Goal: Task Accomplishment & Management: Manage account settings

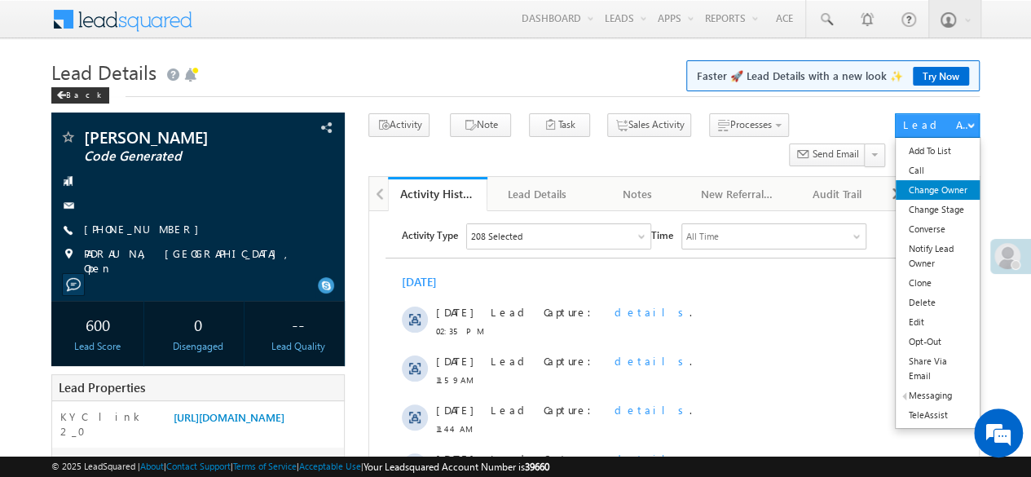
click at [947, 188] on link "Change Owner" at bounding box center [937, 190] width 83 height 20
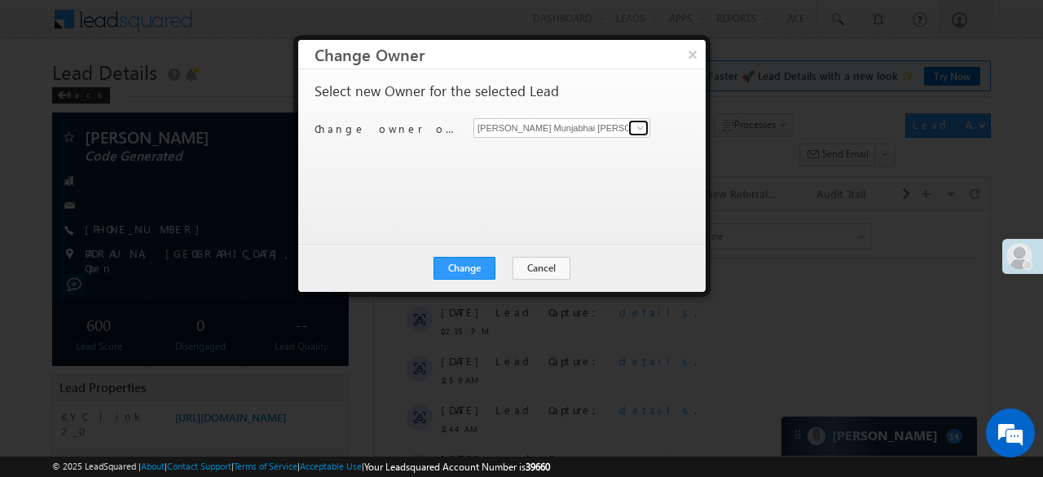
click at [639, 130] on span at bounding box center [640, 127] width 13 height 13
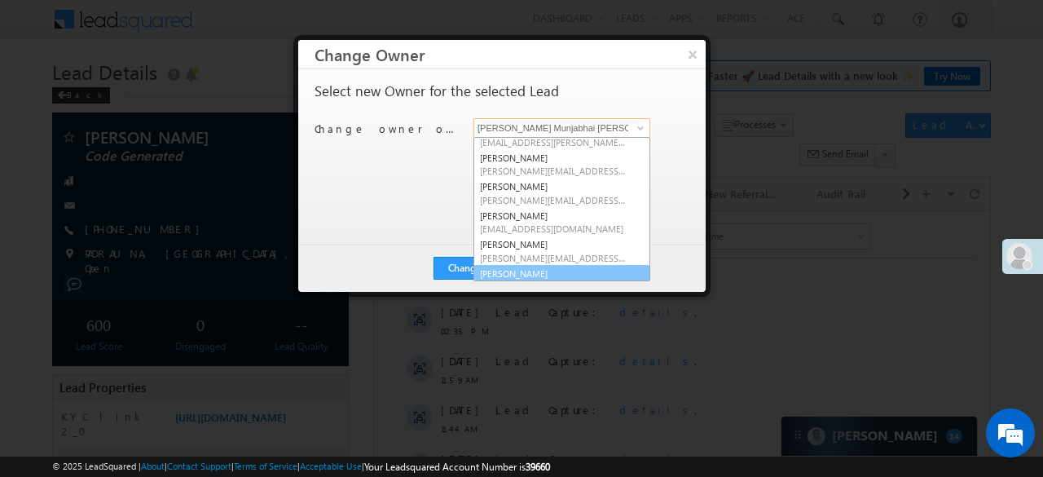
scroll to position [262, 0]
click at [494, 264] on link "Siddhi Shah Siddhi.Shah@angelbroking.com" at bounding box center [562, 279] width 177 height 31
type input "Siddhi Shah"
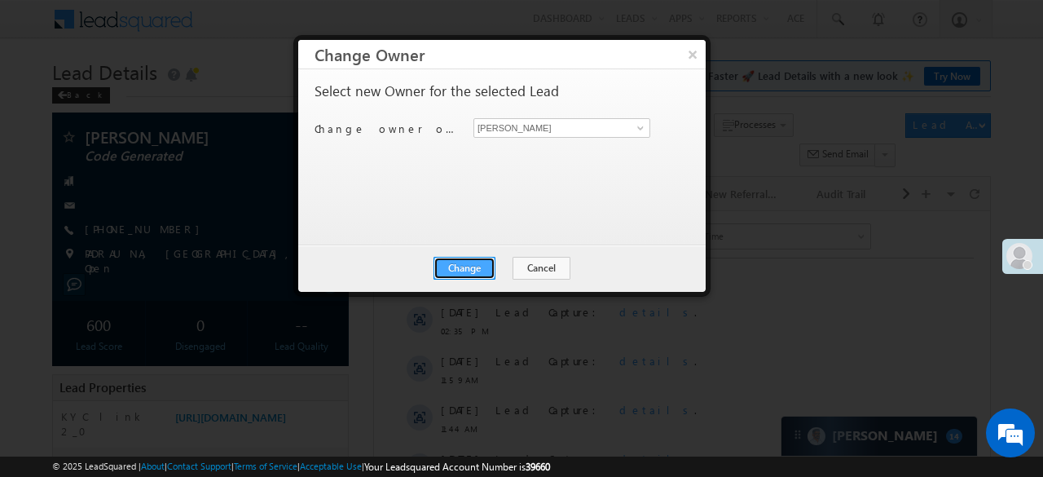
click at [478, 266] on button "Change" at bounding box center [465, 268] width 62 height 23
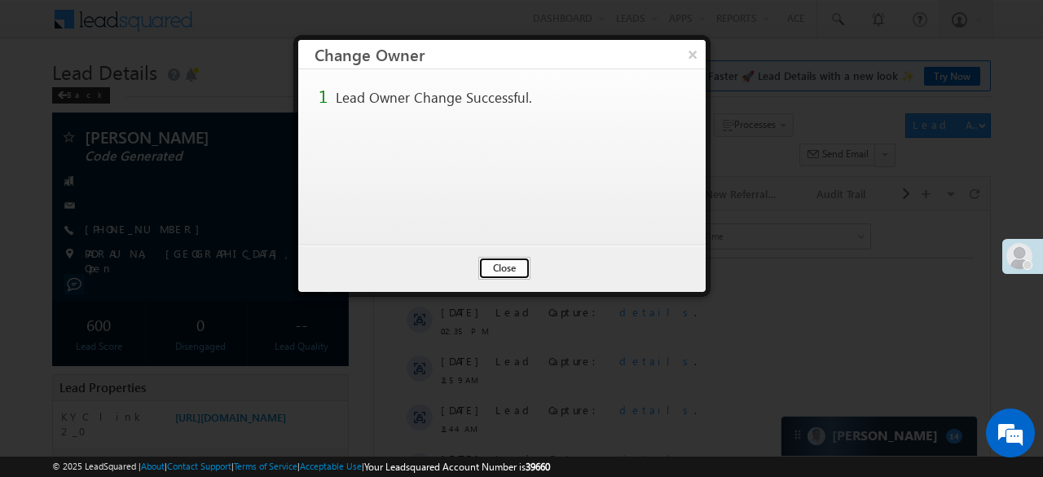
click at [488, 267] on button "Close" at bounding box center [504, 268] width 52 height 23
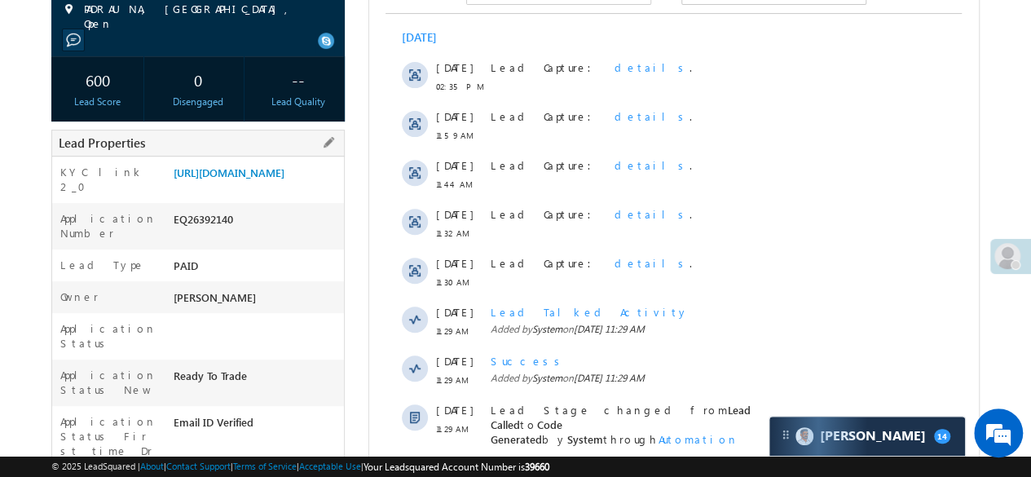
scroll to position [0, 0]
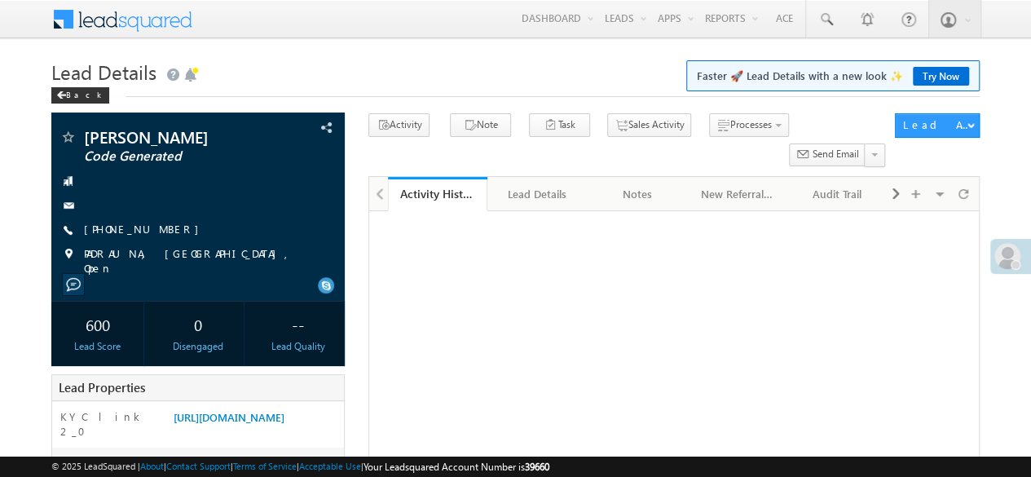
scroll to position [244, 0]
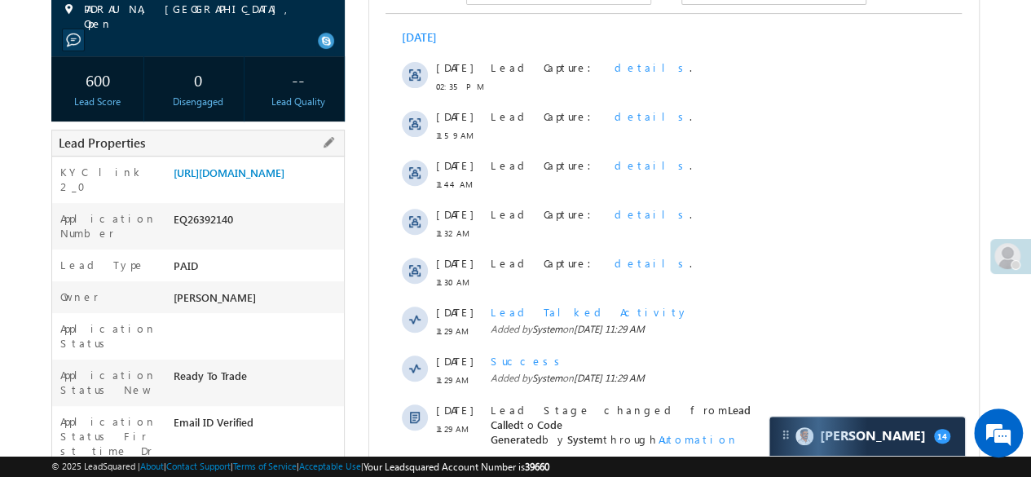
click at [211, 234] on div "EQ26392140" at bounding box center [256, 222] width 175 height 23
copy div "EQ26392140"
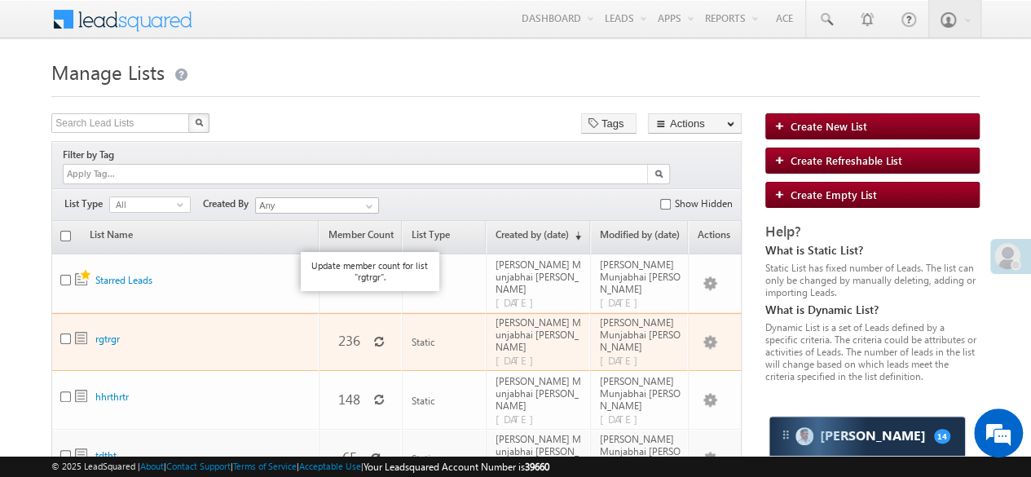
click at [373, 336] on icon at bounding box center [378, 341] width 11 height 11
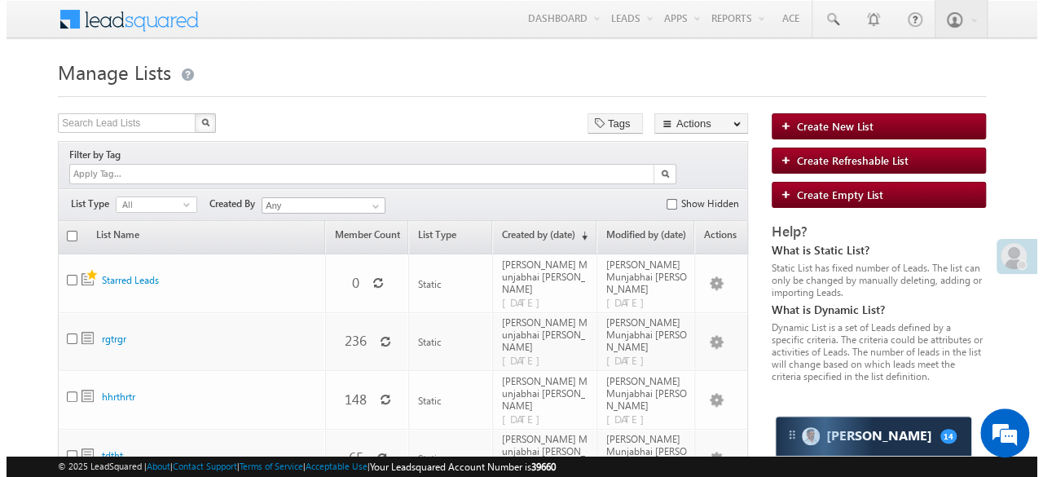
scroll to position [164, 0]
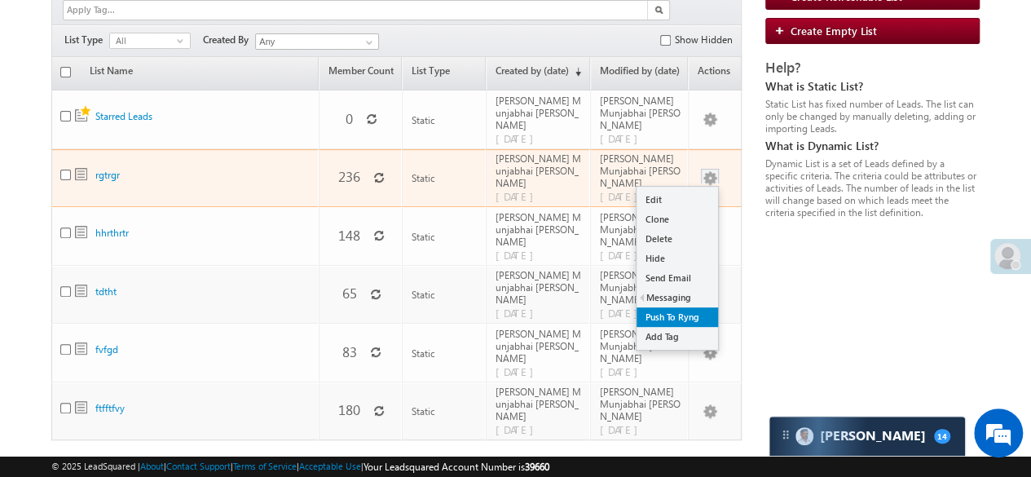
click at [685, 307] on link "Push To Ryng" at bounding box center [676, 317] width 81 height 20
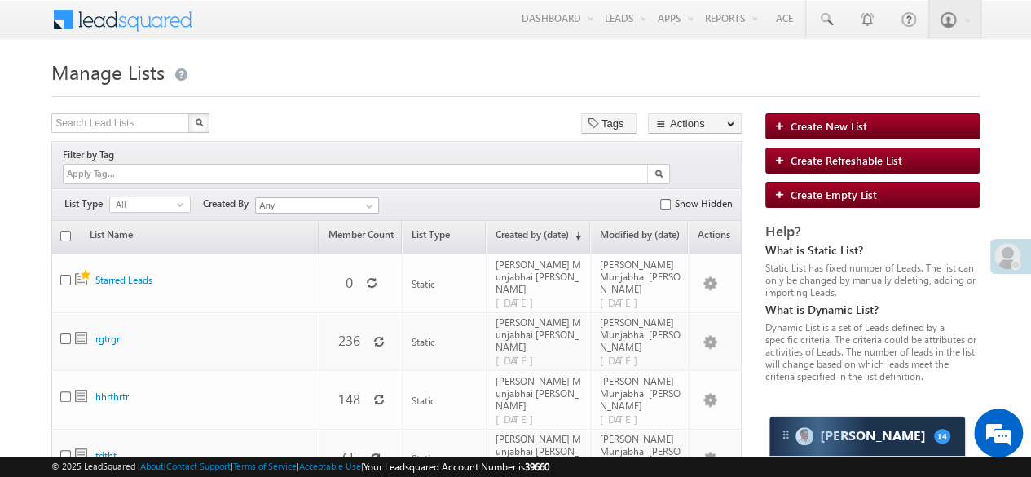
click at [65, 231] on input "checkbox" at bounding box center [65, 236] width 11 height 11
checkbox input "true"
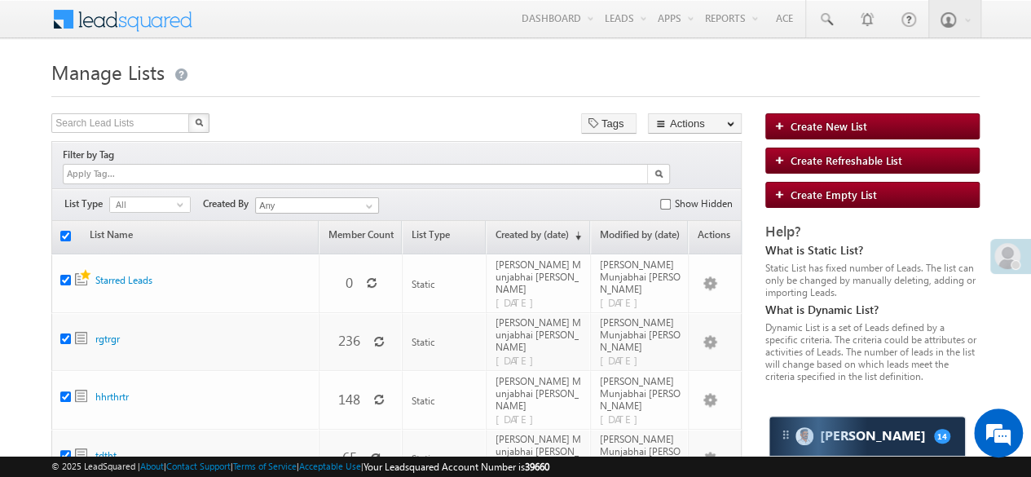
checkbox input "true"
click at [682, 146] on link "Delete" at bounding box center [695, 147] width 92 height 20
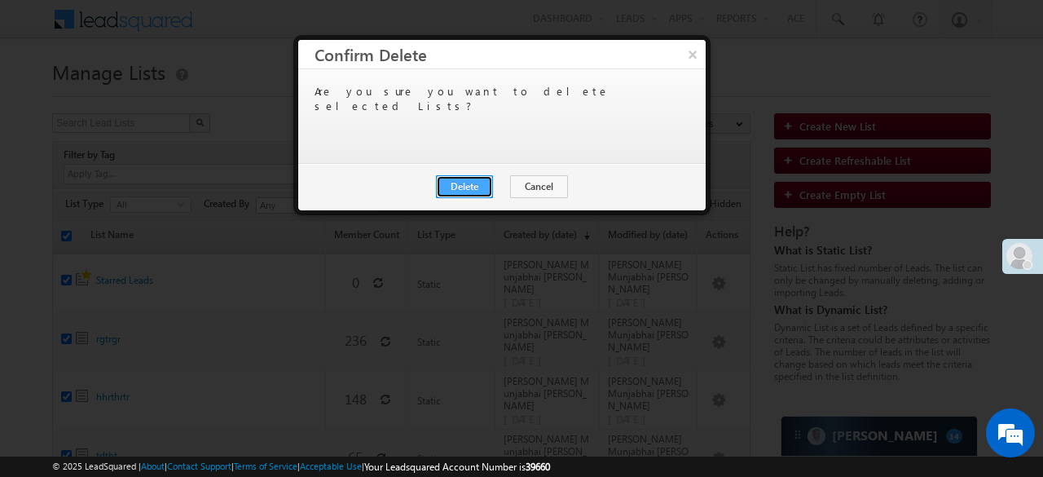
click at [470, 190] on button "Delete" at bounding box center [464, 186] width 57 height 23
click at [504, 186] on button "Close" at bounding box center [504, 186] width 52 height 23
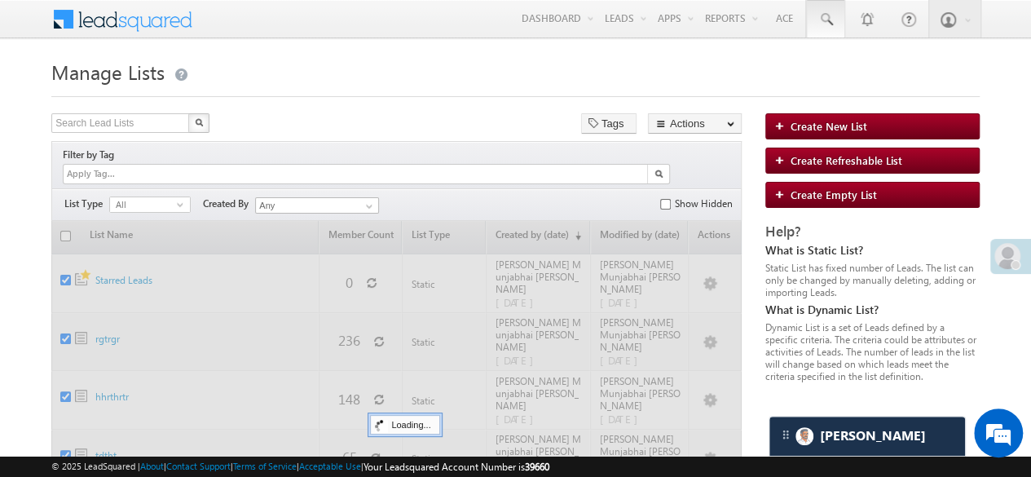
checkbox input "false"
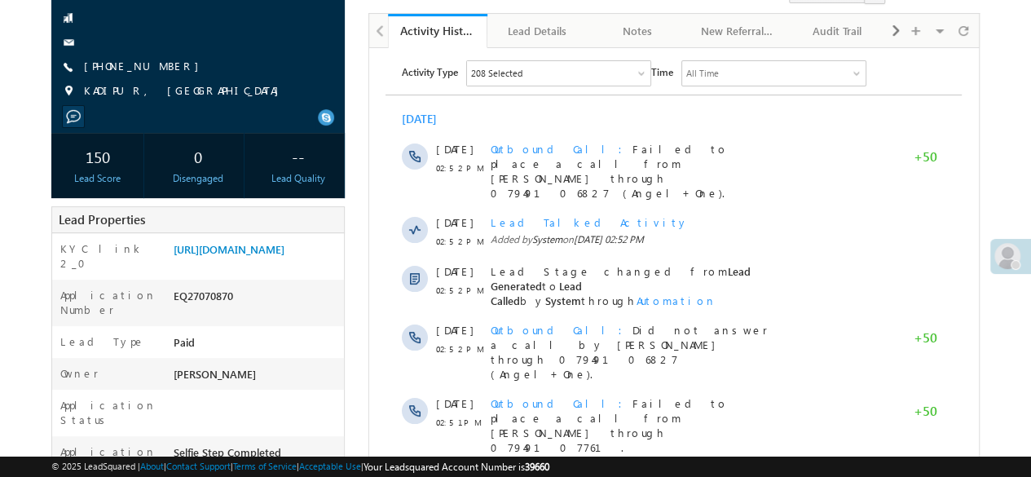
scroll to position [81, 0]
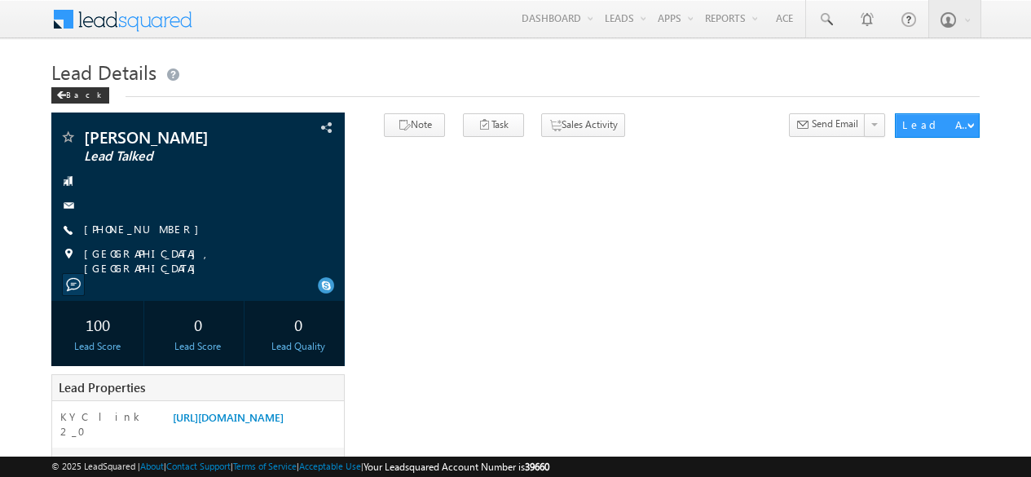
scroll to position [236, 0]
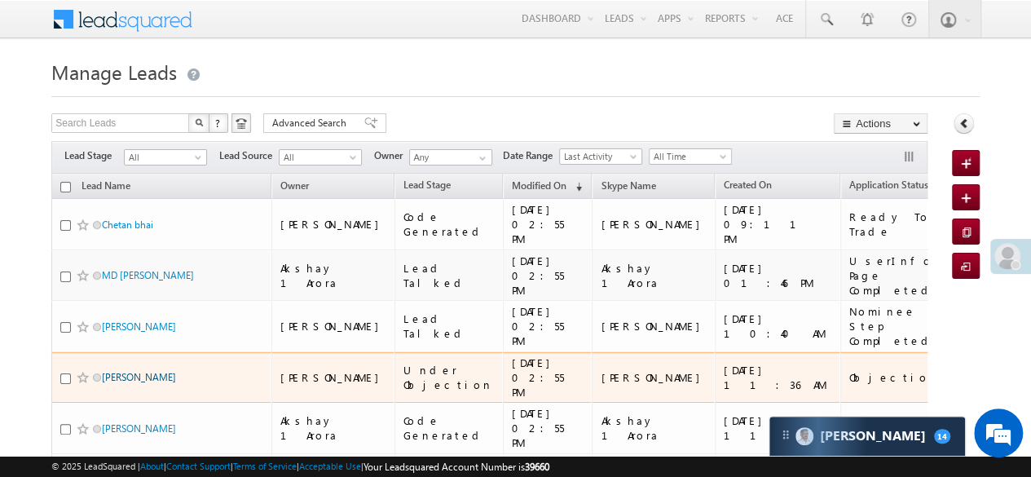
drag, startPoint x: 127, startPoint y: 316, endPoint x: 123, endPoint y: 324, distance: 8.4
drag, startPoint x: 123, startPoint y: 324, endPoint x: 253, endPoint y: 149, distance: 217.8
click at [253, 149] on span "Lead Source" at bounding box center [248, 155] width 59 height 15
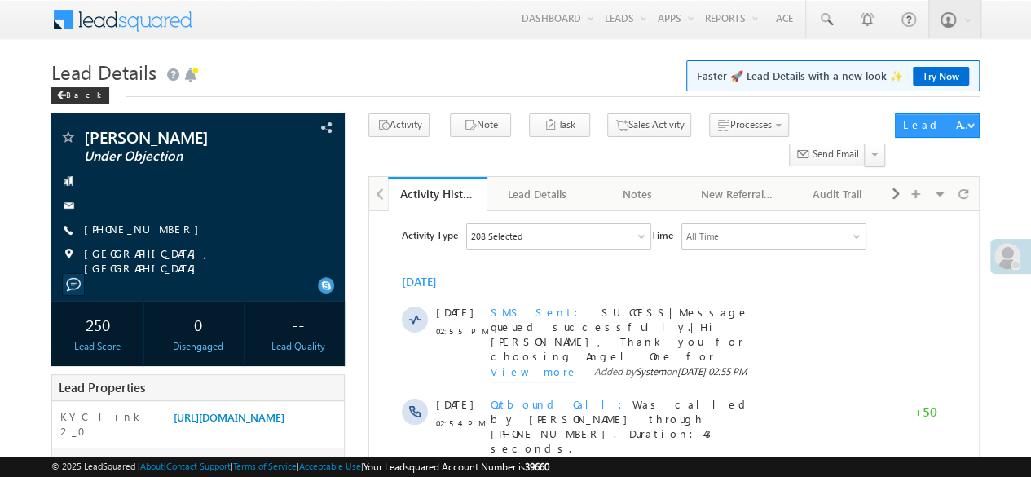
scroll to position [163, 0]
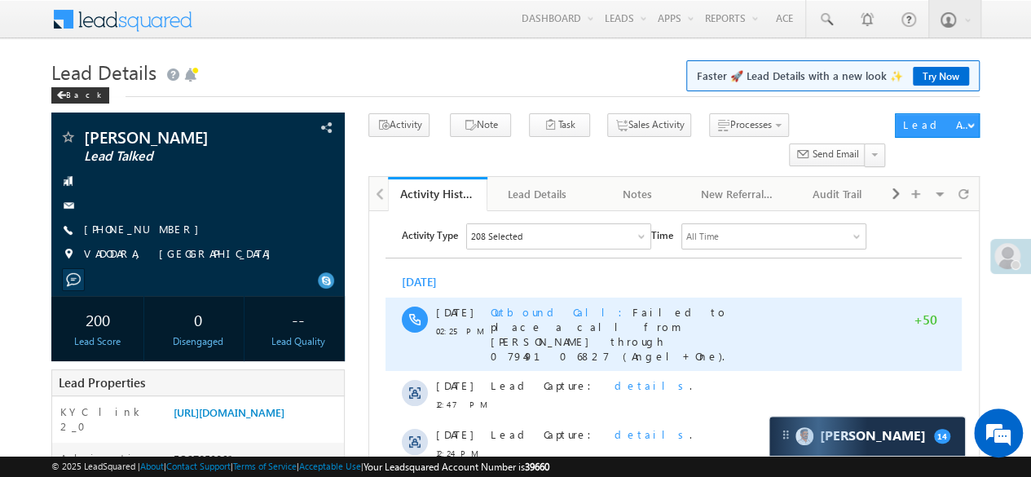
scroll to position [163, 0]
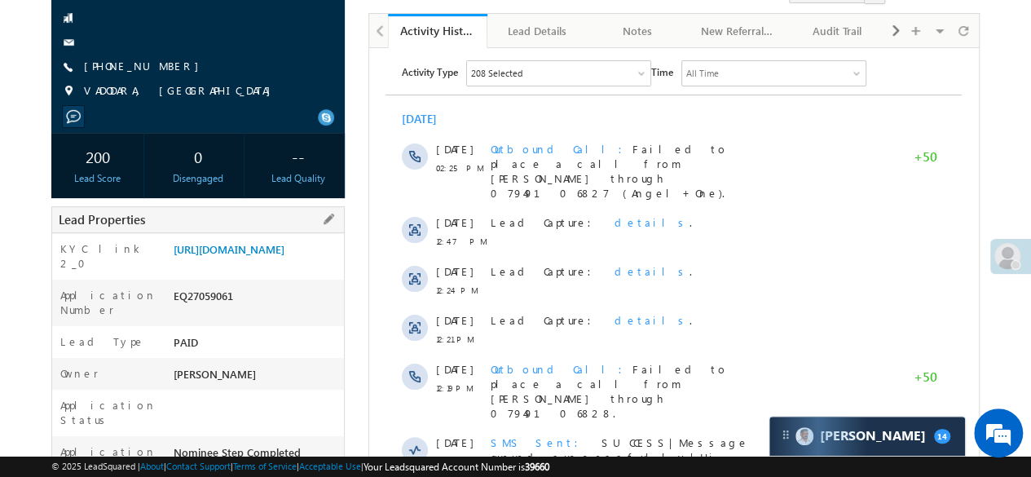
click at [256, 264] on div "[URL][DOMAIN_NAME]" at bounding box center [256, 252] width 175 height 23
click at [258, 256] on link "[URL][DOMAIN_NAME]" at bounding box center [228, 249] width 111 height 14
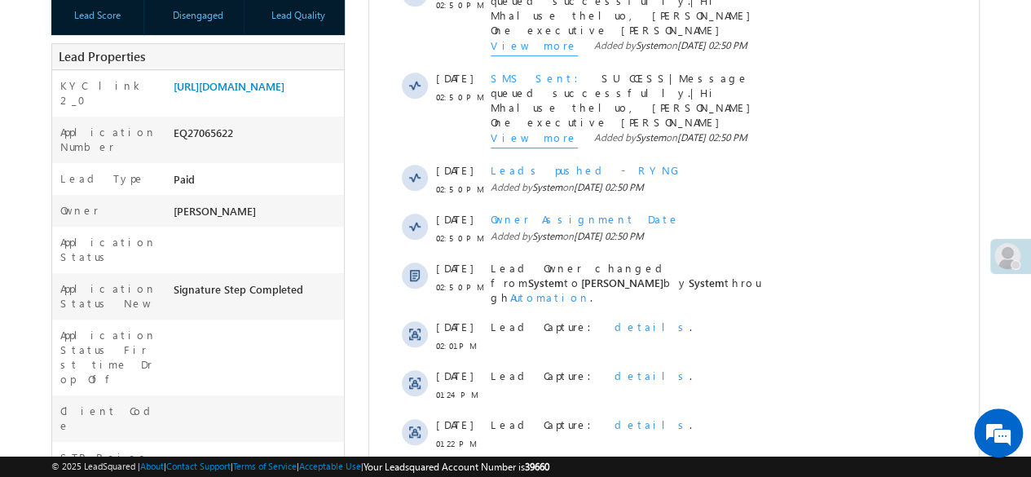
scroll to position [244, 0]
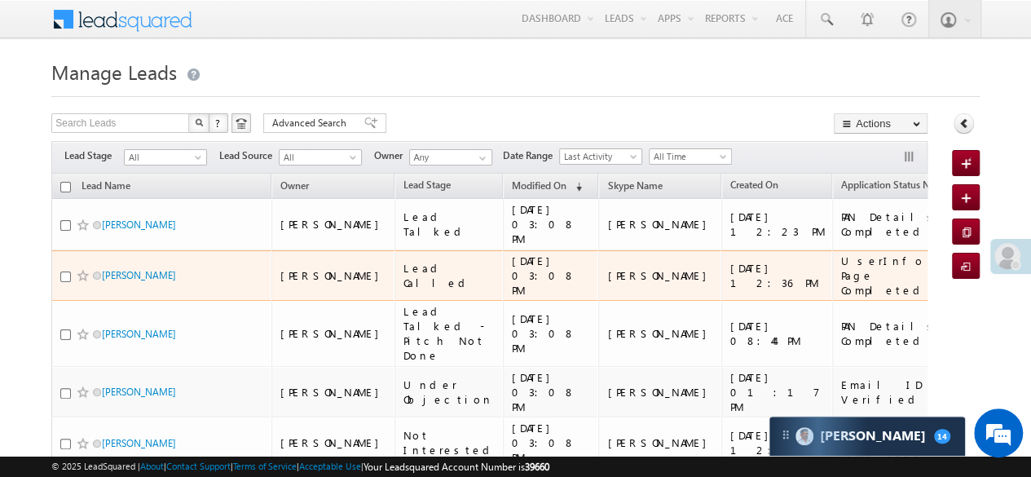
click at [512, 253] on div "[DATE] 03:08 PM" at bounding box center [552, 275] width 80 height 44
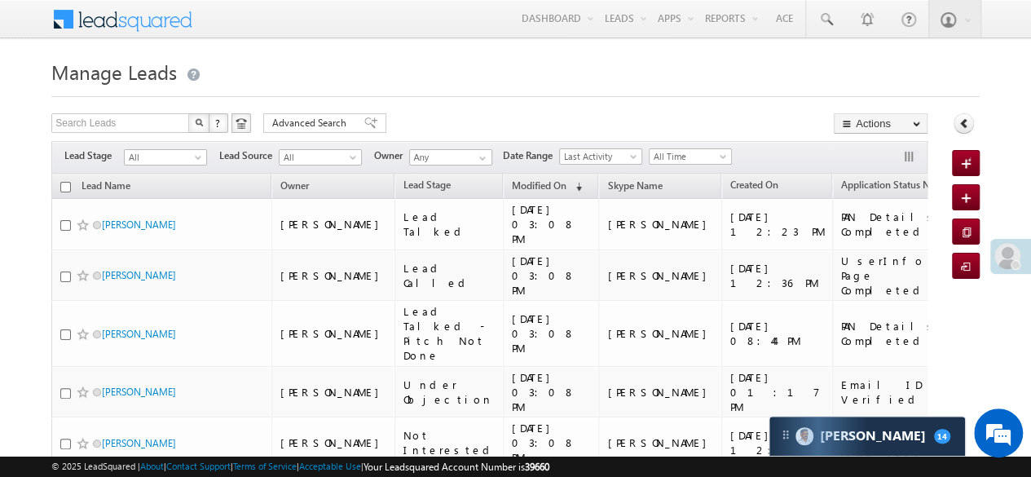
click at [971, 117] on div "Collapse Panel" at bounding box center [966, 127] width 28 height 29
click at [964, 122] on icon at bounding box center [963, 122] width 11 height 11
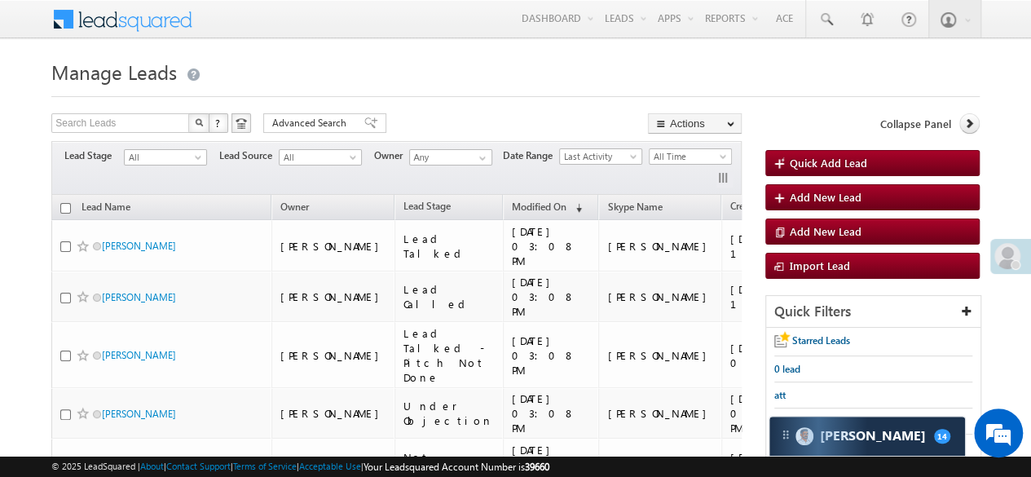
scroll to position [326, 0]
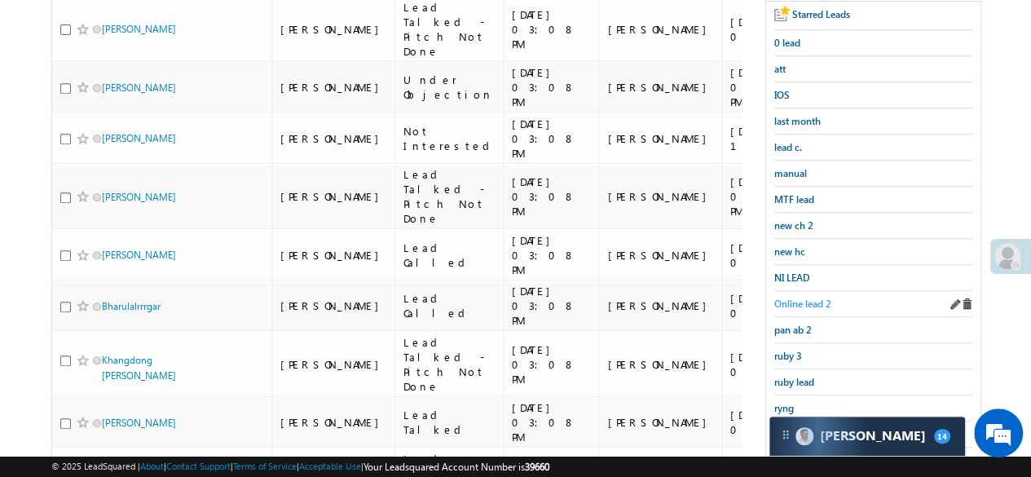
click at [802, 300] on span "Online lead 2" at bounding box center [802, 303] width 57 height 12
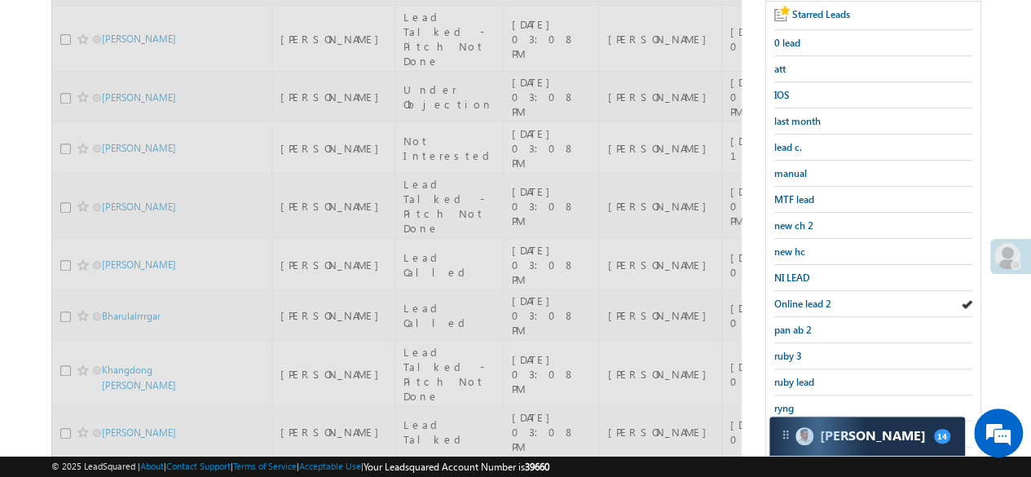
scroll to position [81, 0]
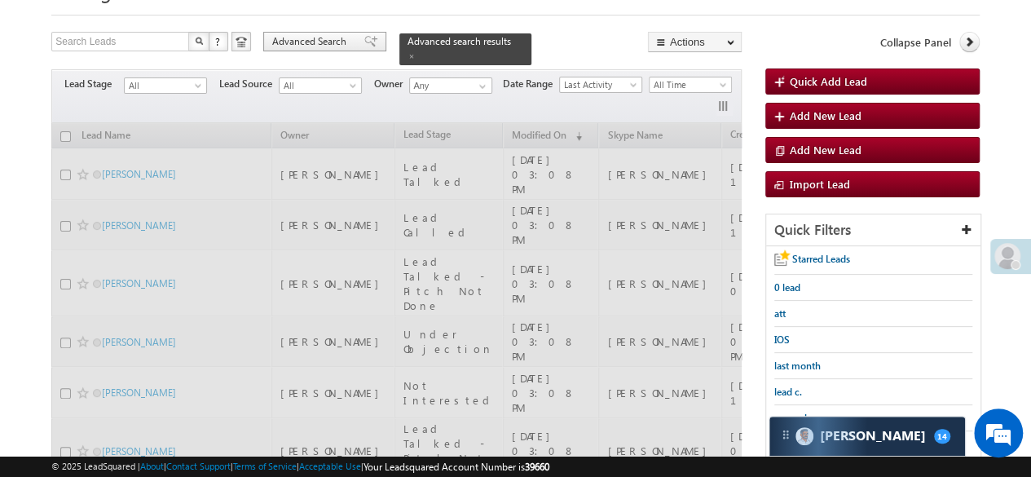
click at [364, 44] on span at bounding box center [370, 41] width 13 height 11
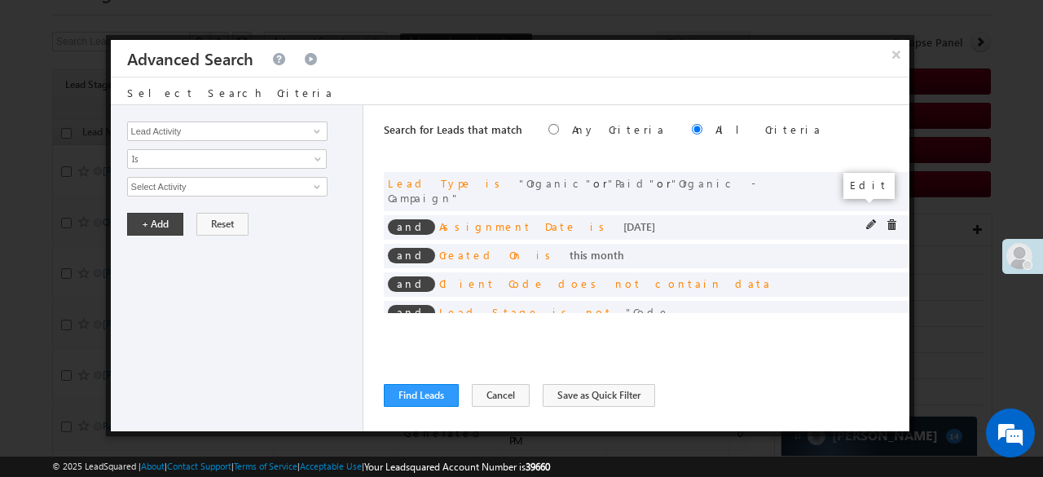
click at [866, 219] on span at bounding box center [871, 224] width 11 height 11
click at [0, 0] on span at bounding box center [0, 0] width 0 height 0
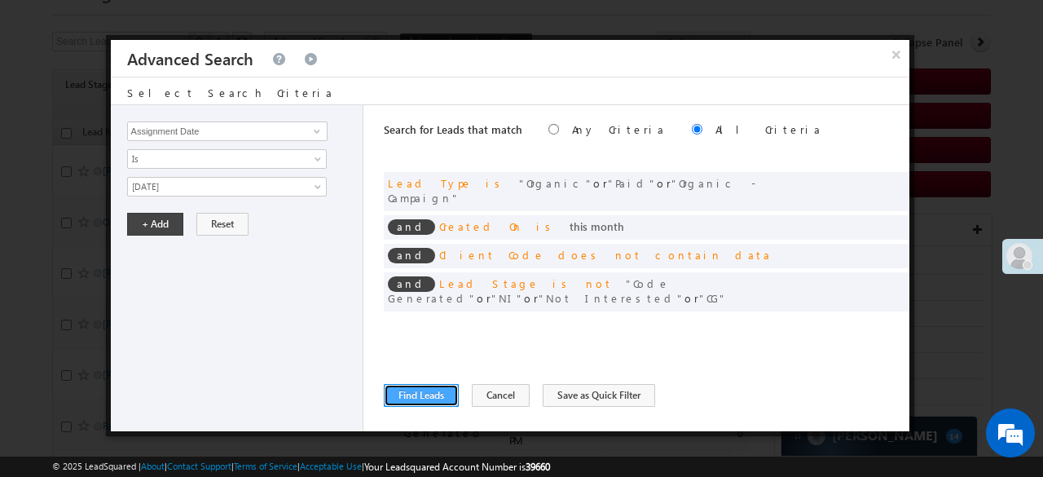
click at [417, 394] on button "Find Leads" at bounding box center [421, 395] width 75 height 23
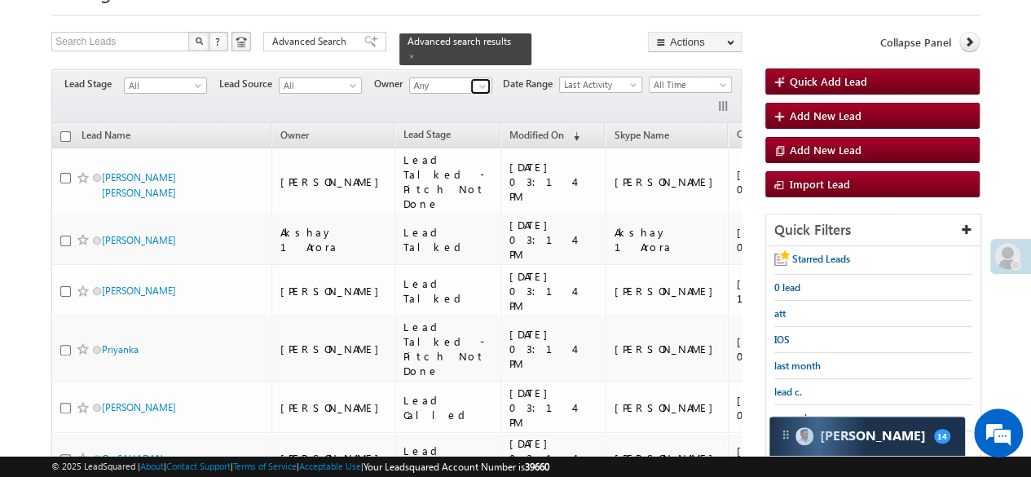
click at [478, 80] on span at bounding box center [482, 86] width 13 height 13
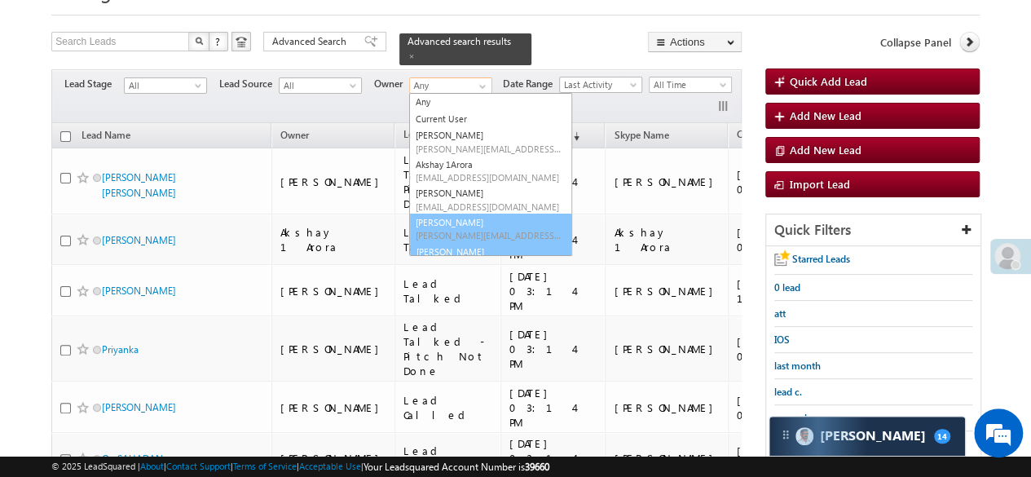
scroll to position [18, 0]
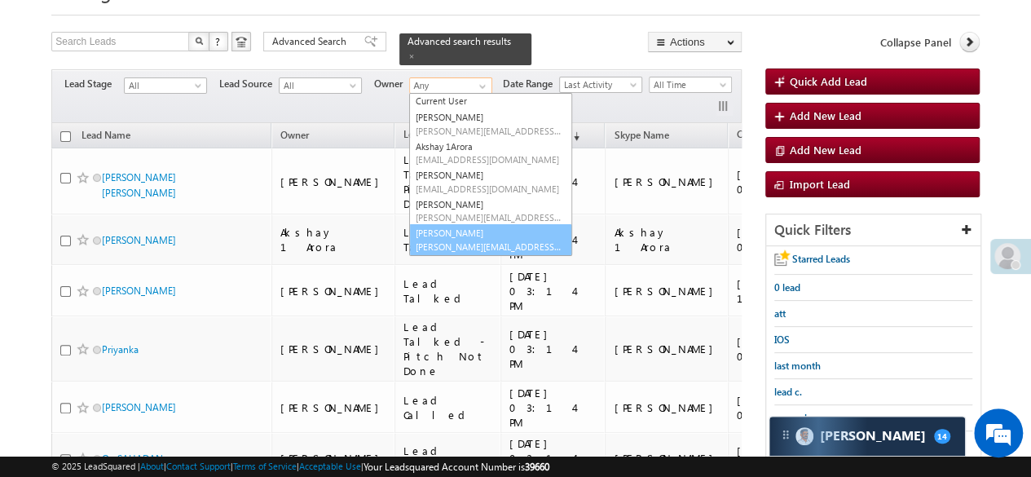
click at [458, 240] on span "Payal.Gupta@angelbroking.com" at bounding box center [489, 246] width 147 height 12
type input "[PERSON_NAME]"
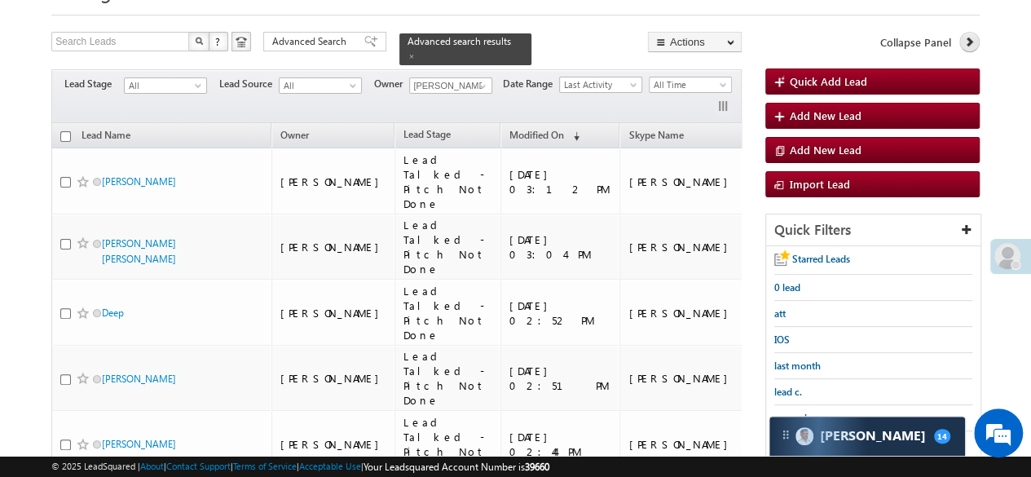
click at [972, 35] on link at bounding box center [969, 42] width 20 height 20
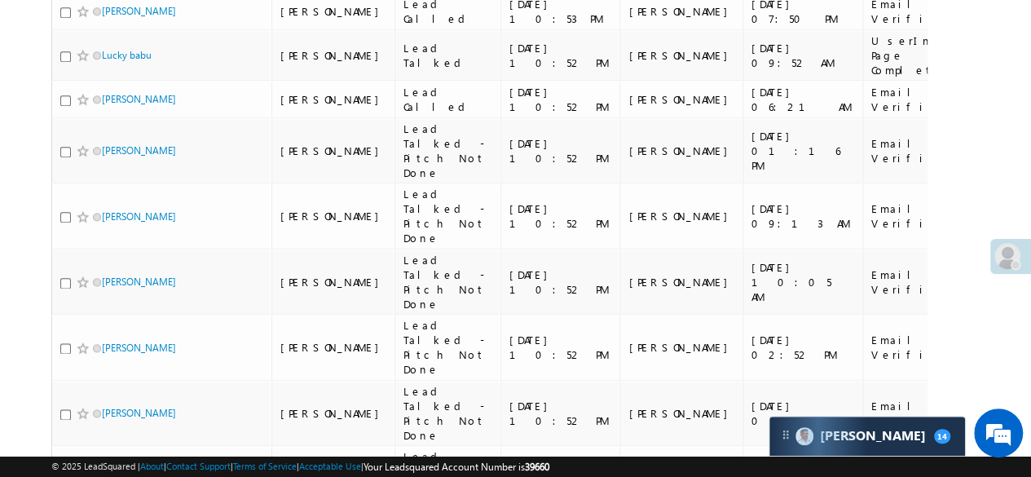
scroll to position [10464, 0]
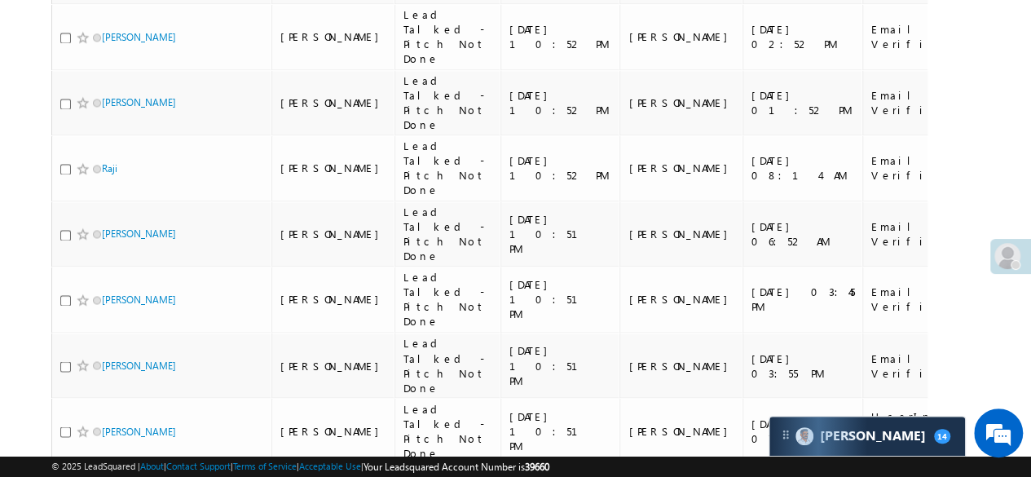
click at [106, 405] on li "25" at bounding box center [107, 402] width 39 height 16
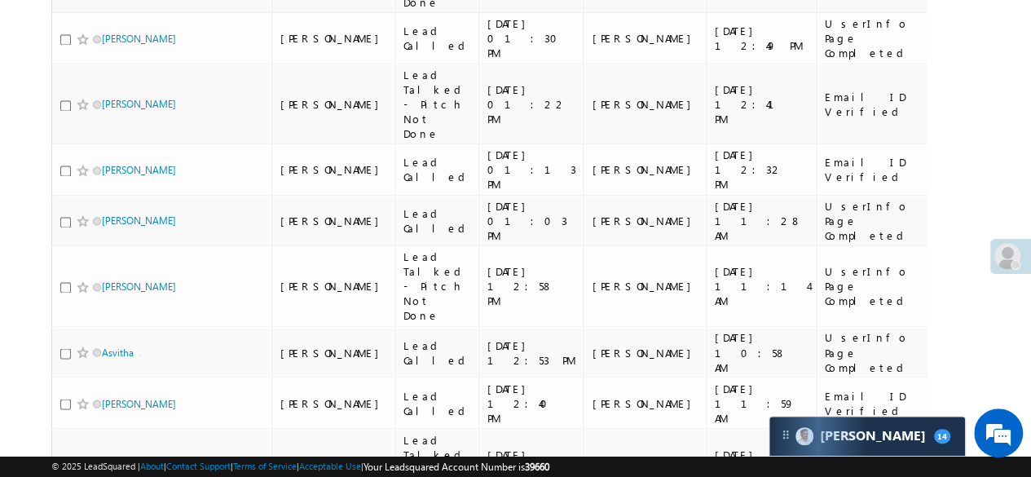
scroll to position [0, 205]
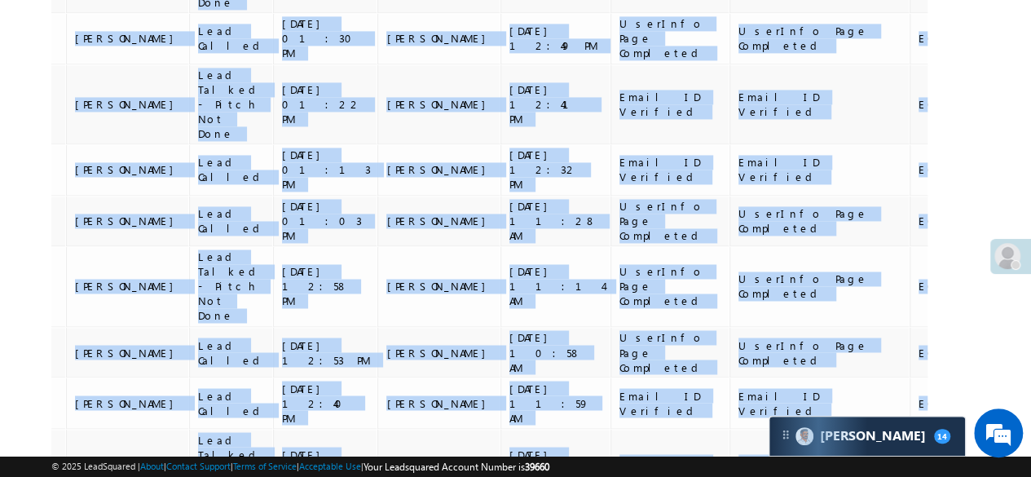
drag, startPoint x: 676, startPoint y: 302, endPoint x: 1002, endPoint y: 301, distance: 326.0
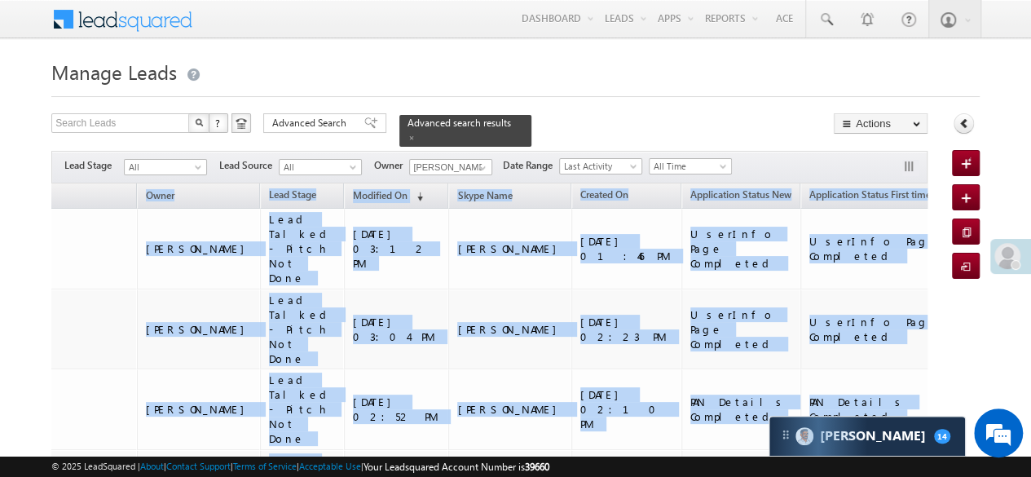
scroll to position [0, 0]
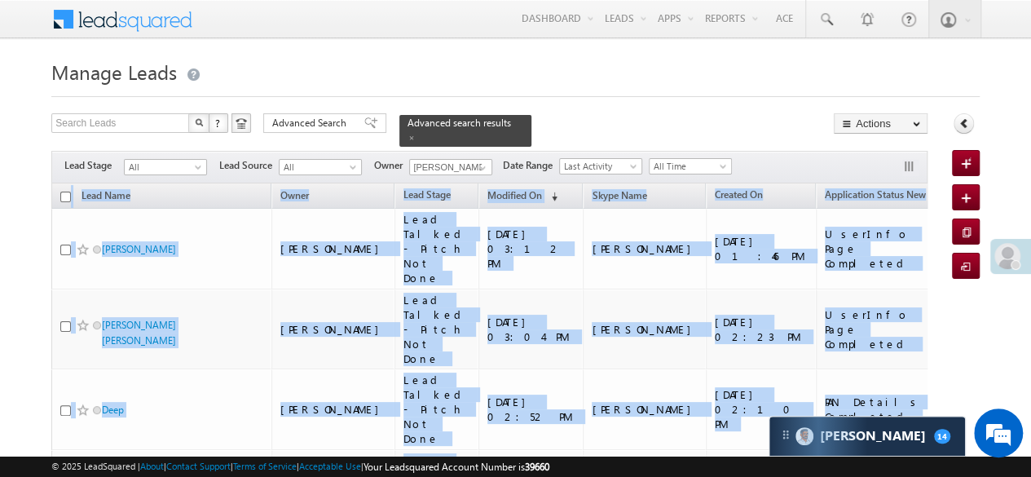
drag, startPoint x: 915, startPoint y: 306, endPoint x: 29, endPoint y: 183, distance: 895.2
copy table "Lead Name Owner Lead Stage Modified On (sorted descending) Skype Name Created O…"
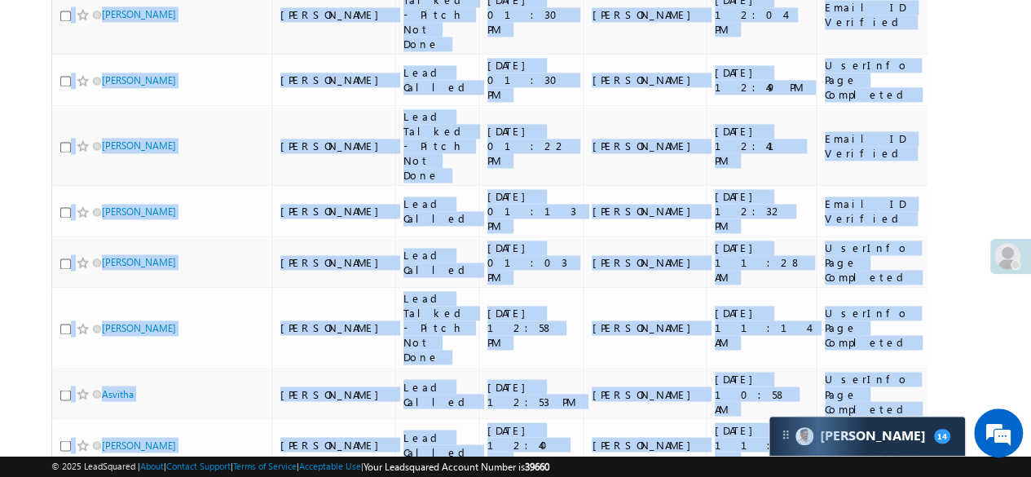
scroll to position [1202, 0]
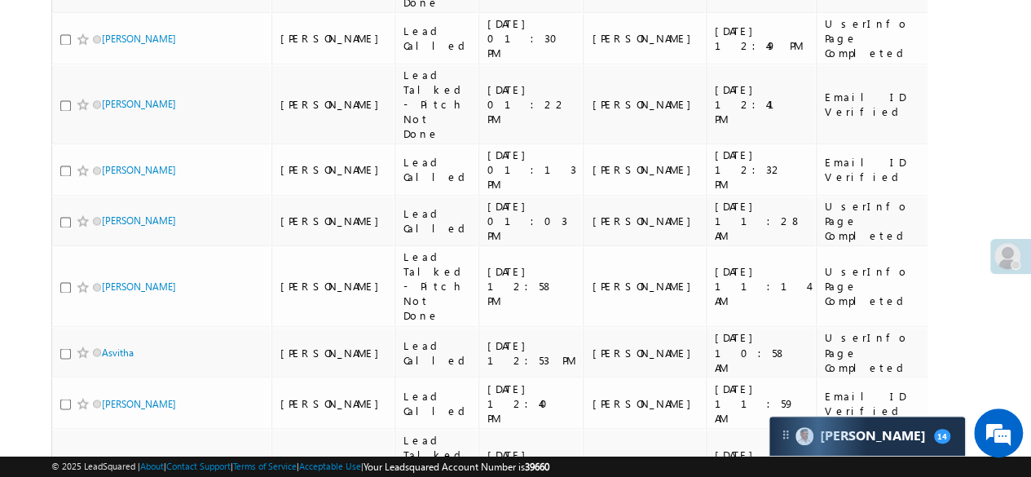
click at [108, 447] on li "200" at bounding box center [107, 451] width 39 height 16
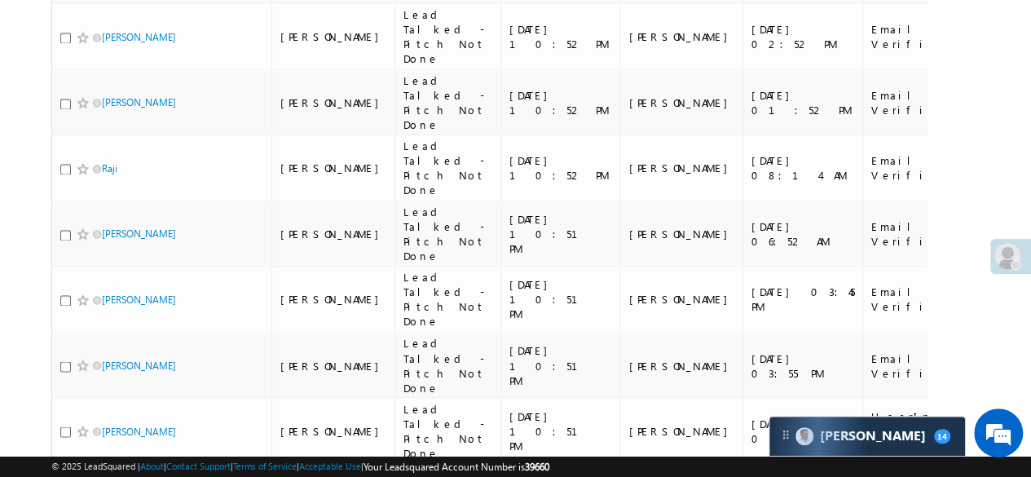
scroll to position [0, 227]
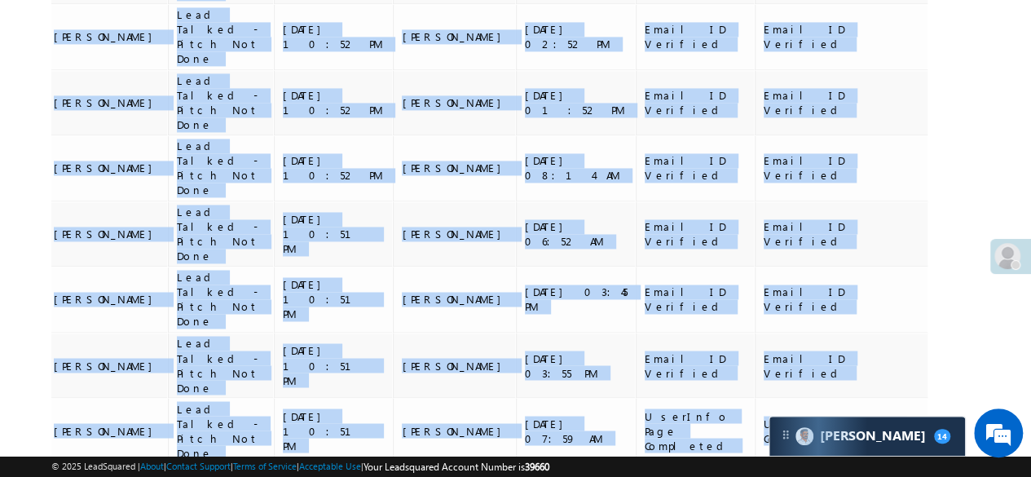
drag, startPoint x: 822, startPoint y: 319, endPoint x: 1042, endPoint y: 288, distance: 223.1
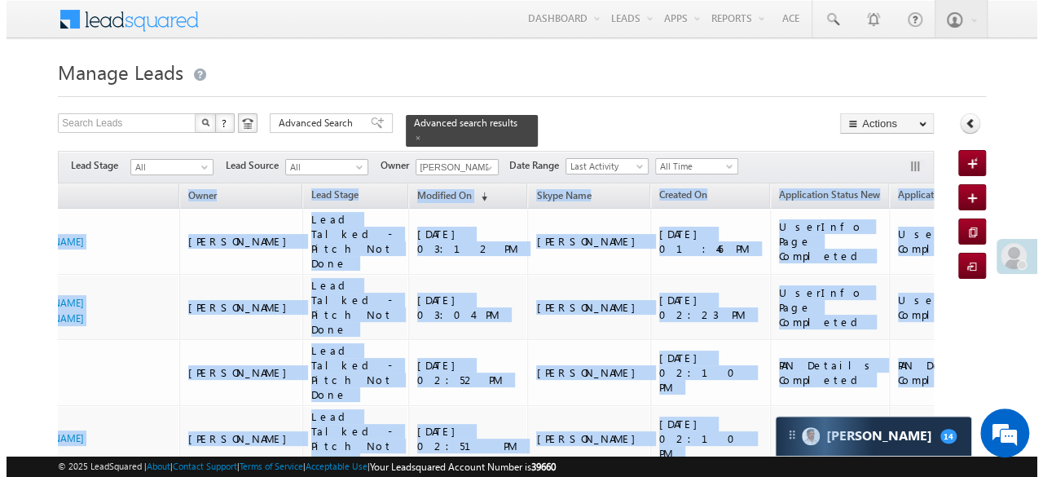
scroll to position [0, 0]
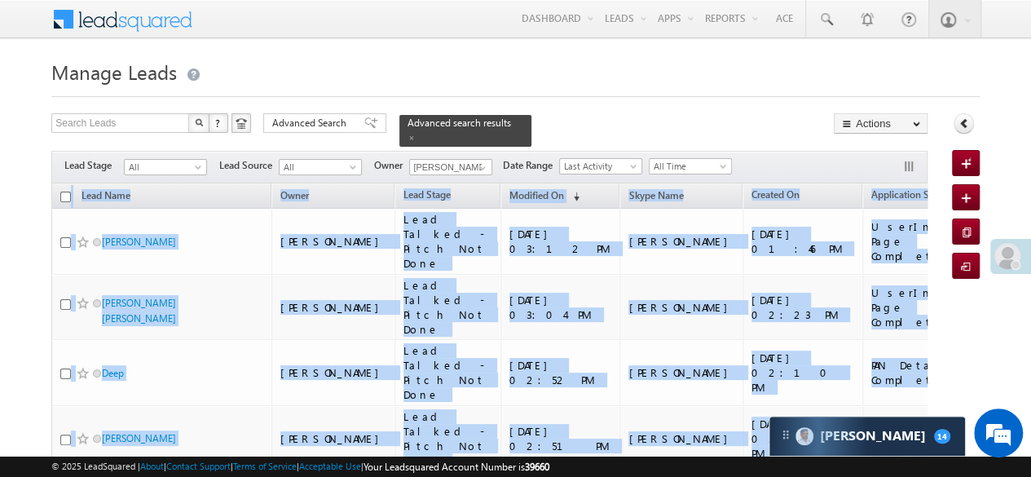
drag, startPoint x: 914, startPoint y: 319, endPoint x: 0, endPoint y: 187, distance: 923.9
copy table "Lead Name Owner Lead Stage Modified On (sorted descending) Skype Name Created O…"
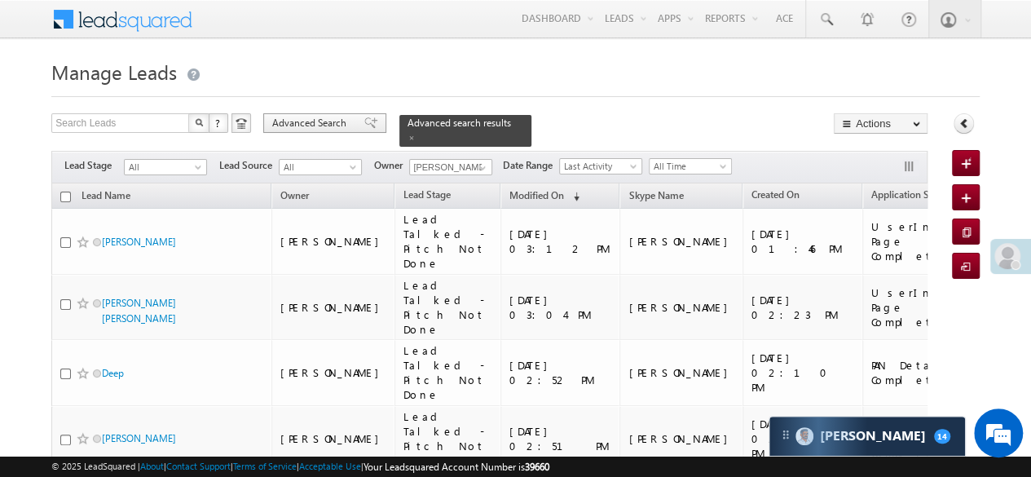
click at [346, 126] on span "Advanced Search" at bounding box center [311, 123] width 79 height 15
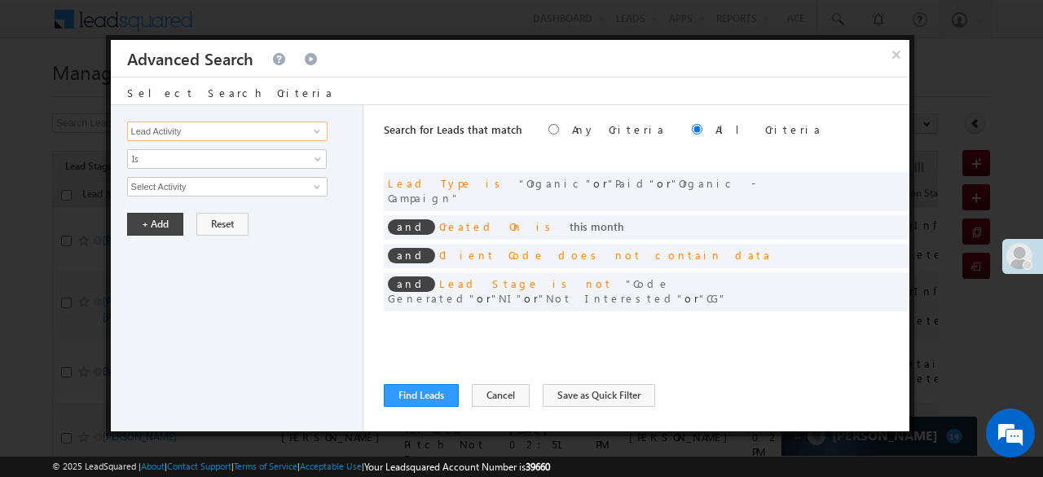
click at [247, 134] on input "Lead Activity" at bounding box center [227, 131] width 200 height 20
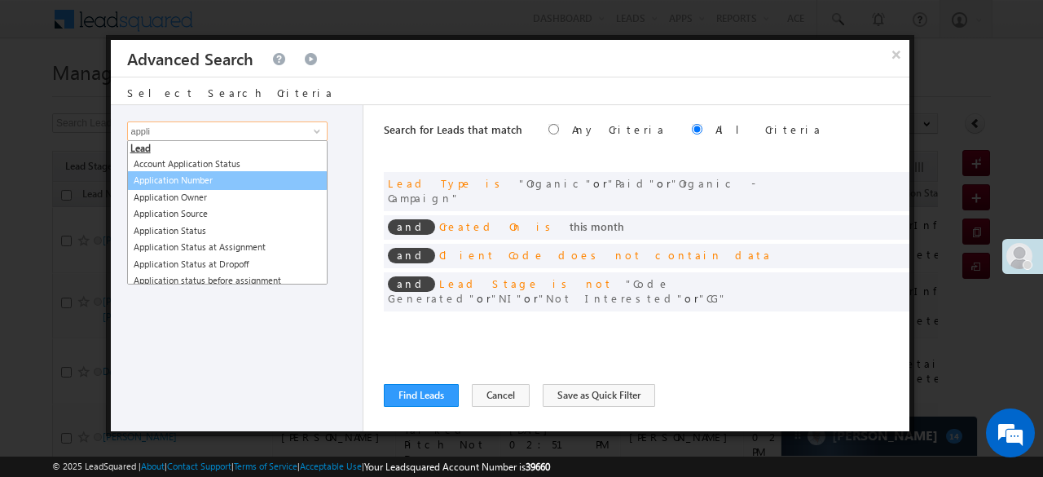
click at [235, 171] on link "Application Number" at bounding box center [227, 180] width 200 height 19
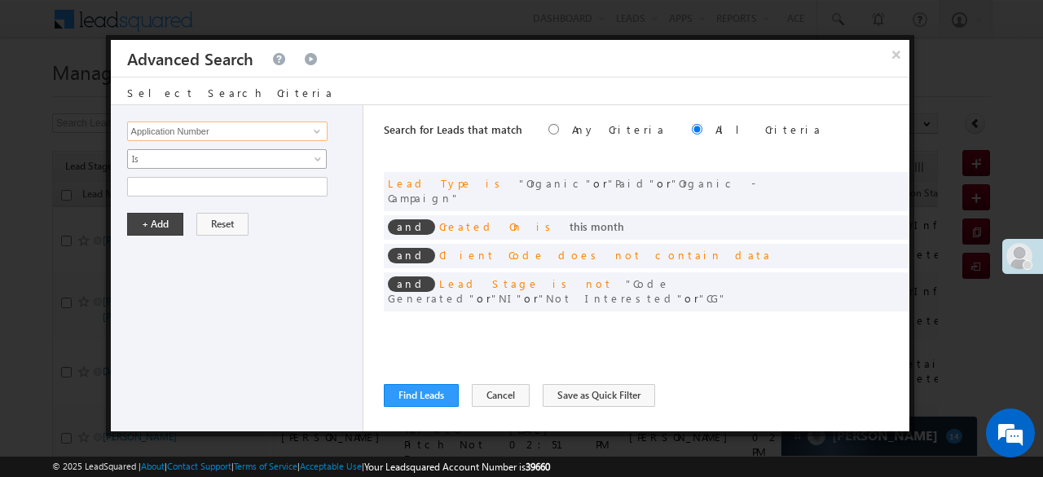
type input "Application Number"
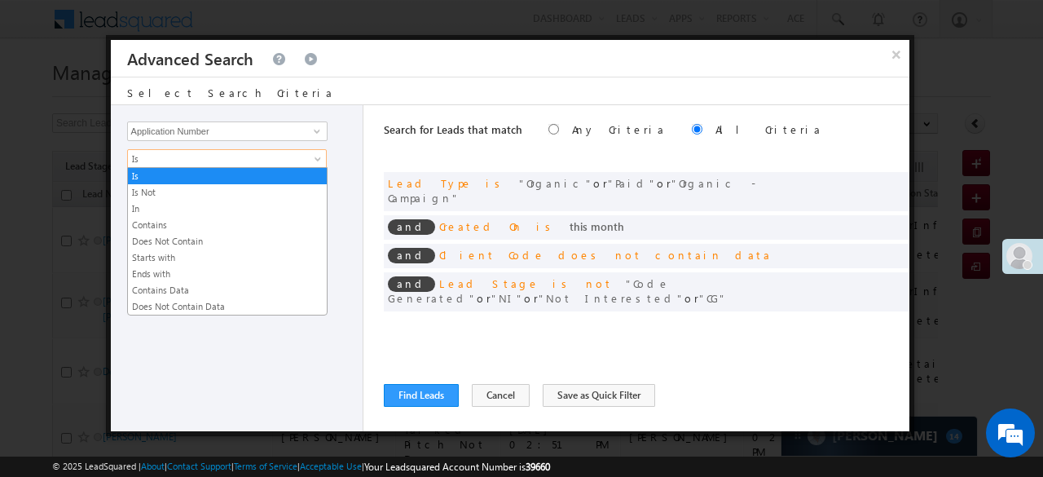
click at [189, 159] on span "Is" at bounding box center [216, 159] width 177 height 15
click at [145, 211] on link "In" at bounding box center [227, 208] width 199 height 15
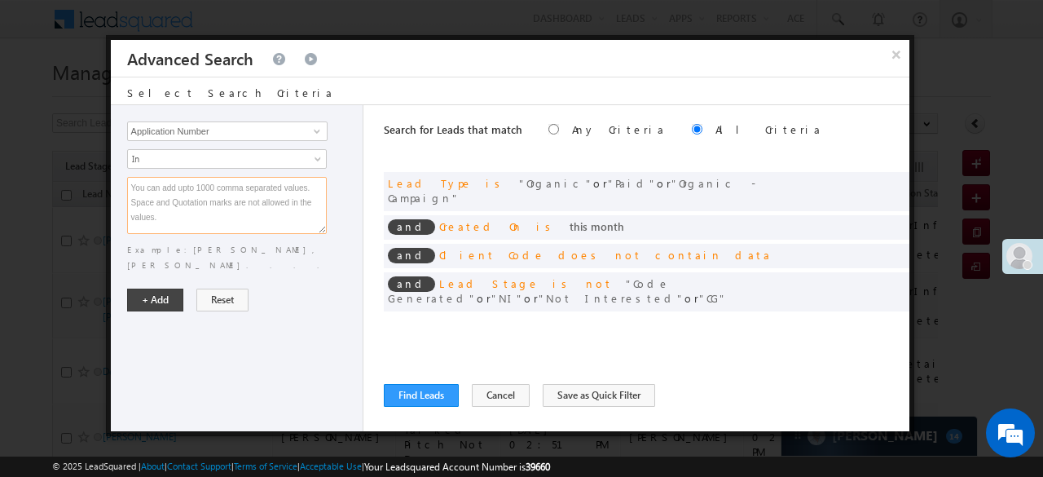
click at [145, 211] on textarea at bounding box center [227, 205] width 200 height 57
paste textarea "EQ26697709 EQ26875228 EQ16927638 EQ26699320 EQ26873987 EQ26698156 EQ26587965 EQ…"
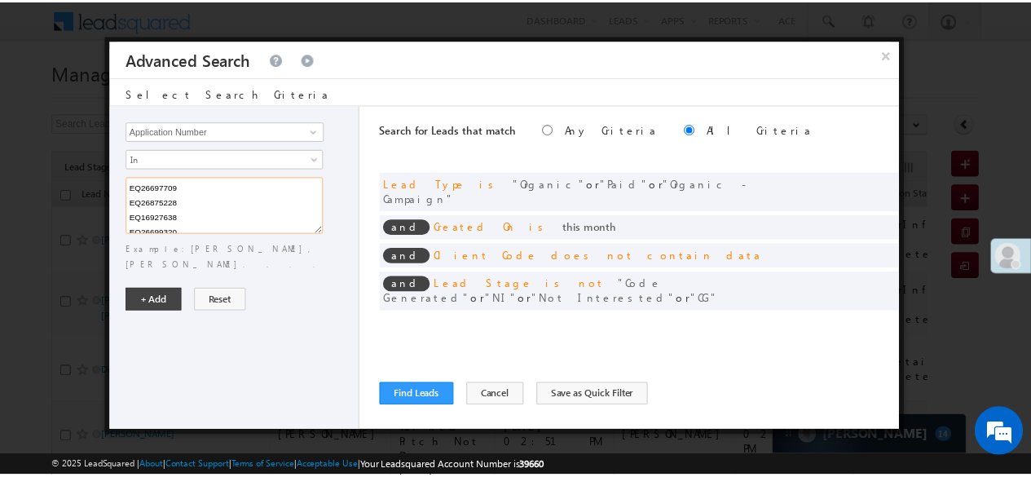
scroll to position [238, 0]
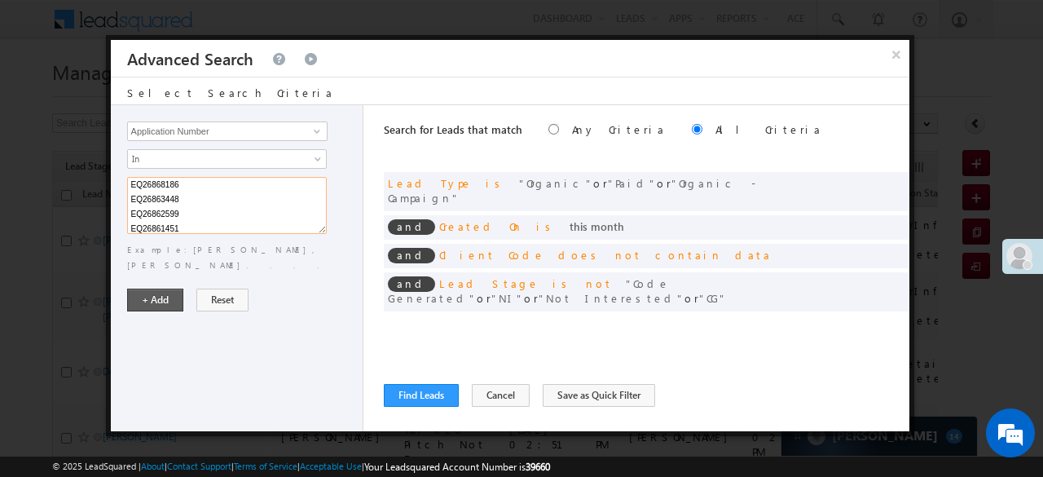
type textarea "EQ26697709 EQ26875228 EQ16927638 EQ26699320 EQ26873987 EQ26698156 EQ26587965 EQ…"
click at [150, 289] on button "+ Add" at bounding box center [155, 300] width 56 height 23
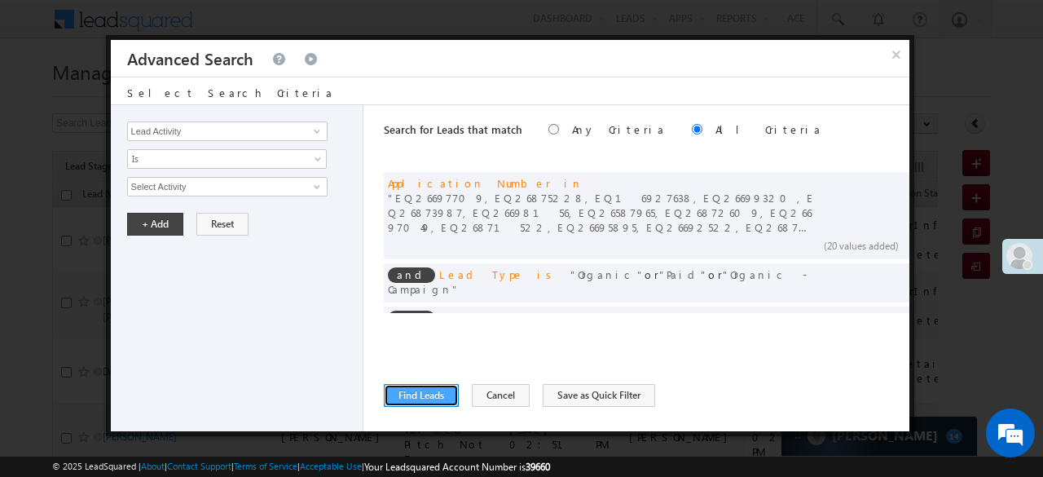
click at [416, 392] on button "Find Leads" at bounding box center [421, 395] width 75 height 23
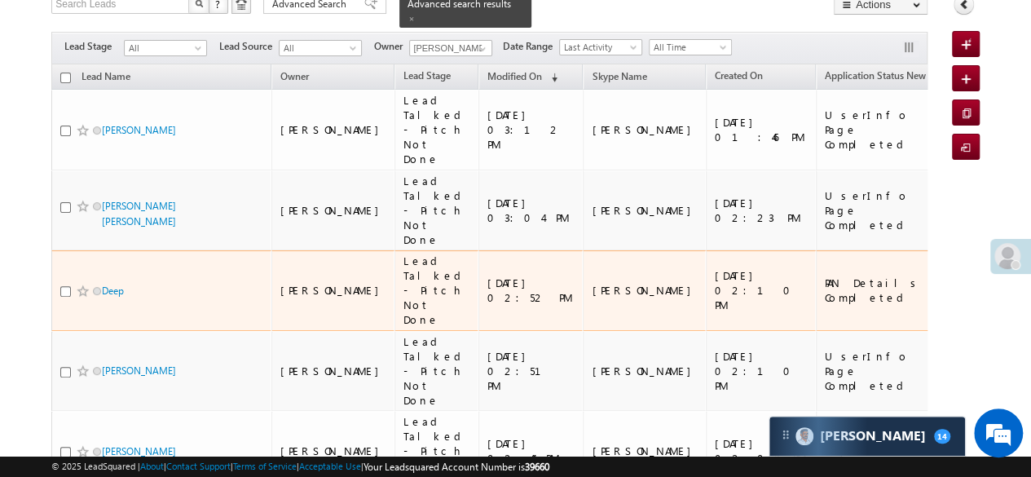
scroll to position [37, 0]
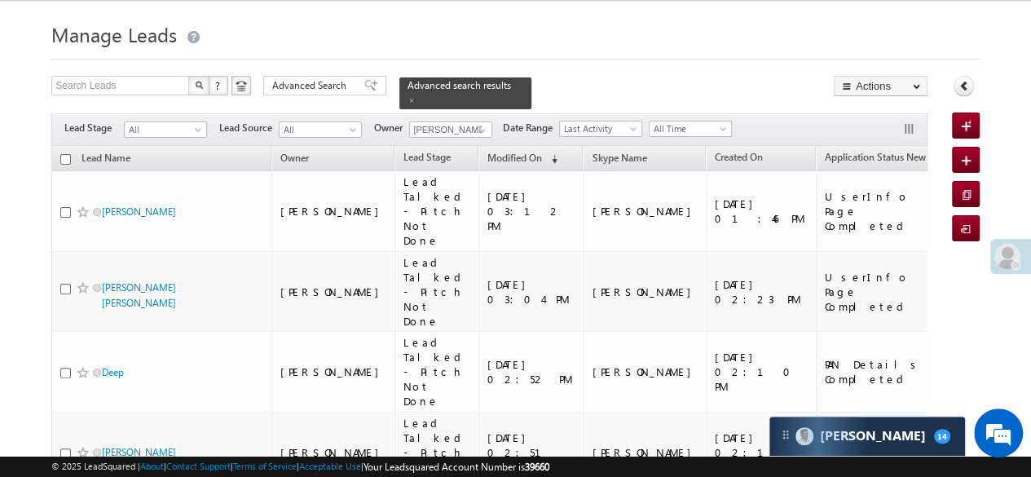
click at [66, 154] on input "checkbox" at bounding box center [65, 159] width 11 height 11
checkbox input "true"
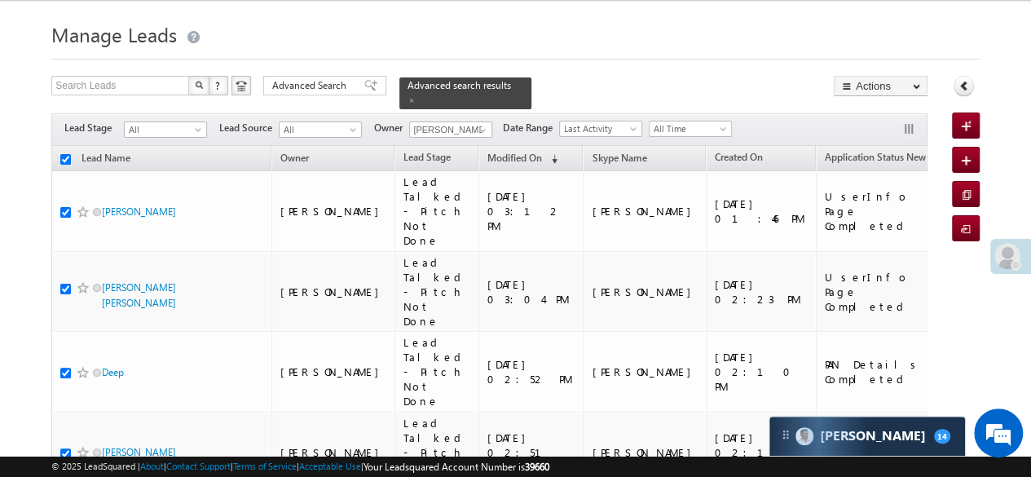
checkbox input "true"
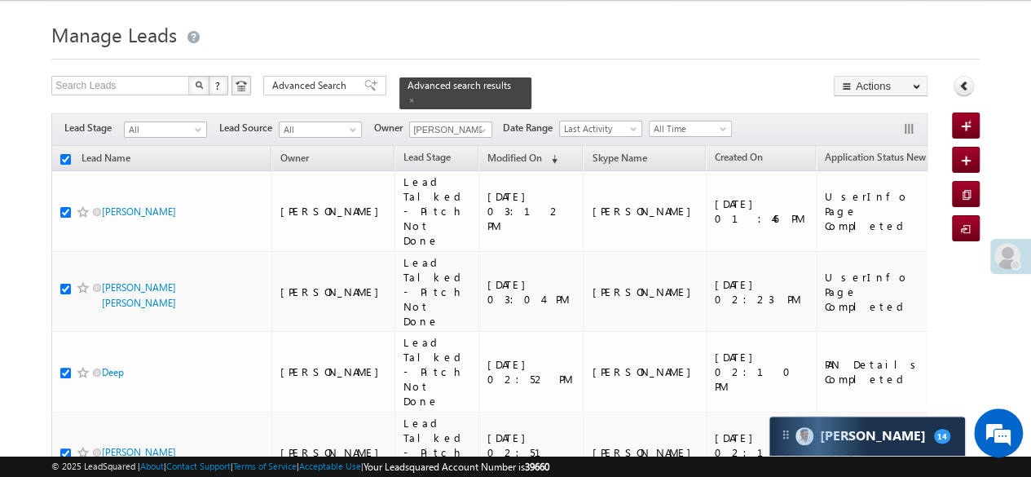
checkbox input "true"
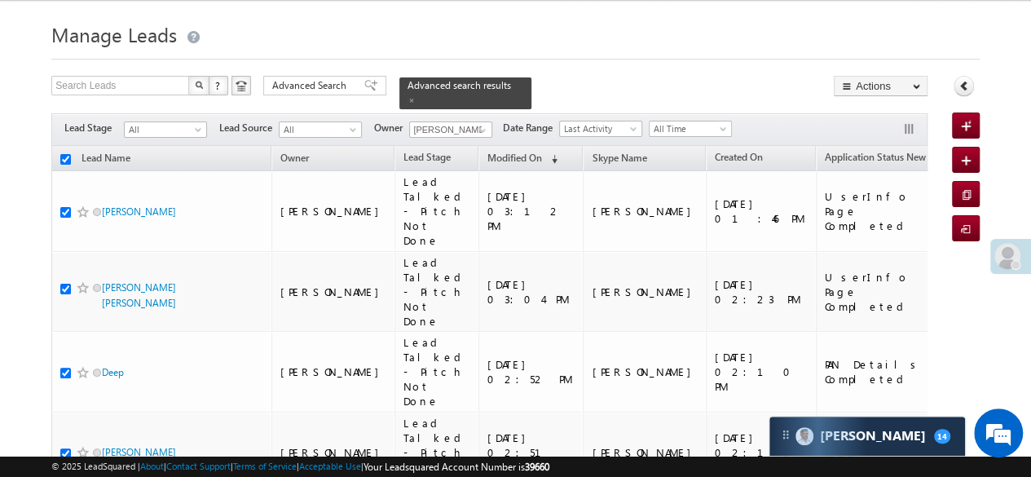
checkbox input "true"
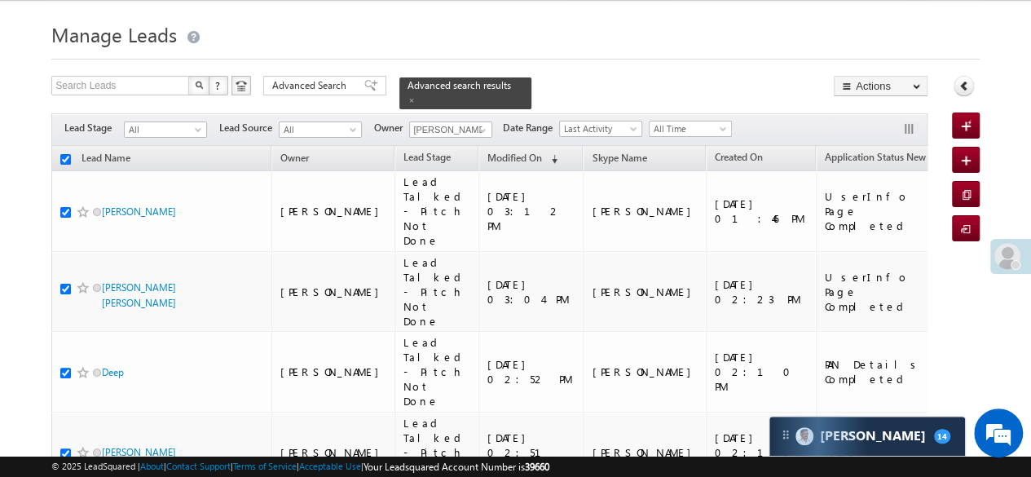
checkbox input "true"
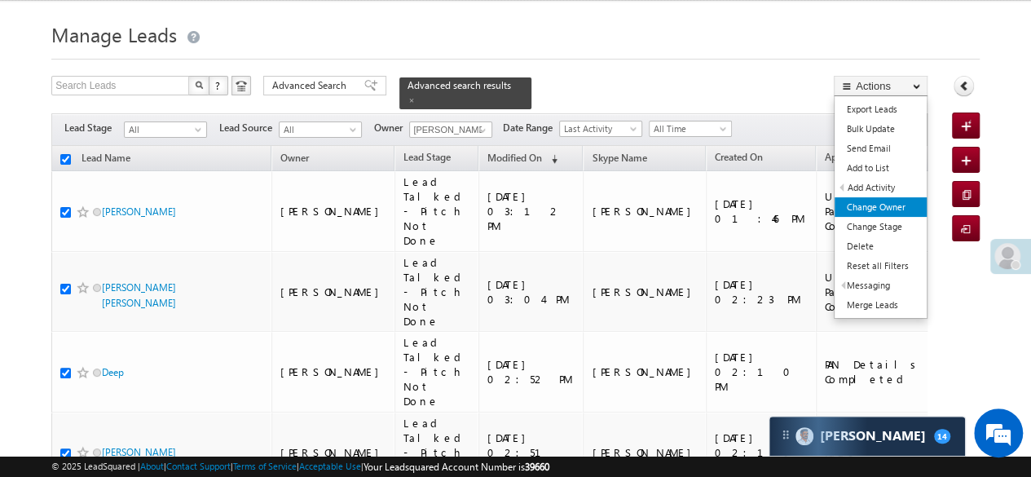
click at [889, 205] on link "Change Owner" at bounding box center [881, 207] width 92 height 20
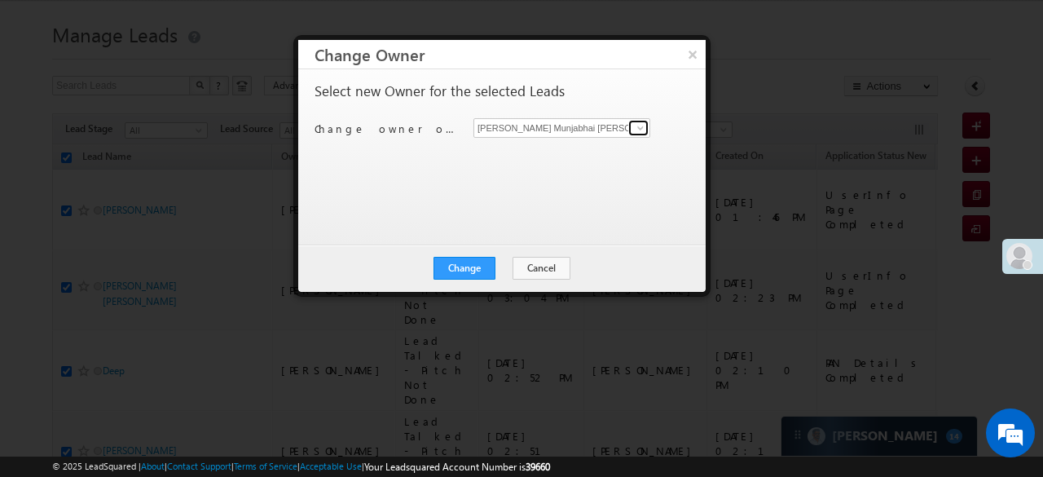
click at [630, 126] on link at bounding box center [638, 128] width 20 height 16
click at [688, 59] on button "×" at bounding box center [692, 54] width 27 height 29
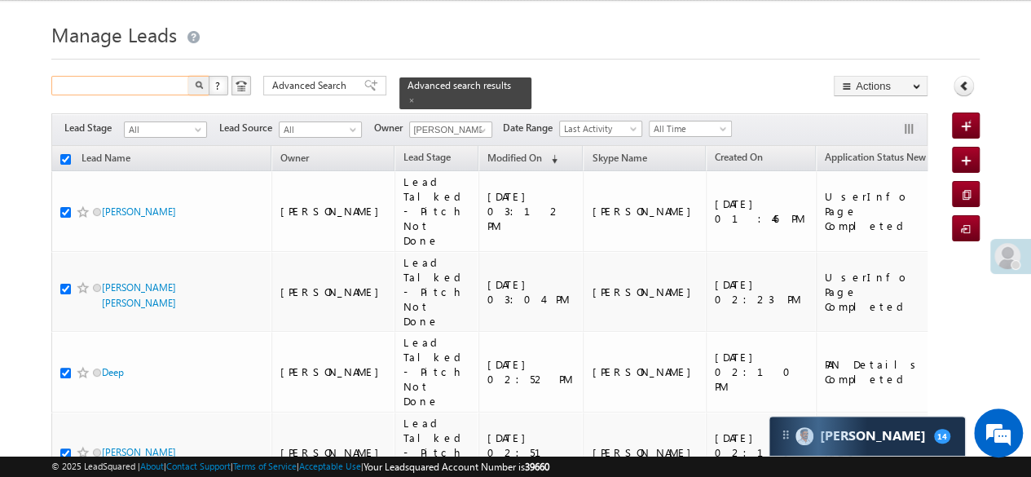
click at [128, 83] on input "text" at bounding box center [120, 86] width 139 height 20
paste input "EQ27013205"
type input "EQ27013205"
click at [200, 89] on img "button" at bounding box center [199, 85] width 8 height 8
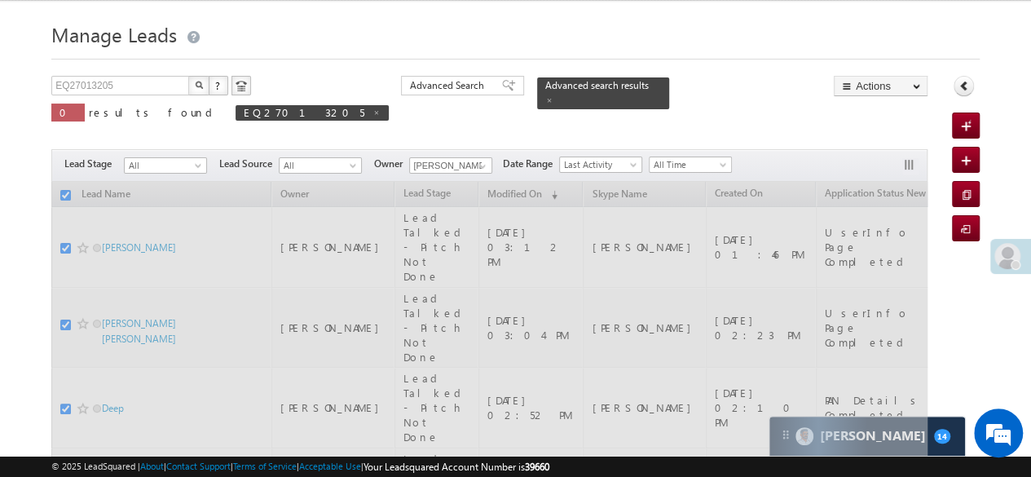
checkbox input "false"
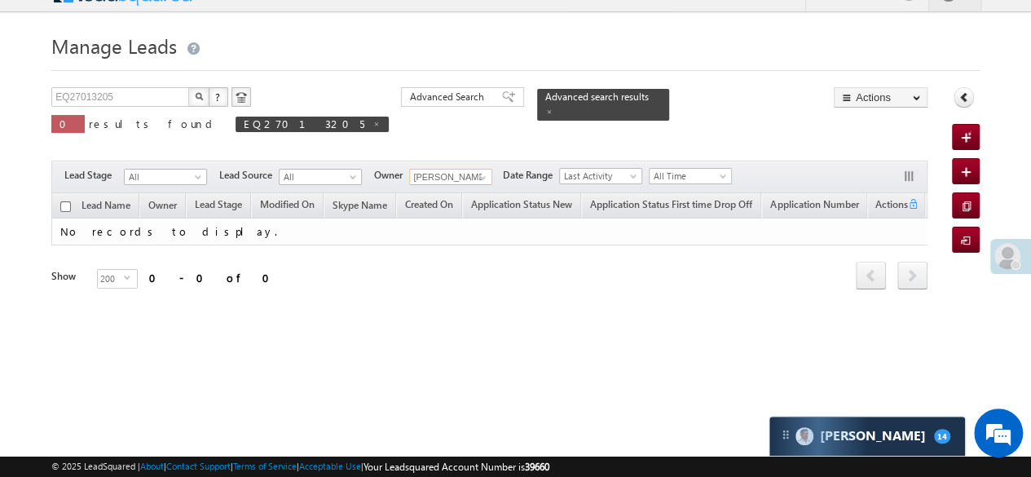
click at [481, 169] on input "Gupta Payal" at bounding box center [450, 177] width 83 height 16
click at [484, 172] on span at bounding box center [482, 177] width 13 height 13
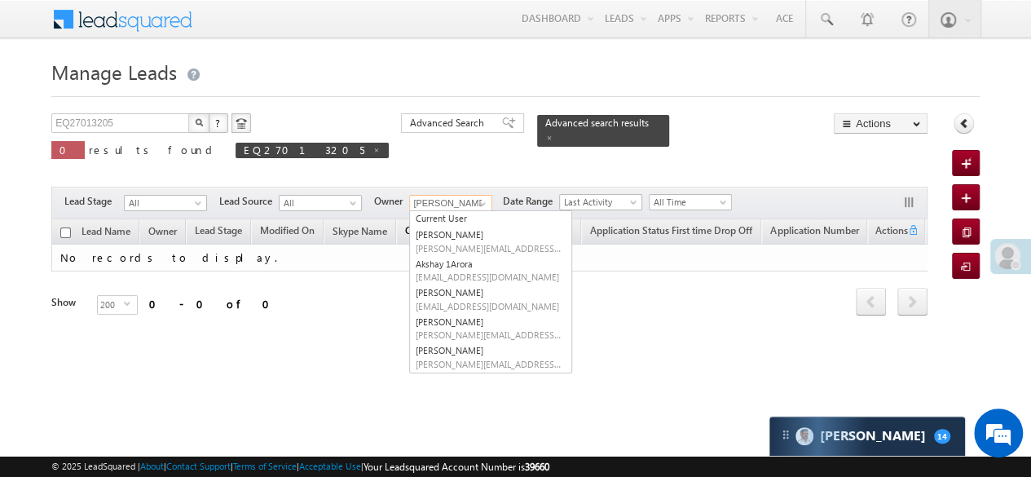
scroll to position [0, 0]
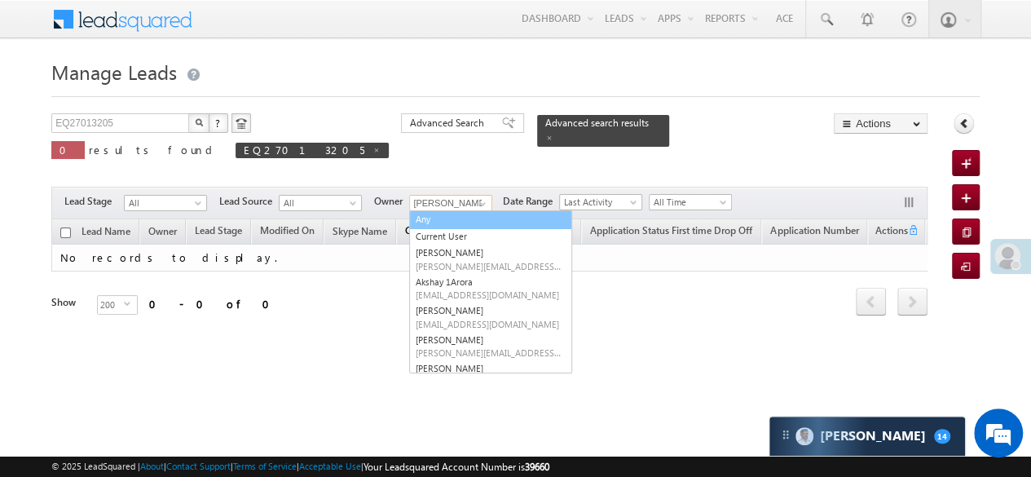
click at [456, 222] on link "Any" at bounding box center [490, 219] width 163 height 19
type input "Any"
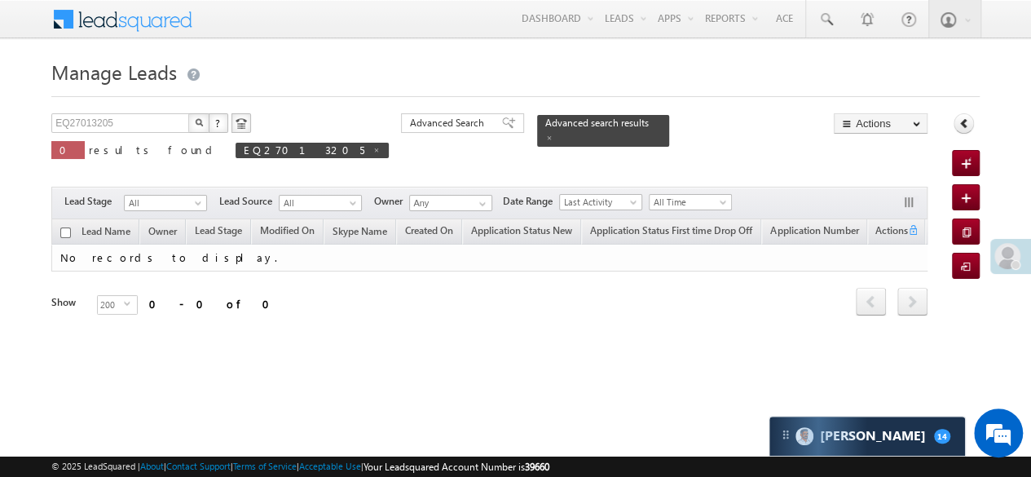
click at [545, 134] on span at bounding box center [549, 138] width 8 height 8
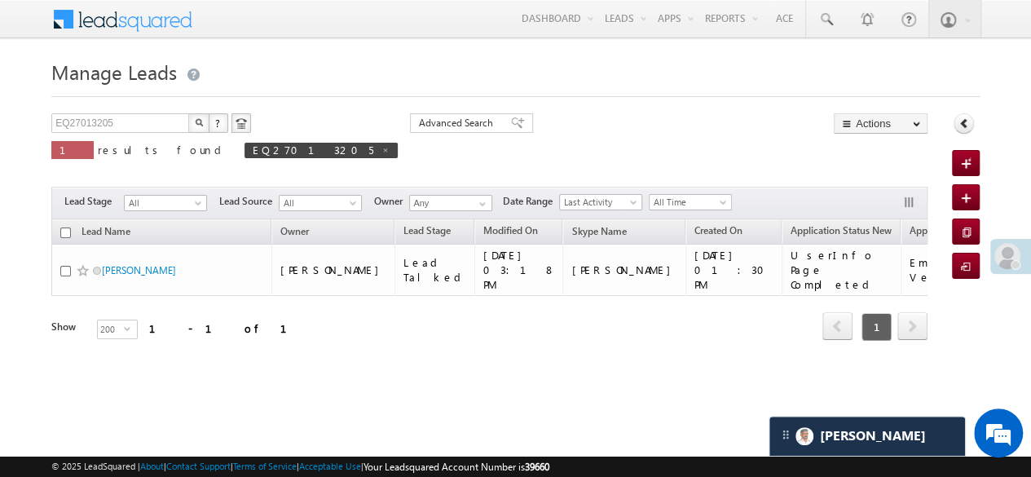
click at [381, 149] on span at bounding box center [385, 150] width 8 height 8
type input "Search Leads"
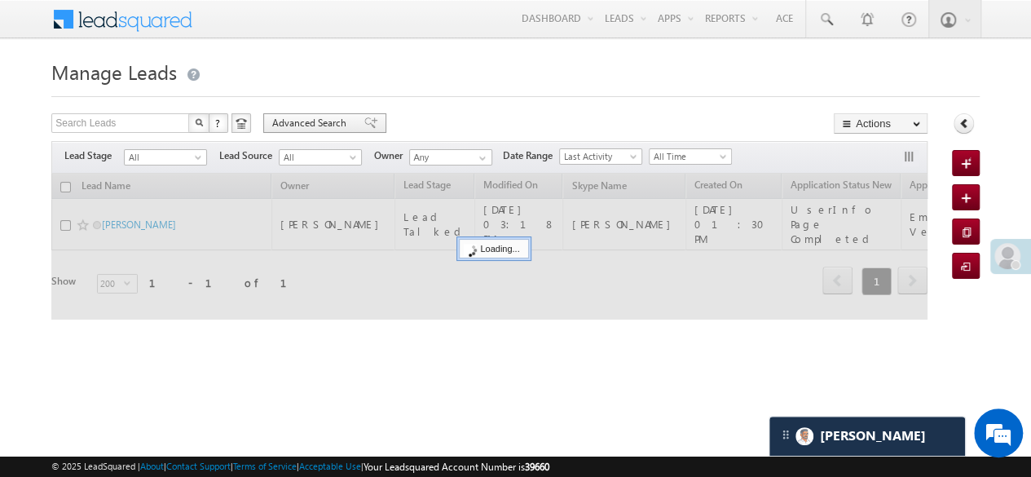
click at [350, 118] on div "Advanced Search" at bounding box center [324, 123] width 123 height 20
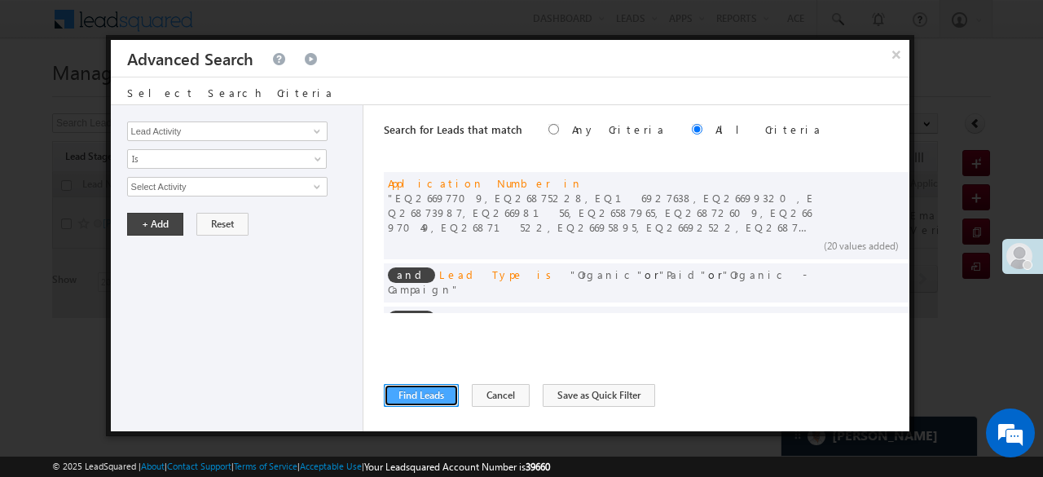
click at [427, 398] on button "Find Leads" at bounding box center [421, 395] width 75 height 23
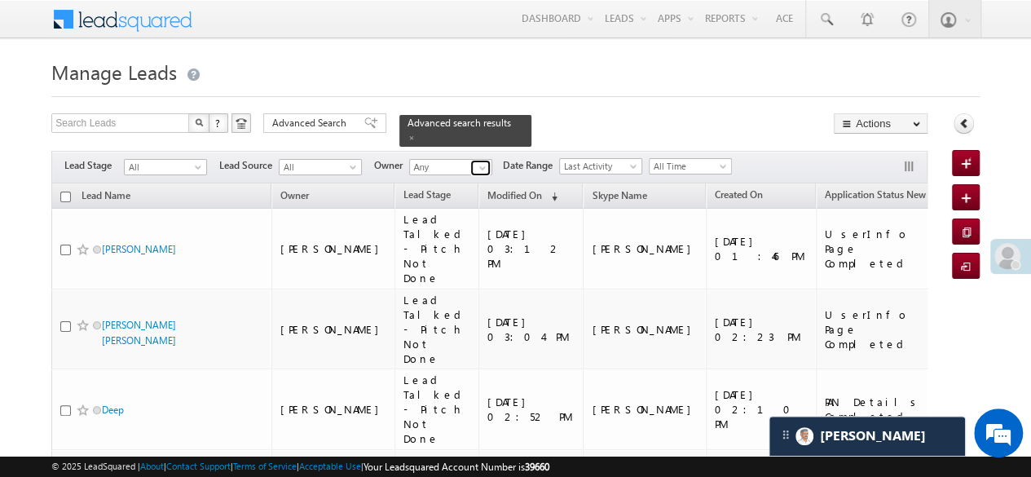
click at [474, 160] on link at bounding box center [480, 168] width 20 height 16
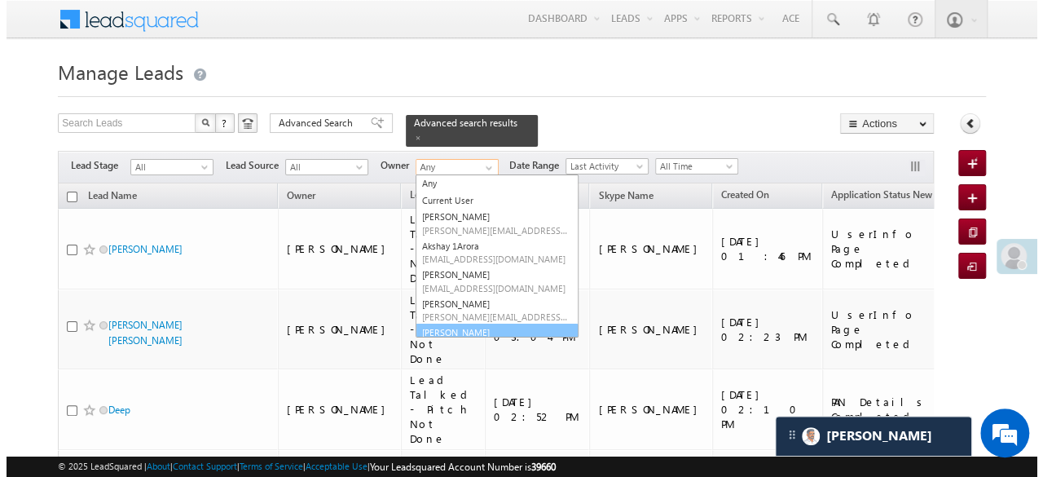
scroll to position [18, 0]
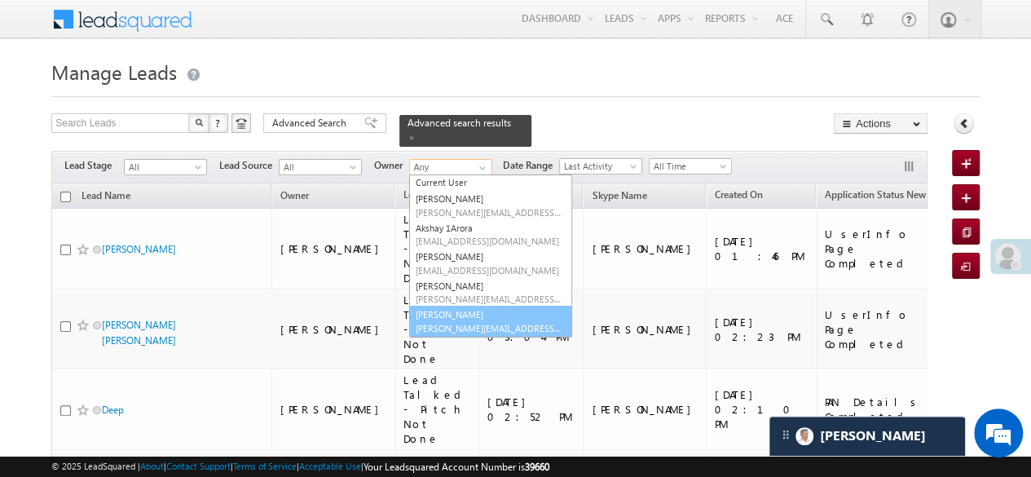
click at [436, 322] on span "Payal.Gupta@angelbroking.com" at bounding box center [489, 328] width 147 height 12
type input "Gupta Payal"
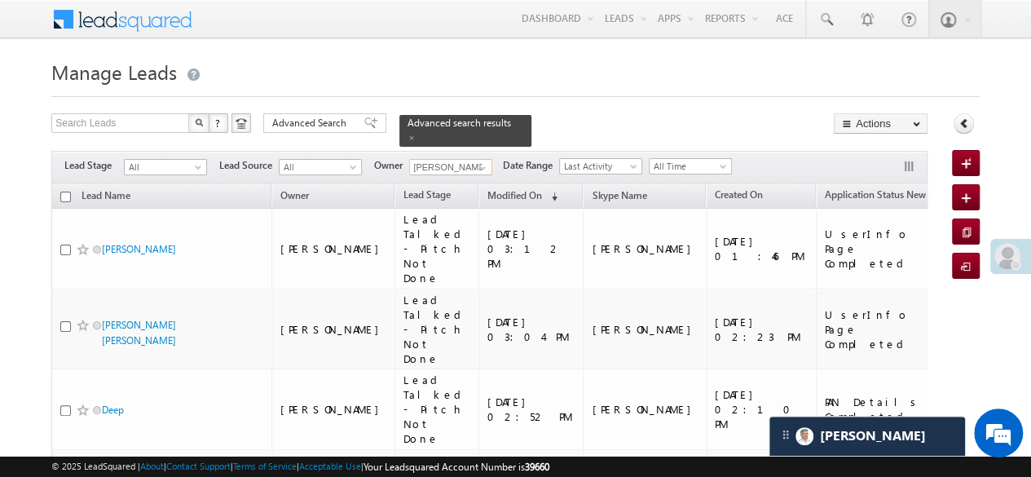
click at [64, 183] on th "Lead Name" at bounding box center [161, 195] width 220 height 25
click at [66, 192] on input "checkbox" at bounding box center [65, 197] width 11 height 11
checkbox input "true"
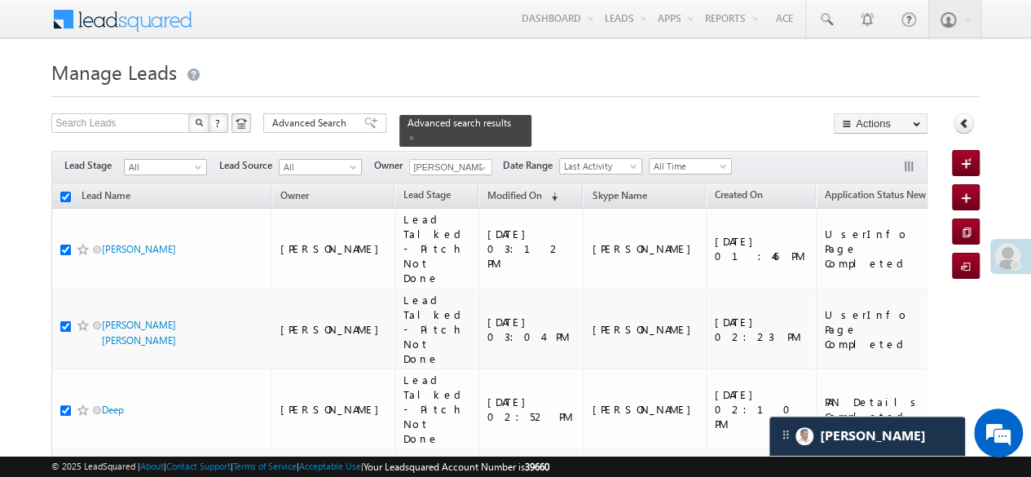
checkbox input "true"
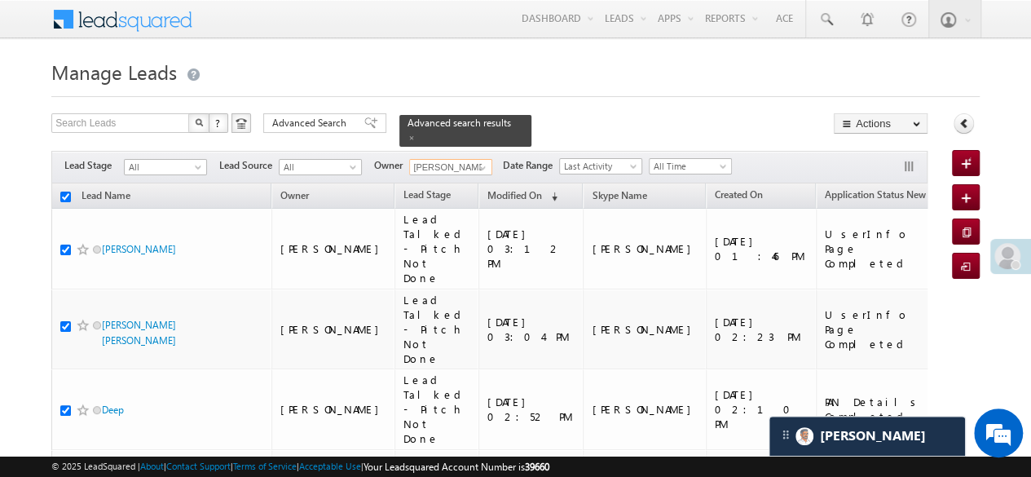
checkbox input "true"
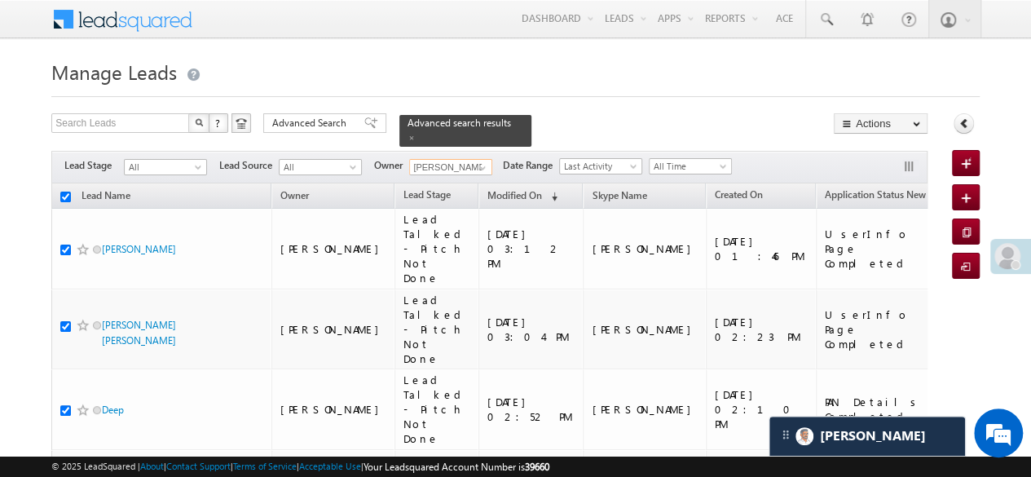
checkbox input "true"
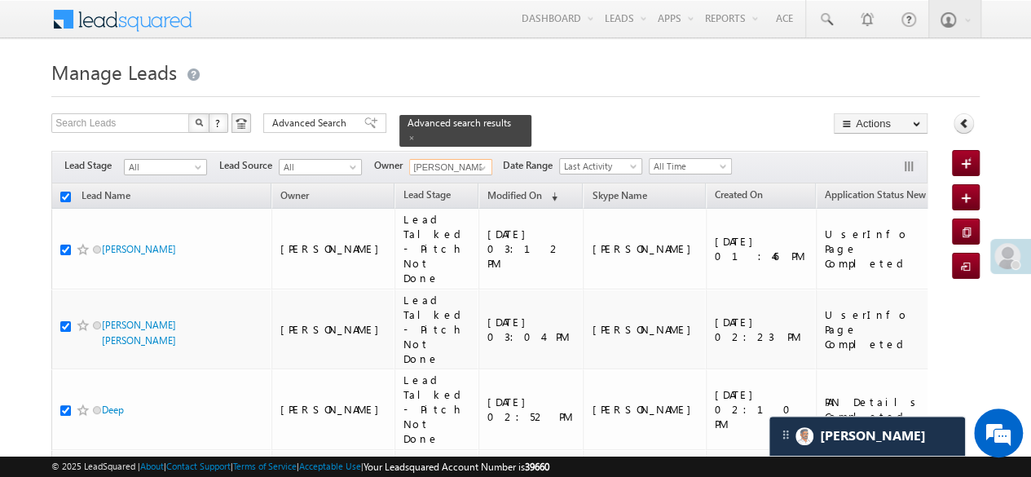
checkbox input "true"
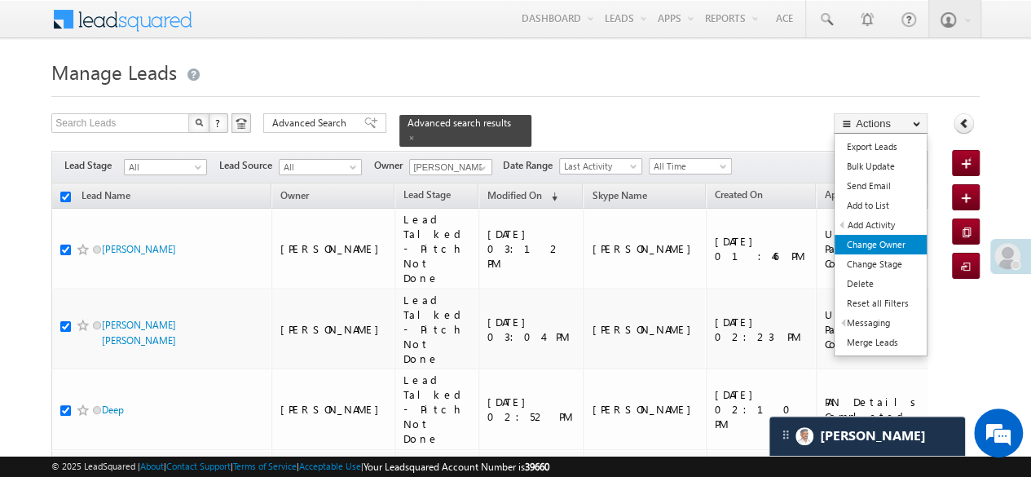
click at [885, 238] on link "Change Owner" at bounding box center [881, 245] width 92 height 20
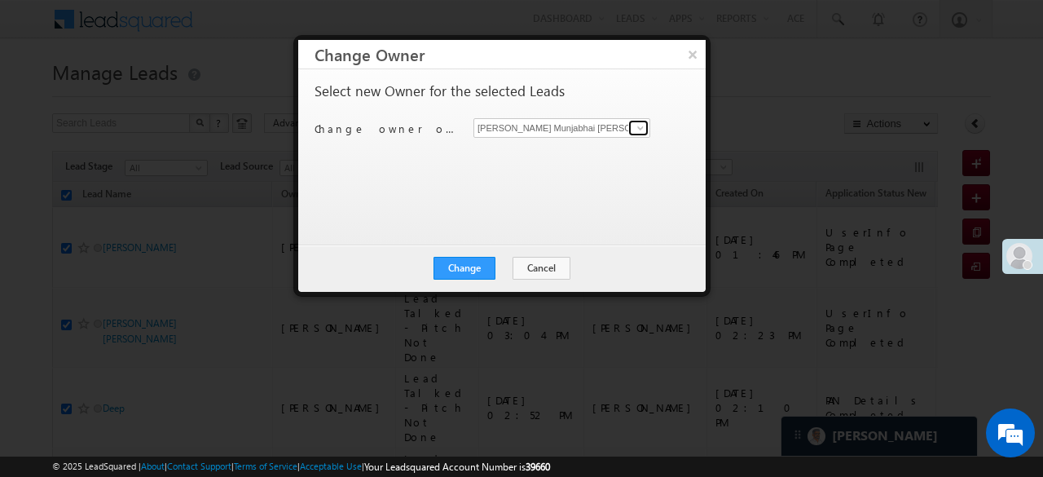
click at [631, 129] on link at bounding box center [638, 128] width 20 height 16
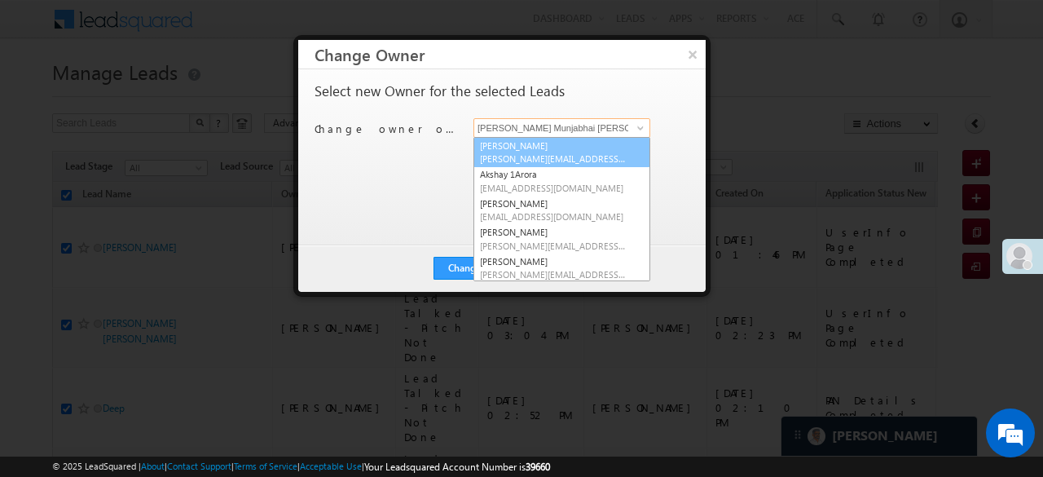
click at [505, 149] on link "Aftab Desai Aftab.Desai@angelbroking.com" at bounding box center [562, 152] width 177 height 31
type input "Aftab Desai"
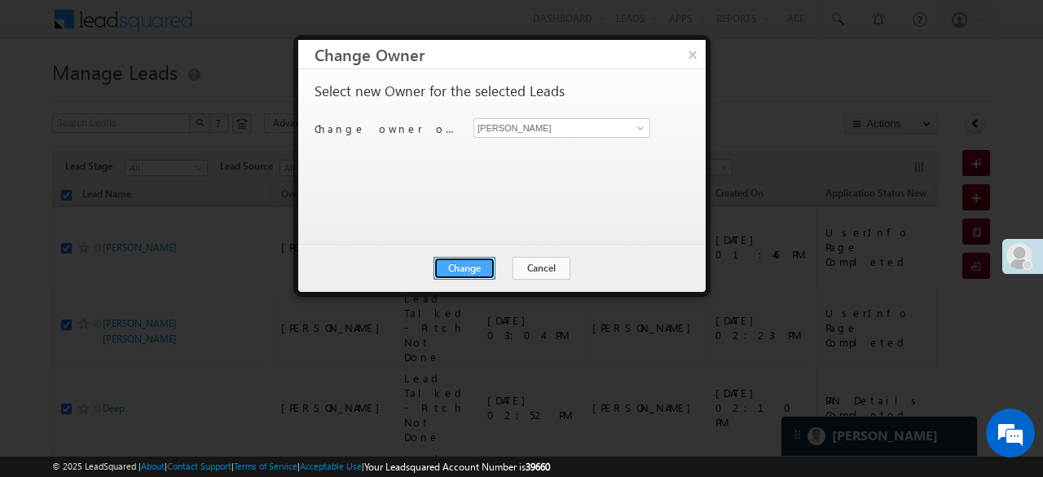
click at [471, 271] on button "Change" at bounding box center [465, 268] width 62 height 23
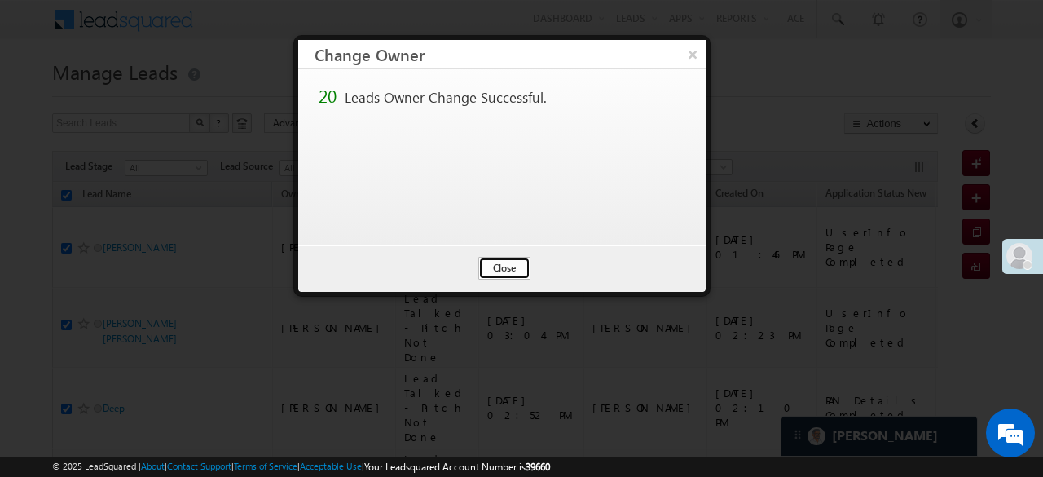
click at [491, 268] on button "Close" at bounding box center [504, 268] width 52 height 23
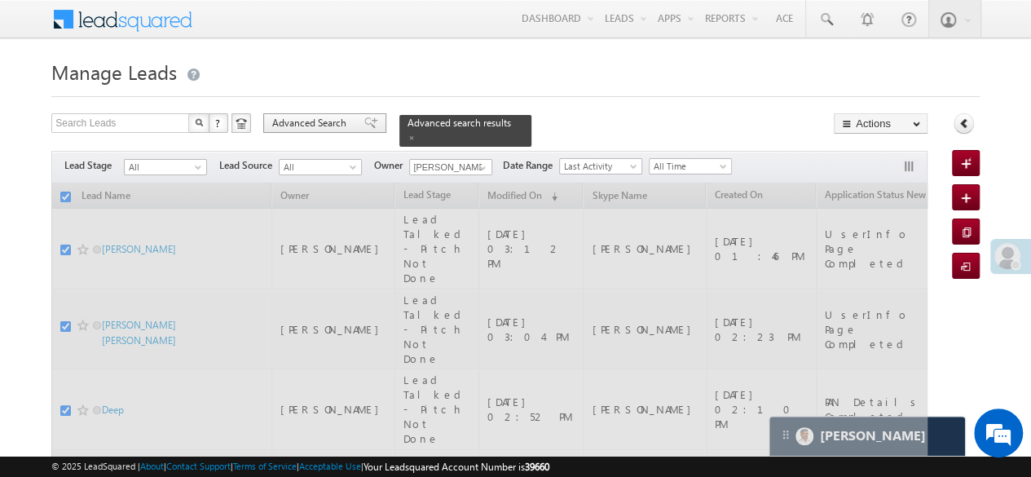
checkbox input "false"
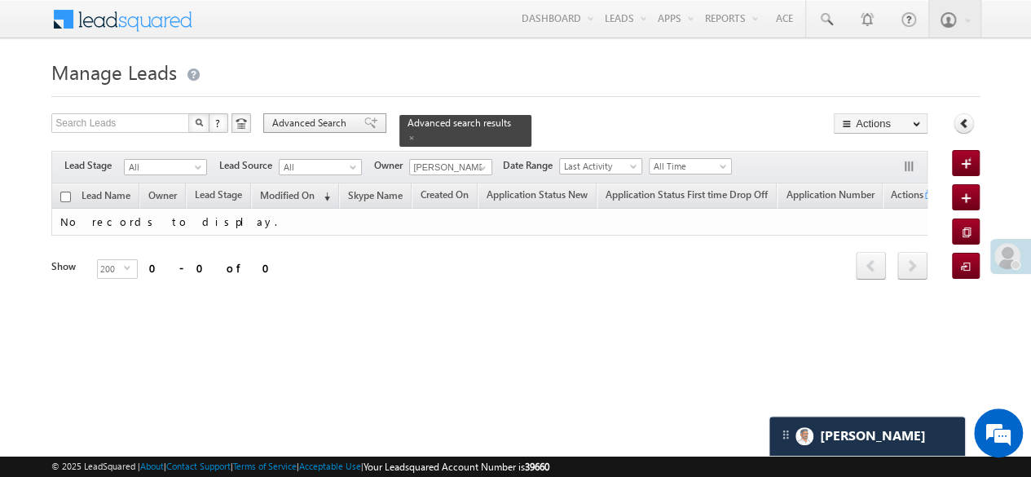
click at [338, 117] on span "Advanced Search" at bounding box center [311, 123] width 79 height 15
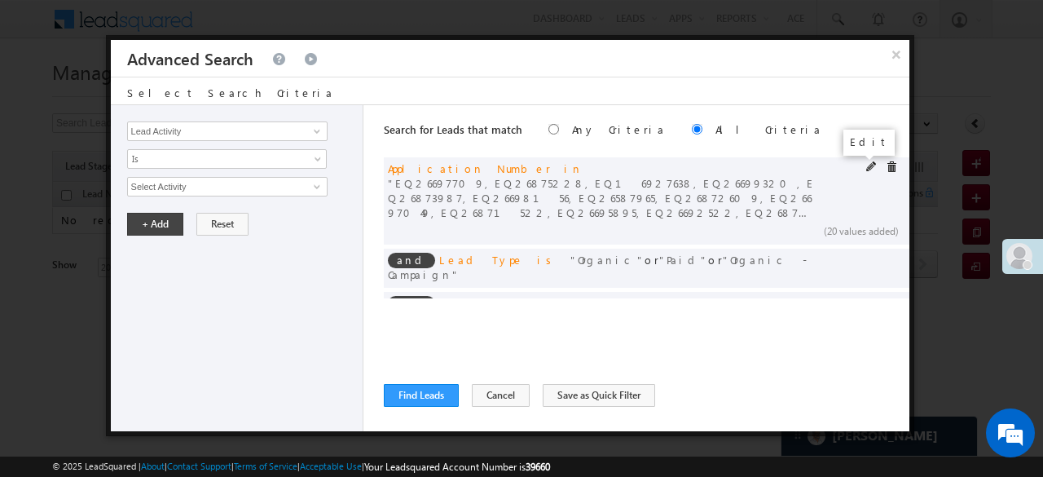
click at [866, 165] on span at bounding box center [871, 166] width 11 height 11
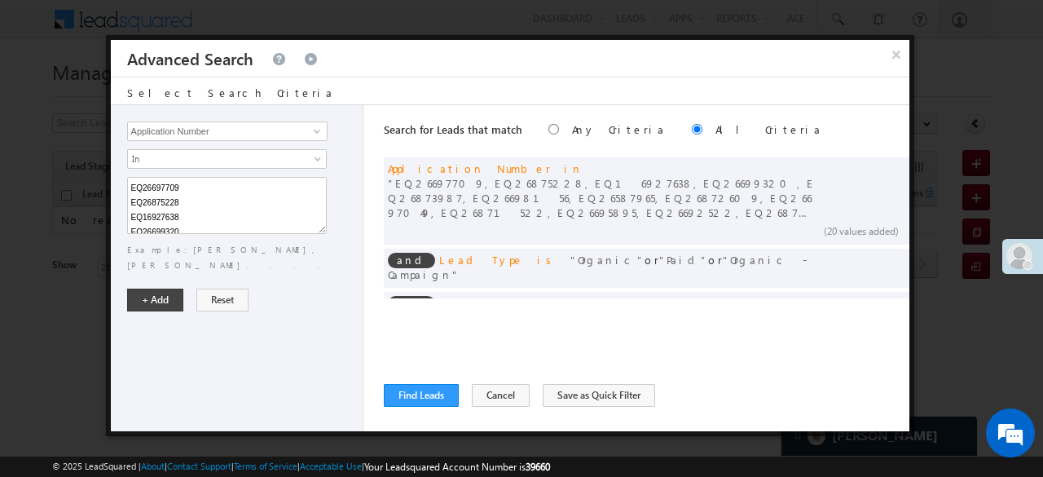
click at [168, 167] on body "Menu Hardik Munjabhai Sondarva Hardi k.Son darva @ange lbrok ing.c om" at bounding box center [521, 231] width 1043 height 462
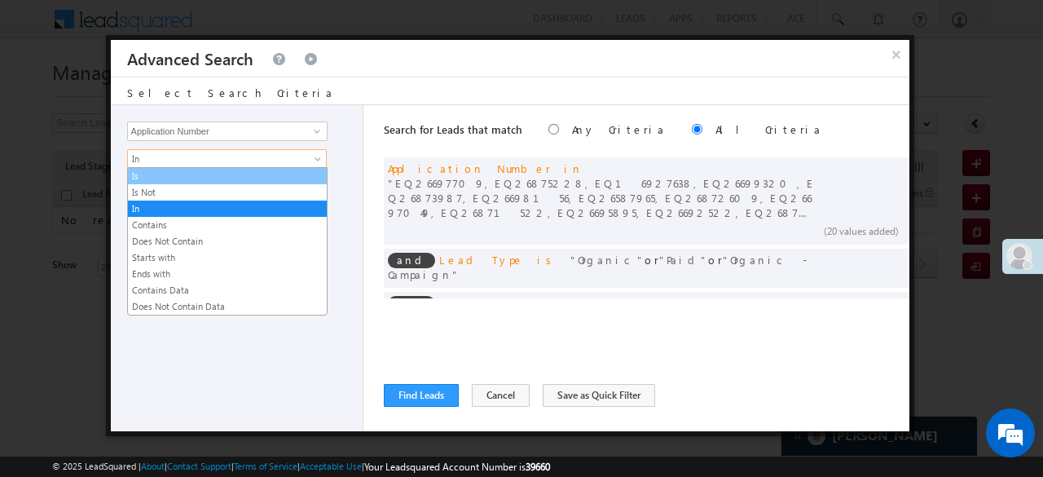
click at [151, 174] on link "Is" at bounding box center [227, 176] width 199 height 15
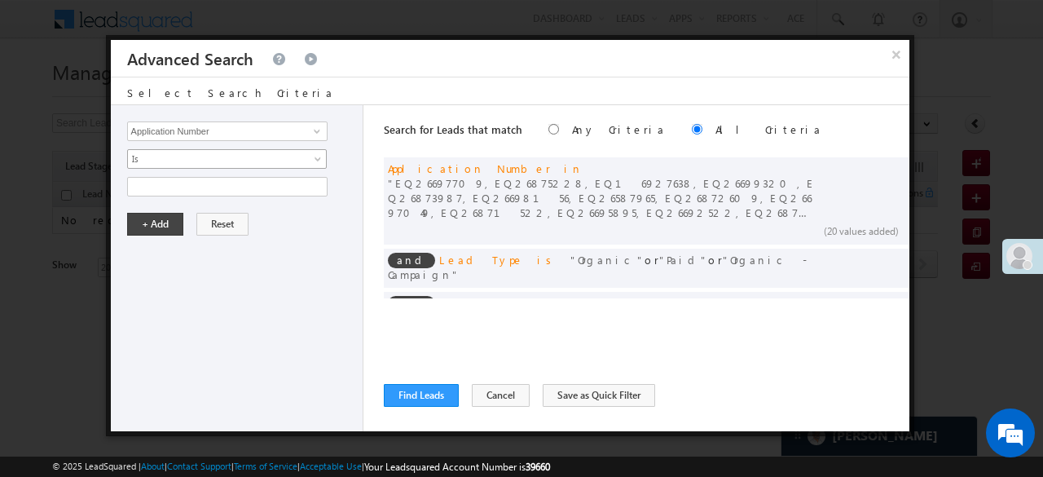
drag, startPoint x: 147, startPoint y: 152, endPoint x: 147, endPoint y: 169, distance: 16.3
click at [147, 153] on span "Is" at bounding box center [216, 159] width 177 height 15
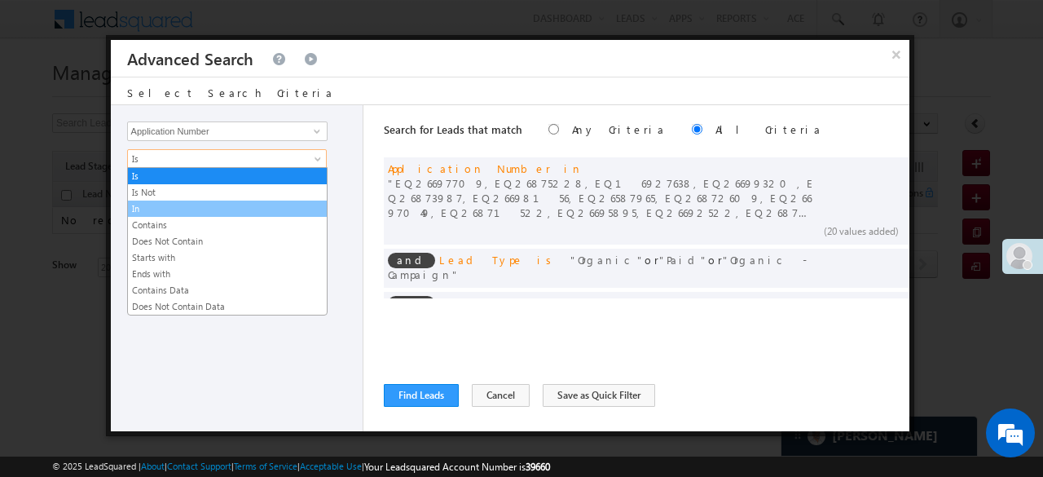
click at [147, 203] on link "In" at bounding box center [227, 208] width 199 height 15
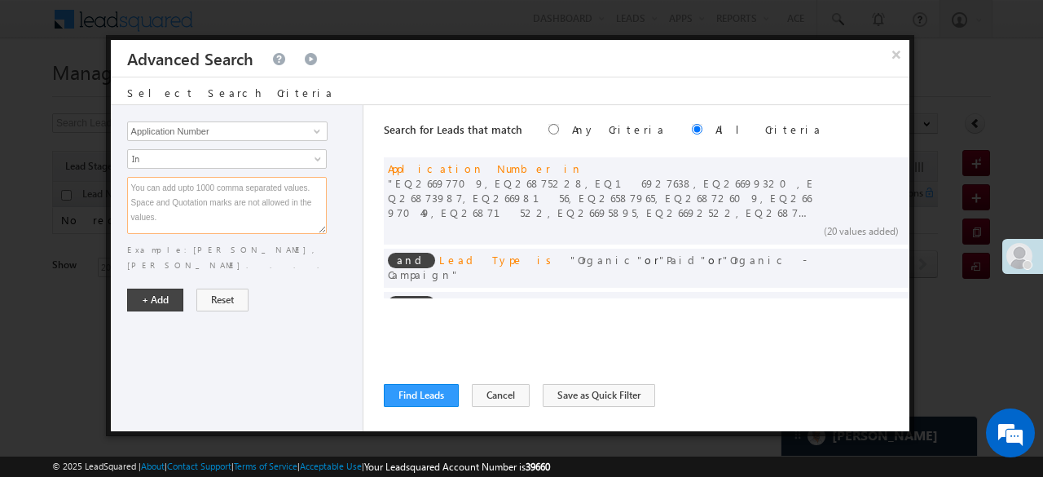
click at [147, 203] on textarea at bounding box center [227, 205] width 200 height 57
paste textarea "EQ26865863 EQ26689249 EQ26864747 EQ26686595 EQ26682139 EQ26859634 EQ26577584 EQ…"
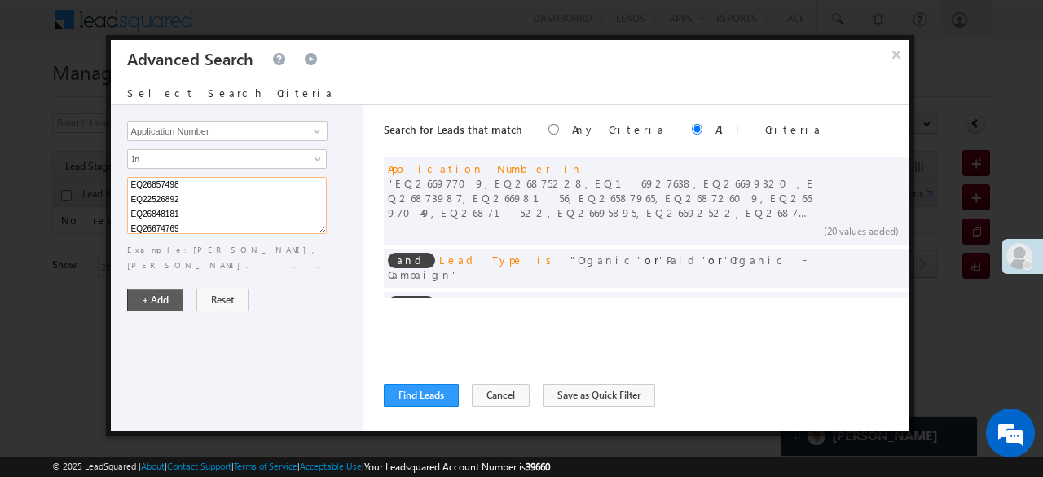
type textarea "EQ26865863 EQ26689249 EQ26864747 EQ26686595 EQ26682139 EQ26859634 EQ26577584 EQ…"
click at [149, 289] on button "+ Add" at bounding box center [155, 300] width 56 height 23
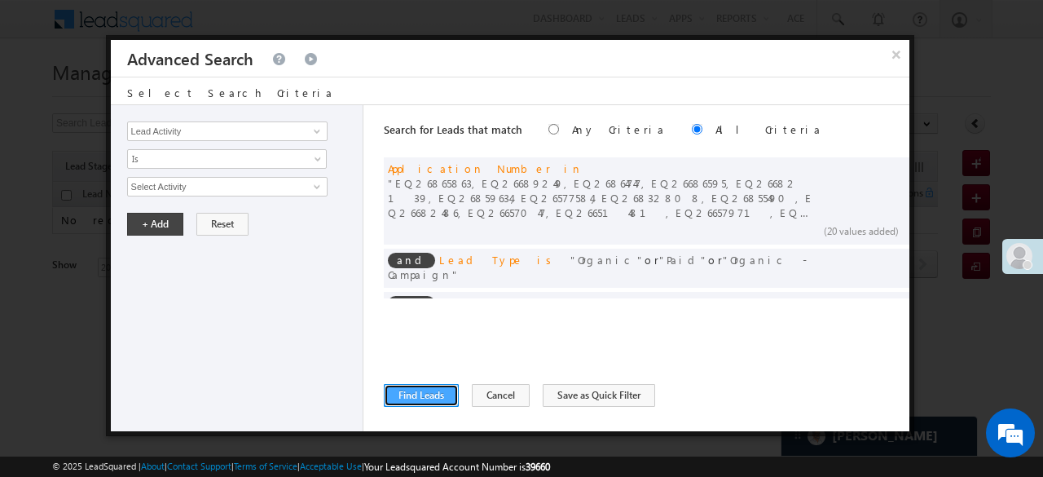
click at [398, 394] on button "Find Leads" at bounding box center [421, 395] width 75 height 23
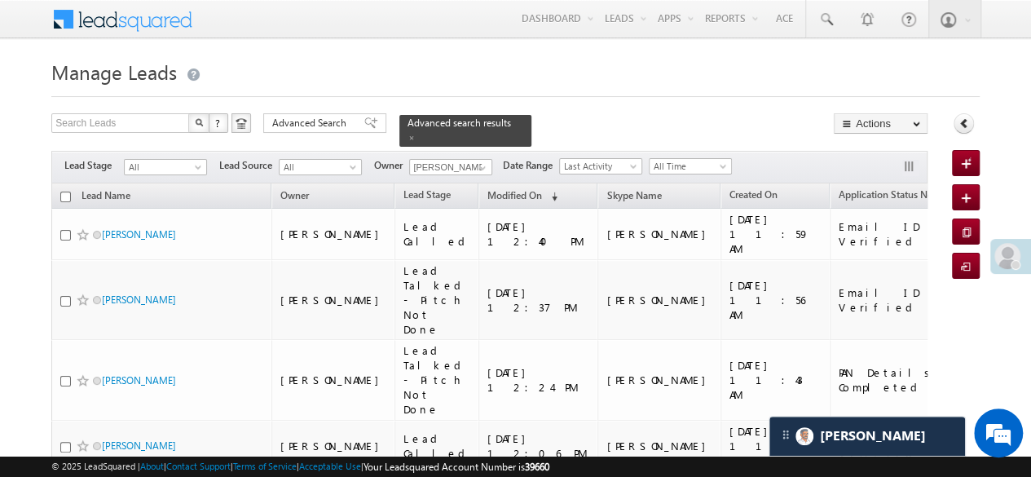
click at [65, 192] on input "checkbox" at bounding box center [65, 197] width 11 height 11
checkbox input "true"
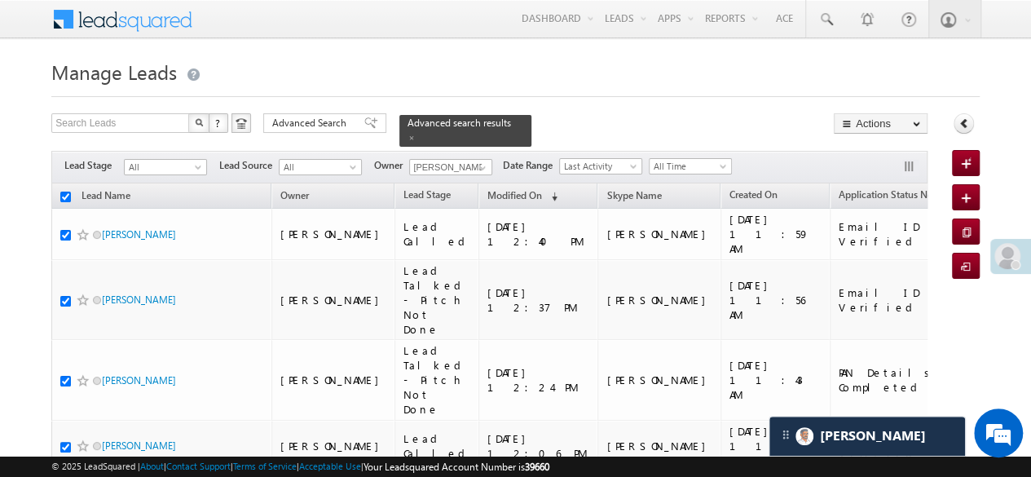
checkbox input "true"
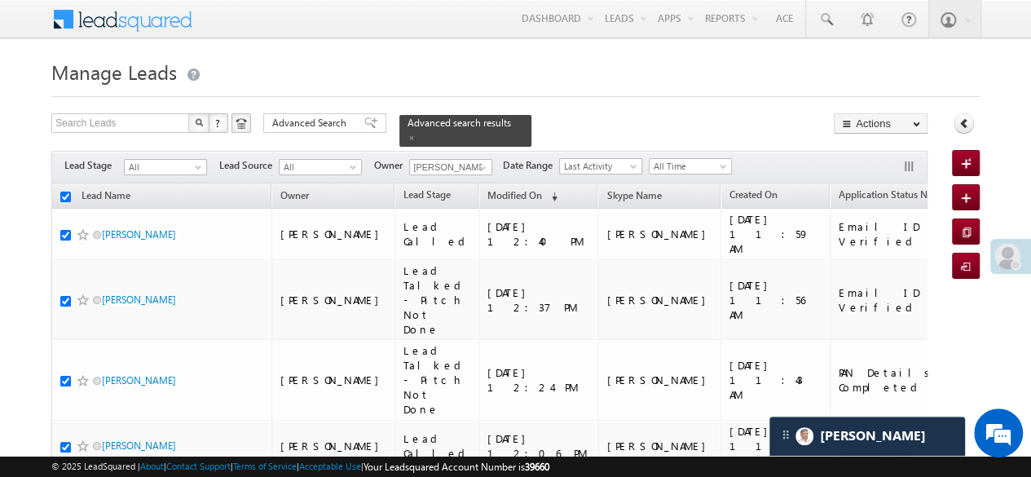
checkbox input "true"
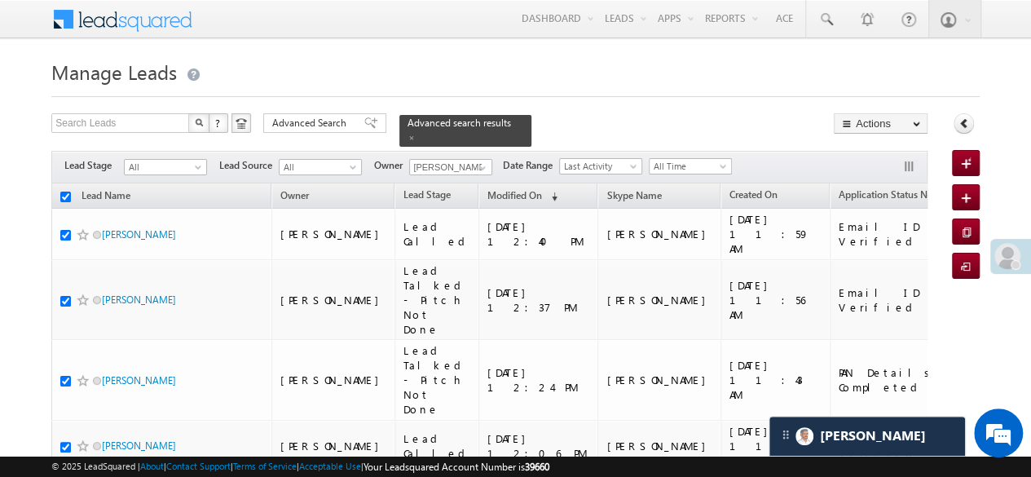
checkbox input "true"
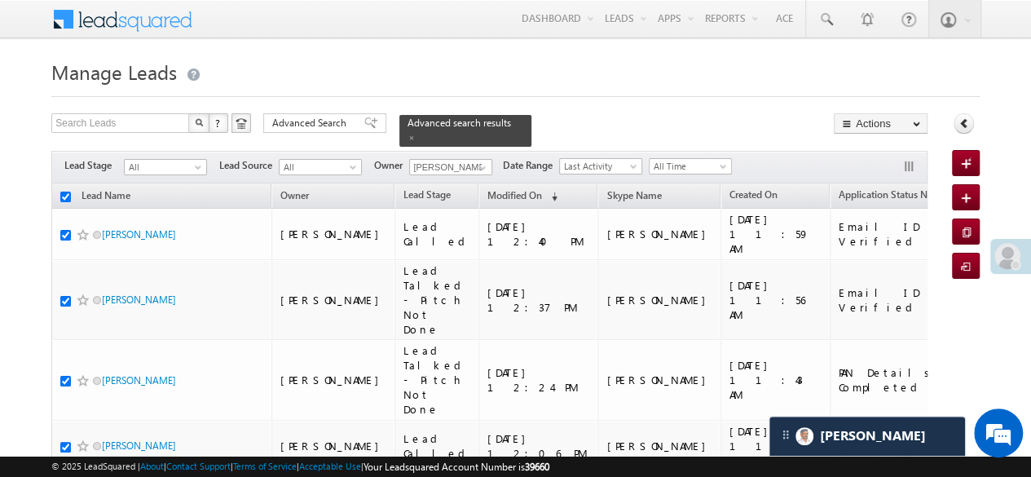
checkbox input "true"
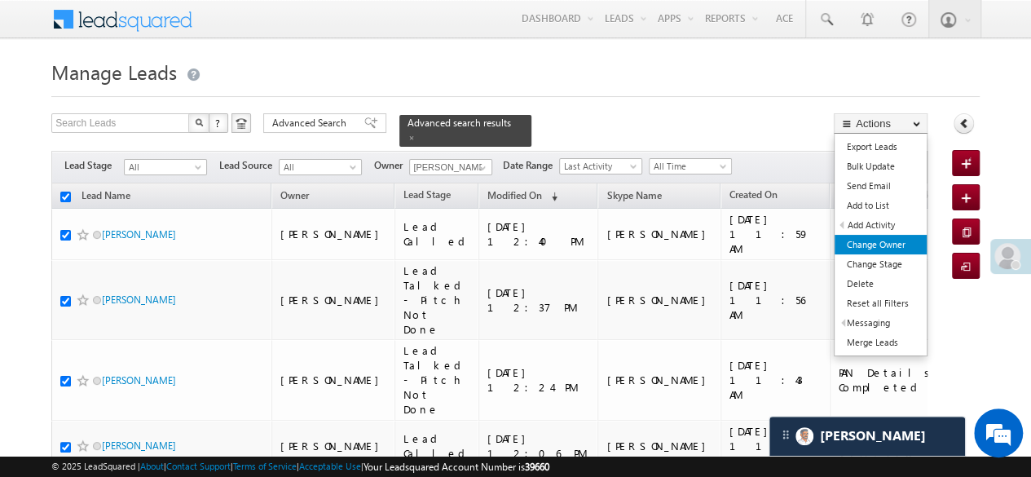
click at [898, 244] on link "Change Owner" at bounding box center [881, 245] width 92 height 20
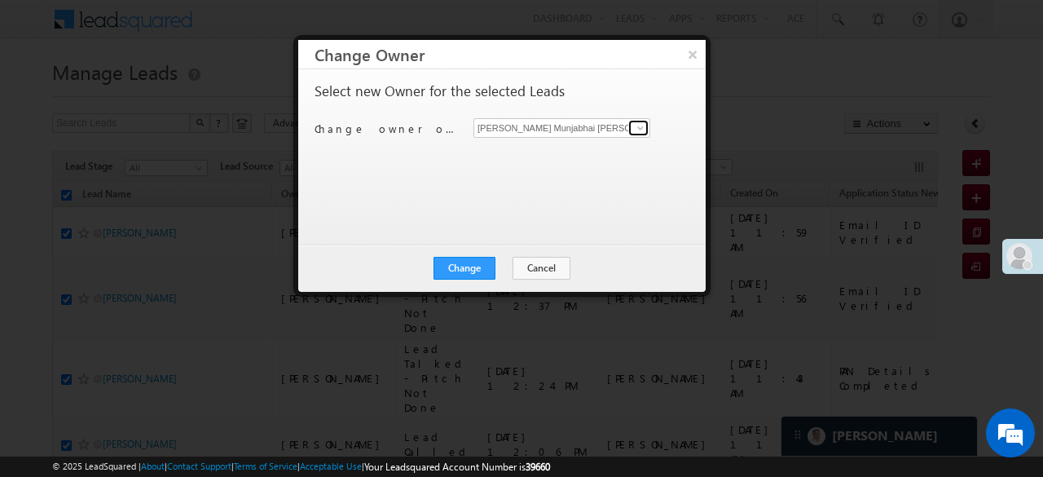
click at [641, 125] on span at bounding box center [640, 127] width 13 height 13
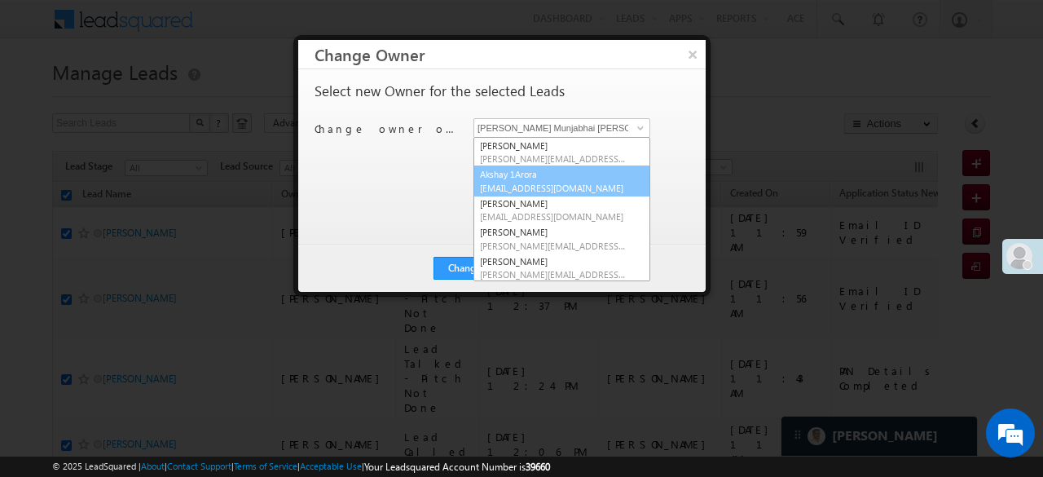
click at [510, 182] on span "Akshay.1Arora@angelbroking.com" at bounding box center [553, 188] width 147 height 12
type input "Akshay 1Arora"
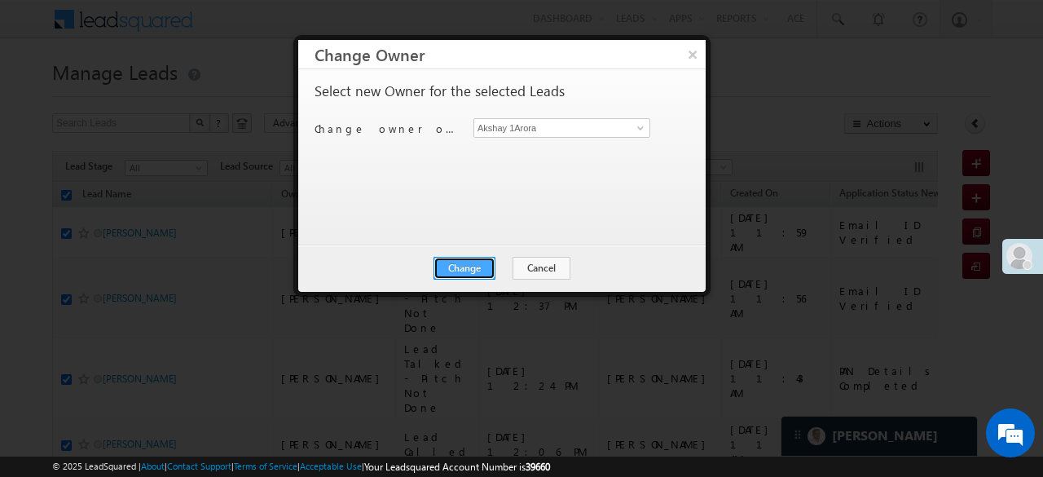
click at [479, 263] on button "Change" at bounding box center [465, 268] width 62 height 23
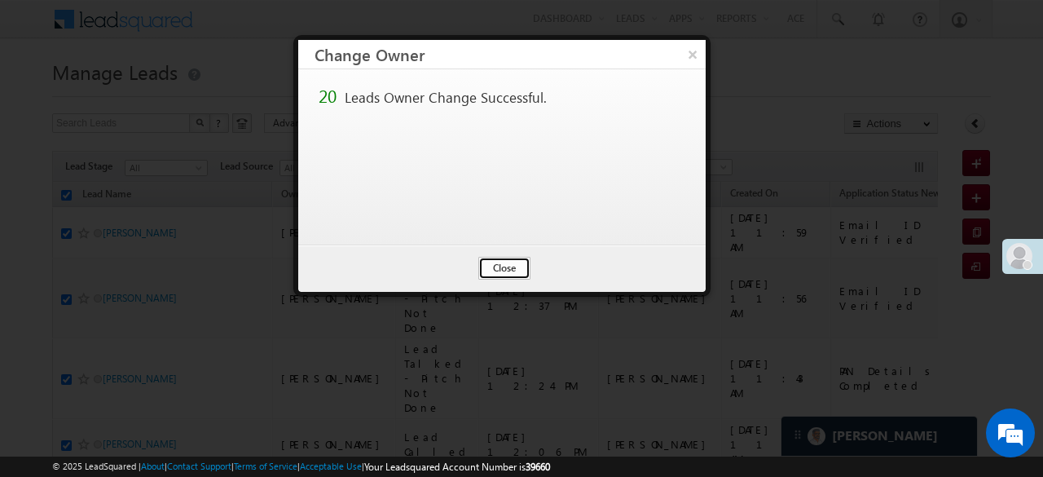
click at [509, 258] on button "Close" at bounding box center [504, 268] width 52 height 23
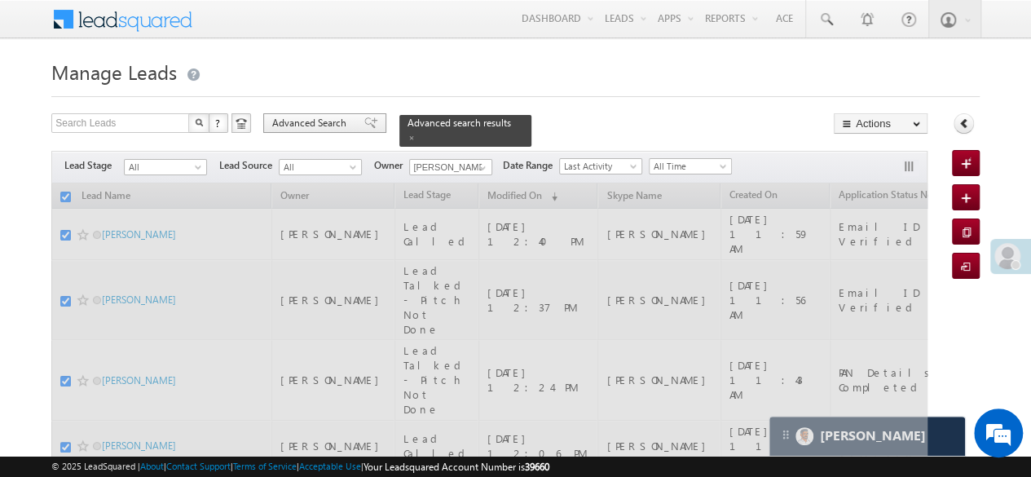
click at [347, 121] on span "Advanced Search" at bounding box center [311, 123] width 79 height 15
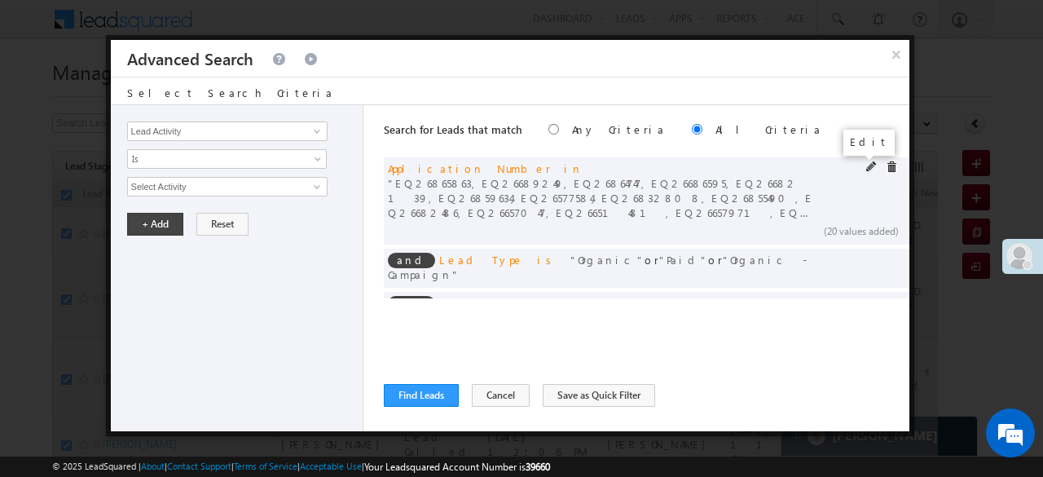
checkbox input "false"
click at [866, 170] on span at bounding box center [871, 166] width 11 height 11
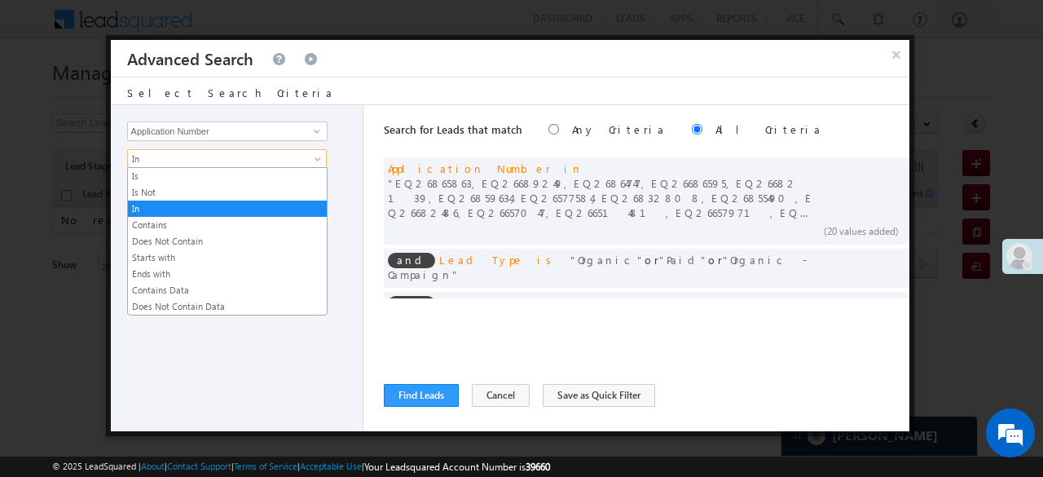
click at [162, 152] on span "In" at bounding box center [216, 159] width 177 height 15
click at [154, 175] on link "Is" at bounding box center [227, 176] width 199 height 15
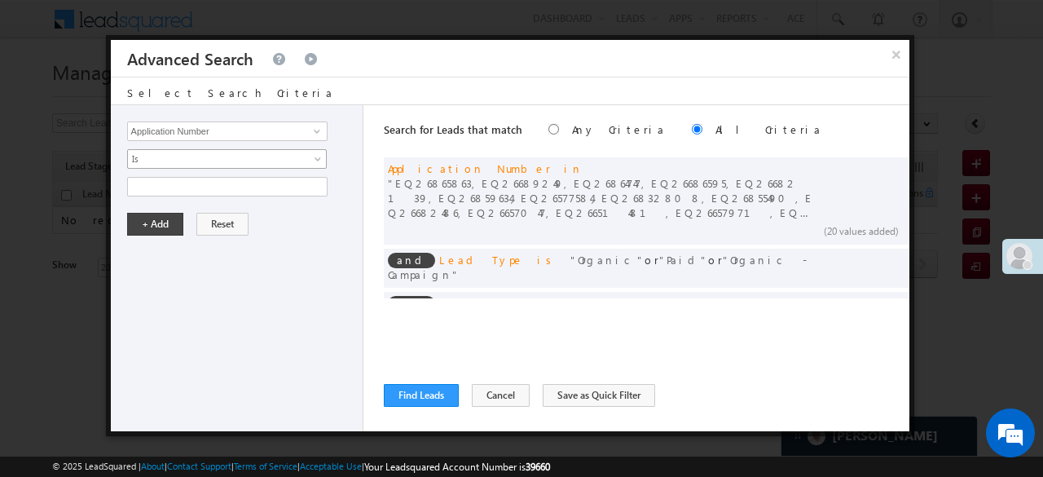
click at [153, 158] on span "Is" at bounding box center [216, 159] width 177 height 15
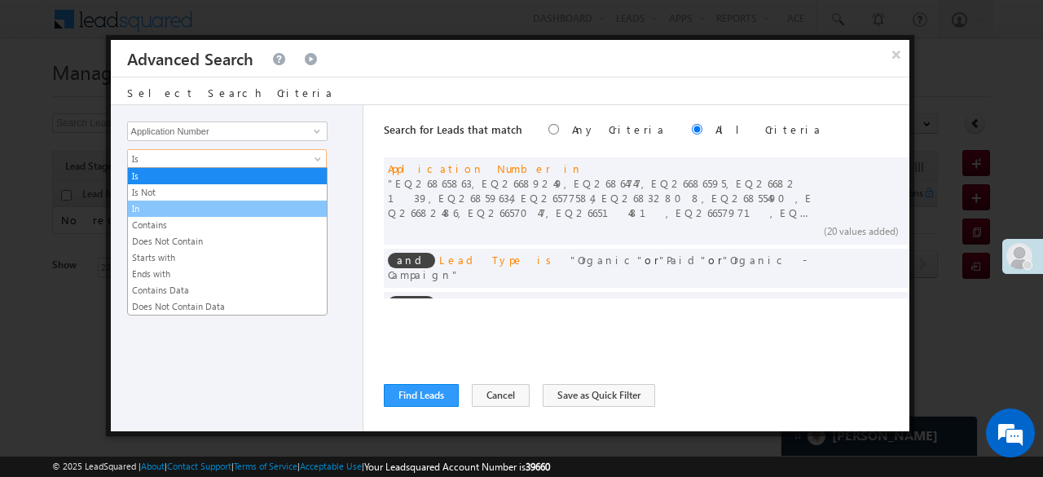
click at [153, 201] on link "In" at bounding box center [227, 208] width 199 height 15
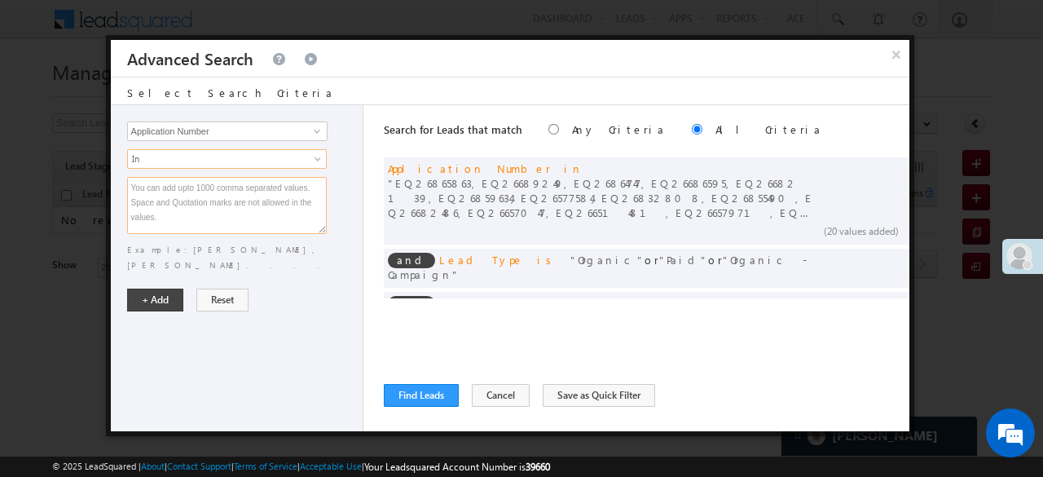
click at [153, 201] on textarea at bounding box center [227, 205] width 200 height 57
paste textarea "EQ26565928 EQ26672030 EQ26844641 EQ26842339 EQ26568667 EQ26567262 EQ26669753 EQ…"
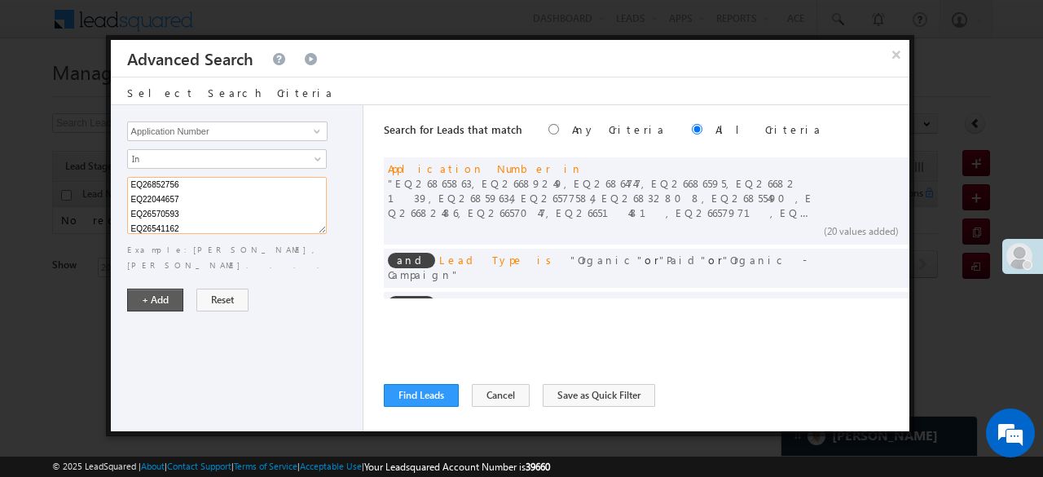
type textarea "EQ26565928 EQ26672030 EQ26844641 EQ26842339 EQ26568667 EQ26567262 EQ26669753 EQ…"
click at [147, 289] on button "+ Add" at bounding box center [155, 300] width 56 height 23
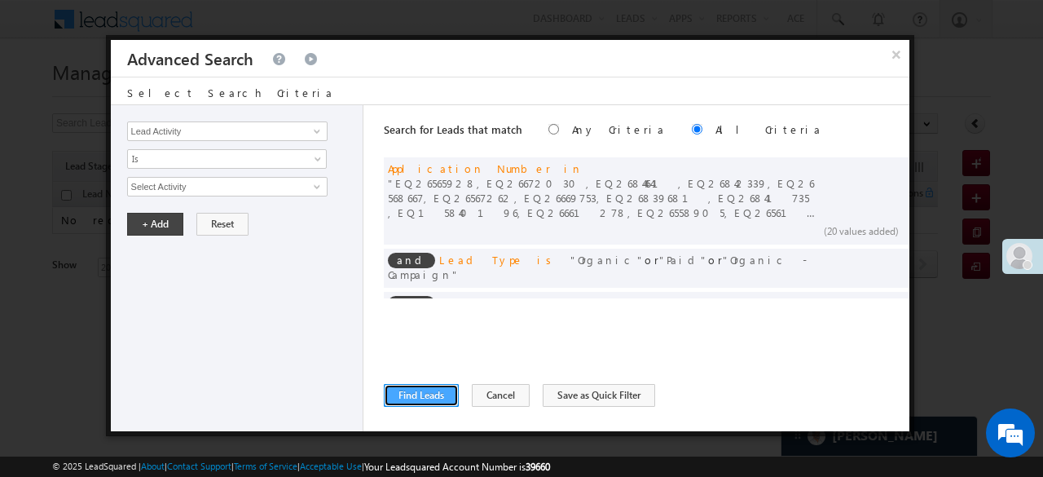
click at [421, 393] on button "Find Leads" at bounding box center [421, 395] width 75 height 23
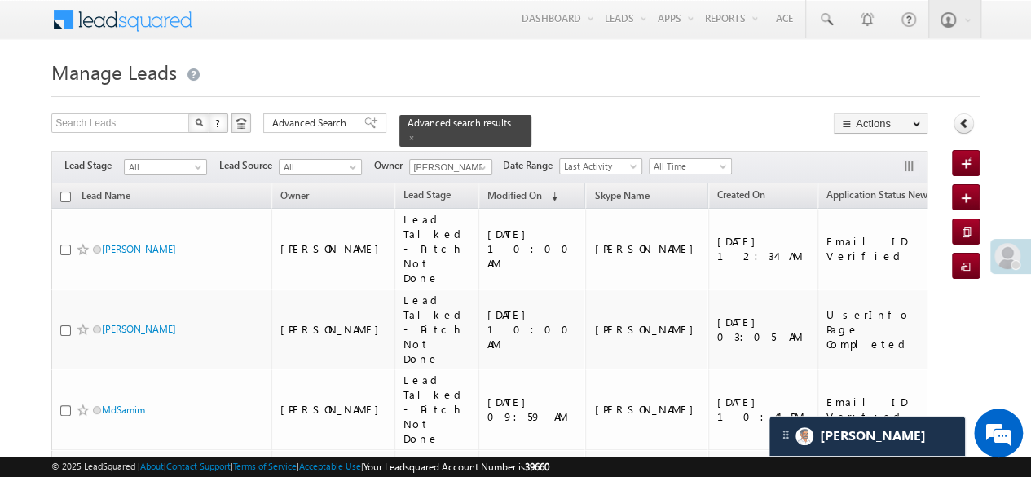
click at [62, 192] on input "checkbox" at bounding box center [65, 197] width 11 height 11
checkbox input "true"
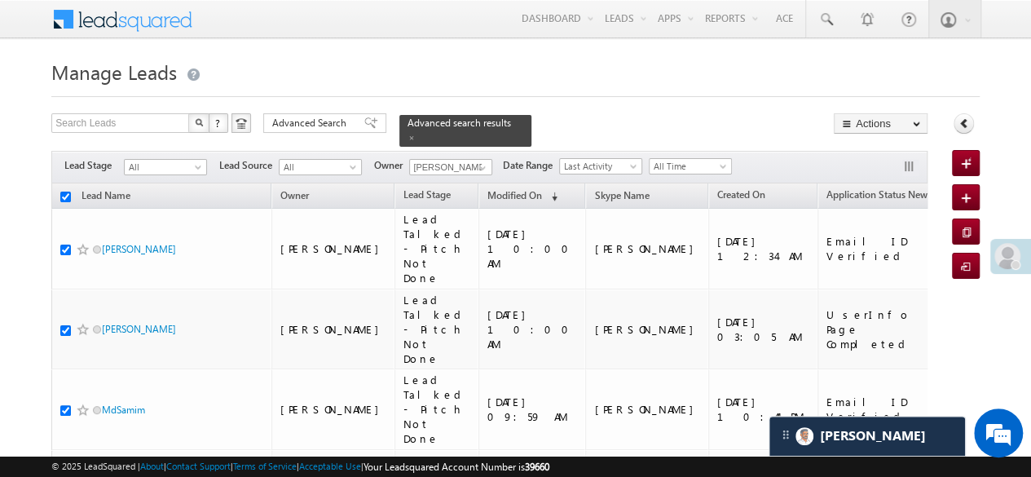
checkbox input "true"
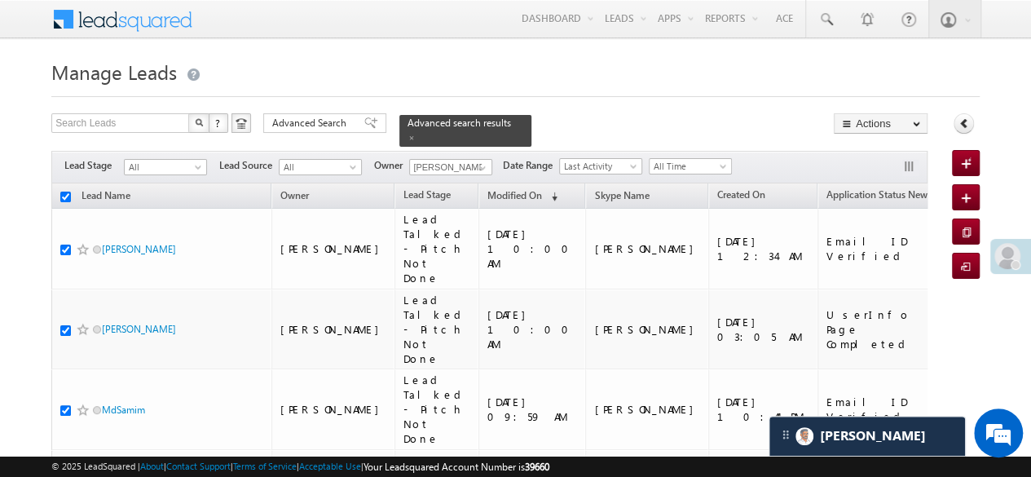
checkbox input "true"
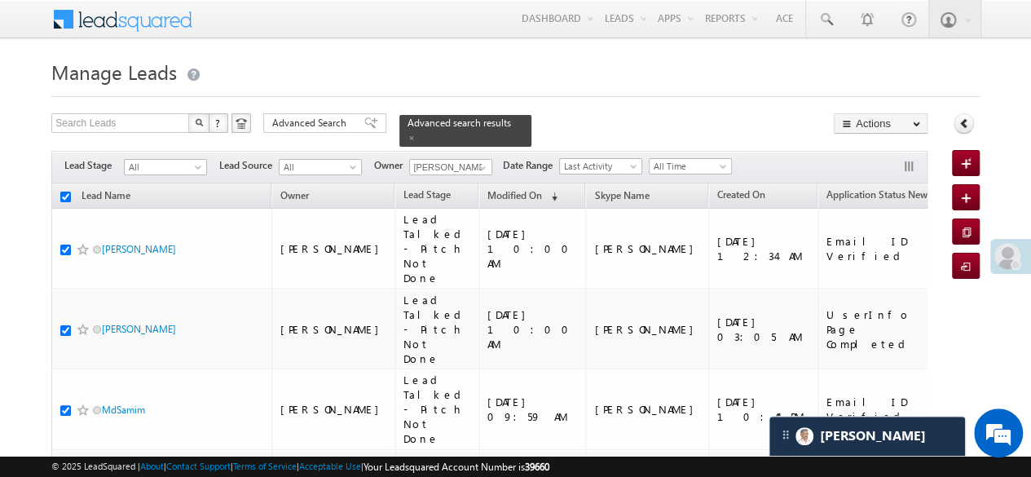
checkbox input "true"
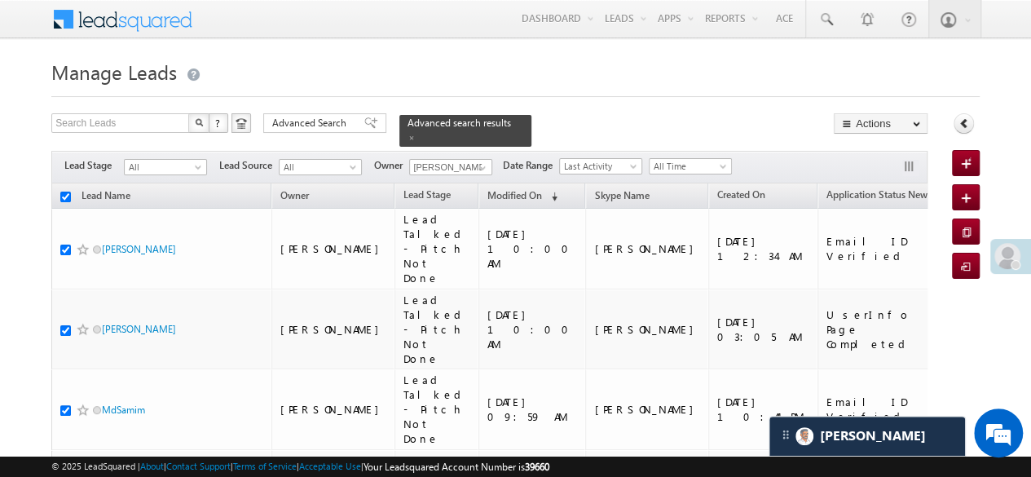
checkbox input "true"
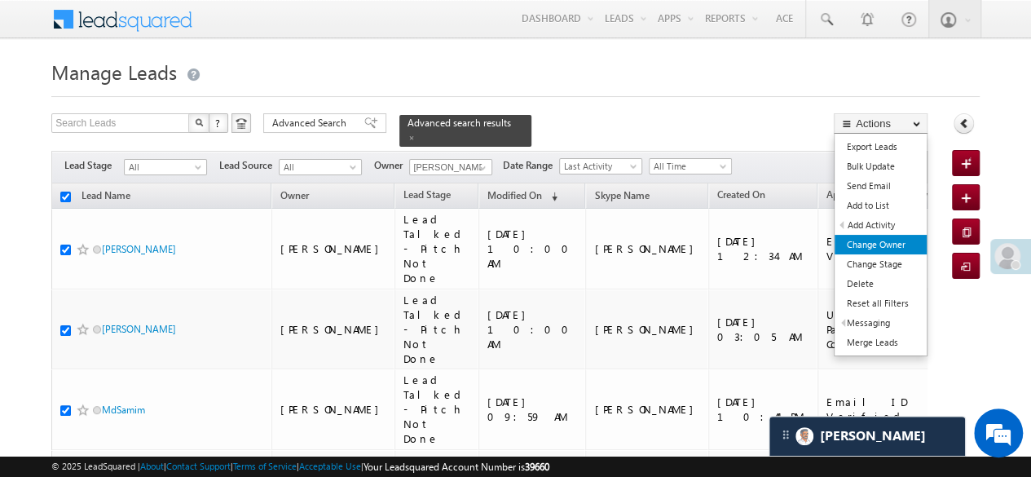
click at [888, 236] on link "Change Owner" at bounding box center [881, 245] width 92 height 20
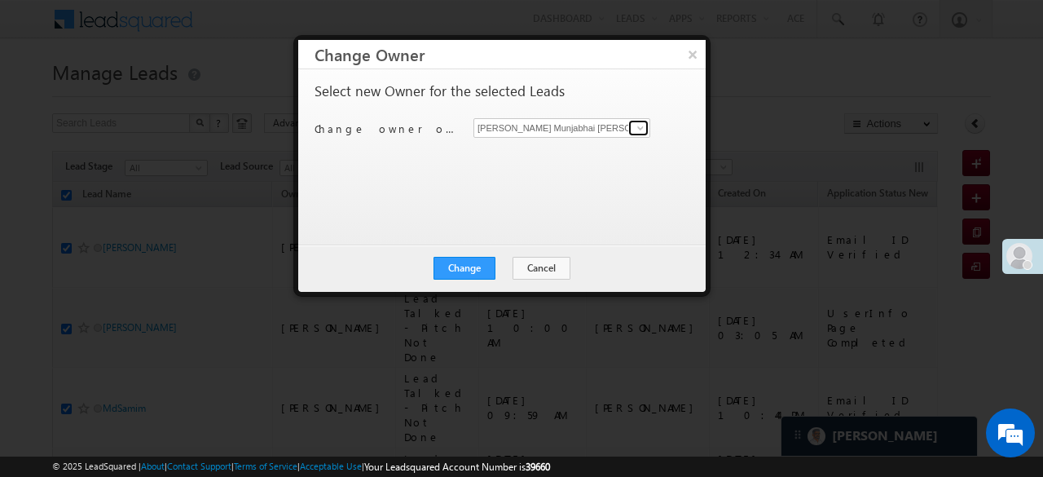
click at [641, 128] on span at bounding box center [640, 127] width 13 height 13
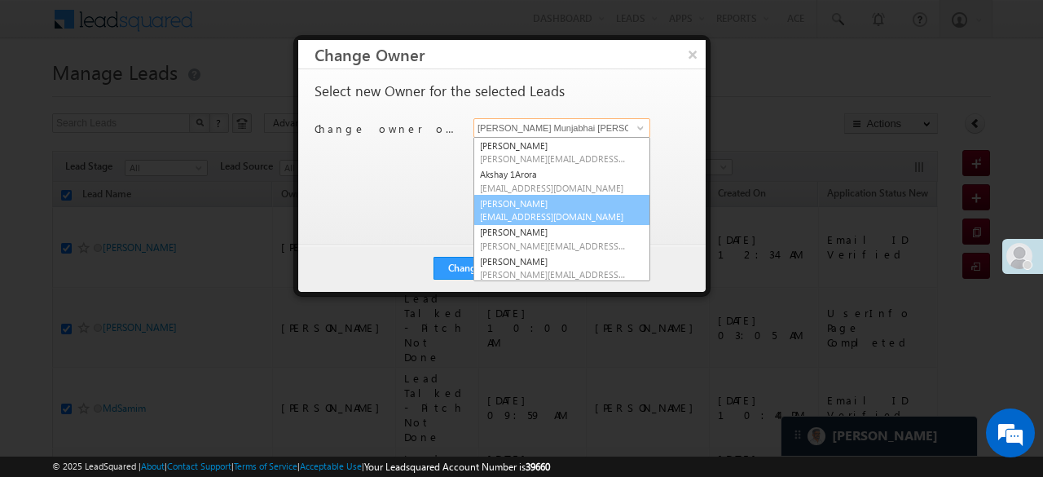
click at [541, 198] on link "chetan goswami Chetan.Goswami@angelbroking.com" at bounding box center [562, 210] width 177 height 31
type input "chetan goswami"
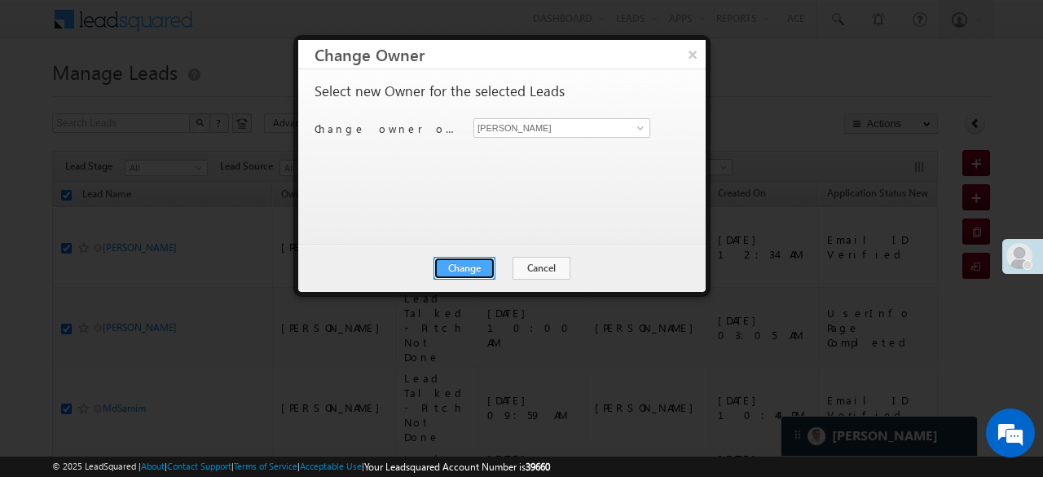
click at [478, 264] on button "Change" at bounding box center [465, 268] width 62 height 23
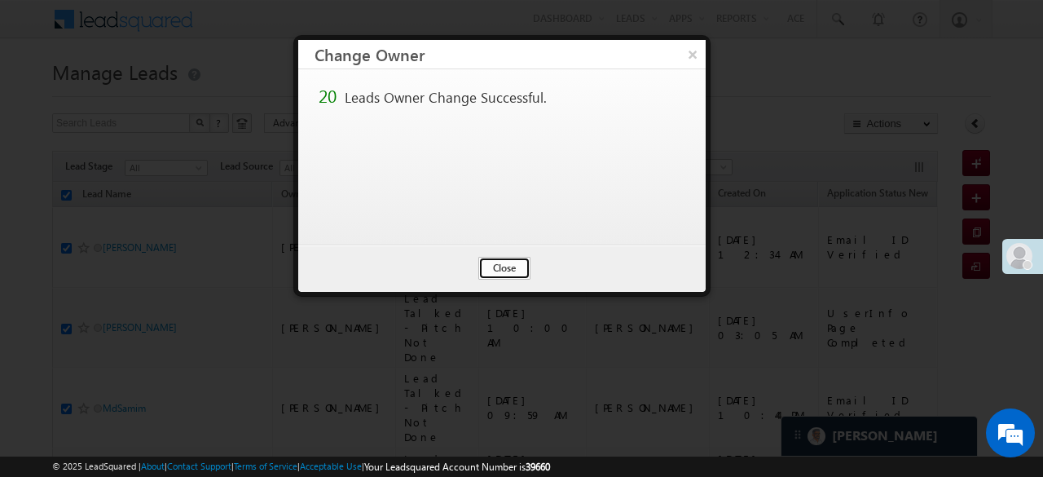
click at [489, 261] on button "Close" at bounding box center [504, 268] width 52 height 23
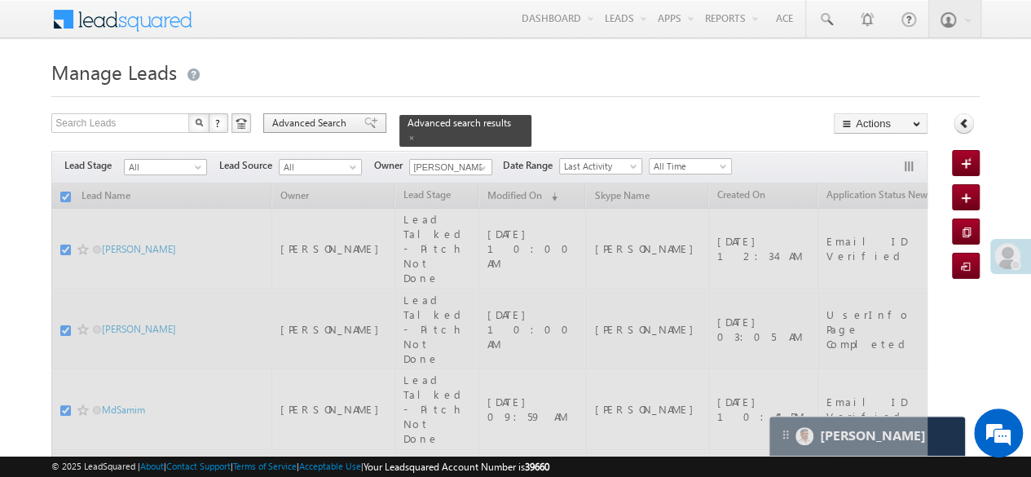
click at [333, 117] on span "Advanced Search" at bounding box center [311, 123] width 79 height 15
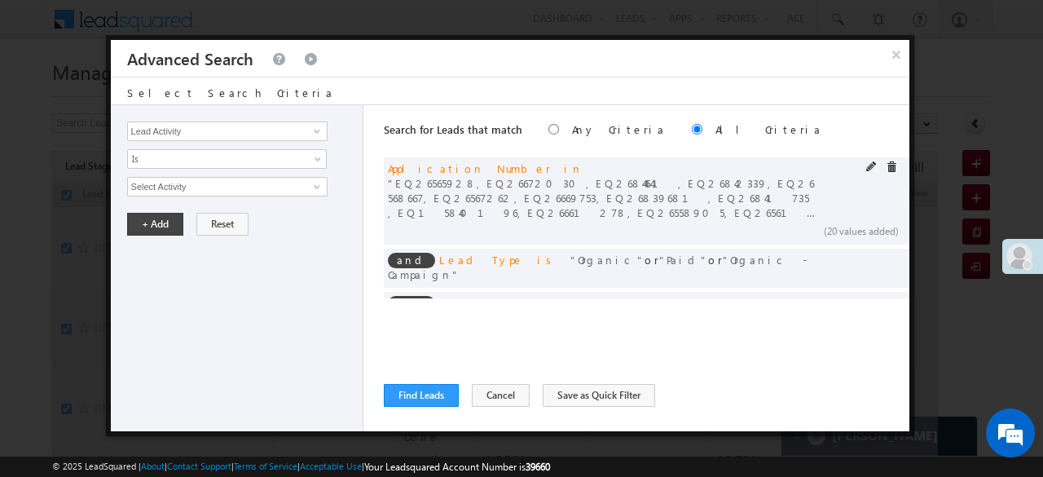
checkbox input "false"
click at [866, 163] on span at bounding box center [871, 166] width 11 height 11
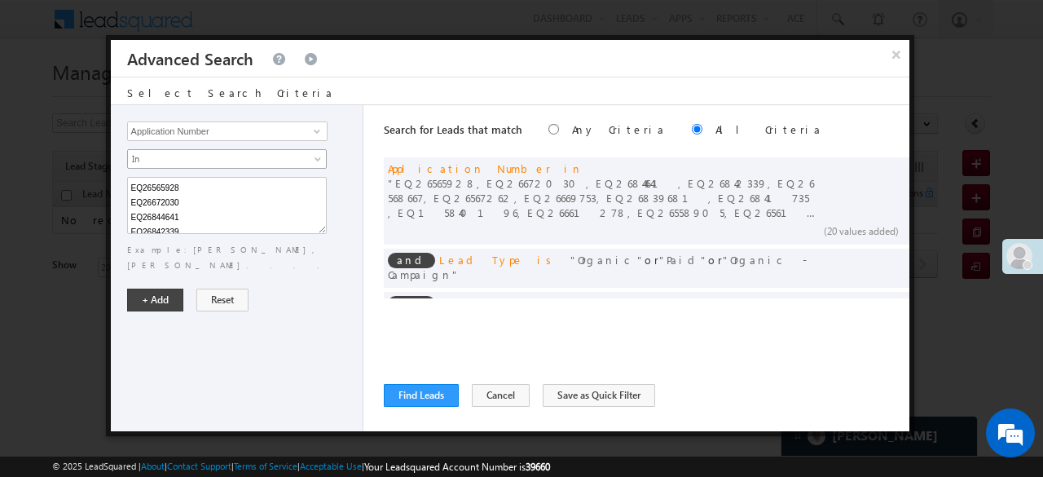
click at [199, 152] on span "In" at bounding box center [216, 159] width 177 height 15
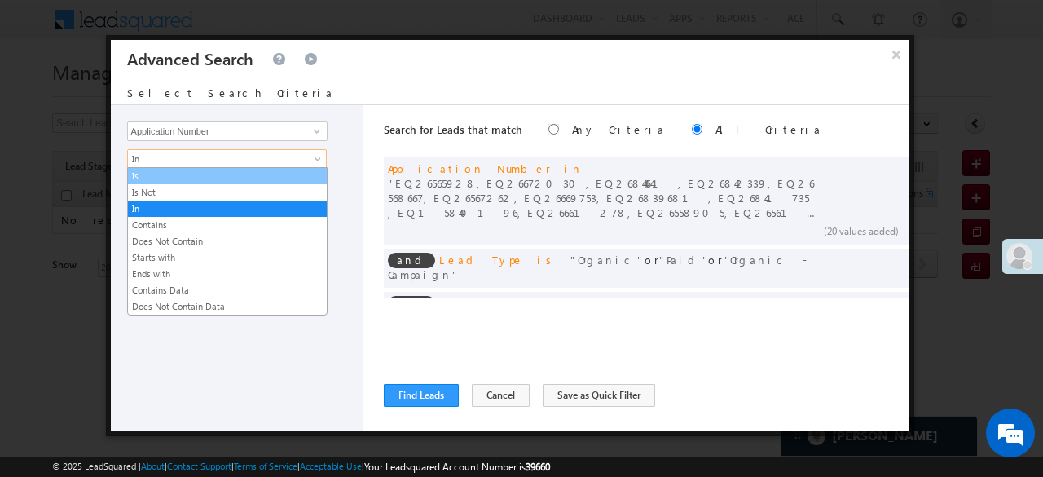
click at [163, 172] on link "Is" at bounding box center [227, 176] width 199 height 15
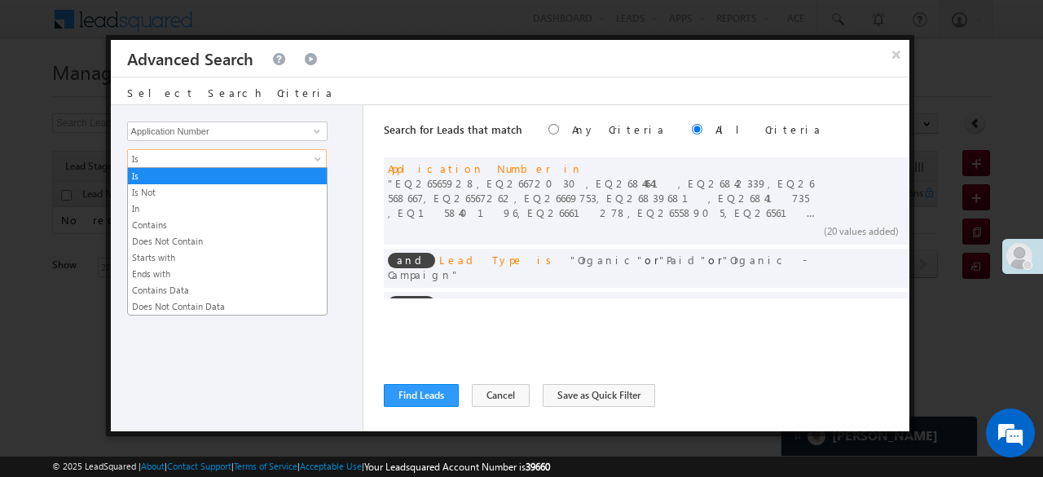
click at [160, 163] on span "Is" at bounding box center [216, 159] width 177 height 15
click at [149, 205] on link "In" at bounding box center [227, 208] width 199 height 15
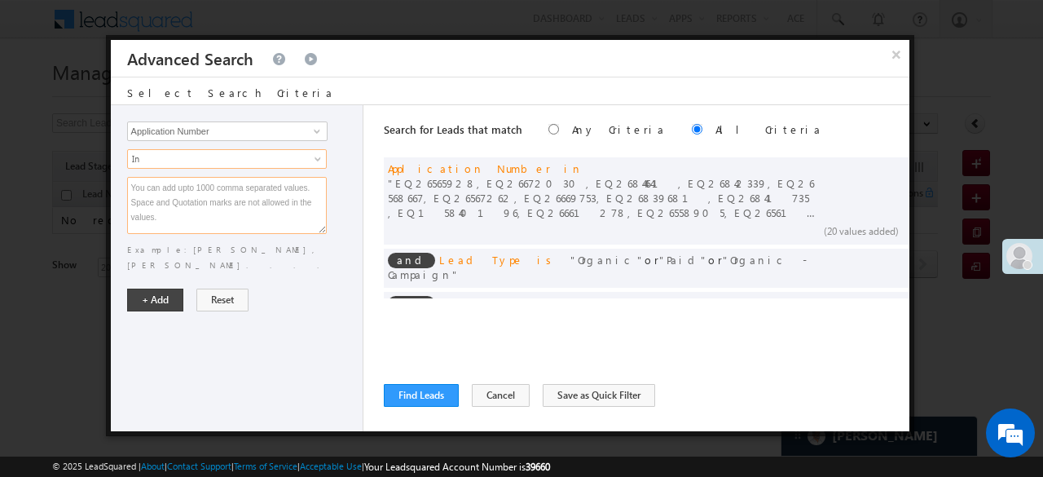
click at [149, 205] on textarea at bounding box center [227, 205] width 200 height 57
paste textarea "EQ26545063 EQ26519032 EQ26555143 EQ26524994 EQ26536832 EQ26532323 EQ26521822 EQ…"
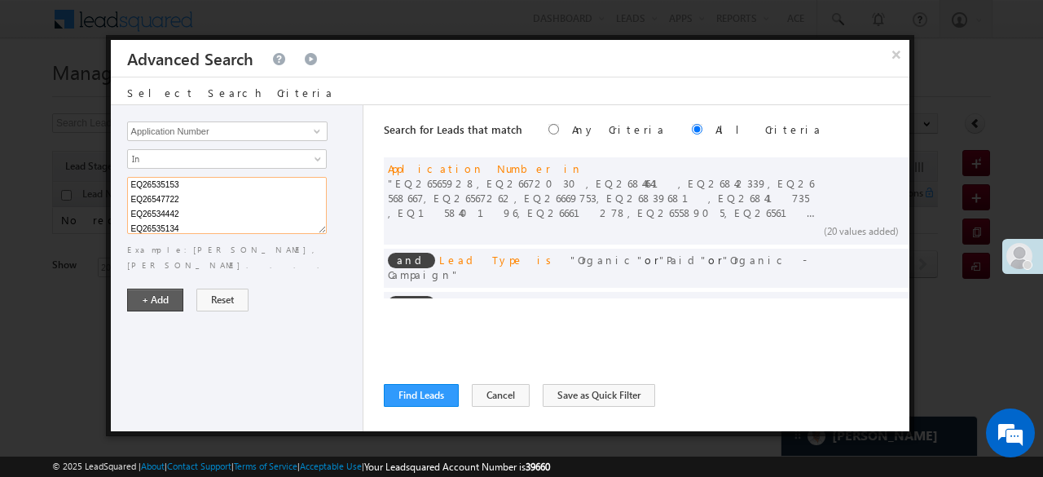
type textarea "EQ26545063 EQ26519032 EQ26555143 EQ26524994 EQ26536832 EQ26532323 EQ26521822 EQ…"
click at [151, 289] on button "+ Add" at bounding box center [155, 300] width 56 height 23
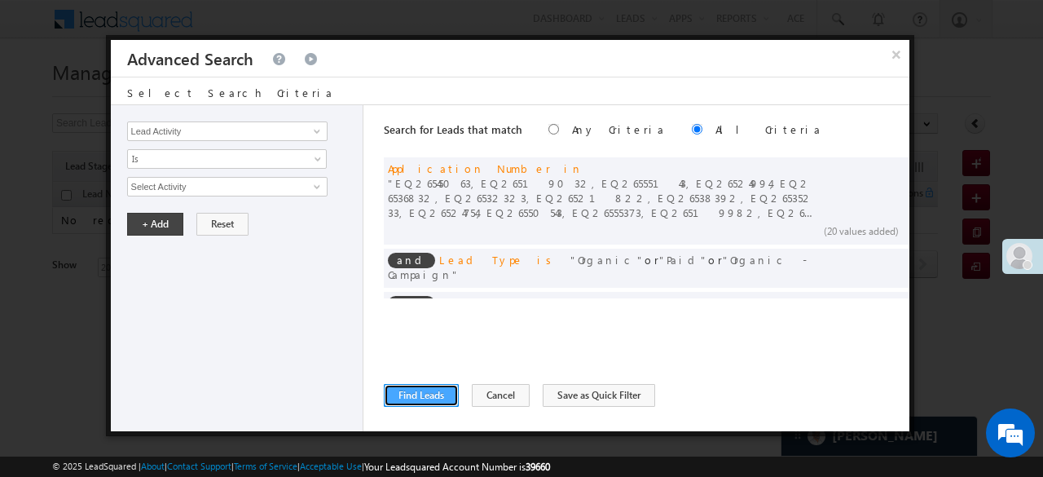
click at [434, 394] on button "Find Leads" at bounding box center [421, 395] width 75 height 23
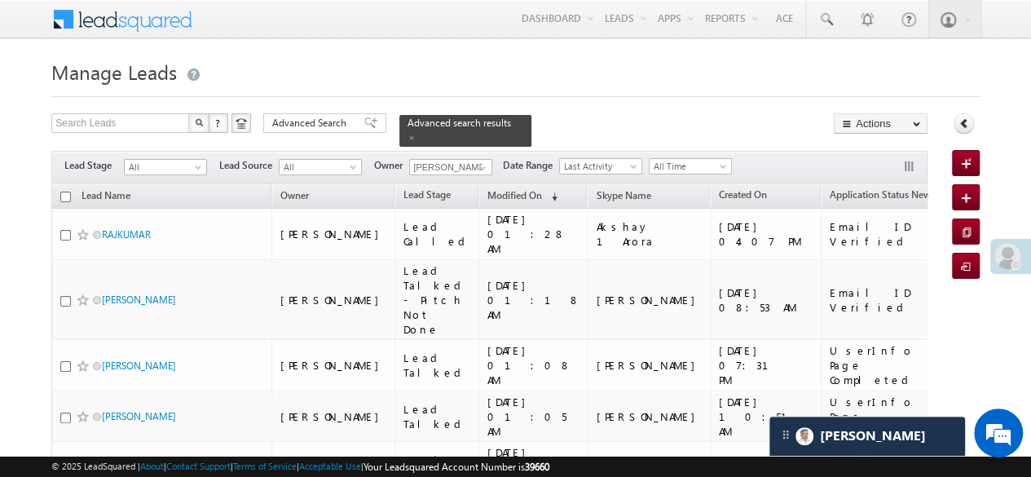
click at [64, 192] on input "checkbox" at bounding box center [65, 197] width 11 height 11
checkbox input "true"
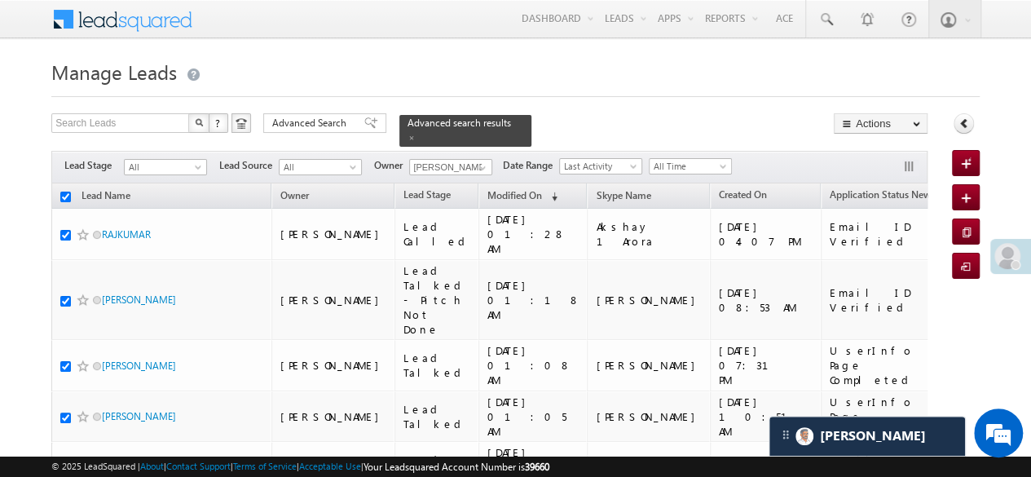
checkbox input "true"
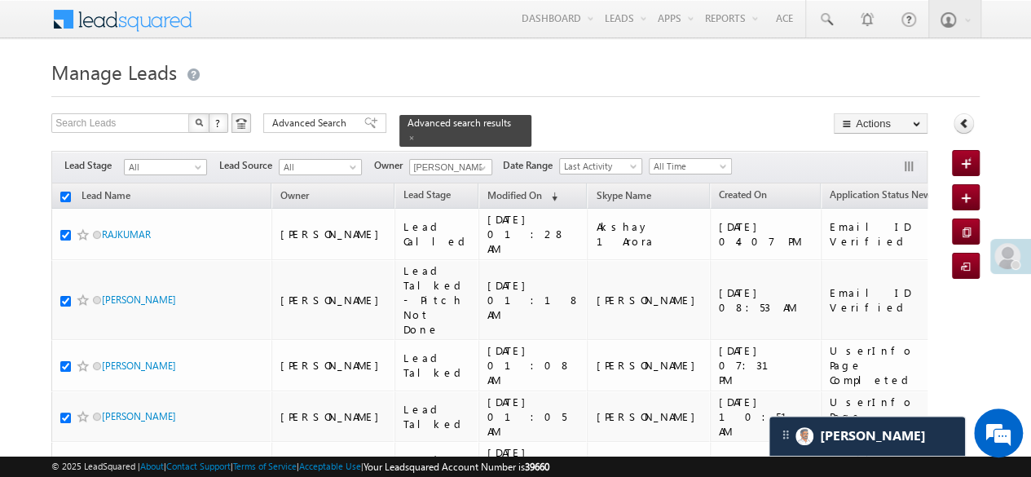
checkbox input "true"
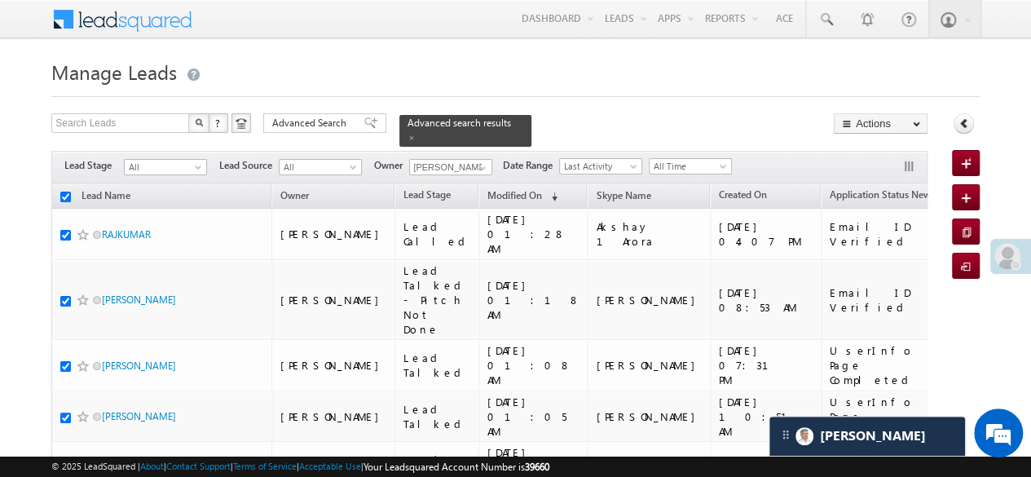
checkbox input "true"
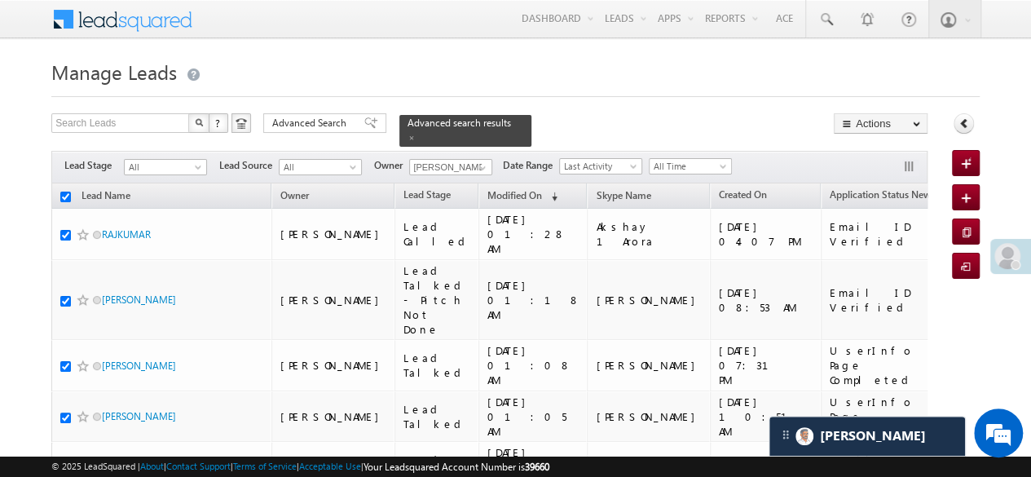
checkbox input "true"
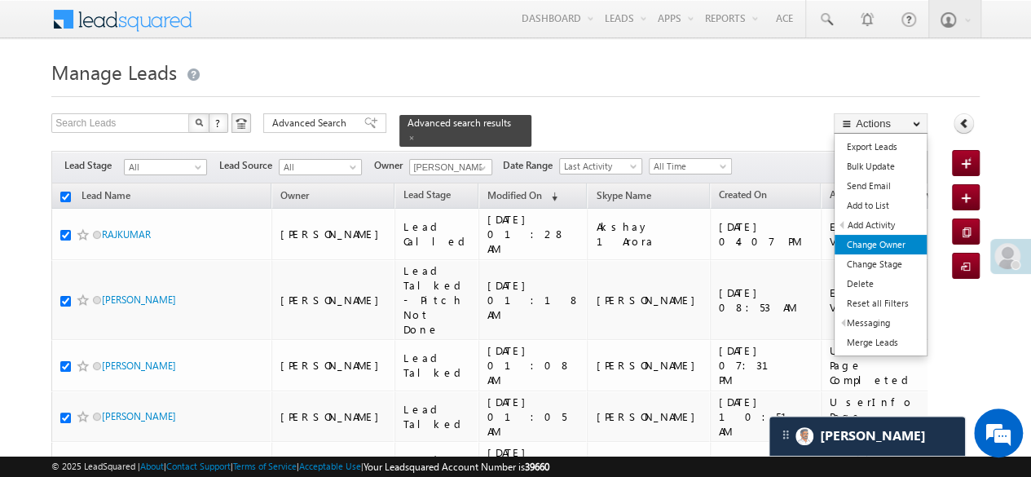
click at [886, 242] on link "Change Owner" at bounding box center [881, 245] width 92 height 20
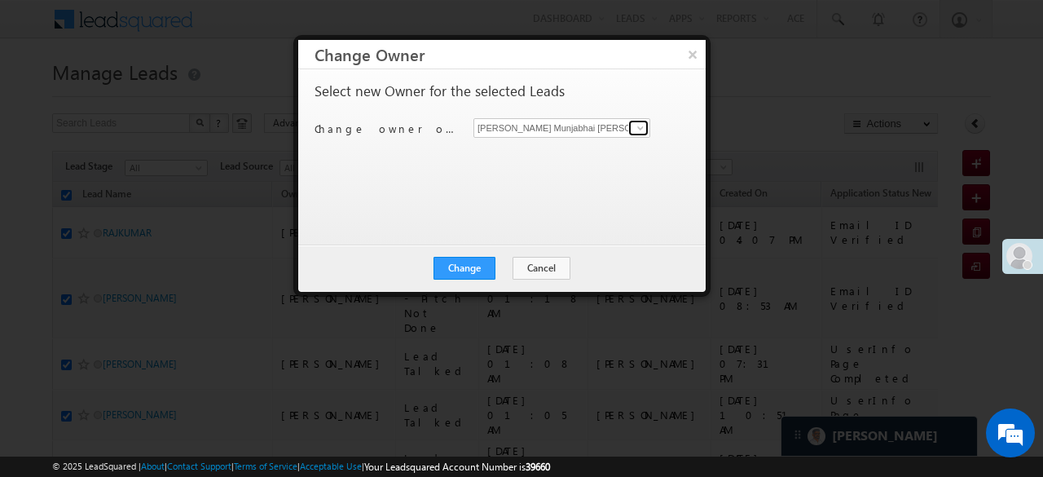
click at [632, 123] on link at bounding box center [638, 128] width 20 height 16
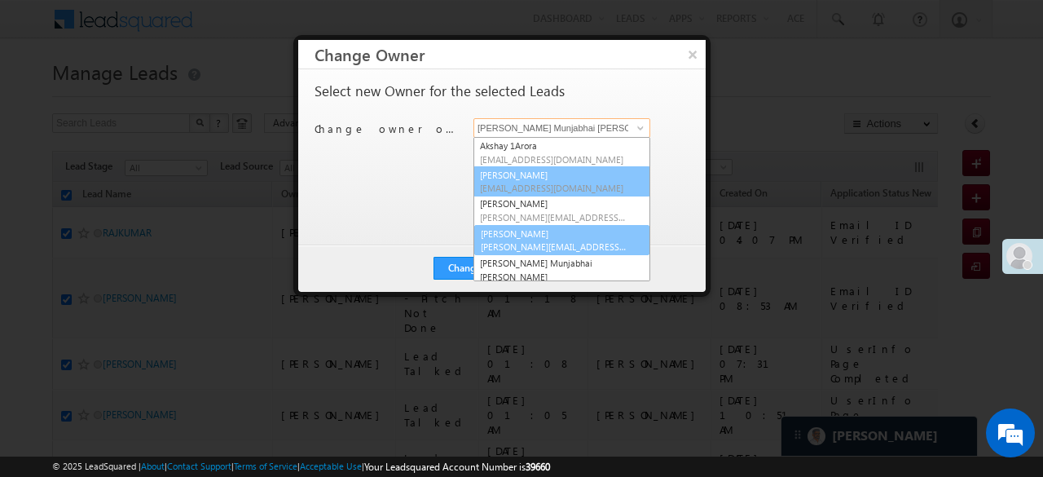
scroll to position [0, 0]
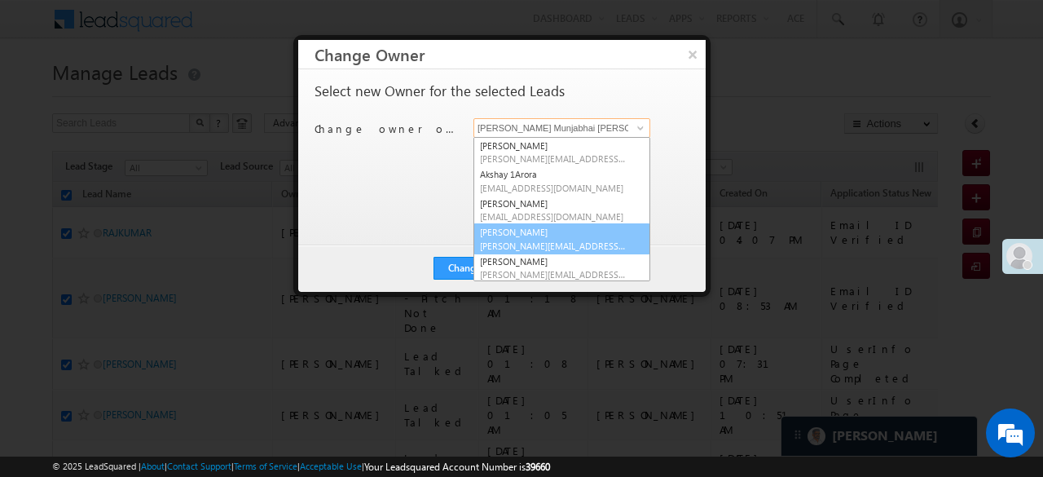
click at [522, 231] on link "Desai Manshi Manshi.Desai@angelbroking.com" at bounding box center [562, 238] width 177 height 31
type input "Desai Manshi"
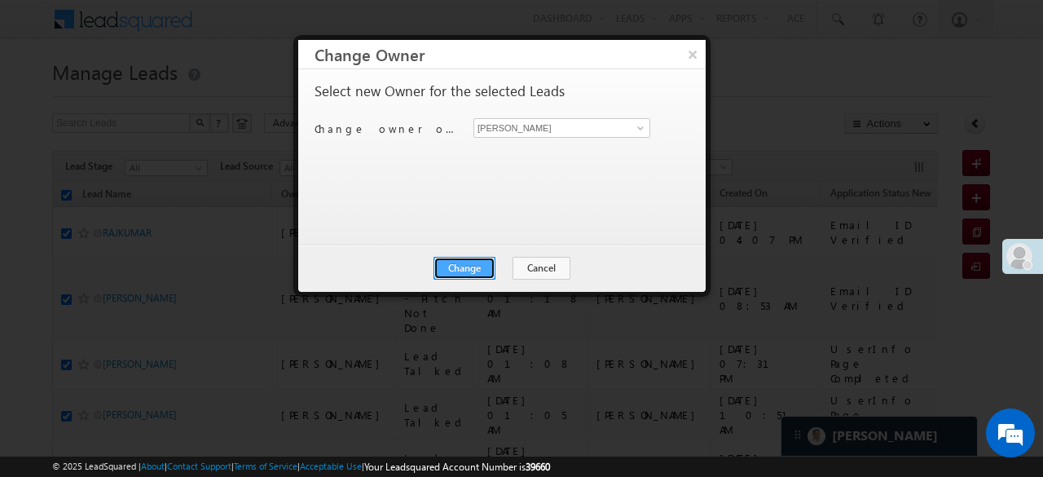
click at [488, 258] on button "Change" at bounding box center [465, 268] width 62 height 23
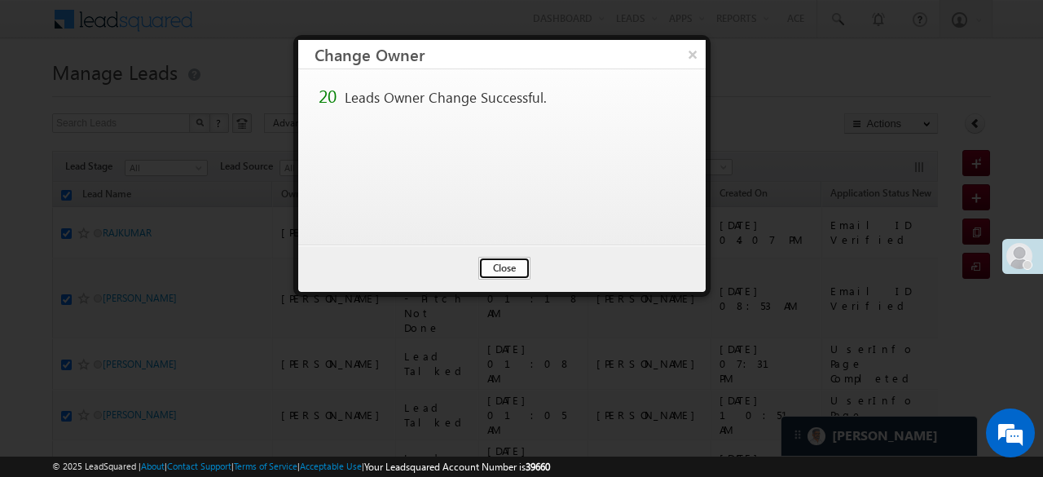
click at [514, 265] on button "Close" at bounding box center [504, 268] width 52 height 23
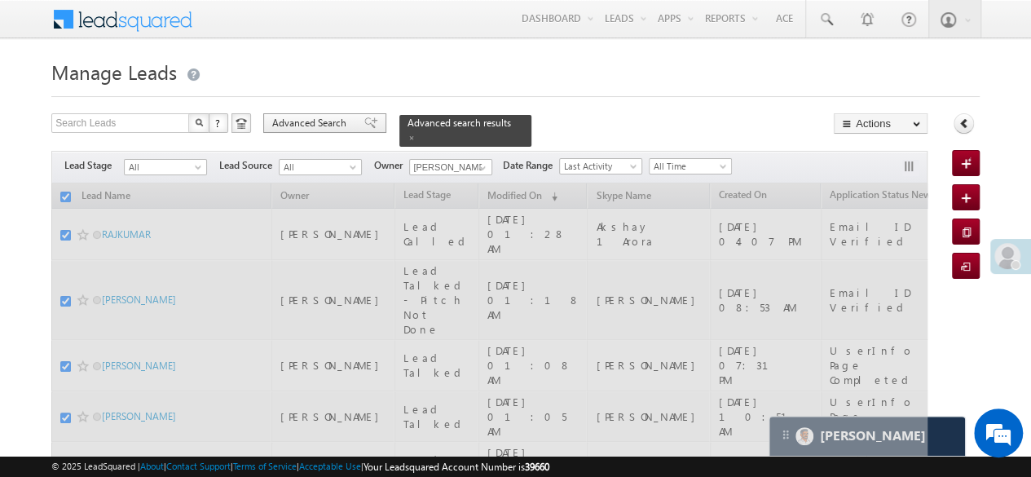
checkbox input "false"
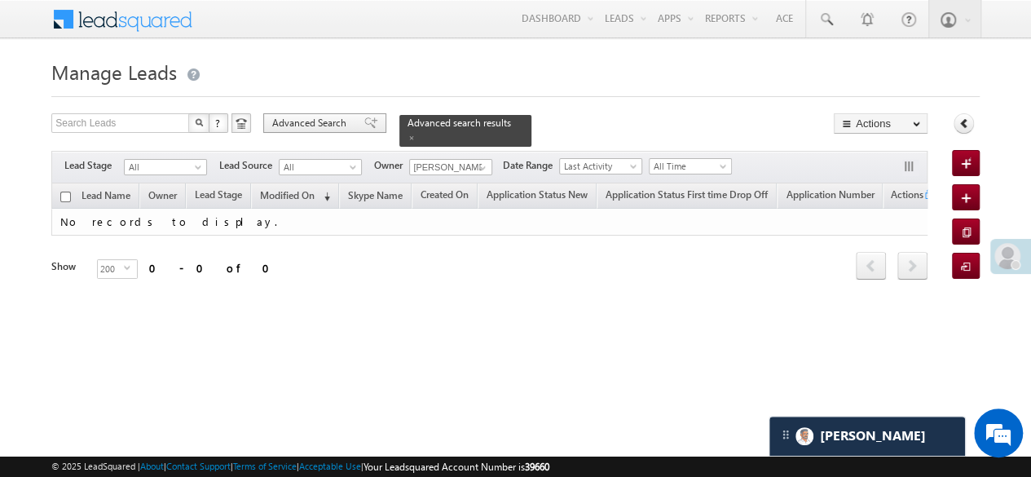
click at [364, 120] on span at bounding box center [370, 122] width 13 height 11
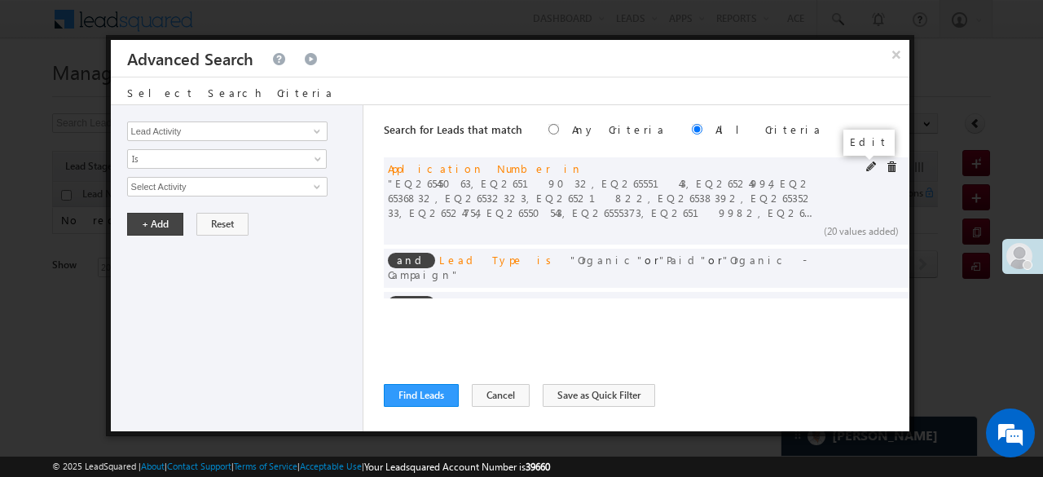
click at [866, 162] on span at bounding box center [871, 166] width 11 height 11
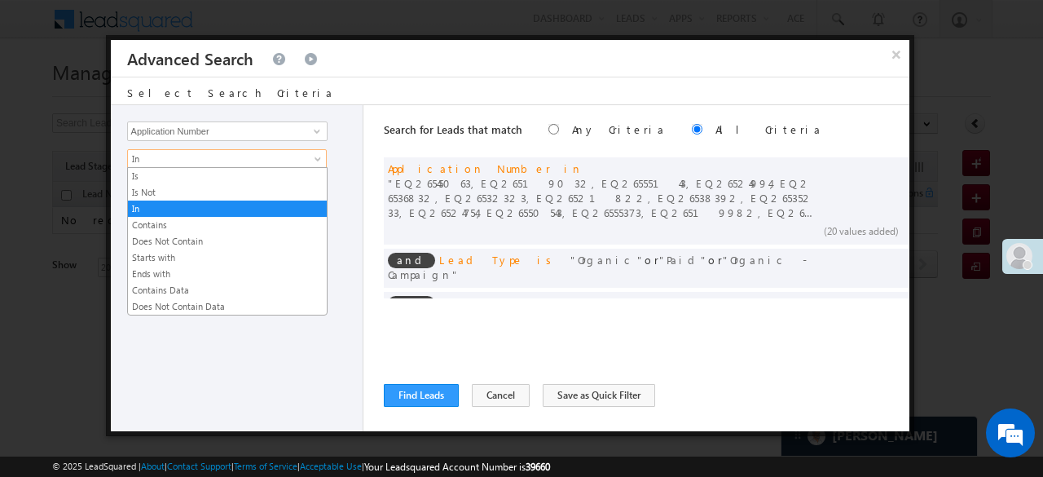
click at [192, 157] on span "In" at bounding box center [216, 159] width 177 height 15
click at [153, 175] on link "Is" at bounding box center [227, 176] width 199 height 15
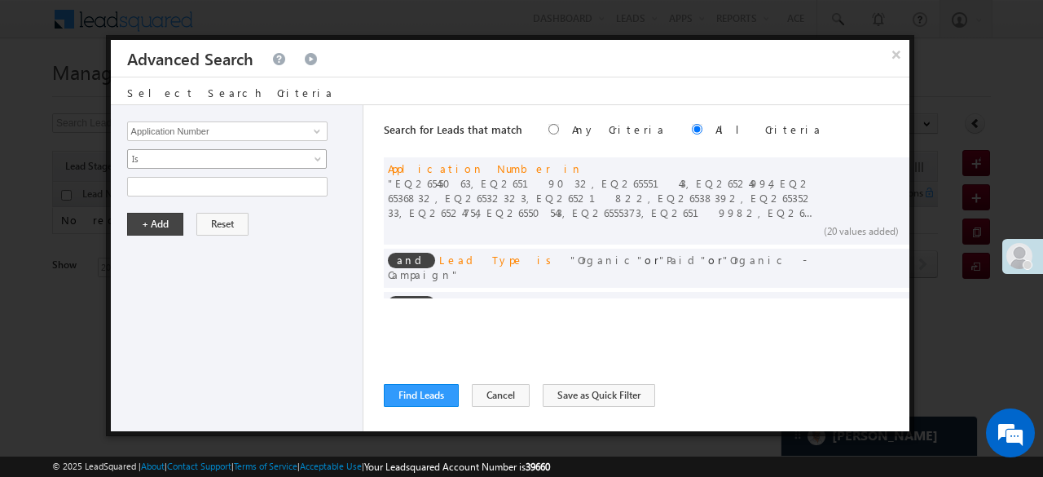
click at [153, 161] on span "Is" at bounding box center [216, 159] width 177 height 15
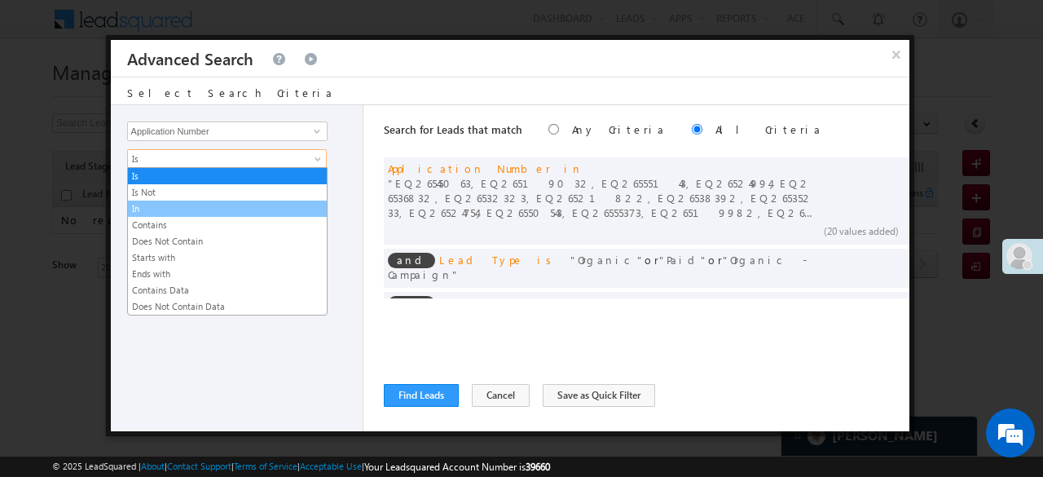
click at [150, 212] on link "In" at bounding box center [227, 208] width 199 height 15
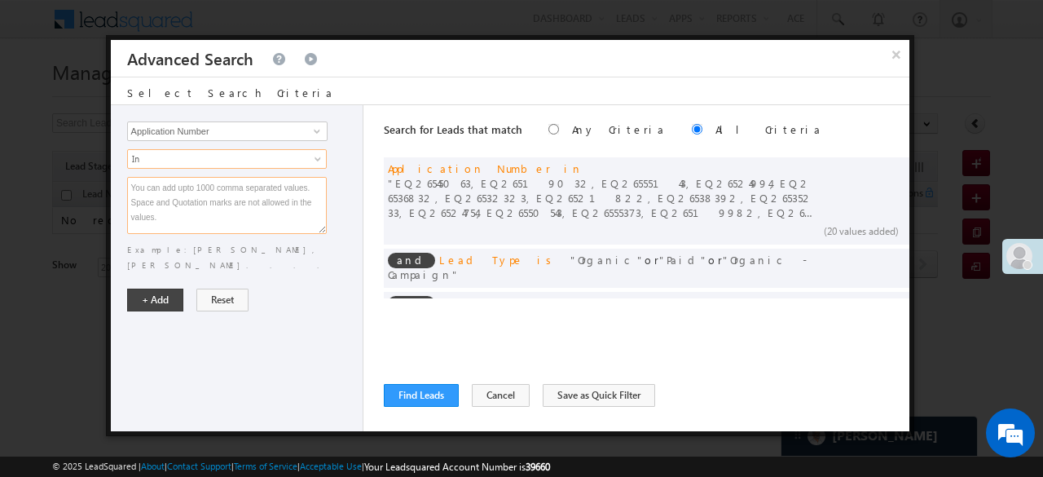
click at [150, 212] on textarea at bounding box center [227, 205] width 200 height 57
paste textarea "EQ26536622 EQ26550094 EQ26527144 EQ26555054 EQ26529123 EQ26525492 EQ26539052 EQ…"
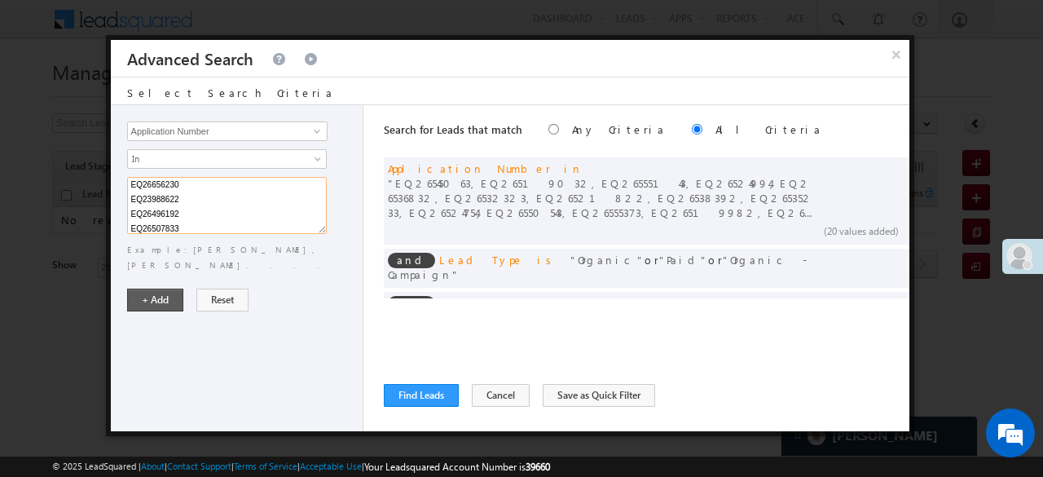
type textarea "EQ26536622 EQ26550094 EQ26527144 EQ26555054 EQ26529123 EQ26525492 EQ26539052 EQ…"
click at [152, 289] on button "+ Add" at bounding box center [155, 300] width 56 height 23
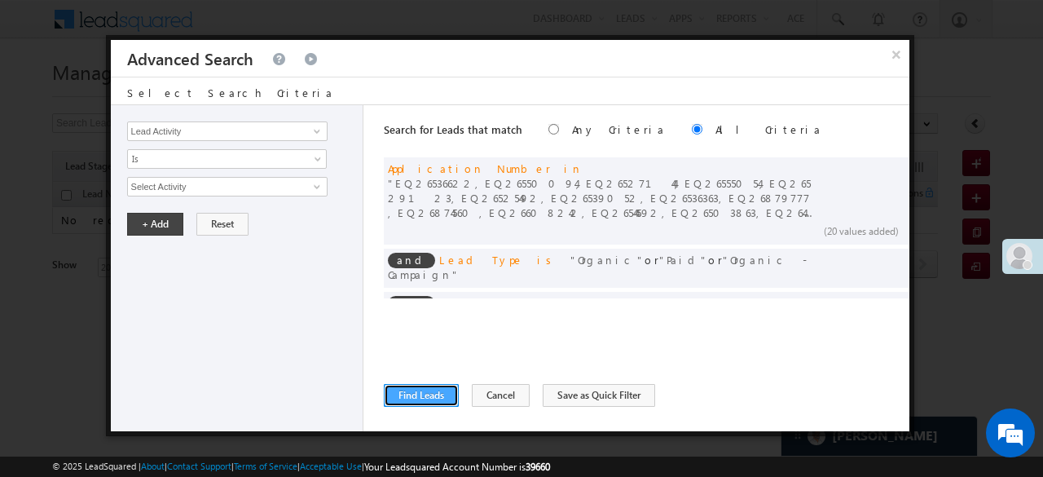
click at [425, 397] on button "Find Leads" at bounding box center [421, 395] width 75 height 23
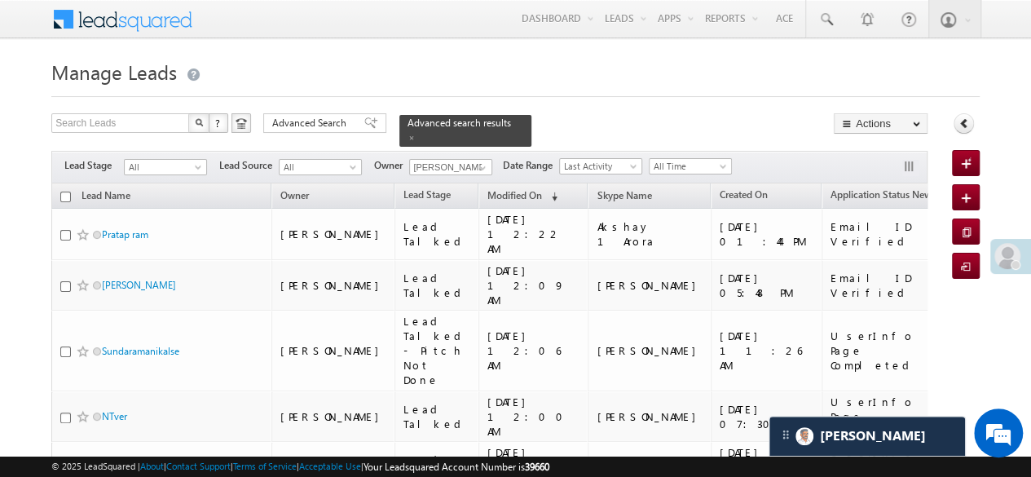
click at [68, 192] on input "checkbox" at bounding box center [65, 197] width 11 height 11
checkbox input "true"
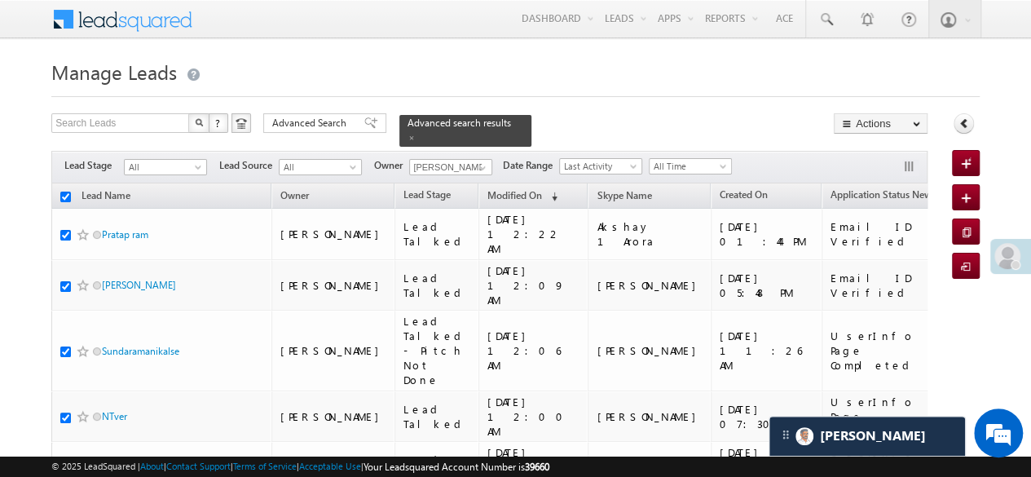
checkbox input "true"
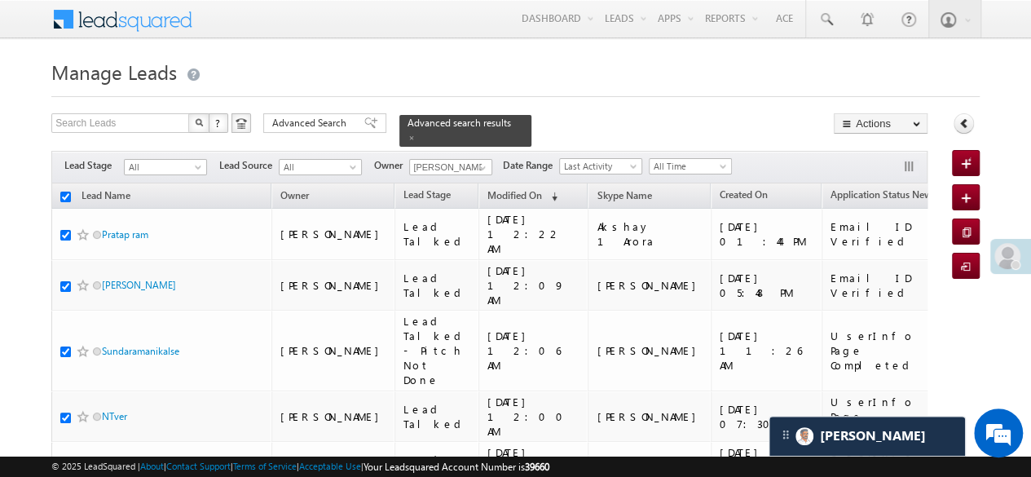
checkbox input "true"
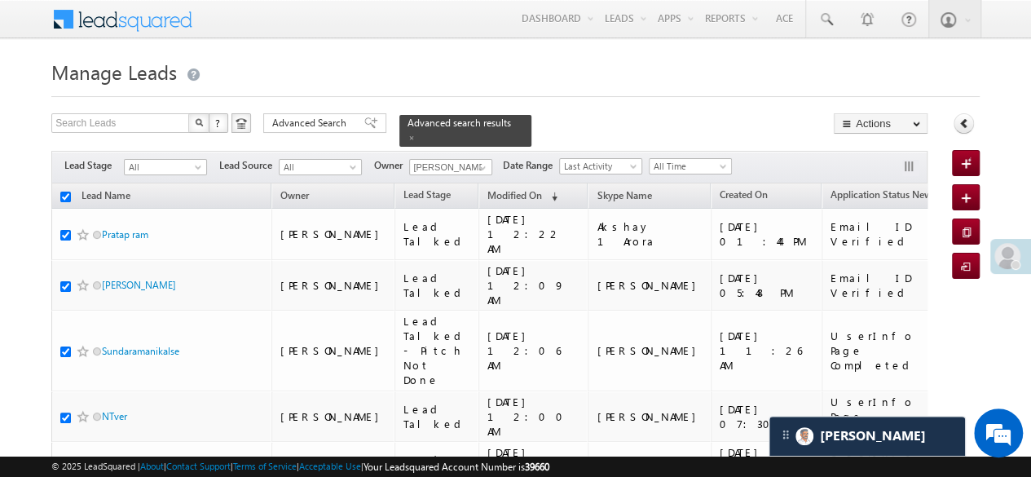
checkbox input "true"
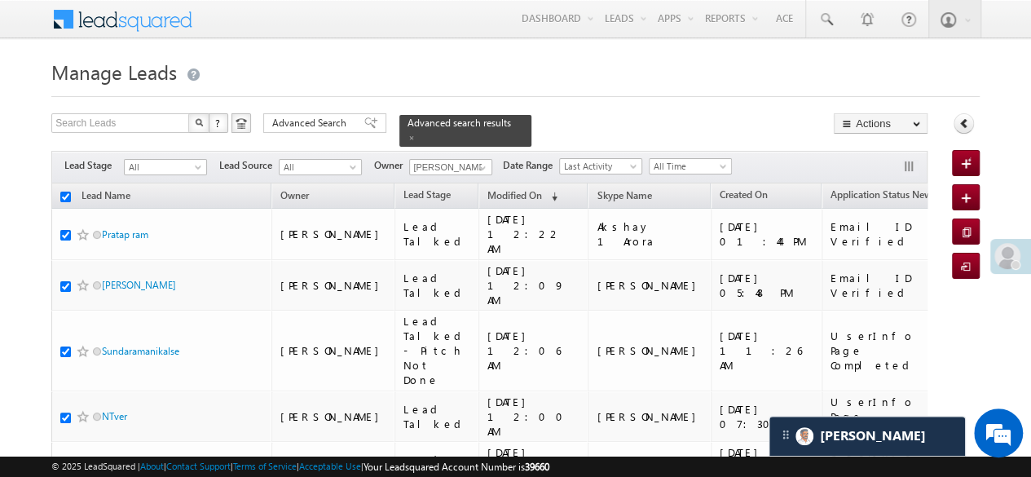
checkbox input "true"
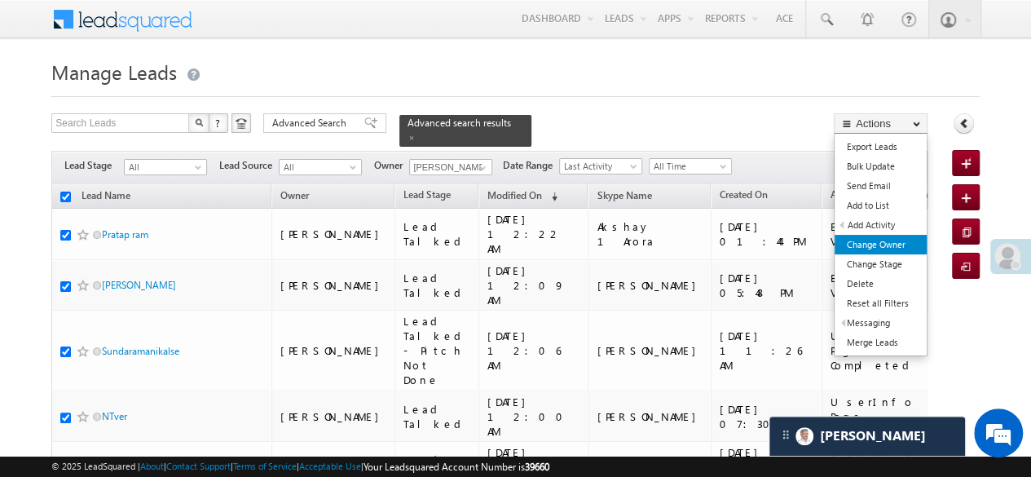
click at [879, 237] on link "Change Owner" at bounding box center [881, 245] width 92 height 20
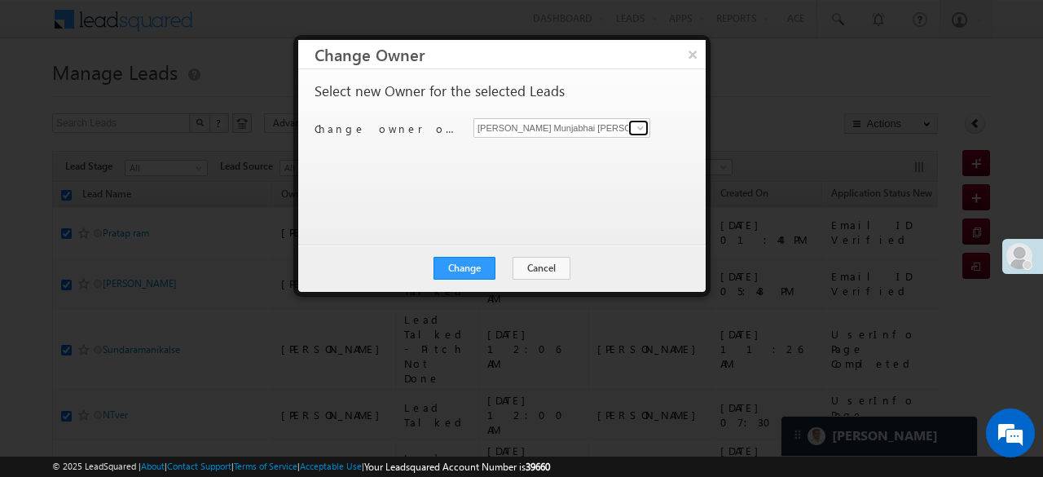
click at [636, 126] on span at bounding box center [640, 127] width 13 height 13
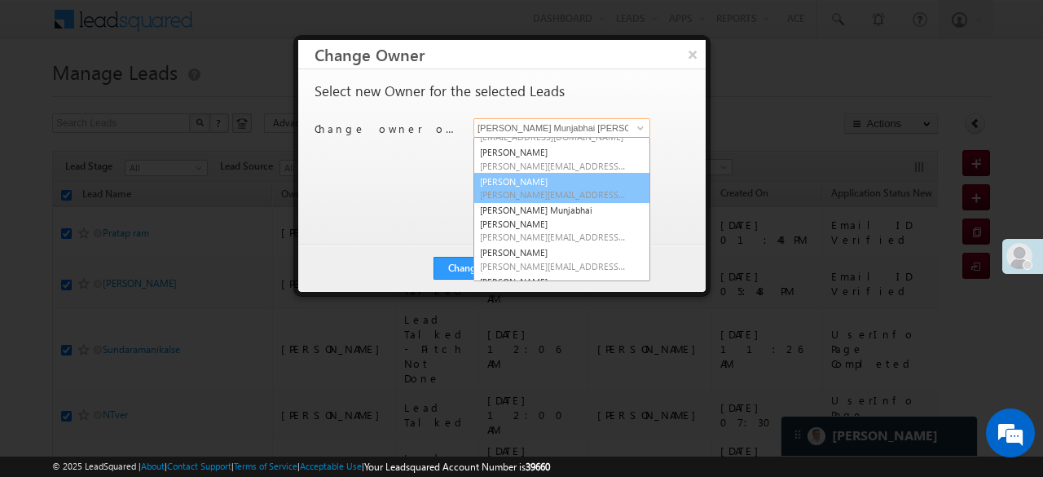
scroll to position [81, 0]
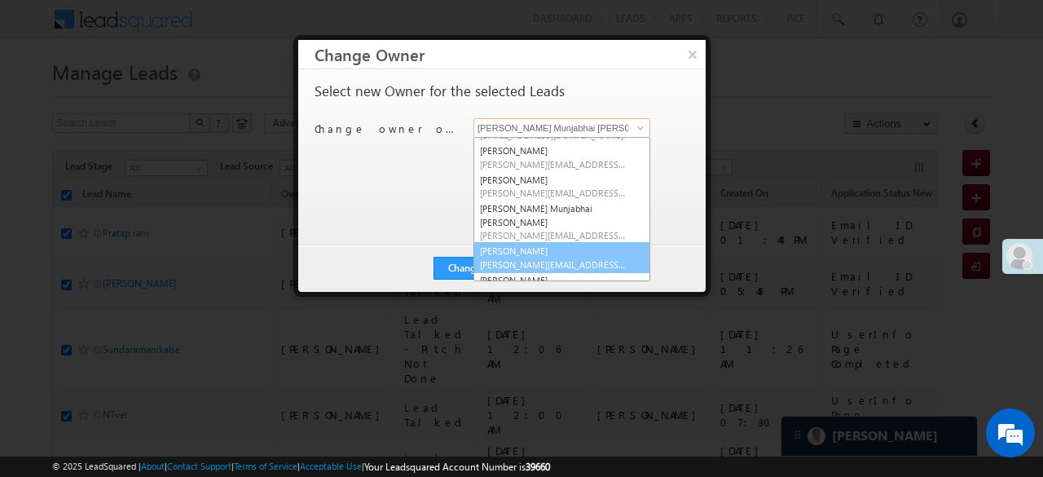
click at [507, 242] on link "Harshita Yadav Harshita.Yadav@angelbroking.com" at bounding box center [562, 257] width 177 height 31
type input "Harshita Yadav"
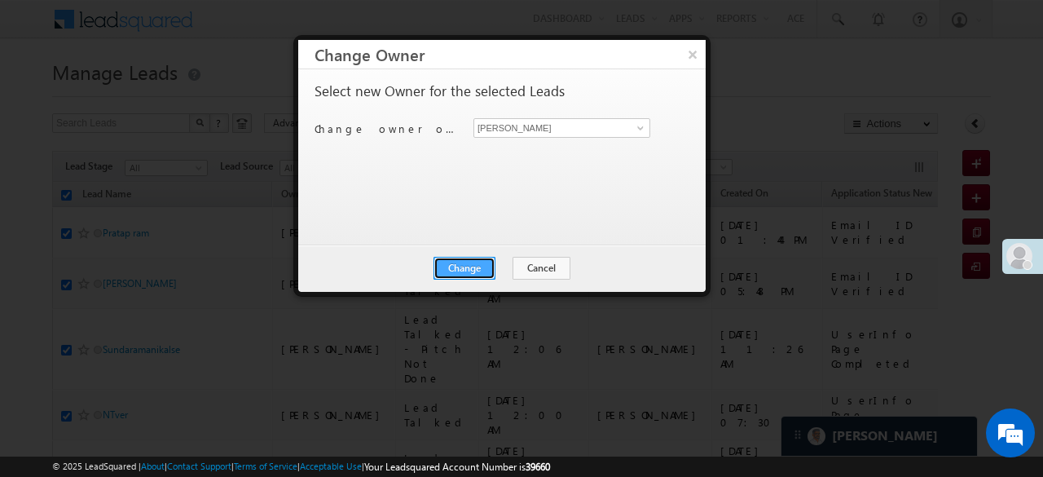
click at [478, 263] on button "Change" at bounding box center [465, 268] width 62 height 23
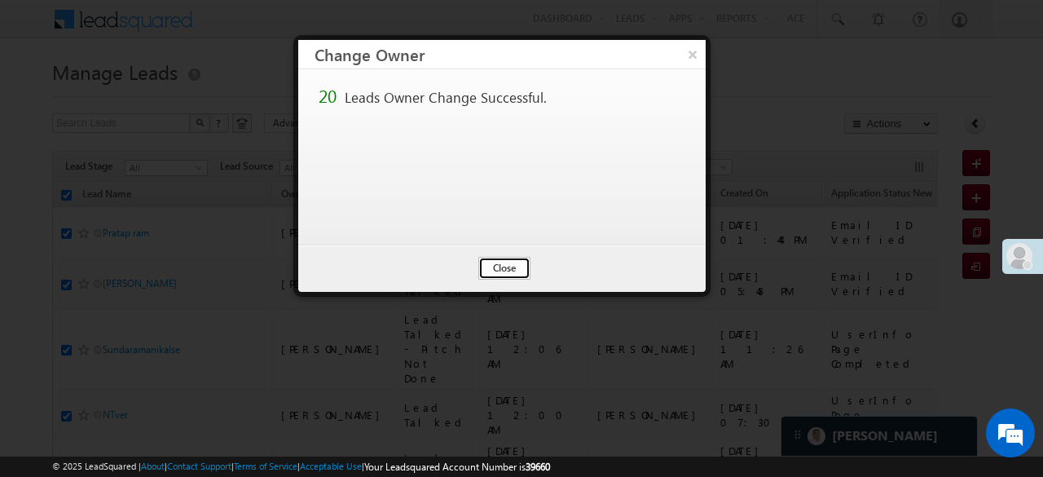
click at [521, 271] on button "Close" at bounding box center [504, 268] width 52 height 23
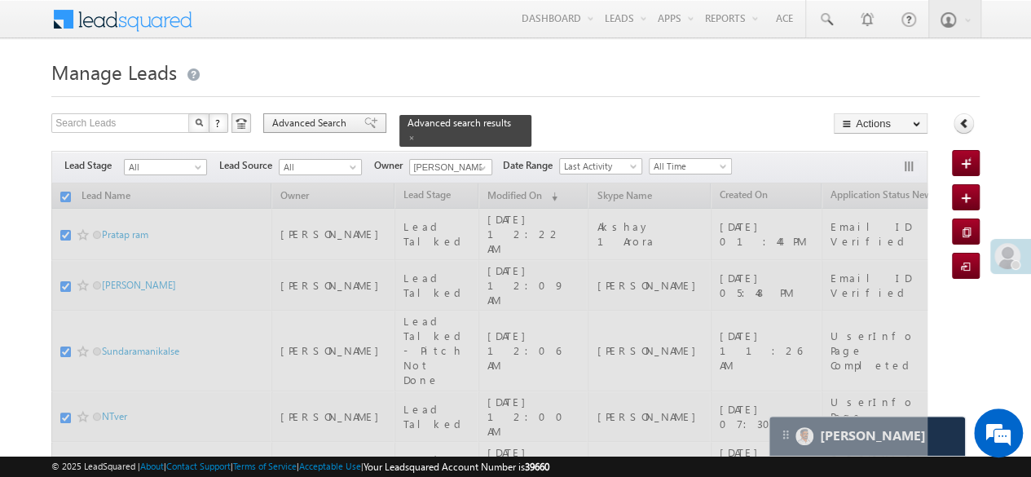
click at [364, 120] on span at bounding box center [370, 122] width 13 height 11
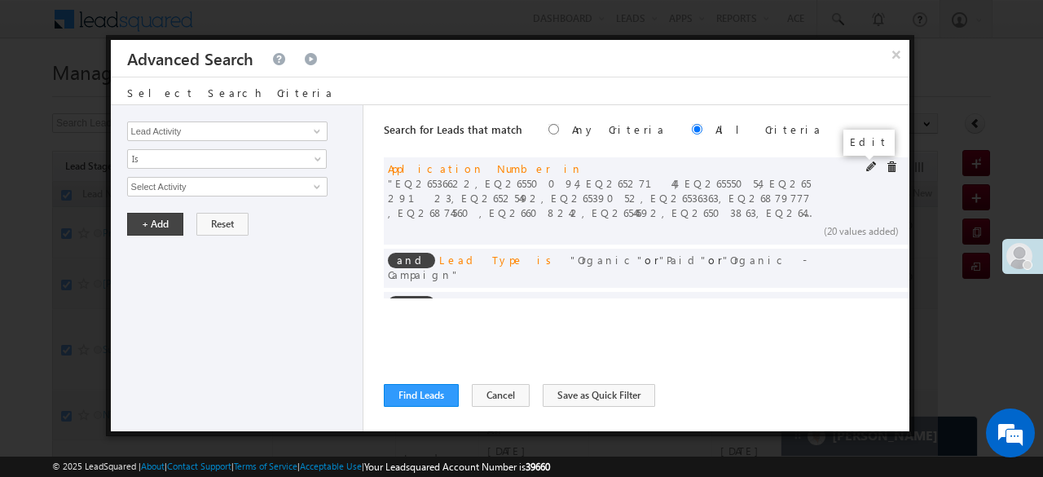
click at [866, 165] on span at bounding box center [871, 166] width 11 height 11
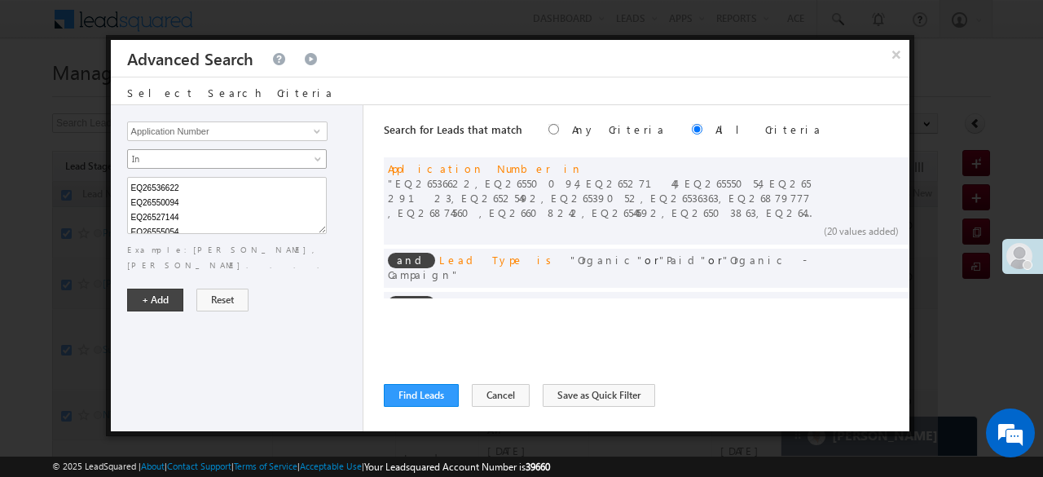
click at [134, 162] on span "In" at bounding box center [216, 159] width 177 height 15
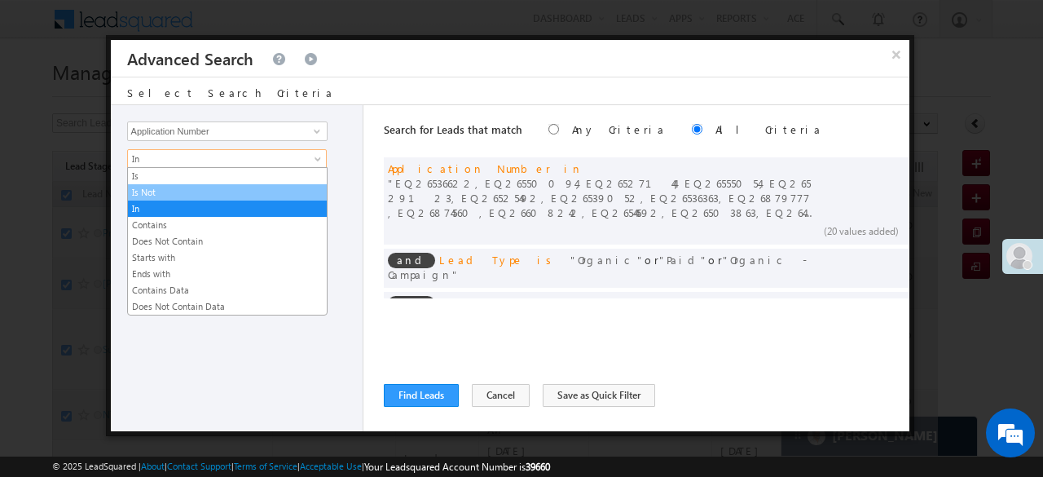
click at [142, 196] on link "Is Not" at bounding box center [227, 192] width 199 height 15
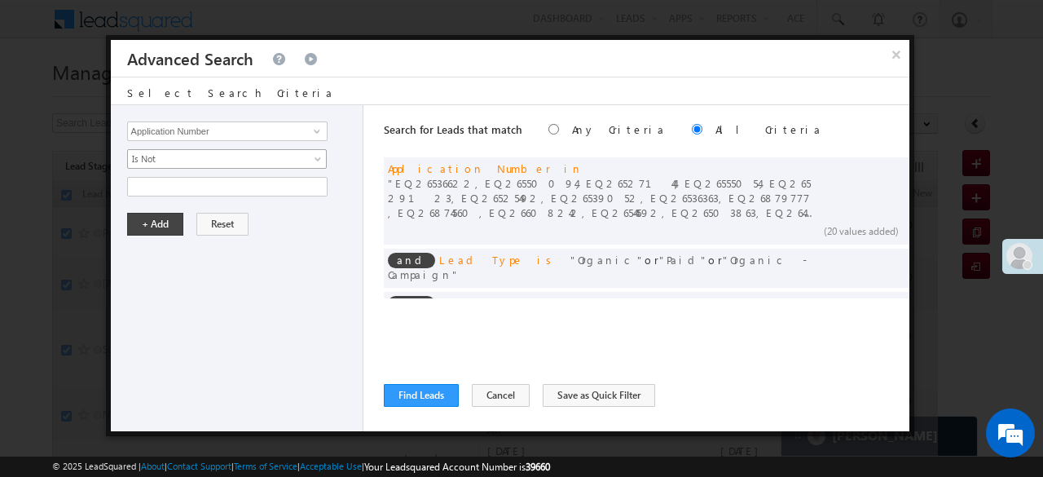
click at [148, 162] on span "Is Not" at bounding box center [216, 159] width 177 height 15
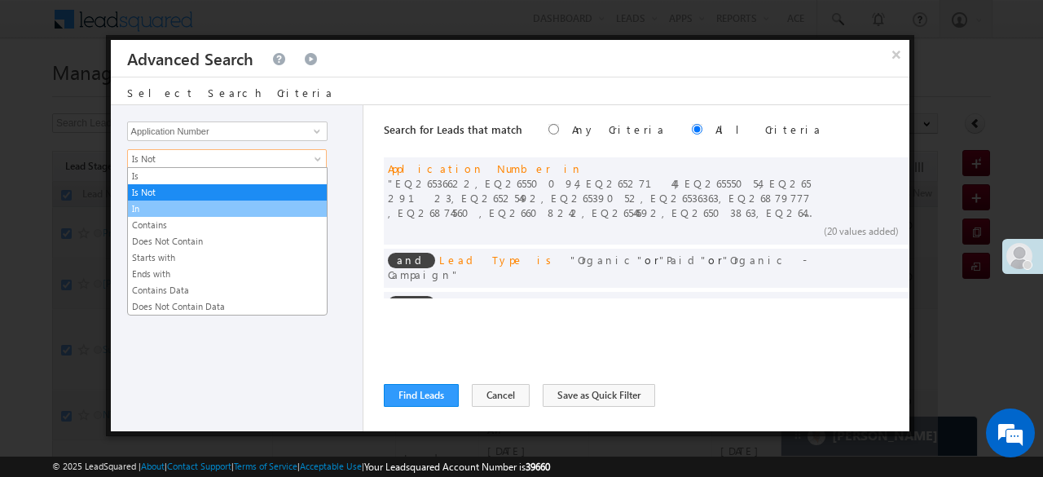
click at [149, 205] on link "In" at bounding box center [227, 208] width 199 height 15
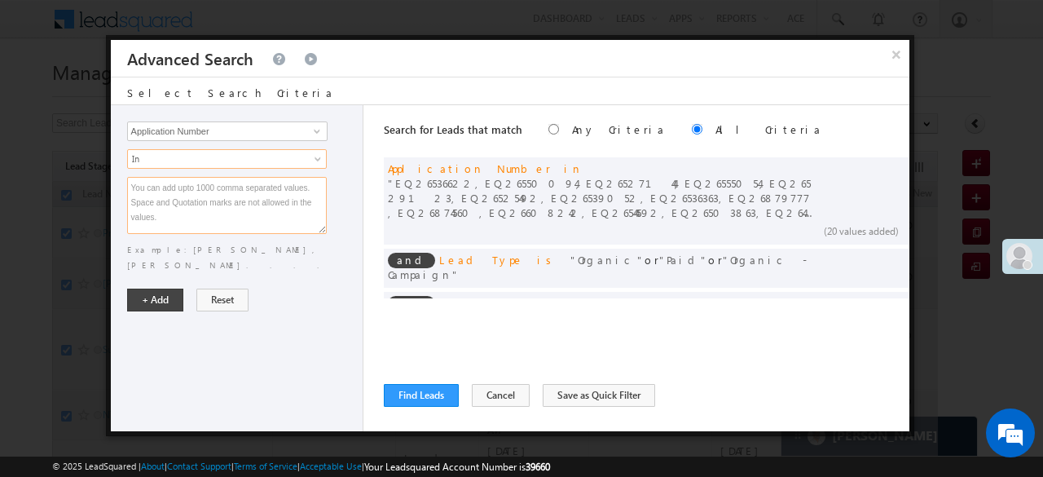
click at [149, 204] on textarea at bounding box center [227, 205] width 200 height 57
paste textarea "EQ26470042 EQ26701938 EQ26504844 EQ26523981 EQ26478423 EQ26647854 EQ26551347 EQ…"
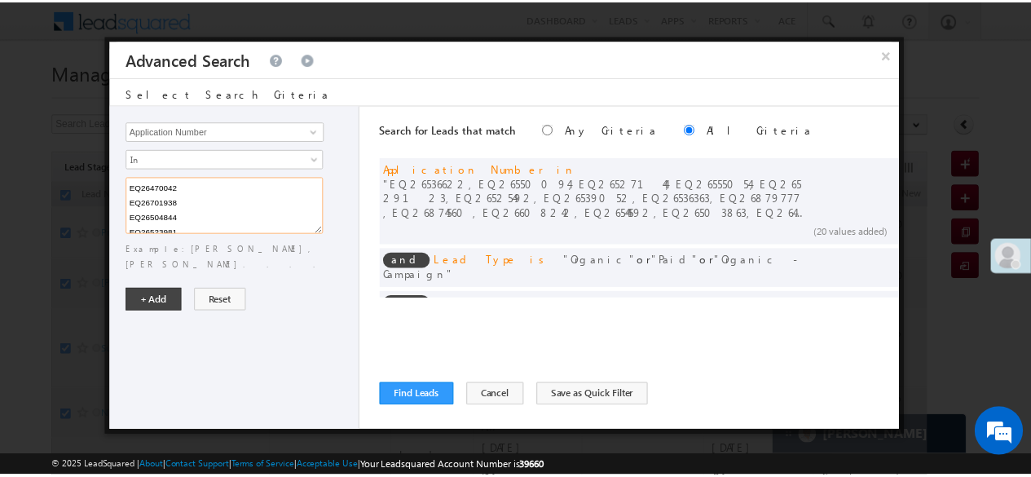
scroll to position [238, 0]
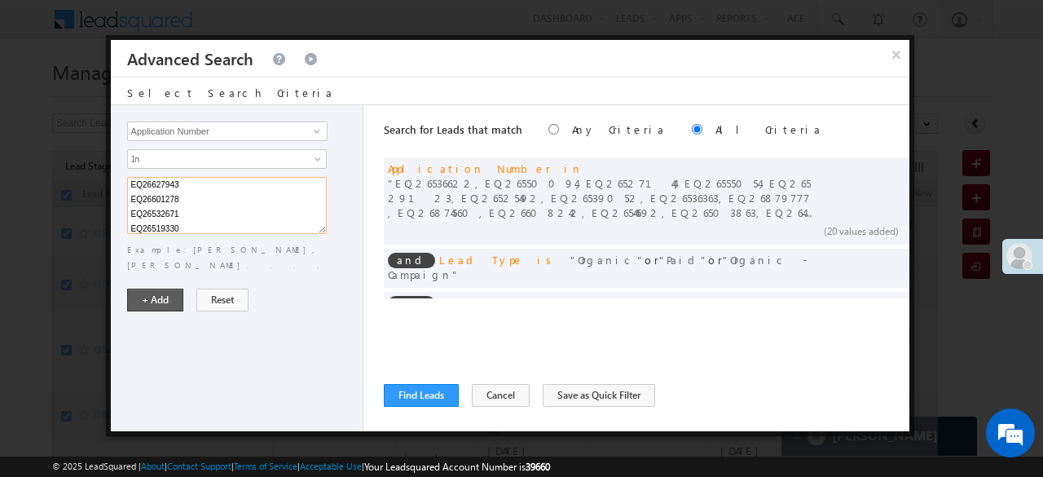
type textarea "EQ26470042 EQ26701938 EQ26504844 EQ26523981 EQ26478423 EQ26647854 EQ26551347 EQ…"
click at [156, 289] on button "+ Add" at bounding box center [155, 300] width 56 height 23
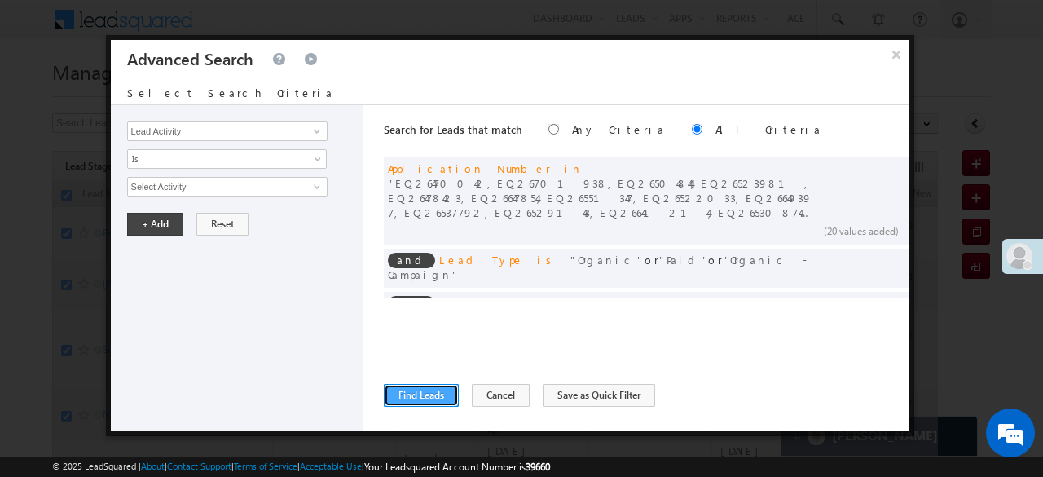
click at [399, 395] on button "Find Leads" at bounding box center [421, 395] width 75 height 23
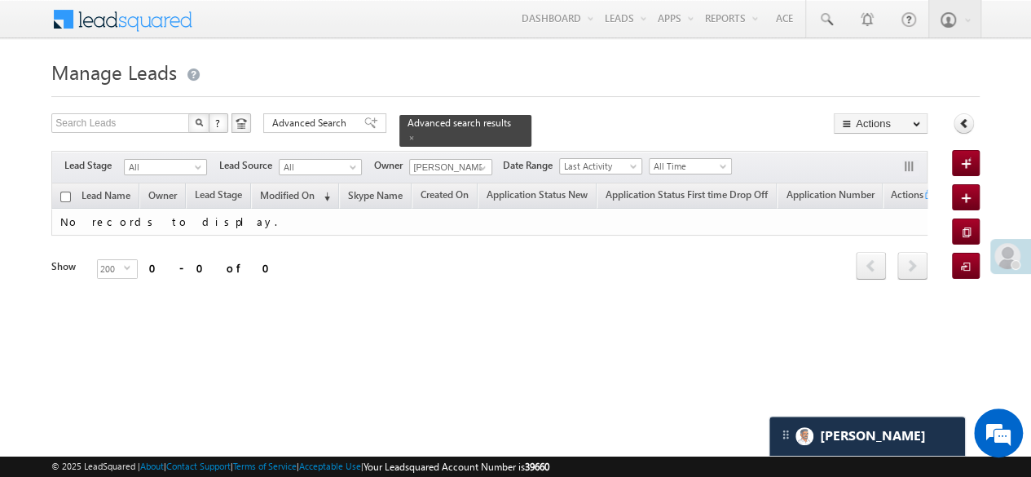
click at [67, 192] on input "checkbox" at bounding box center [65, 197] width 11 height 11
checkbox input "true"
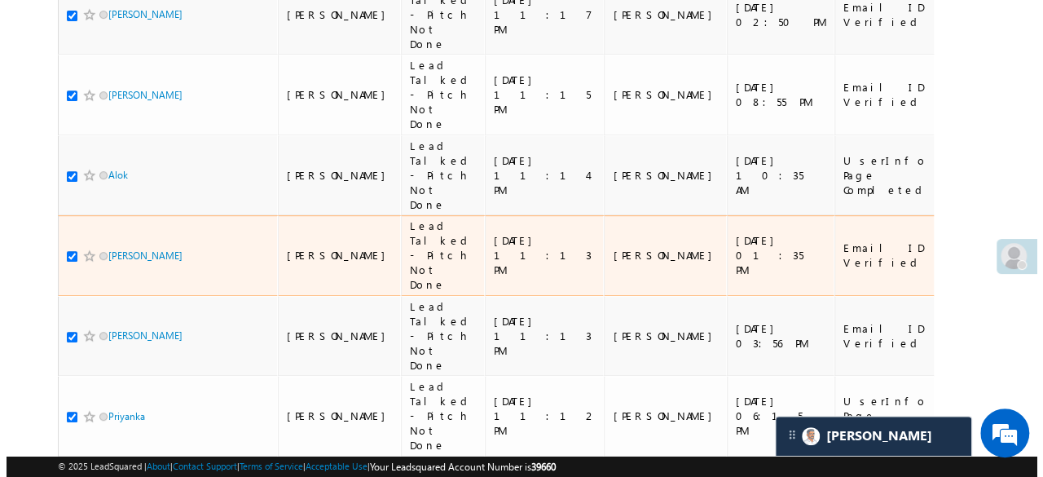
scroll to position [0, 0]
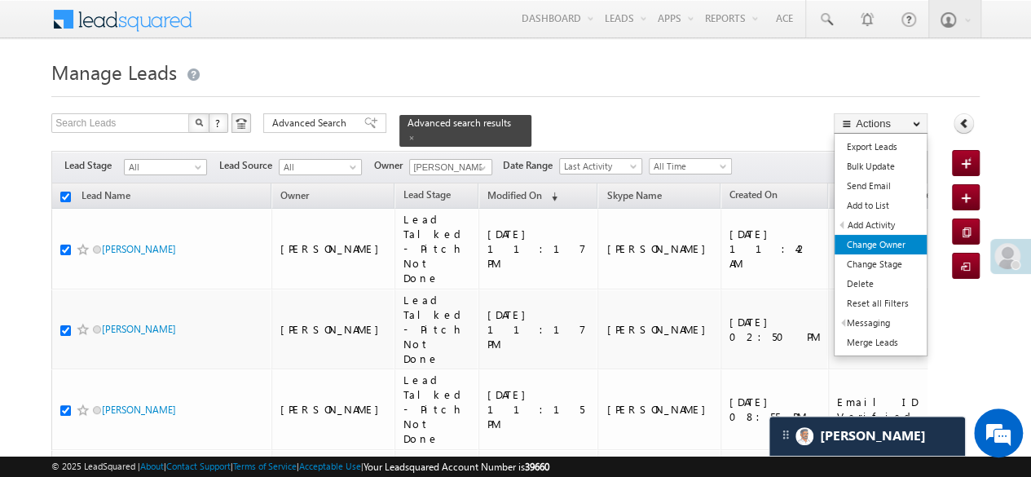
click at [901, 238] on link "Change Owner" at bounding box center [881, 245] width 92 height 20
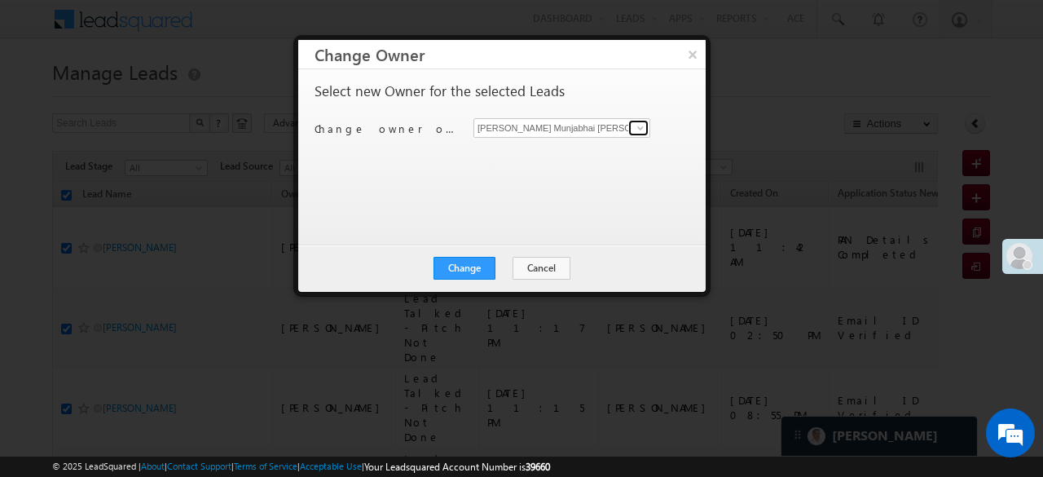
click at [642, 123] on span at bounding box center [640, 127] width 13 height 13
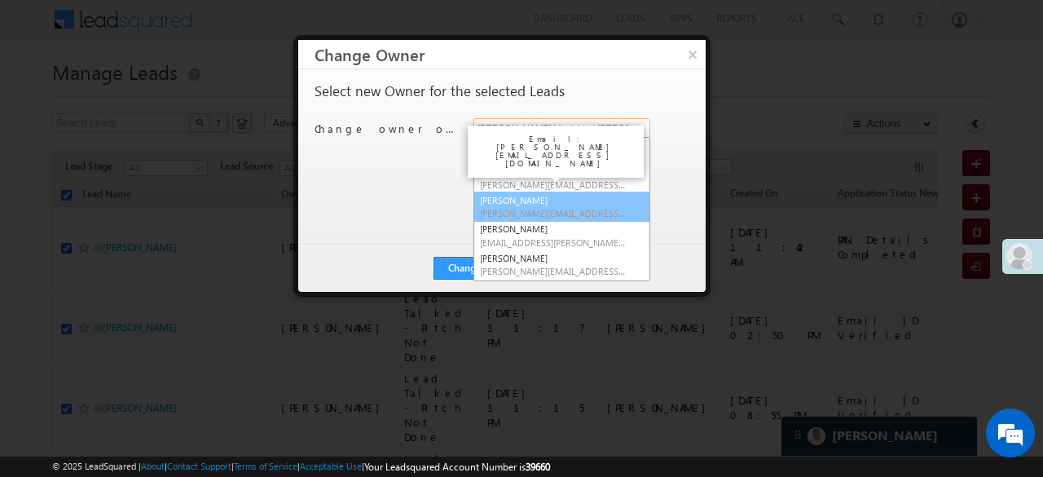
scroll to position [164, 0]
click at [517, 189] on link "keshari Shubhamkumar Shubham.KumarKeshari@angelbroking.com" at bounding box center [562, 204] width 177 height 31
type input "keshari Shubhamkumar"
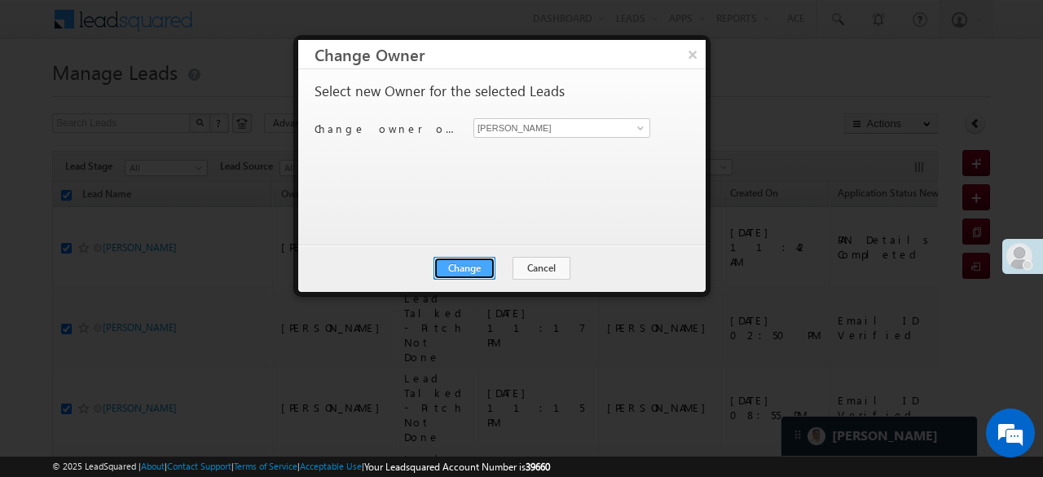
click at [475, 258] on button "Change" at bounding box center [465, 268] width 62 height 23
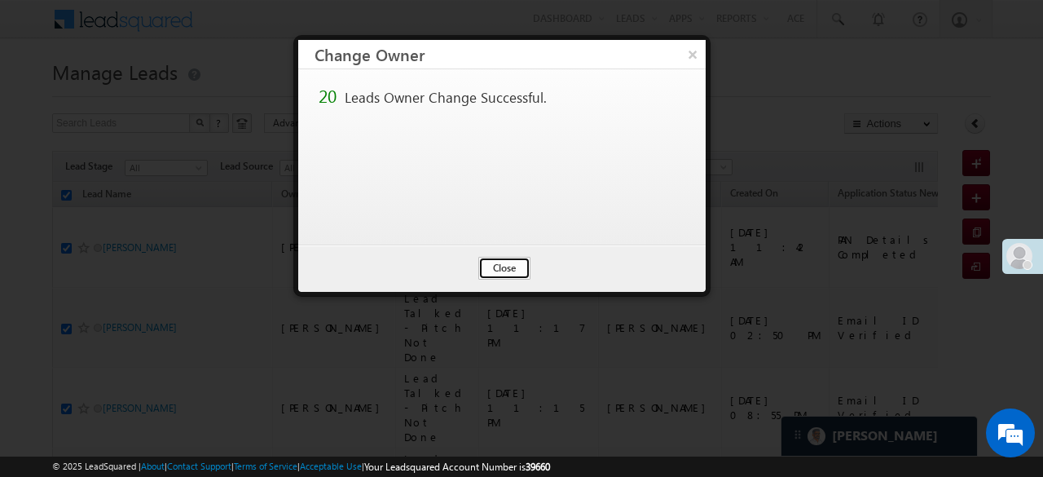
click at [515, 263] on button "Close" at bounding box center [504, 268] width 52 height 23
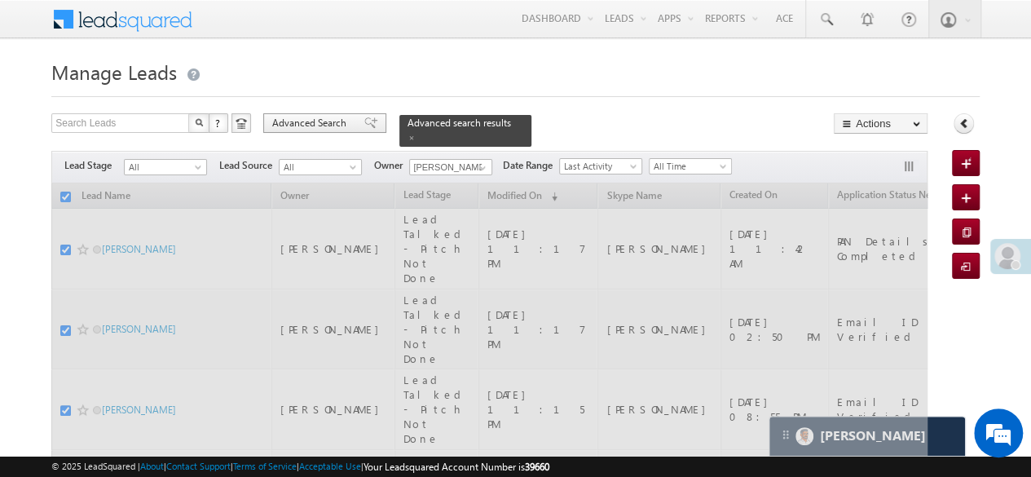
click at [350, 117] on div "Advanced Search" at bounding box center [324, 123] width 123 height 20
checkbox input "false"
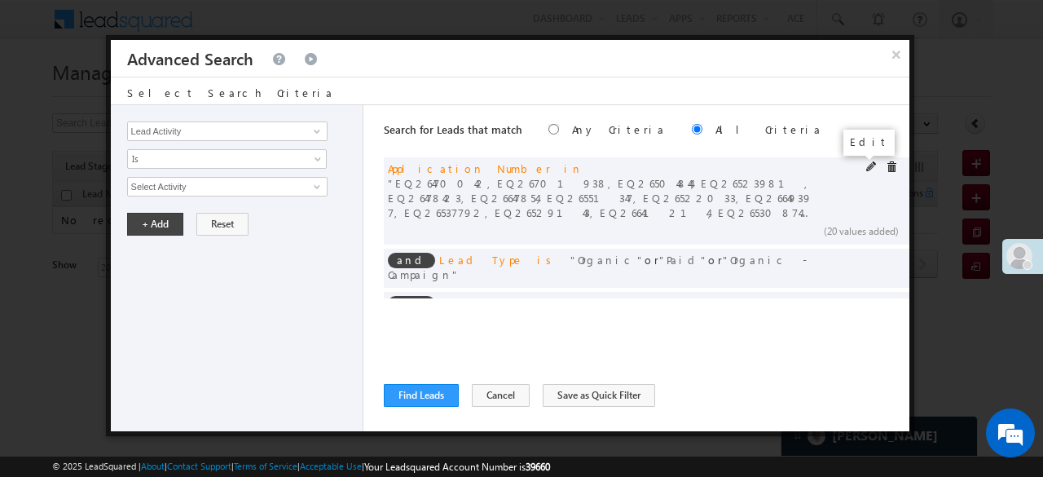
click at [866, 168] on span at bounding box center [871, 166] width 11 height 11
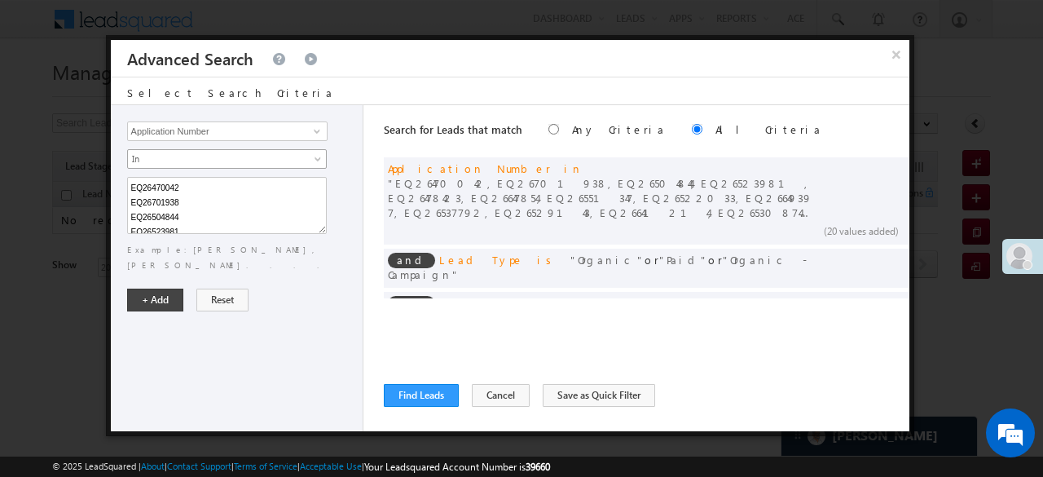
click at [189, 152] on span "In" at bounding box center [216, 159] width 177 height 15
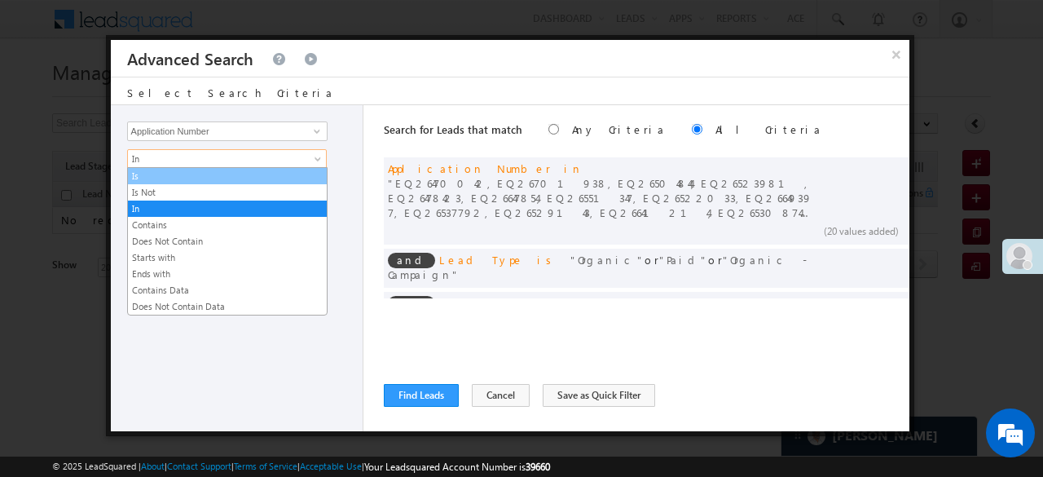
click at [158, 175] on link "Is" at bounding box center [227, 176] width 199 height 15
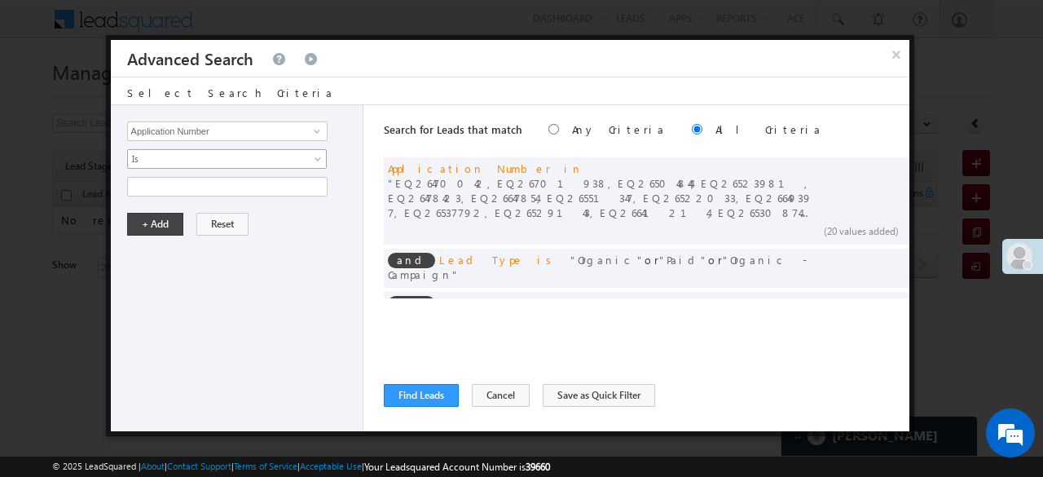
click at [156, 156] on span "Is" at bounding box center [216, 159] width 177 height 15
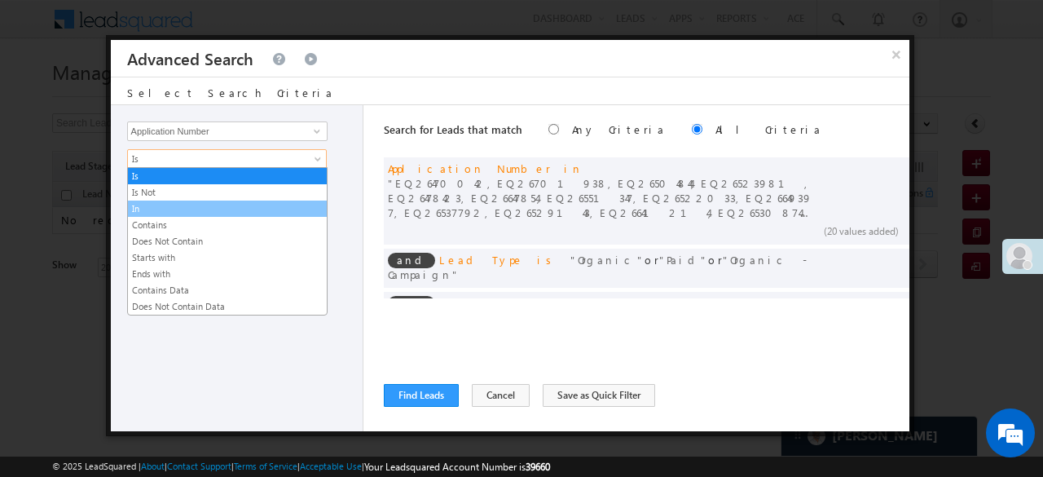
click at [147, 209] on link "In" at bounding box center [227, 208] width 199 height 15
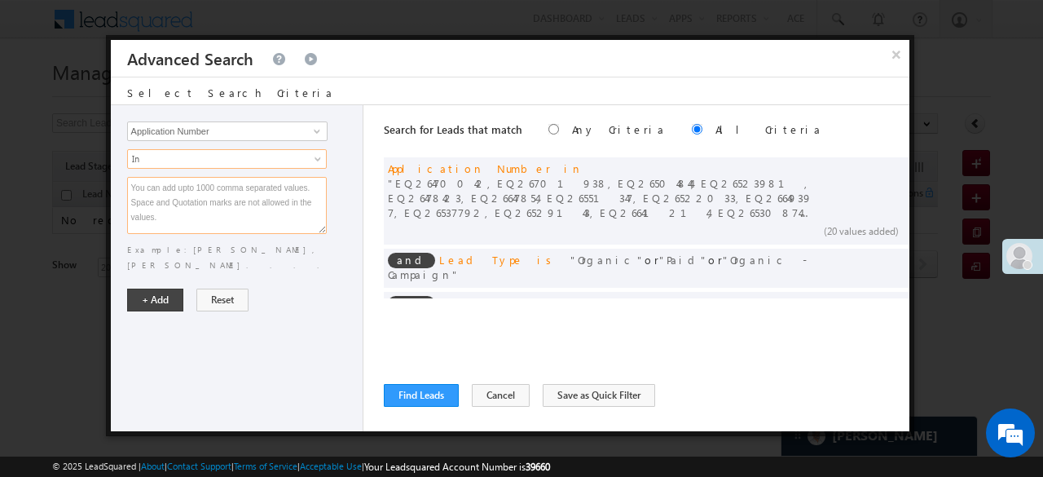
click at [147, 209] on textarea at bounding box center [227, 205] width 200 height 57
paste textarea "EQ26544715 EQ26522578 EQ26531687 EQ26525410 EQ26598479 EQ26591476 EQ13883577 EQ…"
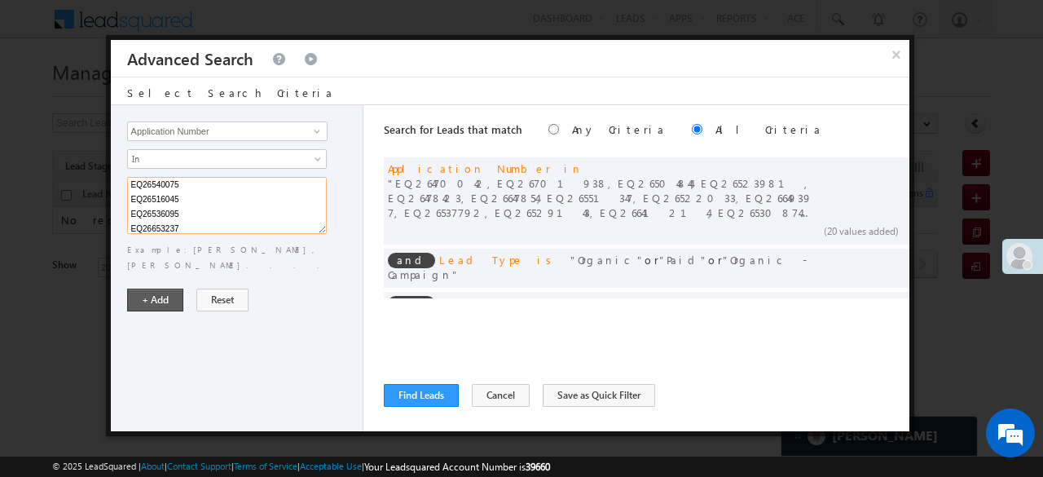
type textarea "EQ26544715 EQ26522578 EQ26531687 EQ26525410 EQ26598479 EQ26591476 EQ13883577 EQ…"
click at [152, 289] on button "+ Add" at bounding box center [155, 300] width 56 height 23
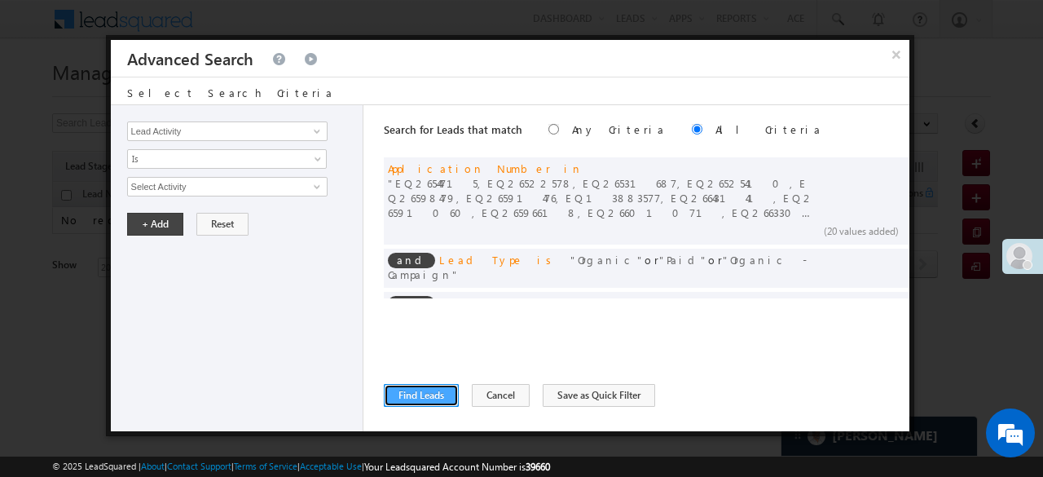
click at [422, 389] on button "Find Leads" at bounding box center [421, 395] width 75 height 23
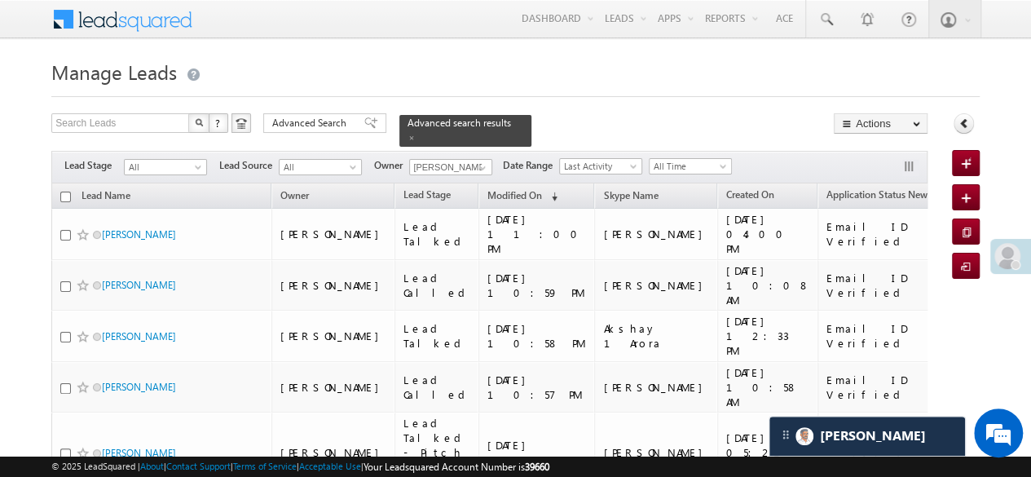
click at [66, 192] on input "checkbox" at bounding box center [65, 197] width 11 height 11
checkbox input "true"
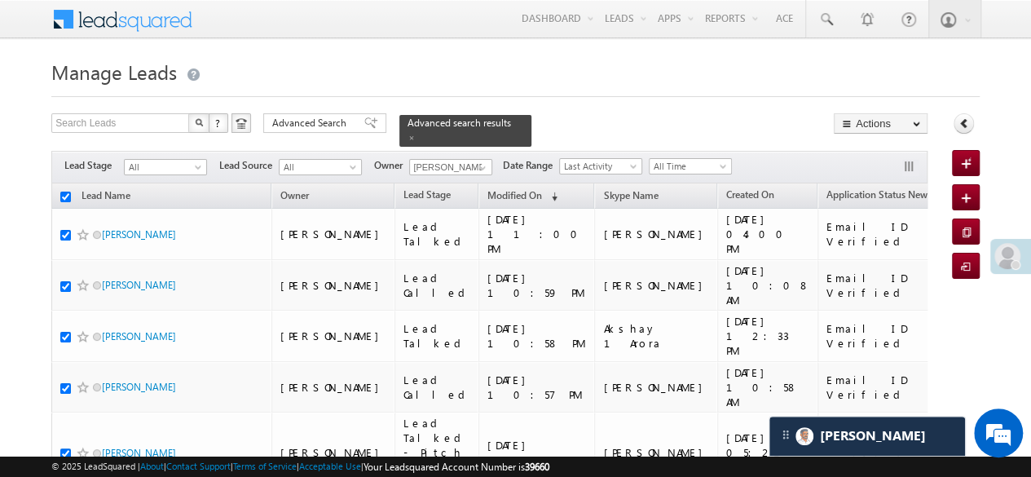
checkbox input "true"
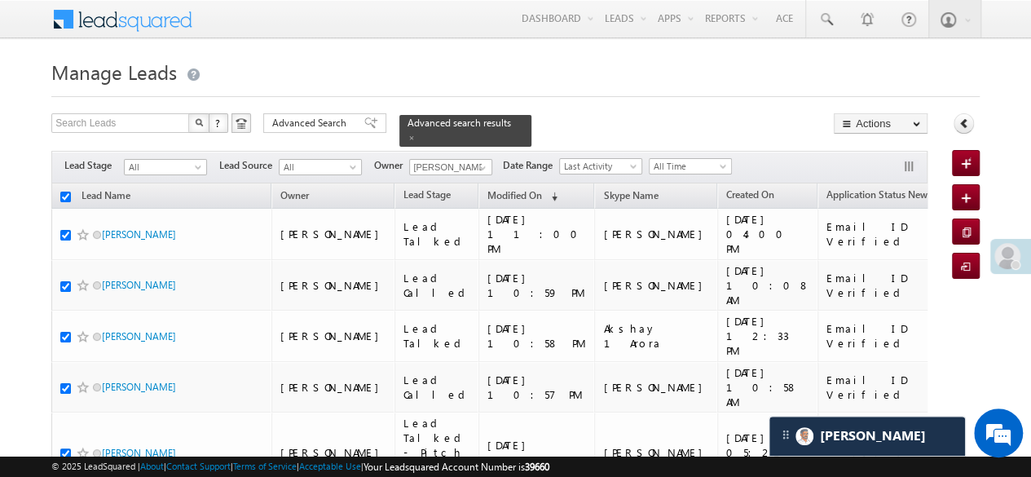
checkbox input "true"
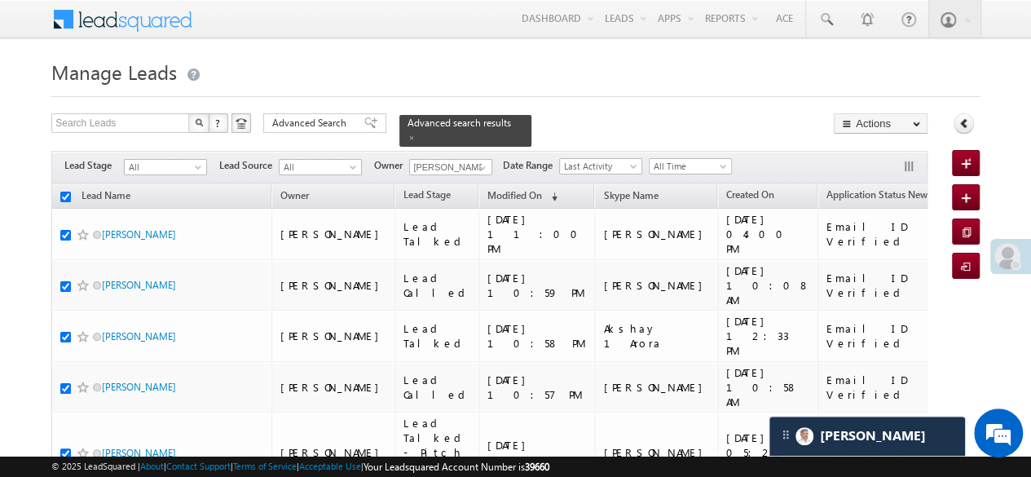
checkbox input "true"
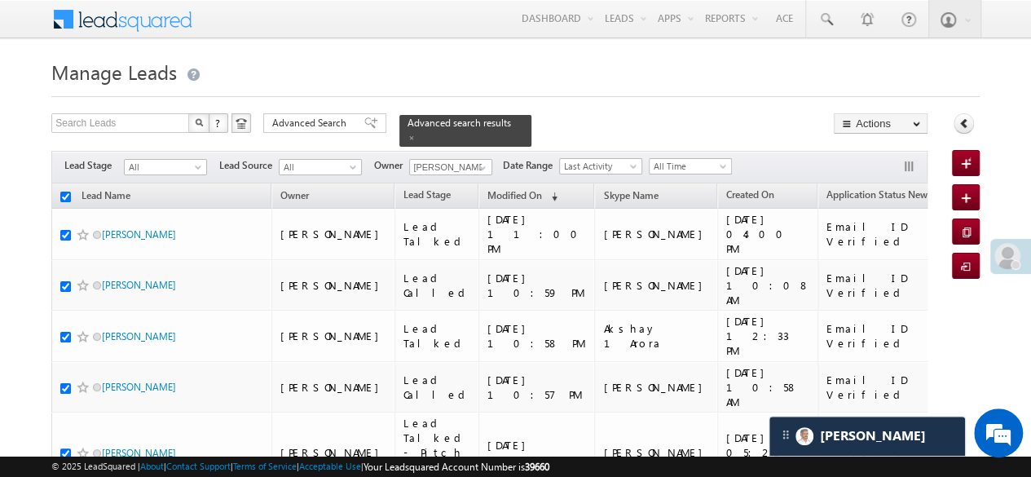
checkbox input "true"
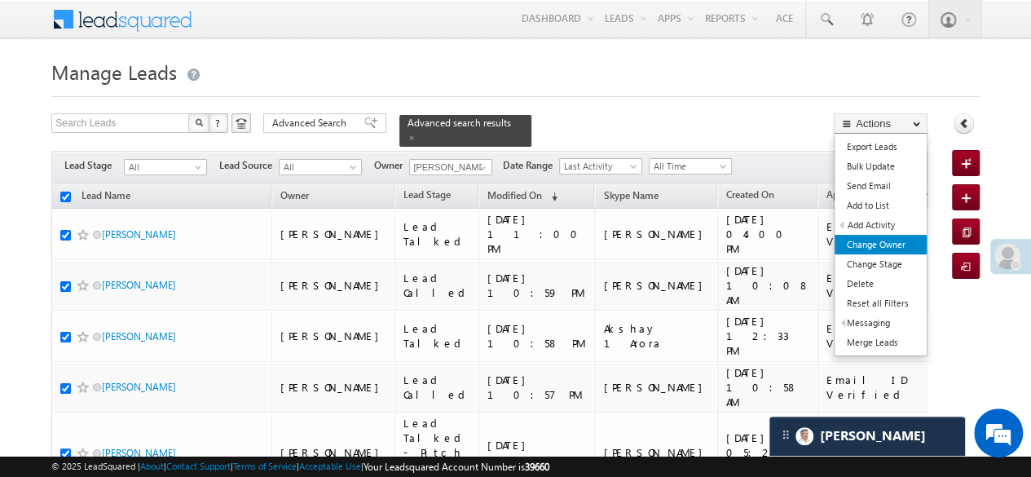
click at [884, 240] on link "Change Owner" at bounding box center [881, 245] width 92 height 20
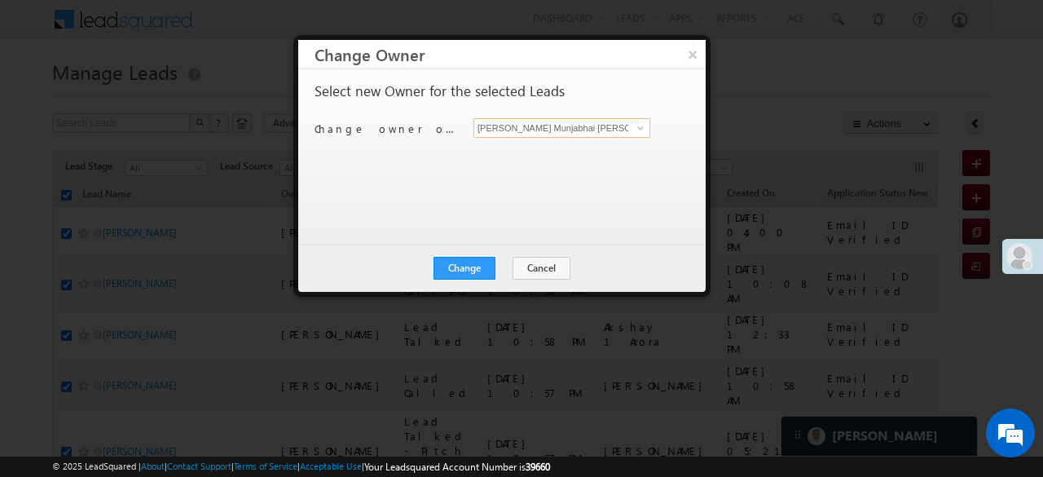
click at [634, 118] on input "[PERSON_NAME] Munjabhai [PERSON_NAME]" at bounding box center [562, 128] width 177 height 20
click at [636, 126] on span at bounding box center [640, 127] width 13 height 13
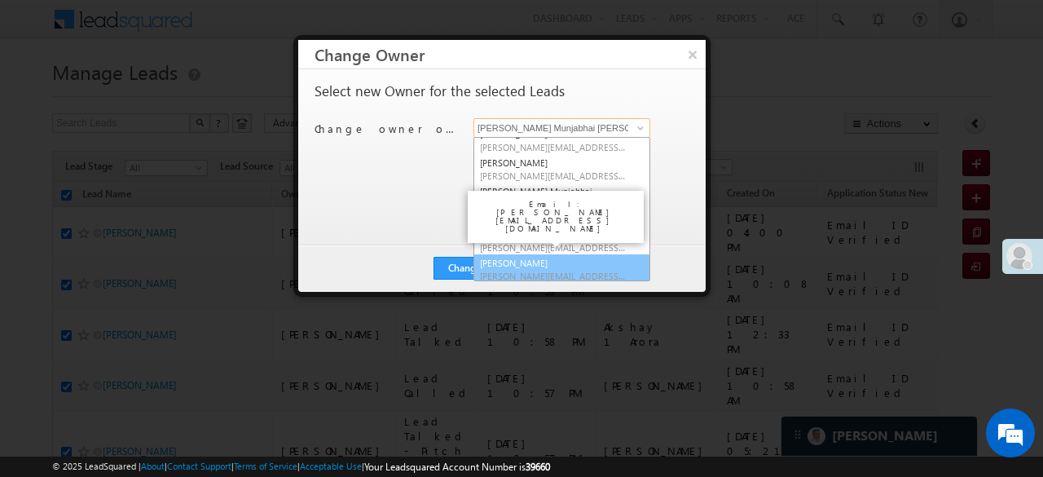
scroll to position [119, 0]
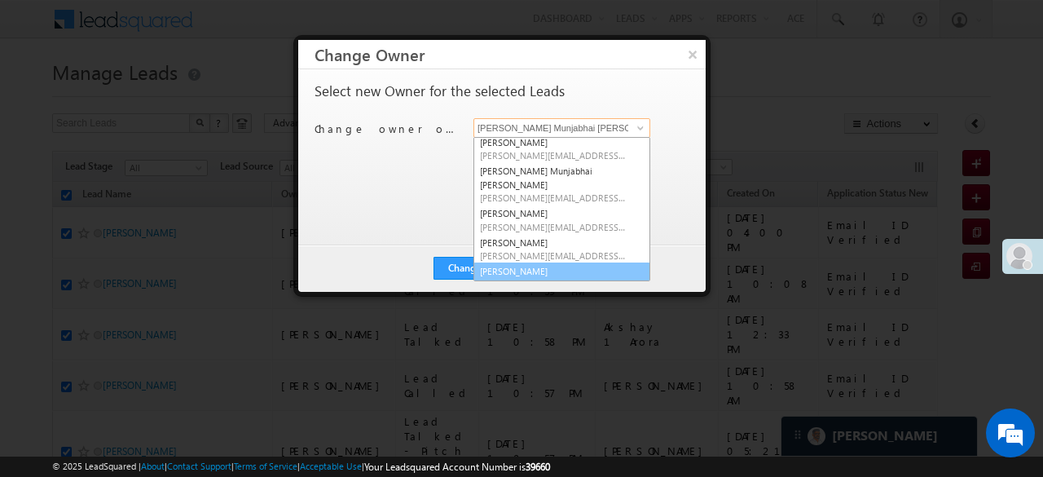
click at [515, 279] on span "Puja.Kour@angelbroking.com" at bounding box center [553, 285] width 147 height 12
type input "[PERSON_NAME]"
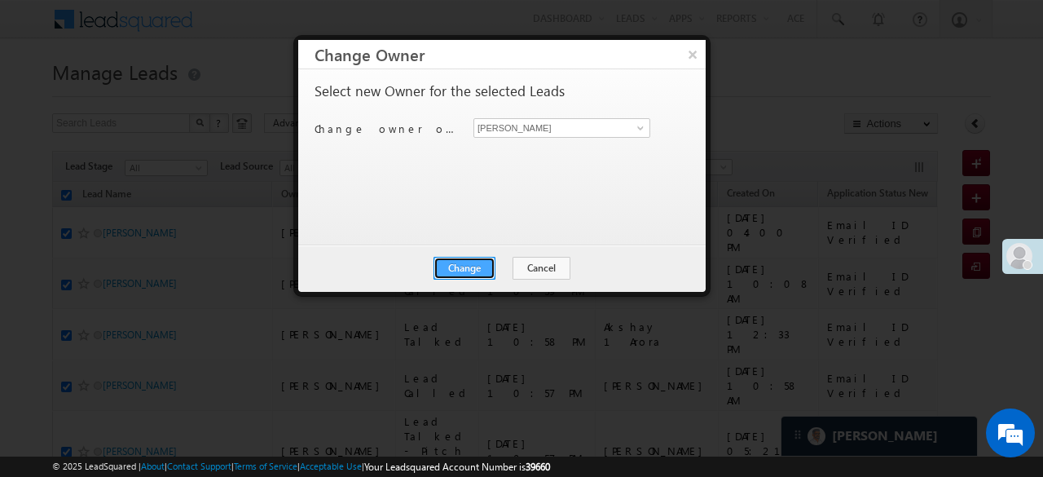
click at [490, 265] on button "Change" at bounding box center [465, 268] width 62 height 23
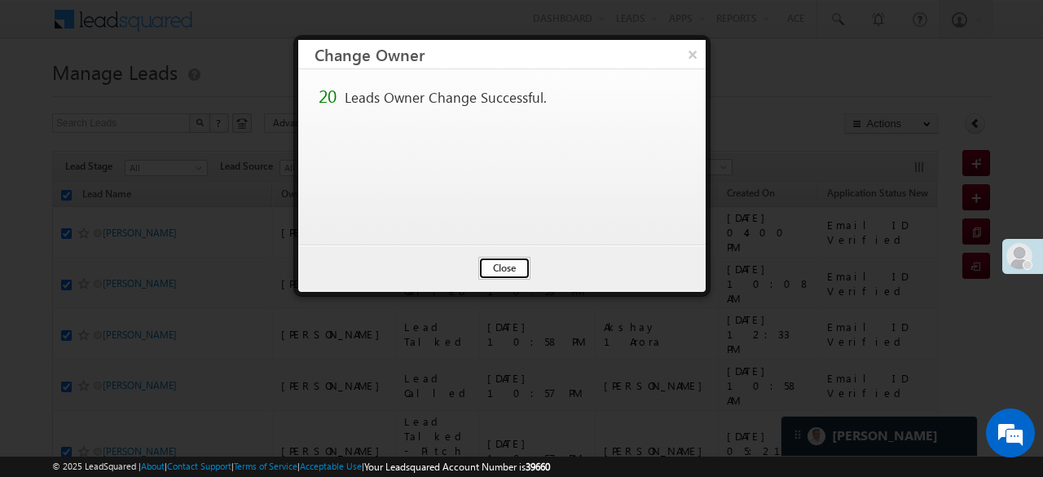
click at [525, 263] on button "Close" at bounding box center [504, 268] width 52 height 23
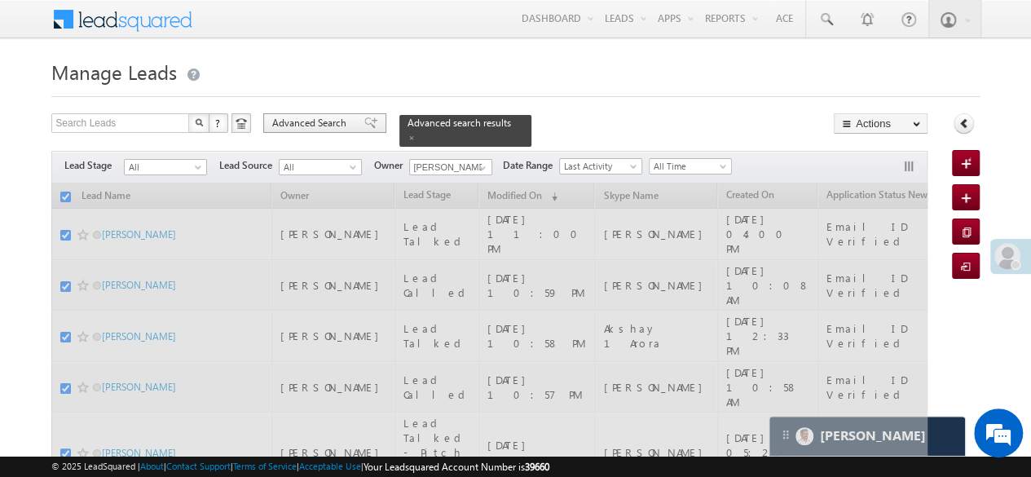
click at [333, 113] on div "Advanced Search" at bounding box center [324, 123] width 123 height 20
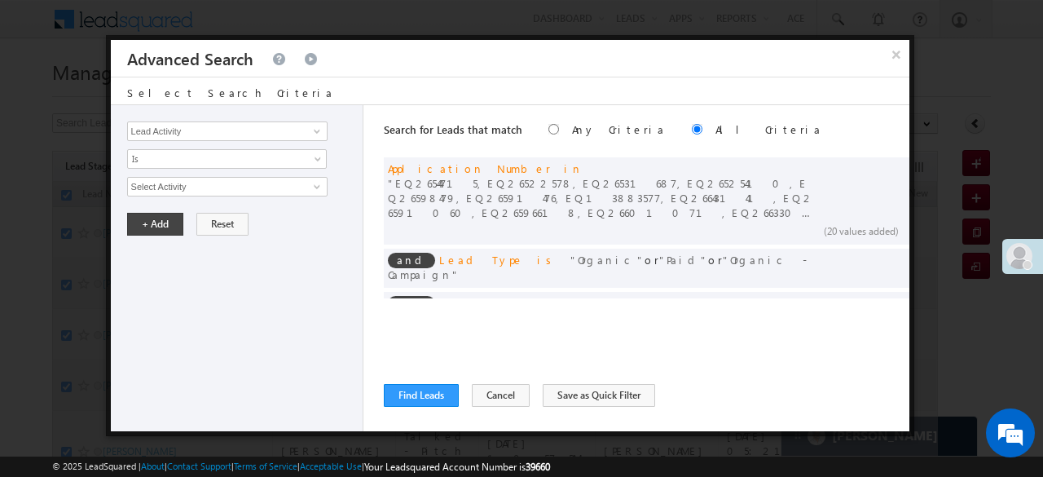
checkbox input "false"
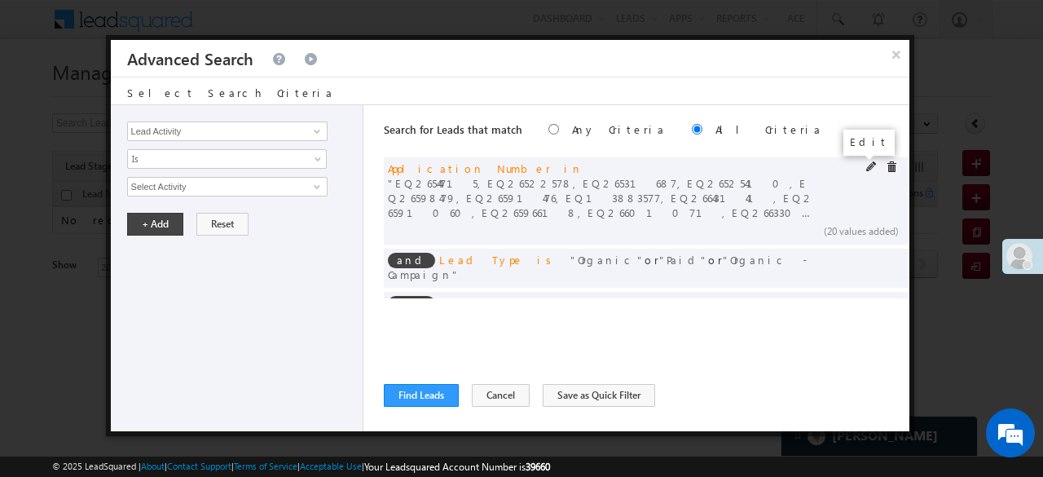
drag, startPoint x: 862, startPoint y: 164, endPoint x: 809, endPoint y: 166, distance: 53.0
click at [866, 163] on span at bounding box center [871, 166] width 11 height 11
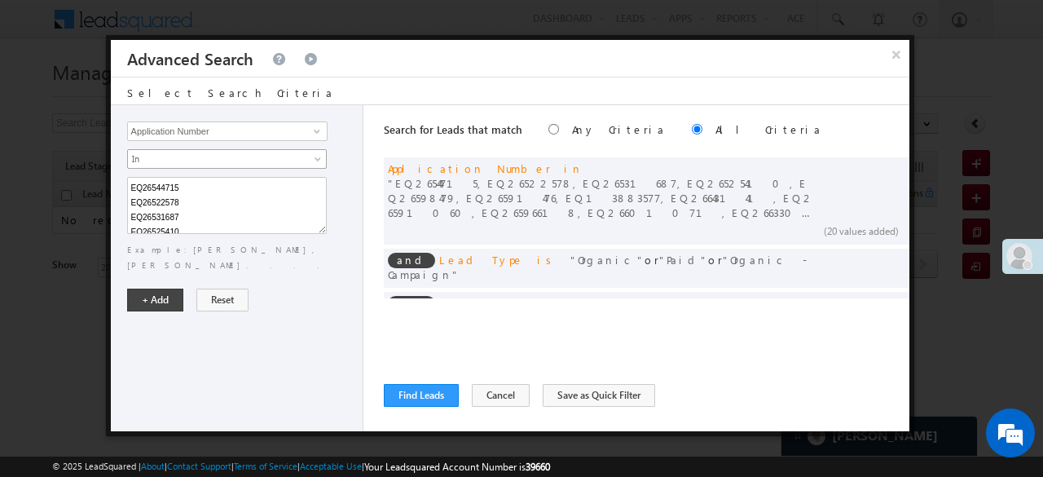
click at [241, 149] on link "In" at bounding box center [227, 159] width 200 height 20
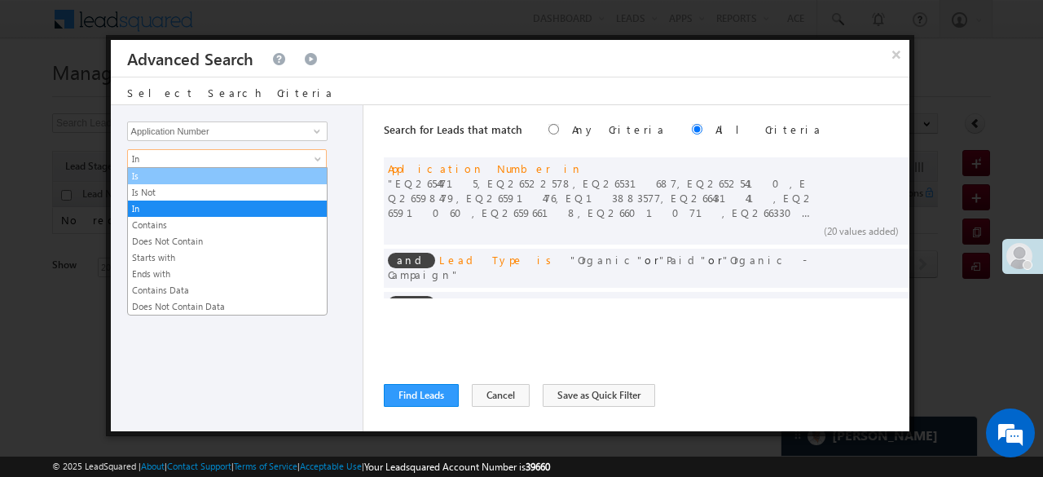
click at [165, 173] on link "Is" at bounding box center [227, 176] width 199 height 15
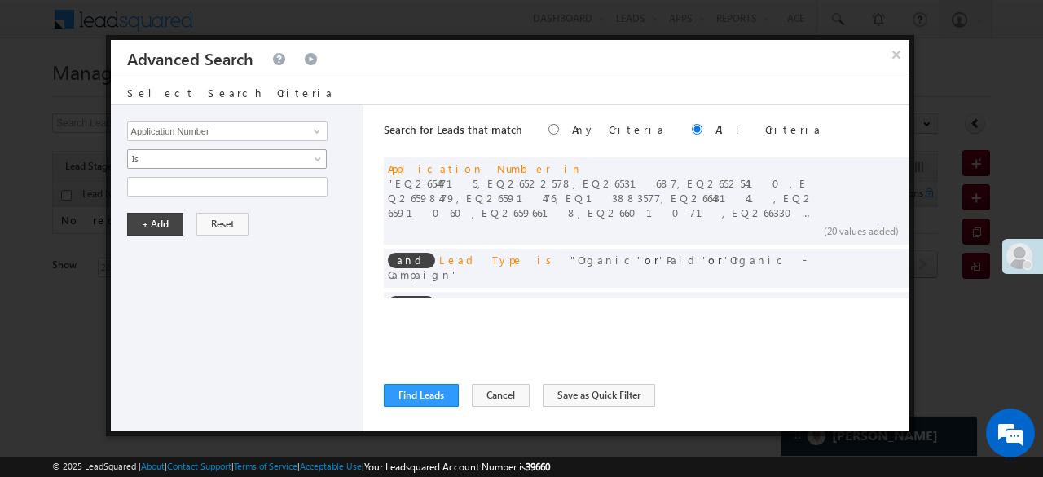
click at [163, 160] on span "Is" at bounding box center [216, 159] width 177 height 15
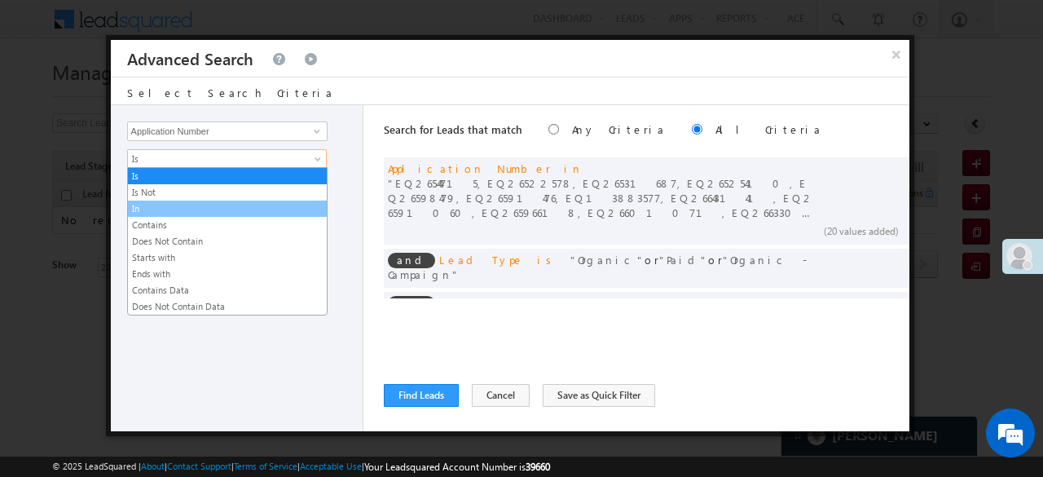
click at [152, 210] on link "In" at bounding box center [227, 208] width 199 height 15
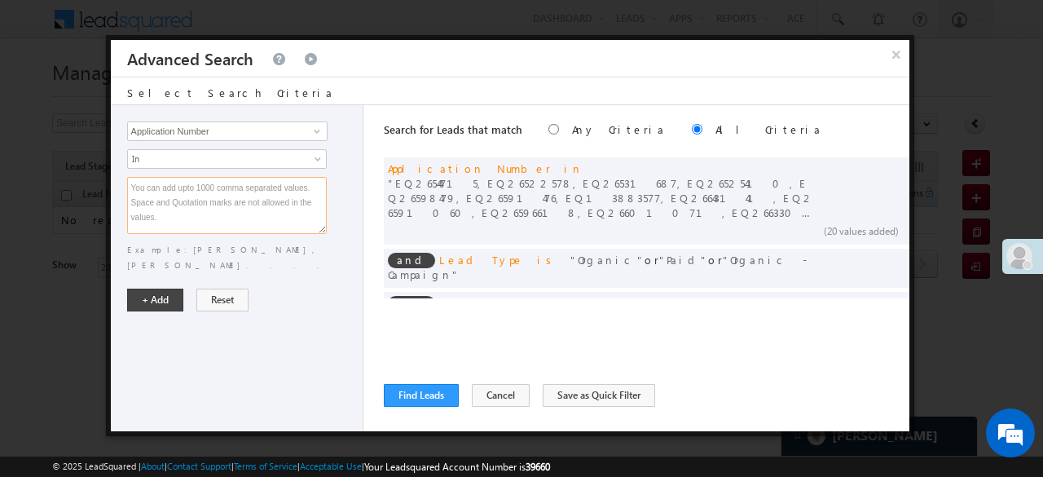
click at [152, 210] on textarea at bounding box center [227, 205] width 200 height 57
paste textarea "EQ26518916 EQ26529057 EQ26511538 EQ26504879 EQ26520207 EQ26526310 EQ26523131 EQ…"
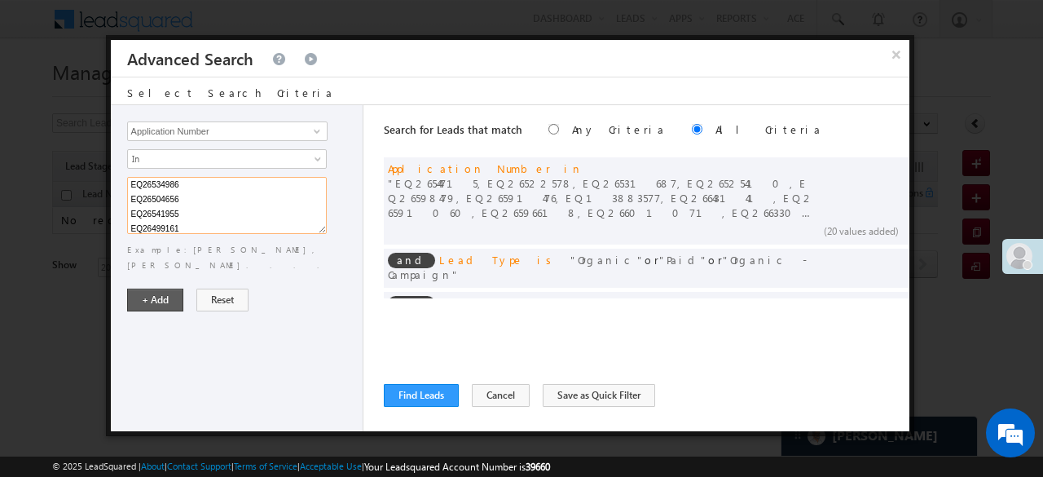
type textarea "EQ26518916 EQ26529057 EQ26511538 EQ26504879 EQ26520207 EQ26526310 EQ26523131 EQ…"
click at [147, 289] on button "+ Add" at bounding box center [155, 300] width 56 height 23
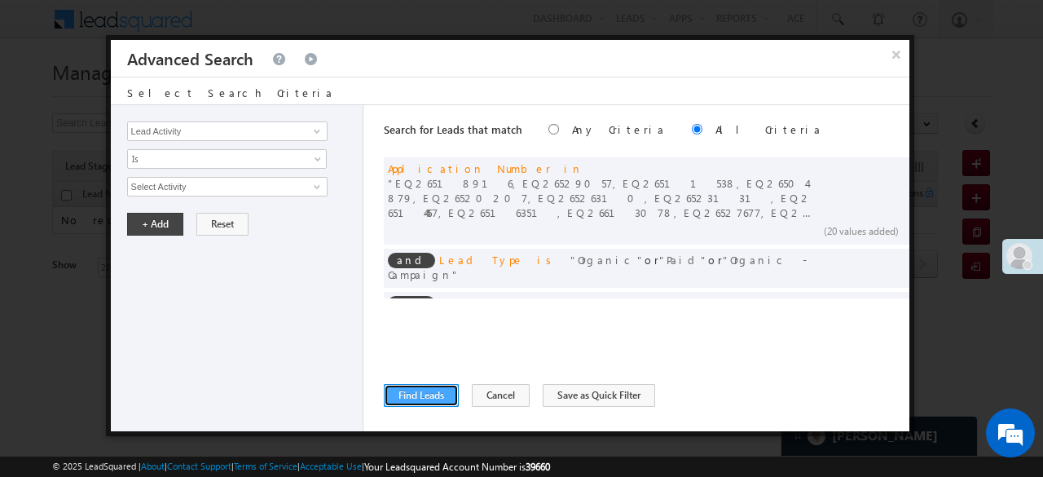
click at [410, 400] on button "Find Leads" at bounding box center [421, 395] width 75 height 23
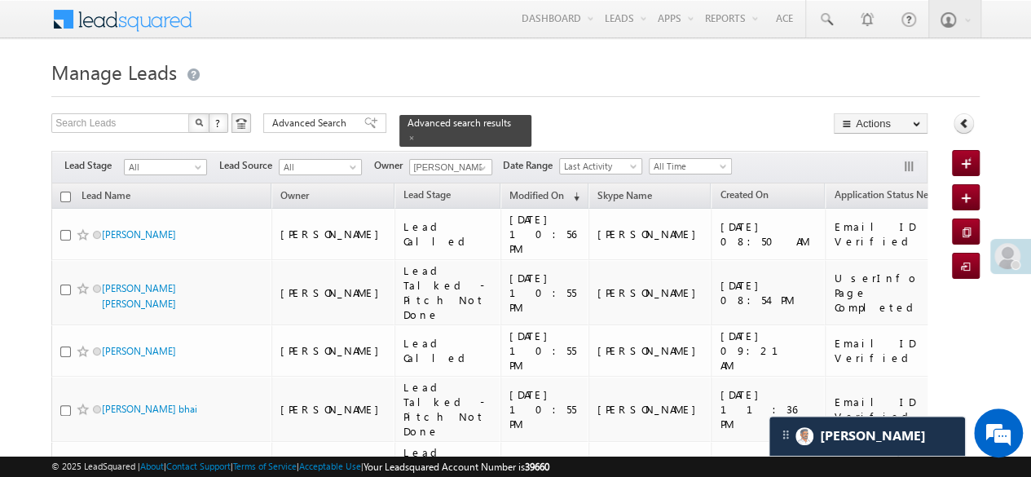
click at [63, 192] on input "checkbox" at bounding box center [65, 197] width 11 height 11
checkbox input "true"
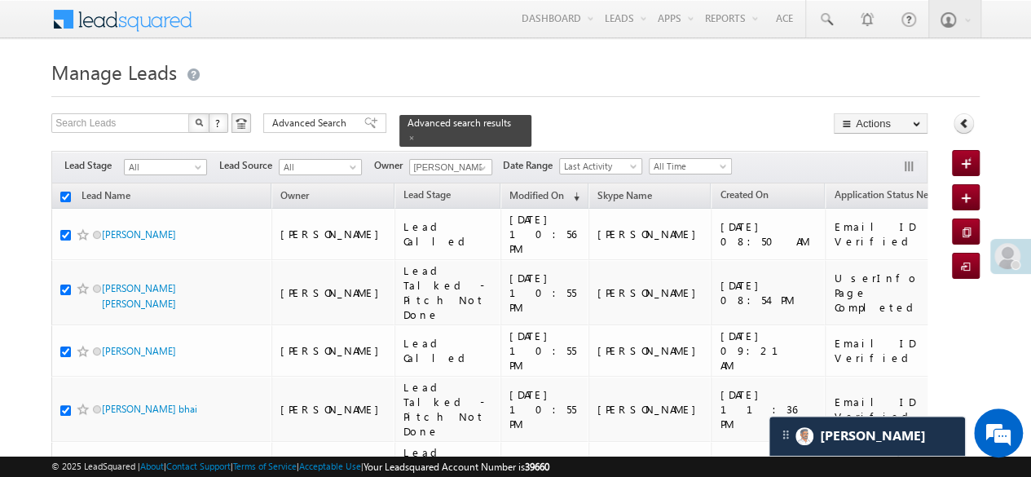
checkbox input "true"
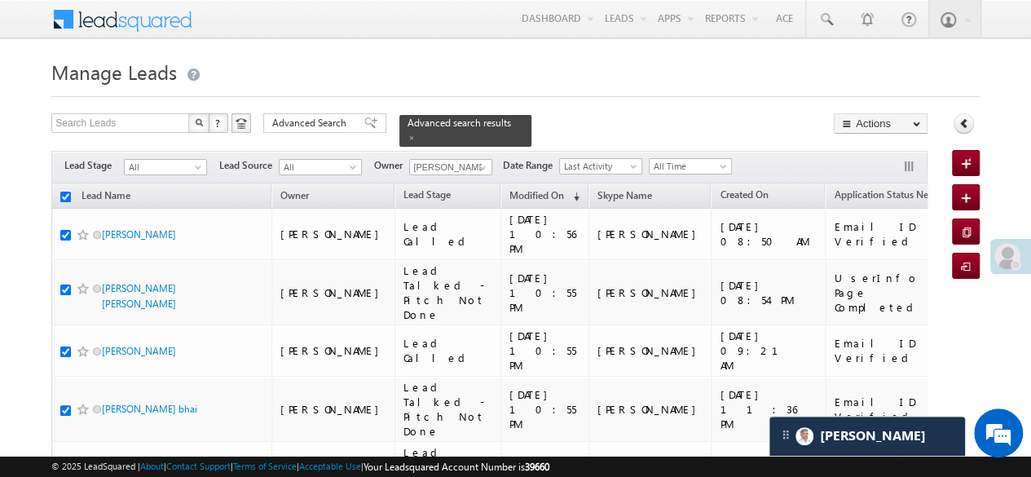
checkbox input "true"
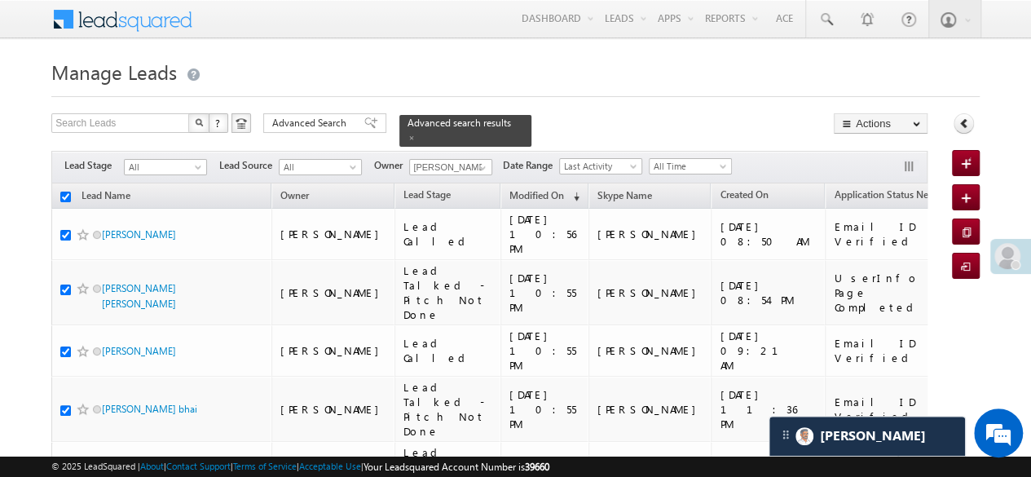
checkbox input "true"
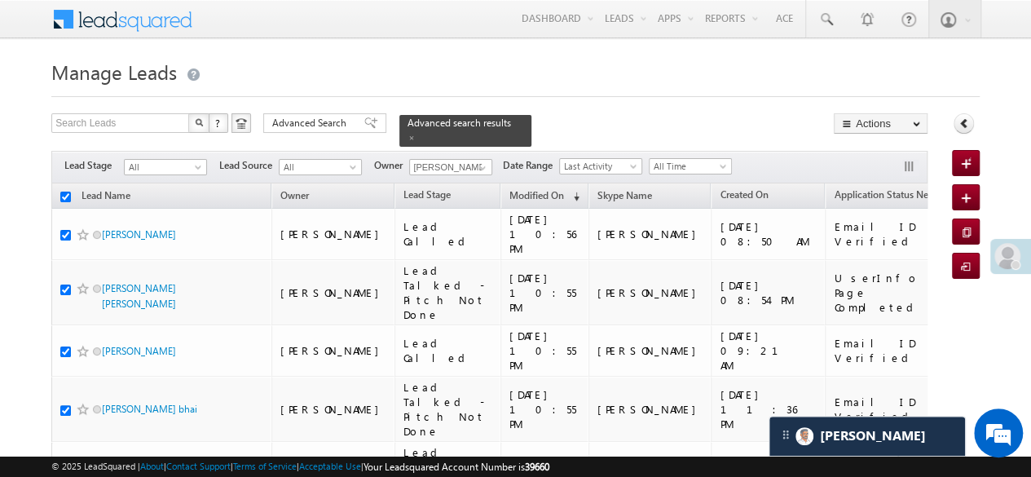
checkbox input "true"
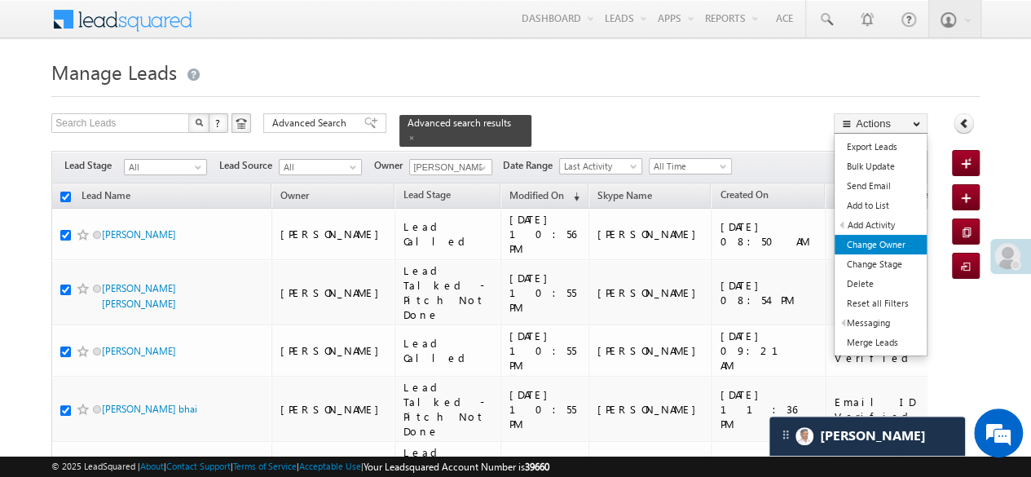
click at [883, 240] on link "Change Owner" at bounding box center [881, 245] width 92 height 20
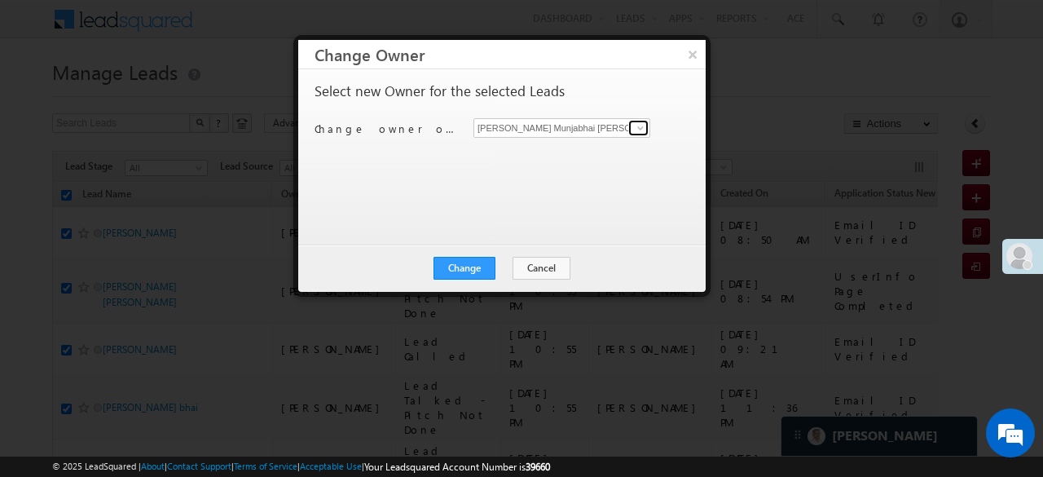
click at [642, 130] on span at bounding box center [640, 127] width 13 height 13
click at [636, 128] on span at bounding box center [640, 127] width 13 height 13
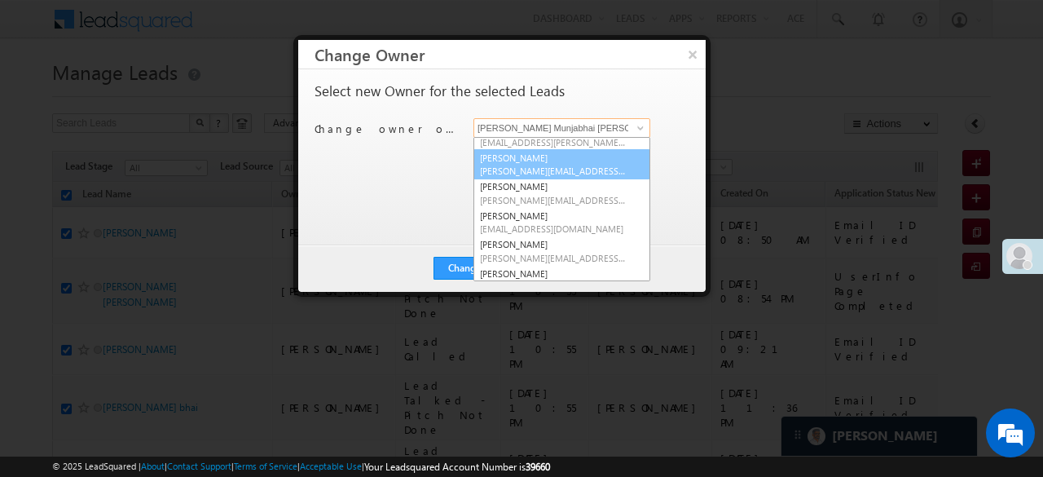
scroll to position [260, 0]
click at [537, 166] on span "Jaydip.Rathod@angelbroking.com" at bounding box center [553, 172] width 147 height 12
type input "[PERSON_NAME]"
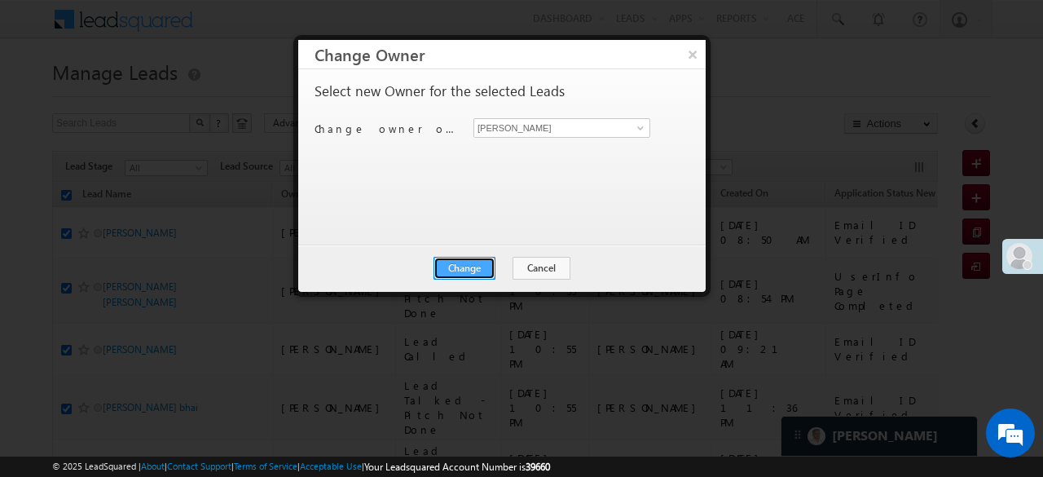
click at [471, 266] on button "Change" at bounding box center [465, 268] width 62 height 23
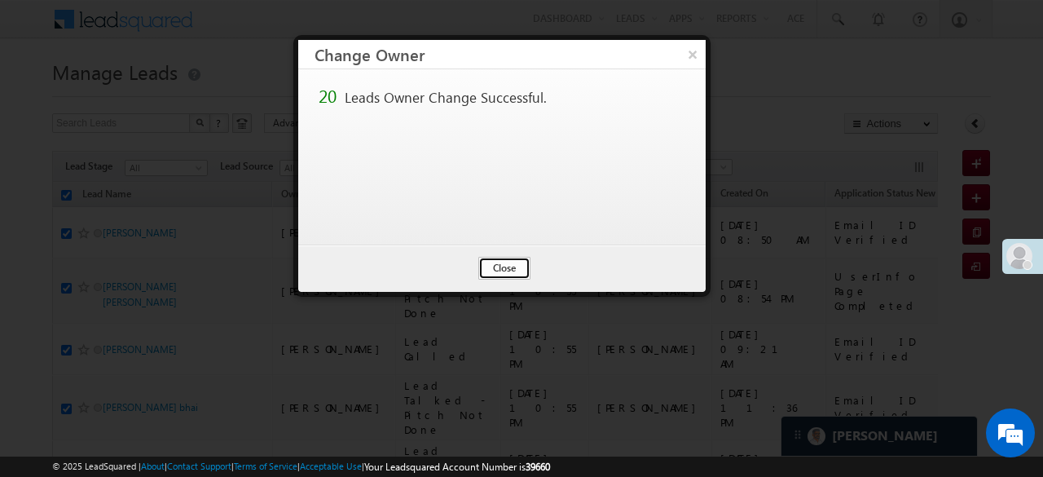
click at [492, 268] on button "Close" at bounding box center [504, 268] width 52 height 23
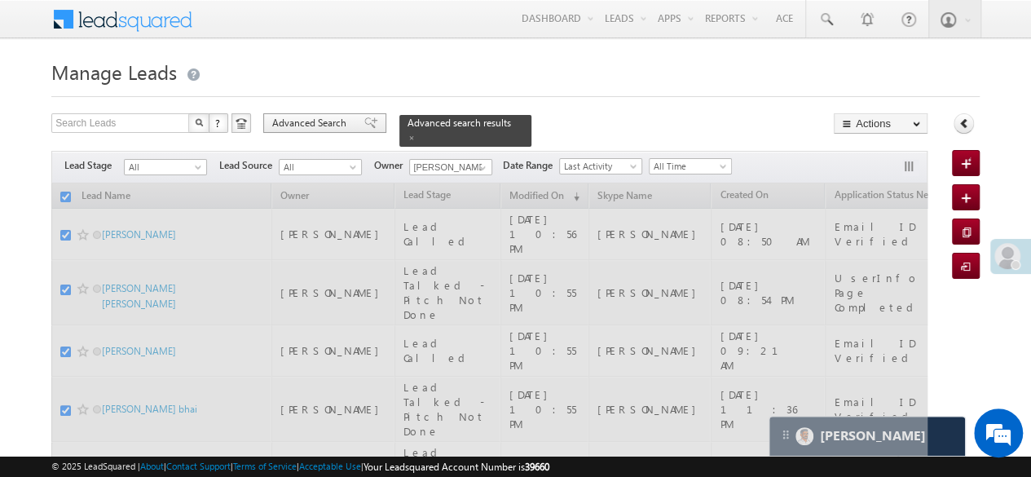
click at [350, 118] on div "Advanced Search" at bounding box center [324, 123] width 123 height 20
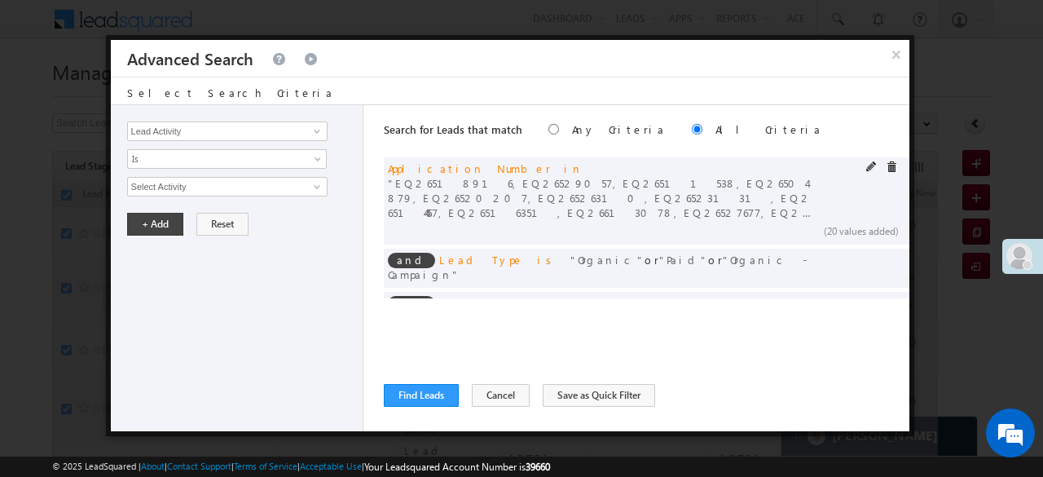
checkbox input "false"
click at [866, 166] on span at bounding box center [871, 166] width 11 height 11
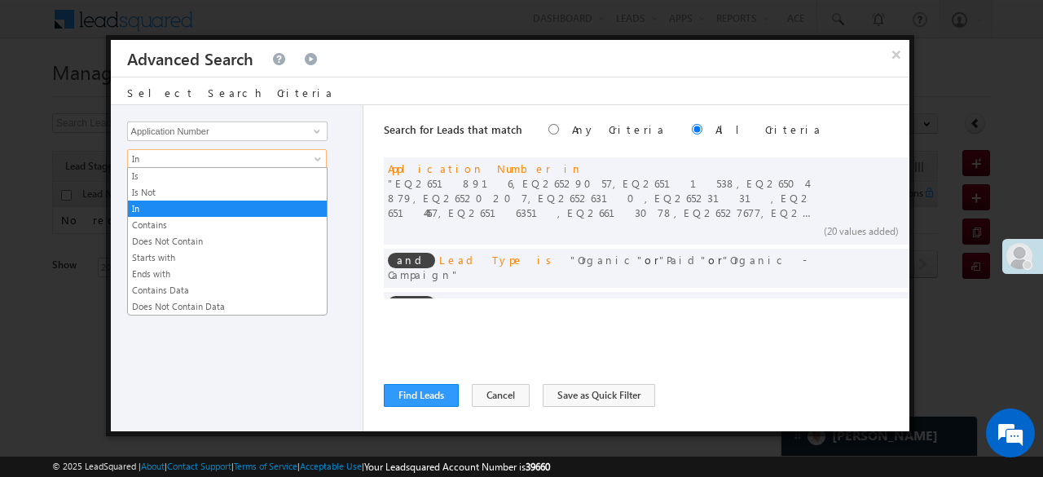
click at [220, 159] on span "In" at bounding box center [216, 159] width 177 height 15
click at [164, 175] on link "Is" at bounding box center [227, 176] width 199 height 15
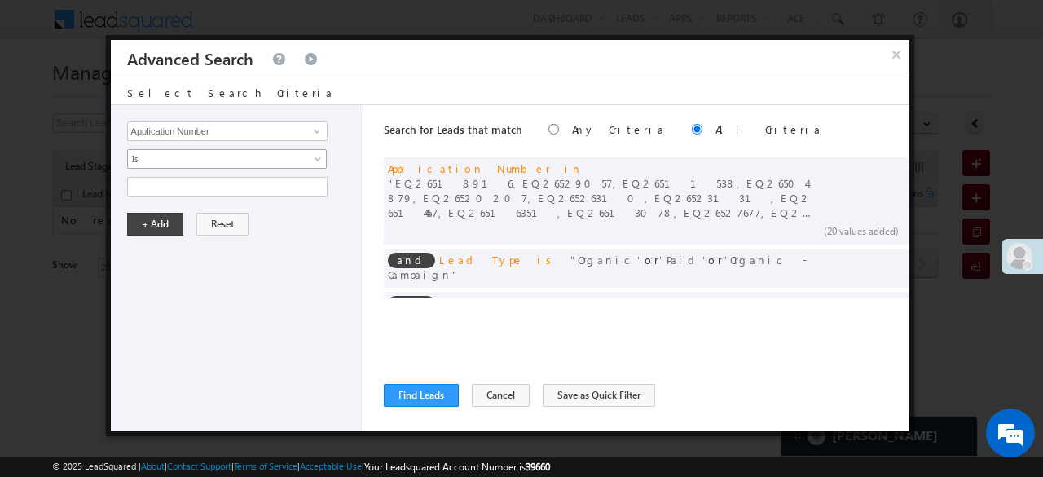
click at [160, 161] on span "Is" at bounding box center [216, 159] width 177 height 15
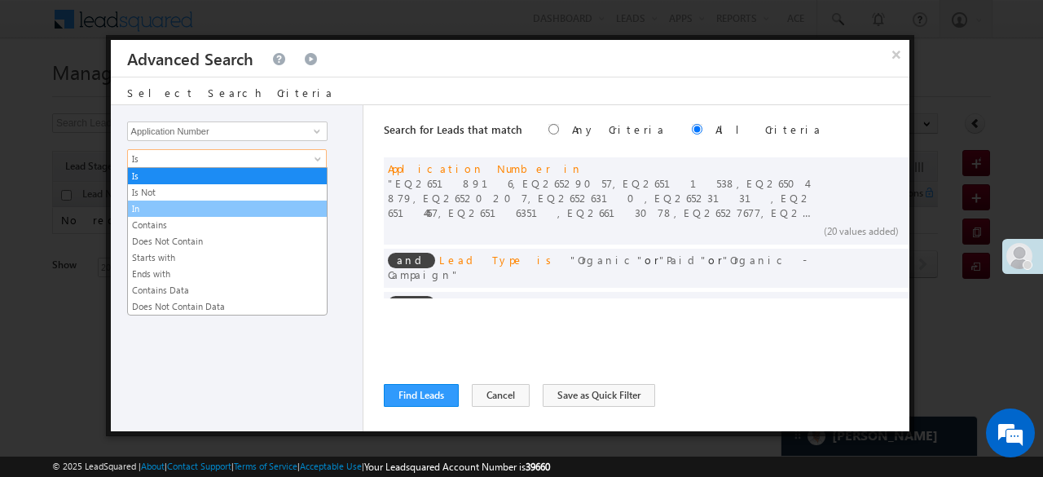
click at [145, 214] on link "In" at bounding box center [227, 208] width 199 height 15
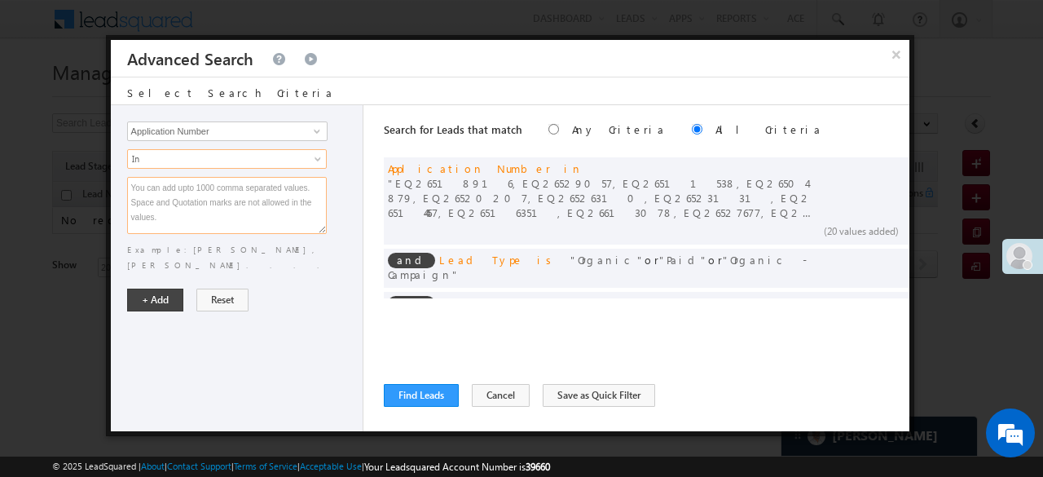
click at [145, 214] on textarea at bounding box center [227, 205] width 200 height 57
paste textarea "EQ26592855 EQ26635135 EQ26494896 EQ26552041 EQ26535058 EQ26512297 EQ26465681 EQ…"
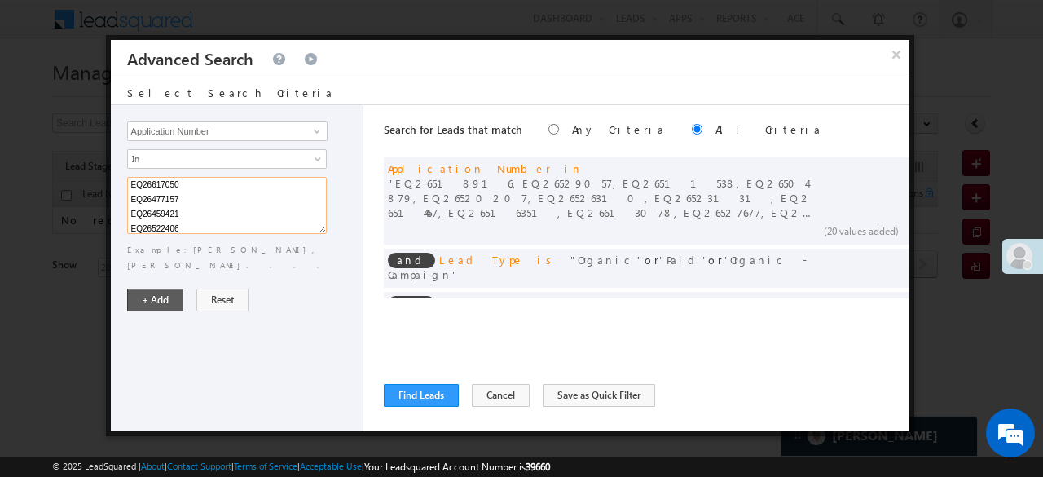
type textarea "EQ26592855 EQ26635135 EQ26494896 EQ26552041 EQ26535058 EQ26512297 EQ26465681 EQ…"
click at [148, 289] on button "+ Add" at bounding box center [155, 300] width 56 height 23
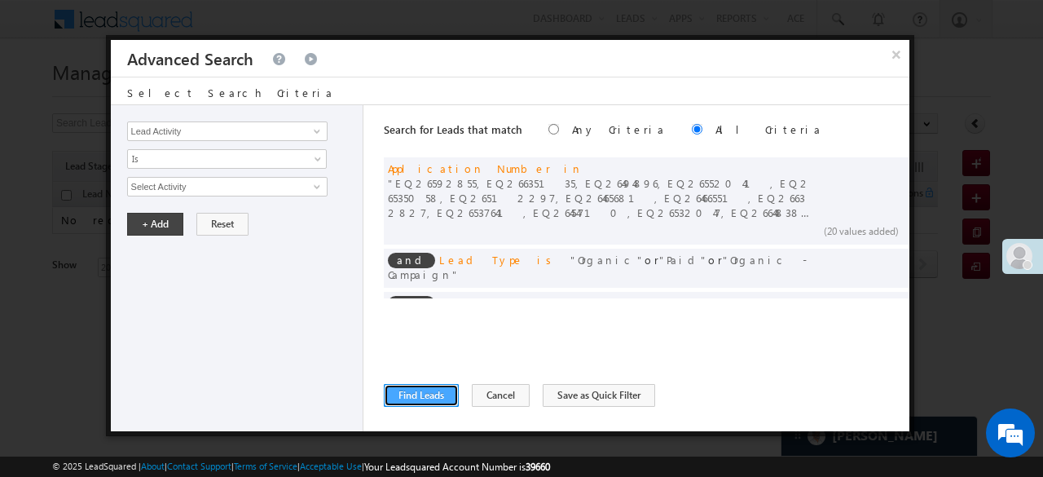
click at [429, 387] on button "Find Leads" at bounding box center [421, 395] width 75 height 23
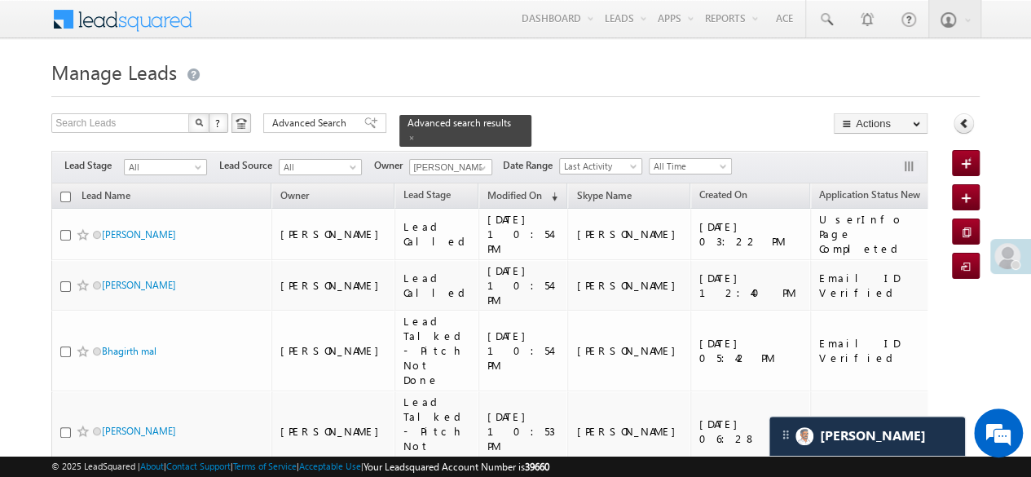
click at [65, 192] on input "checkbox" at bounding box center [65, 197] width 11 height 11
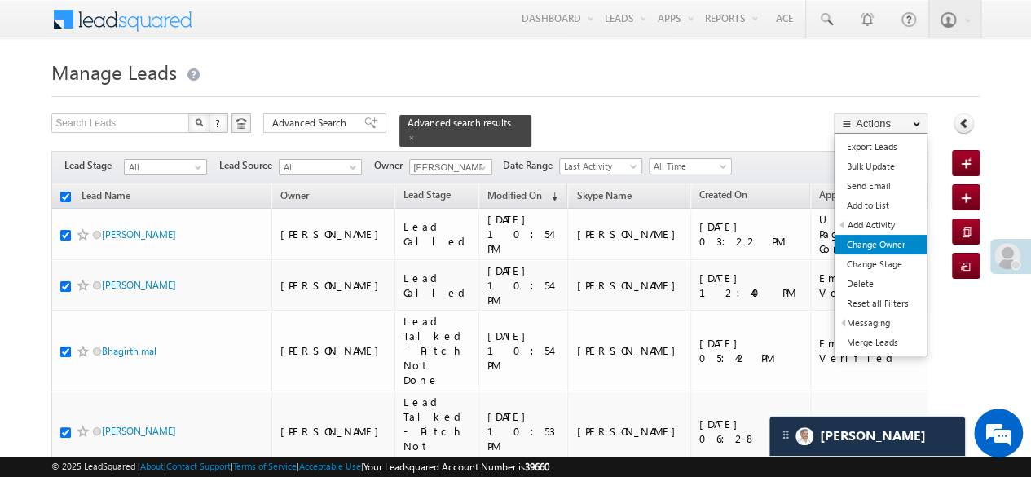
click at [872, 237] on link "Change Owner" at bounding box center [881, 245] width 92 height 20
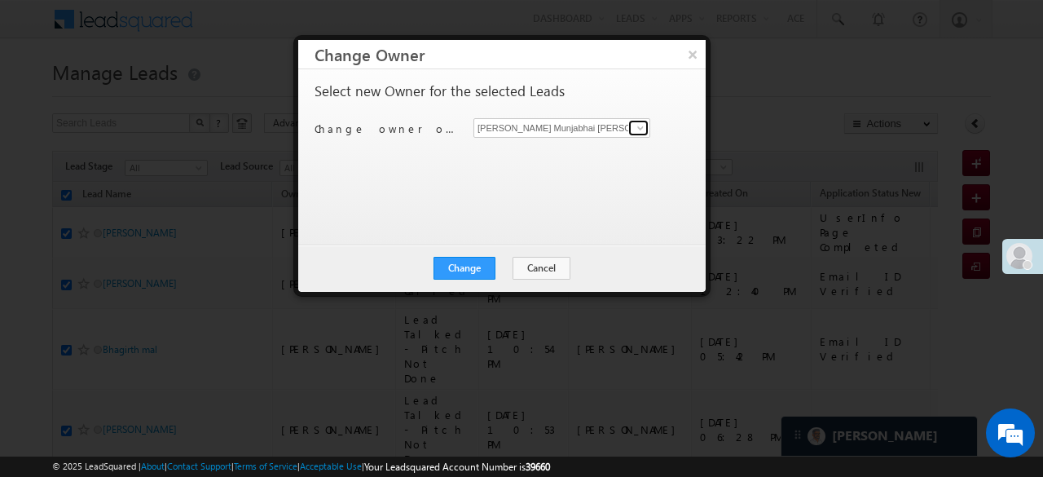
click at [645, 126] on span at bounding box center [640, 127] width 13 height 13
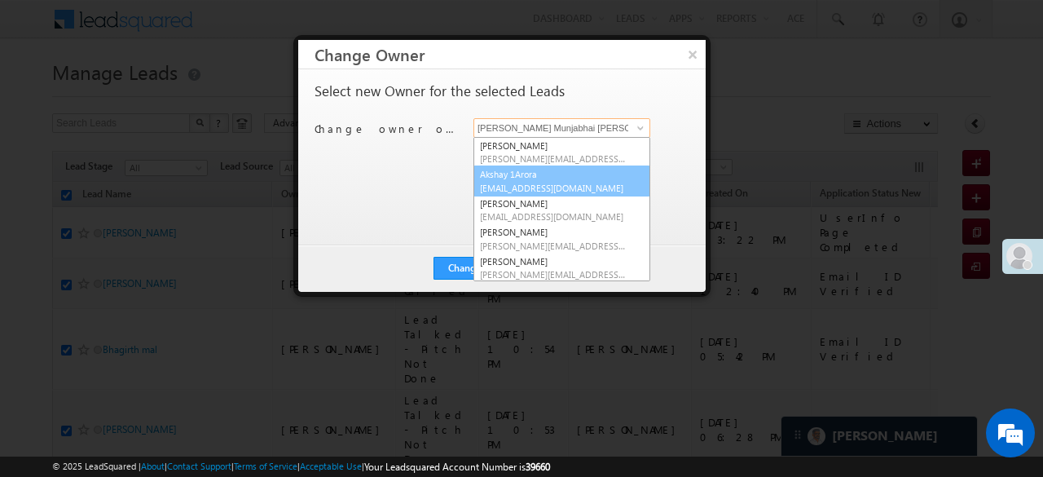
scroll to position [262, 0]
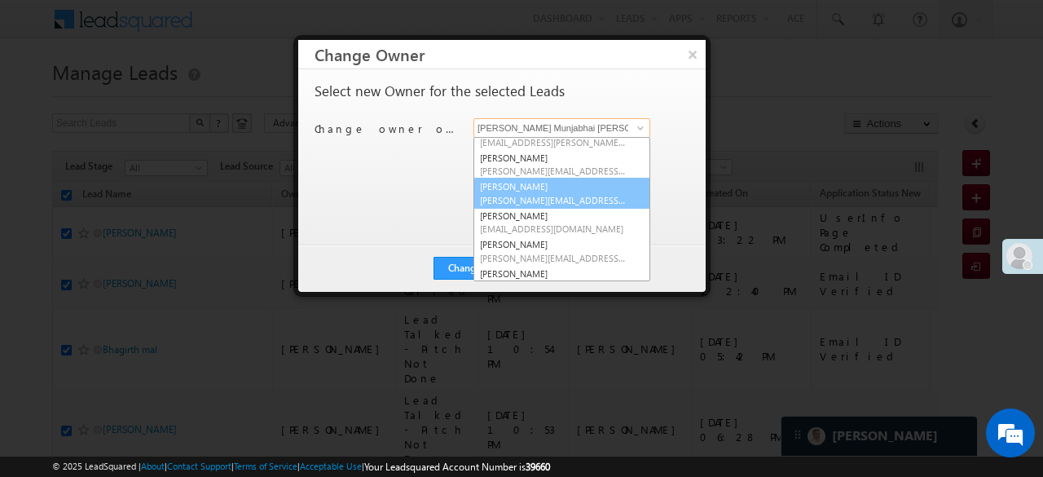
click at [518, 178] on link "Saddam Kureshi Kureshi.1Saddam@angelbroking.com" at bounding box center [562, 193] width 177 height 31
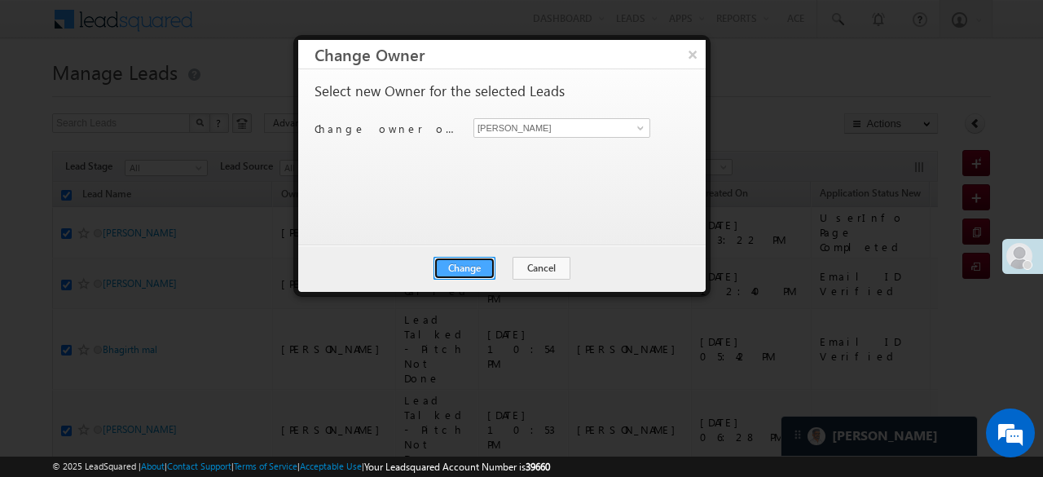
click at [473, 268] on button "Change" at bounding box center [465, 268] width 62 height 23
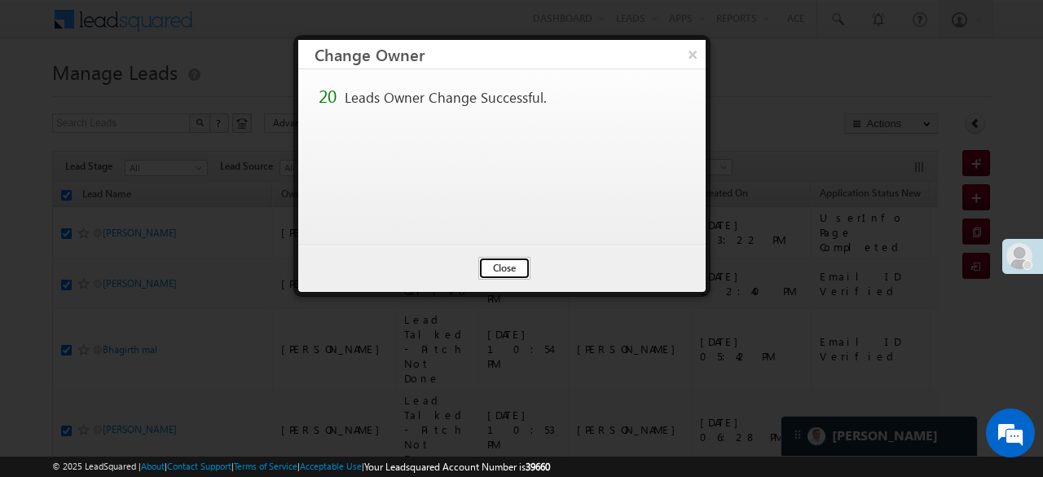
click at [511, 266] on button "Close" at bounding box center [504, 268] width 52 height 23
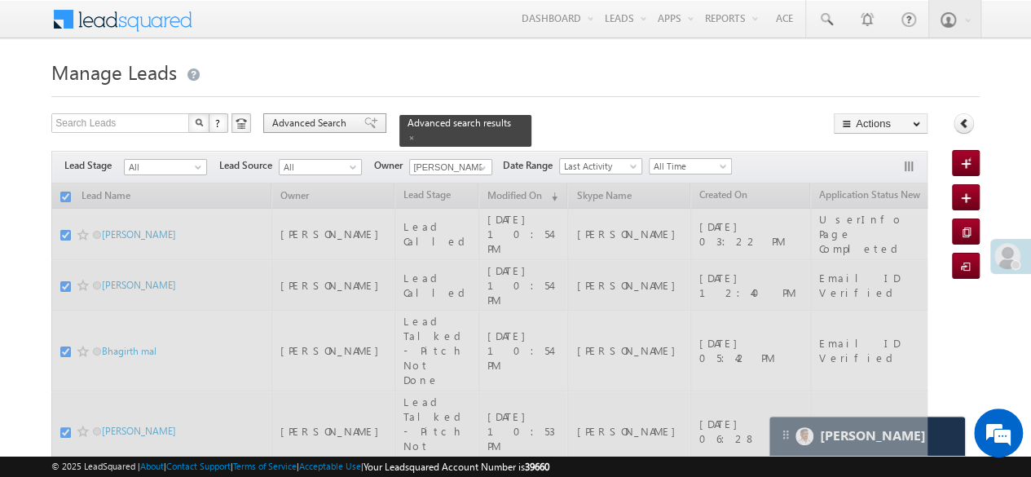
click at [337, 117] on span "Advanced Search" at bounding box center [311, 123] width 79 height 15
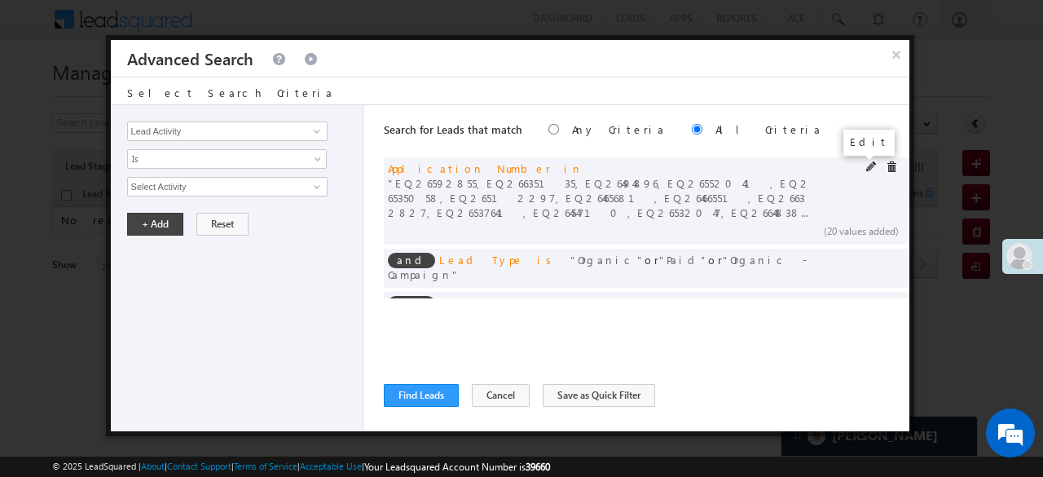
click at [866, 167] on span at bounding box center [871, 166] width 11 height 11
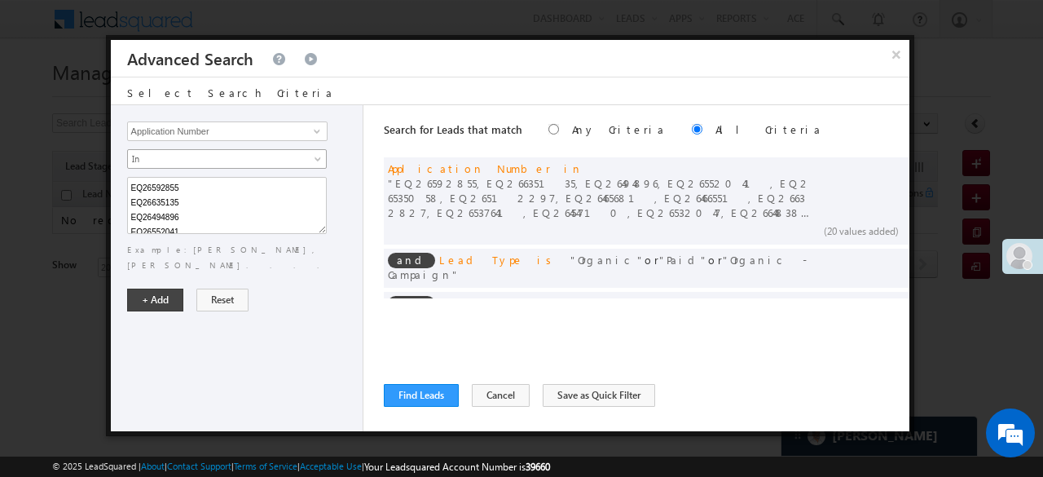
click at [176, 161] on span "In" at bounding box center [216, 159] width 177 height 15
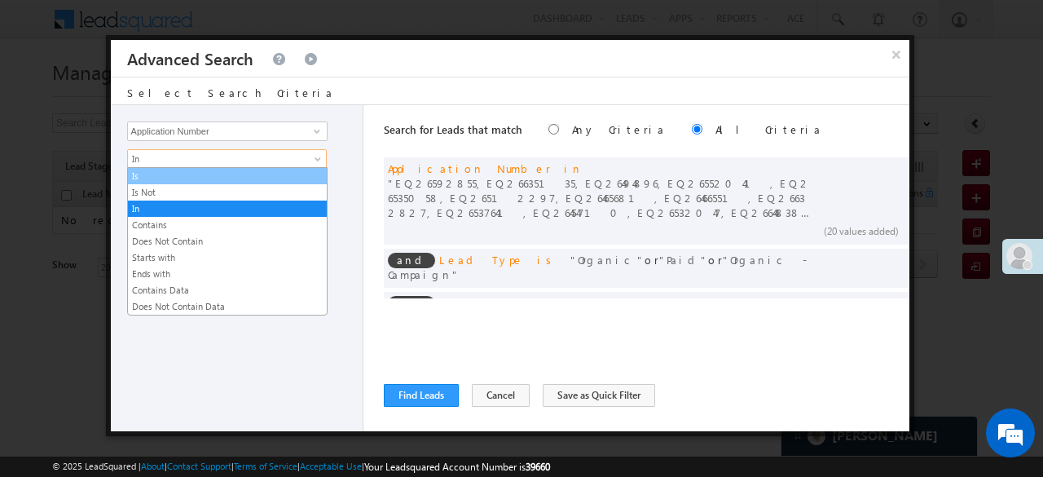
click at [154, 175] on link "Is" at bounding box center [227, 176] width 199 height 15
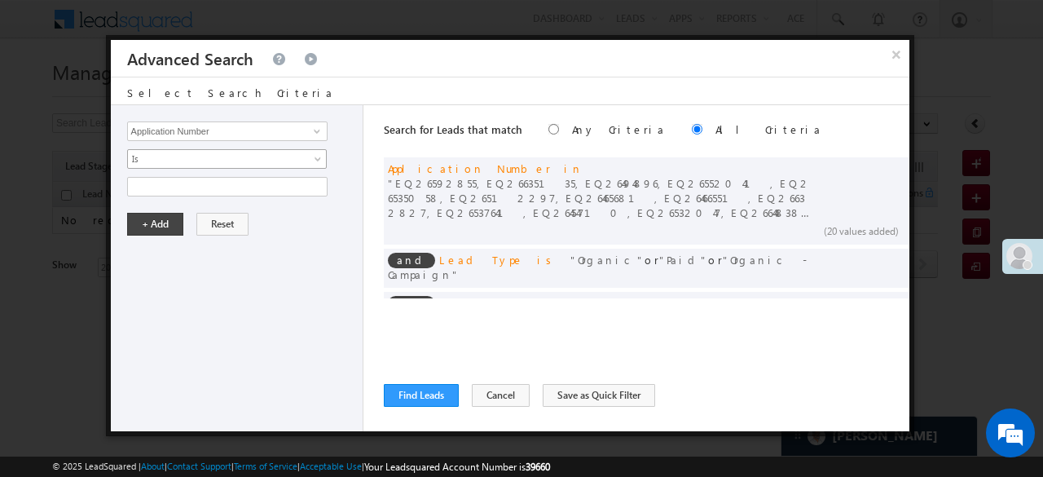
click at [155, 155] on span "Is" at bounding box center [216, 159] width 177 height 15
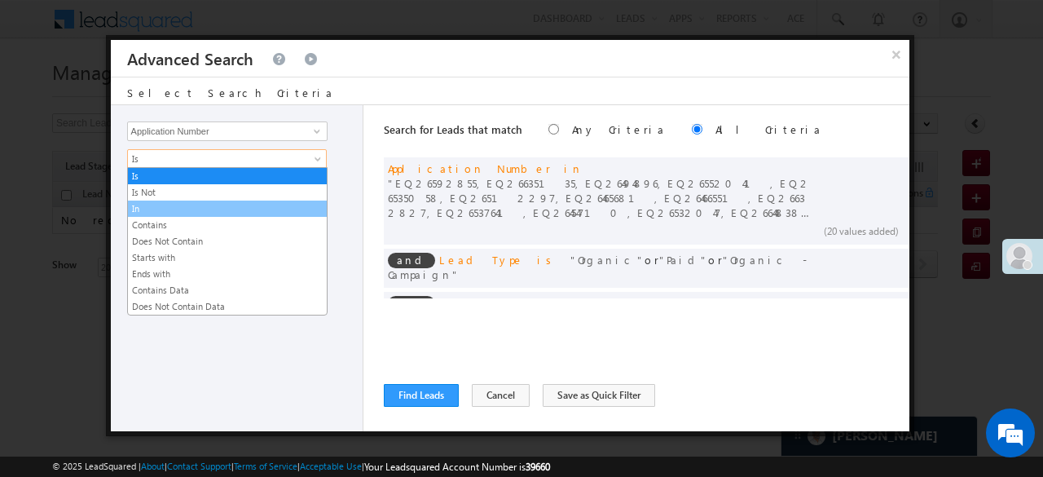
click at [152, 208] on link "In" at bounding box center [227, 208] width 199 height 15
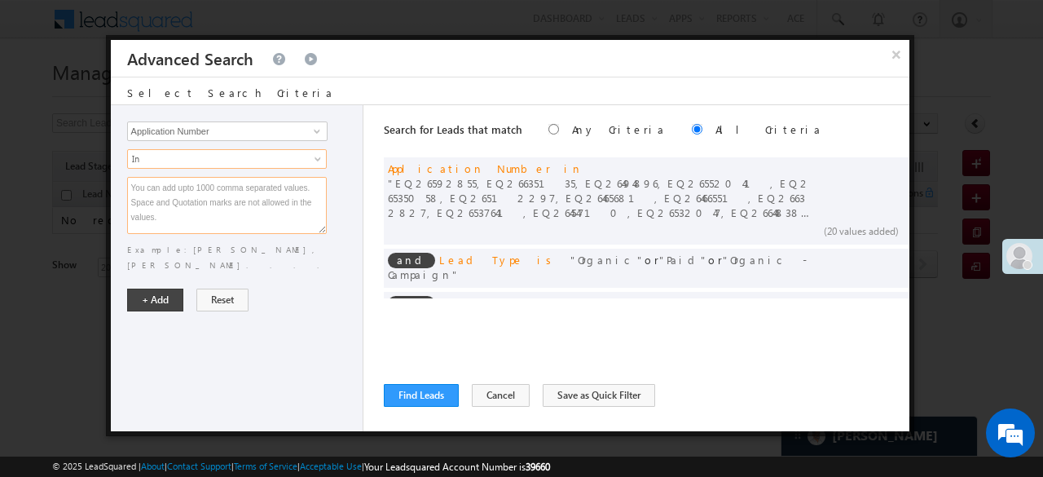
click at [152, 208] on textarea at bounding box center [227, 205] width 200 height 57
paste textarea "EQ26540671 EQ26479670 EQ26456928 EQ22866940 EQ26543877 EQ26544359 EQ26517228 EQ…"
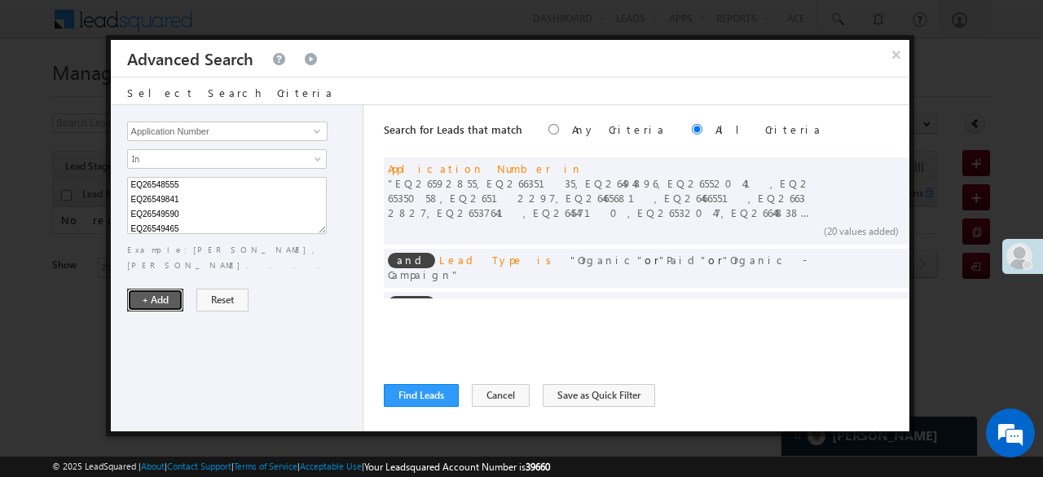
click at [163, 289] on button "+ Add" at bounding box center [155, 300] width 56 height 23
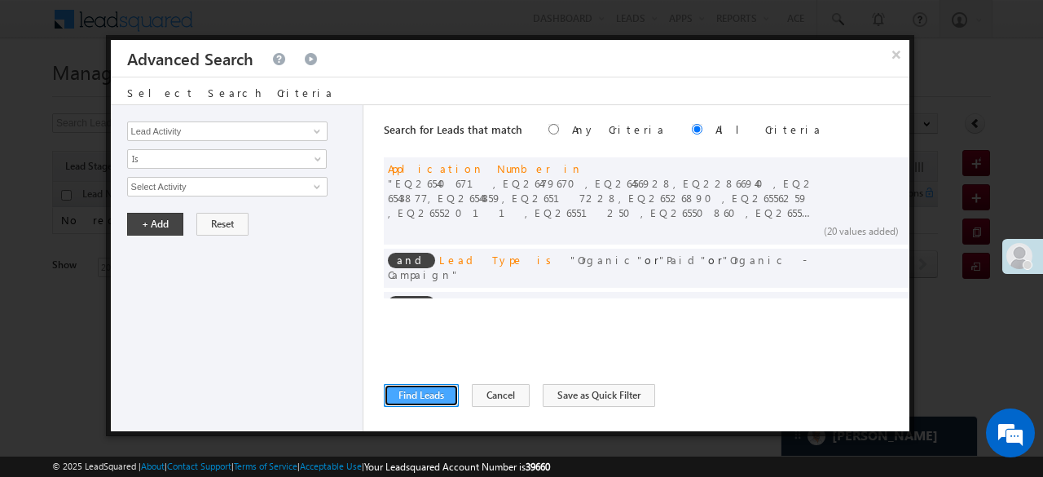
click at [434, 393] on button "Find Leads" at bounding box center [421, 395] width 75 height 23
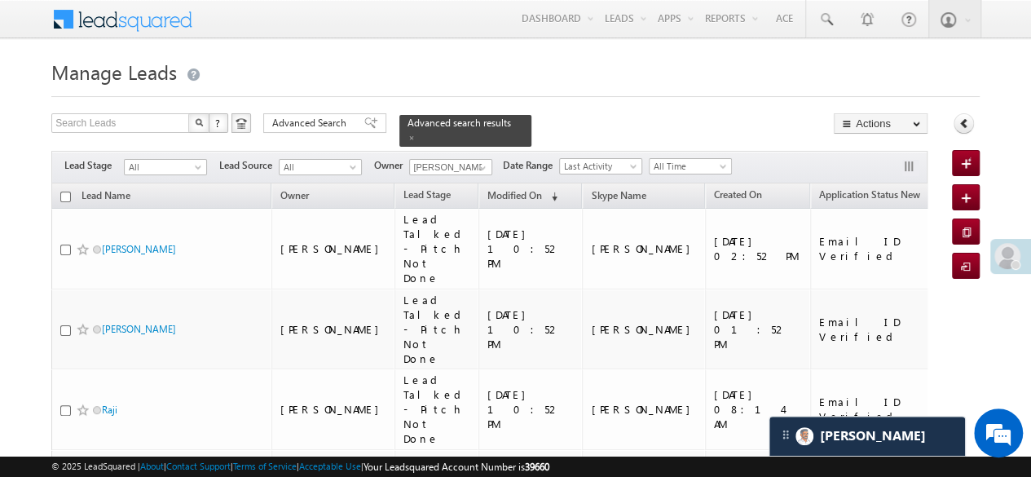
click at [64, 192] on input "checkbox" at bounding box center [65, 197] width 11 height 11
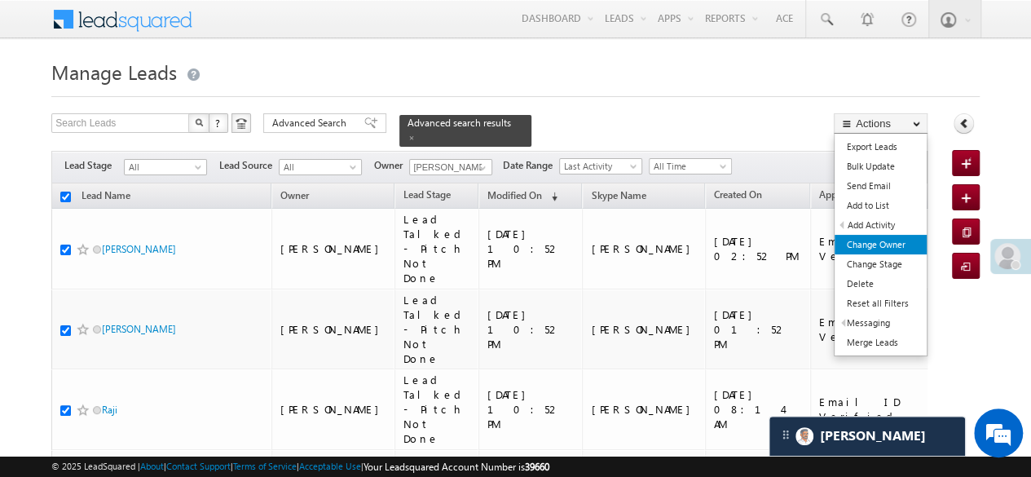
click at [885, 245] on link "Change Owner" at bounding box center [881, 245] width 92 height 20
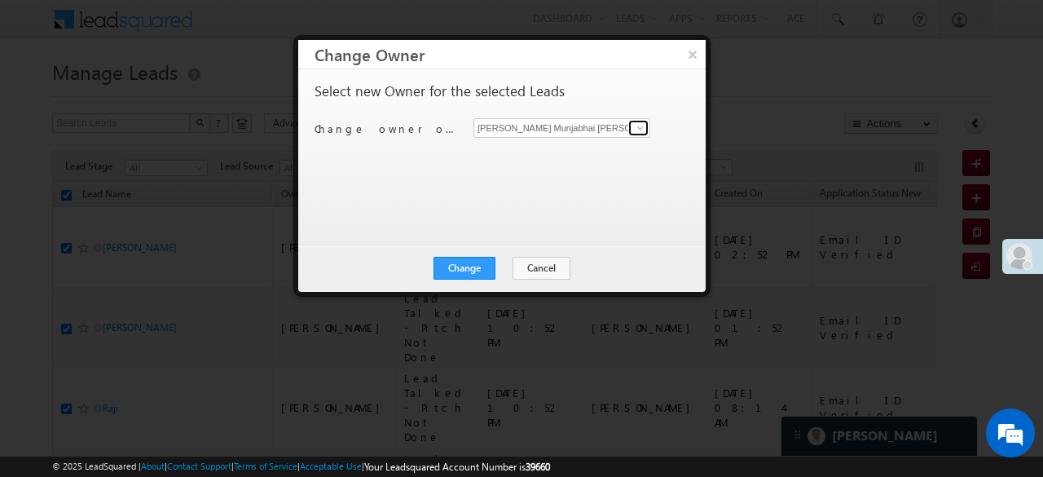
click at [646, 126] on span at bounding box center [640, 127] width 13 height 13
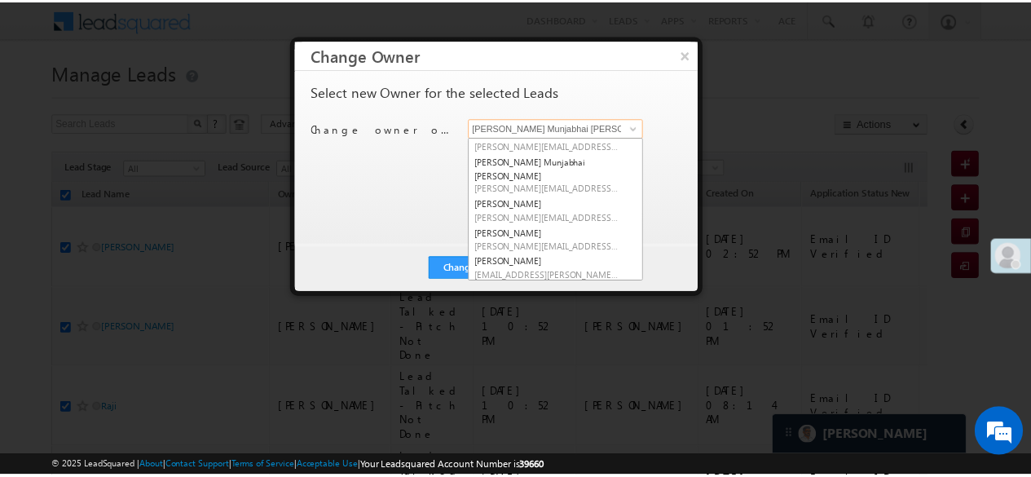
scroll to position [262, 0]
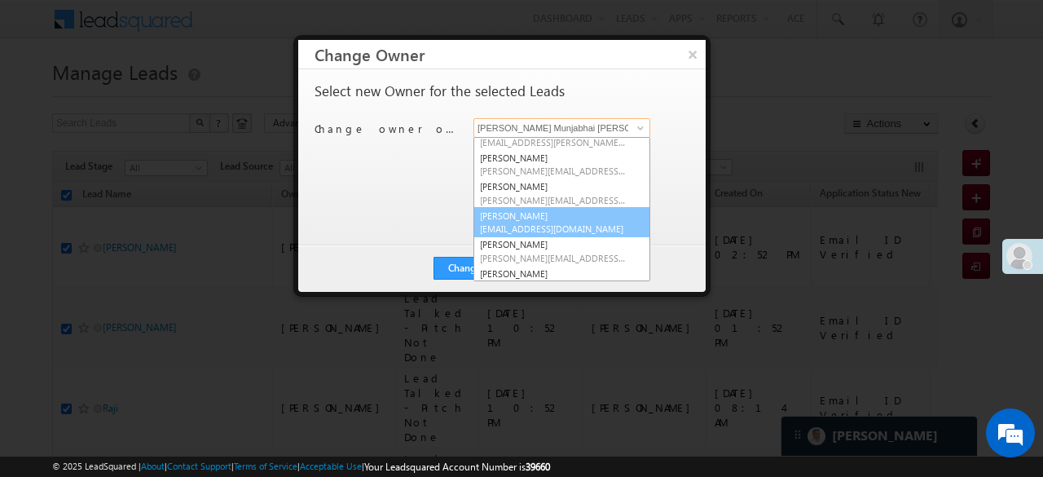
click at [513, 222] on span "Sana.Shaikh@angelbroking.com" at bounding box center [553, 228] width 147 height 12
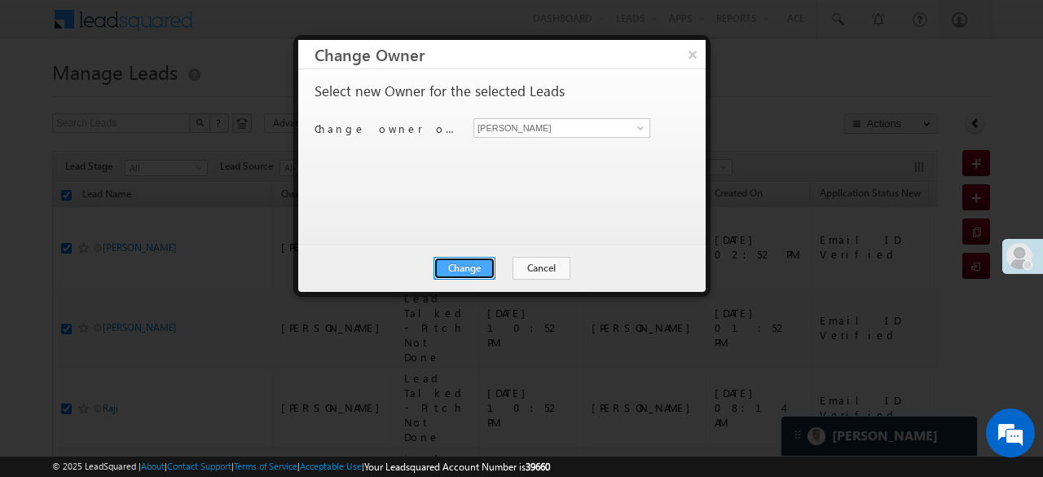
click at [455, 257] on button "Change" at bounding box center [465, 268] width 62 height 23
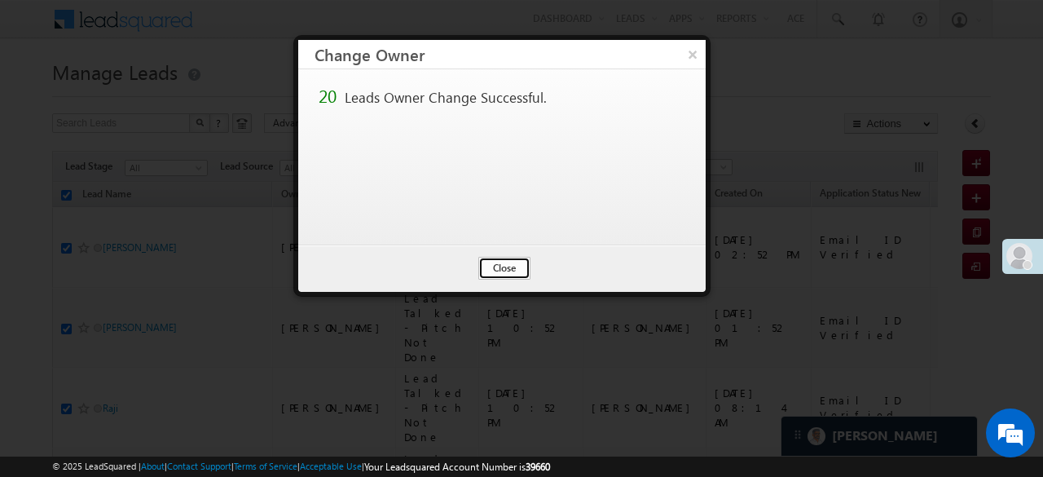
click at [505, 271] on button "Close" at bounding box center [504, 268] width 52 height 23
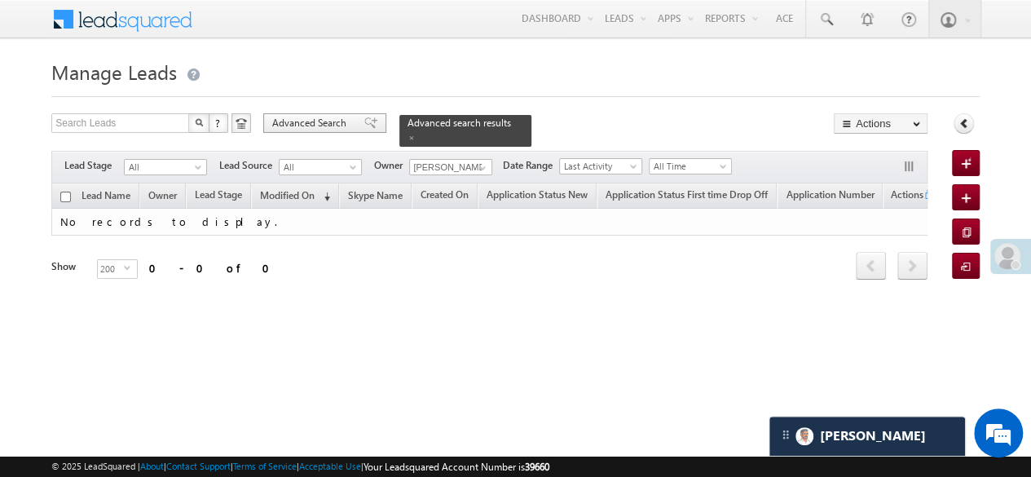
click at [364, 121] on span at bounding box center [370, 122] width 13 height 11
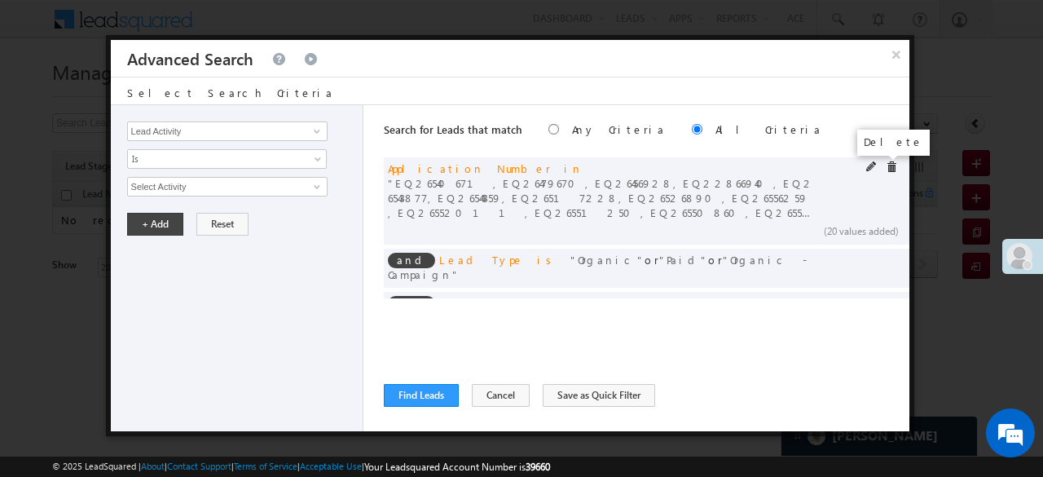
click at [886, 169] on span at bounding box center [891, 166] width 11 height 11
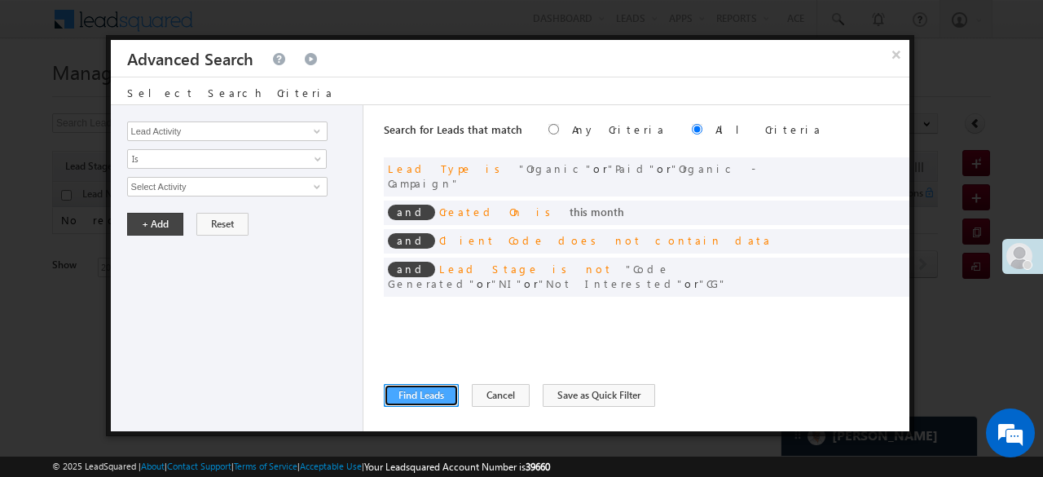
click at [412, 399] on button "Find Leads" at bounding box center [421, 395] width 75 height 23
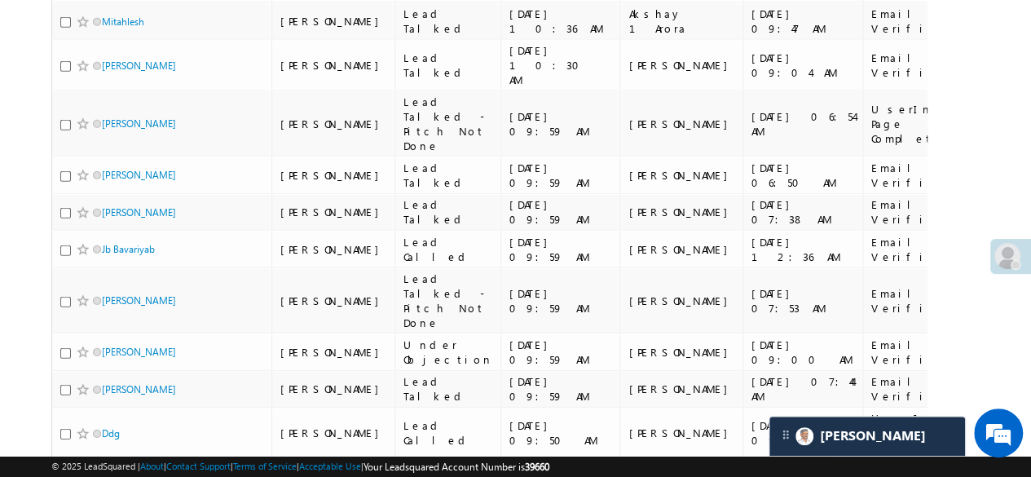
scroll to position [0, 227]
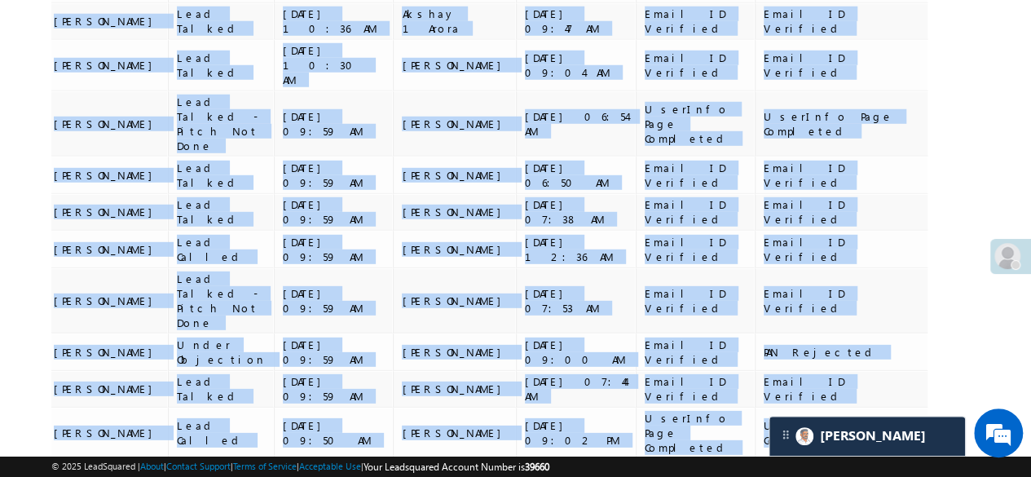
drag, startPoint x: 861, startPoint y: 301, endPoint x: 930, endPoint y: 301, distance: 69.3
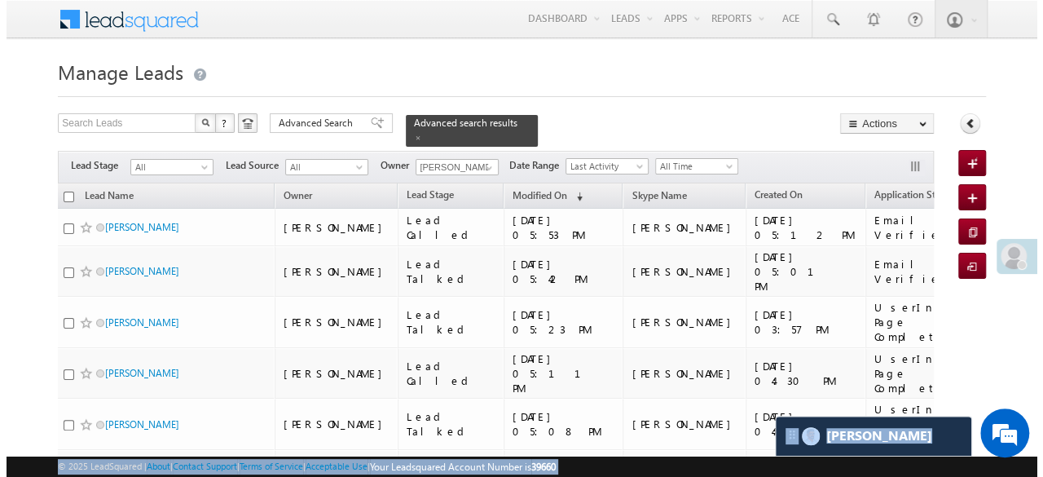
scroll to position [0, 0]
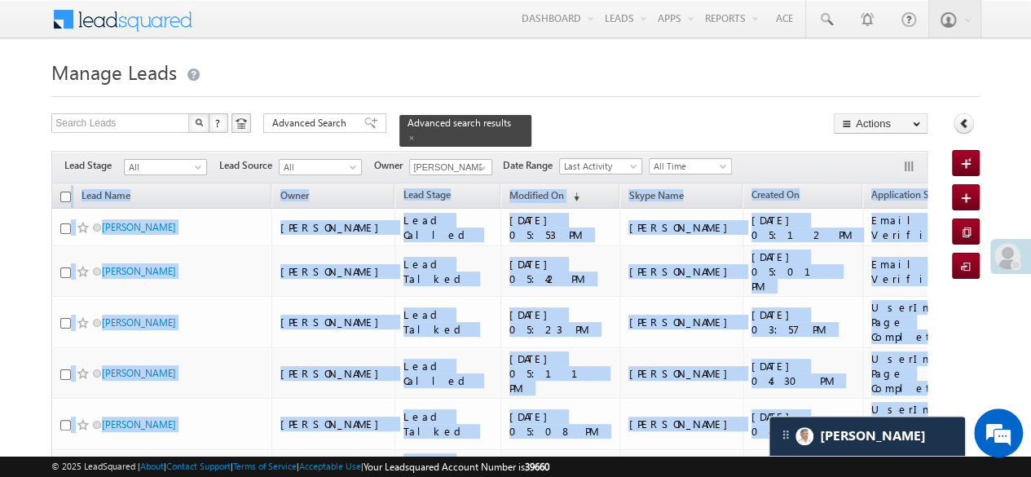
drag, startPoint x: 914, startPoint y: 309, endPoint x: 33, endPoint y: 189, distance: 888.3
copy table "Lead Name Owner Lead Stage Modified On (sorted descending) Skype Name Created O…"
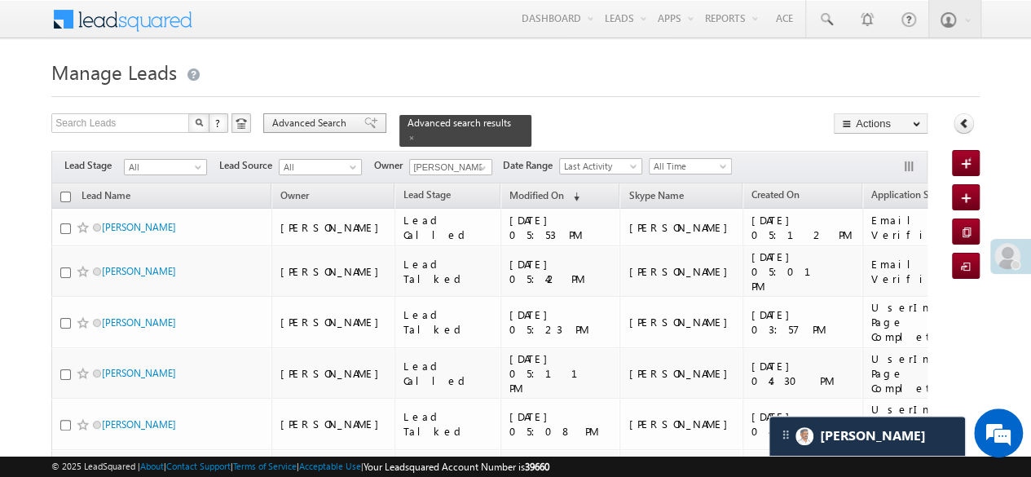
click at [364, 118] on span at bounding box center [370, 122] width 13 height 11
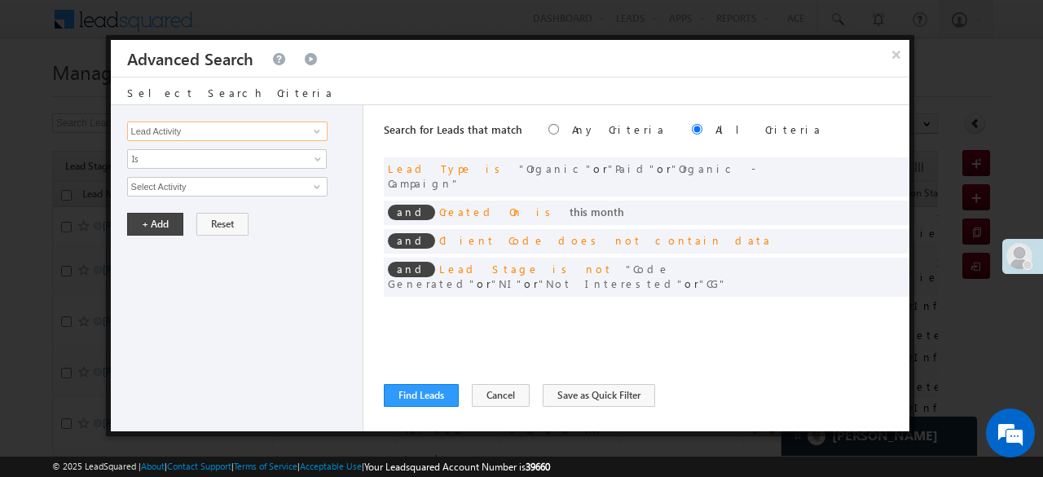
click at [185, 125] on input "Lead Activity" at bounding box center [227, 131] width 200 height 20
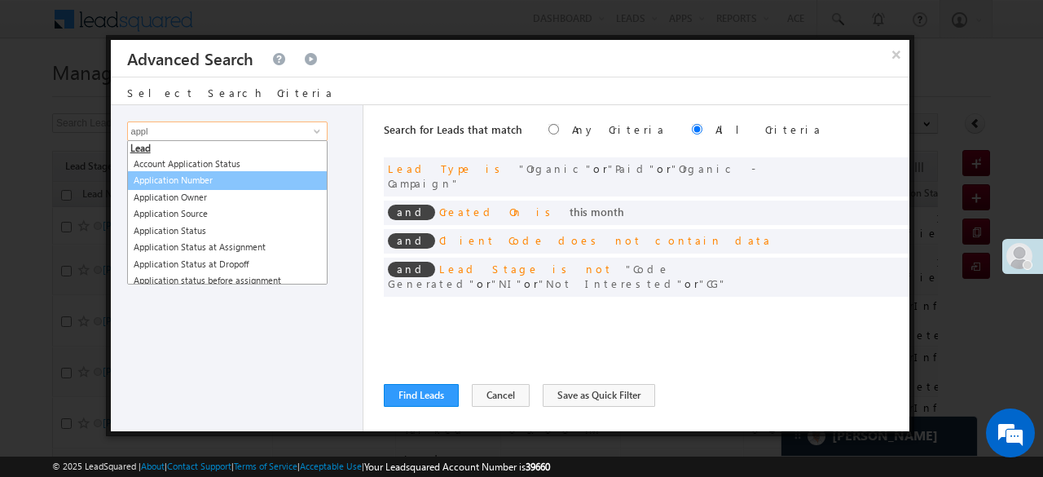
click at [193, 187] on link "Application Number" at bounding box center [227, 180] width 200 height 19
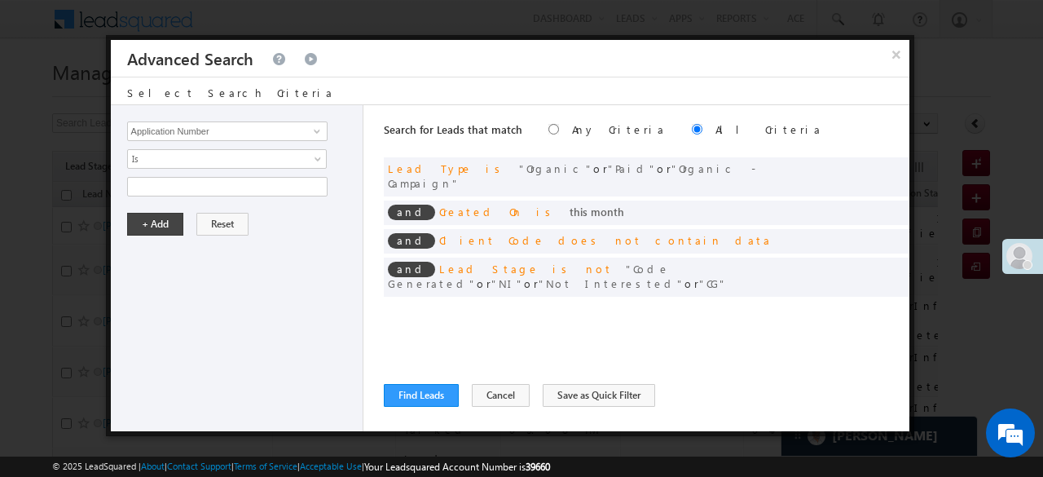
click at [184, 145] on div "Lead Activity Task Sales Group Prospect Id WA Last Message Timestamp 4th Day Di…" at bounding box center [237, 268] width 253 height 326
click at [168, 156] on span "Is" at bounding box center [216, 159] width 177 height 15
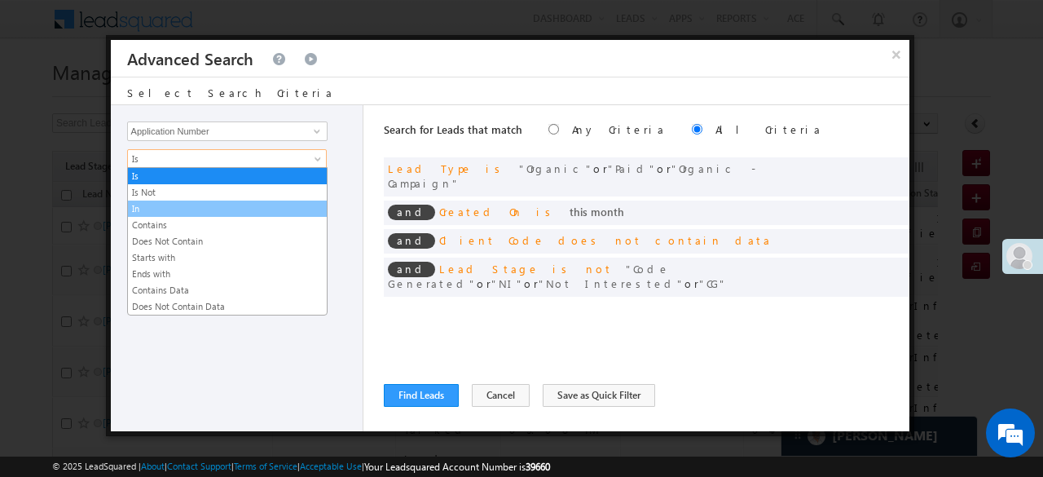
click at [146, 208] on link "In" at bounding box center [227, 208] width 199 height 15
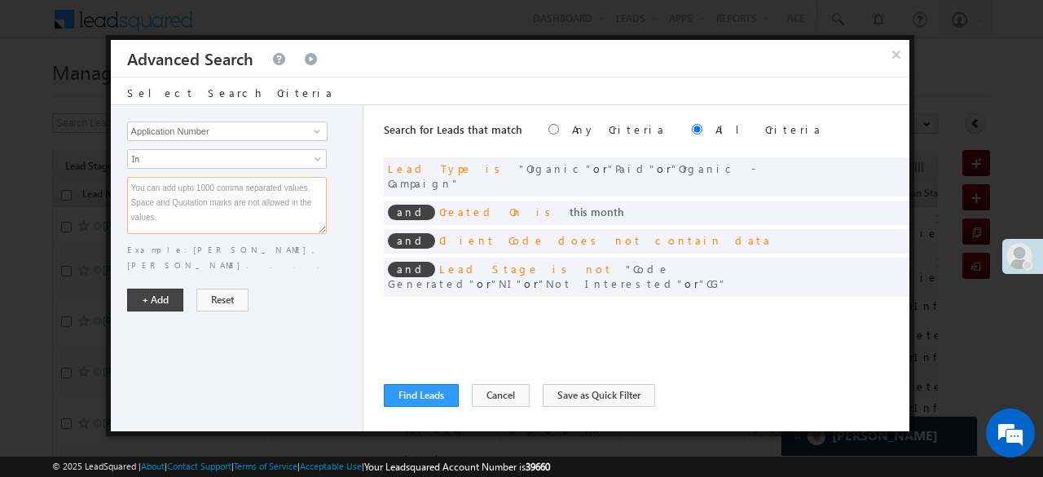
click at [146, 208] on textarea at bounding box center [227, 205] width 200 height 57
paste textarea "EQ26548418 EQ26547876 EQ26544495 EQ26546270 EQ26546166 EQ26543380 EQ26545986 EQ…"
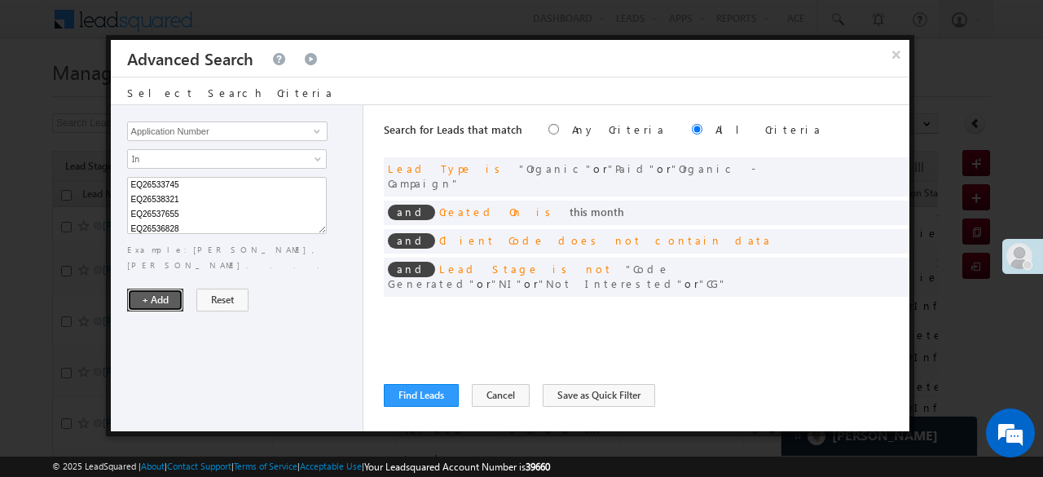
click at [161, 289] on button "+ Add" at bounding box center [155, 300] width 56 height 23
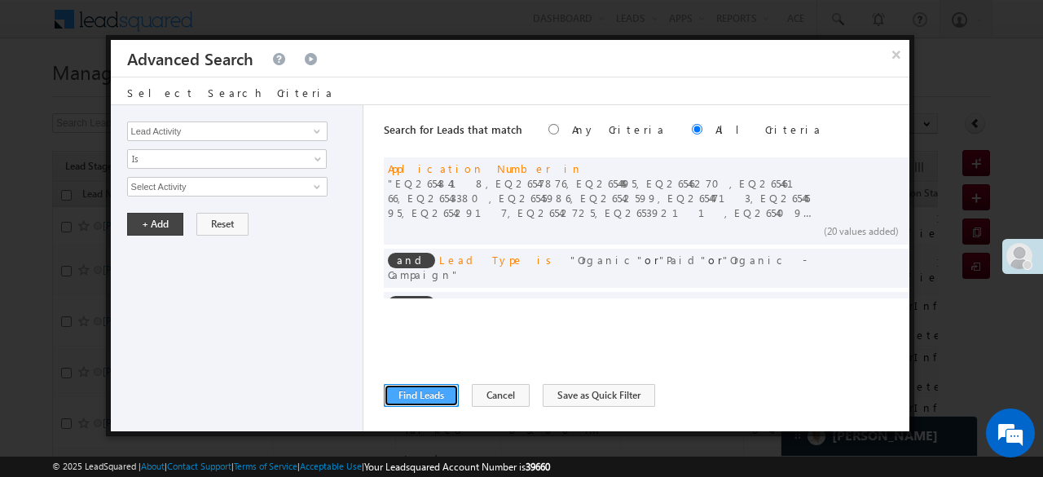
click at [404, 395] on button "Find Leads" at bounding box center [421, 395] width 75 height 23
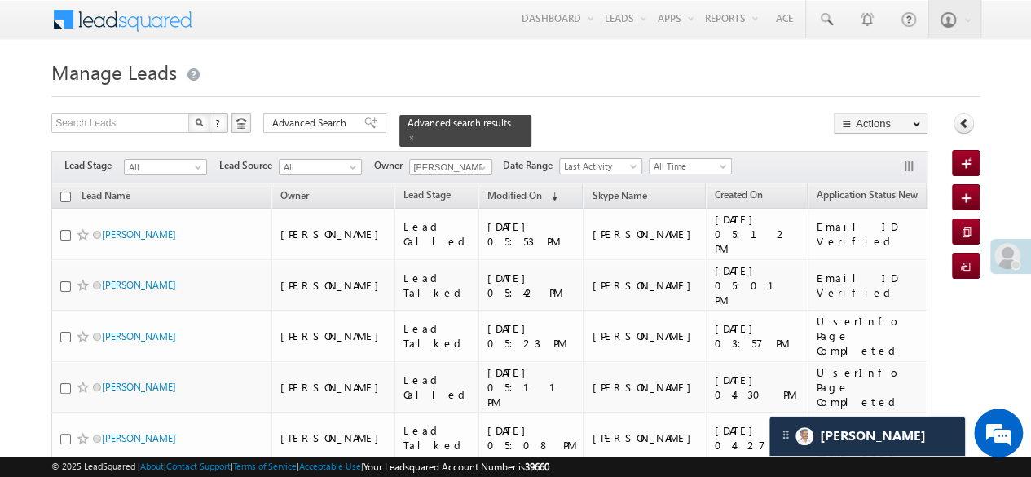
click at [64, 192] on input "checkbox" at bounding box center [65, 197] width 11 height 11
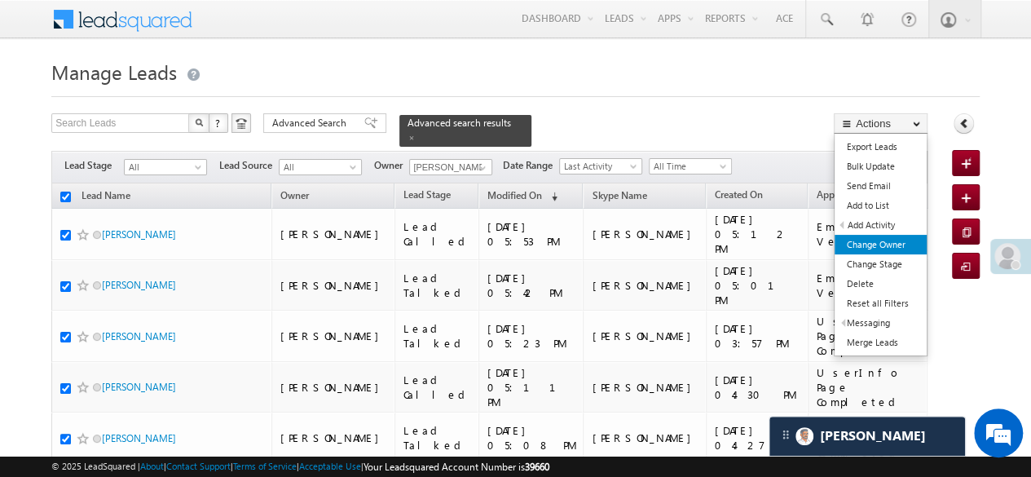
click at [888, 241] on link "Change Owner" at bounding box center [881, 245] width 92 height 20
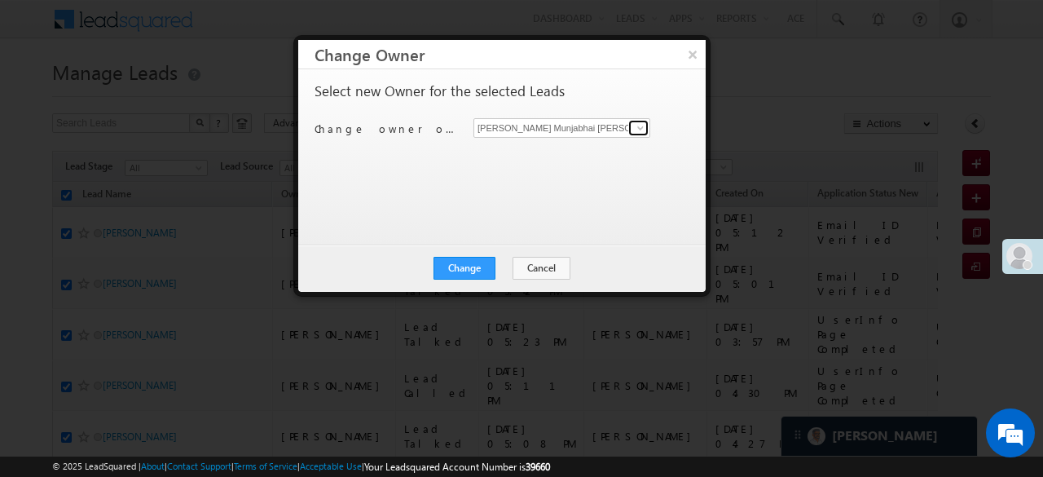
click at [644, 126] on span at bounding box center [640, 127] width 13 height 13
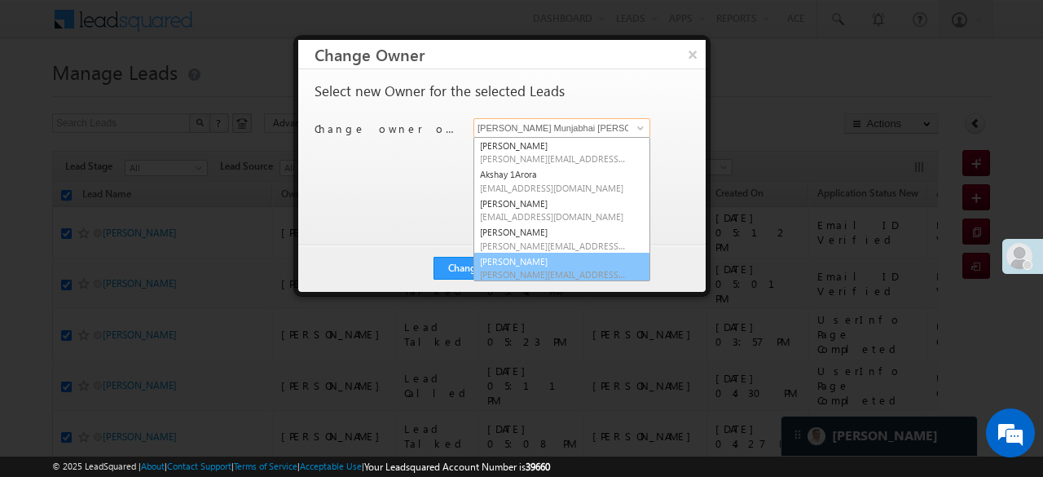
scroll to position [262, 0]
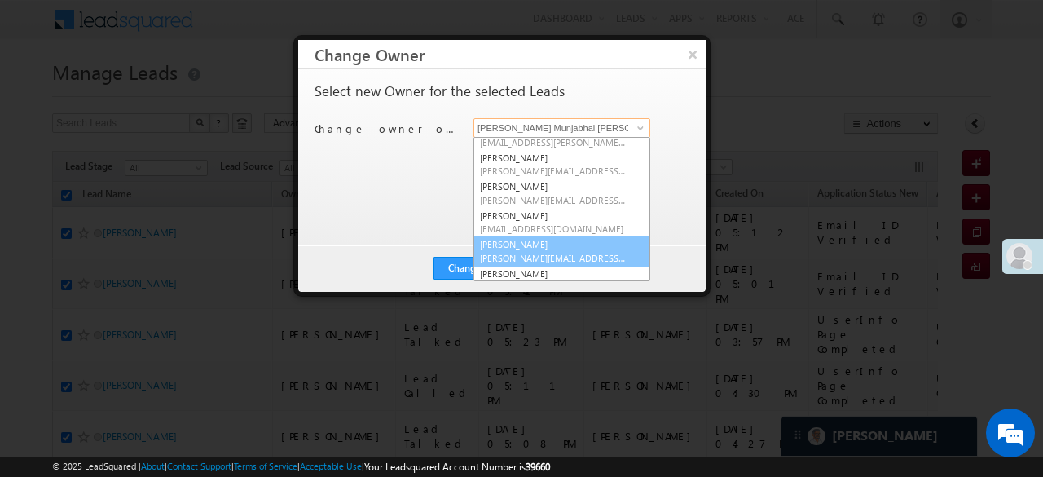
click at [510, 236] on link "Shalini Gupta Shalini.Gupta@angelbroking.com" at bounding box center [562, 251] width 177 height 31
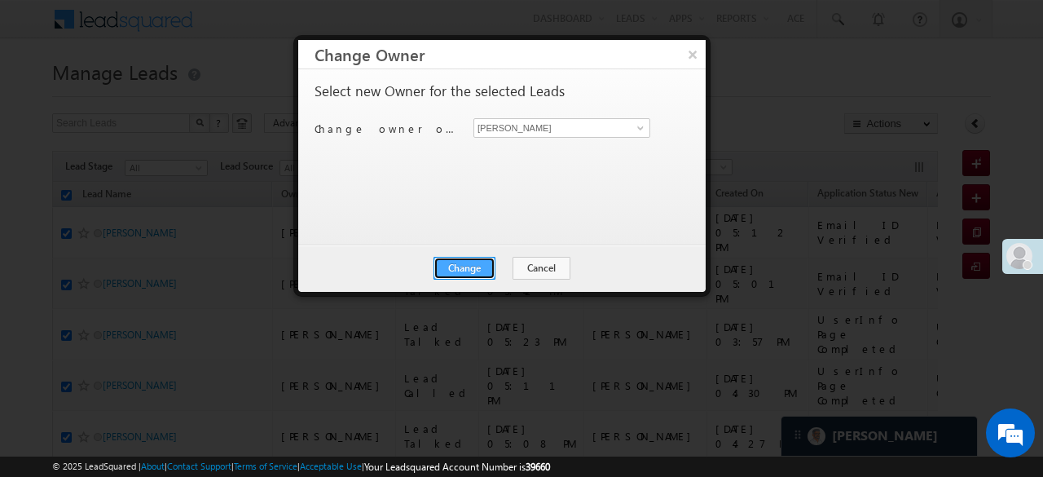
click at [477, 263] on button "Change" at bounding box center [465, 268] width 62 height 23
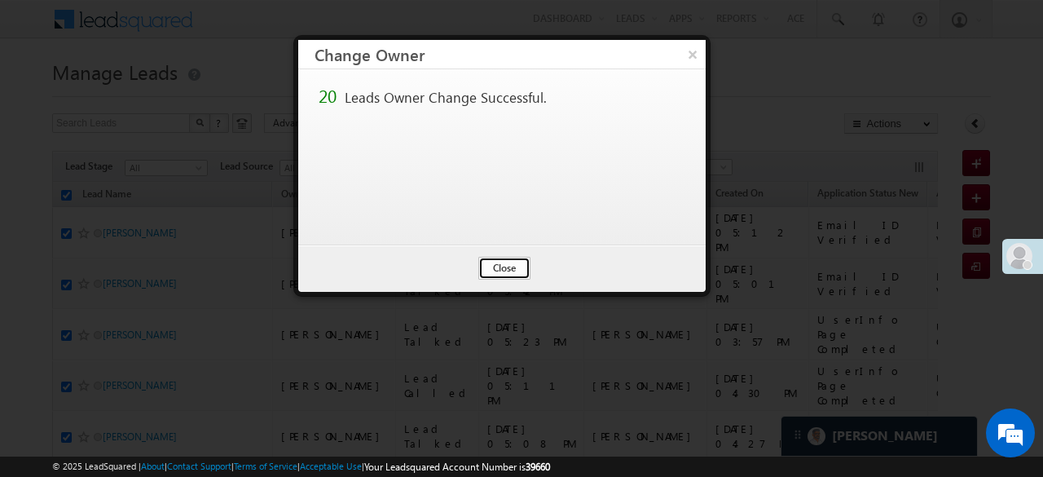
click at [499, 269] on button "Close" at bounding box center [504, 268] width 52 height 23
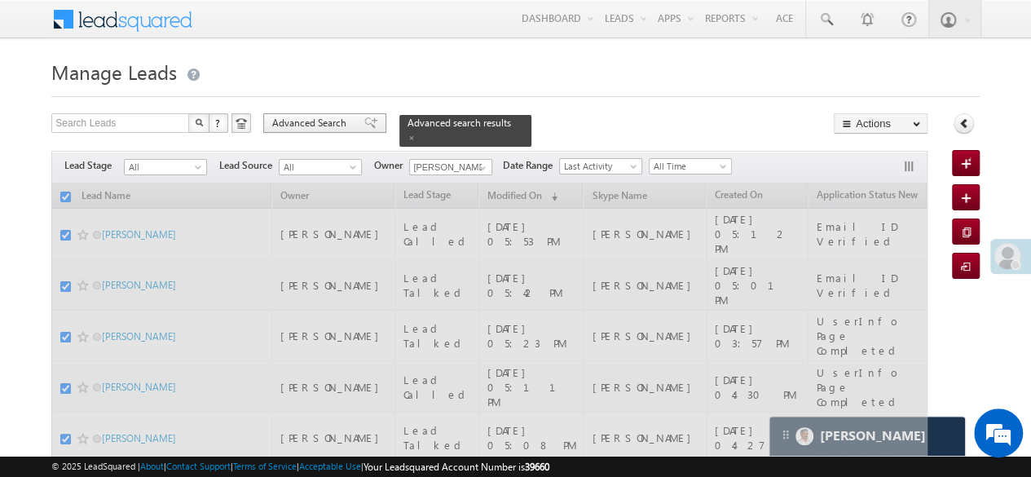
click at [350, 122] on div "Advanced Search" at bounding box center [324, 123] width 123 height 20
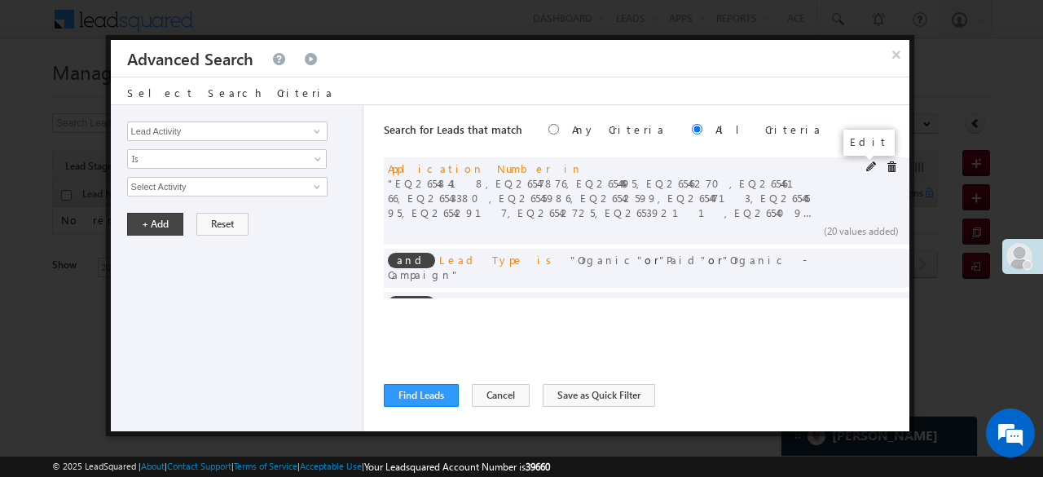
click at [866, 169] on span at bounding box center [871, 166] width 11 height 11
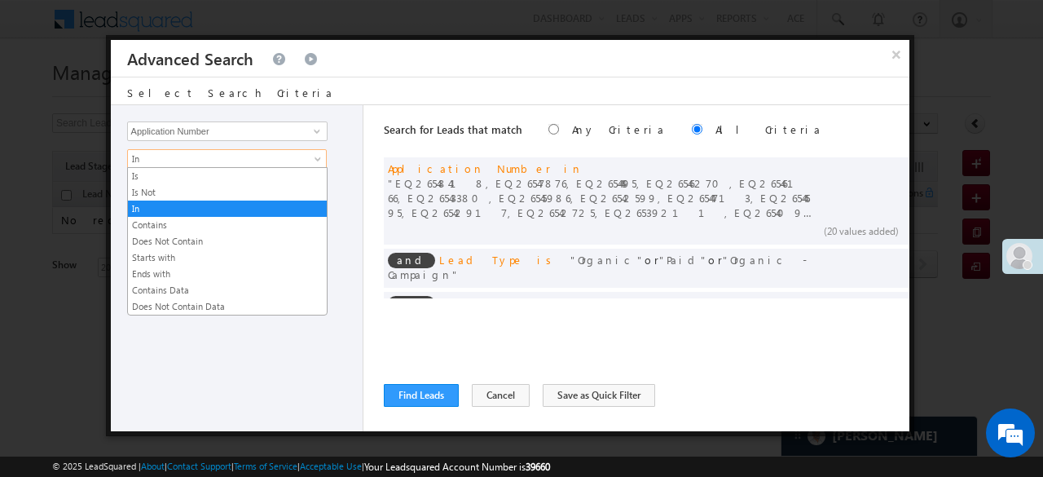
click at [223, 152] on span "In" at bounding box center [216, 159] width 177 height 15
click at [174, 178] on link "Is" at bounding box center [227, 176] width 199 height 15
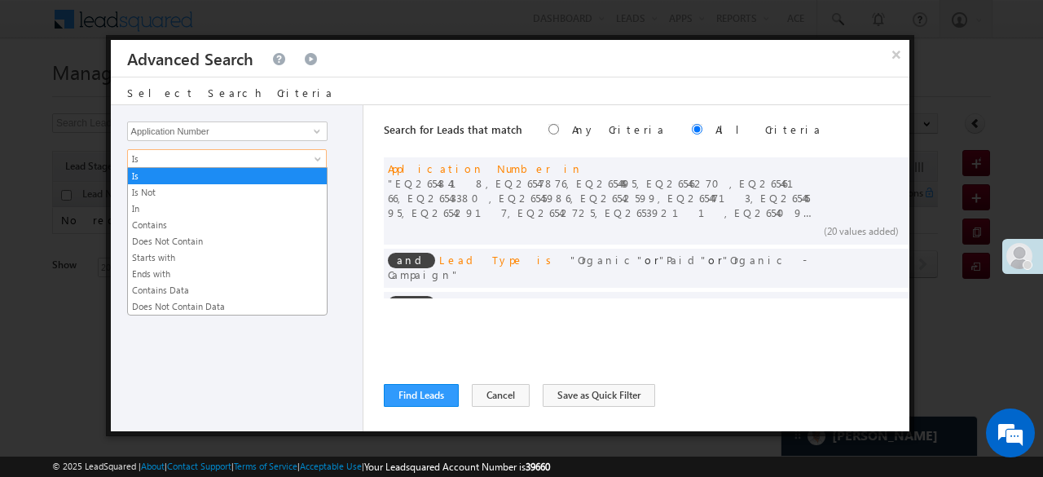
click at [172, 164] on span "Is" at bounding box center [216, 159] width 177 height 15
click at [161, 201] on link "In" at bounding box center [227, 208] width 199 height 15
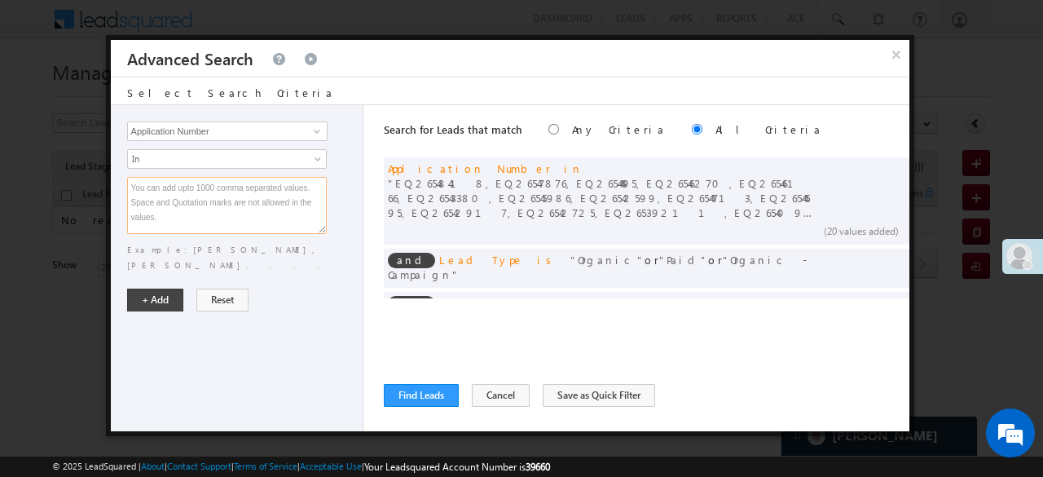
paste textarea "EQ26536025 EQ26535157 EQ26532277 EQ26531085 EQ26531047 EQ26530951 EQ26530151 EQ…"
click at [167, 289] on button "+ Add" at bounding box center [155, 300] width 56 height 23
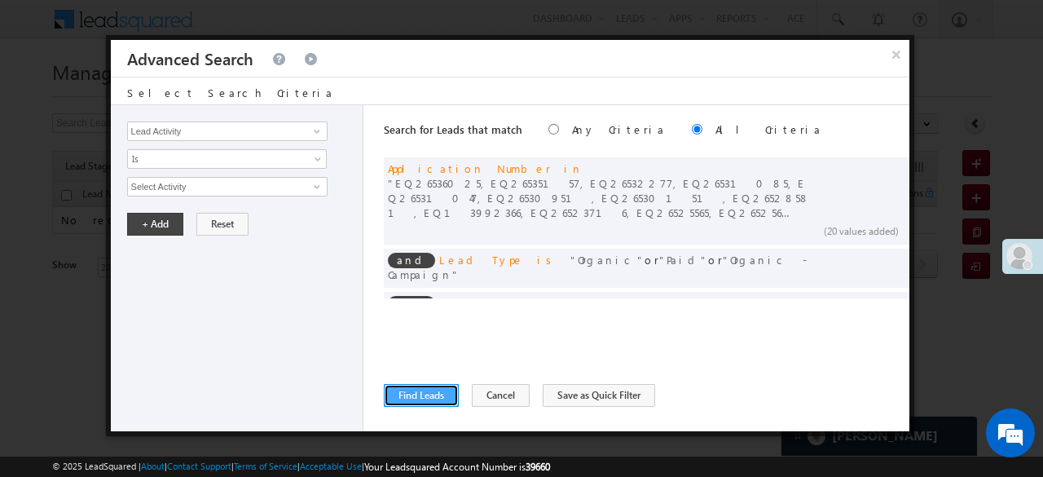
click at [399, 385] on button "Find Leads" at bounding box center [421, 395] width 75 height 23
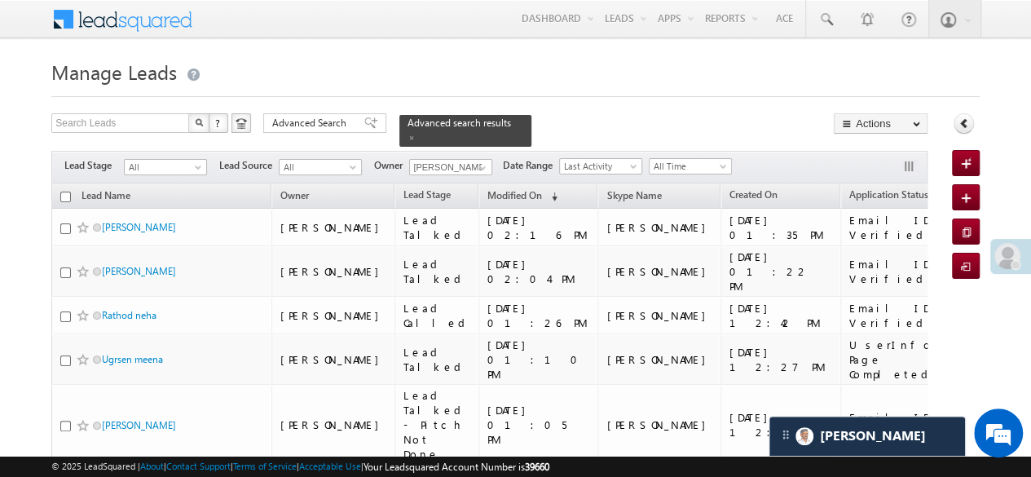
click at [63, 192] on input "checkbox" at bounding box center [65, 197] width 11 height 11
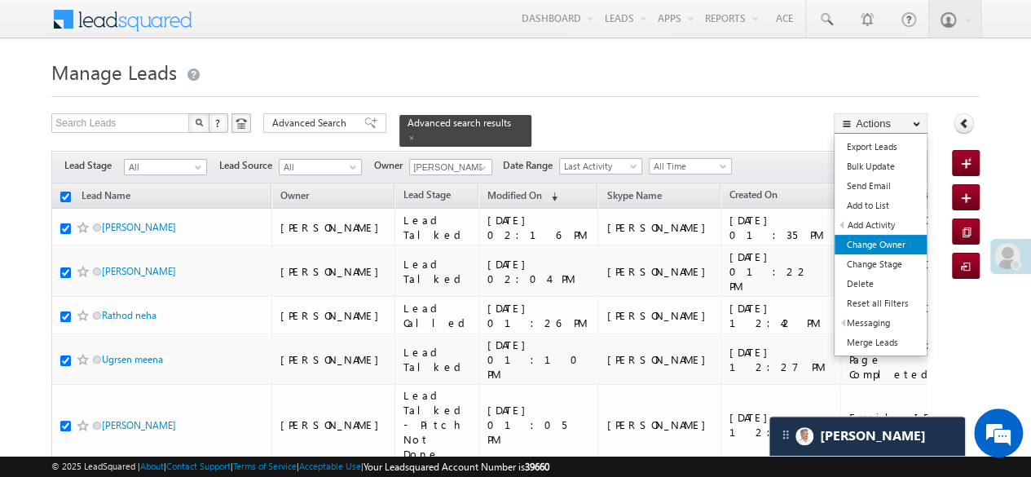
click at [894, 239] on link "Change Owner" at bounding box center [881, 245] width 92 height 20
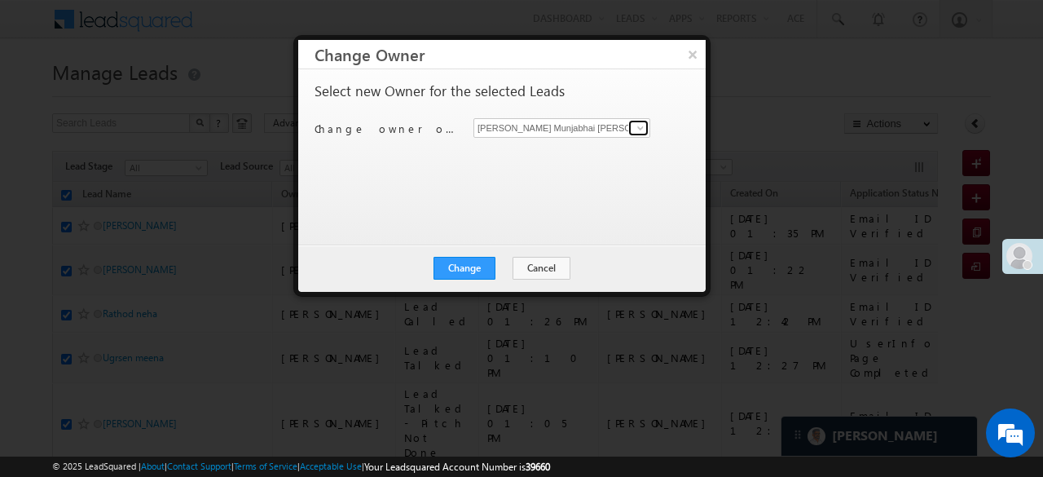
click at [639, 121] on span at bounding box center [640, 127] width 13 height 13
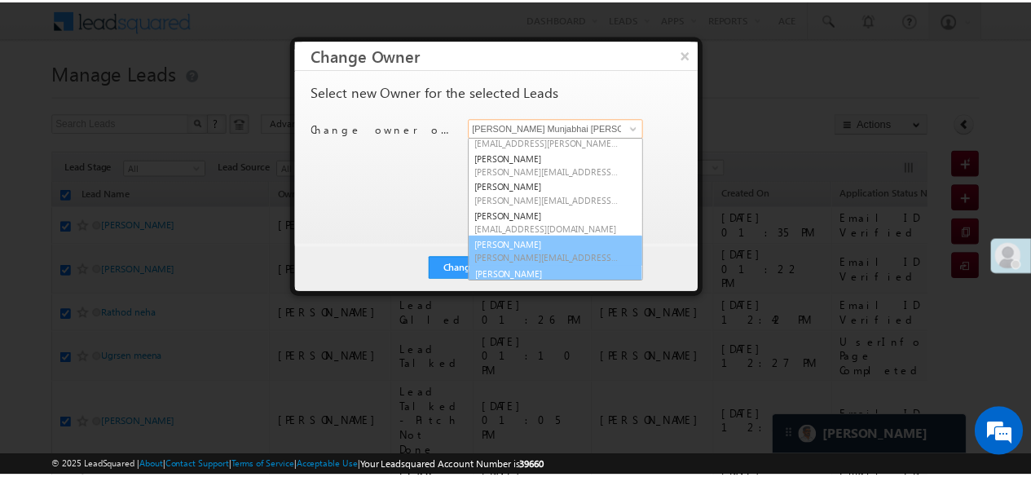
scroll to position [262, 0]
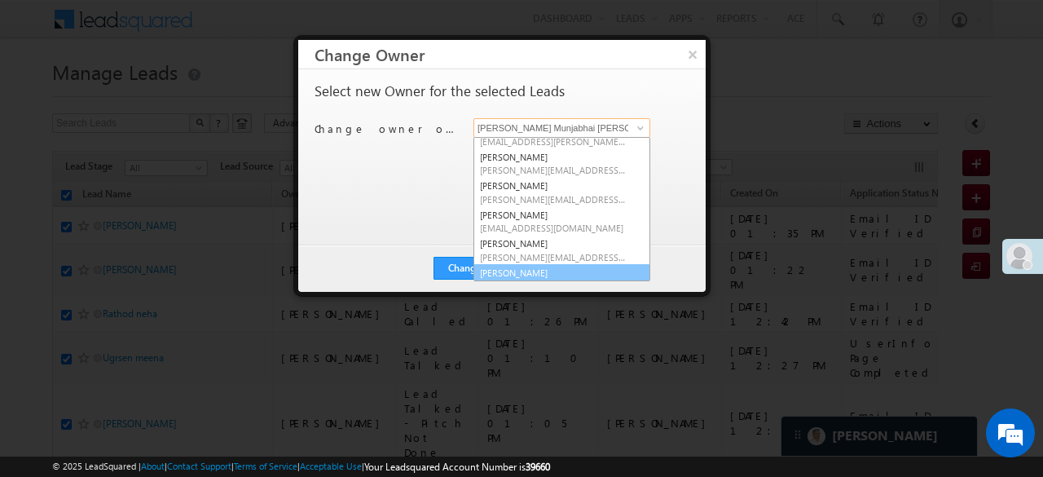
click at [492, 264] on link "Siddhi Shah Siddhi.Shah@angelbroking.com" at bounding box center [562, 279] width 177 height 31
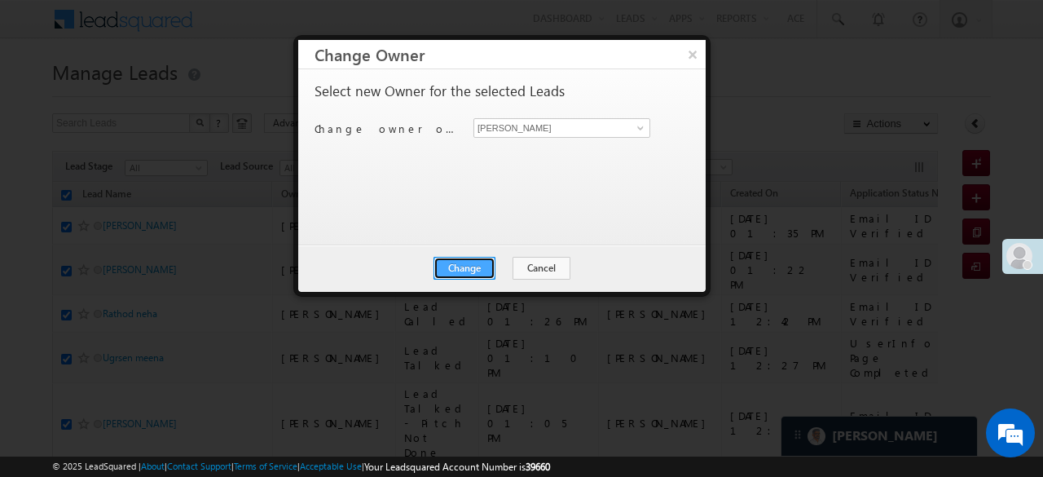
click at [476, 263] on button "Change" at bounding box center [465, 268] width 62 height 23
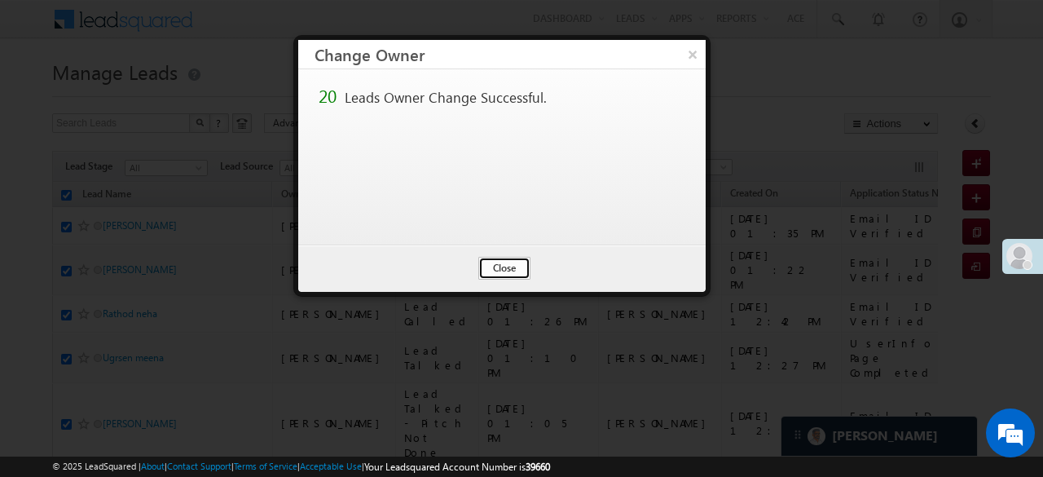
click at [514, 270] on button "Close" at bounding box center [504, 268] width 52 height 23
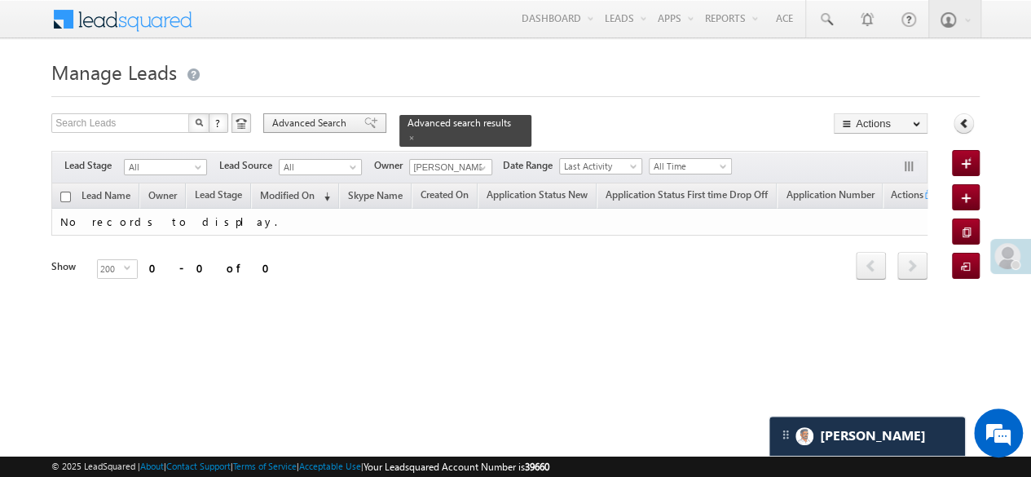
click at [370, 125] on div "Advanced Search" at bounding box center [324, 123] width 123 height 20
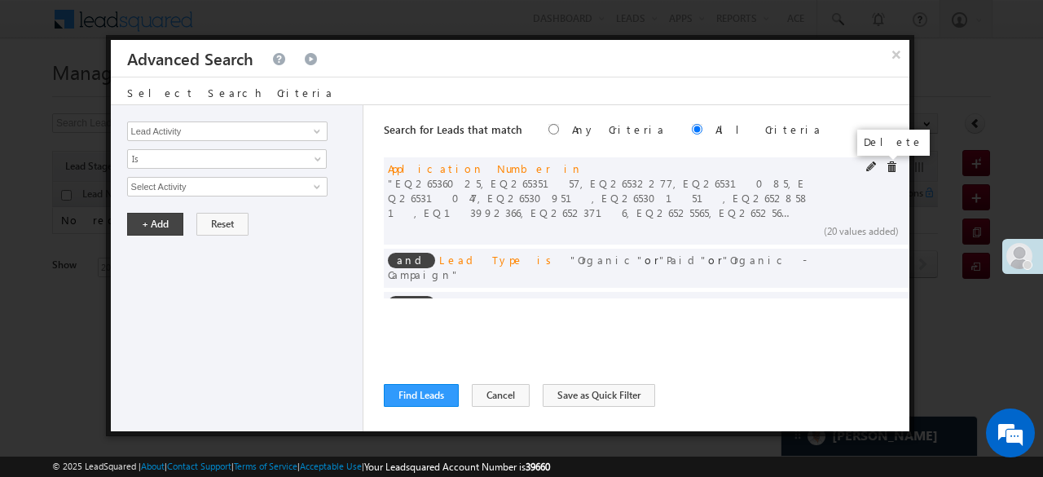
click at [886, 164] on span at bounding box center [891, 166] width 11 height 11
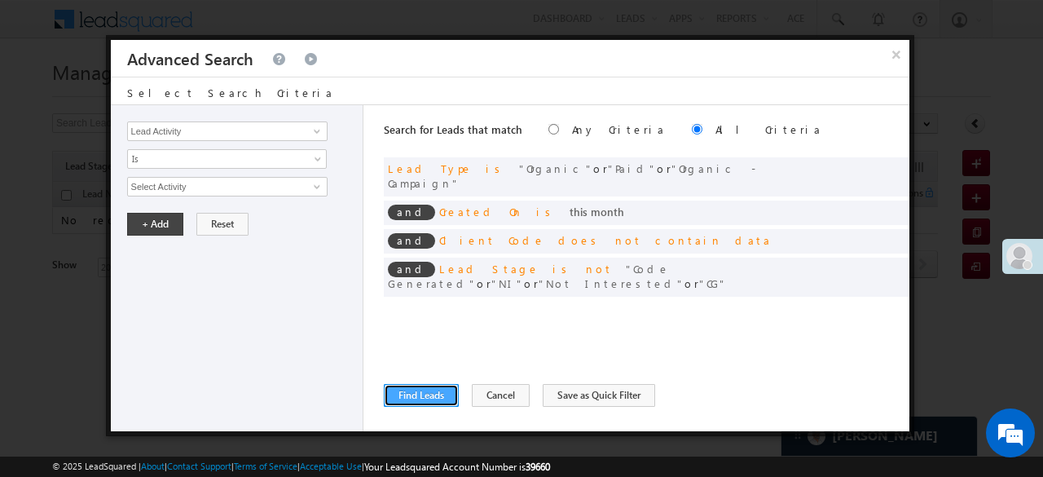
click at [416, 401] on button "Find Leads" at bounding box center [421, 395] width 75 height 23
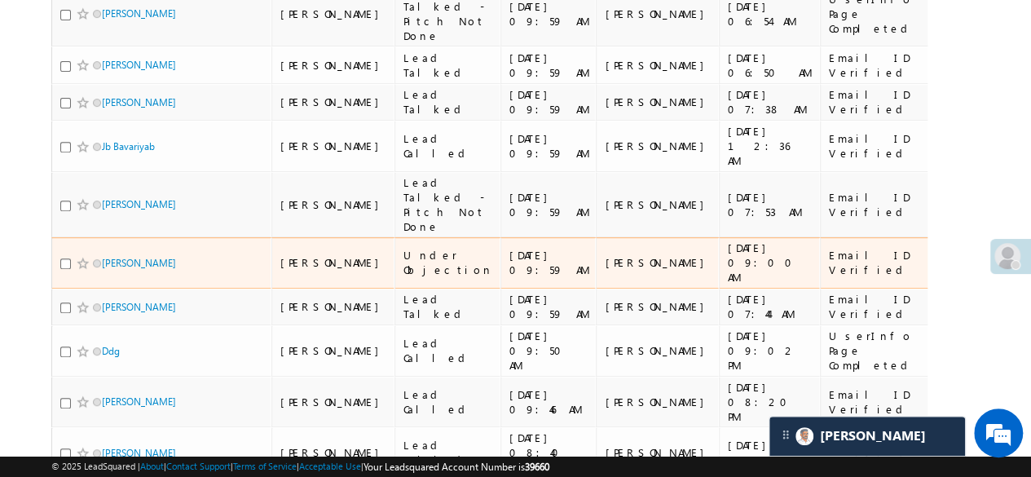
scroll to position [0, 0]
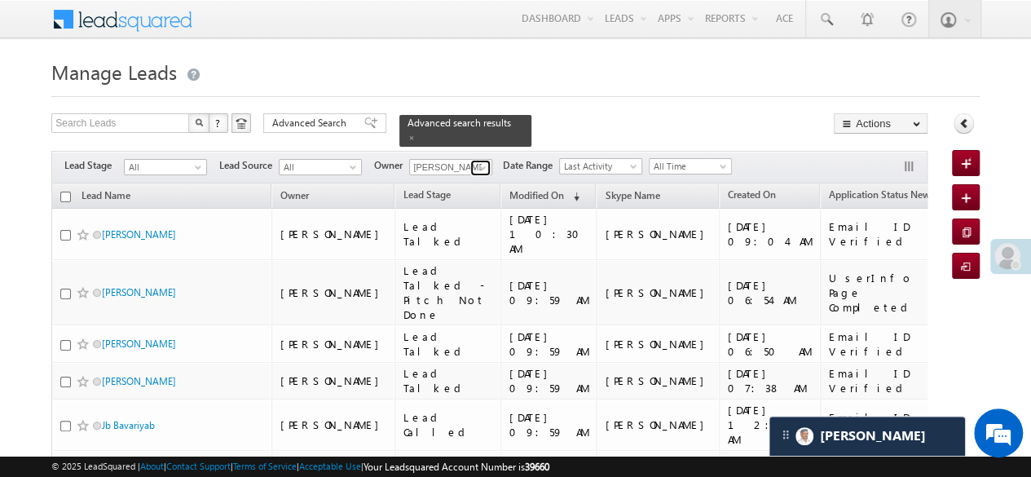
click at [479, 161] on span at bounding box center [482, 167] width 13 height 13
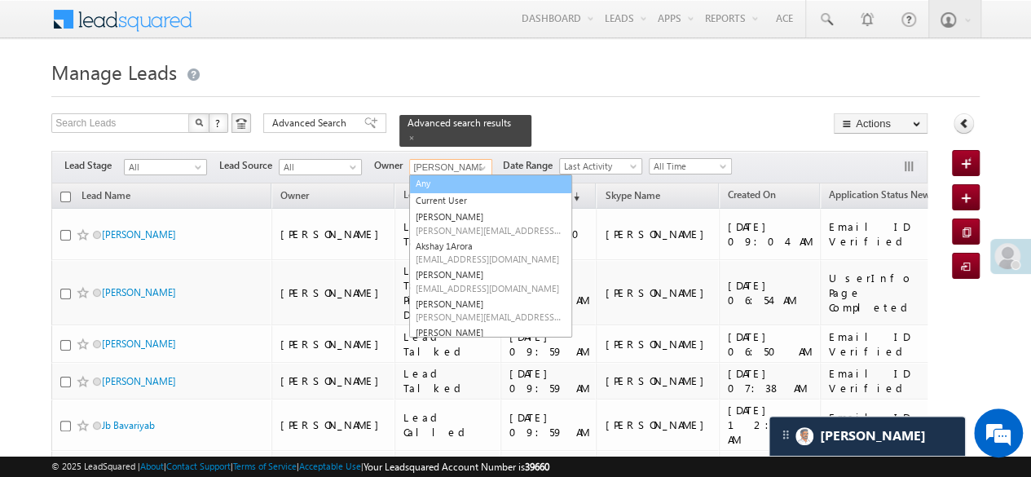
click at [448, 177] on link "Any" at bounding box center [490, 183] width 163 height 19
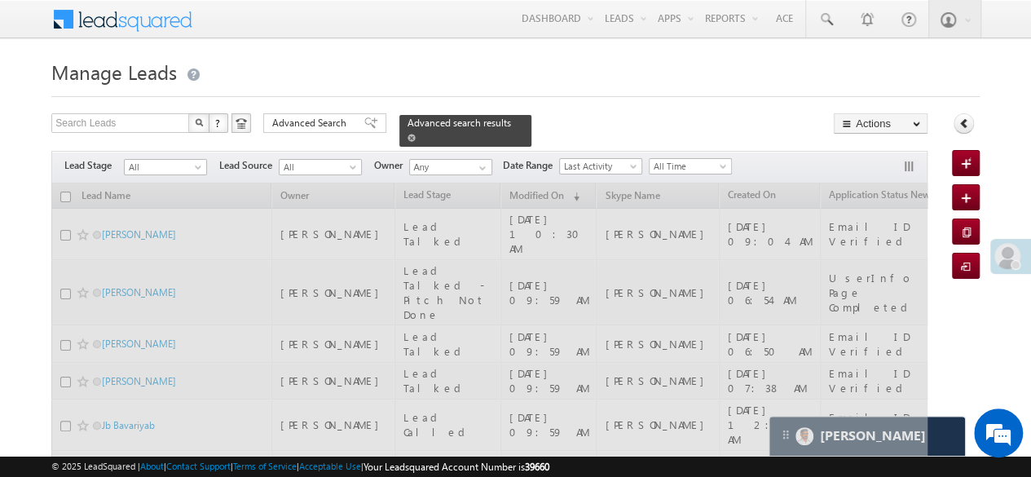
click at [416, 134] on span at bounding box center [411, 138] width 8 height 8
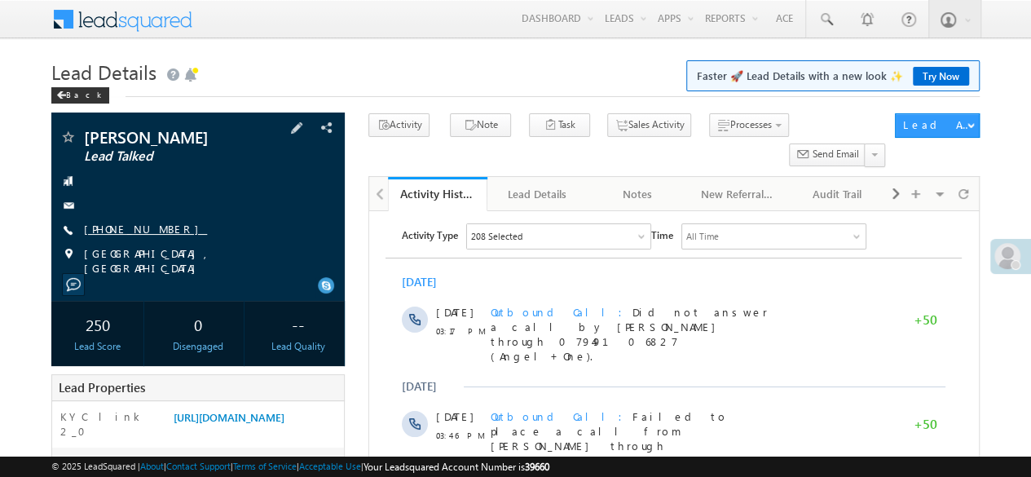
drag, startPoint x: 81, startPoint y: 232, endPoint x: 162, endPoint y: 231, distance: 80.7
click at [162, 231] on div "+91-8134915056" at bounding box center [197, 230] width 277 height 16
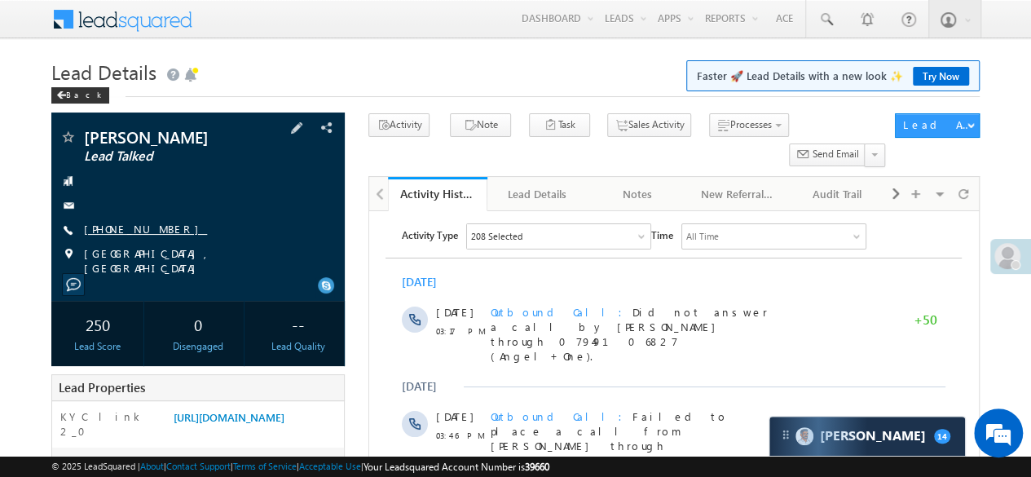
copy div "+91-8134915056"
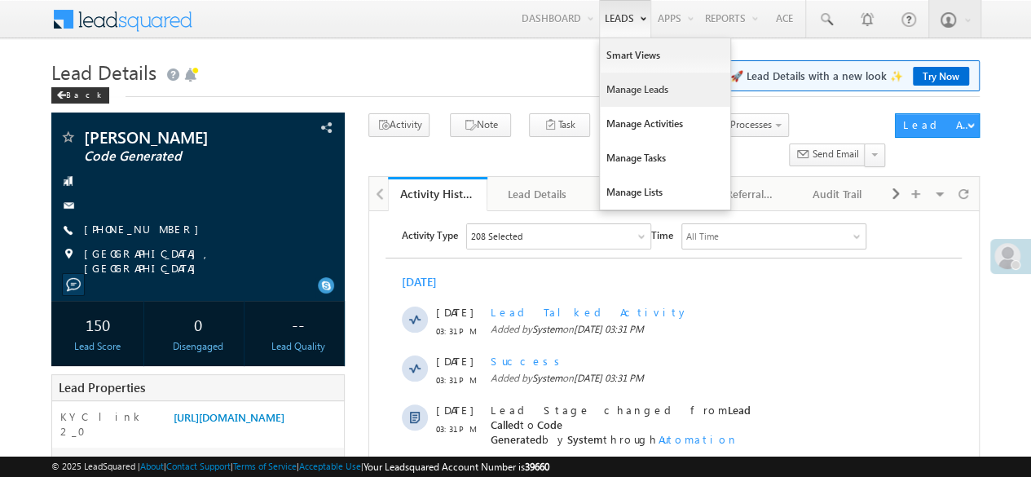
click at [636, 99] on link "Manage Leads" at bounding box center [665, 90] width 130 height 34
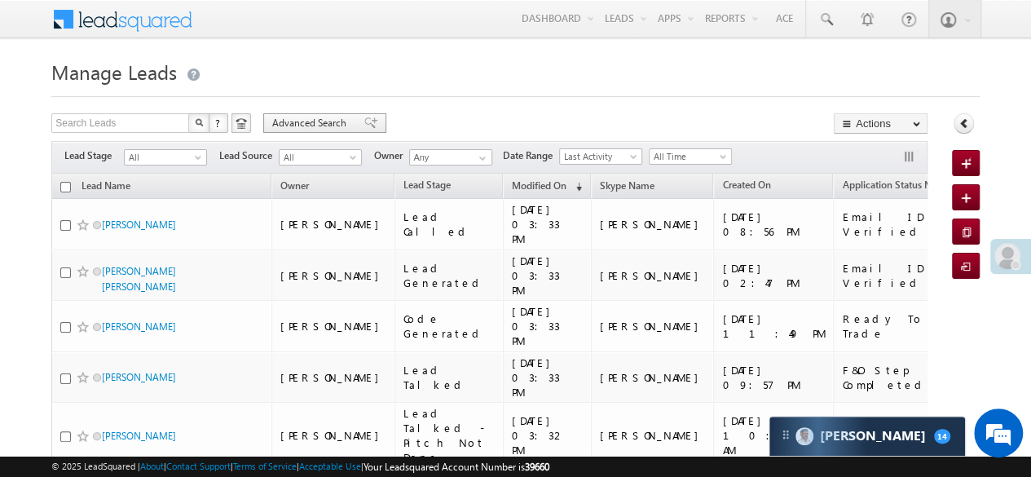
click at [364, 118] on span at bounding box center [370, 122] width 13 height 11
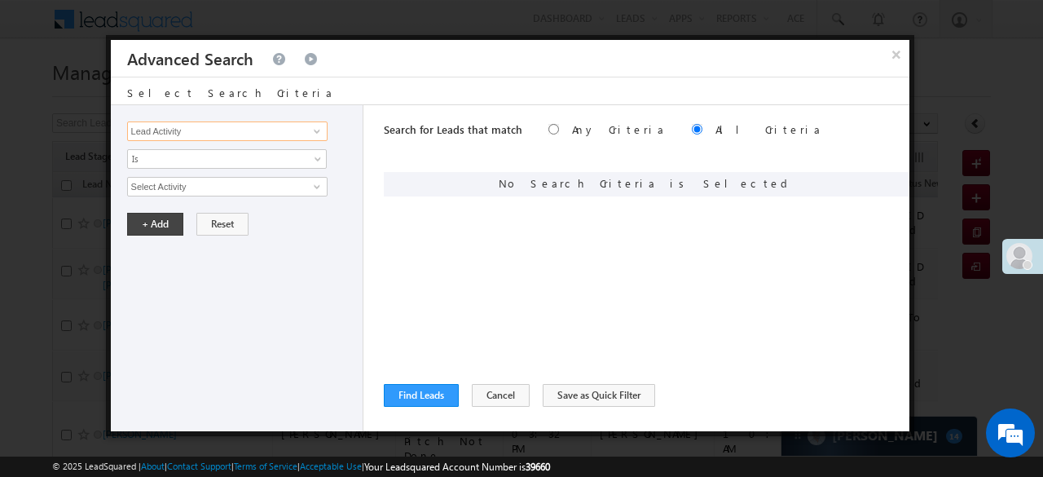
click at [222, 130] on input "Lead Activity" at bounding box center [227, 131] width 200 height 20
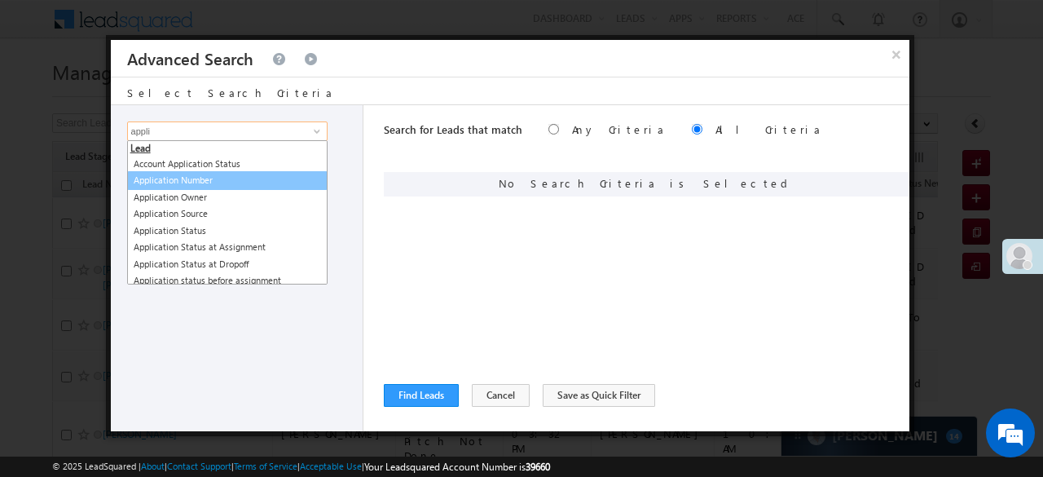
click at [207, 180] on link "Application Number" at bounding box center [227, 180] width 200 height 19
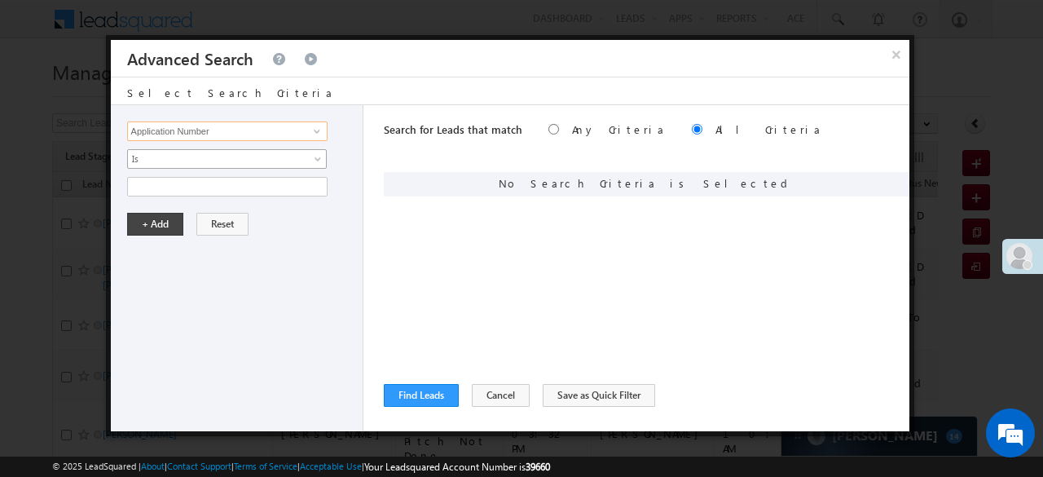
type input "Application Number"
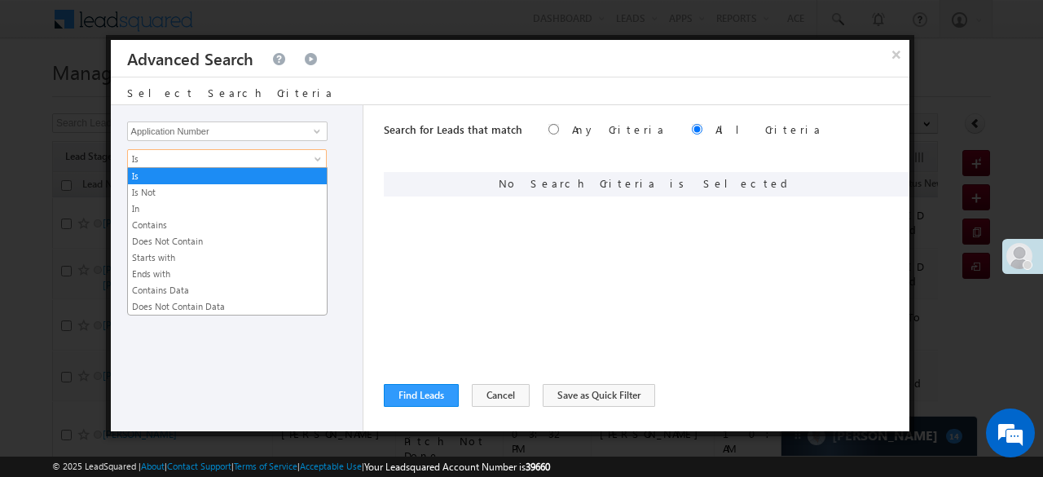
click at [183, 157] on span "Is" at bounding box center [216, 159] width 177 height 15
click at [161, 197] on link "Is Not" at bounding box center [227, 192] width 199 height 15
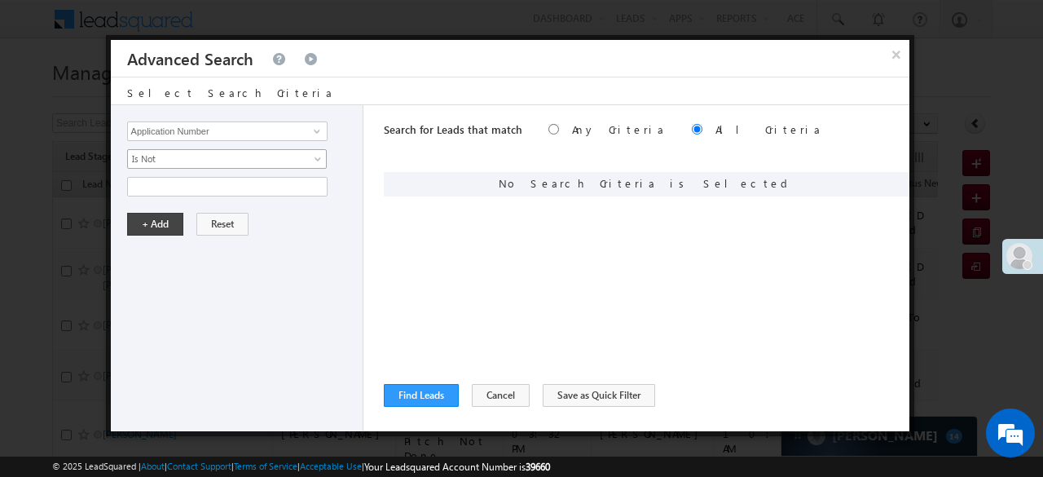
click at [163, 158] on span "Is Not" at bounding box center [216, 159] width 177 height 15
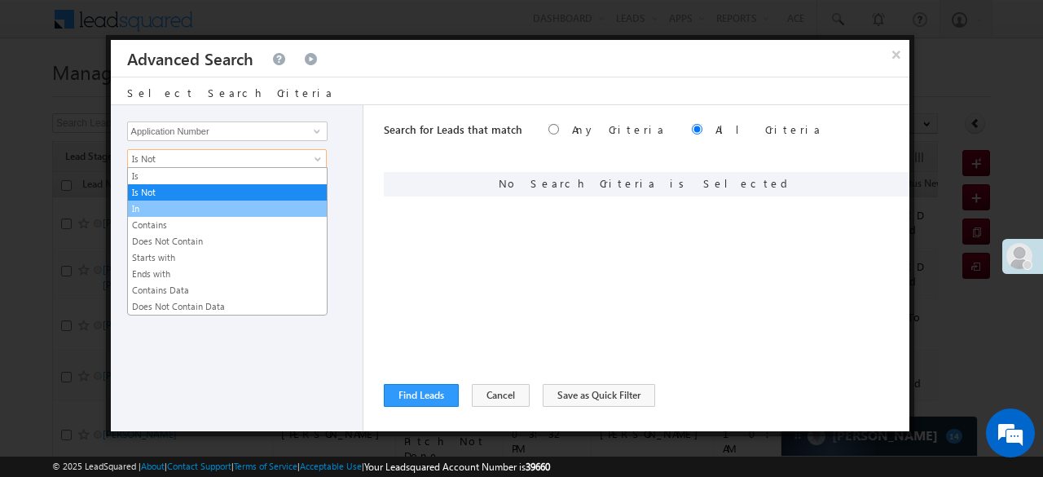
click at [159, 206] on link "In" at bounding box center [227, 208] width 199 height 15
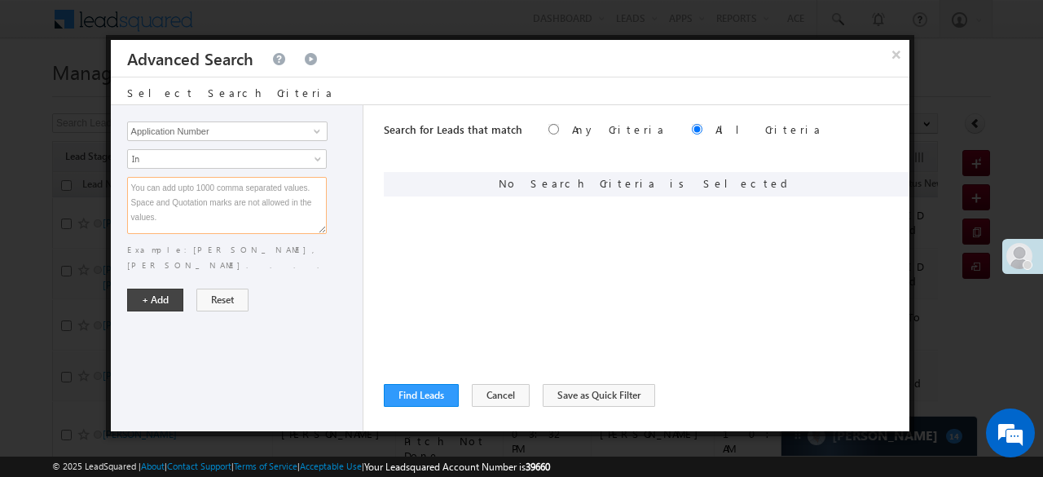
paste textarea "EQ19779062 EQ26597785 EQ26485369 EQ26937227 EQ26315169 EQ26588459 EQ26579595 EQ…"
type textarea "EQ19779062 EQ26597785 EQ26485369 EQ26937227 EQ26315169 EQ26588459 EQ26579595 EQ…"
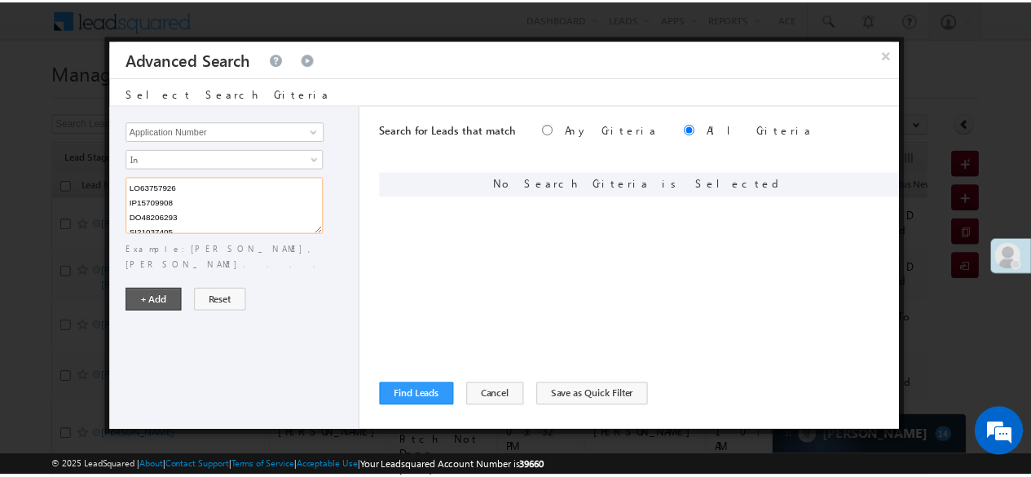
scroll to position [2248, 0]
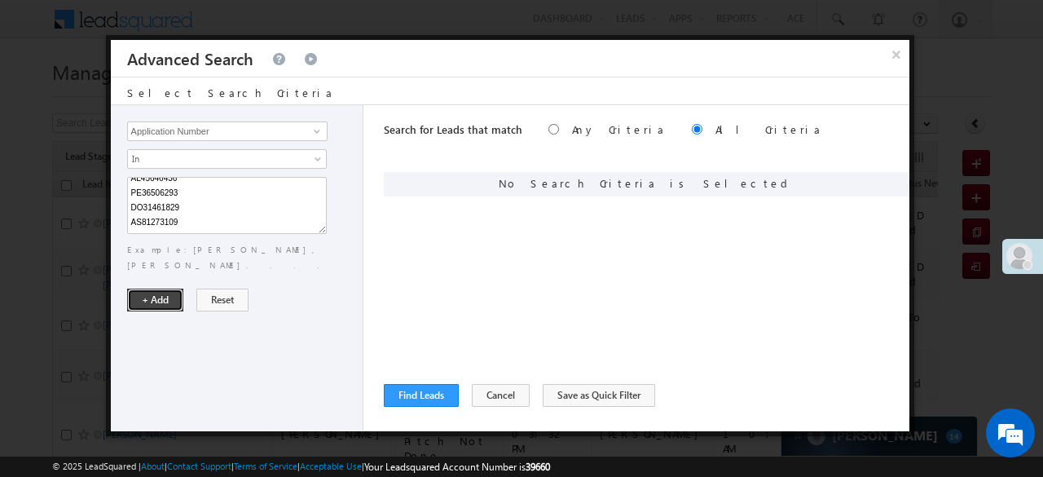
click at [160, 289] on button "+ Add" at bounding box center [155, 300] width 56 height 23
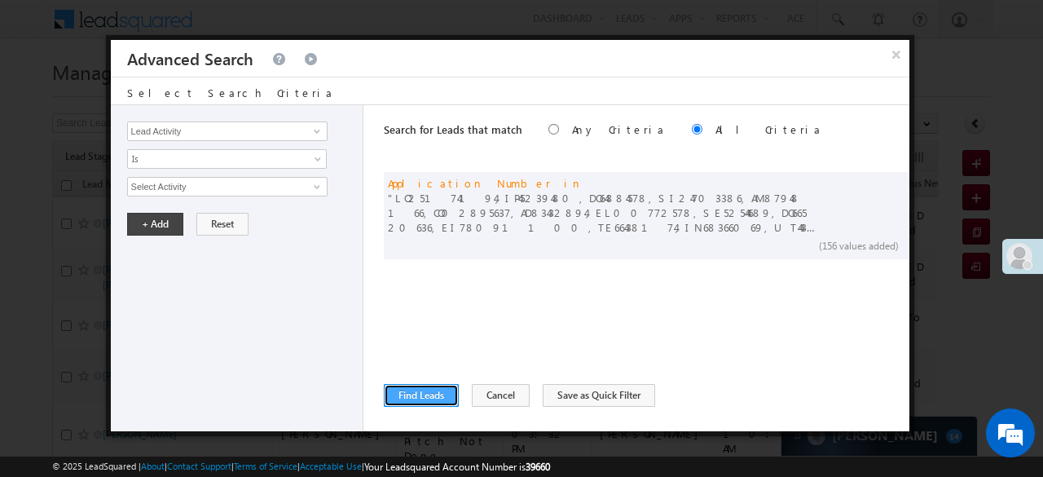
click at [403, 384] on button "Find Leads" at bounding box center [421, 395] width 75 height 23
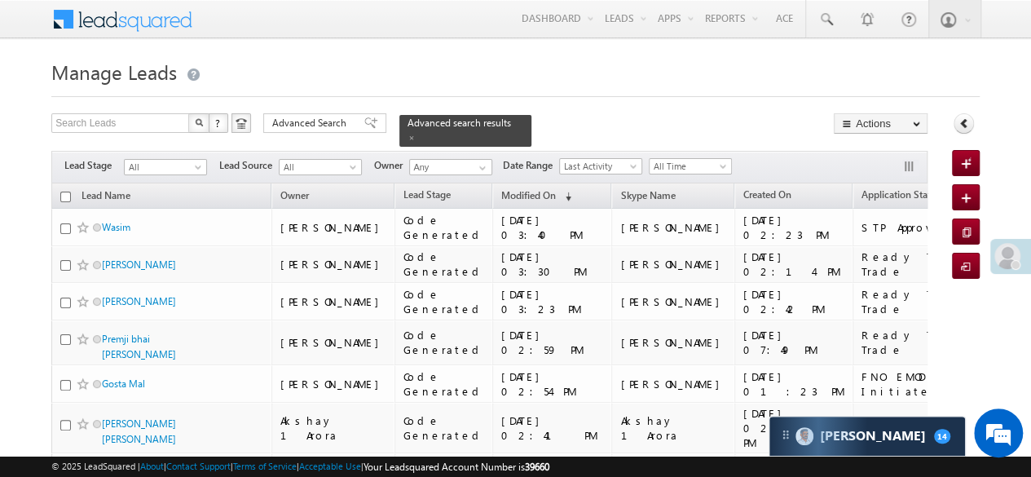
click at [64, 192] on input "checkbox" at bounding box center [65, 197] width 11 height 11
checkbox input "true"
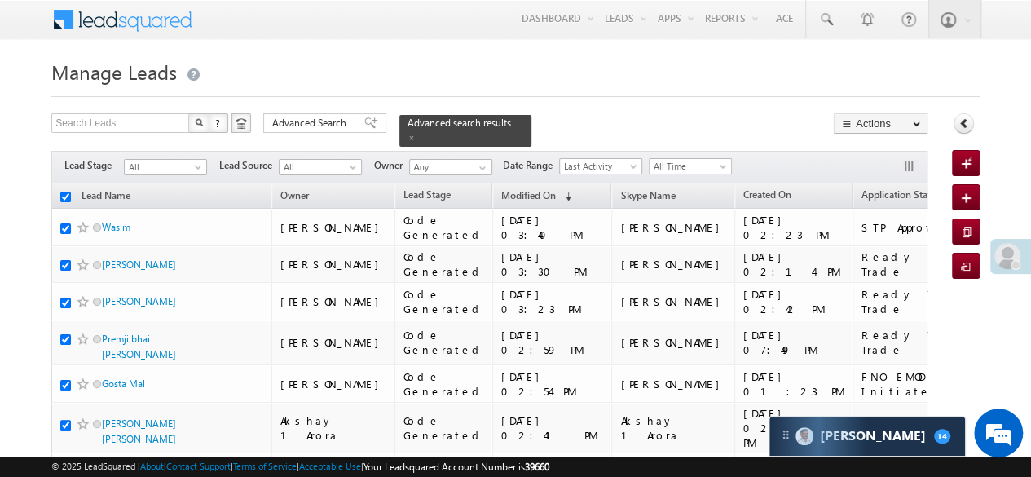
checkbox input "true"
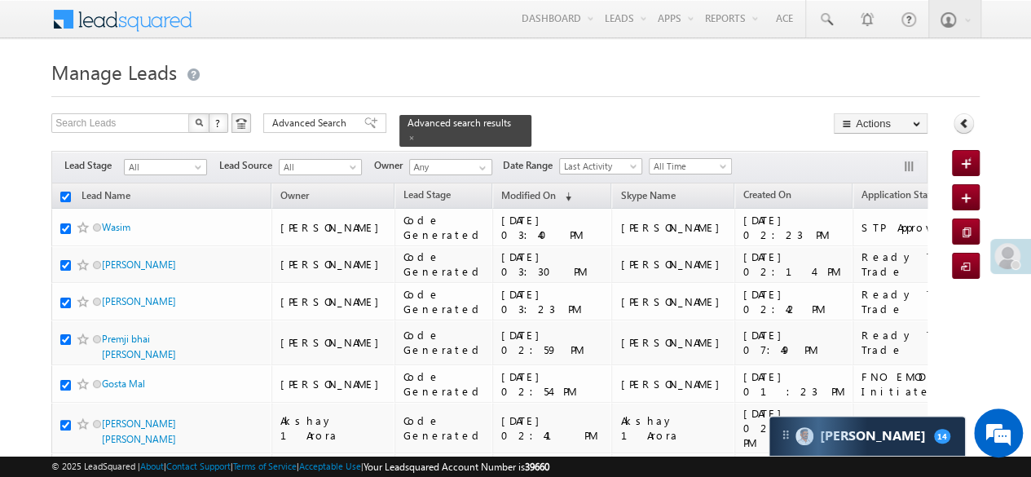
checkbox input "true"
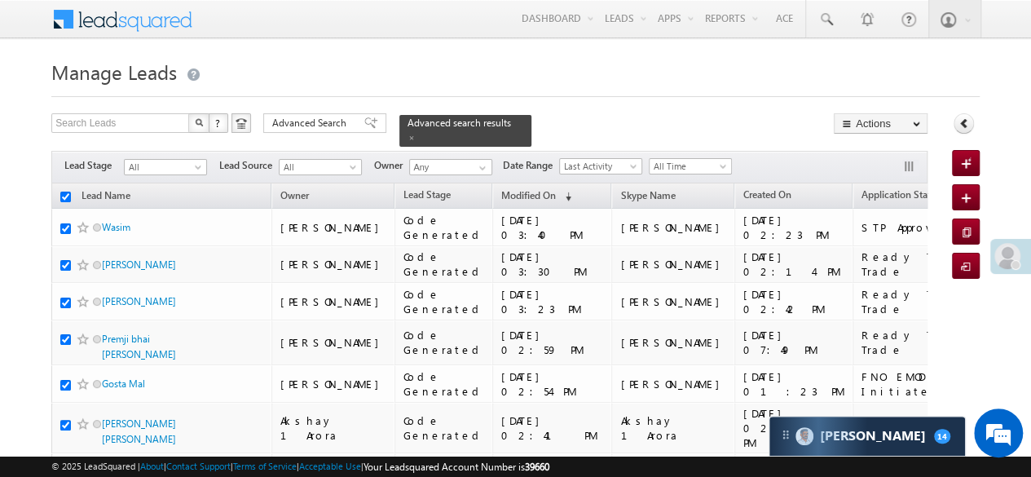
checkbox input "true"
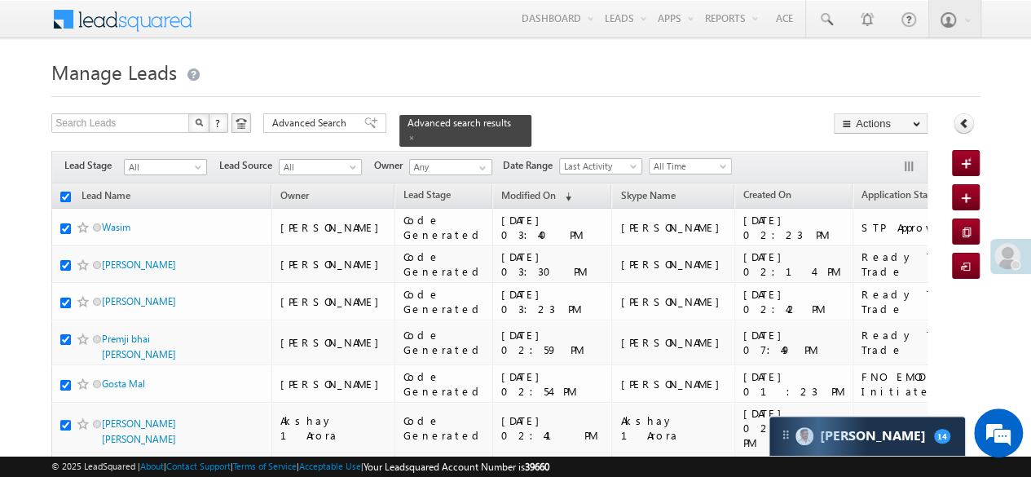
checkbox input "true"
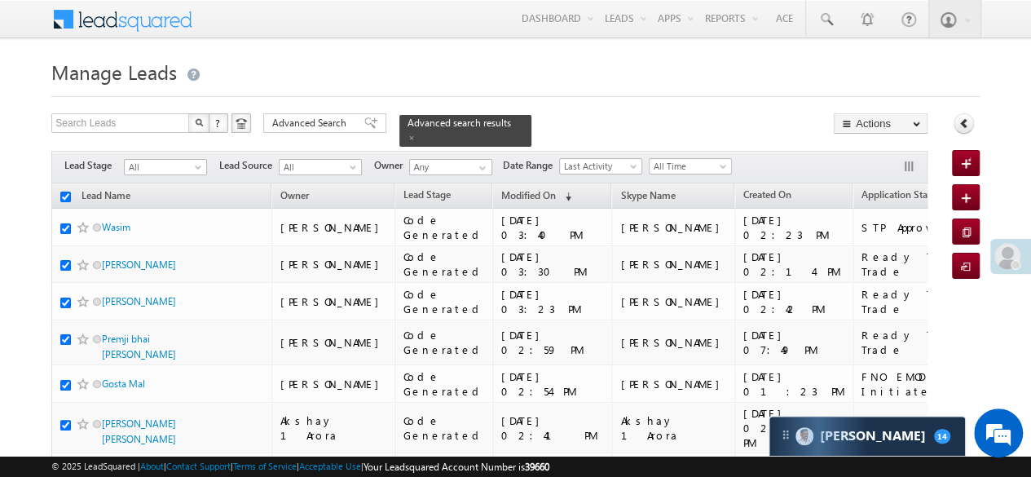
checkbox input "true"
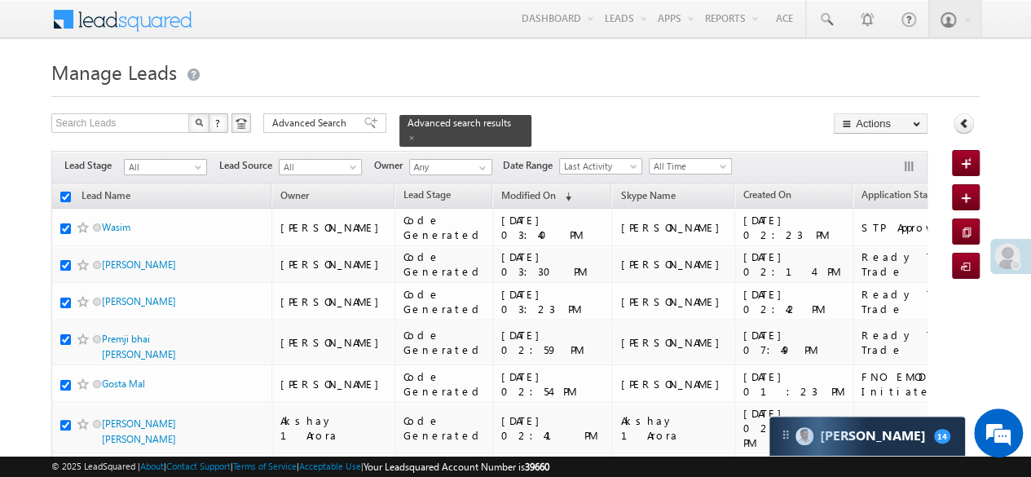
checkbox input "true"
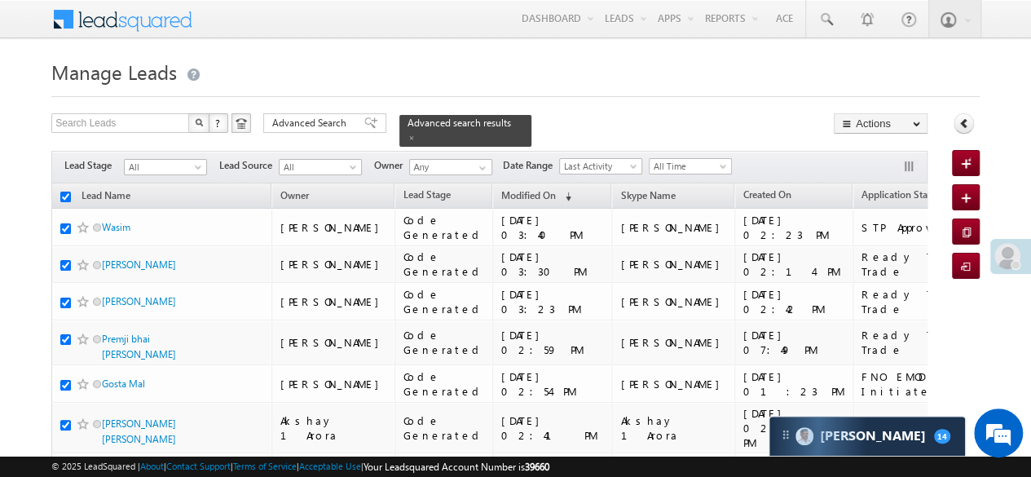
checkbox input "true"
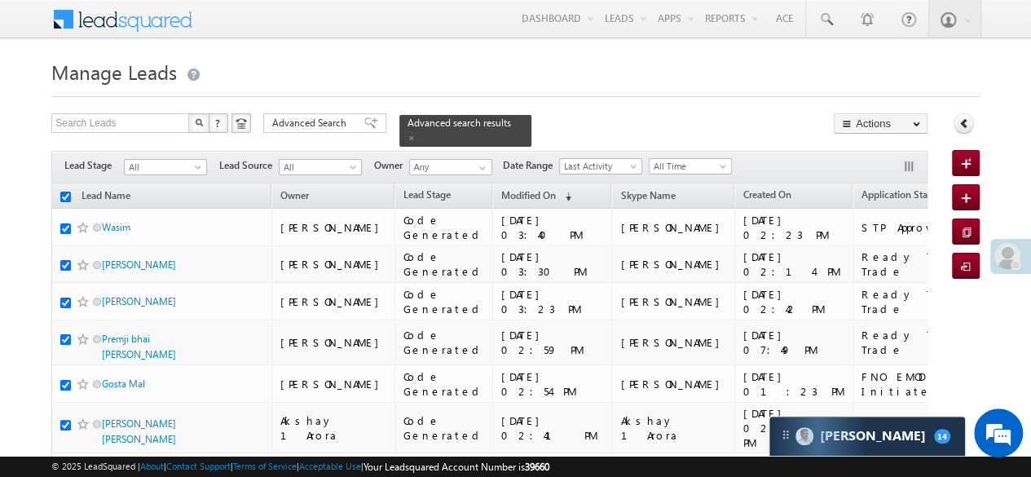
checkbox input "true"
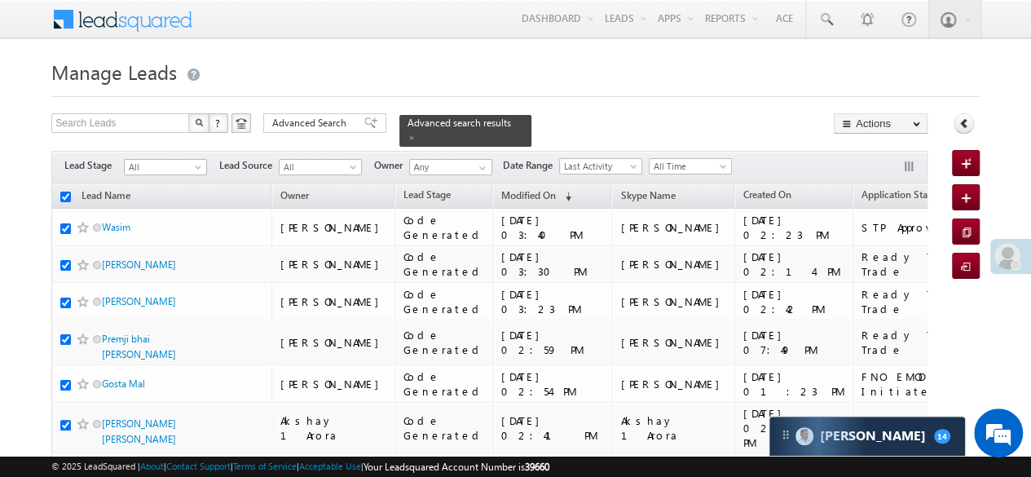
checkbox input "true"
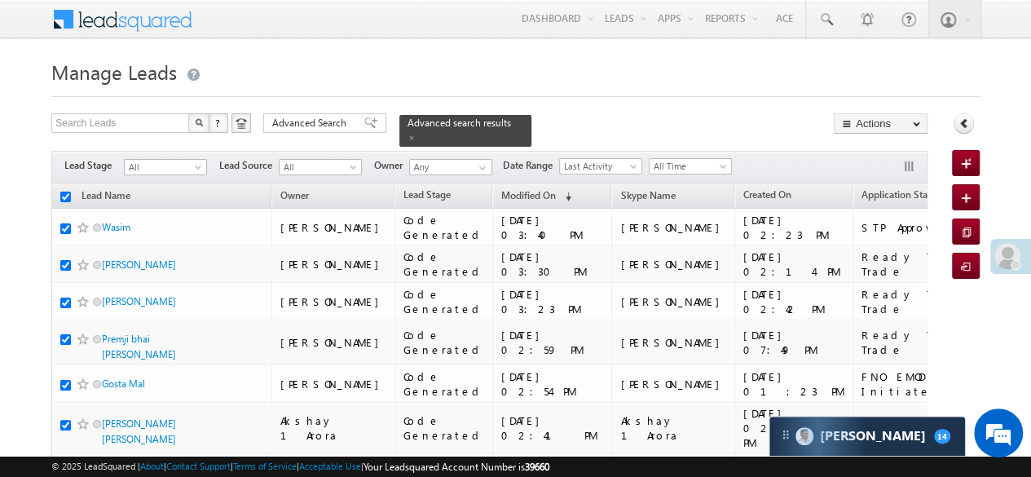
checkbox input "true"
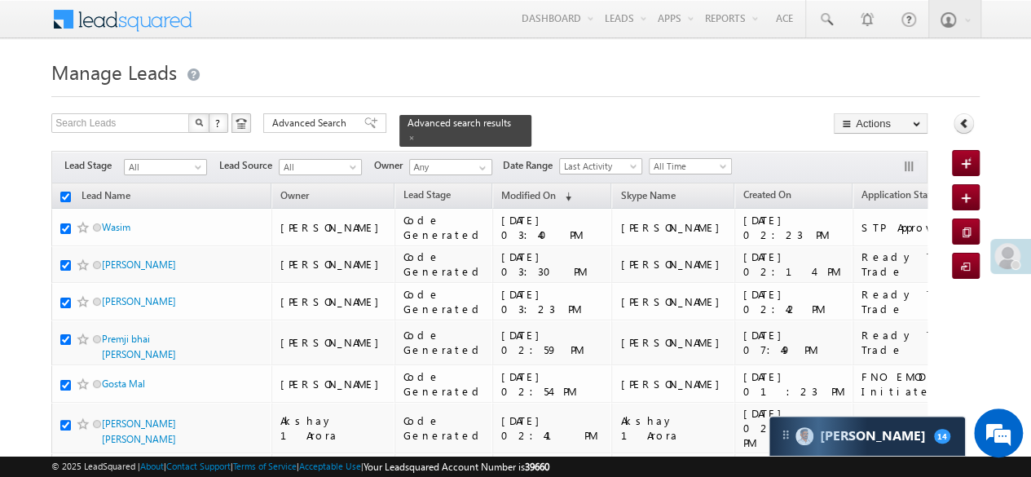
checkbox input "true"
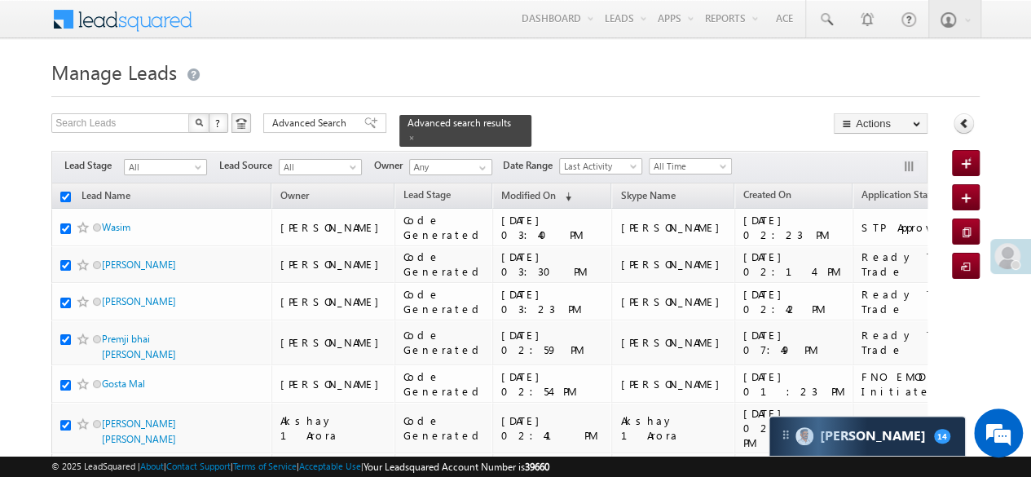
checkbox input "true"
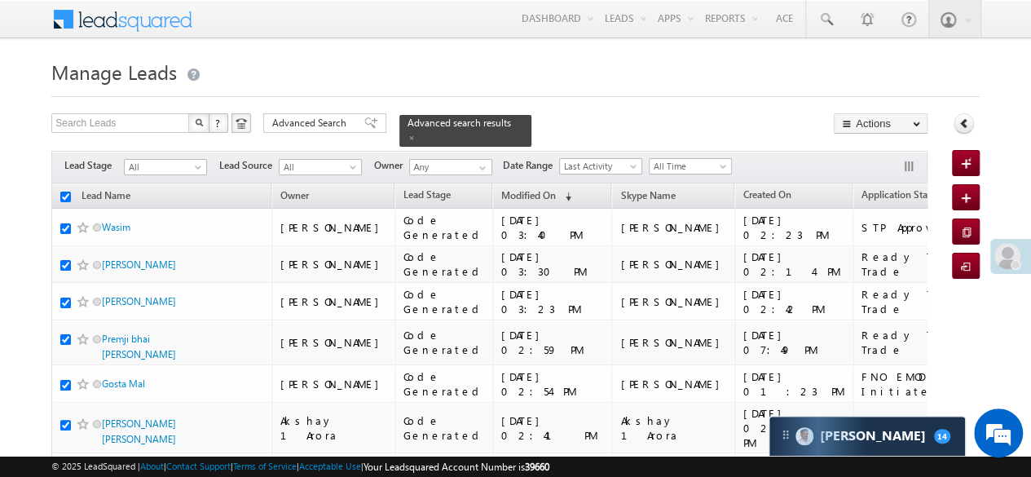
checkbox input "true"
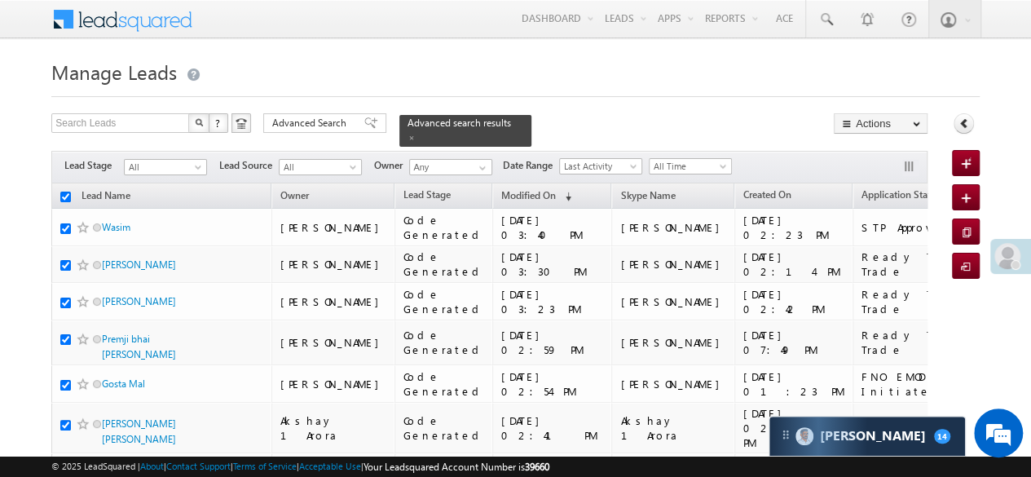
checkbox input "true"
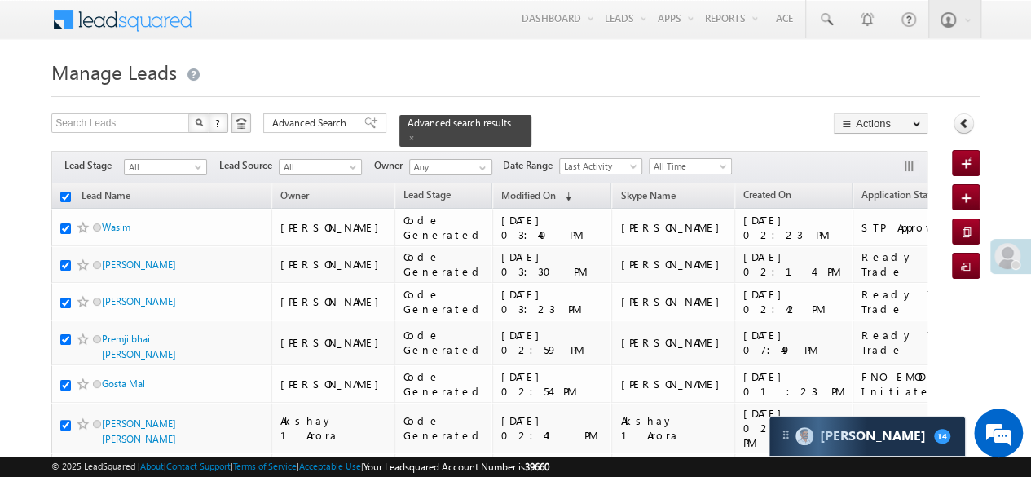
checkbox input "true"
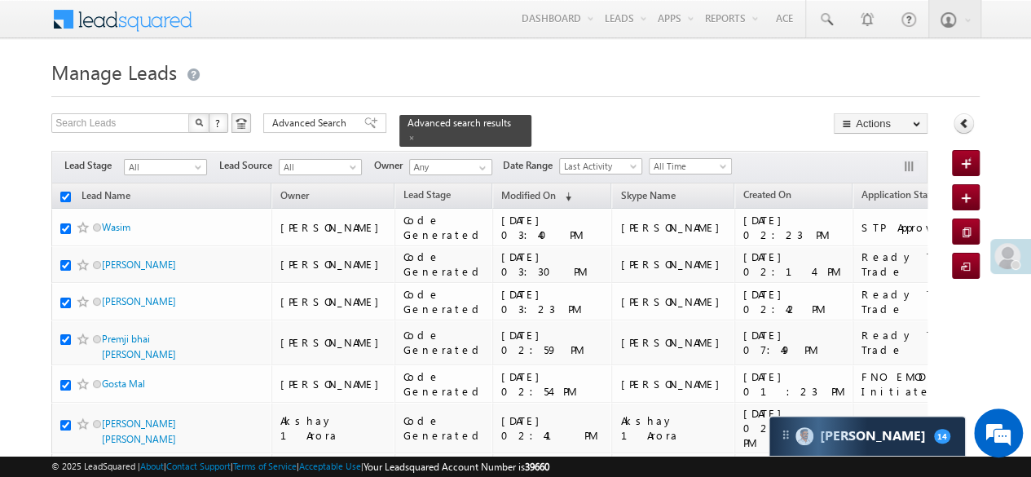
checkbox input "true"
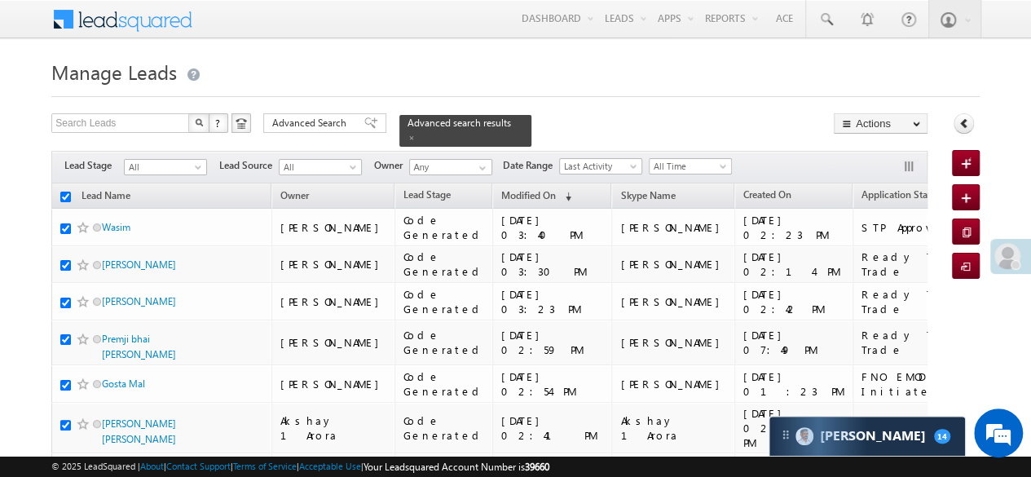
checkbox input "true"
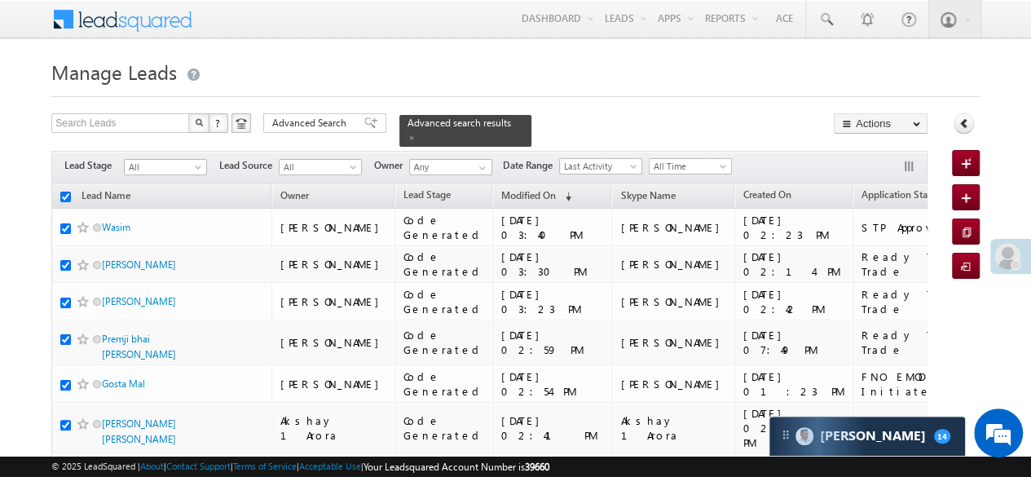
checkbox input "true"
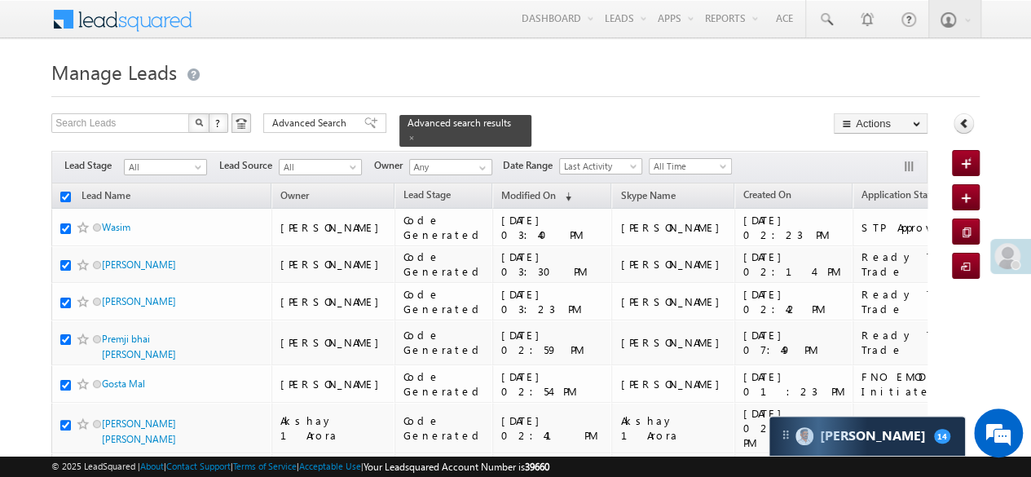
checkbox input "true"
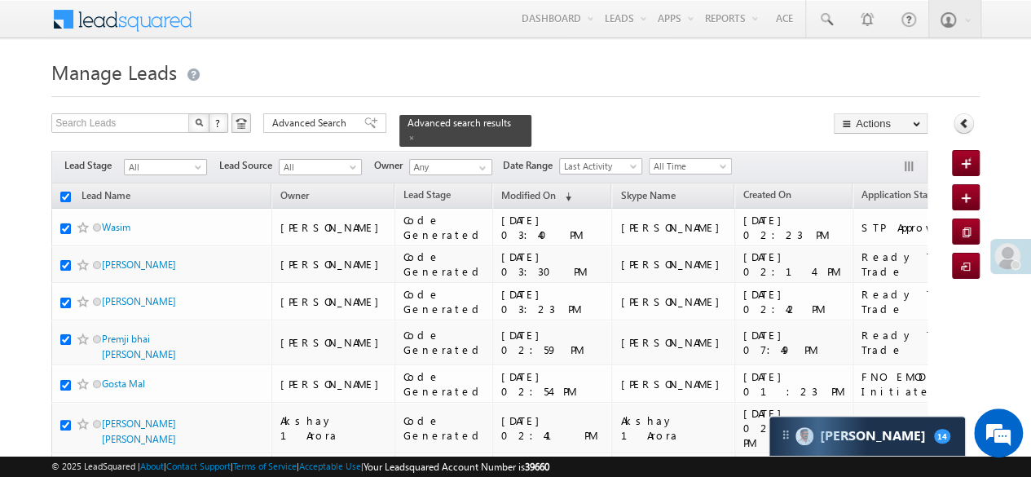
checkbox input "true"
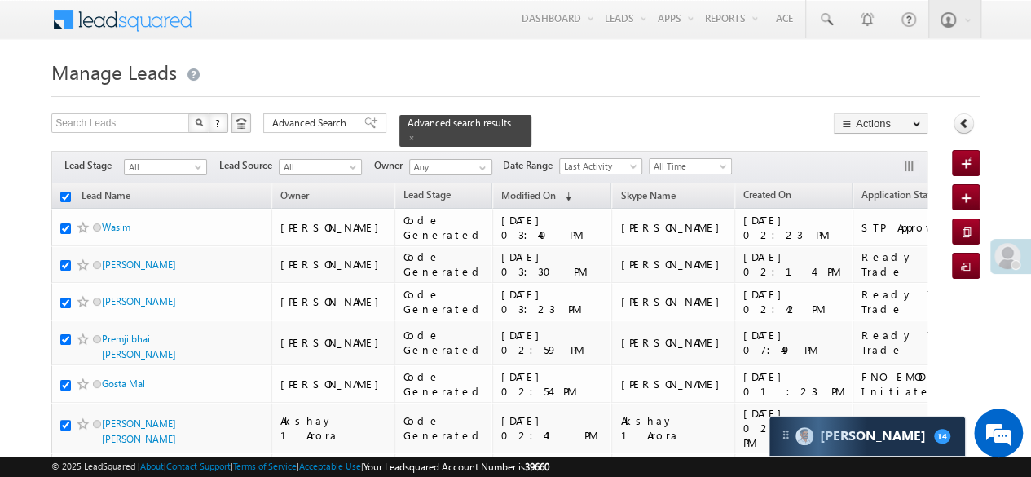
checkbox input "true"
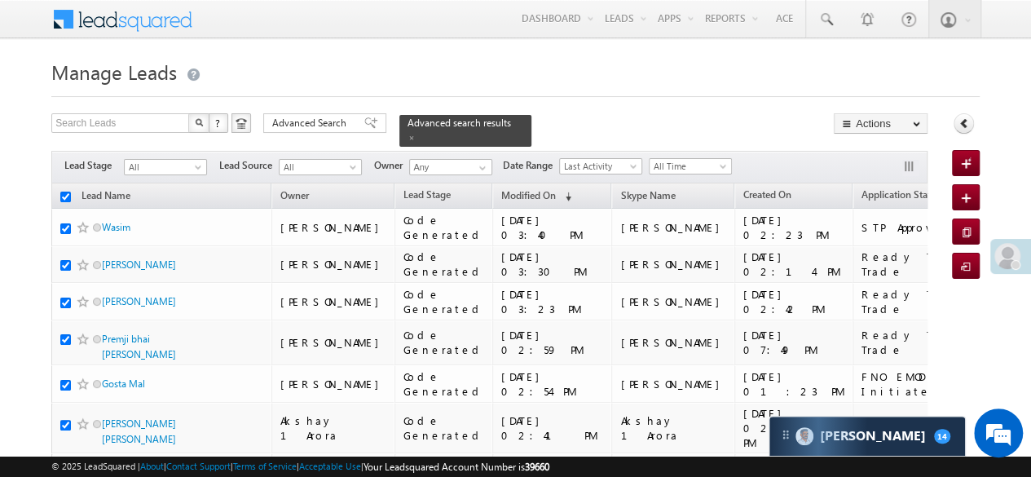
checkbox input "true"
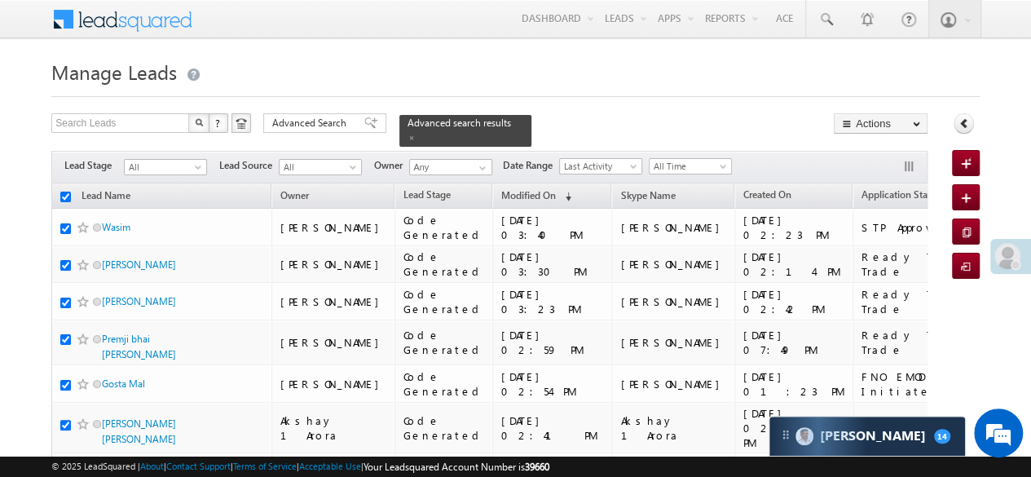
checkbox input "true"
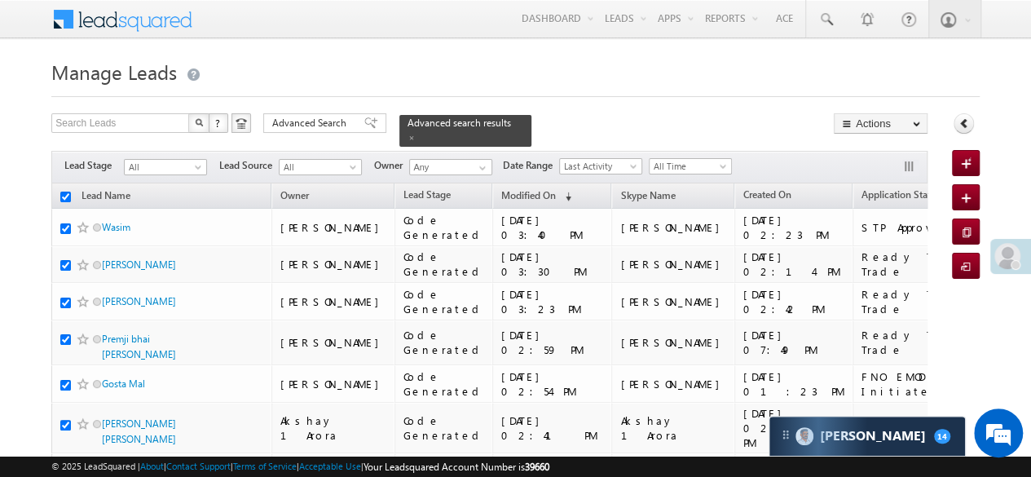
checkbox input "true"
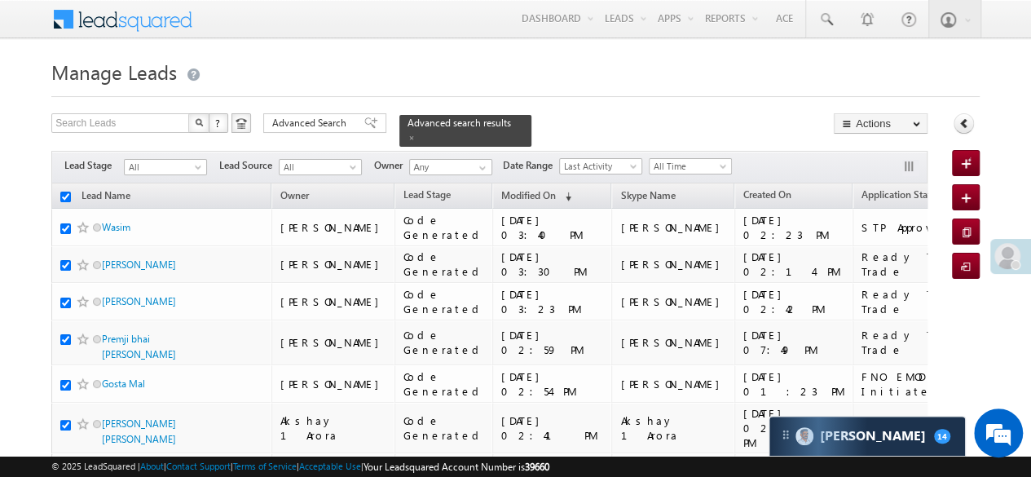
checkbox input "true"
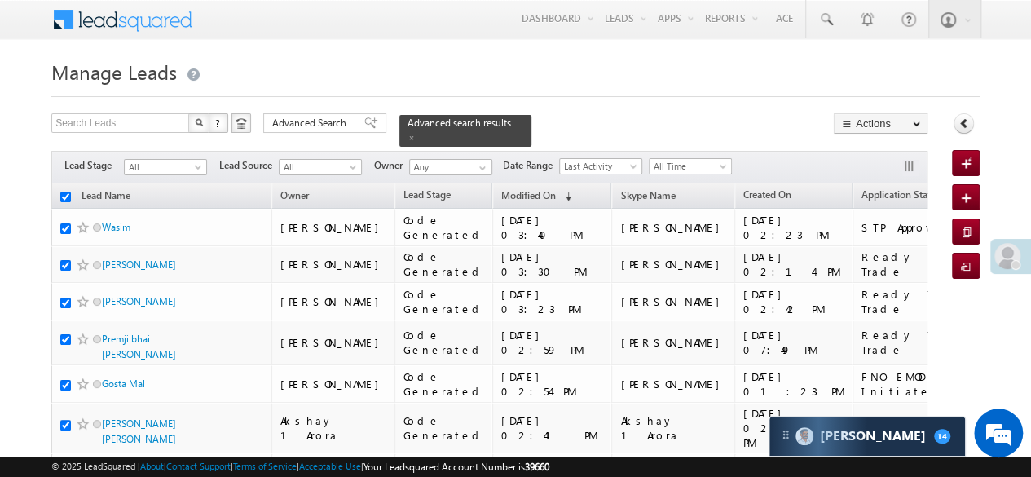
checkbox input "true"
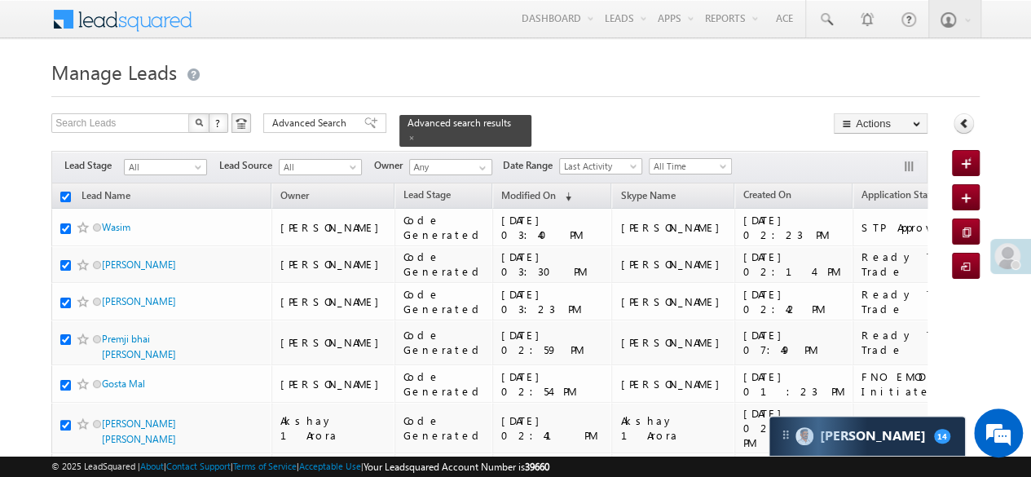
checkbox input "true"
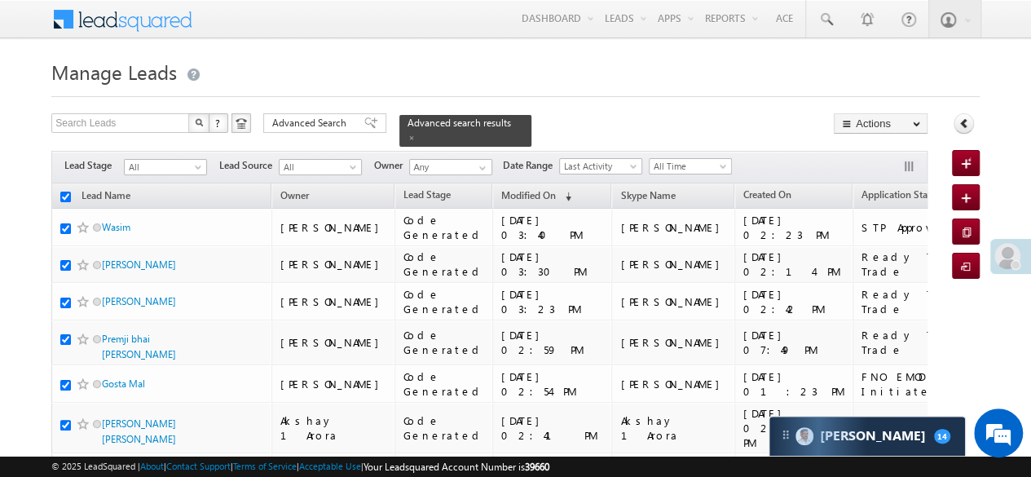
checkbox input "true"
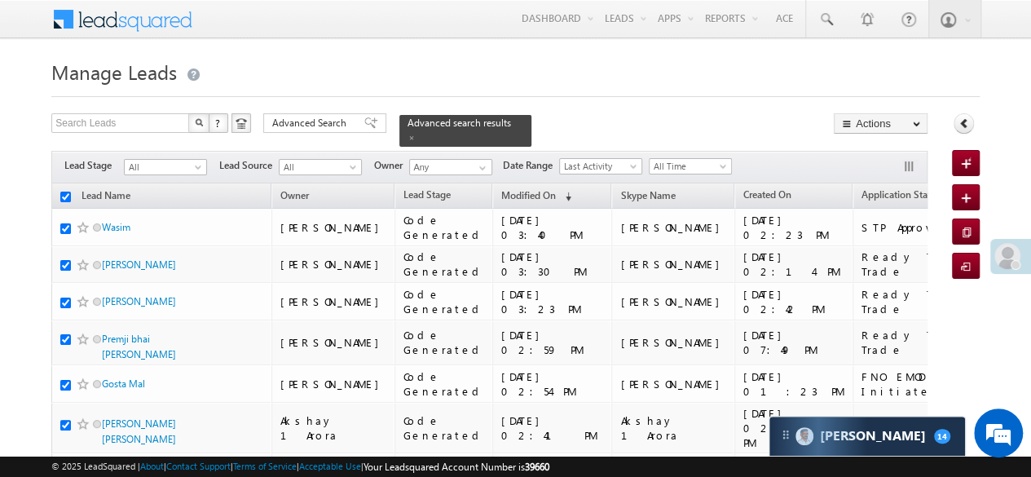
checkbox input "true"
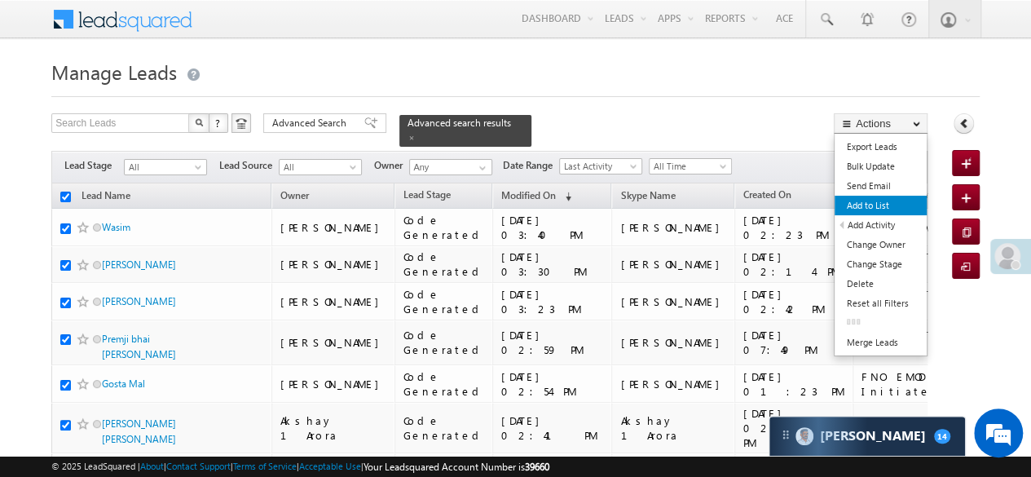
click at [877, 205] on link "Add to List" at bounding box center [881, 206] width 92 height 20
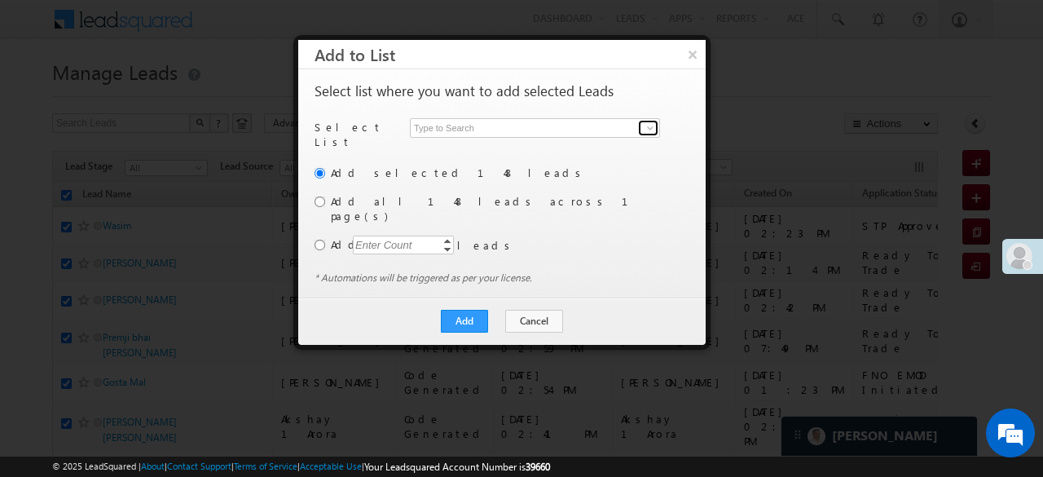
click at [647, 124] on span at bounding box center [650, 127] width 13 height 13
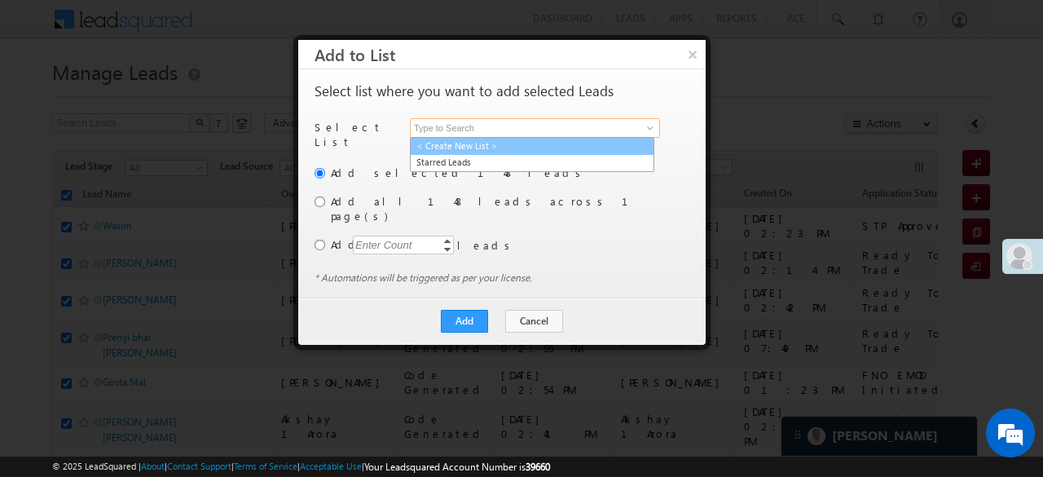
click at [517, 142] on link "< Create New List >" at bounding box center [532, 146] width 244 height 19
type input "< Create New List >"
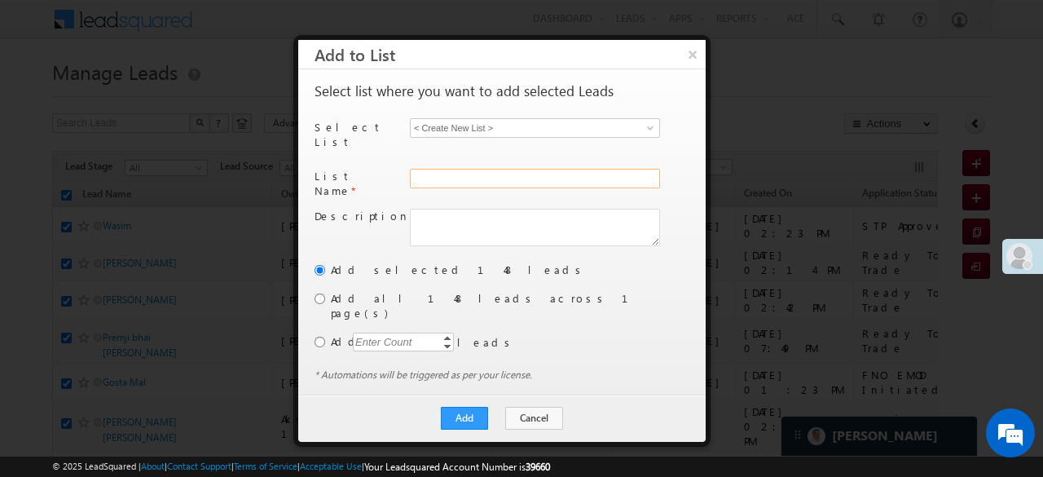
click at [505, 169] on input "text" at bounding box center [535, 179] width 250 height 20
type input "cg rr"
click at [469, 407] on button "Add" at bounding box center [464, 418] width 47 height 23
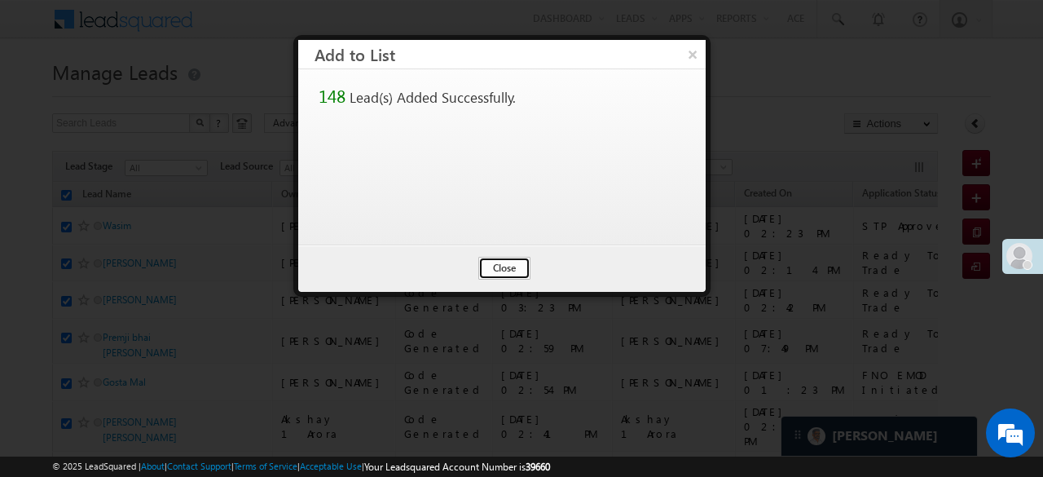
click at [515, 261] on button "Close" at bounding box center [504, 268] width 52 height 23
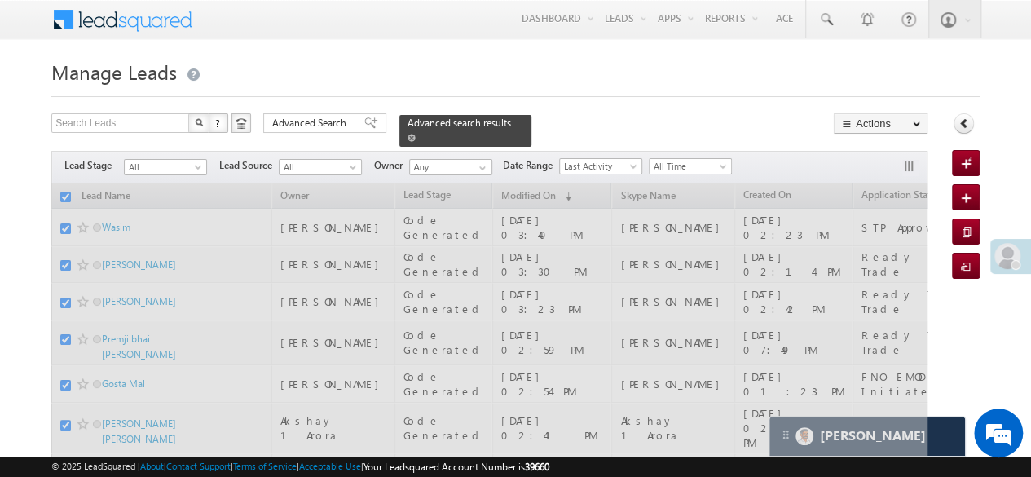
click at [416, 134] on span at bounding box center [411, 138] width 8 height 8
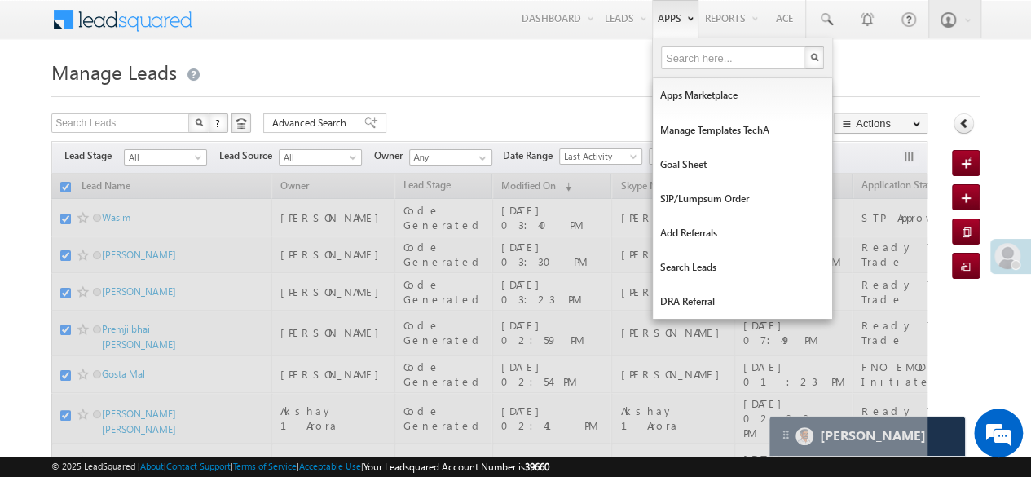
checkbox input "false"
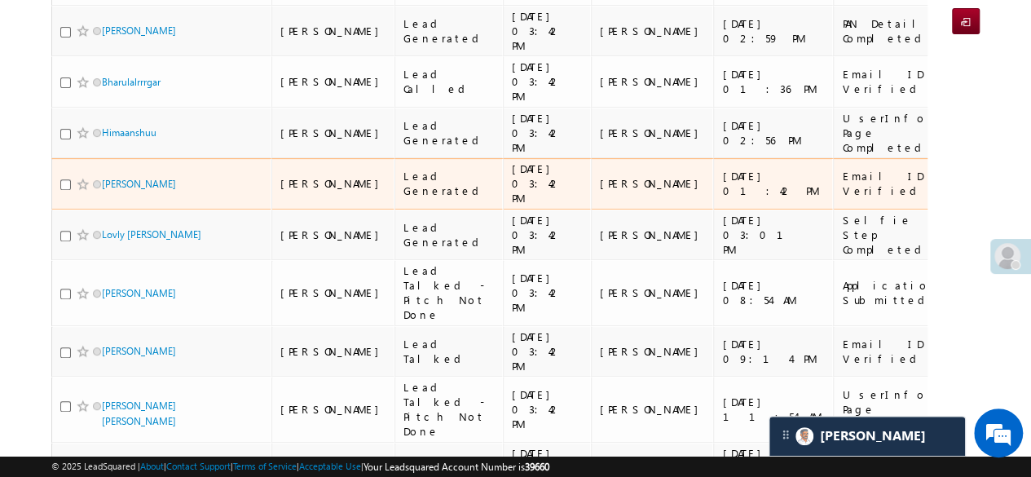
scroll to position [0, 0]
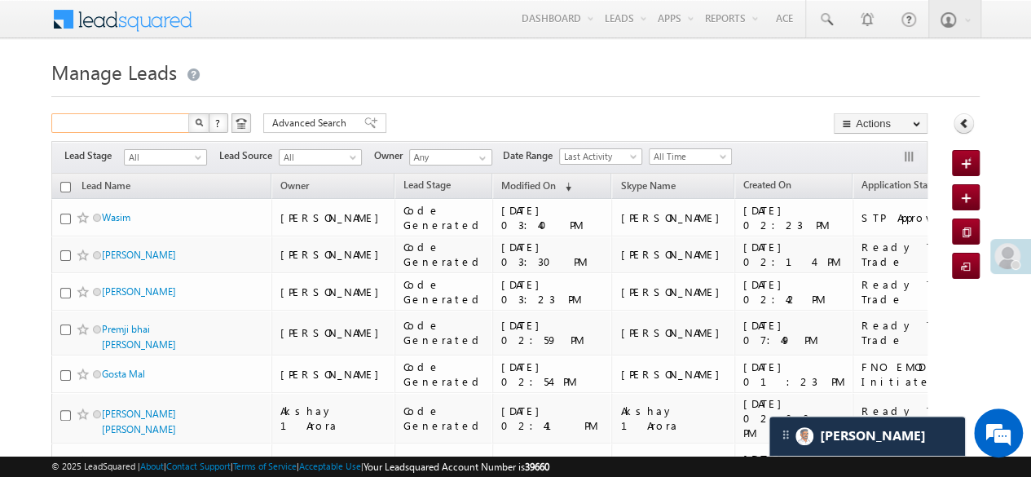
click at [142, 122] on input "text" at bounding box center [120, 123] width 139 height 20
paste input "9558914923"
type input "9558914923"
click at [192, 121] on button "button" at bounding box center [198, 123] width 21 height 20
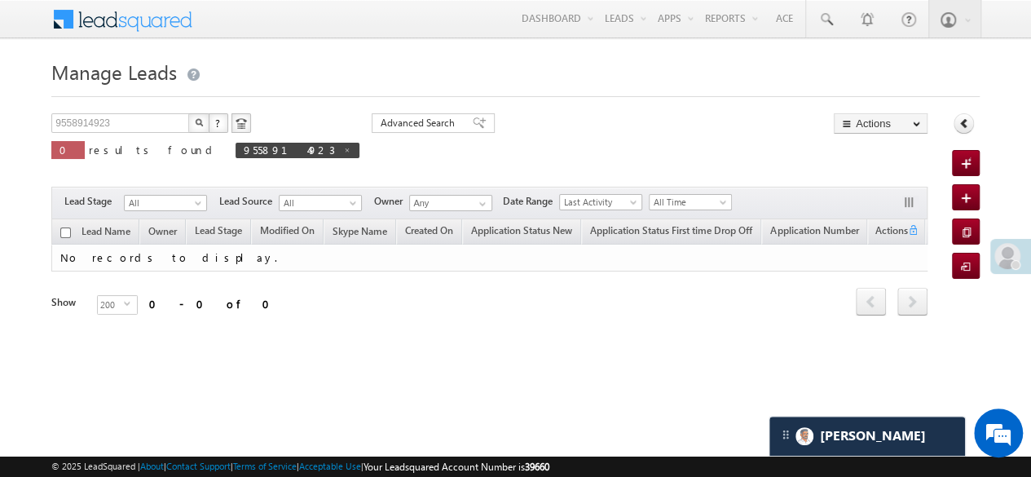
click at [195, 122] on img "button" at bounding box center [199, 122] width 8 height 8
click at [343, 152] on span at bounding box center [347, 150] width 8 height 8
type input "Search Leads"
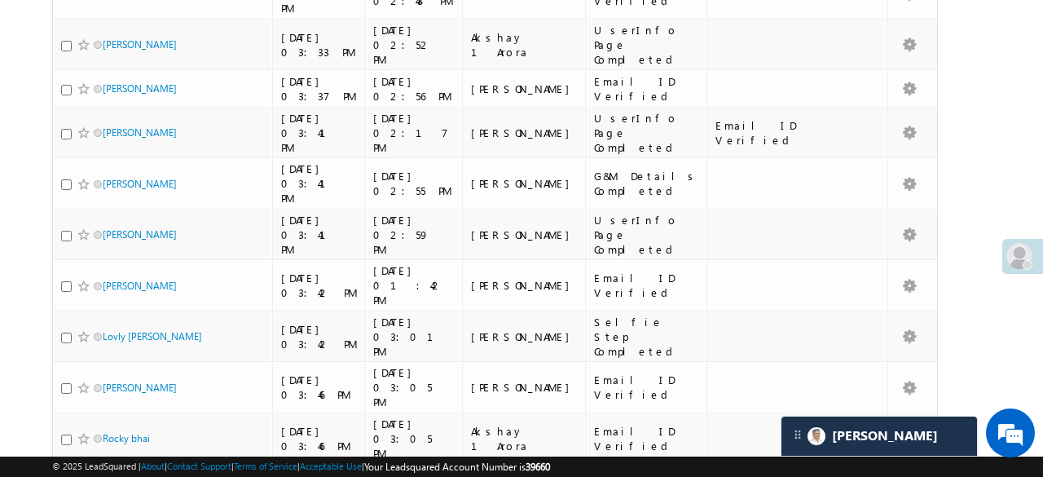
scroll to position [179, 0]
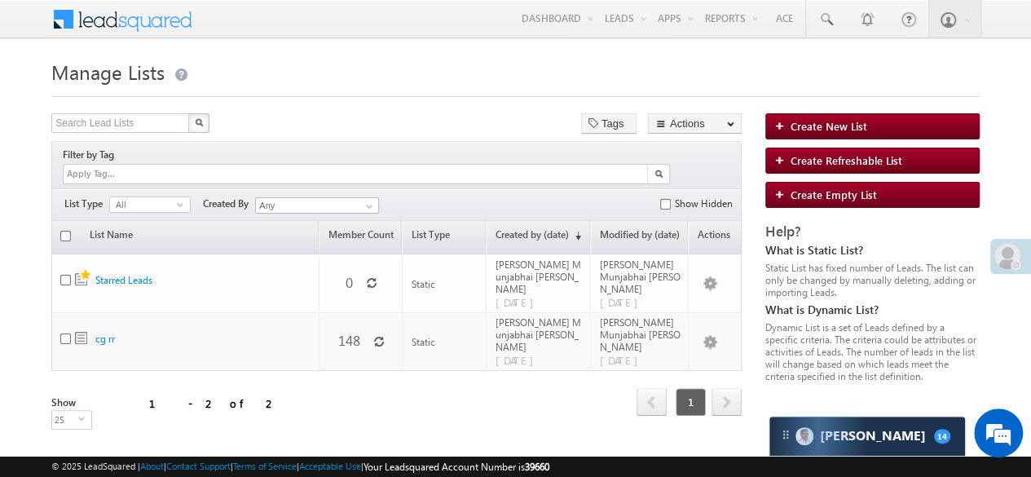
click at [368, 305] on p "Update member count for list "cg rr"." at bounding box center [372, 299] width 122 height 23
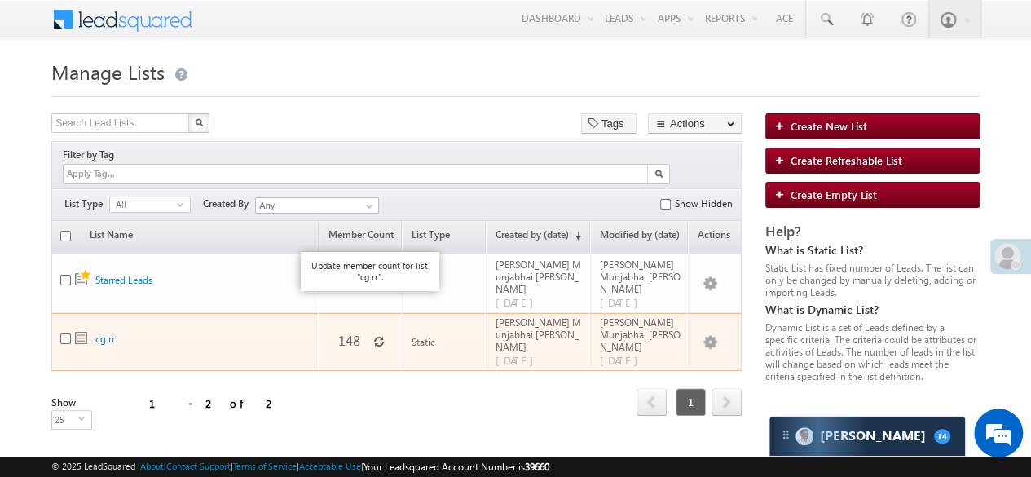
click at [373, 336] on icon at bounding box center [378, 341] width 11 height 11
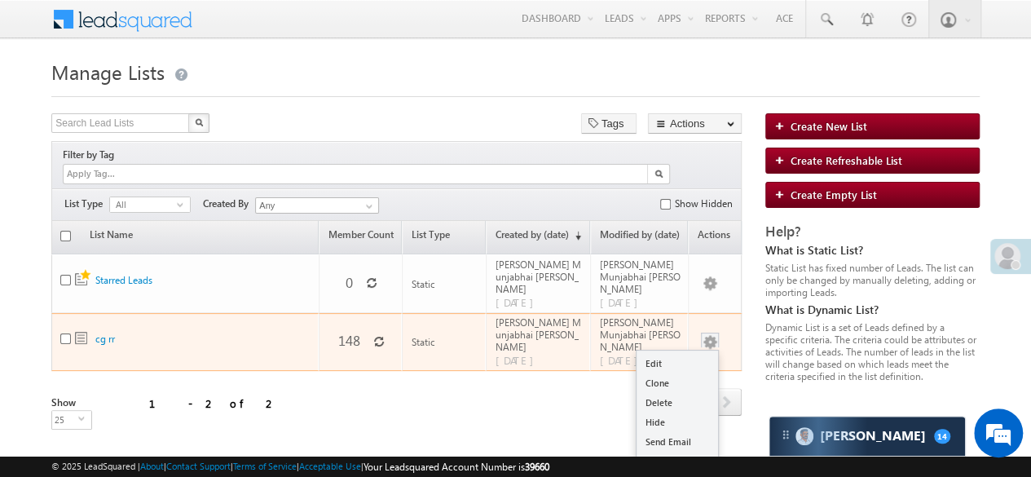
click at [686, 471] on link "Push To Ryng" at bounding box center [676, 481] width 81 height 20
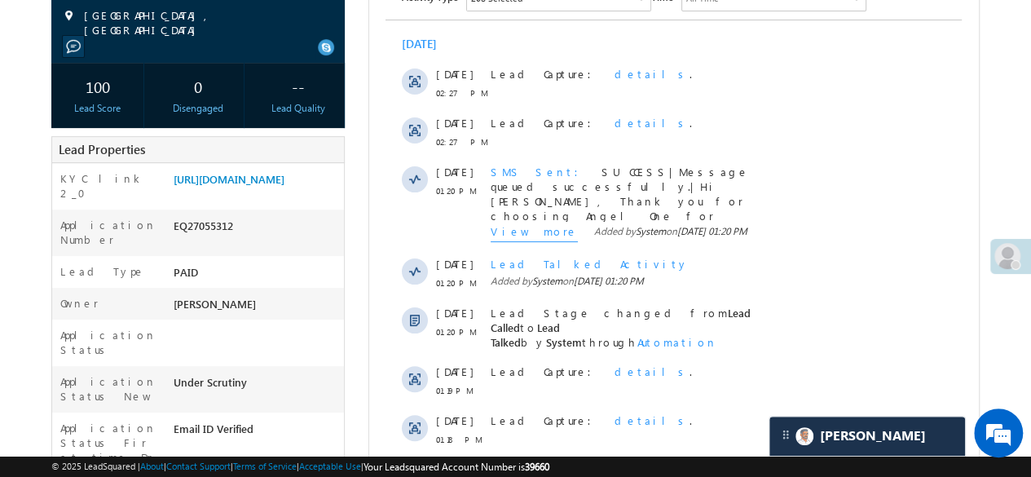
scroll to position [75, 0]
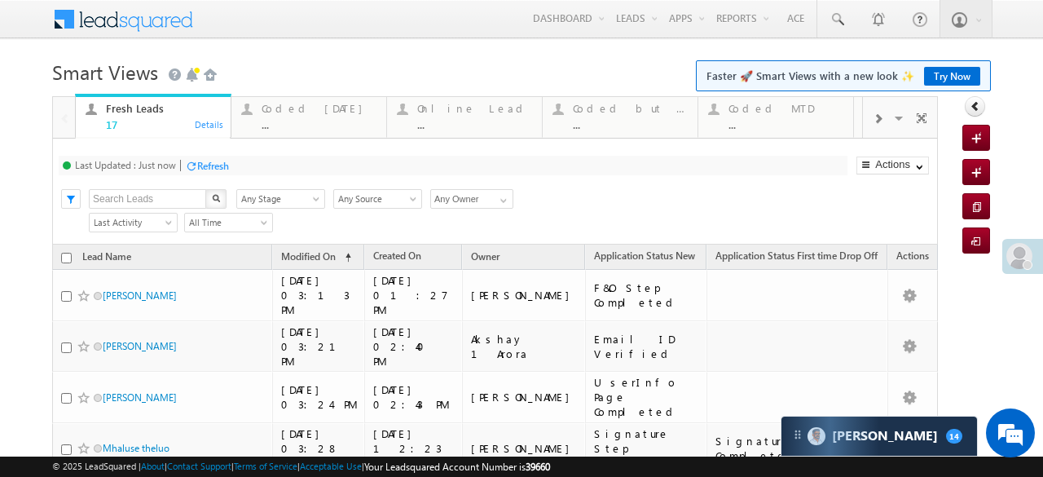
click at [208, 163] on div "Refresh" at bounding box center [213, 166] width 32 height 12
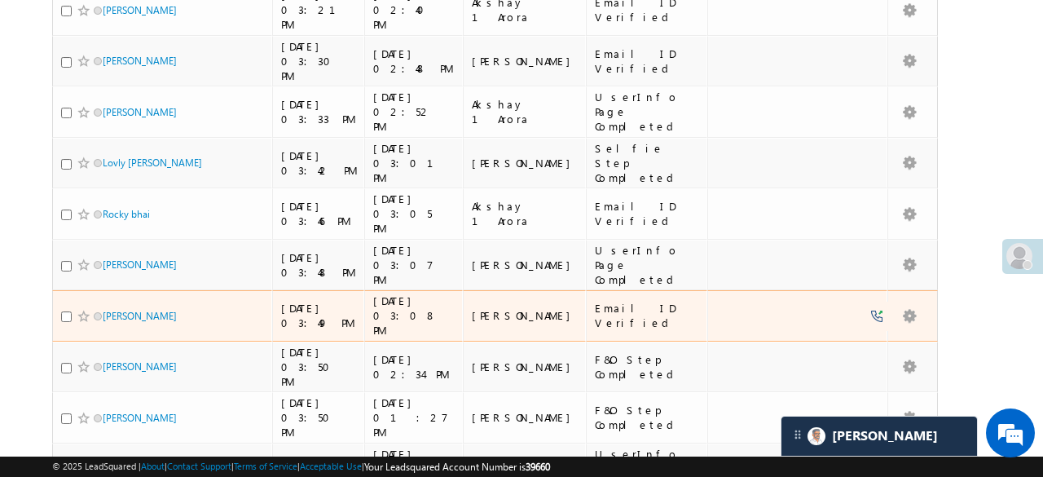
scroll to position [204, 0]
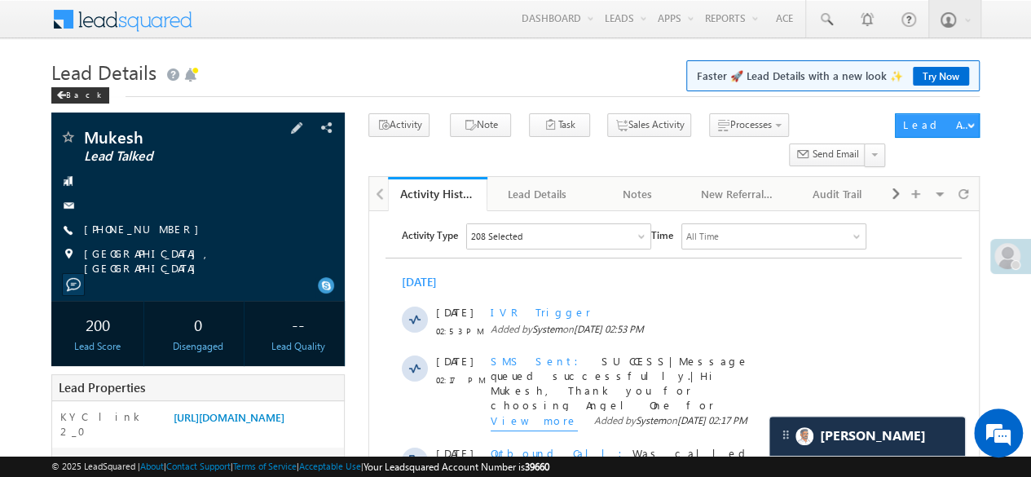
scroll to position [244, 0]
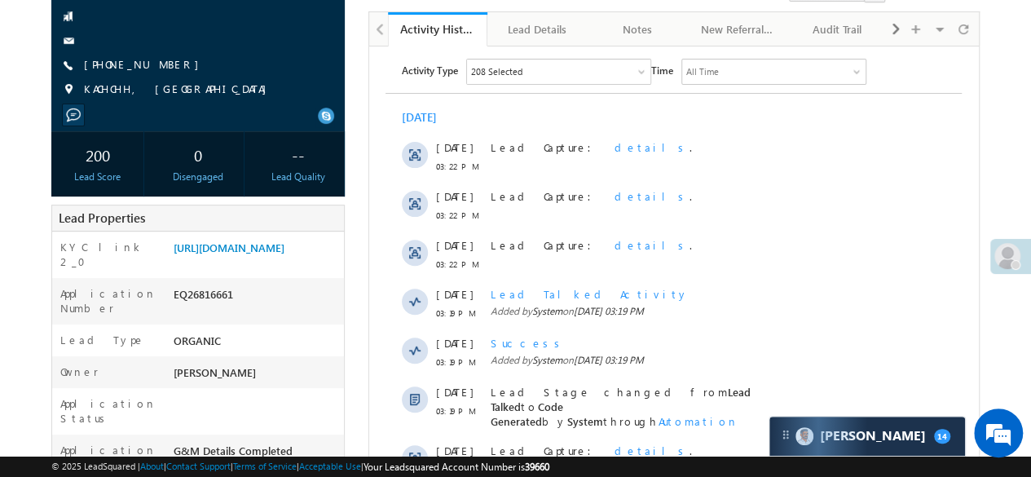
scroll to position [246, 0]
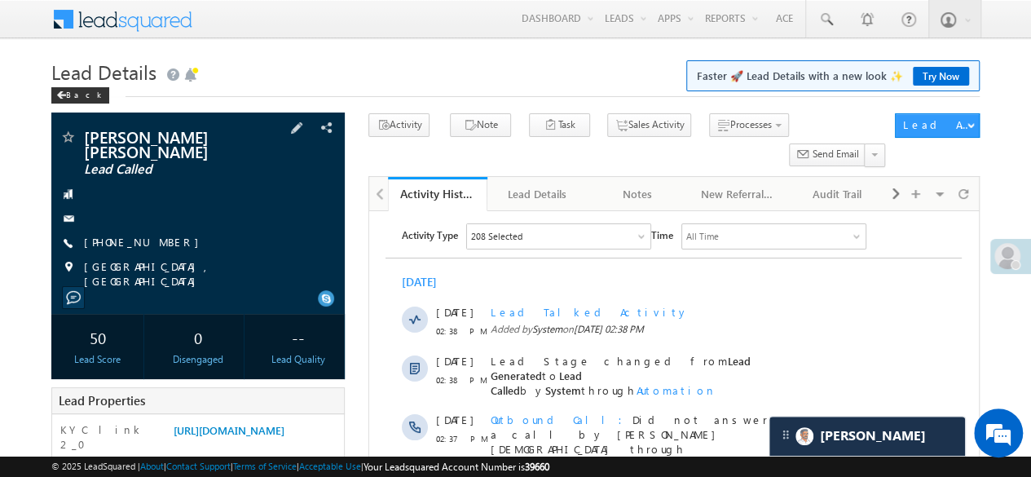
scroll to position [163, 0]
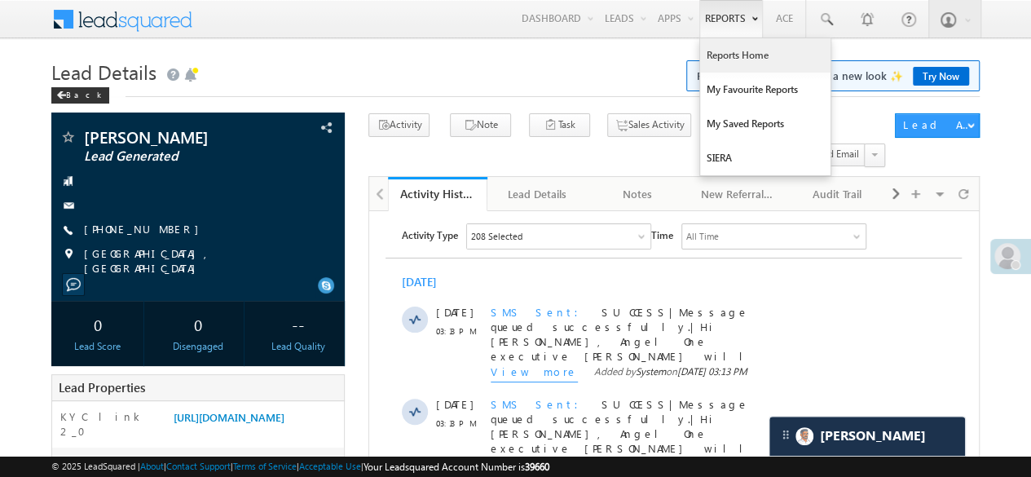
click at [724, 45] on link "Reports Home" at bounding box center [765, 55] width 130 height 34
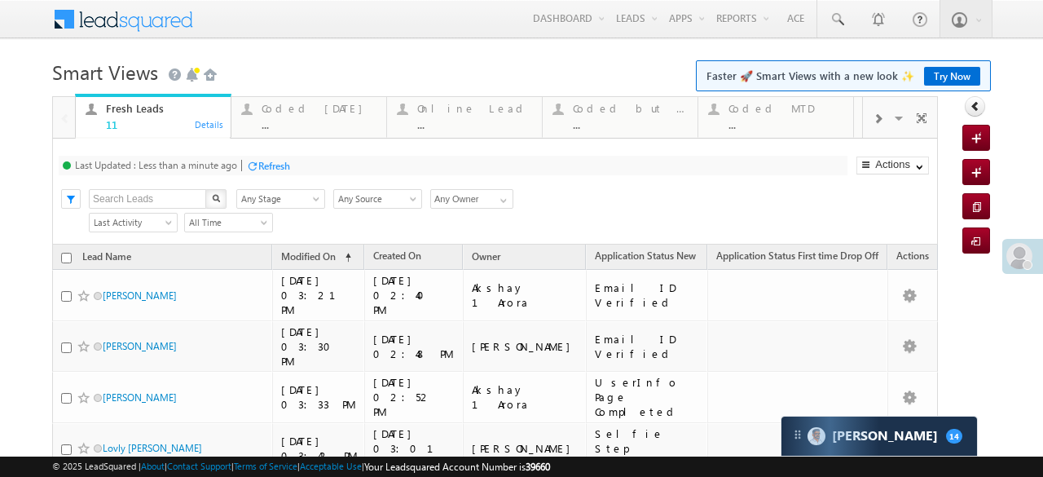
click at [259, 160] on div "Refresh" at bounding box center [274, 166] width 32 height 12
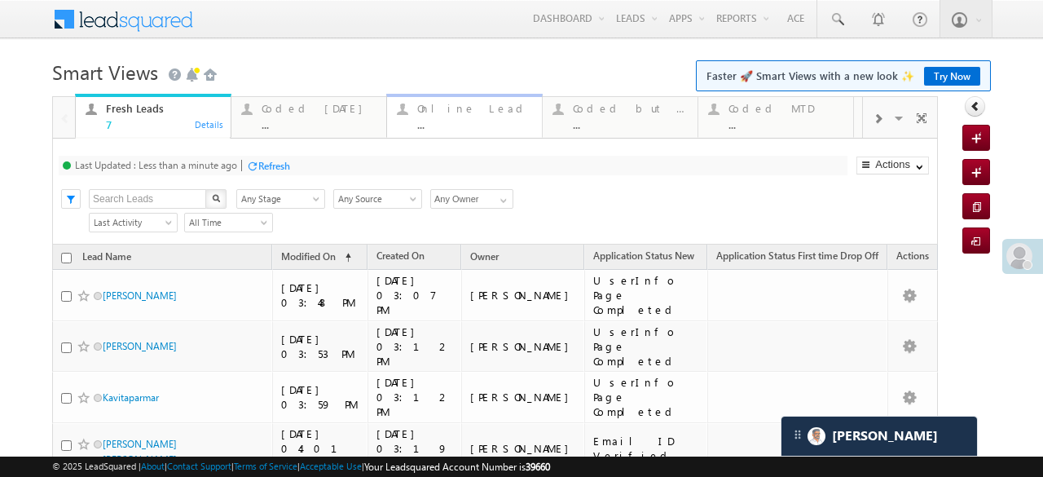
click at [515, 123] on div "..." at bounding box center [475, 124] width 116 height 12
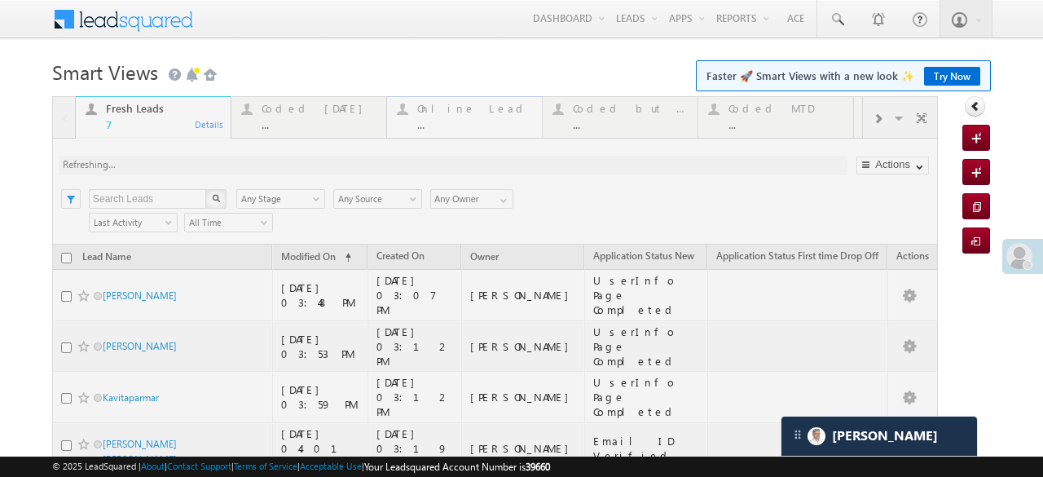
click at [515, 123] on div at bounding box center [495, 406] width 886 height 620
click at [515, 125] on div at bounding box center [495, 406] width 886 height 620
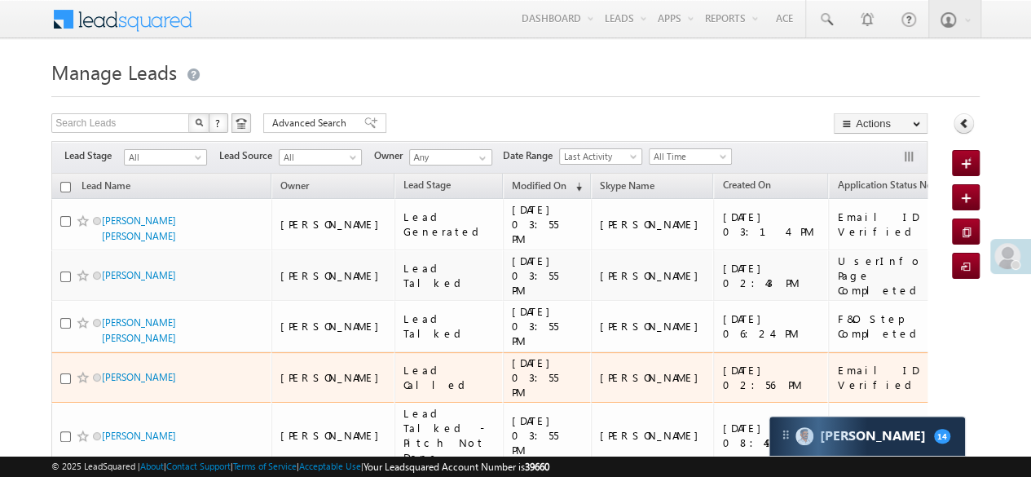
scroll to position [163, 0]
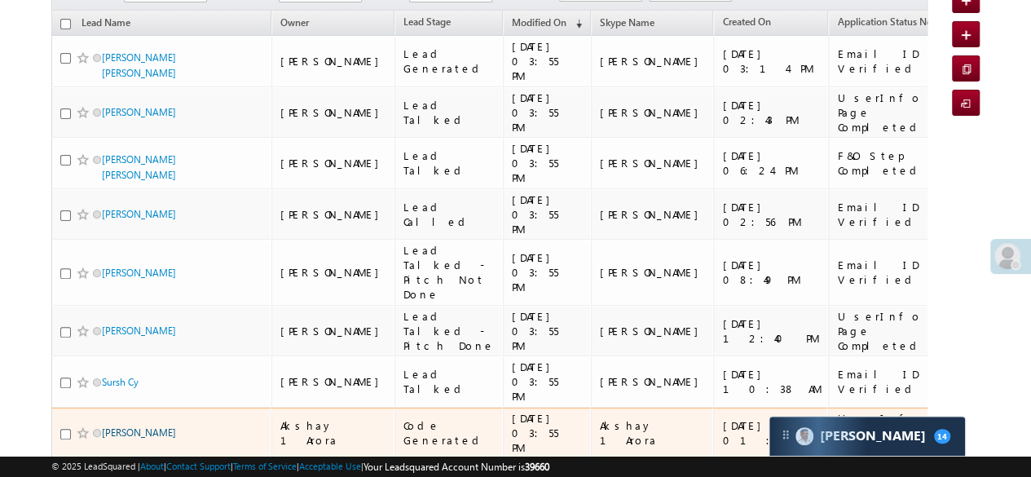
click at [159, 426] on link "Vandana Singh" at bounding box center [139, 432] width 74 height 12
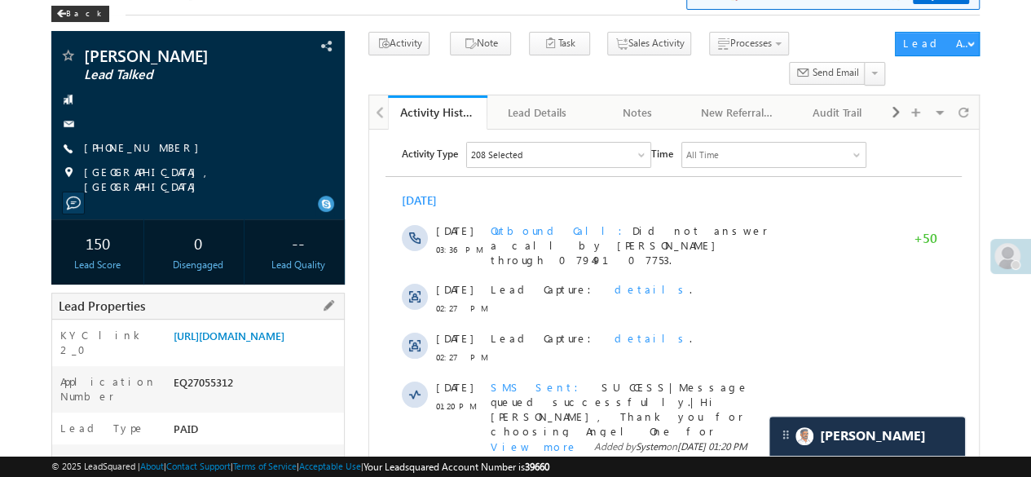
scroll to position [326, 0]
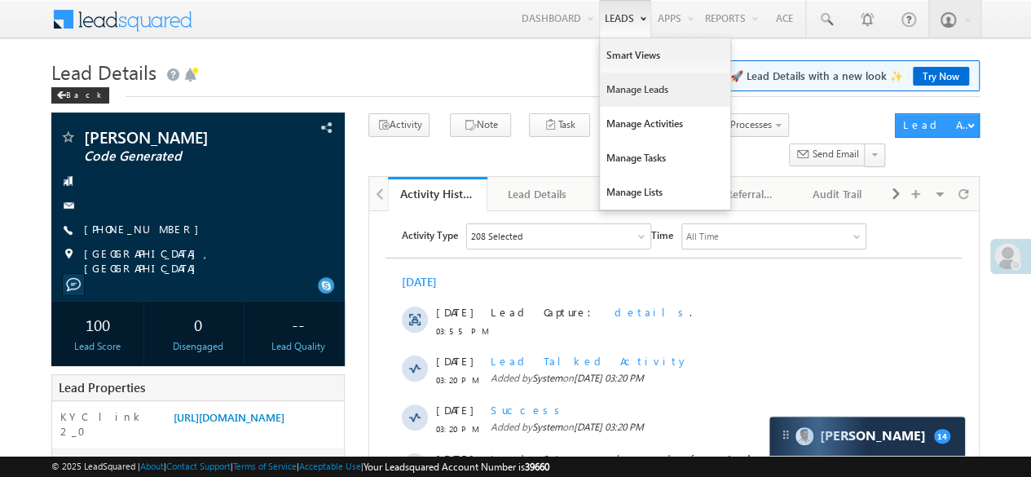
click at [622, 85] on link "Manage Leads" at bounding box center [665, 90] width 130 height 34
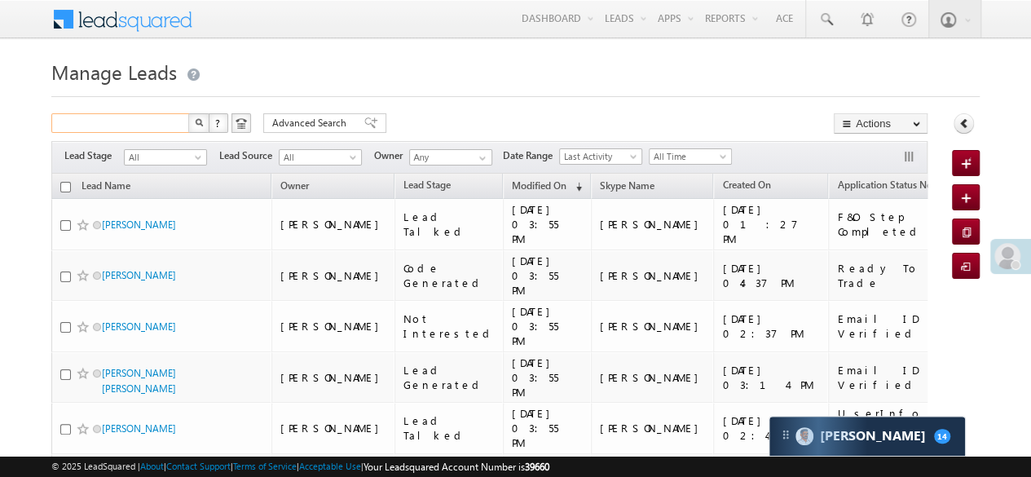
click at [178, 124] on input "text" at bounding box center [120, 123] width 139 height 20
paste input "EQ27052058"
click at [191, 122] on button "button" at bounding box center [198, 123] width 21 height 20
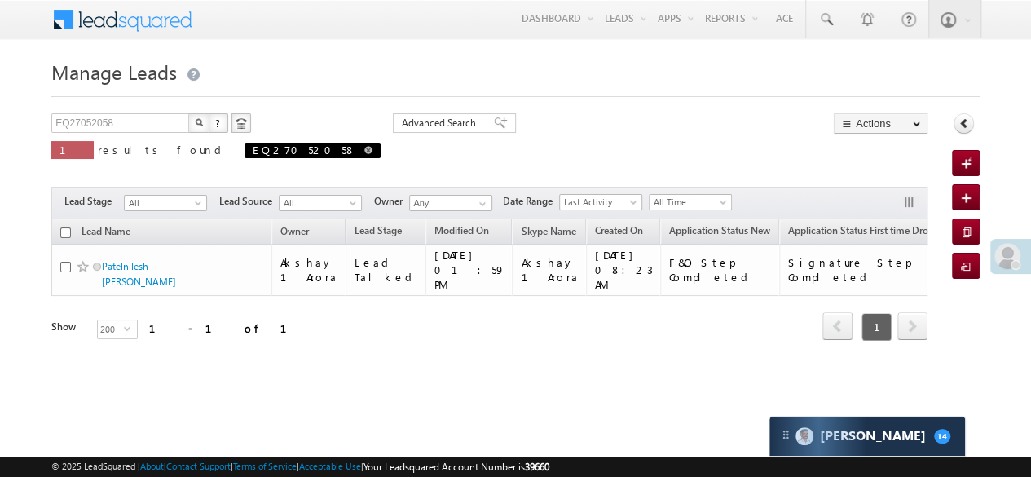
click at [364, 148] on span at bounding box center [368, 150] width 8 height 8
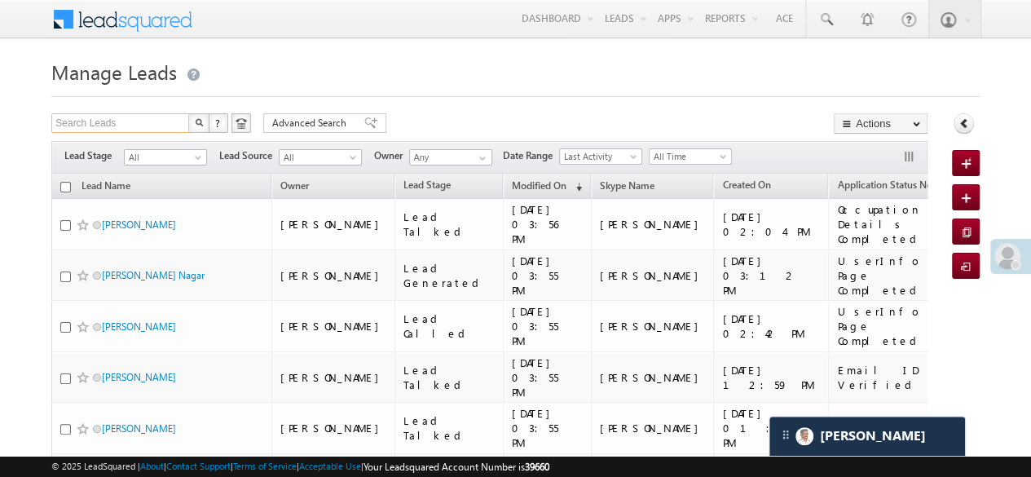
click at [130, 125] on input "Search Leads" at bounding box center [120, 123] width 139 height 20
paste input "EQ27048372"
click at [196, 122] on img "button" at bounding box center [199, 122] width 8 height 8
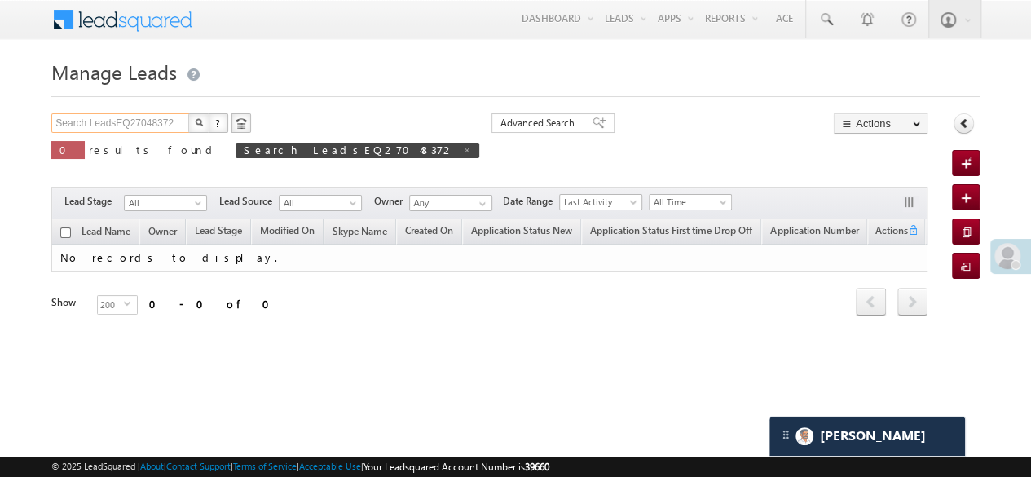
click at [147, 123] on input "Search LeadsEQ27048372" at bounding box center [120, 123] width 139 height 20
paste input "text"
click at [196, 123] on img "button" at bounding box center [199, 122] width 8 height 8
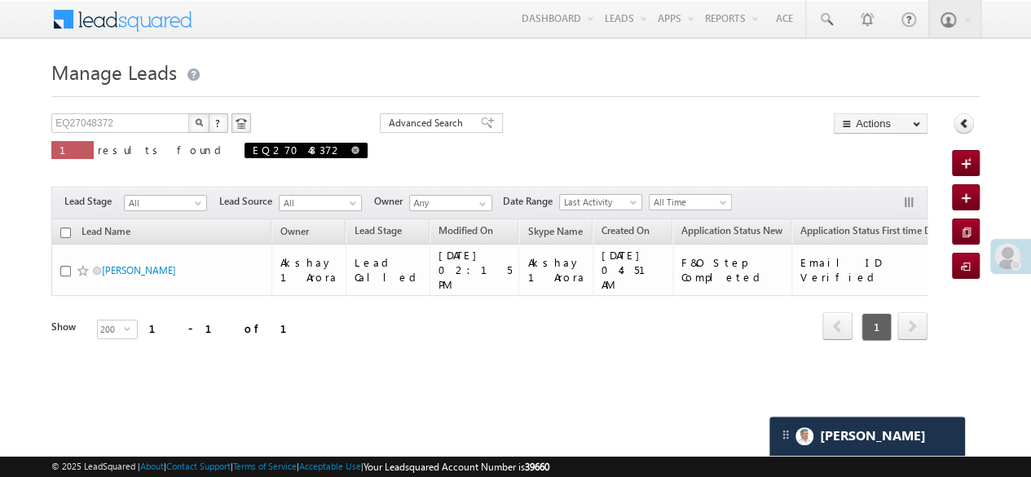
click at [244, 149] on span "EQ27048372" at bounding box center [305, 150] width 123 height 15
click at [351, 149] on span at bounding box center [355, 150] width 8 height 8
type input "Search Leads"
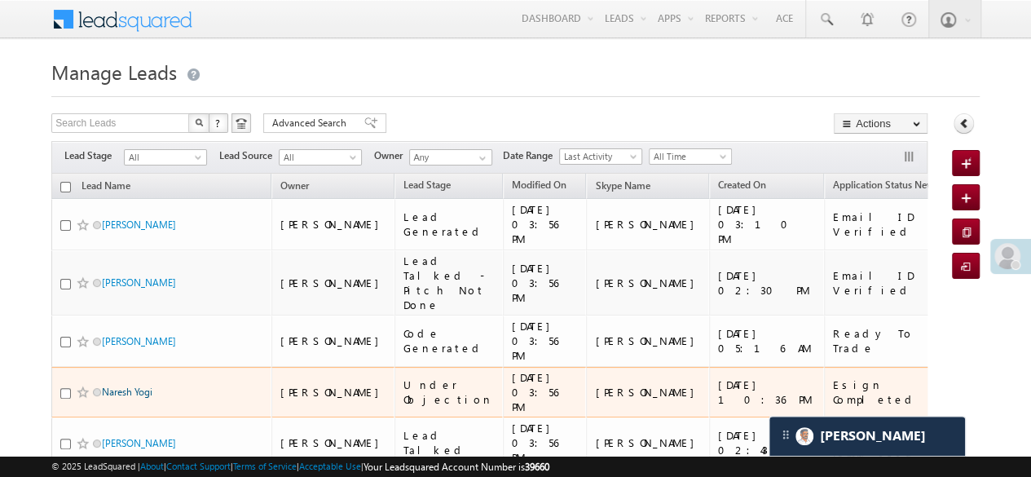
click at [149, 385] on link "Naresh Yogi" at bounding box center [127, 391] width 51 height 12
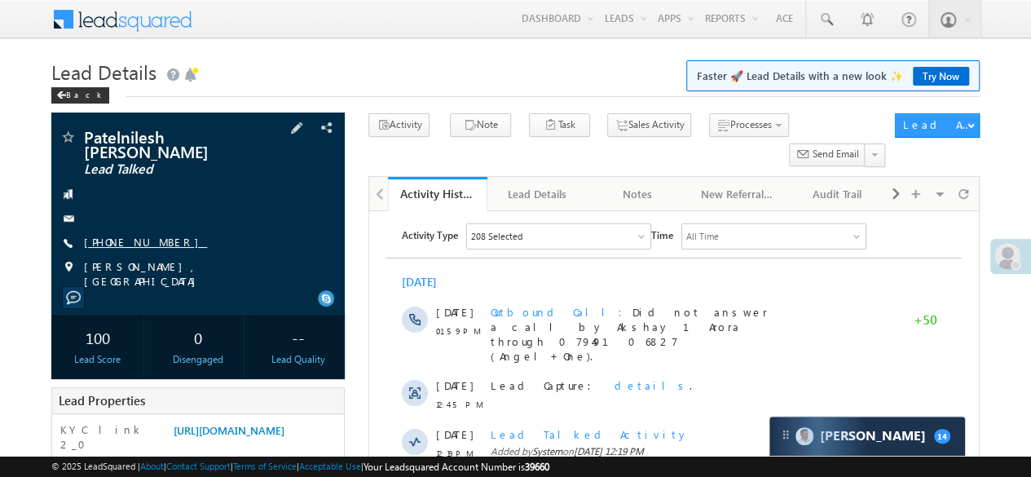
drag, startPoint x: 83, startPoint y: 227, endPoint x: 161, endPoint y: 227, distance: 78.2
click at [161, 235] on div "[PHONE_NUMBER]" at bounding box center [197, 243] width 277 height 16
copy div "[PHONE_NUMBER]"
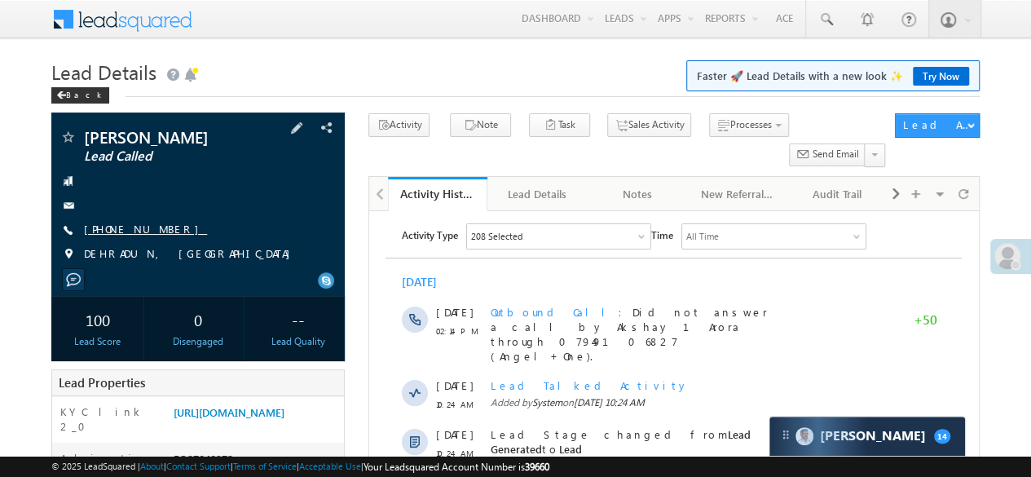
drag, startPoint x: 82, startPoint y: 229, endPoint x: 161, endPoint y: 225, distance: 79.2
click at [162, 225] on div "[PHONE_NUMBER]" at bounding box center [197, 230] width 277 height 16
copy div "[PHONE_NUMBER]"
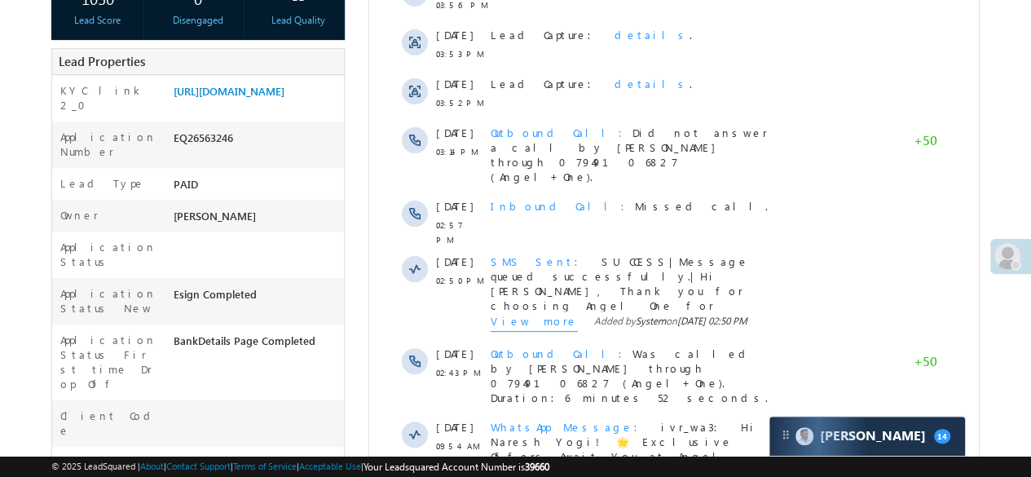
scroll to position [407, 0]
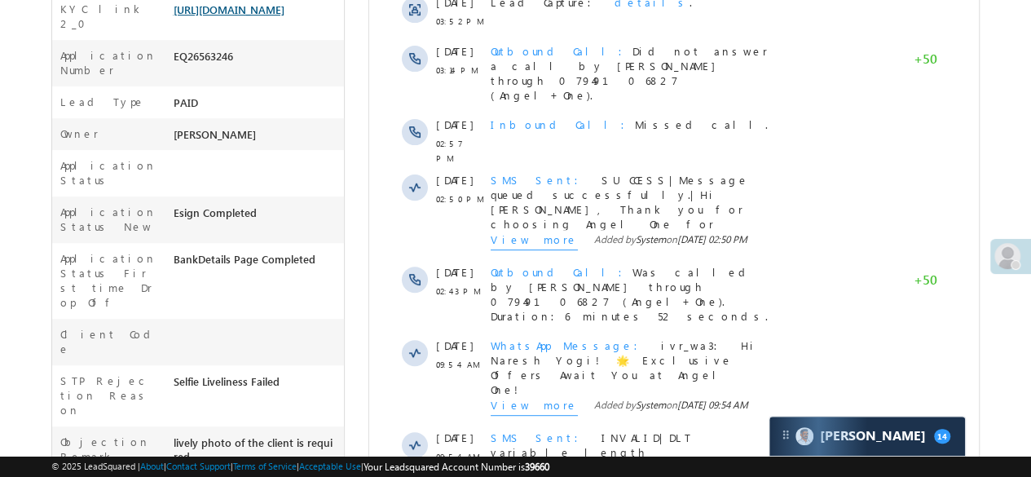
click at [221, 16] on link "https://angelbroking1-pk3em7sa.customui-test.leadsquared.com?leadId=d0f8249c-92…" at bounding box center [228, 9] width 111 height 14
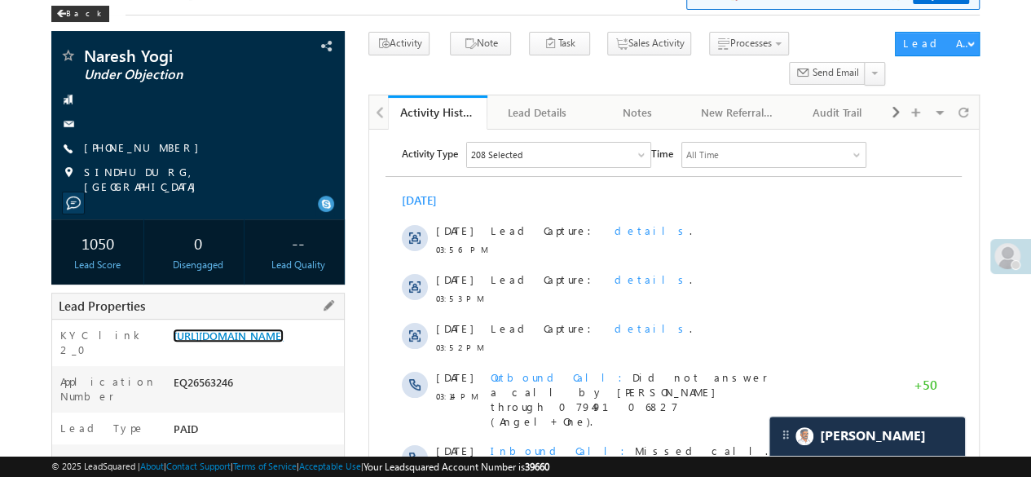
scroll to position [0, 0]
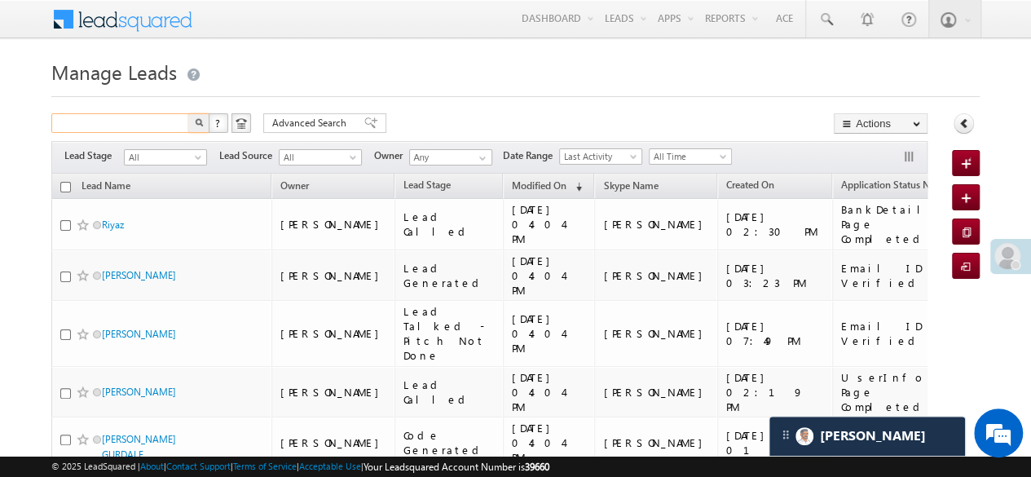
paste input "EQ27070817"
click at [192, 121] on button "button" at bounding box center [198, 123] width 21 height 20
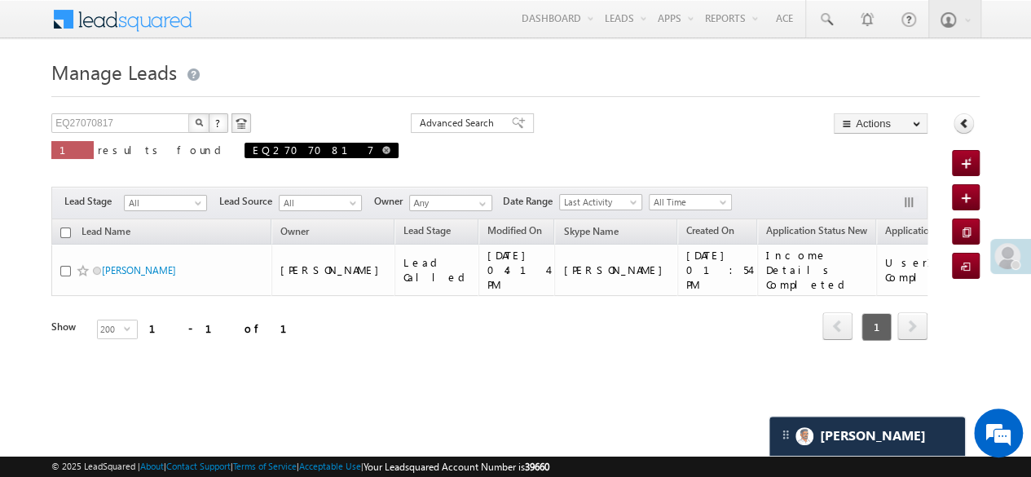
click at [382, 148] on span at bounding box center [386, 150] width 8 height 8
type input "Search Leads"
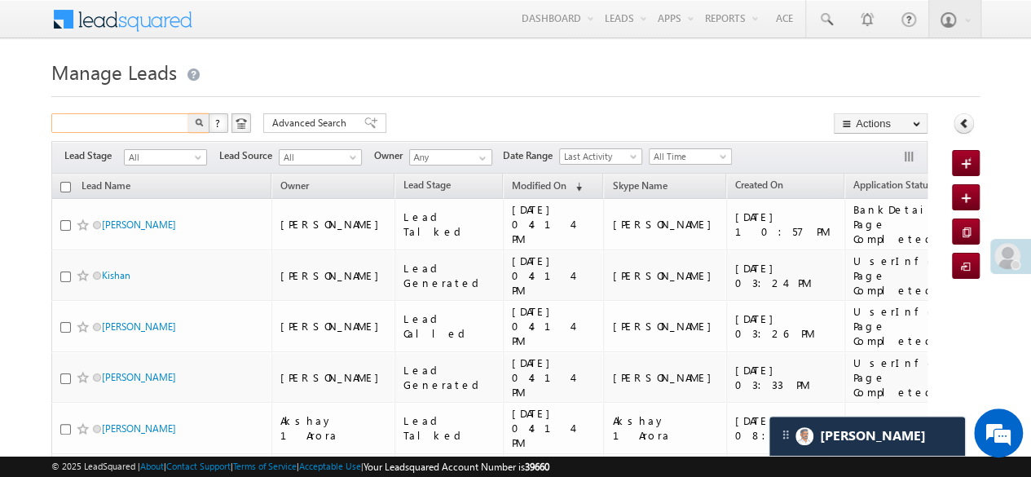
paste input "EQ27050723"
click at [191, 121] on button "button" at bounding box center [198, 123] width 21 height 20
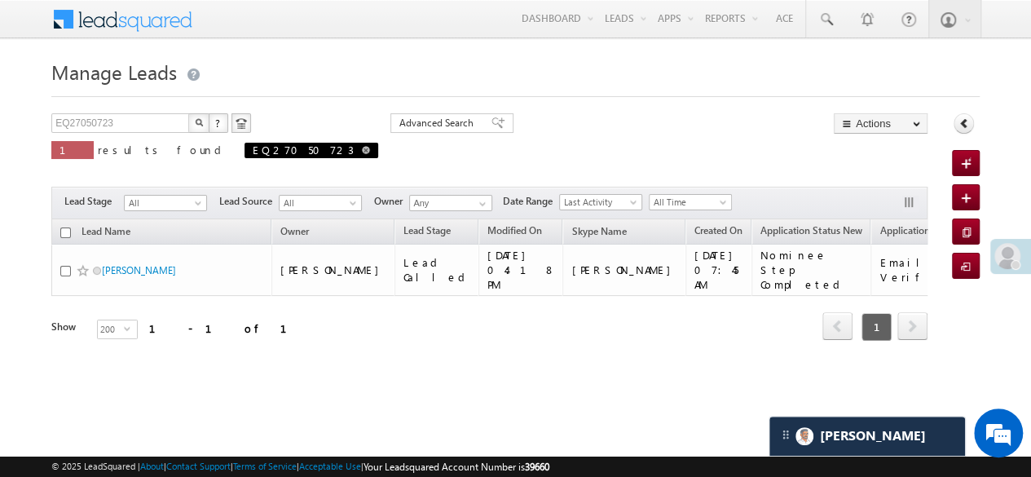
click at [362, 151] on span at bounding box center [366, 150] width 8 height 8
type input "Search Leads"
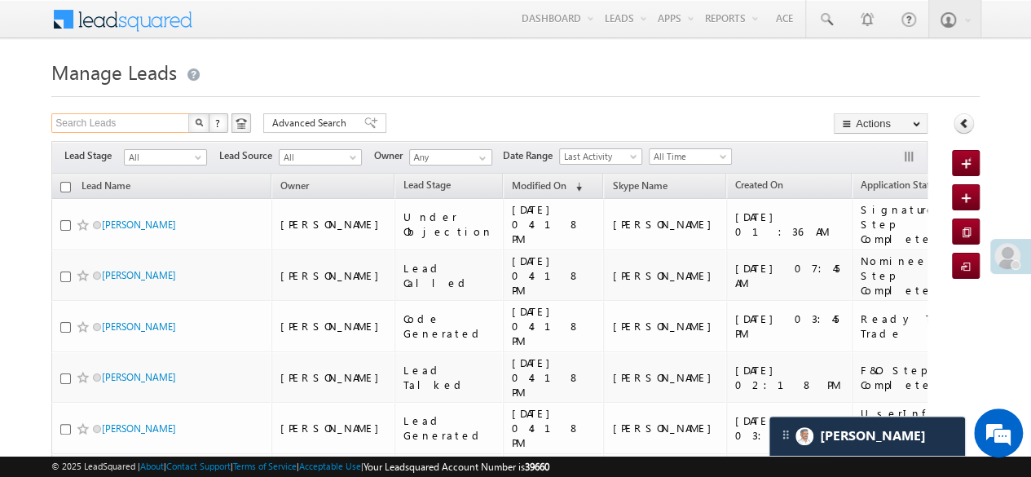
click at [140, 118] on input "Search Leads" at bounding box center [120, 123] width 139 height 20
paste input "EQ26696354"
click at [191, 123] on button "button" at bounding box center [198, 123] width 21 height 20
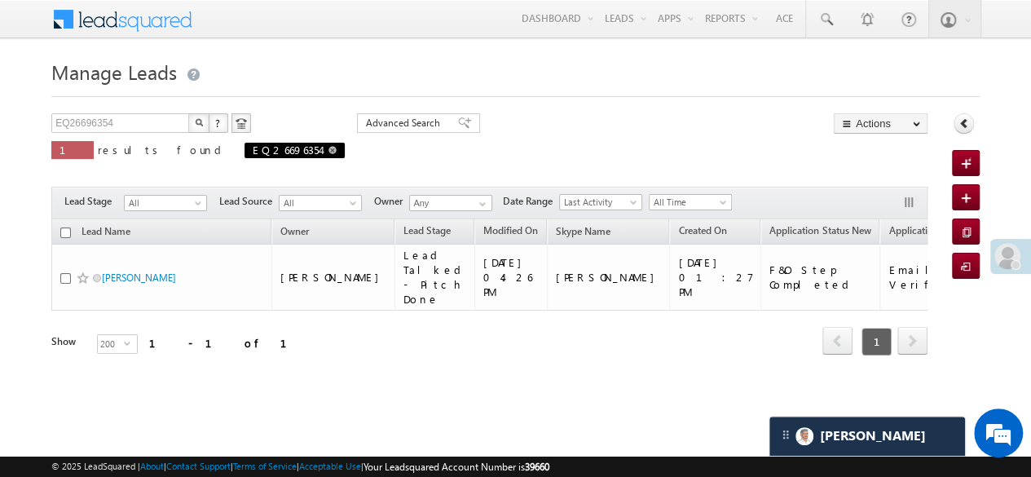
click at [328, 151] on span at bounding box center [332, 150] width 8 height 8
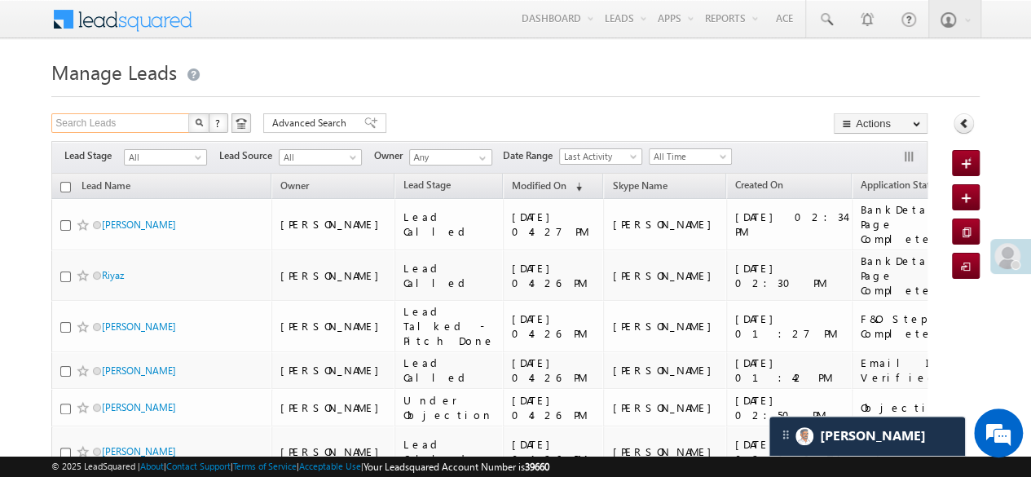
click at [127, 121] on input "Search Leads" at bounding box center [120, 123] width 139 height 20
paste input "EQ26696354"
click at [195, 118] on img "button" at bounding box center [199, 122] width 8 height 8
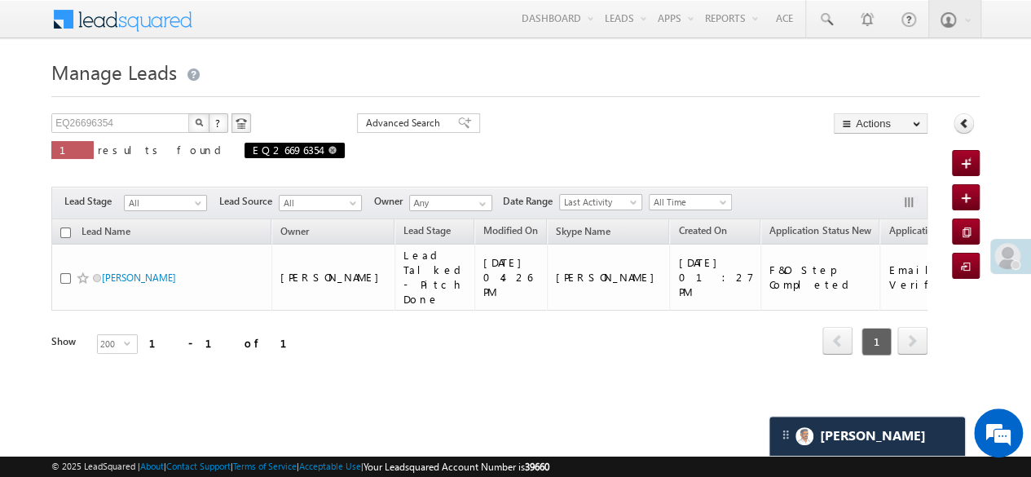
click at [328, 153] on link at bounding box center [332, 150] width 8 height 14
type input "Search Leads"
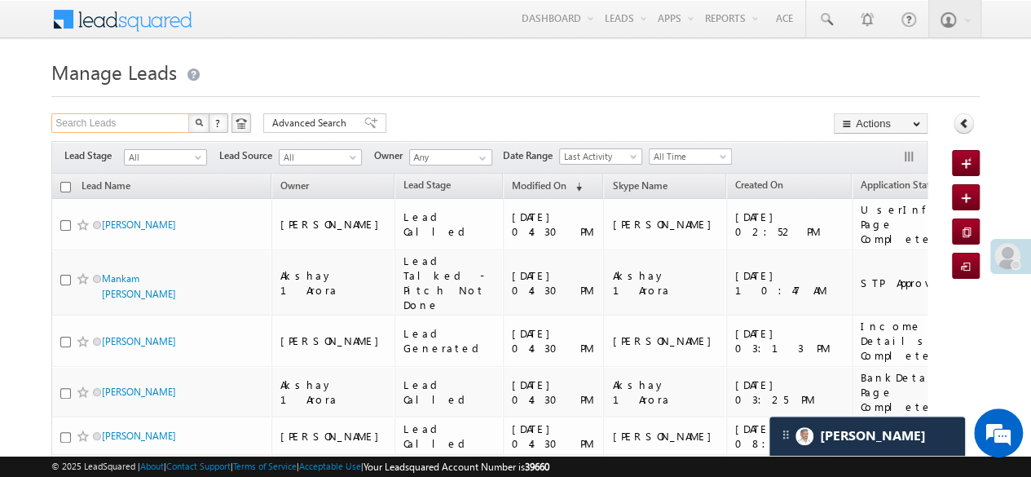
click at [123, 123] on input "Search Leads" at bounding box center [120, 123] width 139 height 20
paste input "EQ27061651"
click at [196, 117] on button "button" at bounding box center [198, 123] width 21 height 20
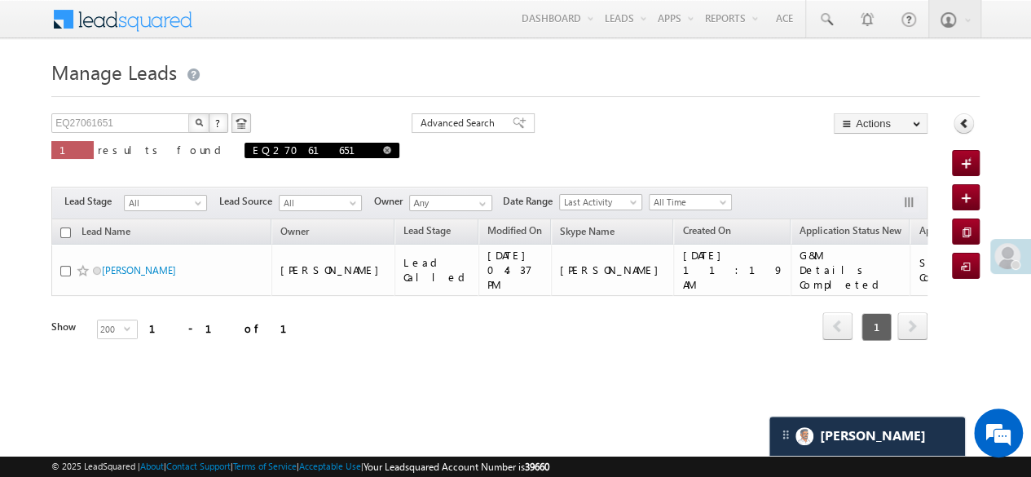
click at [383, 153] on link at bounding box center [387, 150] width 8 height 14
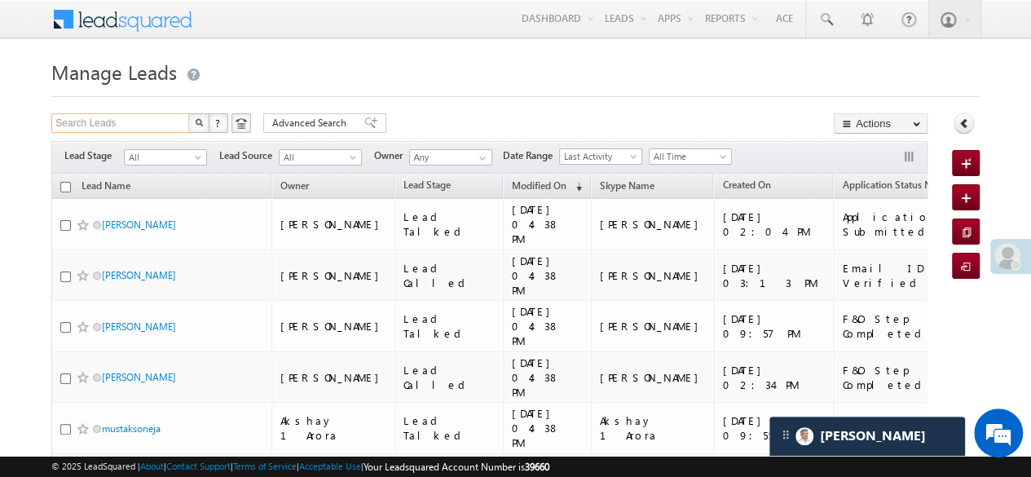
click at [94, 126] on input "Search Leads" at bounding box center [120, 123] width 139 height 20
click at [93, 126] on input "Search Leads" at bounding box center [120, 123] width 139 height 20
paste input "9558914923"
click at [196, 122] on img "button" at bounding box center [199, 122] width 8 height 8
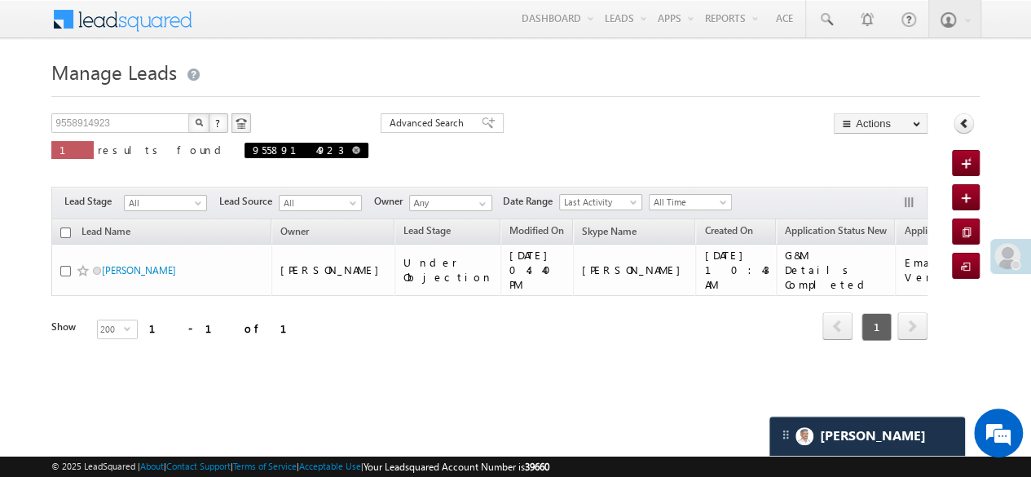
click at [244, 150] on span "9558914923" at bounding box center [306, 150] width 124 height 15
click at [352, 148] on span at bounding box center [356, 150] width 8 height 8
type input "Search Leads"
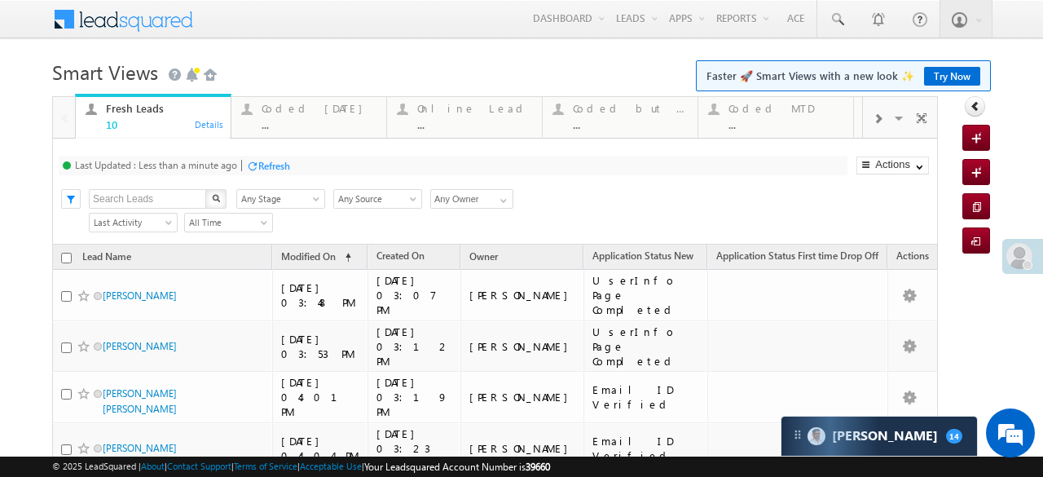
click at [282, 165] on div "Refresh" at bounding box center [274, 166] width 32 height 12
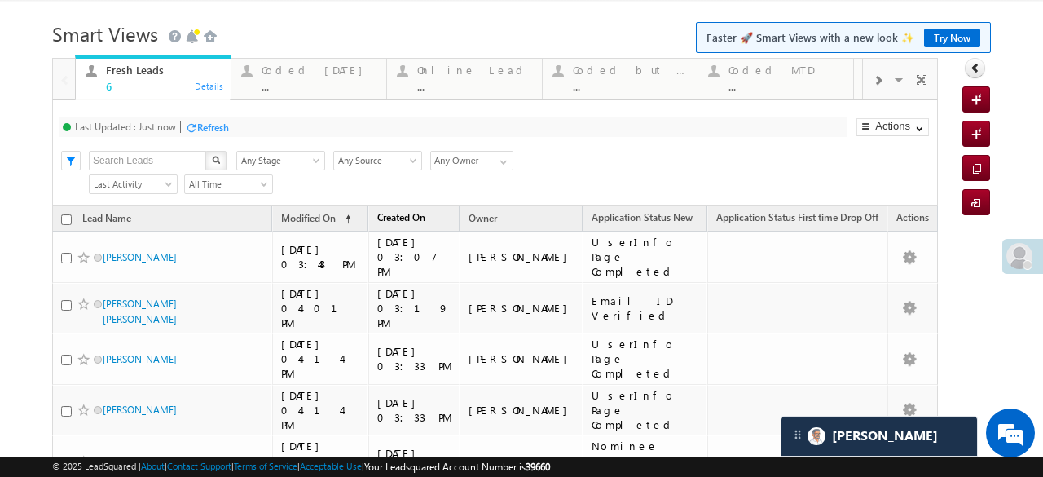
scroll to position [139, 0]
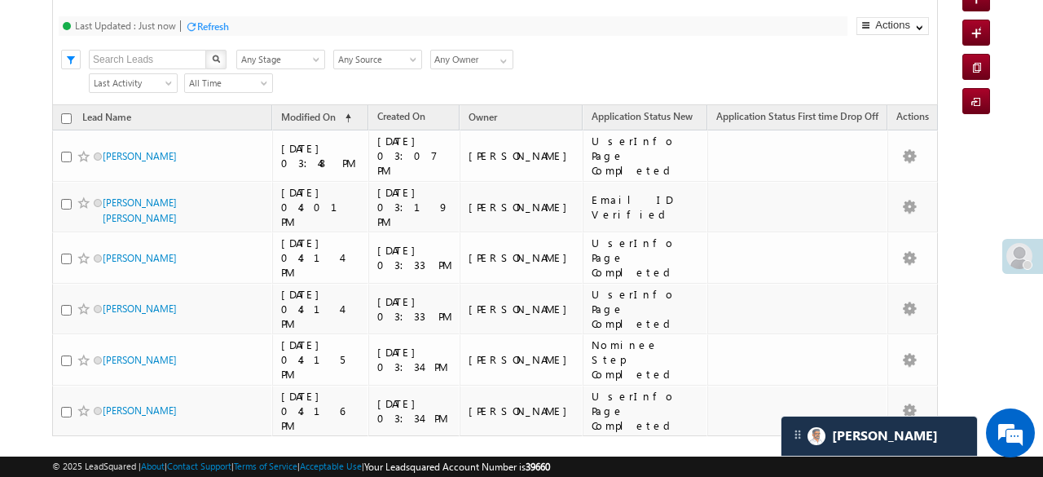
click at [227, 20] on div "Refresh" at bounding box center [213, 26] width 32 height 12
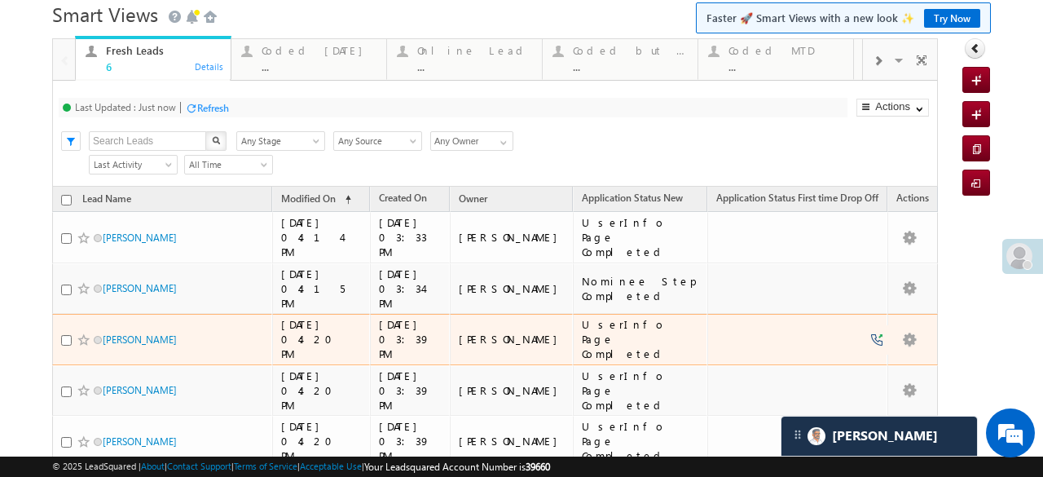
scroll to position [0, 0]
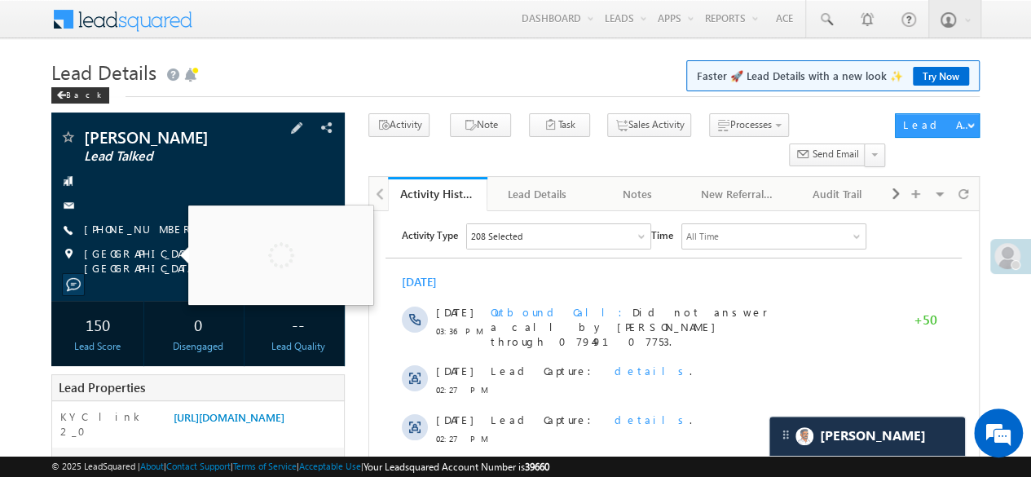
scroll to position [326, 0]
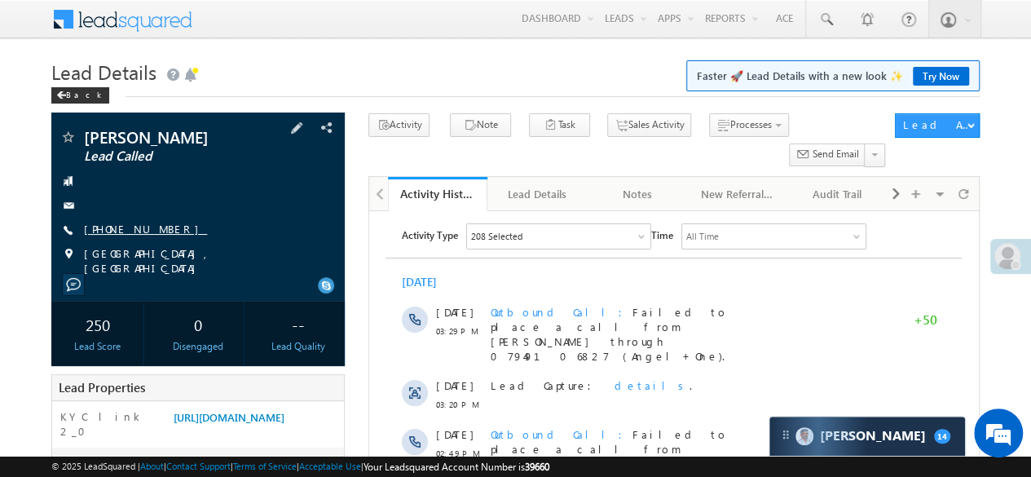
drag, startPoint x: 86, startPoint y: 224, endPoint x: 163, endPoint y: 227, distance: 76.7
click at [163, 227] on link "[PHONE_NUMBER]" at bounding box center [145, 229] width 123 height 14
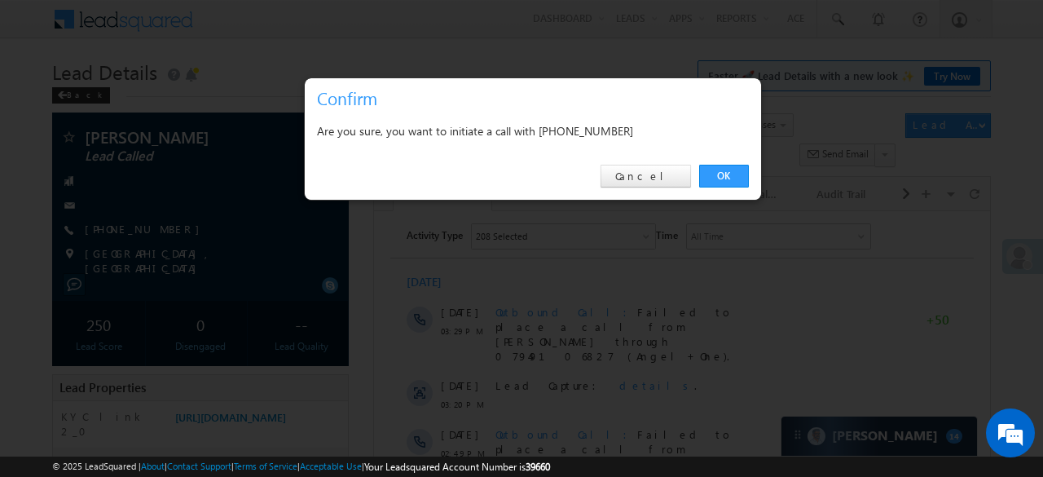
click at [553, 136] on div "Are you sure, you want to initiate a call with [PHONE_NUMBER]" at bounding box center [533, 131] width 432 height 20
click at [554, 136] on div "Are you sure, you want to initiate a call with +91-8750060916" at bounding box center [533, 131] width 432 height 20
click div "Are you sure, you want to initiate a call with +91-8750060916"
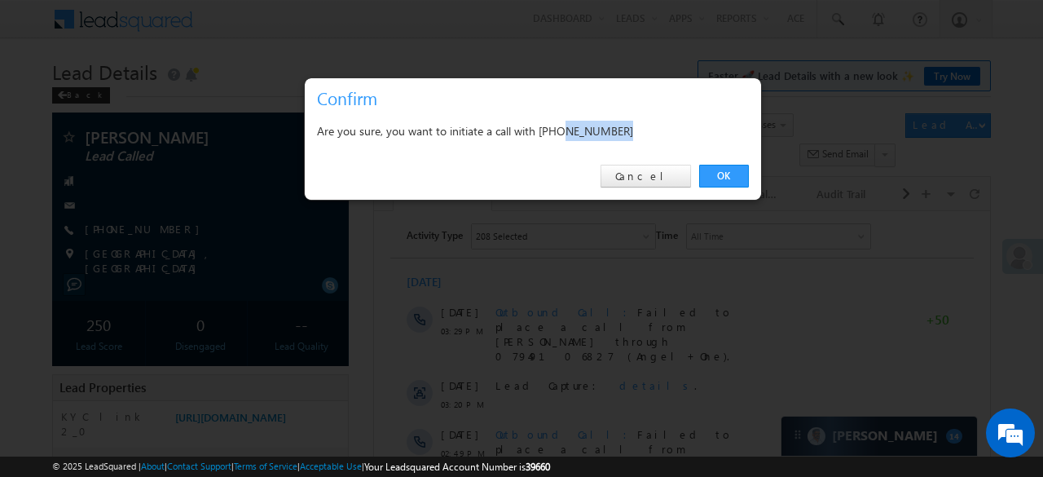
click div "Are you sure, you want to initiate a call with +91-8750060916"
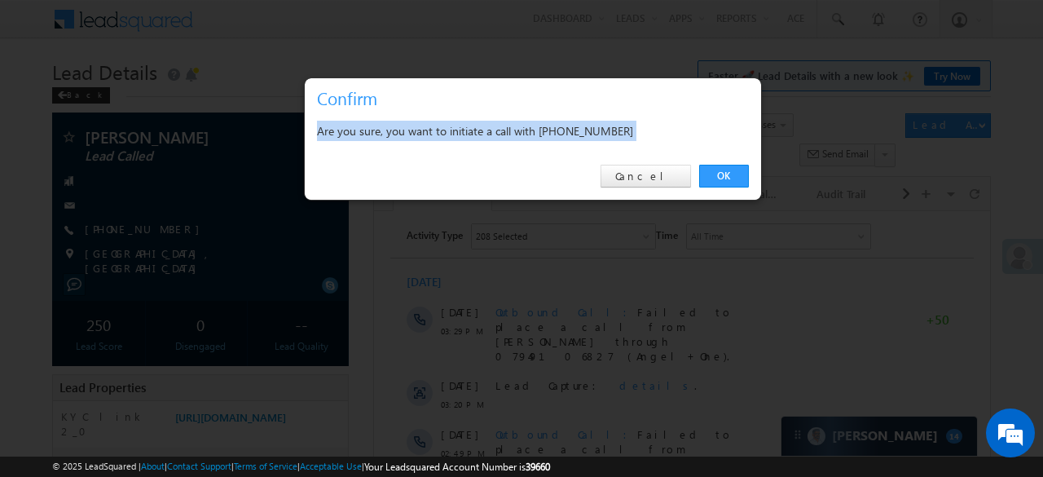
click div "Are you sure, you want to initiate a call with +91-8750060916"
drag, startPoint x: 544, startPoint y: 130, endPoint x: 628, endPoint y: 133, distance: 83.2
click div "Are you sure, you want to initiate a call with +91-8750060916"
copy div "91-8750060916"
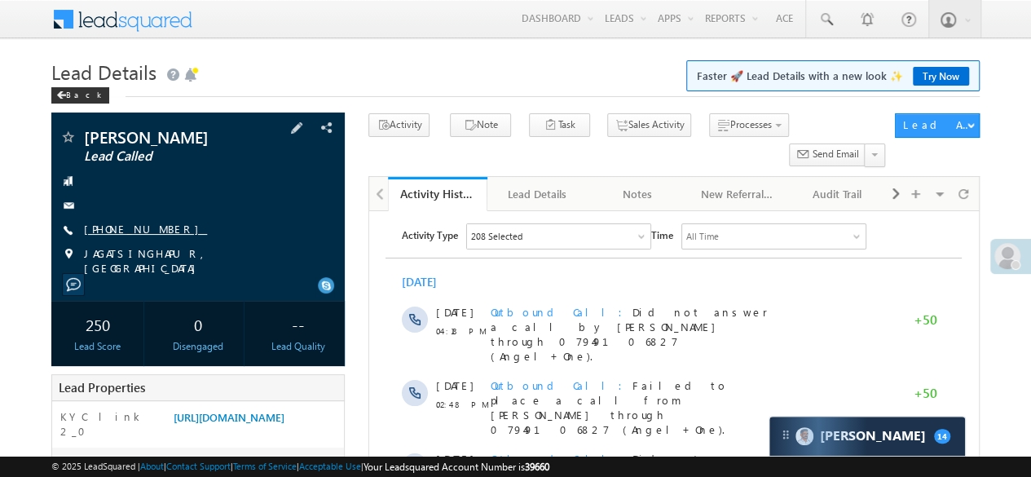
drag, startPoint x: 83, startPoint y: 227, endPoint x: 163, endPoint y: 226, distance: 79.9
click at [163, 226] on div "[PHONE_NUMBER]" at bounding box center [197, 230] width 277 height 16
copy div "[PHONE_NUMBER]"
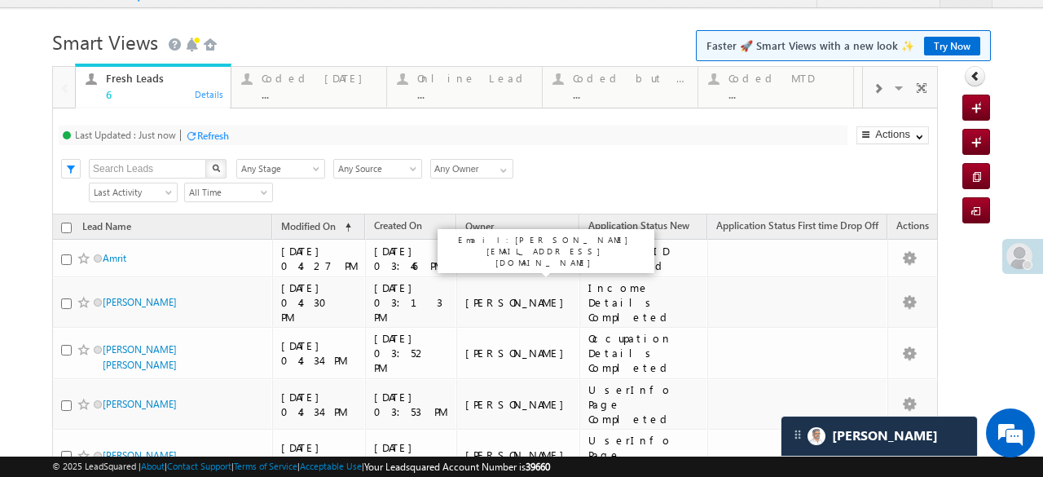
scroll to position [112, 0]
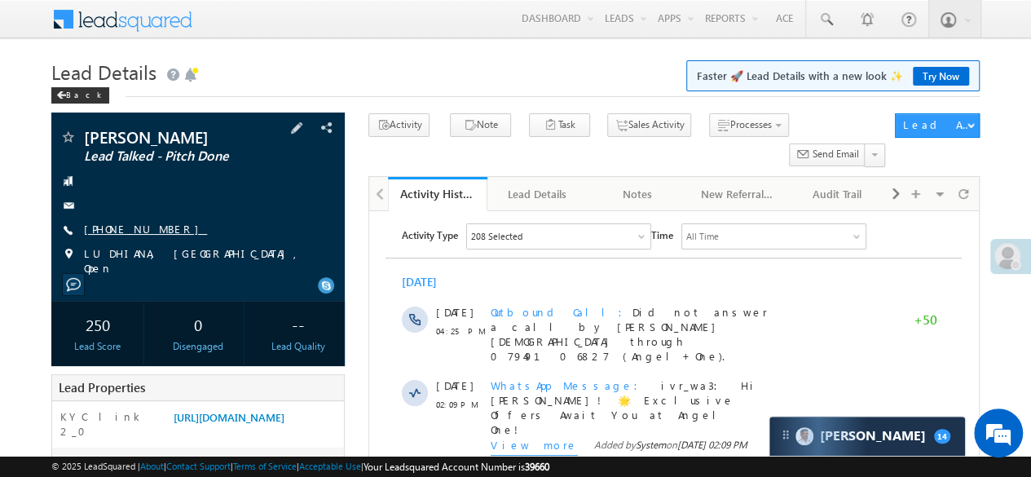
drag, startPoint x: 83, startPoint y: 230, endPoint x: 161, endPoint y: 231, distance: 78.2
click at [161, 231] on div "[PHONE_NUMBER]" at bounding box center [197, 230] width 277 height 16
copy div "[PHONE_NUMBER]"
drag, startPoint x: 85, startPoint y: 227, endPoint x: 161, endPoint y: 227, distance: 76.6
click at [161, 227] on link "[PHONE_NUMBER]" at bounding box center [145, 229] width 123 height 14
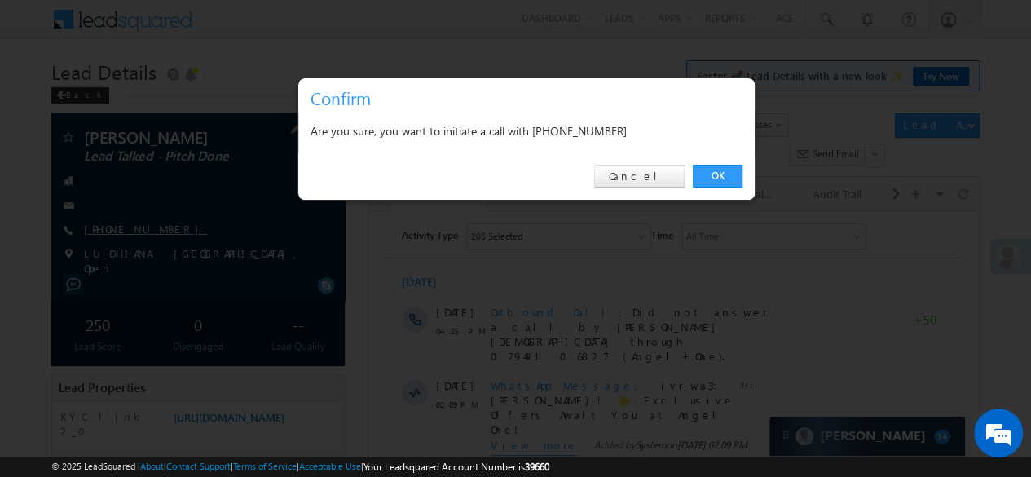
copy link "[PHONE_NUMBER]"
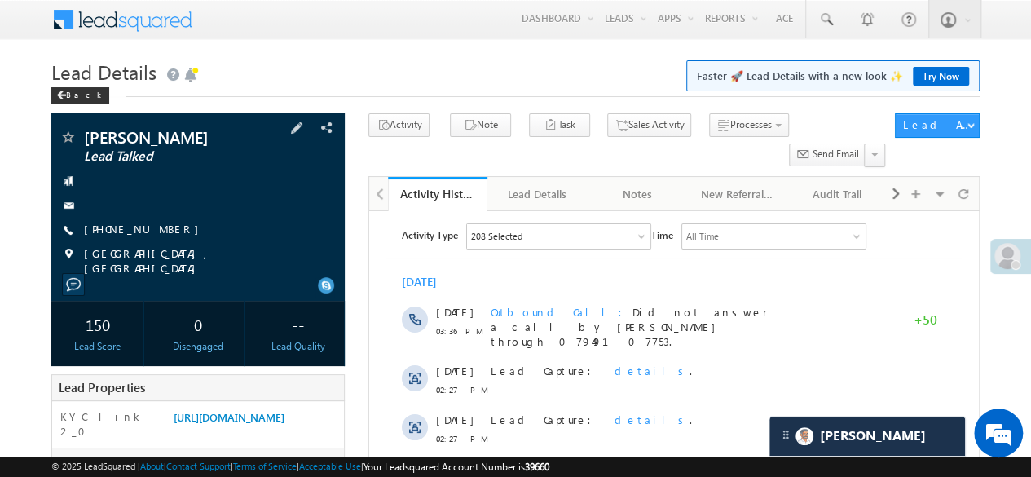
scroll to position [407, 0]
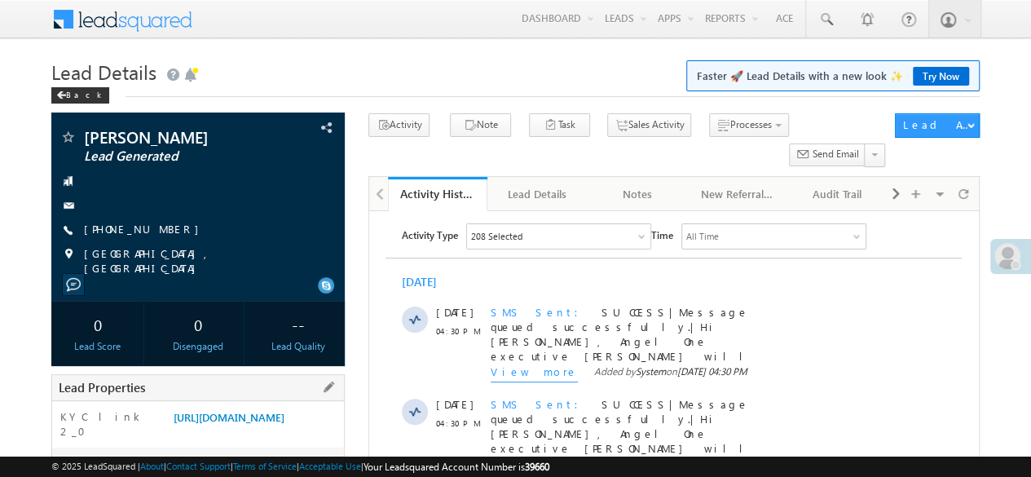
scroll to position [163, 0]
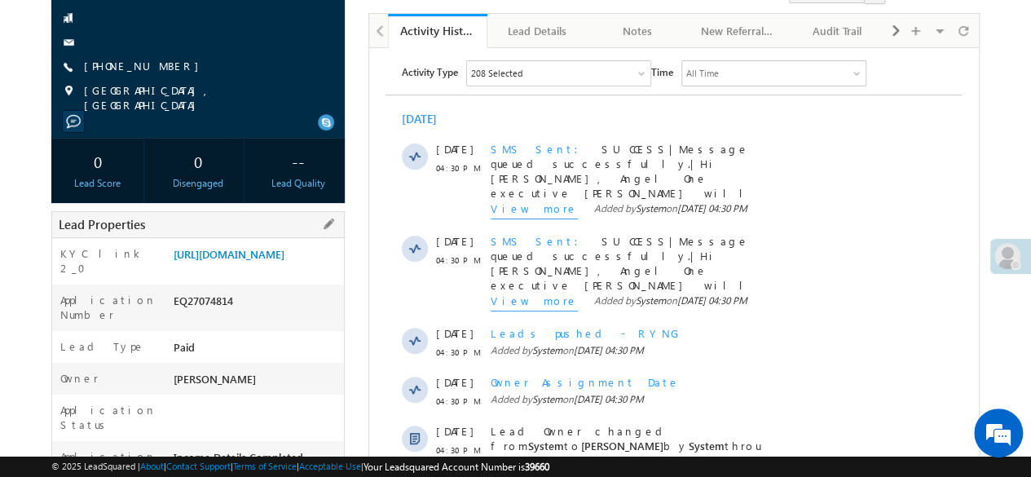
click at [192, 315] on div "EQ27074814" at bounding box center [256, 304] width 175 height 23
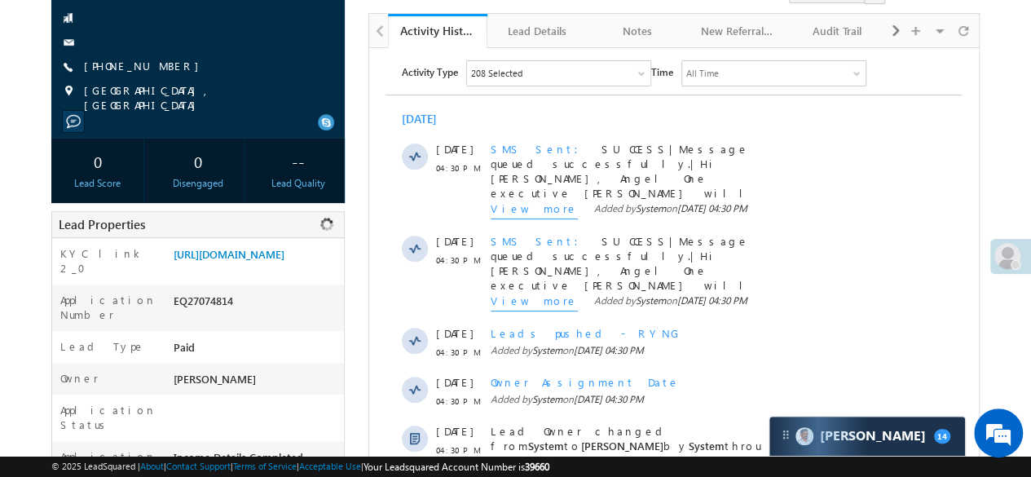
copy div "EQ27074814"
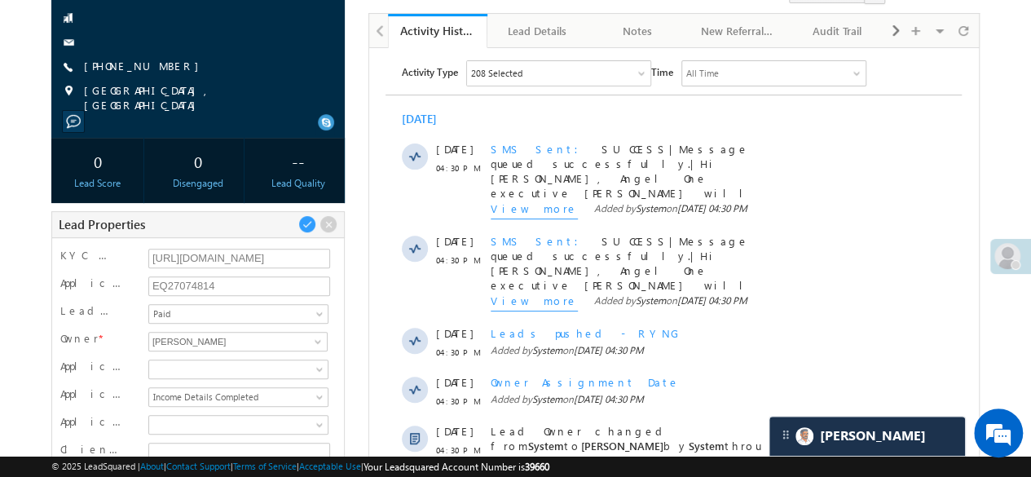
scroll to position [0, 0]
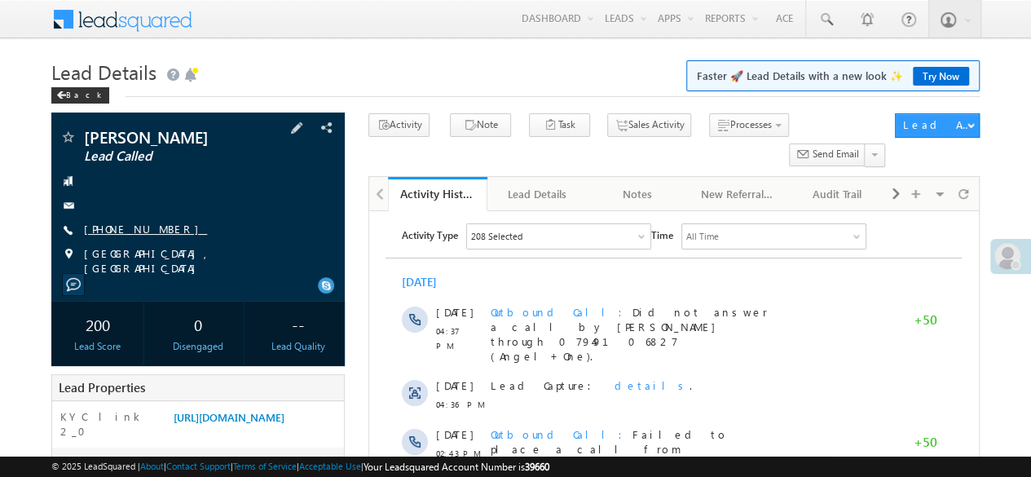
drag, startPoint x: 81, startPoint y: 227, endPoint x: 161, endPoint y: 228, distance: 80.7
click at [161, 228] on div "[PHONE_NUMBER]" at bounding box center [197, 230] width 277 height 16
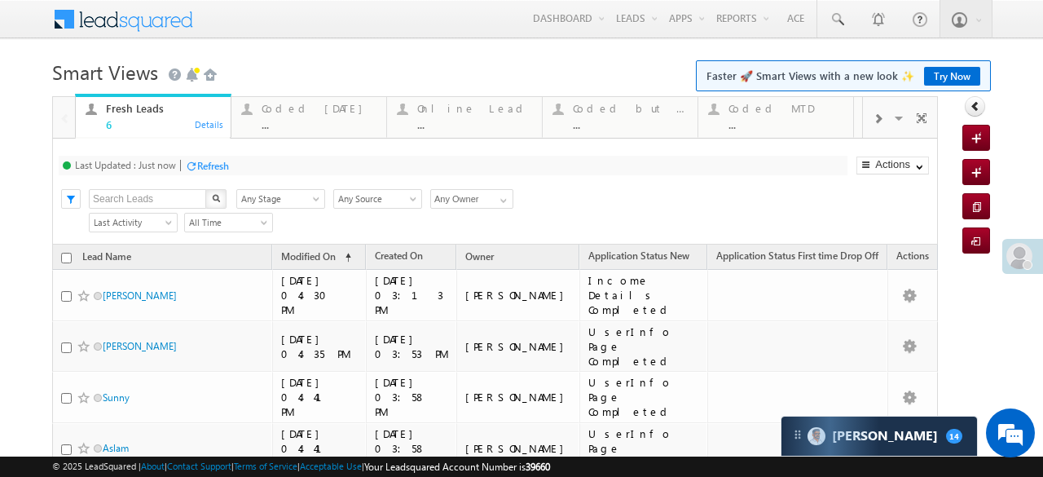
click at [214, 163] on div "Refresh" at bounding box center [213, 166] width 32 height 12
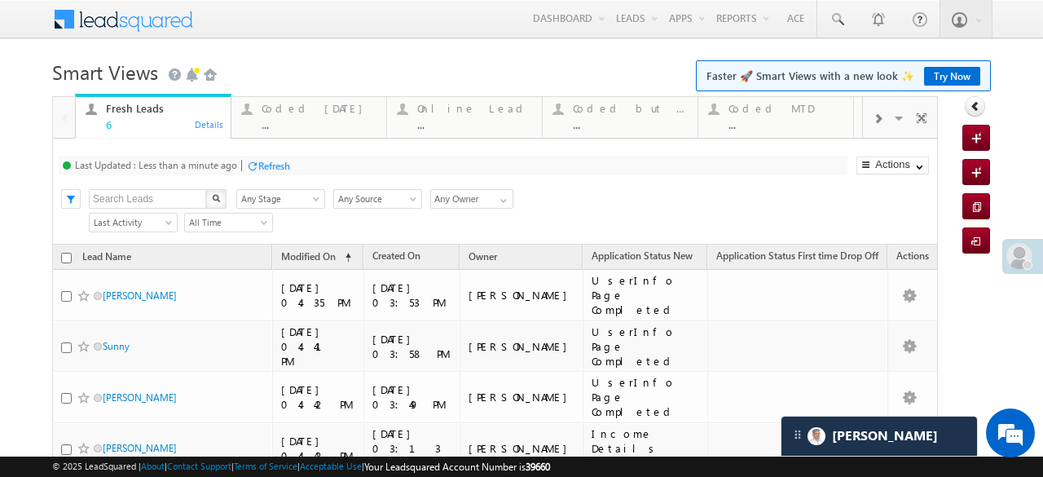
click at [258, 160] on div at bounding box center [252, 166] width 12 height 12
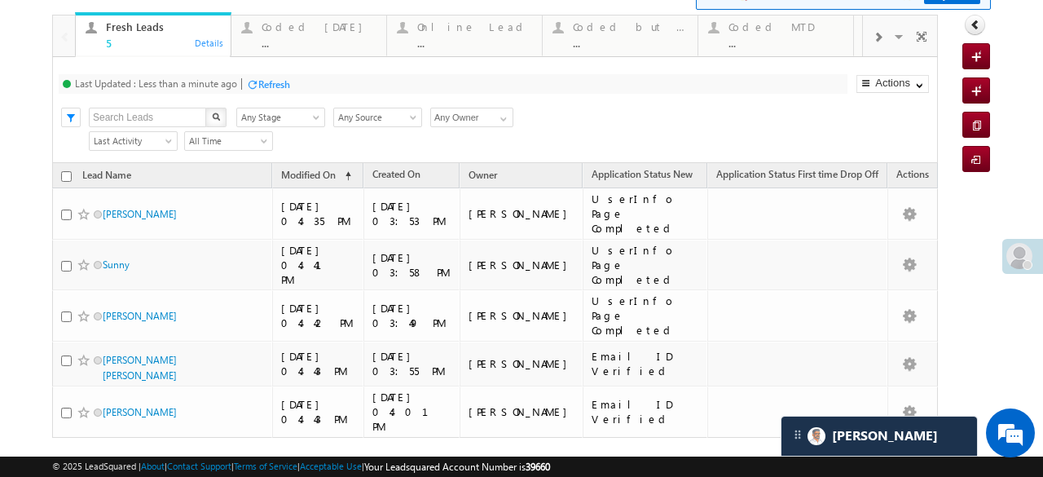
scroll to position [103, 0]
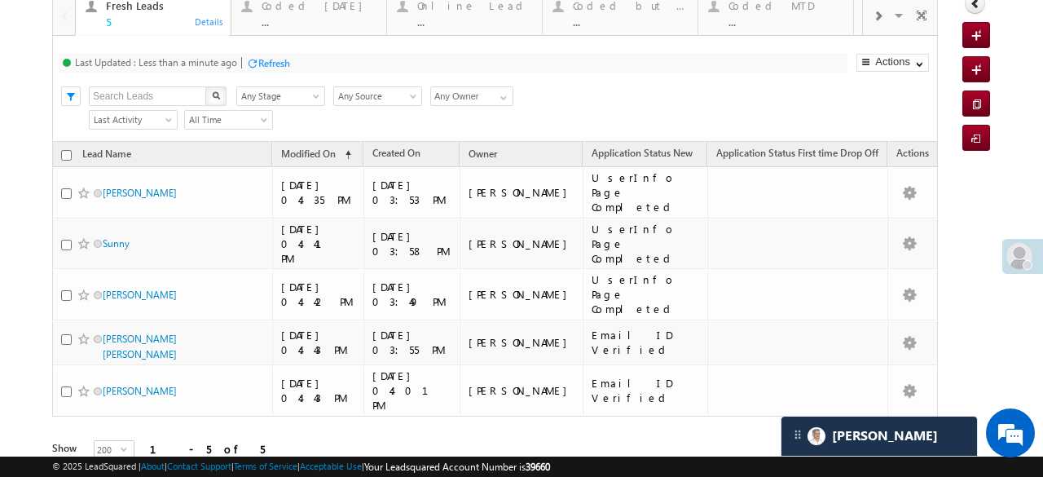
click at [269, 61] on div "Refresh" at bounding box center [274, 63] width 32 height 12
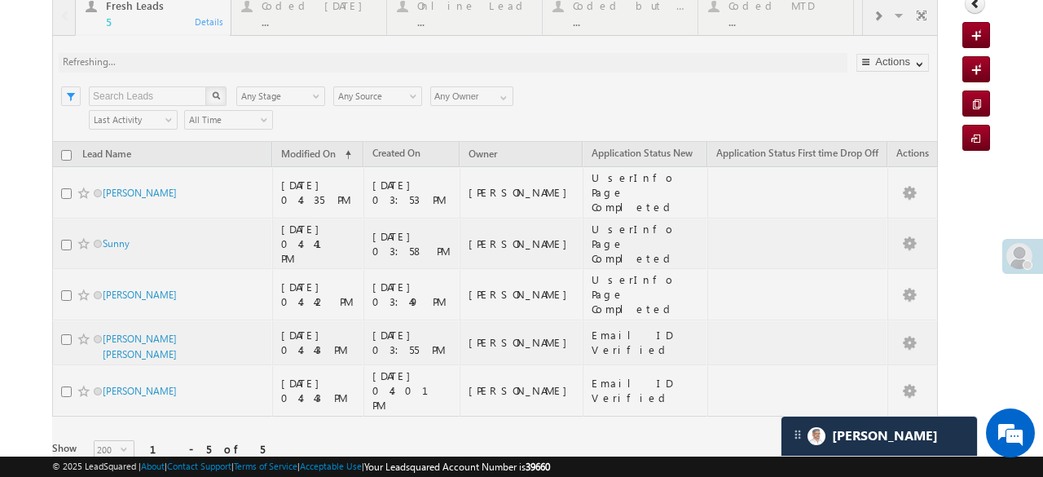
scroll to position [0, 0]
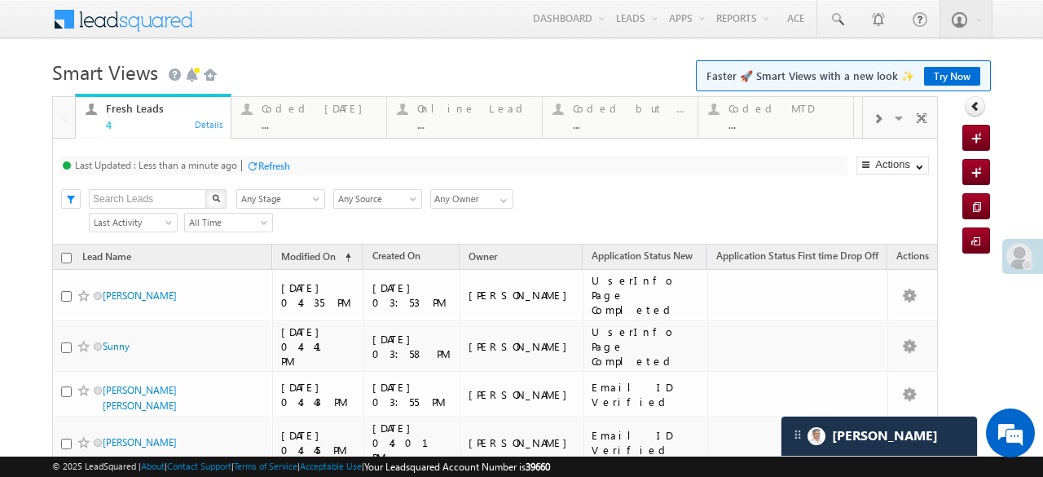
click at [264, 167] on div "Refresh" at bounding box center [274, 166] width 32 height 12
click at [231, 173] on div "Last Updated : Just now Refresh Refreshing..." at bounding box center [453, 166] width 789 height 20
click at [225, 170] on div "Refresh" at bounding box center [213, 166] width 32 height 12
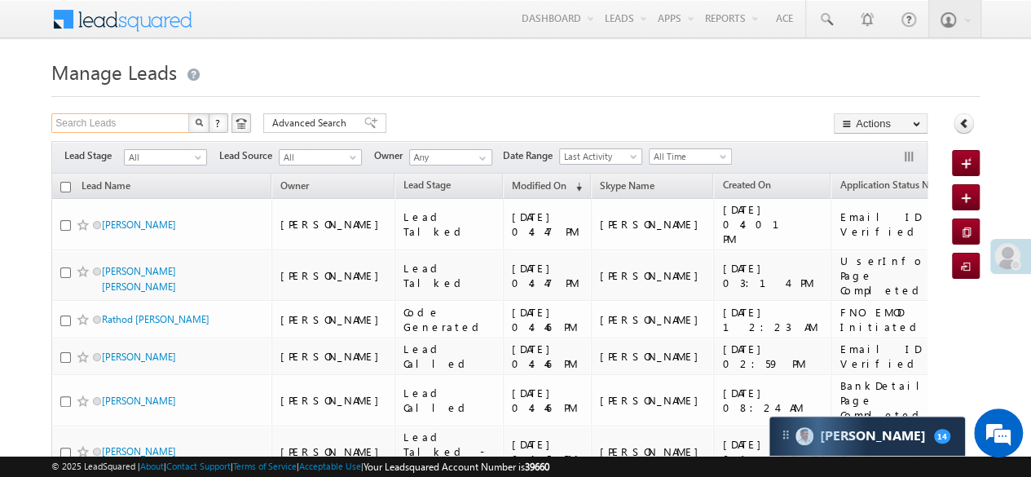
click at [152, 128] on input "Search Leads" at bounding box center [120, 123] width 139 height 20
paste input "EQ26902345"
click at [189, 126] on button "button" at bounding box center [198, 123] width 21 height 20
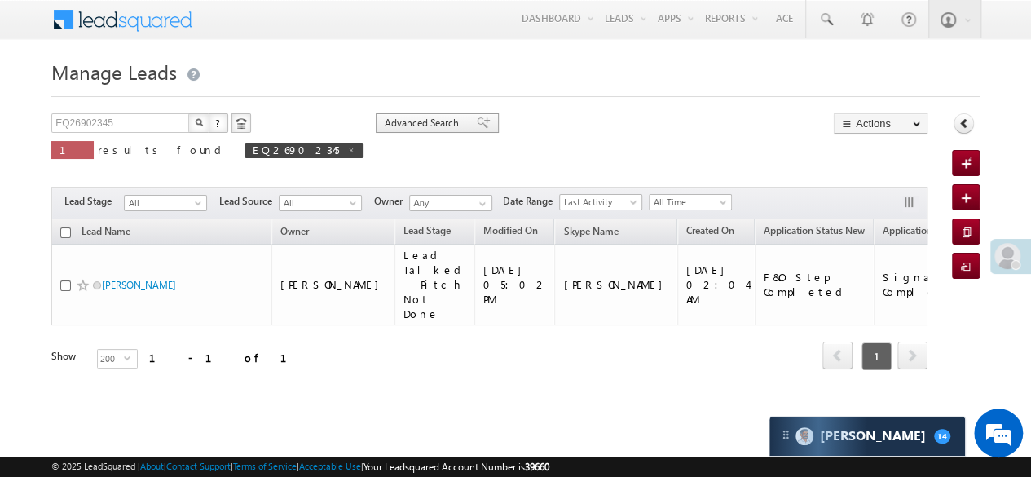
drag, startPoint x: 227, startPoint y: 152, endPoint x: 318, endPoint y: 126, distance: 94.9
click at [347, 151] on span at bounding box center [351, 150] width 8 height 8
type input "Search Leads"
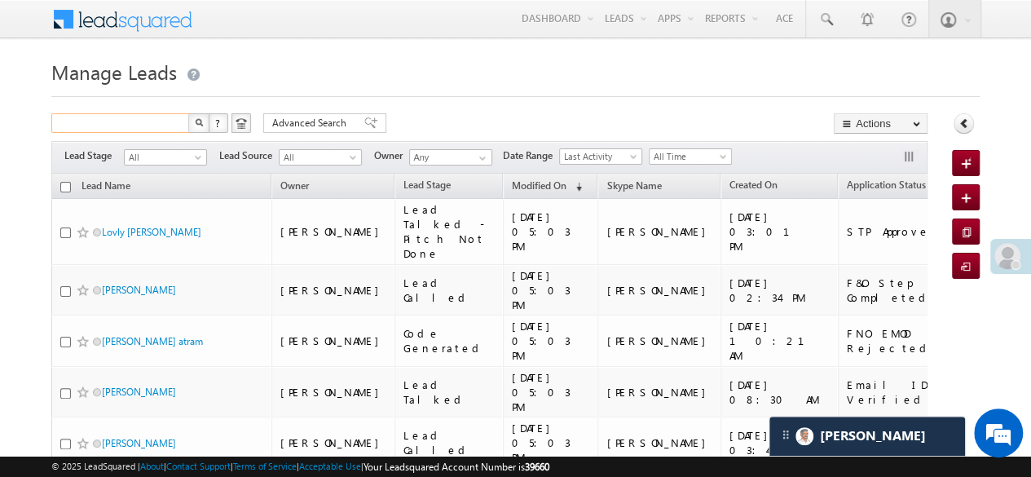
paste input "EQ27043279"
click at [201, 123] on img "button" at bounding box center [199, 122] width 8 height 8
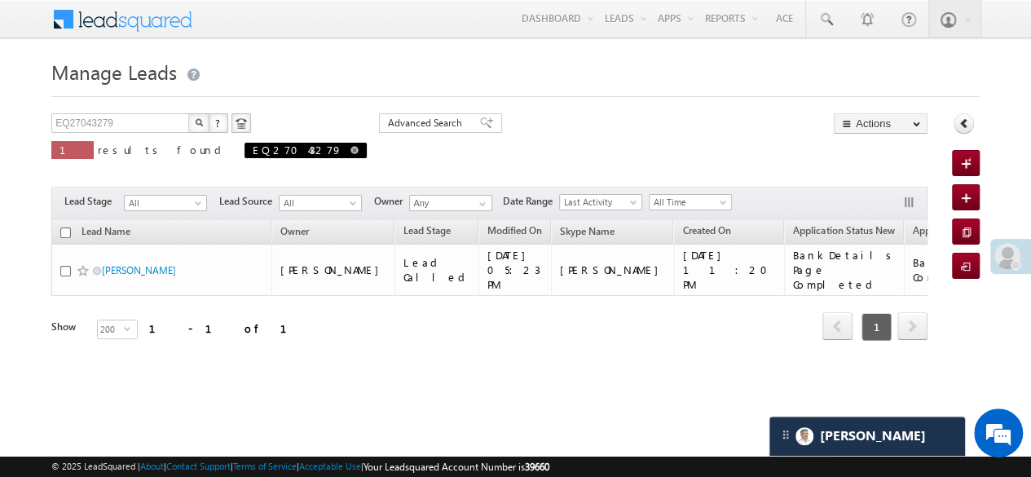
click at [350, 151] on span at bounding box center [354, 150] width 8 height 8
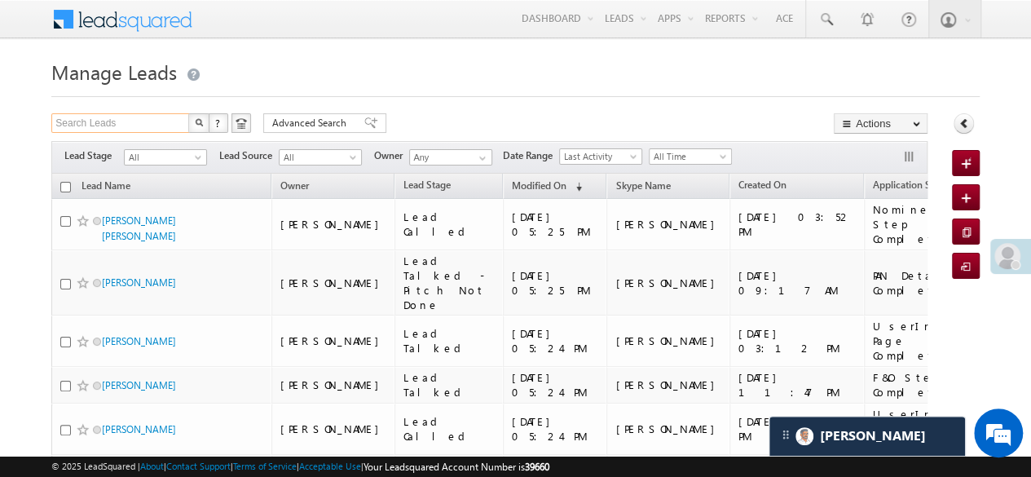
click at [171, 122] on input "Search Leads" at bounding box center [120, 123] width 139 height 20
click at [160, 120] on input "Search Leads" at bounding box center [120, 123] width 139 height 20
paste input "EQ26775789"
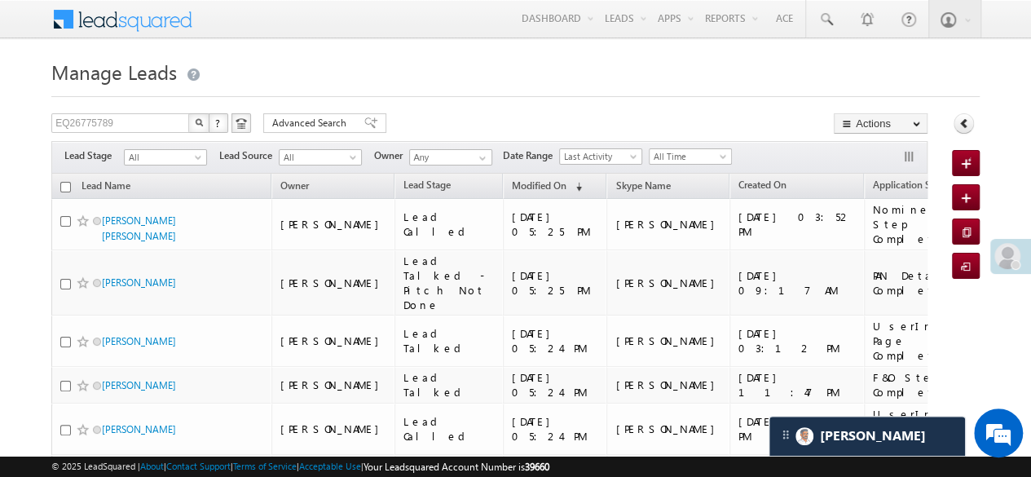
drag, startPoint x: 199, startPoint y: 119, endPoint x: 207, endPoint y: 118, distance: 8.2
click at [199, 120] on img "button" at bounding box center [199, 122] width 8 height 8
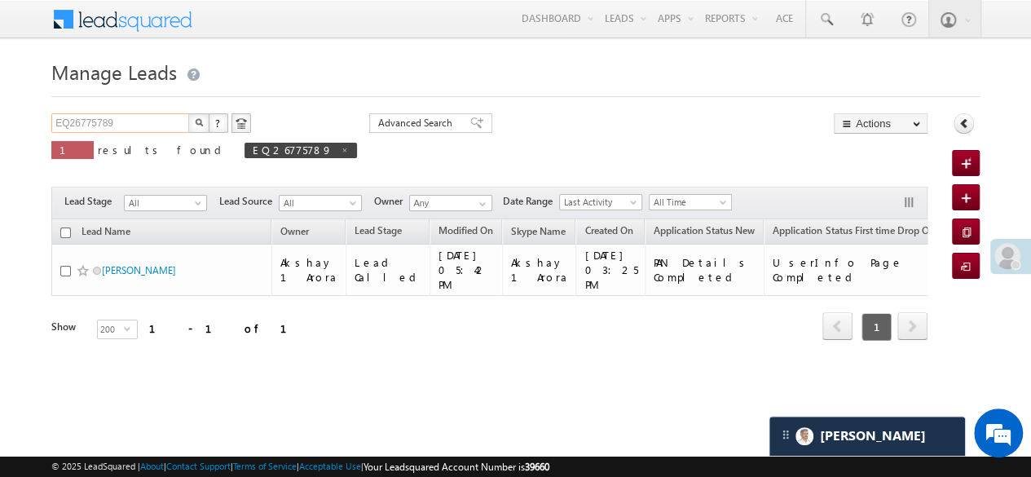
click at [140, 123] on input "EQ26775789" at bounding box center [120, 123] width 139 height 20
paste input "7035756"
click at [188, 120] on button "button" at bounding box center [198, 123] width 21 height 20
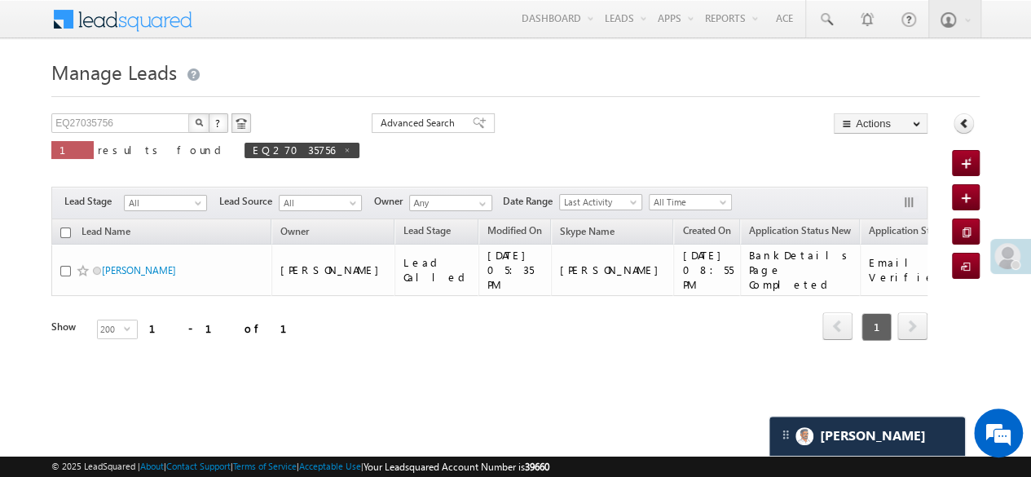
click at [195, 126] on img "button" at bounding box center [199, 122] width 8 height 8
click at [343, 147] on span at bounding box center [347, 150] width 8 height 8
type input "Search Leads"
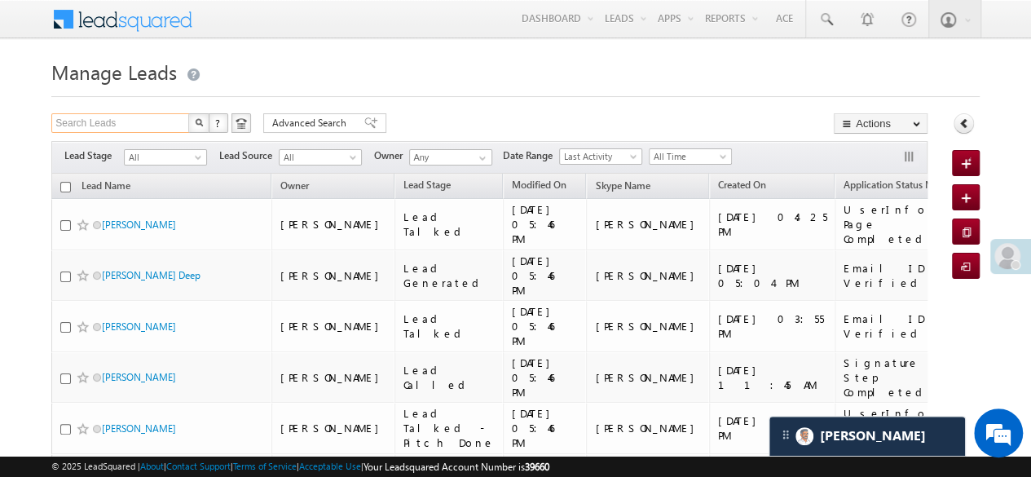
click at [129, 117] on input "Search Leads" at bounding box center [120, 123] width 139 height 20
click at [285, 116] on span "Advanced Search" at bounding box center [311, 123] width 79 height 15
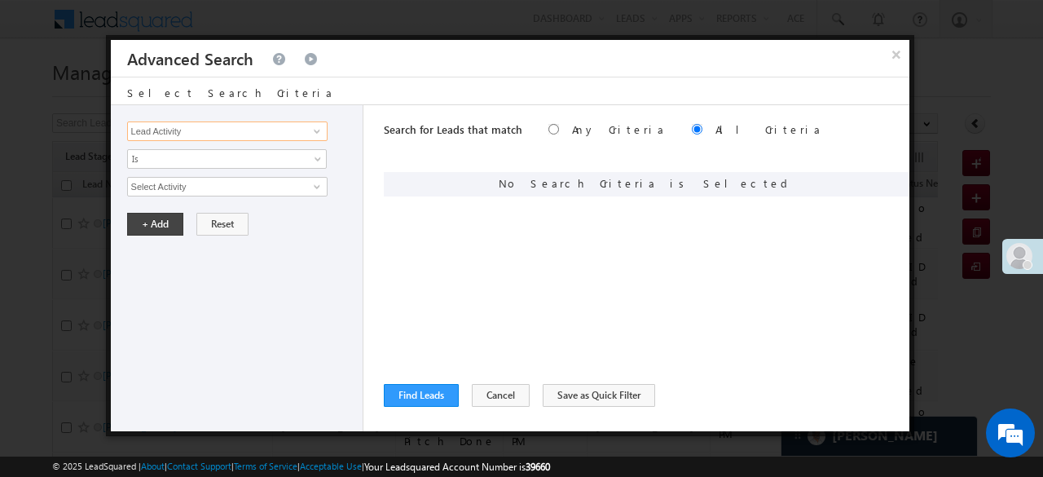
click at [277, 126] on input "Lead Activity" at bounding box center [227, 131] width 200 height 20
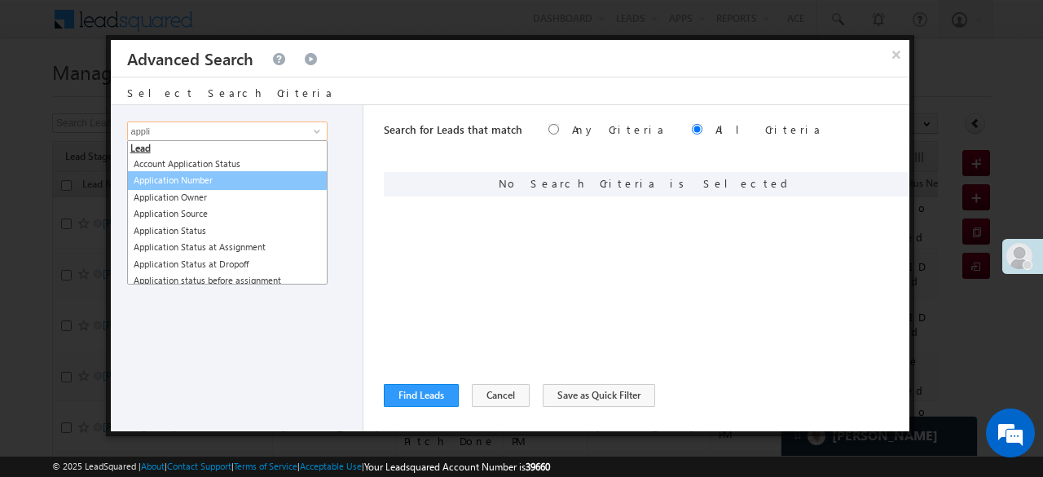
click at [212, 175] on link "Application Number" at bounding box center [227, 180] width 200 height 19
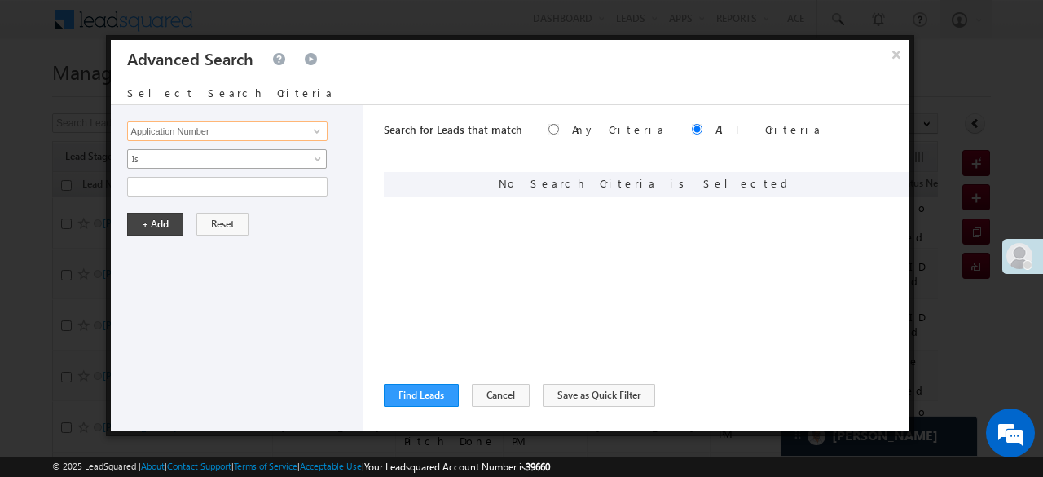
type input "Application Number"
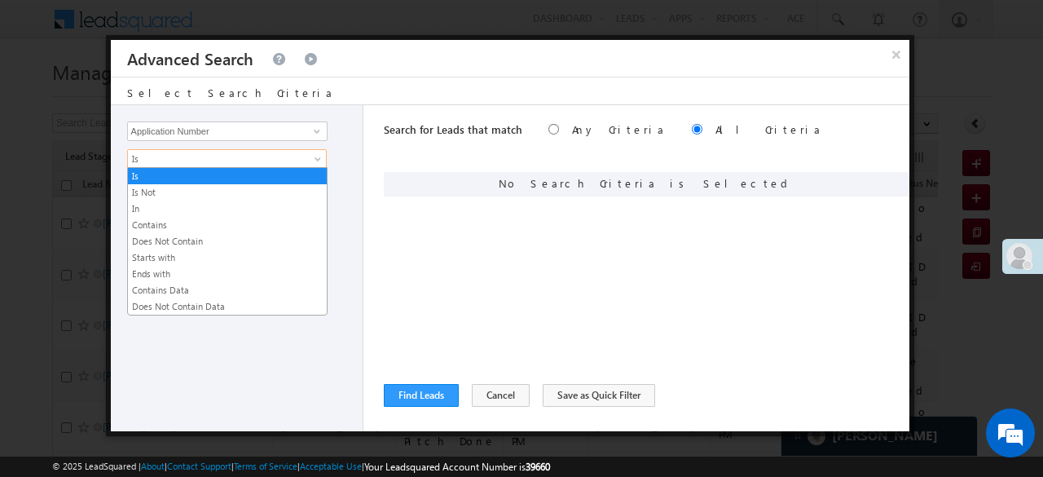
drag, startPoint x: 184, startPoint y: 164, endPoint x: 169, endPoint y: 164, distance: 15.5
click at [183, 164] on span "Is" at bounding box center [216, 159] width 177 height 15
click at [155, 205] on link "In" at bounding box center [227, 208] width 199 height 15
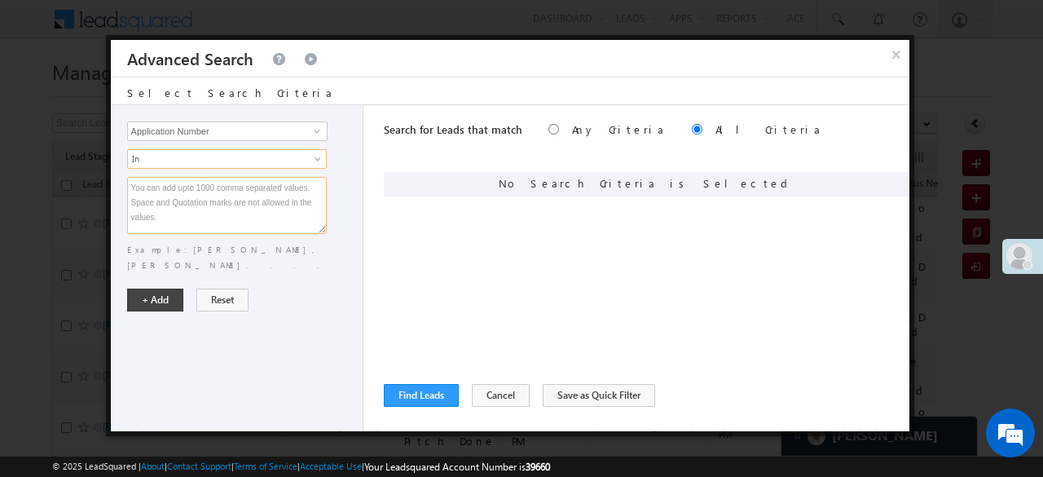
click at [155, 205] on textarea at bounding box center [227, 205] width 200 height 57
paste textarea "EQ26409599 EQ26523981 EQ26573270 EQ26396831 EQ26348922 EQ26628958"
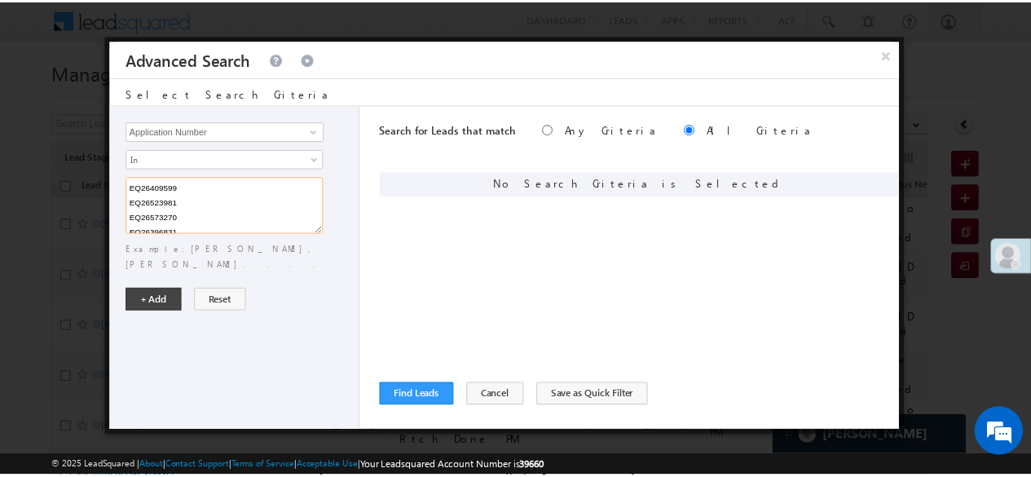
scroll to position [47, 0]
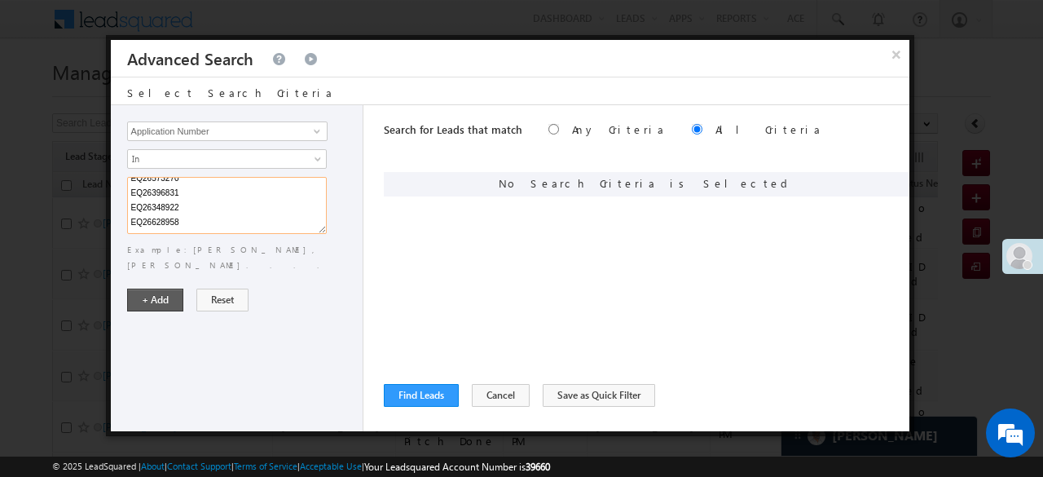
type textarea "EQ26409599 EQ26523981 EQ26573270 EQ26396831 EQ26348922 EQ26628958"
click at [161, 289] on button "+ Add" at bounding box center [155, 300] width 56 height 23
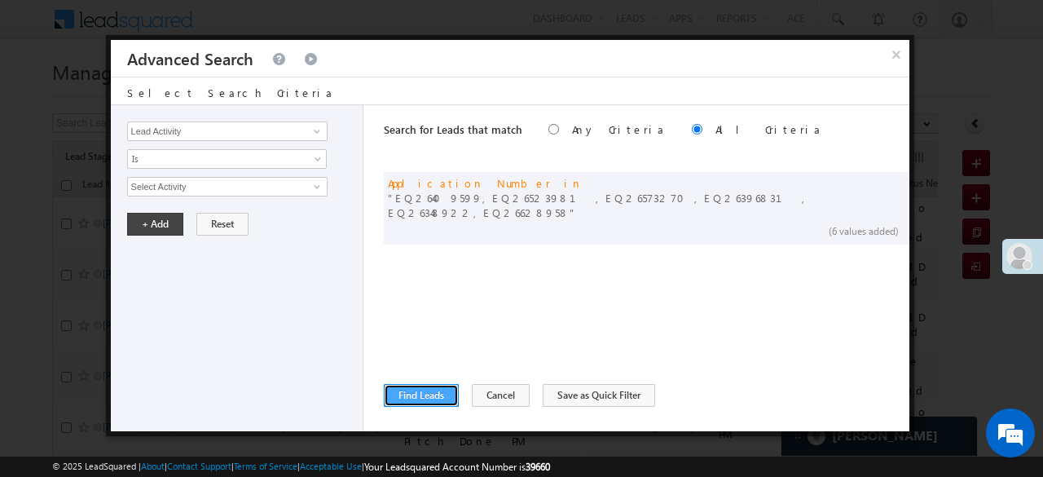
click at [421, 396] on button "Find Leads" at bounding box center [421, 395] width 75 height 23
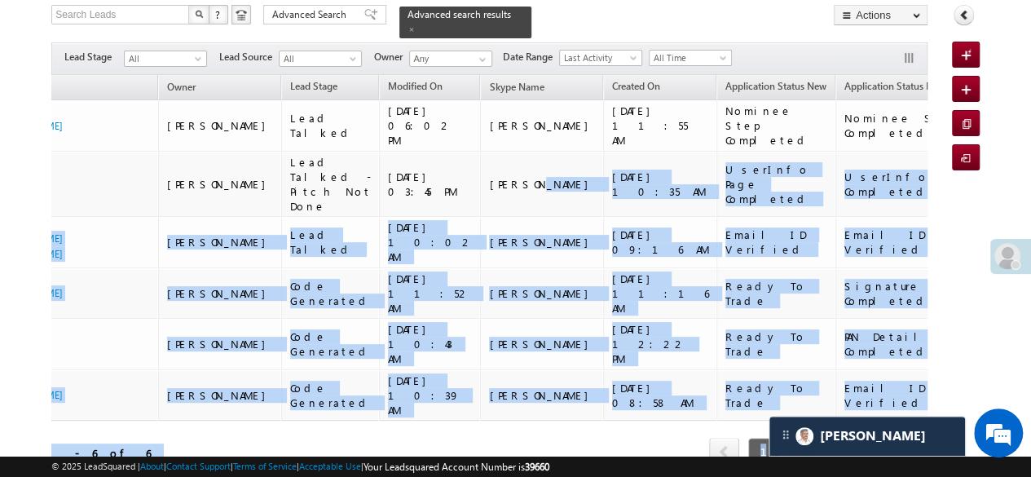
scroll to position [0, 249]
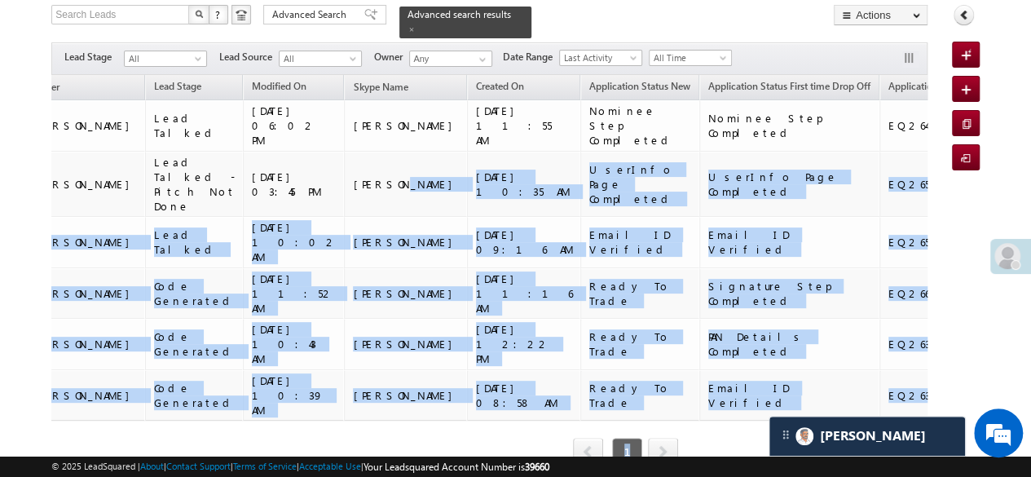
drag, startPoint x: 585, startPoint y: 139, endPoint x: 949, endPoint y: 140, distance: 363.5
click at [949, 140] on div "Search Leads X ? 6 results found Advanced Search Advanced Search Advanced searc…" at bounding box center [515, 258] width 928 height 506
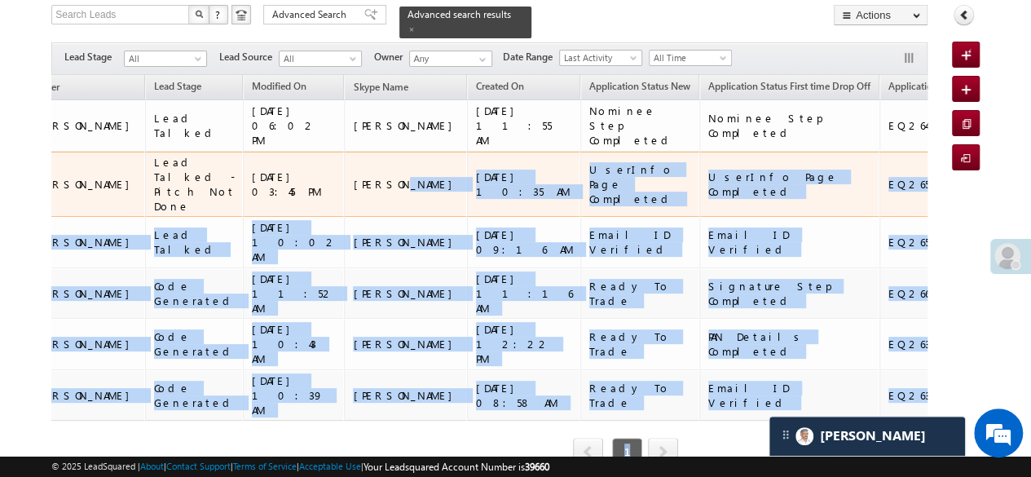
click at [580, 152] on td "UserInfo Page Completed" at bounding box center [639, 185] width 119 height 66
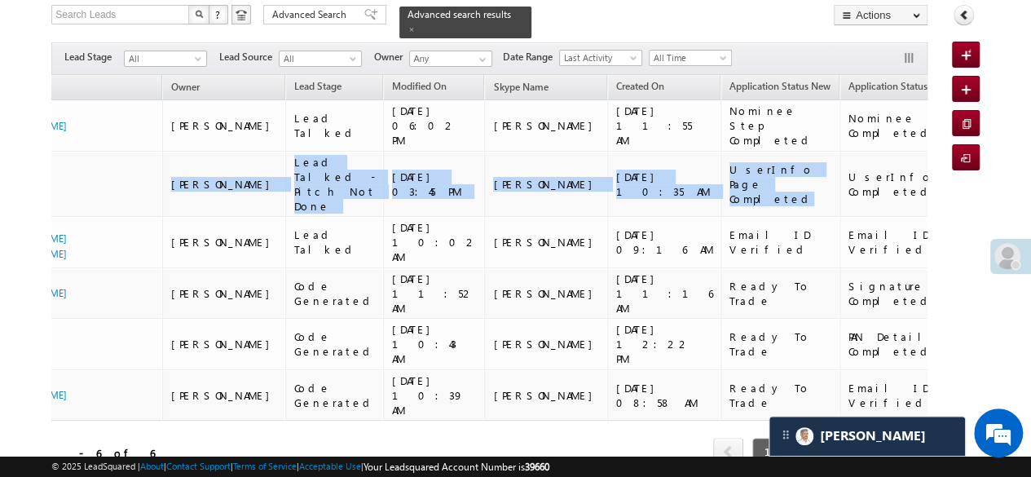
scroll to position [0, 0]
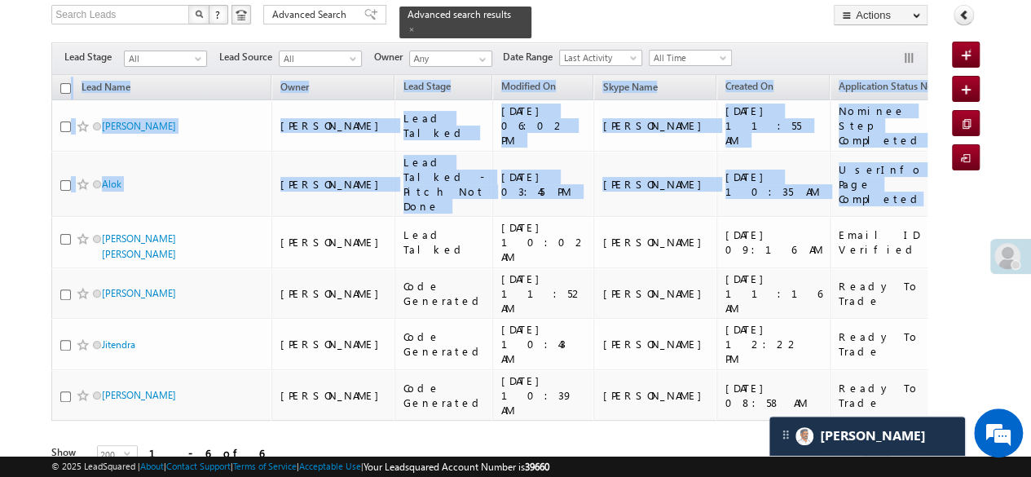
drag, startPoint x: 518, startPoint y: 159, endPoint x: 10, endPoint y: 134, distance: 509.1
click at [10, 134] on body "Menu Hardik Munjabhai Sondarva Hardi k.Son darva @ange lbrok ing.c om" at bounding box center [515, 201] width 1031 height 619
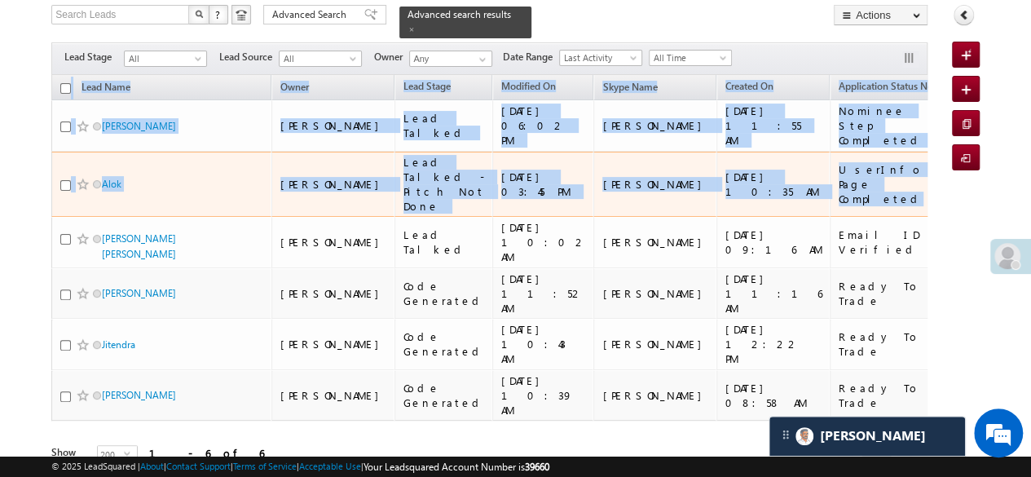
click at [593, 183] on td "[PERSON_NAME]" at bounding box center [654, 185] width 123 height 66
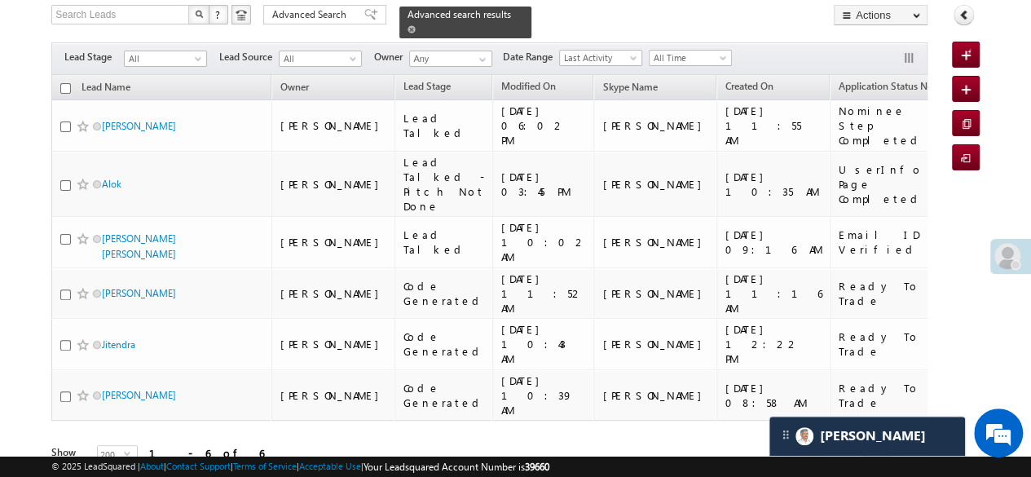
click at [416, 25] on span at bounding box center [411, 29] width 8 height 8
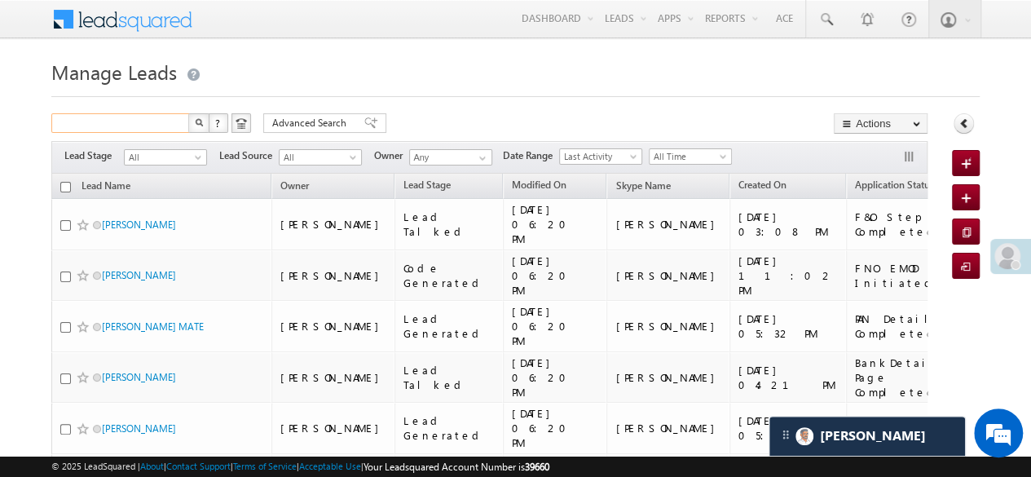
click at [143, 124] on input "text" at bounding box center [120, 123] width 139 height 20
paste input "EQ27037084"
click at [192, 123] on button "button" at bounding box center [198, 123] width 21 height 20
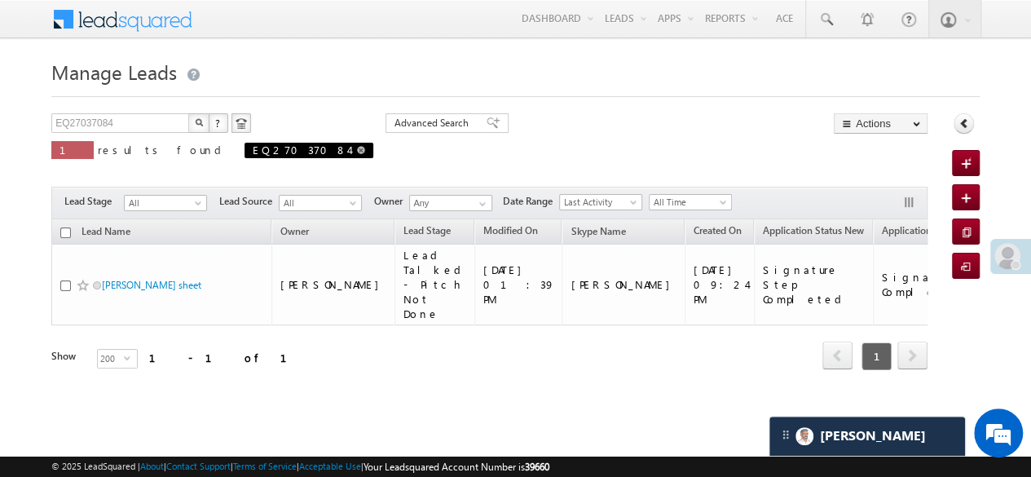
click at [357, 151] on span at bounding box center [361, 150] width 8 height 8
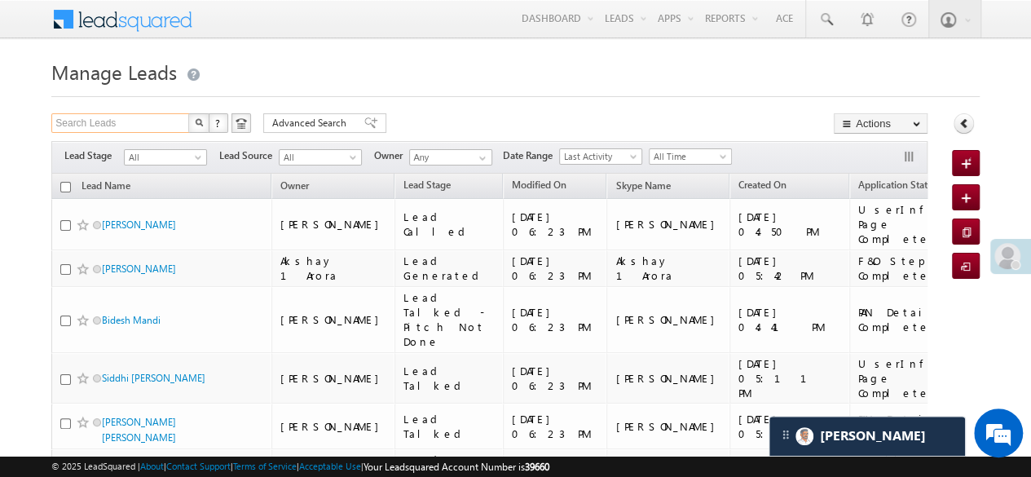
paste input "EQ16923592"
click at [143, 119] on input "Search LeadsEQ16923592" at bounding box center [120, 123] width 139 height 20
paste input "text"
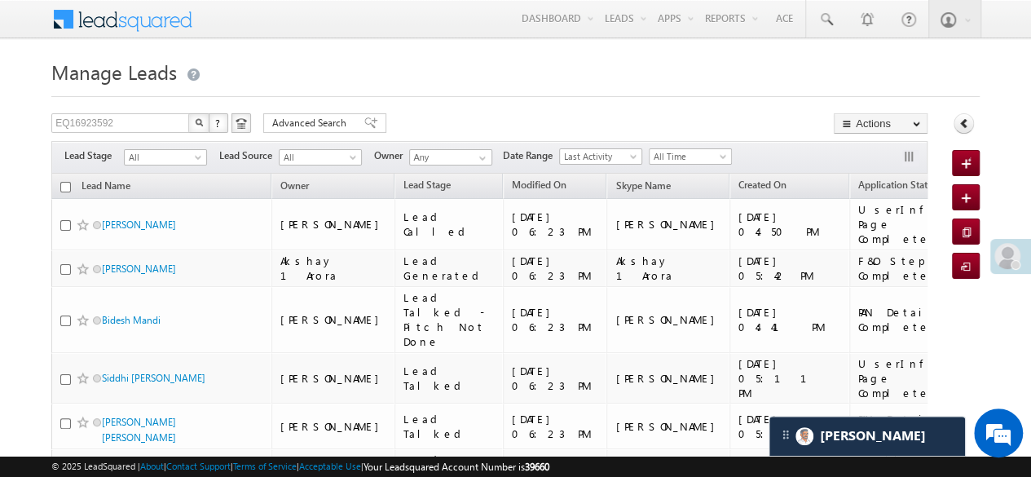
click at [195, 126] on img "button" at bounding box center [199, 122] width 8 height 8
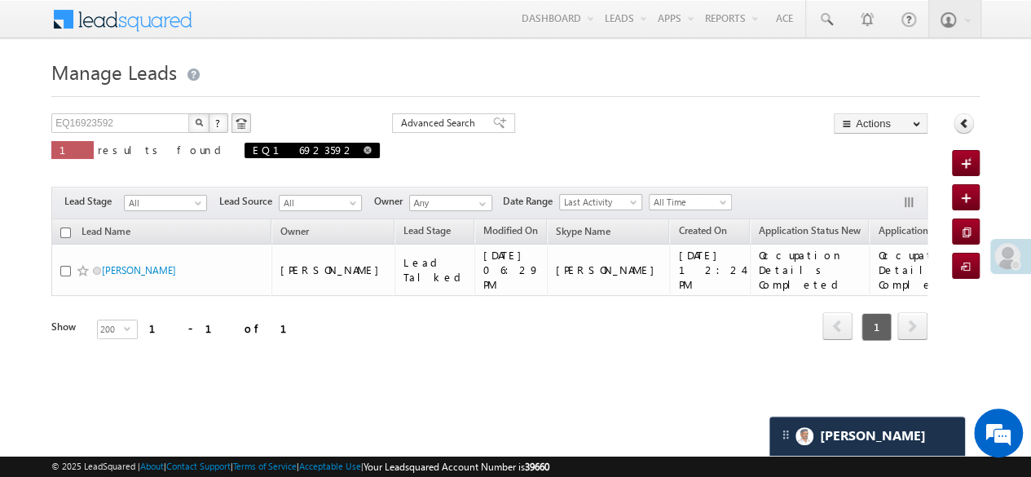
click at [363, 149] on span at bounding box center [367, 150] width 8 height 8
type input "Search Leads"
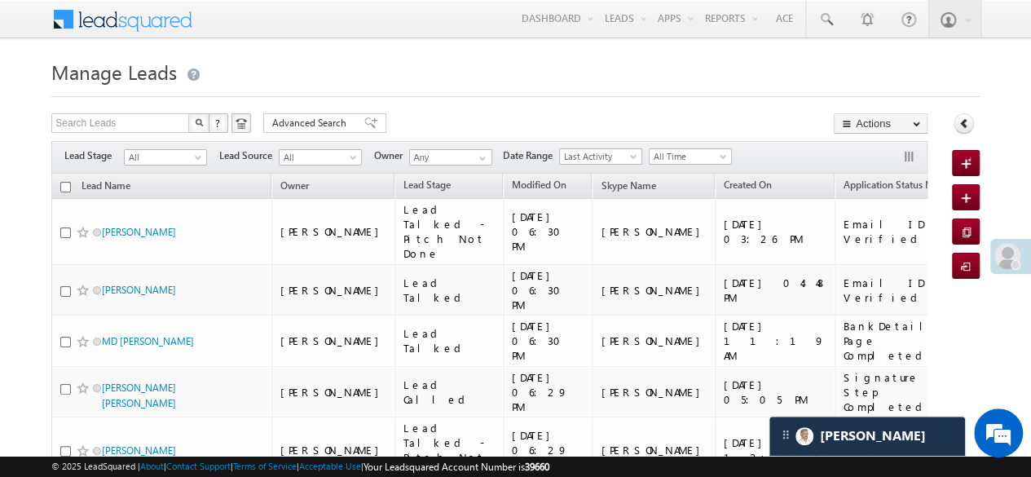
click at [374, 71] on h1 "Manage Leads" at bounding box center [515, 71] width 928 height 32
click at [962, 126] on icon at bounding box center [963, 122] width 11 height 11
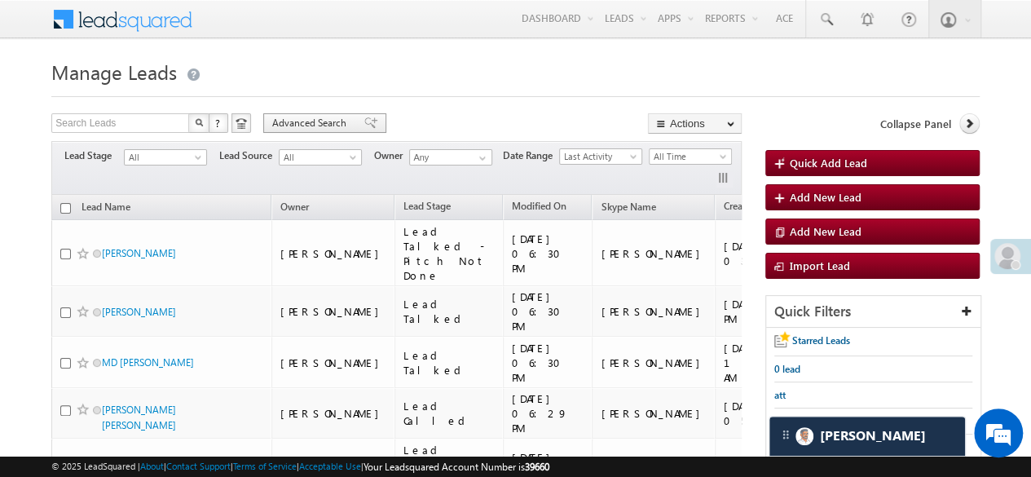
click at [342, 120] on span "Advanced Search" at bounding box center [311, 123] width 79 height 15
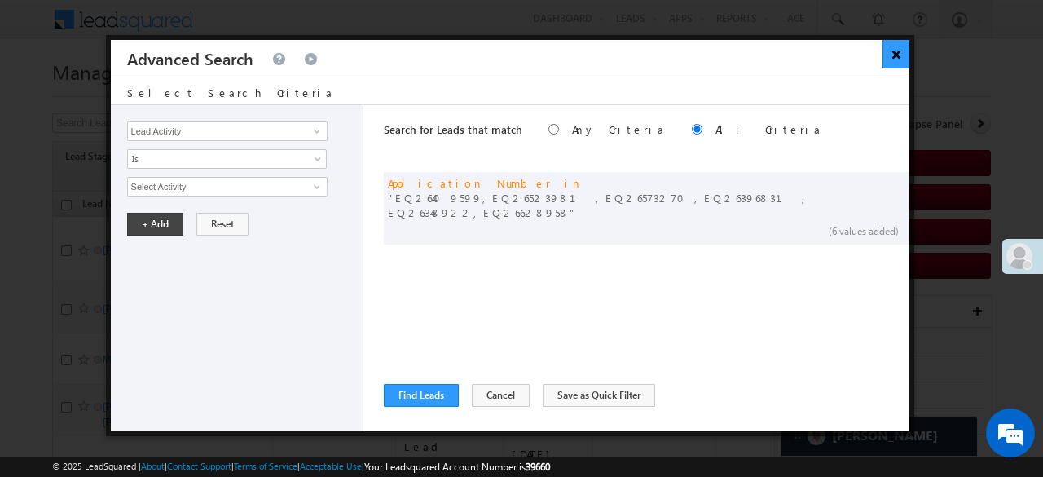
click at [894, 54] on button "×" at bounding box center [896, 54] width 27 height 29
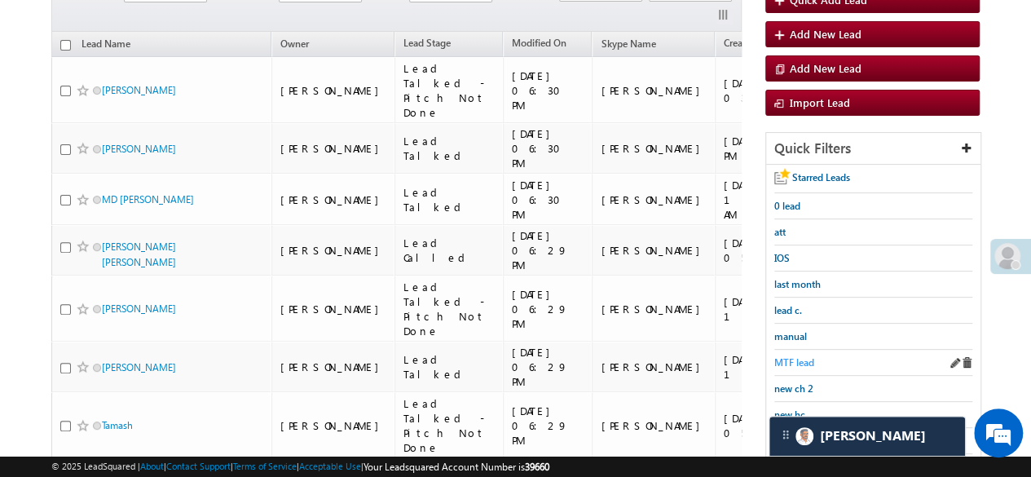
scroll to position [244, 0]
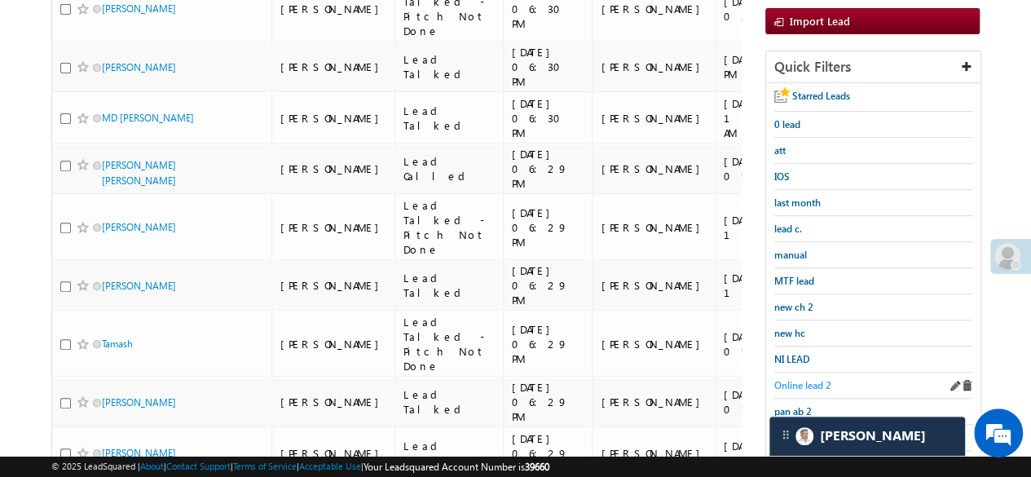
click at [793, 379] on span "Online lead 2" at bounding box center [802, 385] width 57 height 12
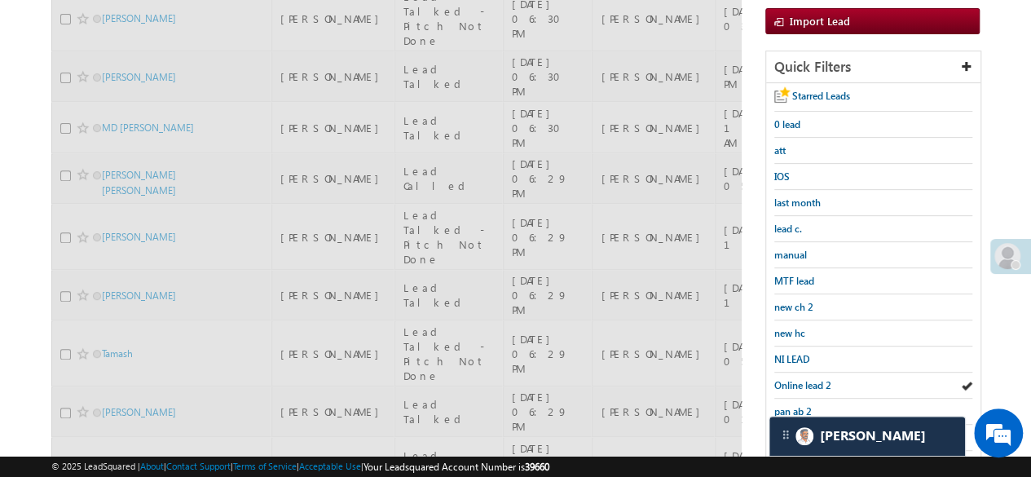
scroll to position [0, 0]
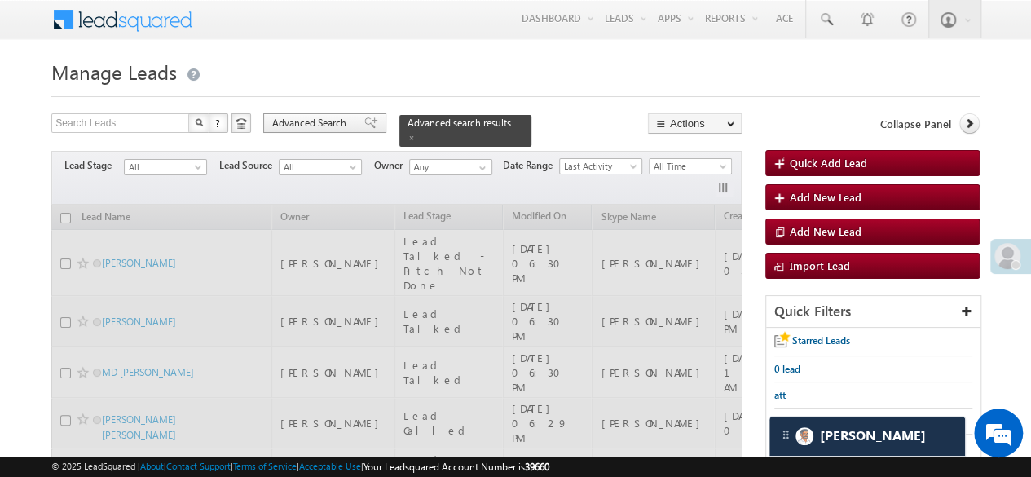
click at [364, 118] on span at bounding box center [370, 122] width 13 height 11
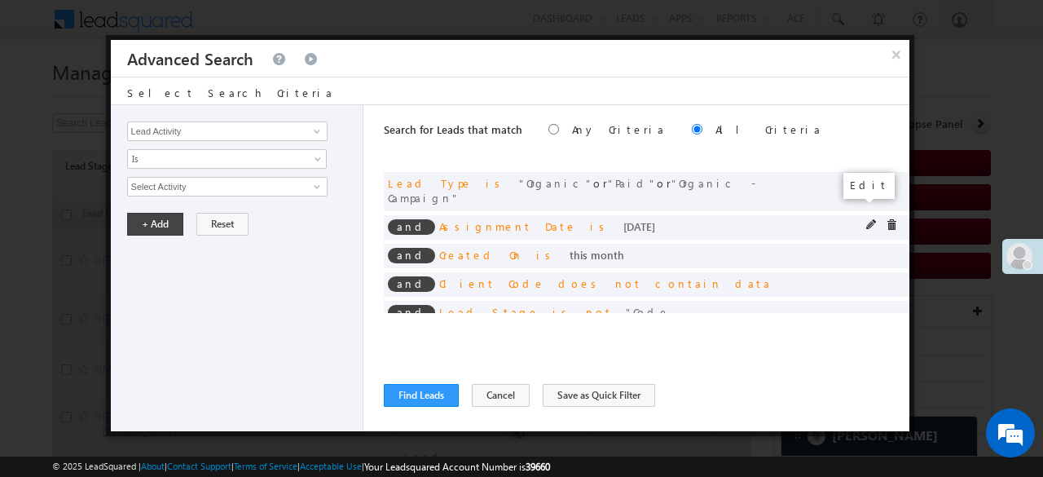
click at [866, 219] on span at bounding box center [871, 224] width 11 height 11
click at [227, 193] on link "Today" at bounding box center [227, 187] width 200 height 20
click at [168, 185] on span "Today" at bounding box center [216, 186] width 177 height 15
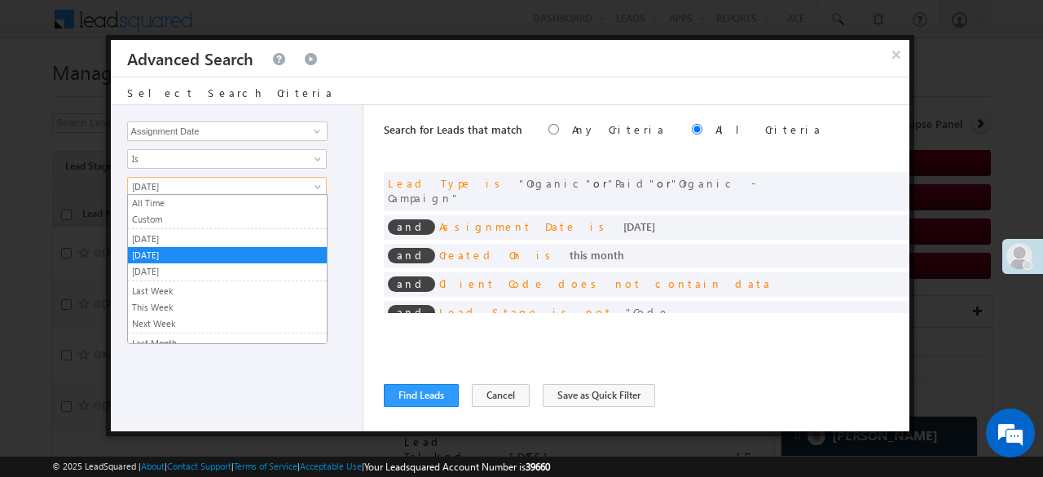
click at [165, 186] on span "Today" at bounding box center [216, 186] width 177 height 15
click at [159, 219] on link "Custom" at bounding box center [227, 219] width 199 height 15
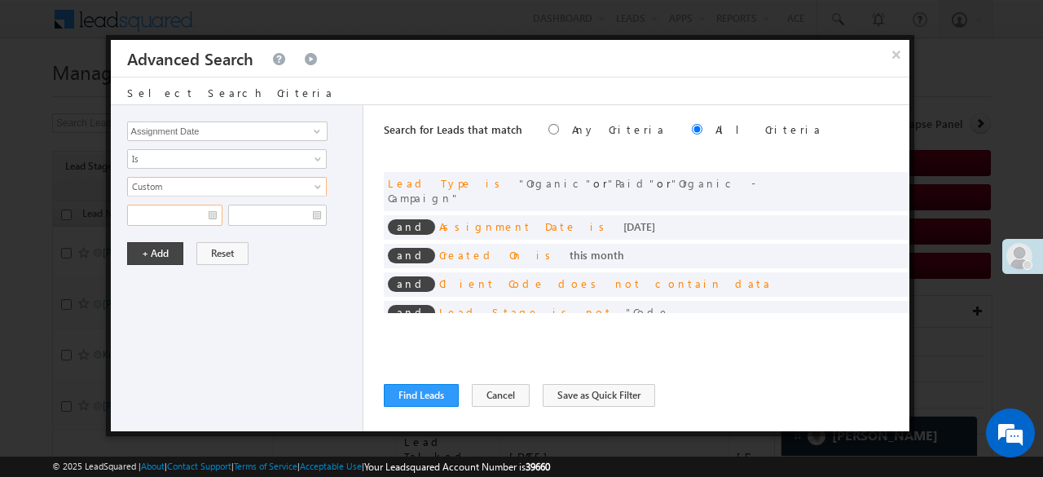
click at [167, 214] on input "text" at bounding box center [174, 215] width 95 height 21
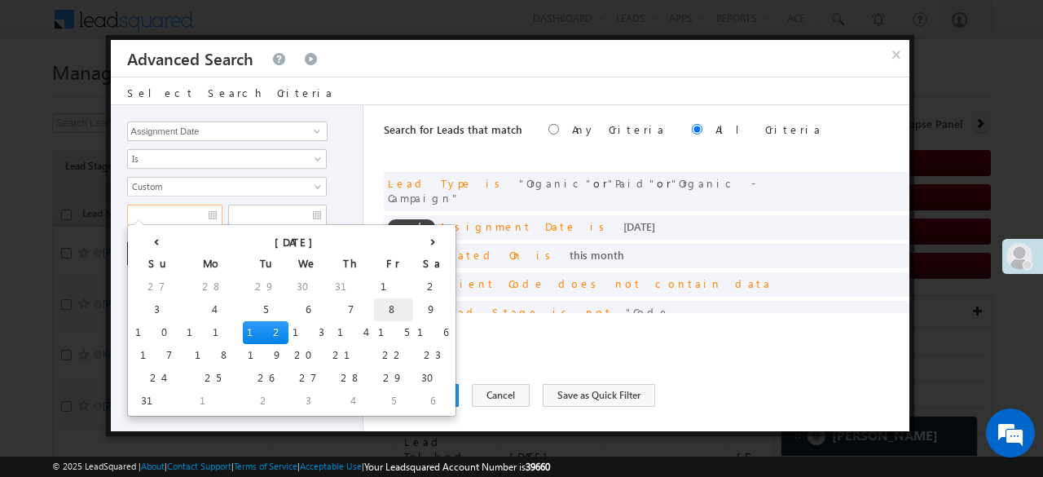
click at [374, 310] on td "8" at bounding box center [393, 309] width 39 height 23
type input "08/08/25"
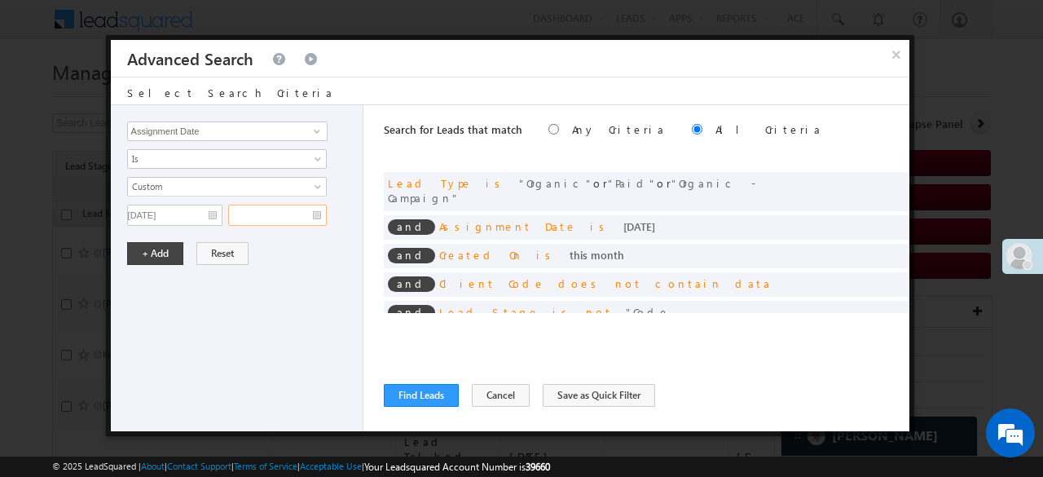
click at [309, 218] on input "text" at bounding box center [277, 215] width 99 height 21
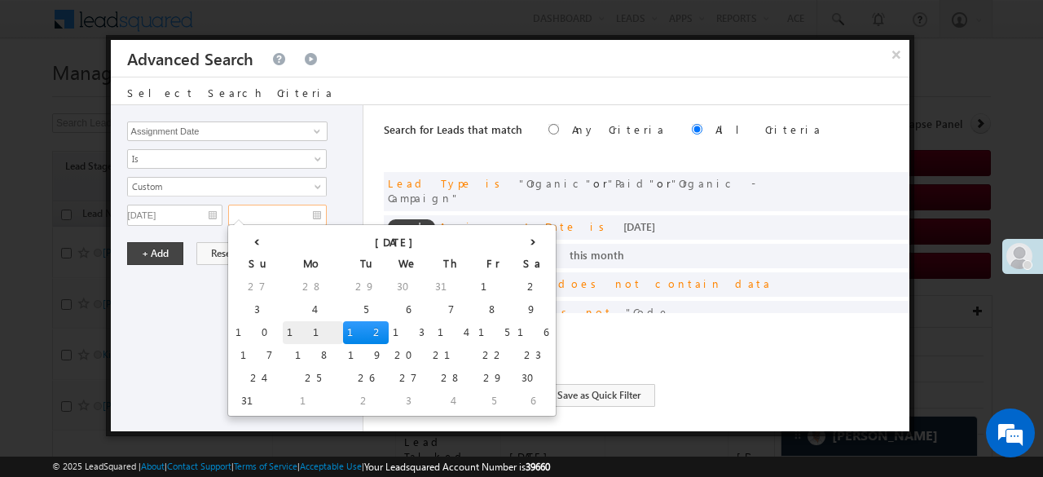
click at [283, 324] on td "11" at bounding box center [313, 332] width 60 height 23
type input "08/11/25"
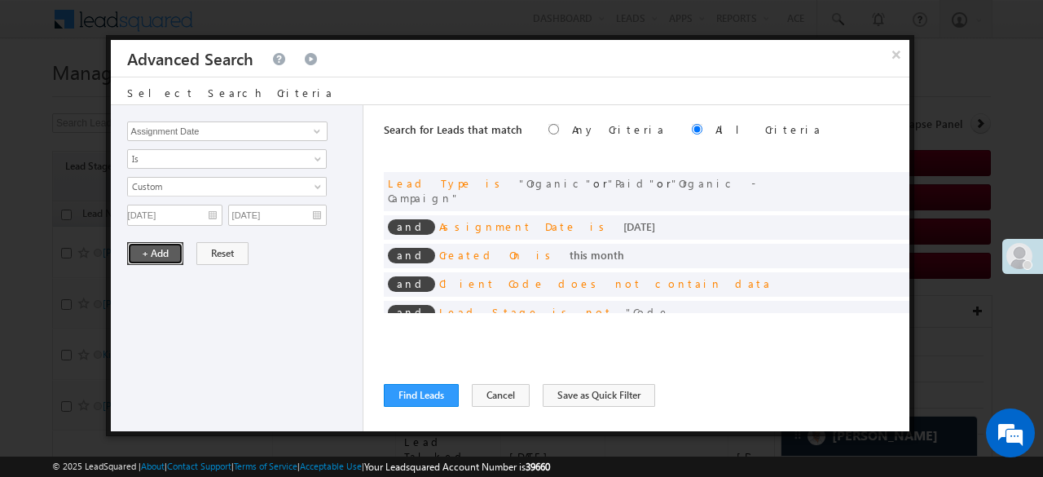
click at [155, 245] on button "+ Add" at bounding box center [155, 253] width 56 height 23
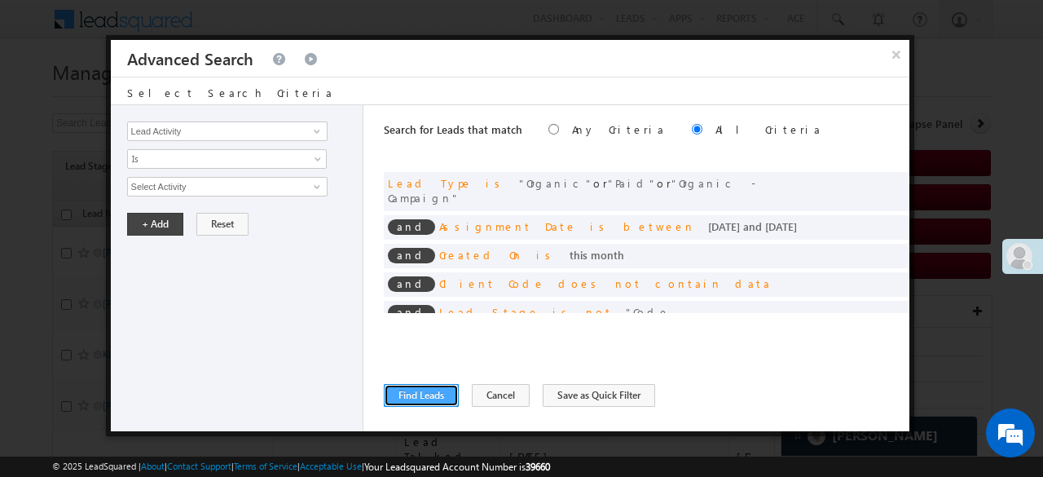
click at [401, 394] on button "Find Leads" at bounding box center [421, 395] width 75 height 23
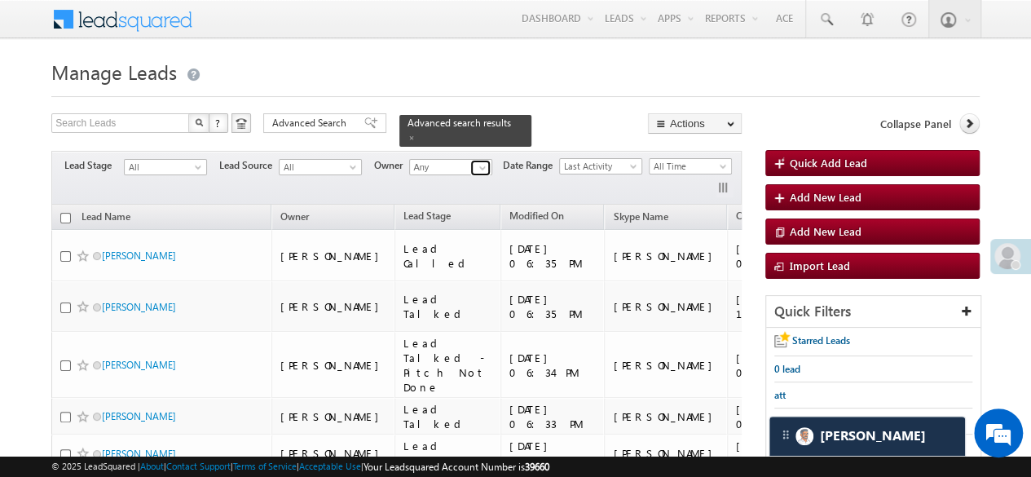
click at [474, 164] on link at bounding box center [480, 168] width 20 height 16
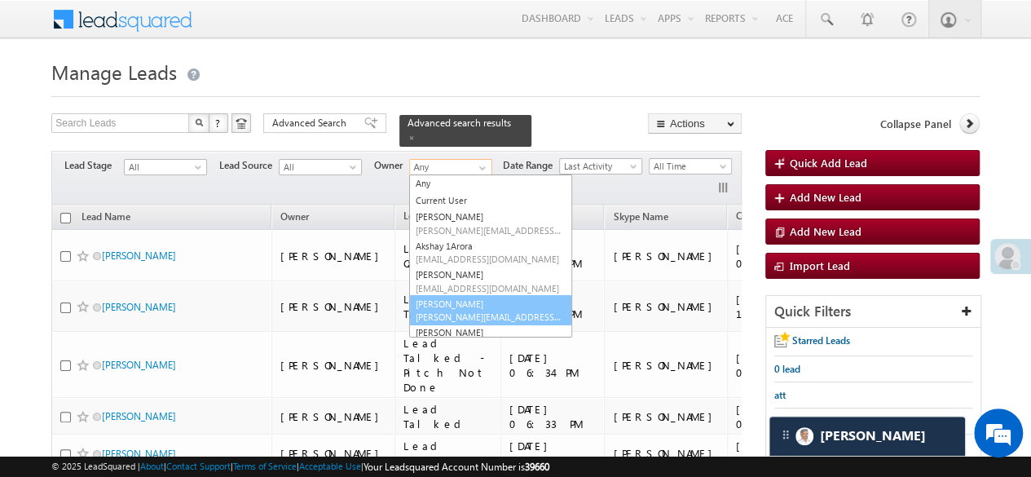
click at [451, 295] on link "Desai Manshi Manshi.Desai@angelbroking.com" at bounding box center [490, 310] width 163 height 31
type input "Desai Manshi"
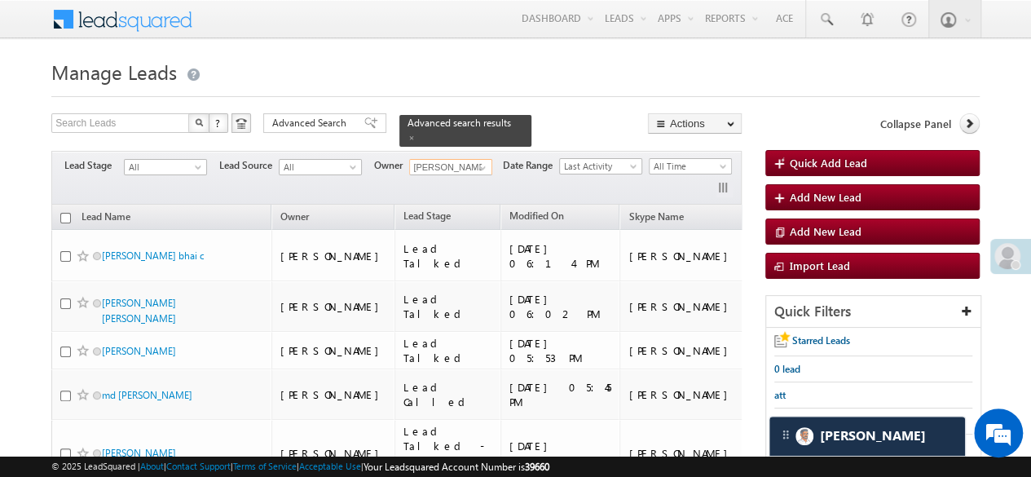
click at [68, 213] on input "checkbox" at bounding box center [65, 218] width 11 height 11
checkbox input "true"
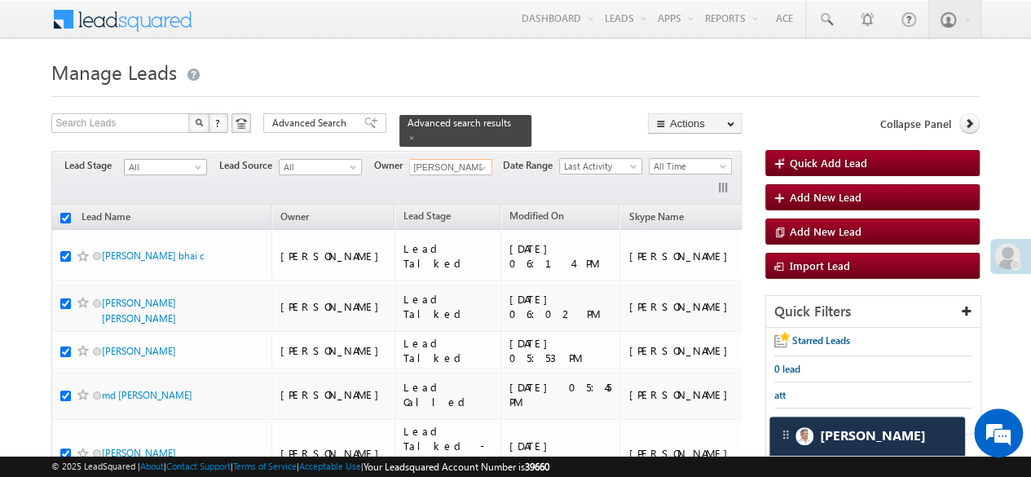
checkbox input "true"
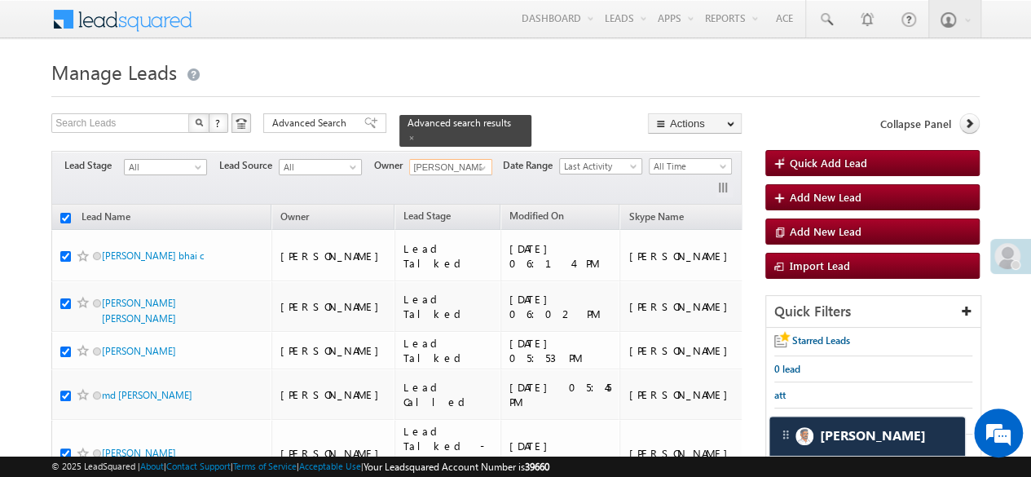
checkbox input "true"
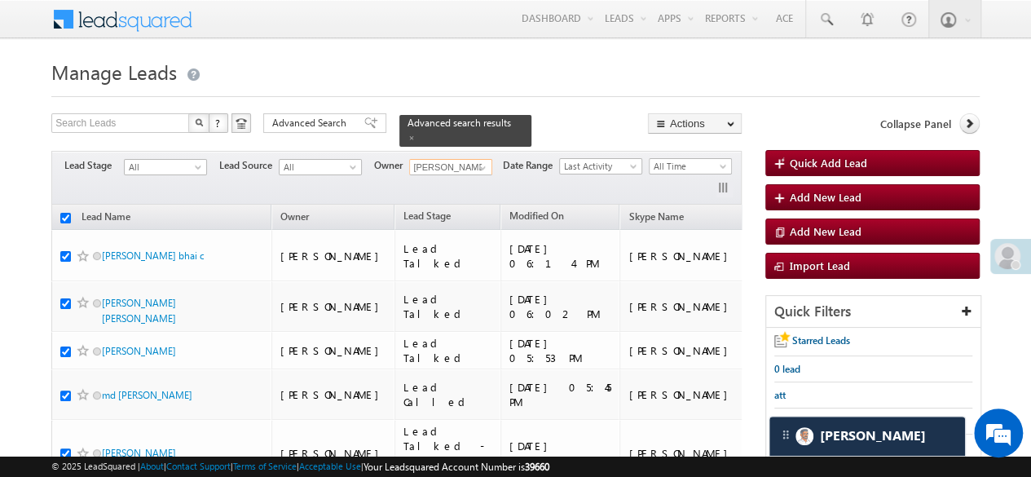
checkbox input "true"
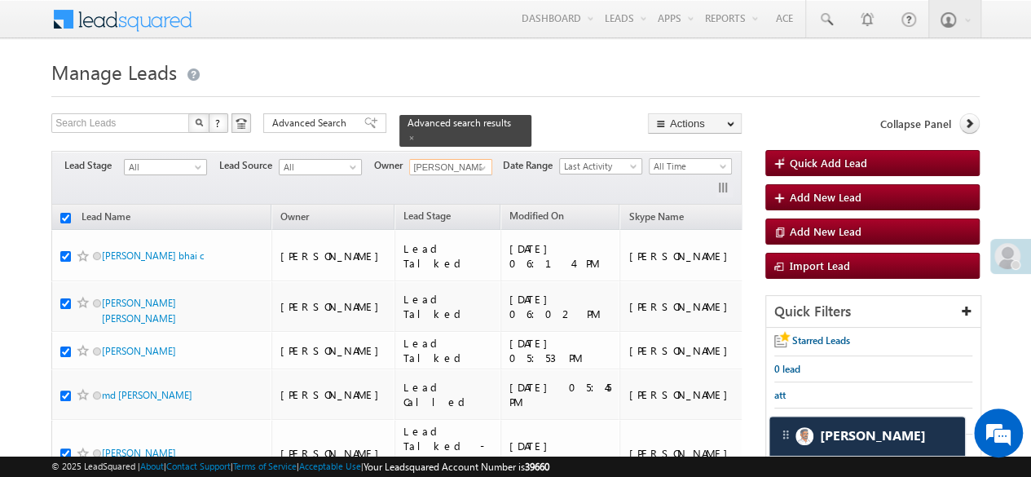
checkbox input "true"
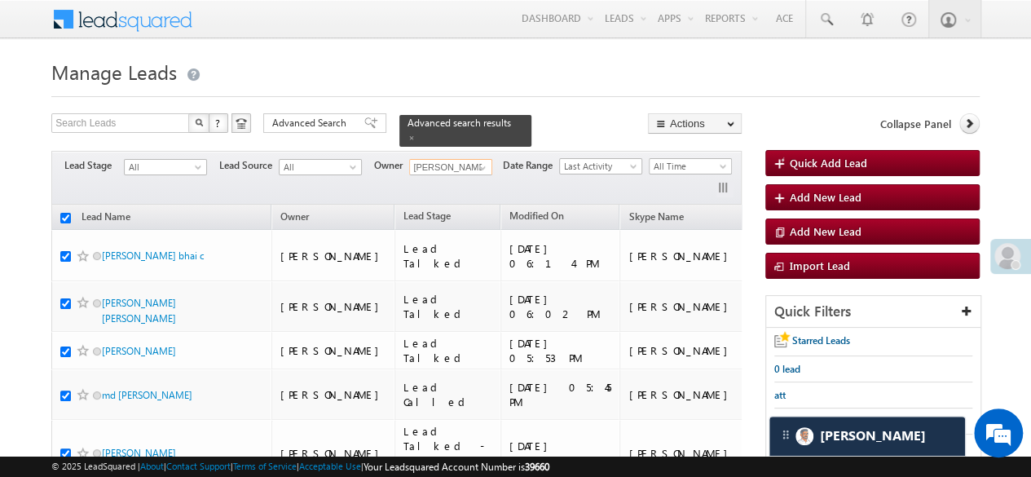
checkbox input "true"
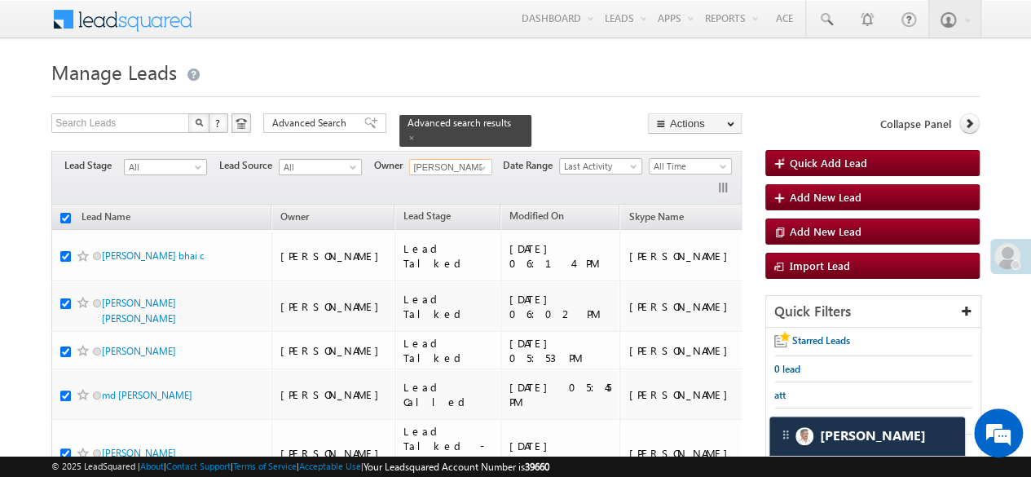
checkbox input "true"
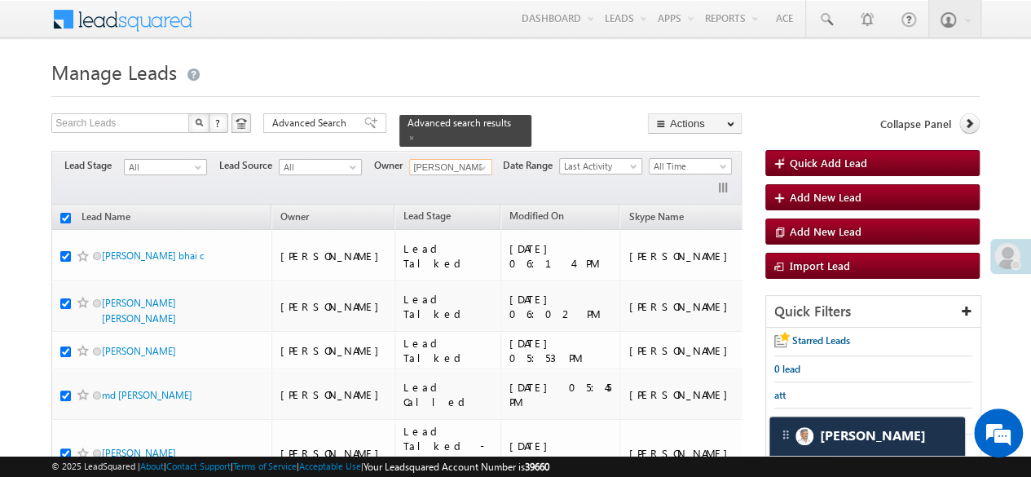
checkbox input "true"
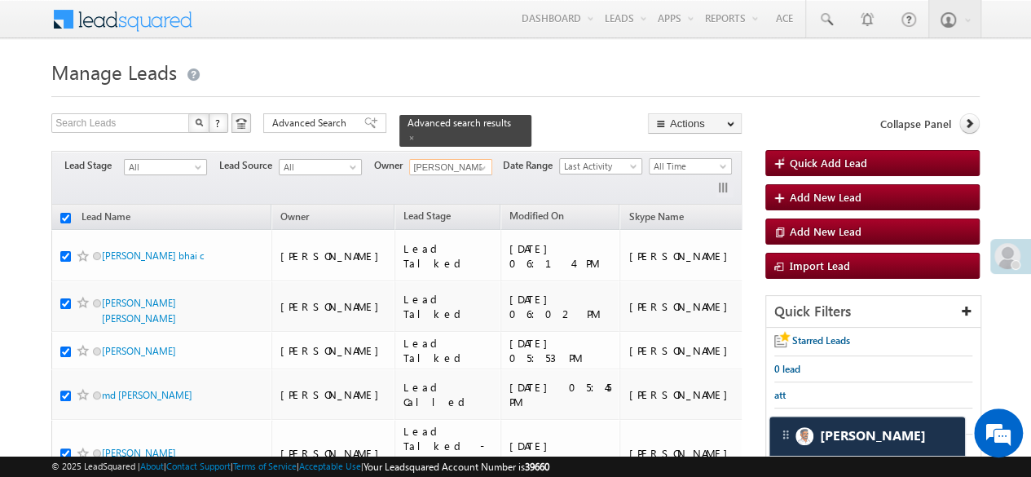
checkbox input "true"
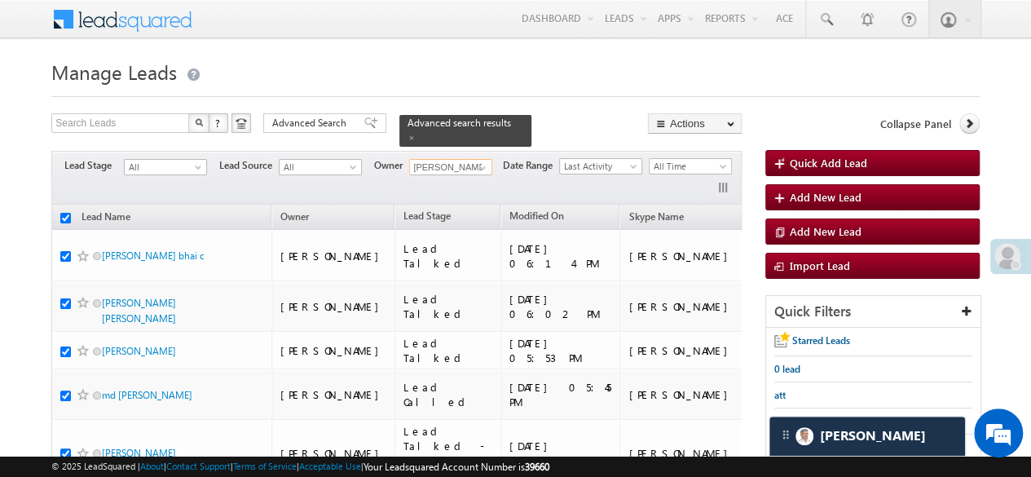
checkbox input "true"
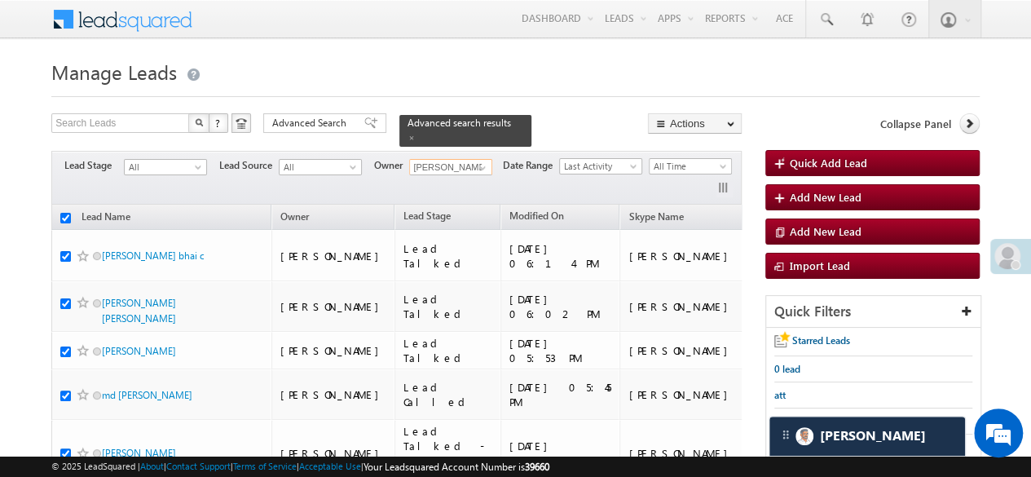
checkbox input "true"
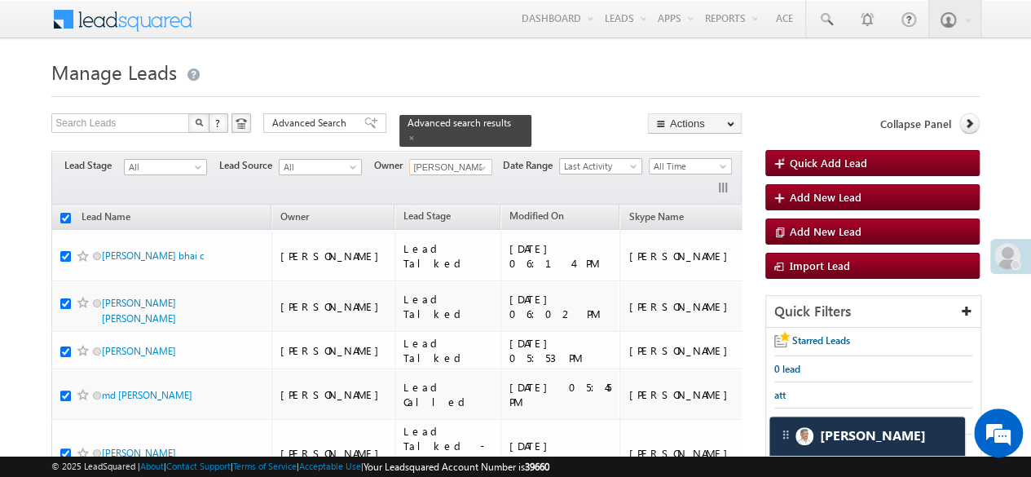
checkbox input "true"
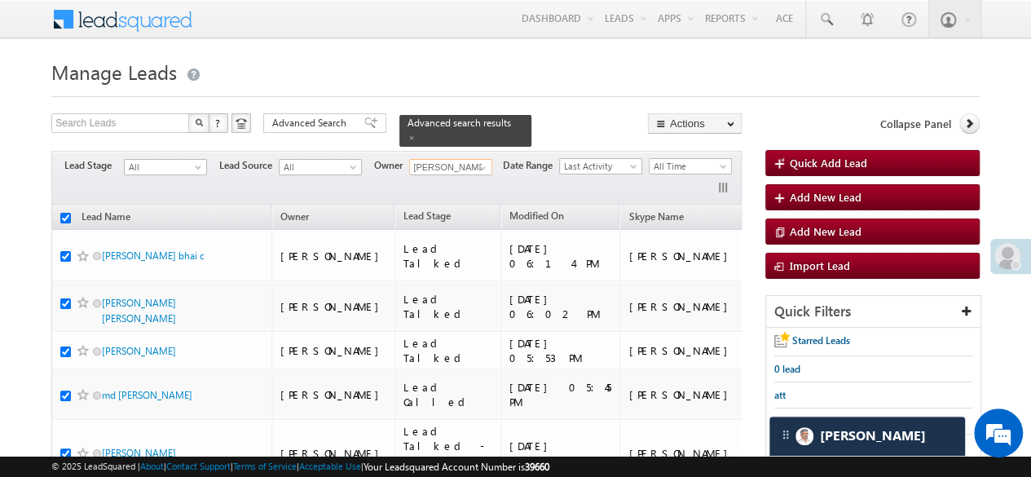
checkbox input "true"
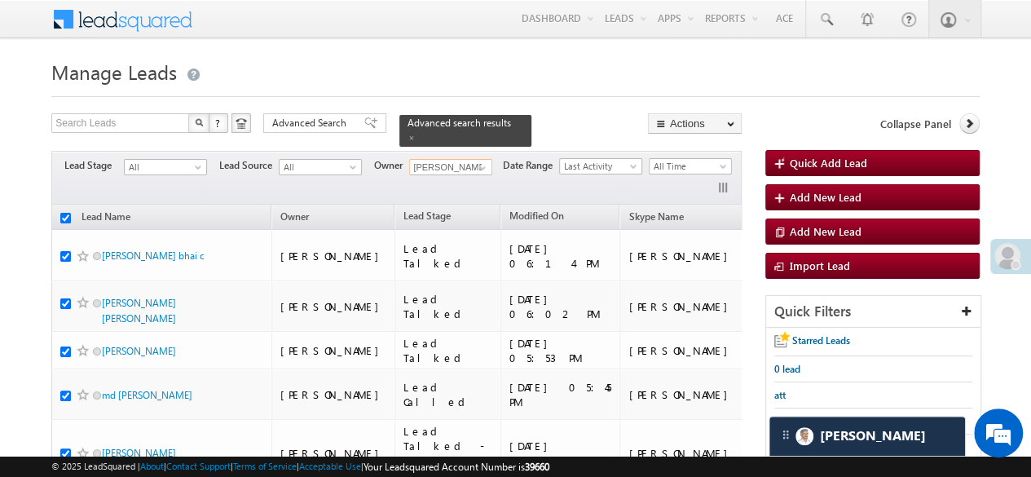
checkbox input "true"
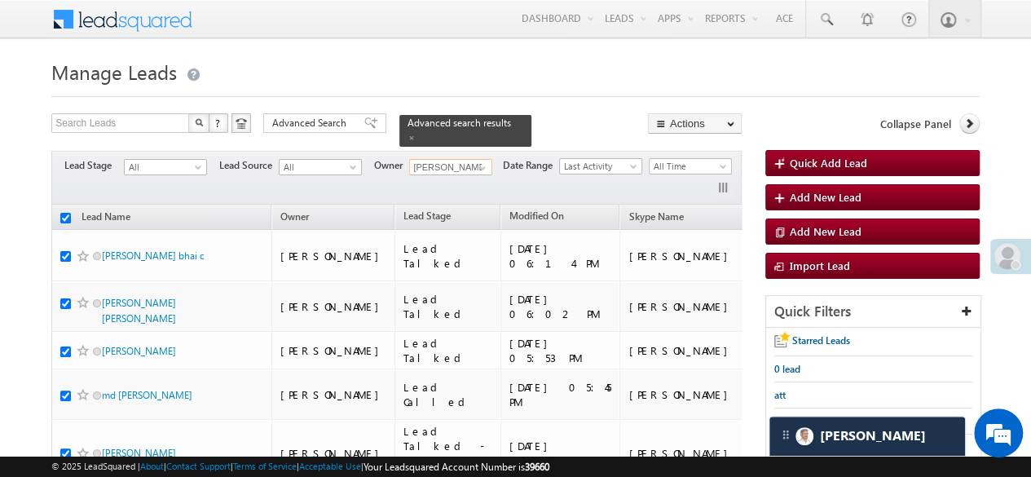
checkbox input "true"
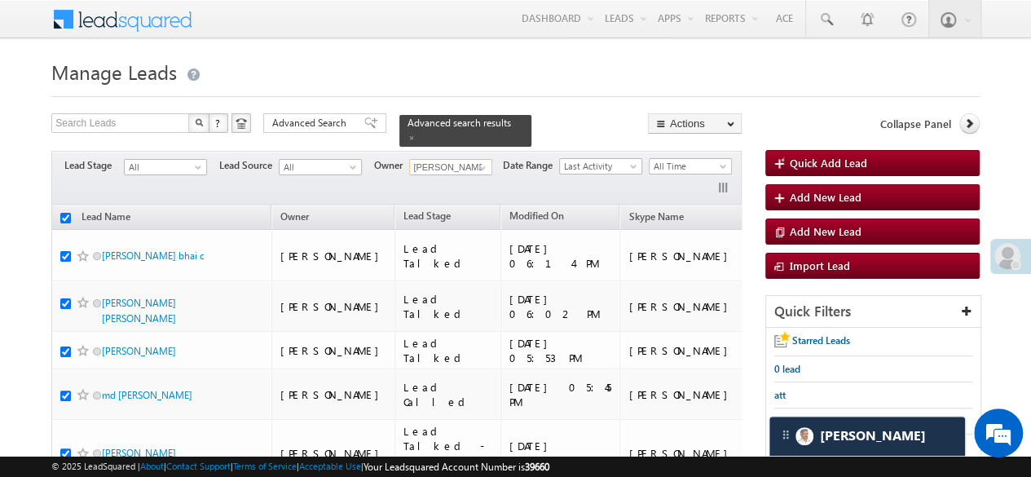
checkbox input "true"
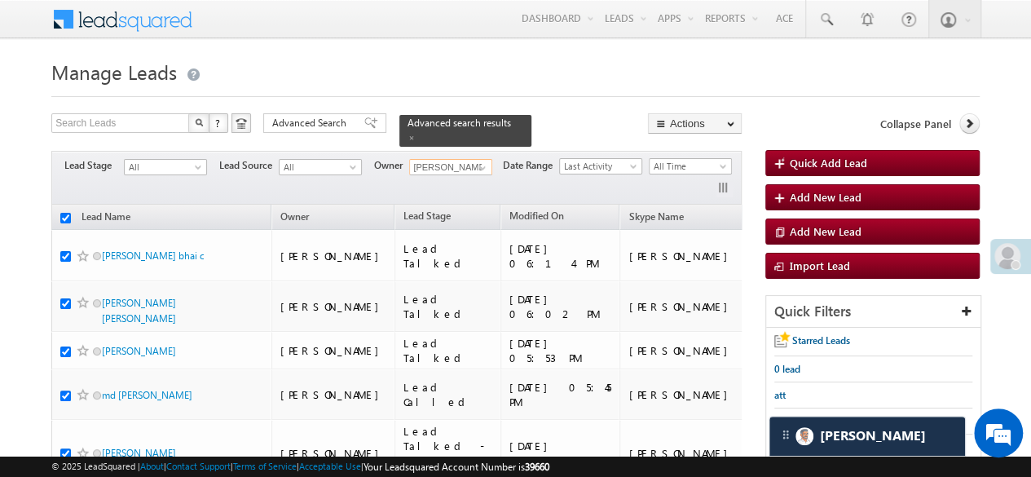
checkbox input "true"
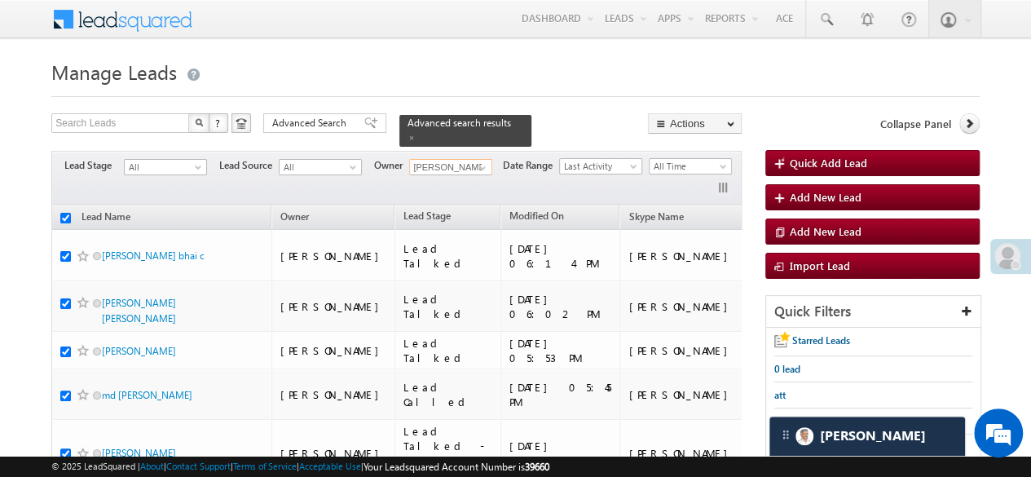
checkbox input "true"
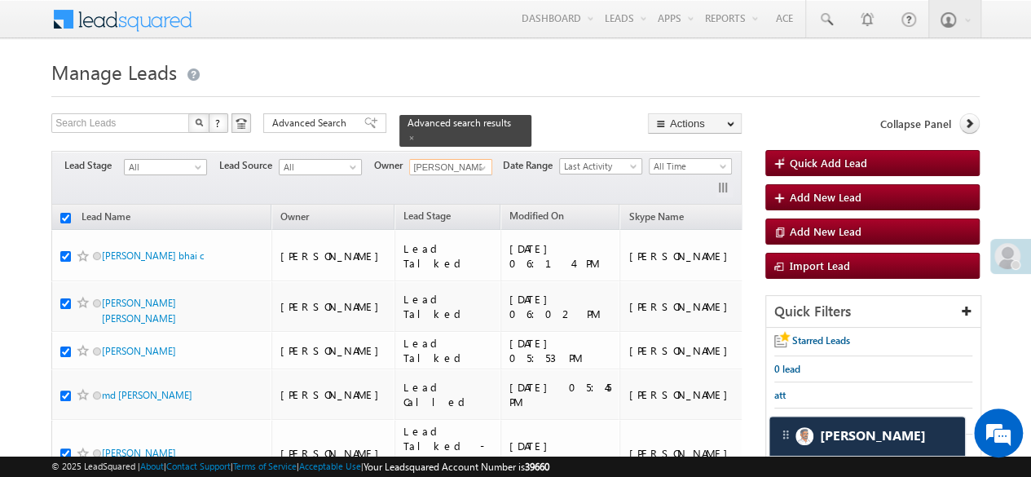
checkbox input "true"
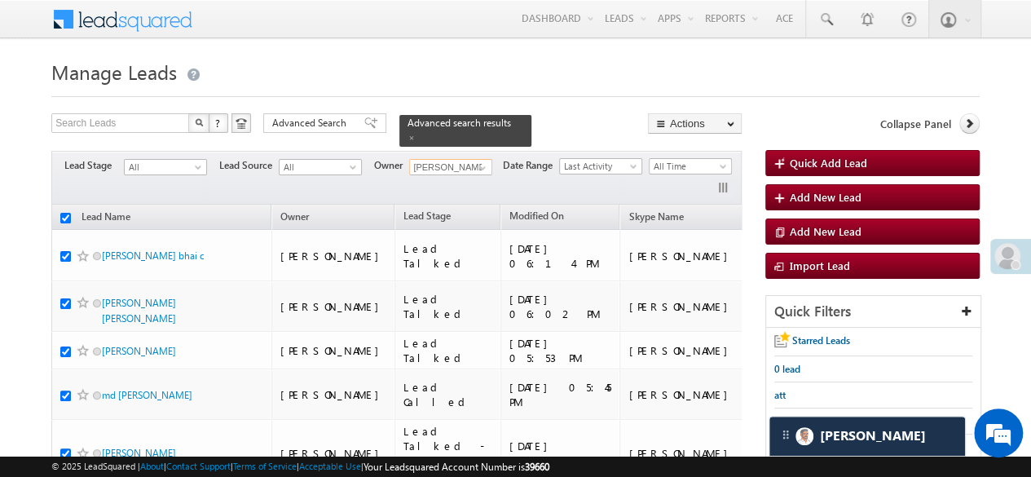
checkbox input "true"
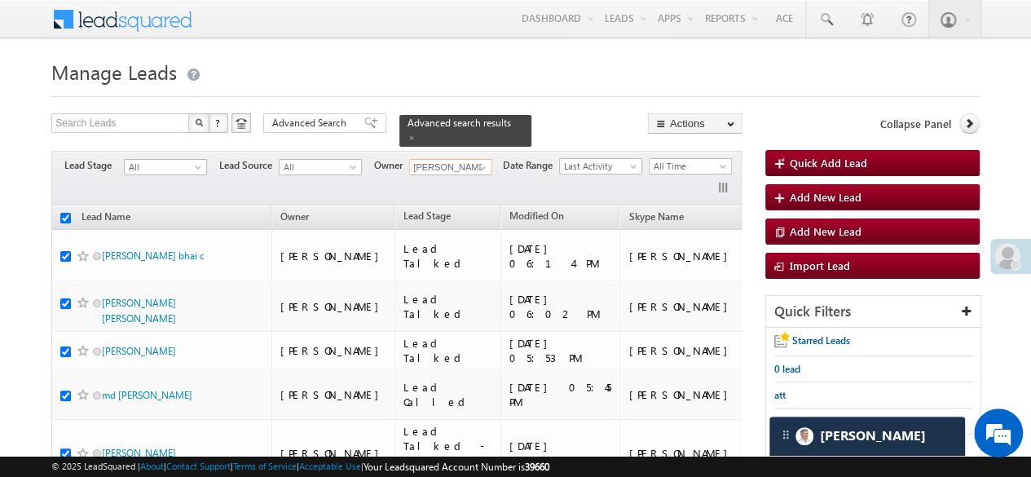
checkbox input "true"
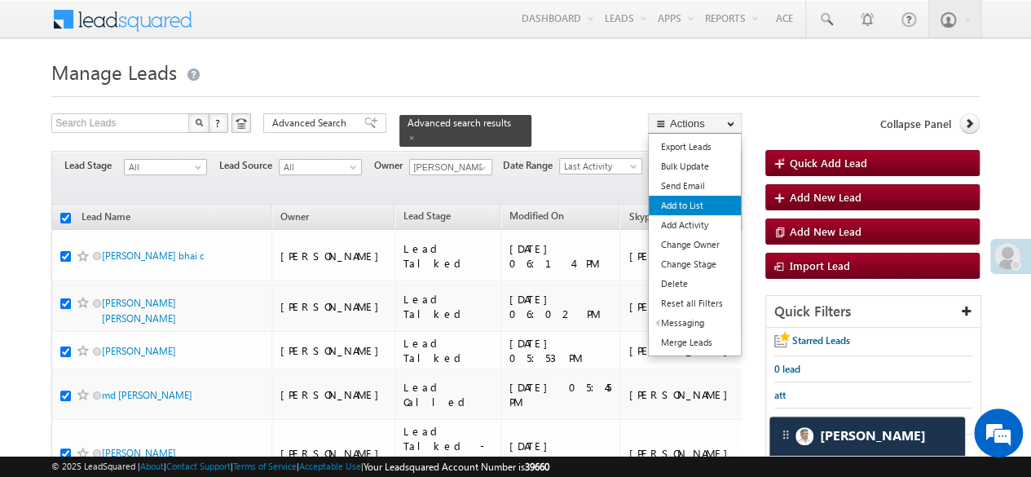
click at [685, 210] on link "Add to List" at bounding box center [695, 206] width 92 height 20
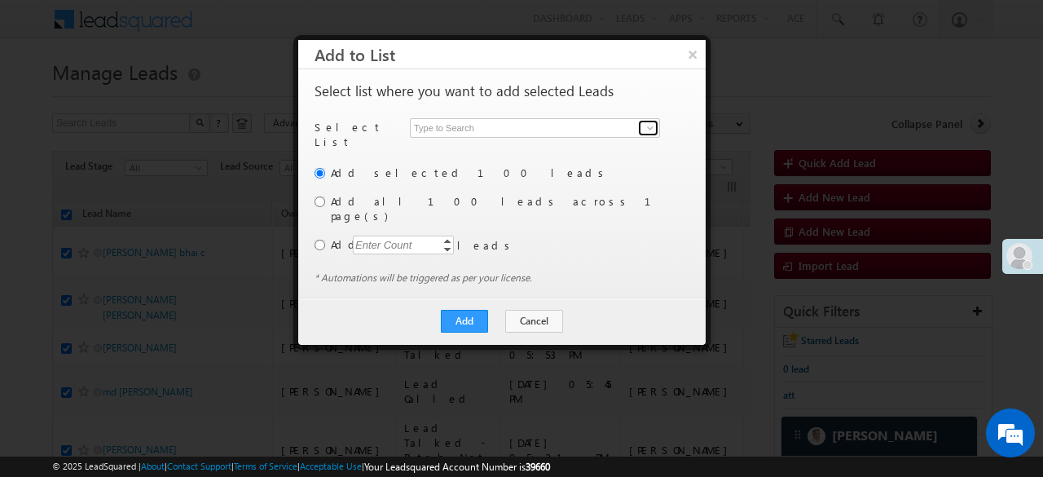
click at [653, 130] on span at bounding box center [650, 127] width 13 height 13
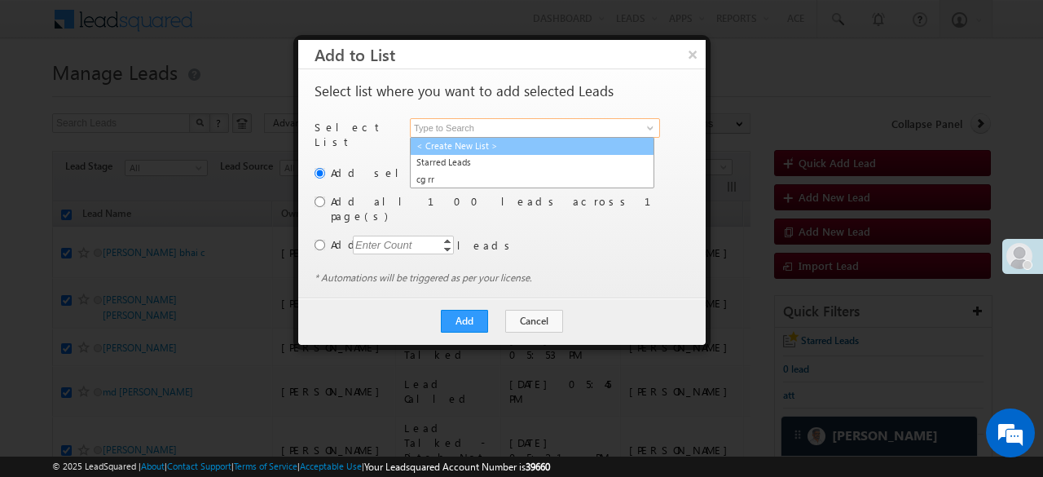
click at [510, 141] on link "< Create New List >" at bounding box center [532, 146] width 244 height 19
type input "< Create New List >"
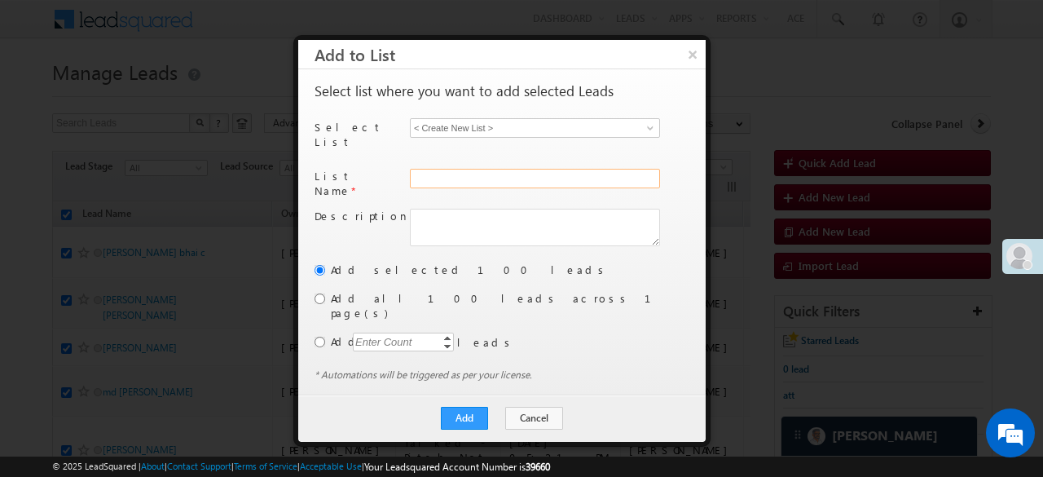
click at [499, 169] on input "text" at bounding box center [535, 179] width 250 height 20
type input "fvfbfbf"
click at [465, 407] on button "Add" at bounding box center [464, 418] width 47 height 23
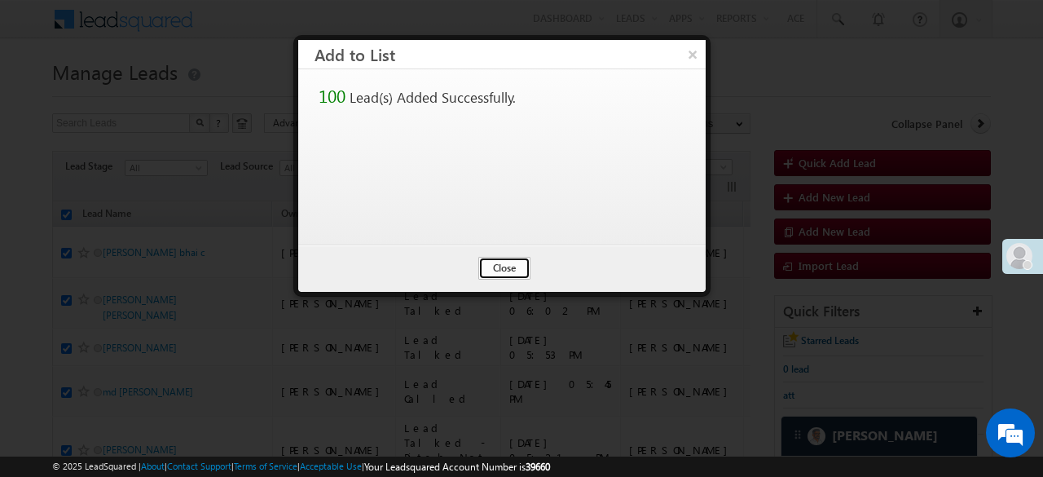
click at [520, 258] on button "Close" at bounding box center [504, 268] width 52 height 23
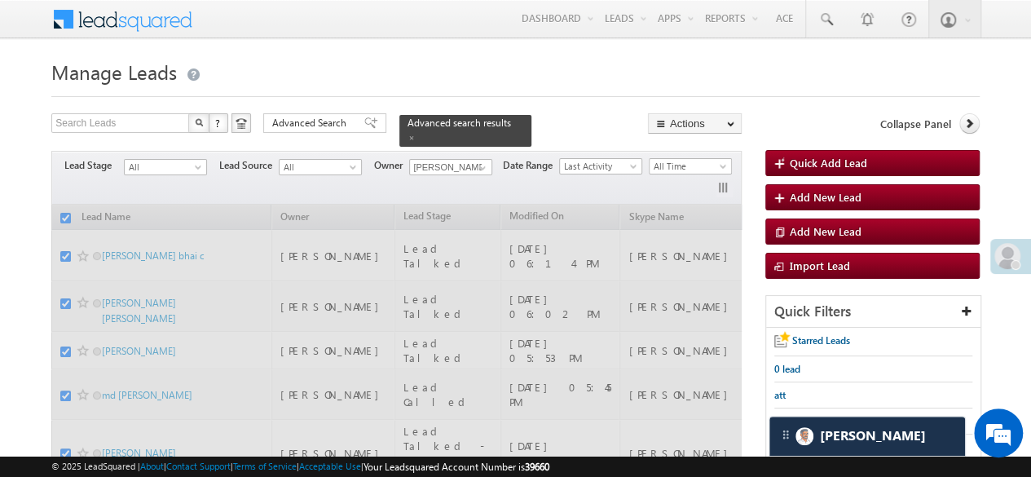
click at [482, 161] on span at bounding box center [482, 167] width 13 height 13
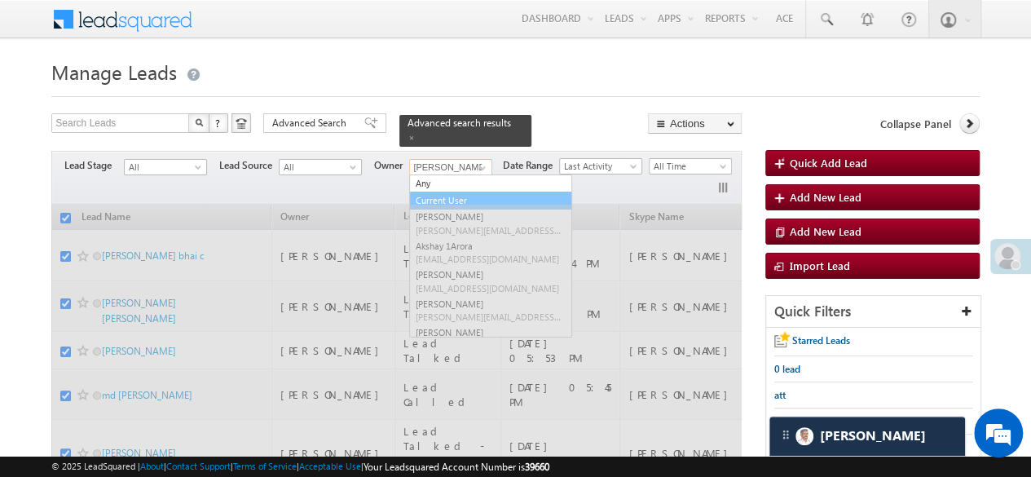
click at [454, 179] on link "Any" at bounding box center [490, 183] width 161 height 17
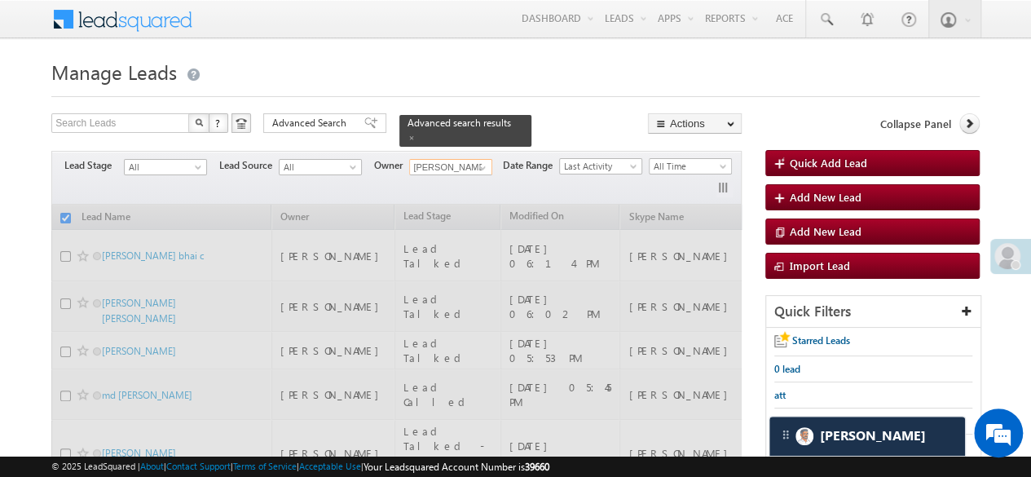
type input "Any"
checkbox input "false"
click at [416, 134] on span at bounding box center [411, 138] width 8 height 8
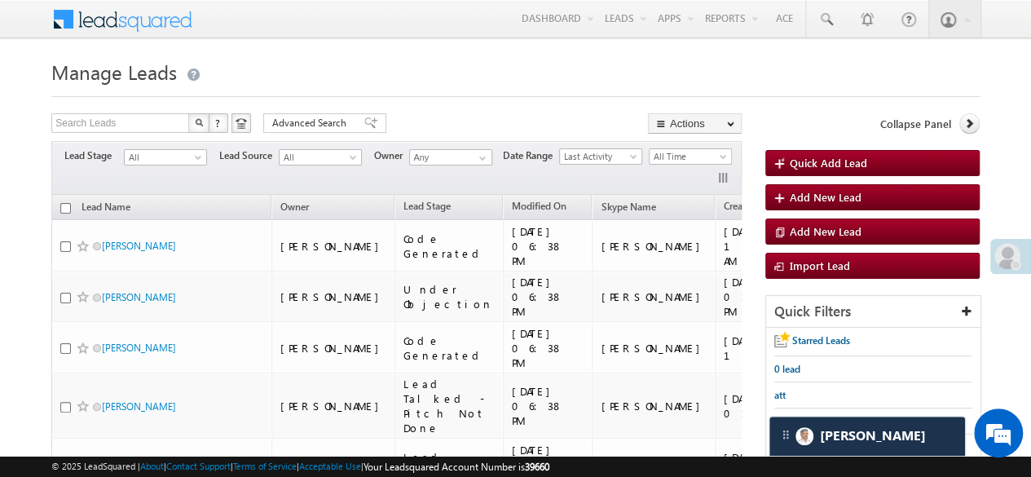
click at [958, 121] on div "Collapse Panel" at bounding box center [872, 127] width 214 height 29
click at [961, 121] on link at bounding box center [969, 123] width 20 height 20
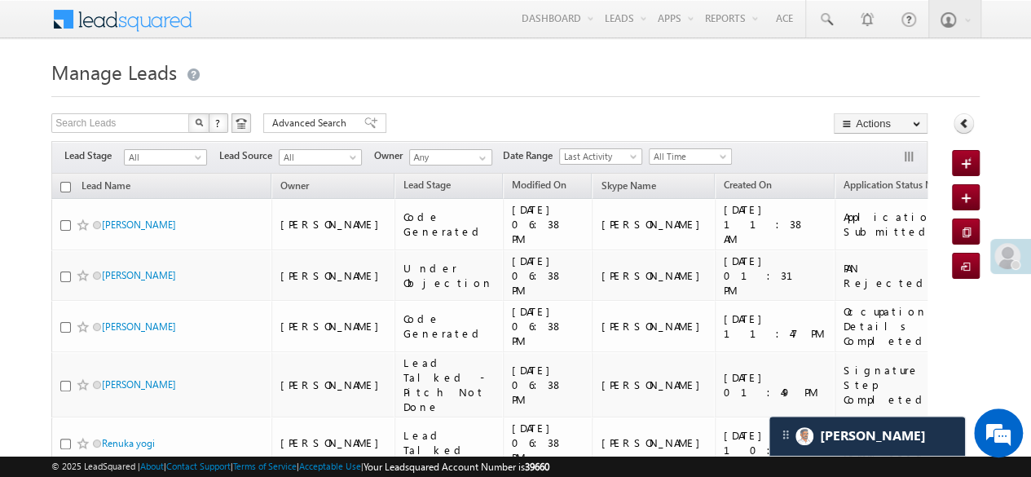
scroll to position [81, 0]
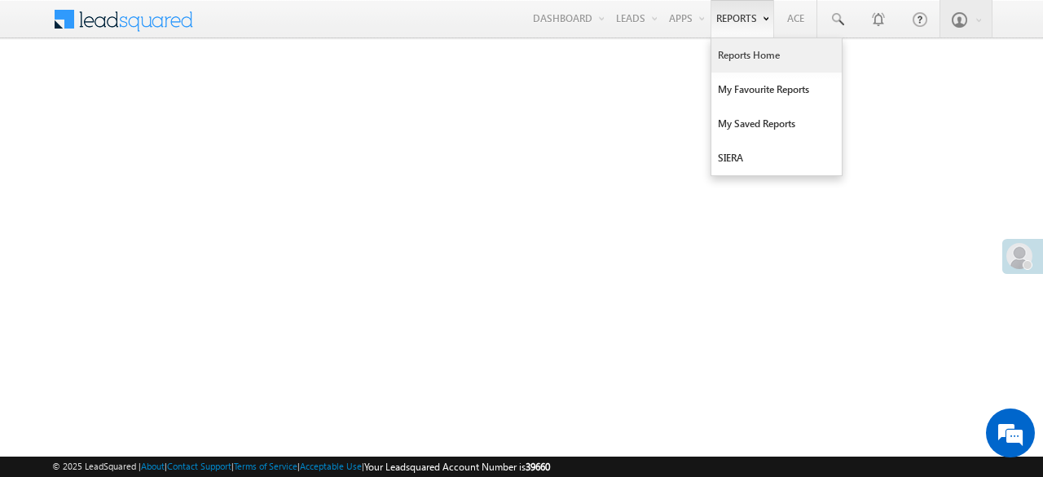
click at [755, 47] on link "Reports Home" at bounding box center [776, 55] width 130 height 34
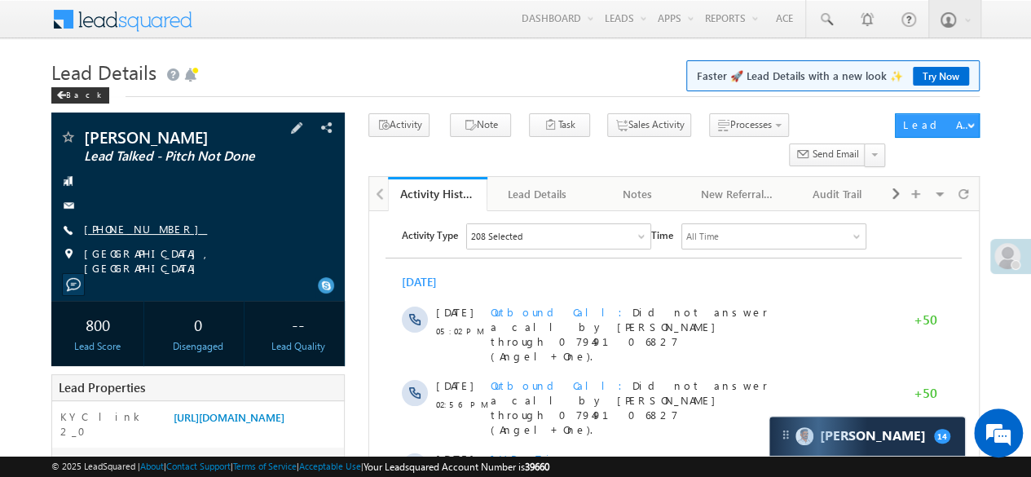
drag, startPoint x: 83, startPoint y: 231, endPoint x: 164, endPoint y: 229, distance: 80.7
click at [164, 229] on div "[PHONE_NUMBER]" at bounding box center [197, 230] width 277 height 16
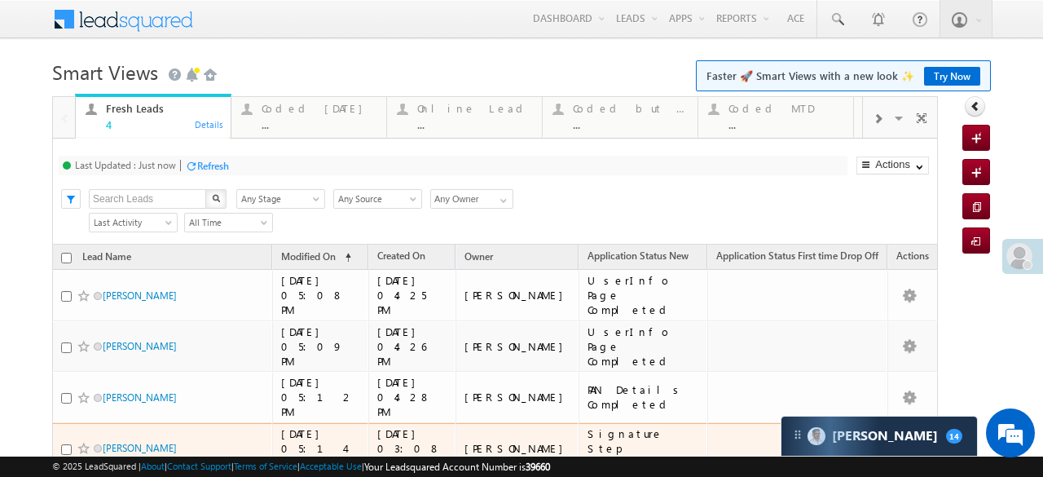
drag, startPoint x: 146, startPoint y: 395, endPoint x: 485, endPoint y: 382, distance: 339.3
click at [485, 423] on td "[PERSON_NAME]" at bounding box center [517, 448] width 123 height 51
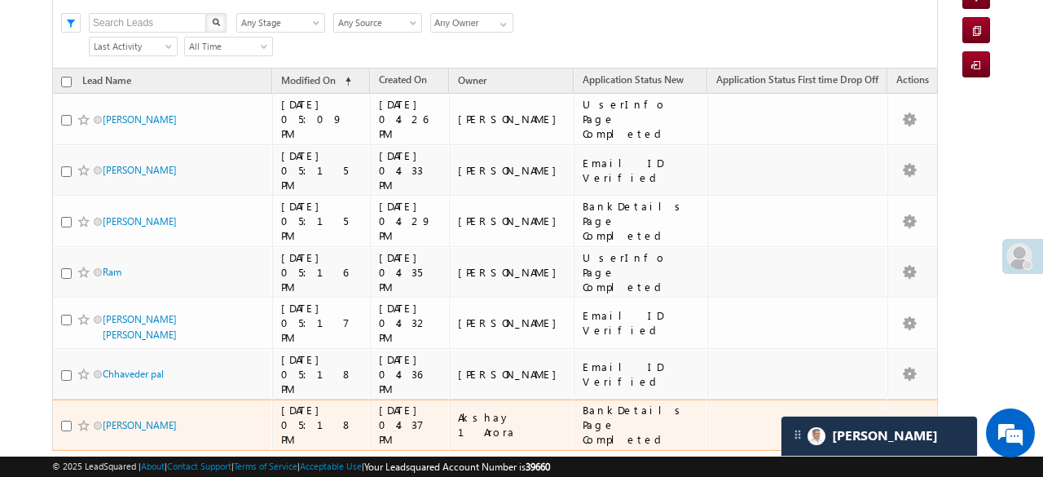
scroll to position [95, 0]
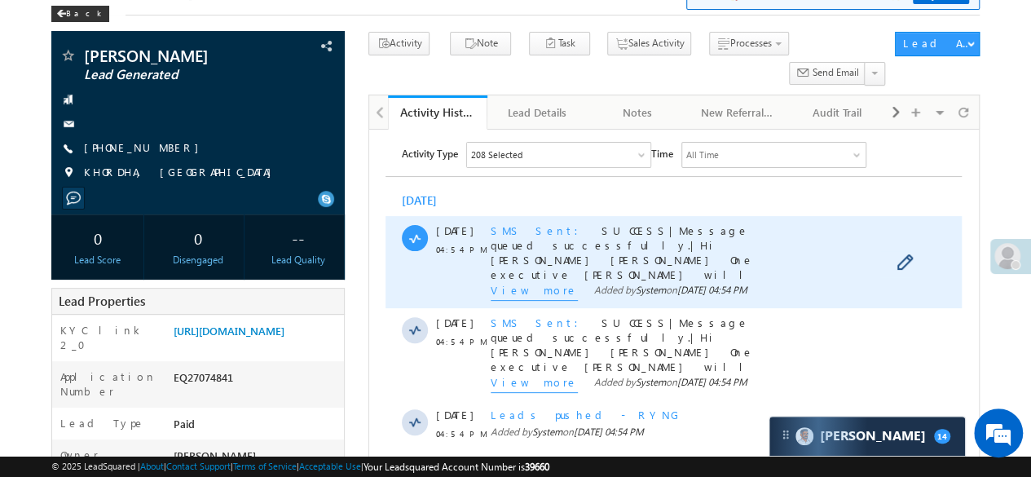
scroll to position [163, 0]
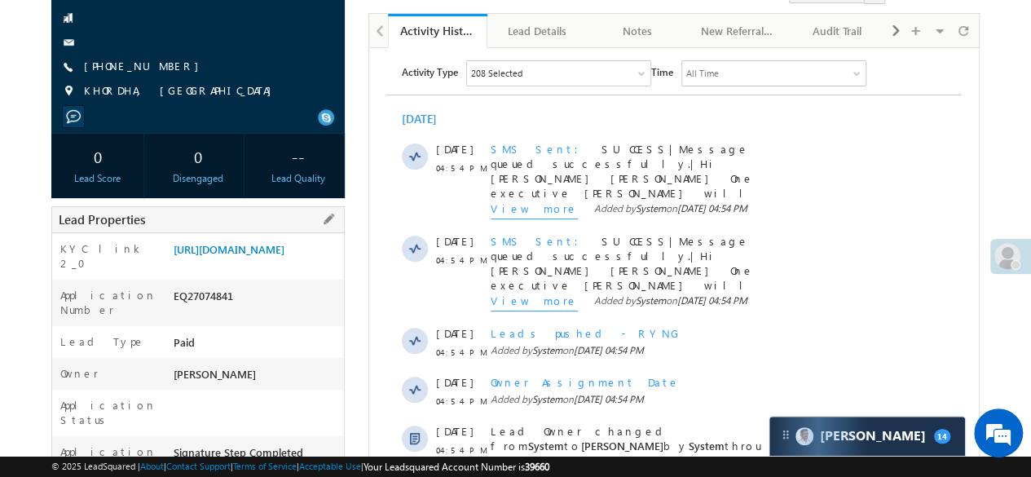
click at [193, 311] on div "EQ27074841" at bounding box center [256, 299] width 175 height 23
copy div "EQ27074841"
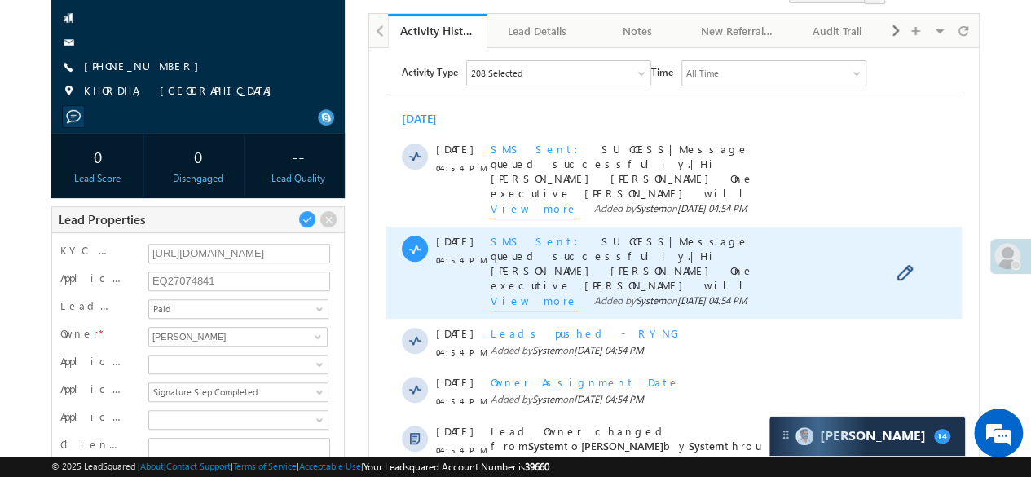
scroll to position [0, 0]
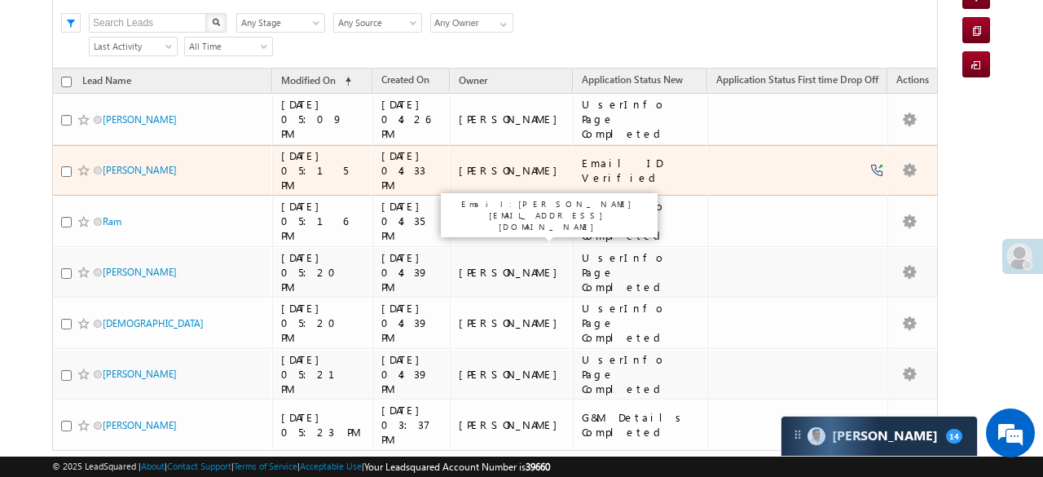
scroll to position [13, 0]
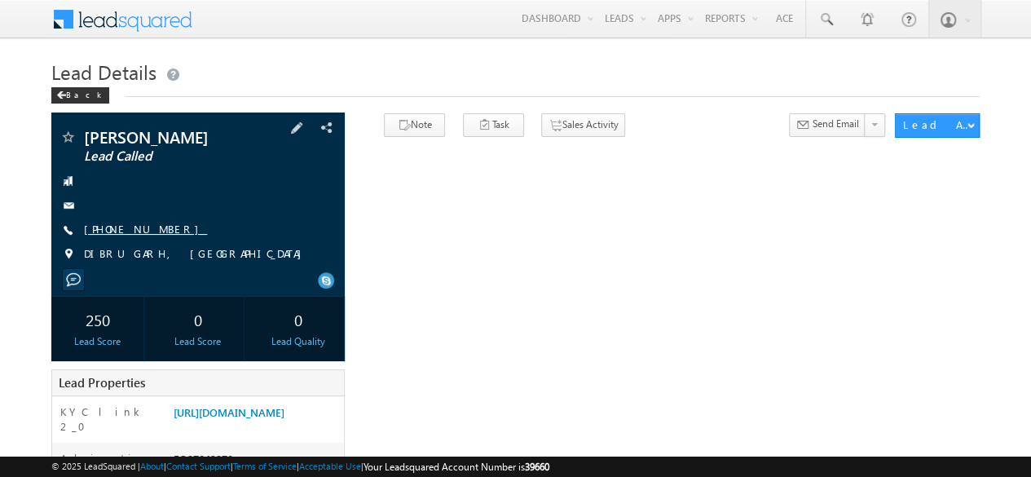
drag, startPoint x: 85, startPoint y: 227, endPoint x: 163, endPoint y: 231, distance: 78.3
click at [163, 231] on link "[PHONE_NUMBER]" at bounding box center [145, 229] width 123 height 14
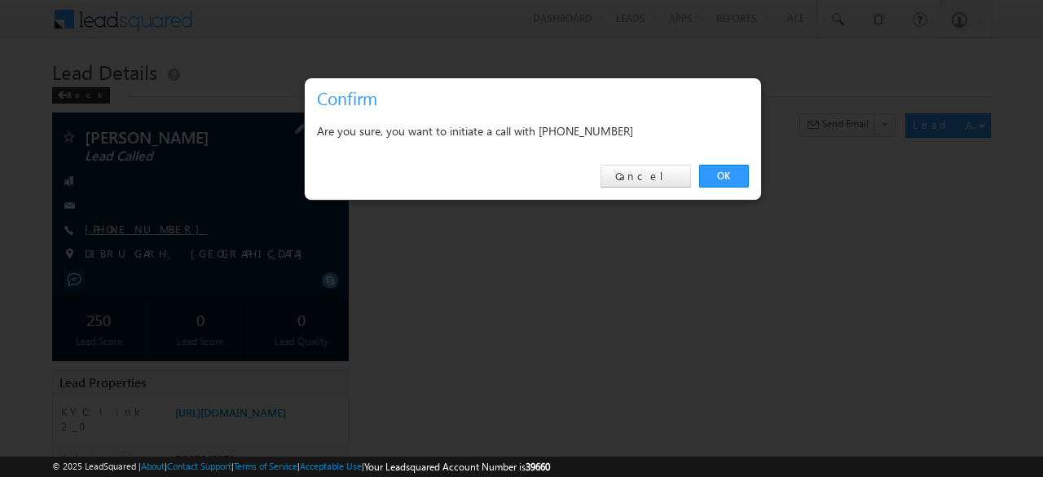
copy link "[PHONE_NUMBER]"
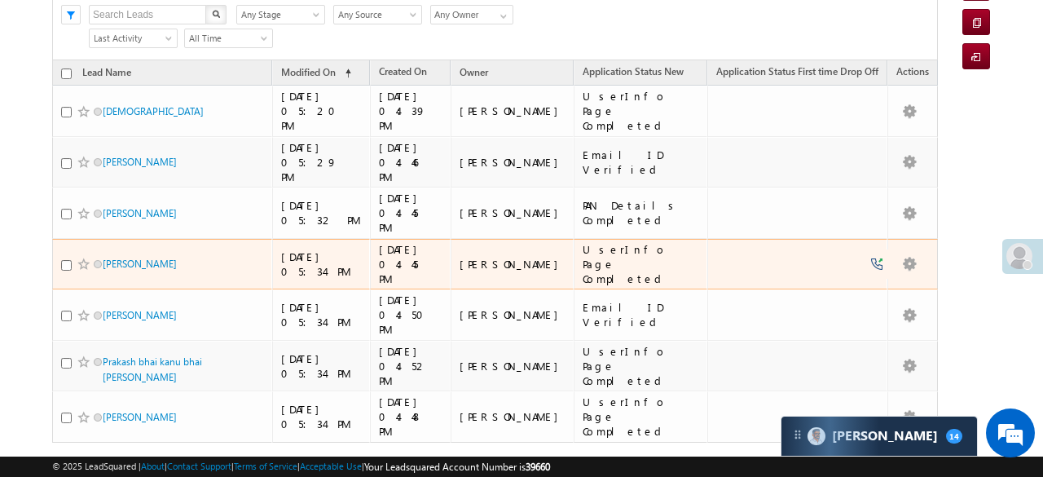
scroll to position [103, 0]
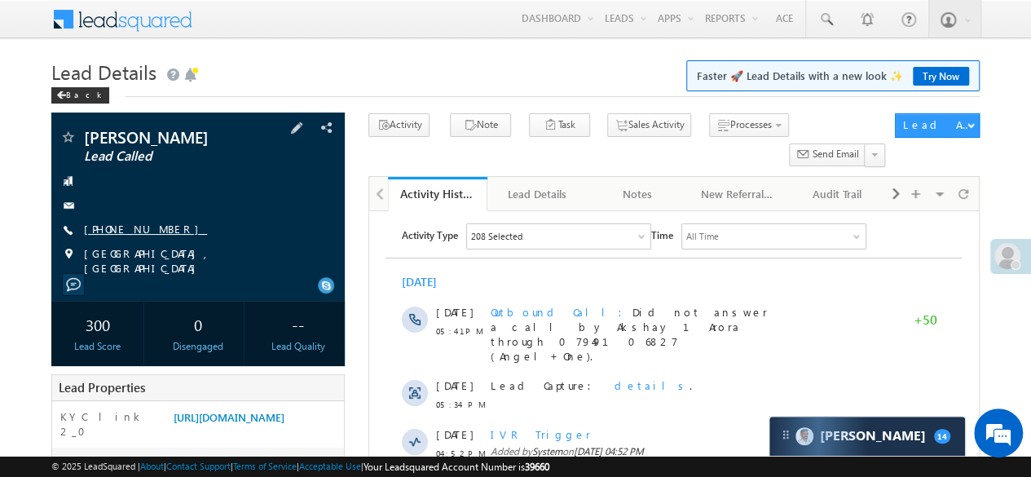
drag, startPoint x: 83, startPoint y: 228, endPoint x: 161, endPoint y: 229, distance: 78.2
click at [161, 229] on div "[PHONE_NUMBER]" at bounding box center [197, 230] width 277 height 16
copy div "+91-7000370266"
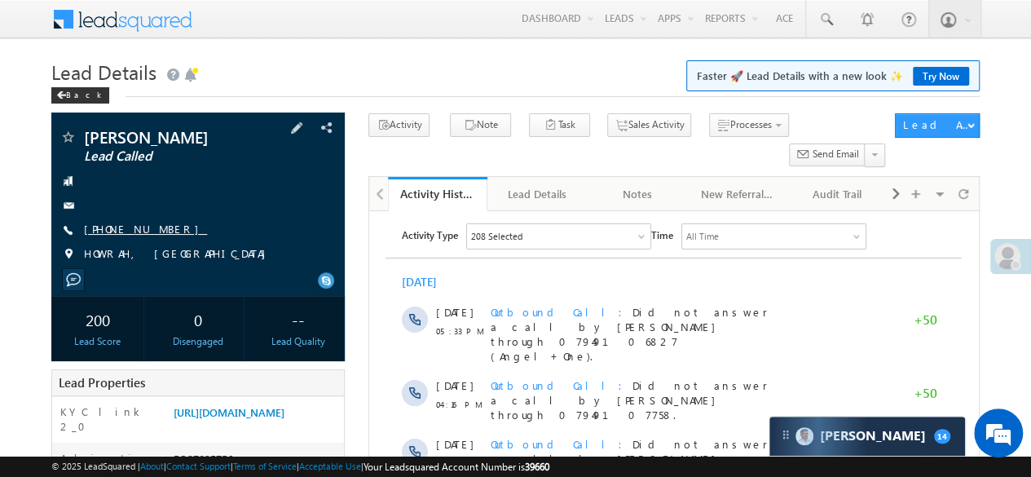
drag, startPoint x: 85, startPoint y: 231, endPoint x: 161, endPoint y: 233, distance: 76.6
click at [161, 233] on link "[PHONE_NUMBER]" at bounding box center [145, 229] width 123 height 14
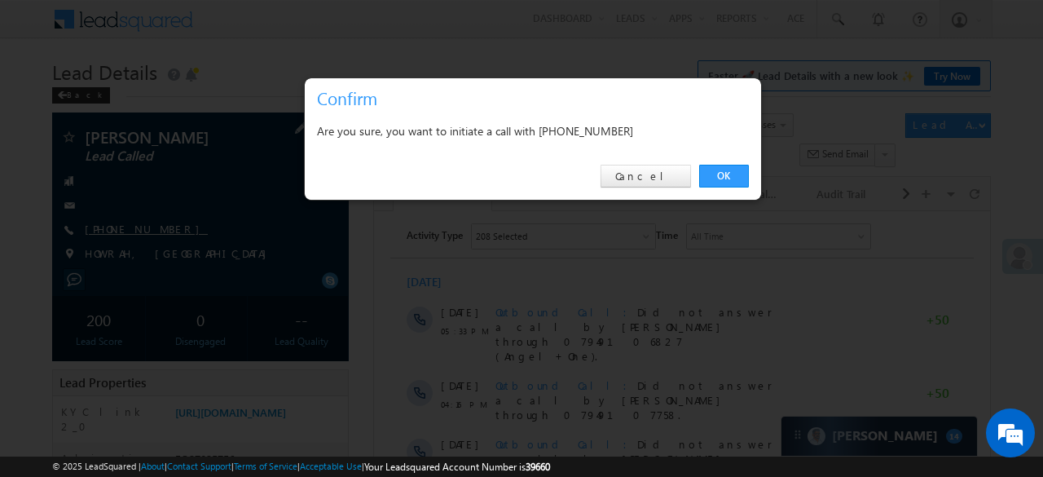
copy link "[PHONE_NUMBER]"
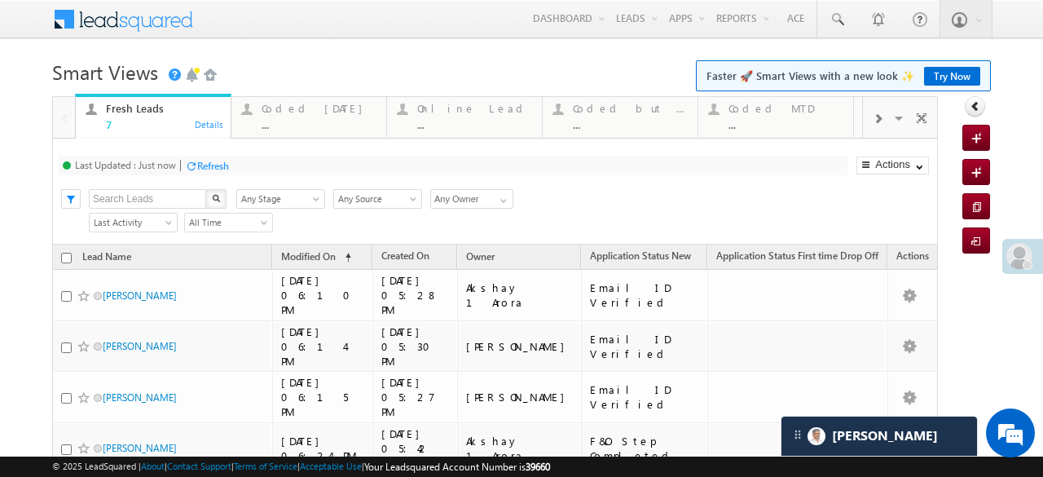
click at [268, 56] on h1 "Smart Views Getting Started Faster 🚀 Smart Views with a new look ✨ Try Now" at bounding box center [521, 71] width 939 height 32
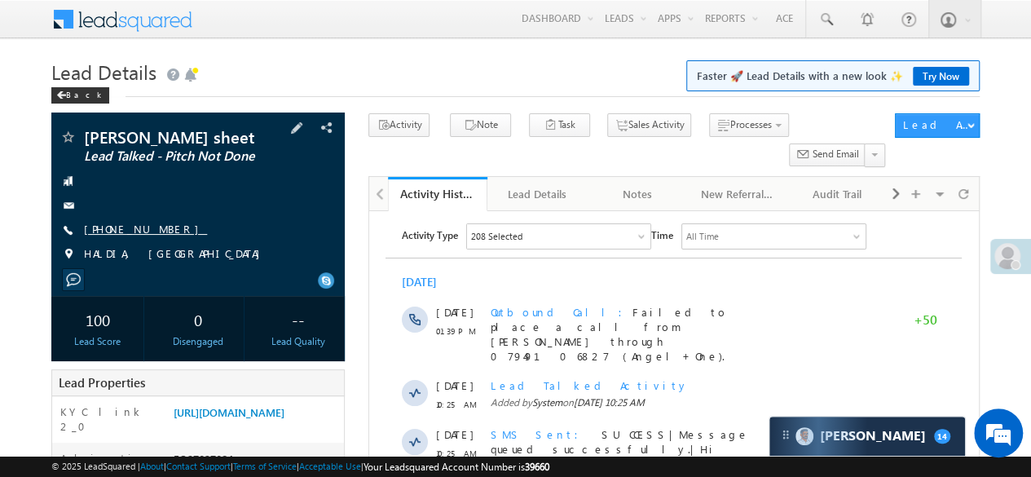
drag, startPoint x: 85, startPoint y: 229, endPoint x: 161, endPoint y: 231, distance: 76.6
click at [161, 231] on link "[PHONE_NUMBER]" at bounding box center [145, 229] width 123 height 14
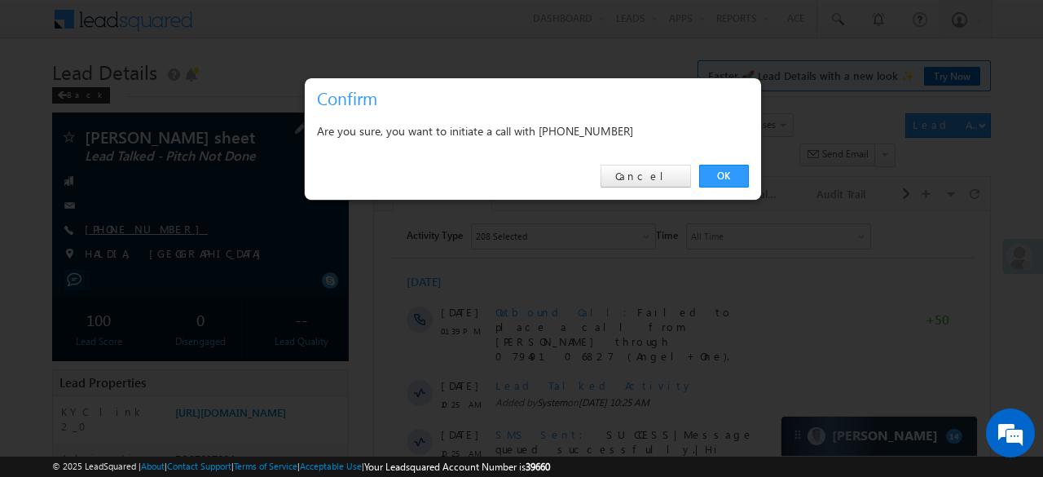
copy link "+91-7719193536"
click at [667, 178] on link "Cancel" at bounding box center [646, 176] width 90 height 23
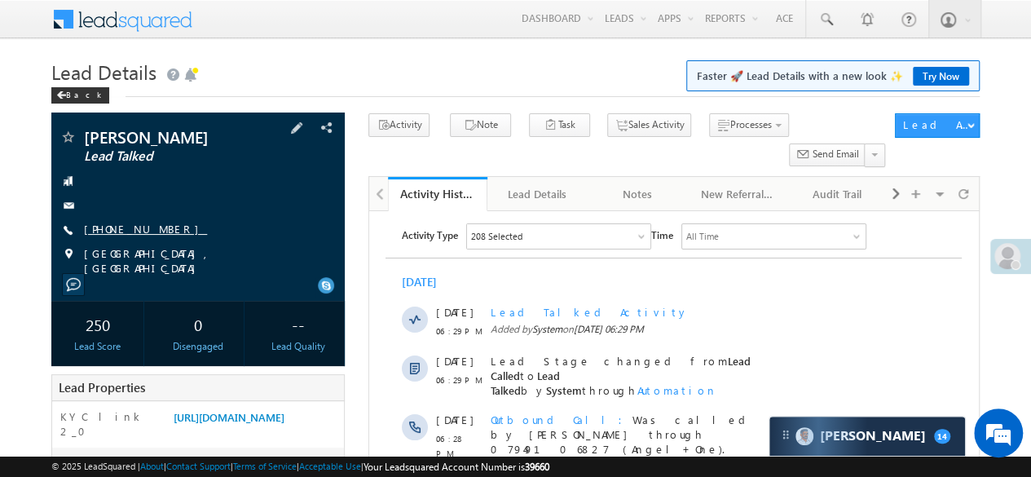
drag, startPoint x: 84, startPoint y: 227, endPoint x: 163, endPoint y: 229, distance: 79.1
click at [163, 229] on div "[PHONE_NUMBER]" at bounding box center [197, 230] width 277 height 16
copy div "[PHONE_NUMBER]"
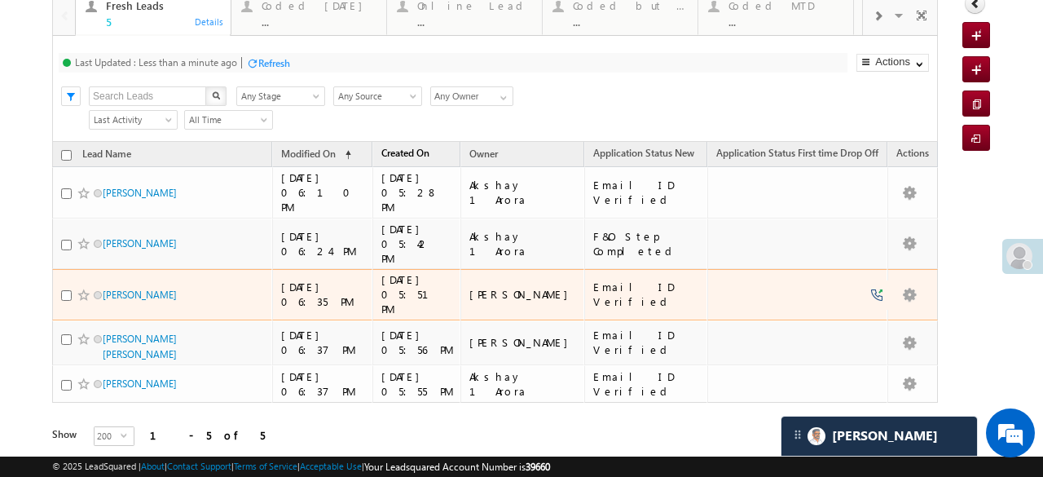
scroll to position [21, 0]
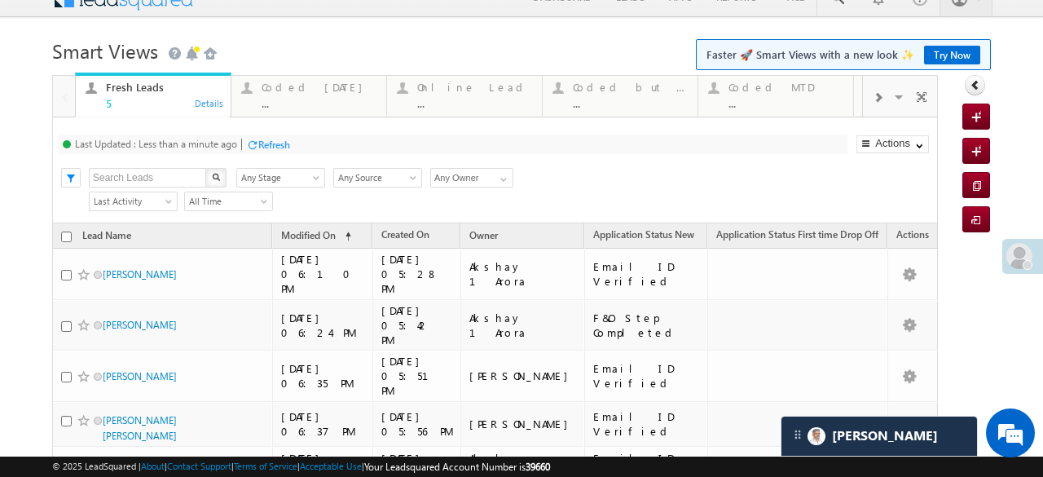
click at [237, 146] on div "Last Updated : Less than a minute ago" at bounding box center [156, 144] width 162 height 12
click at [246, 146] on div "Last Updated : Less than a minute ago Refresh Refreshing..." at bounding box center [453, 144] width 789 height 20
click at [249, 145] on div at bounding box center [252, 145] width 12 height 12
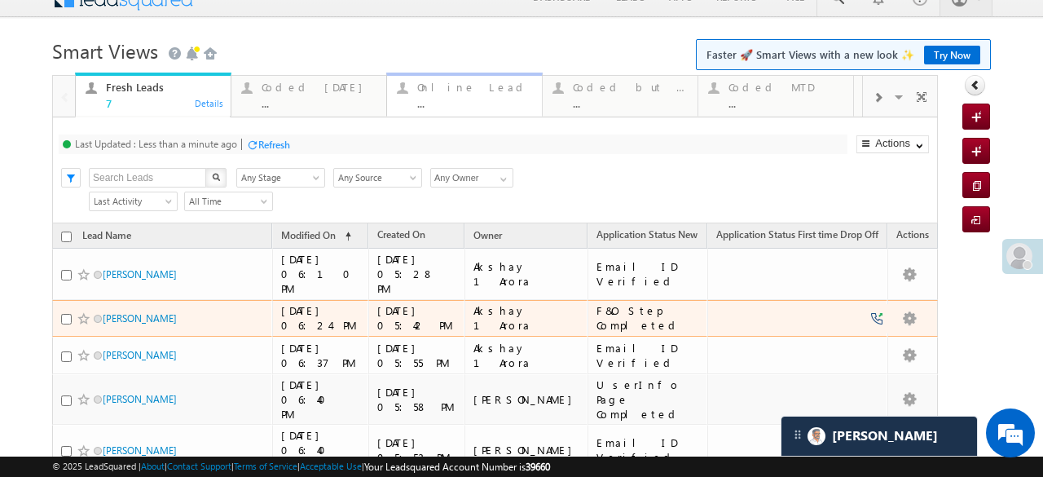
scroll to position [0, 0]
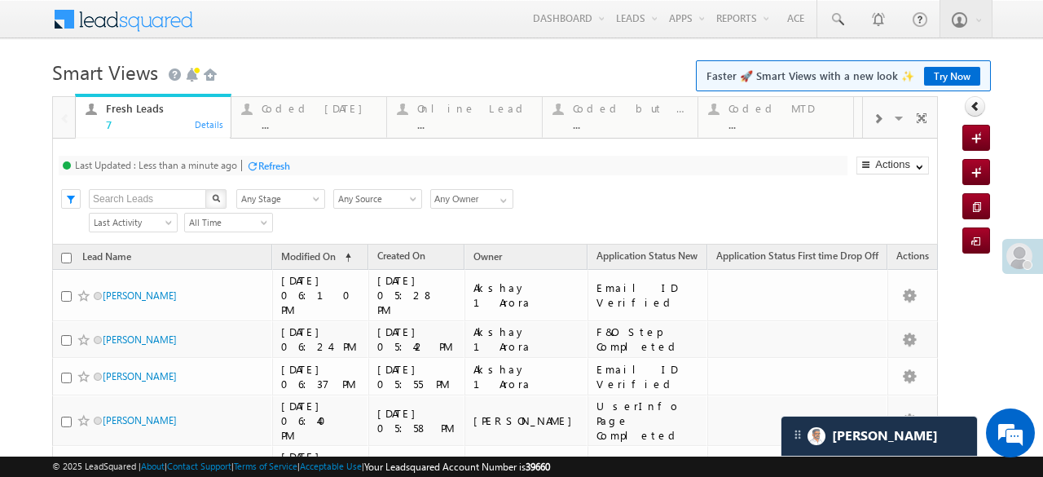
click at [264, 164] on div "Refresh" at bounding box center [274, 166] width 32 height 12
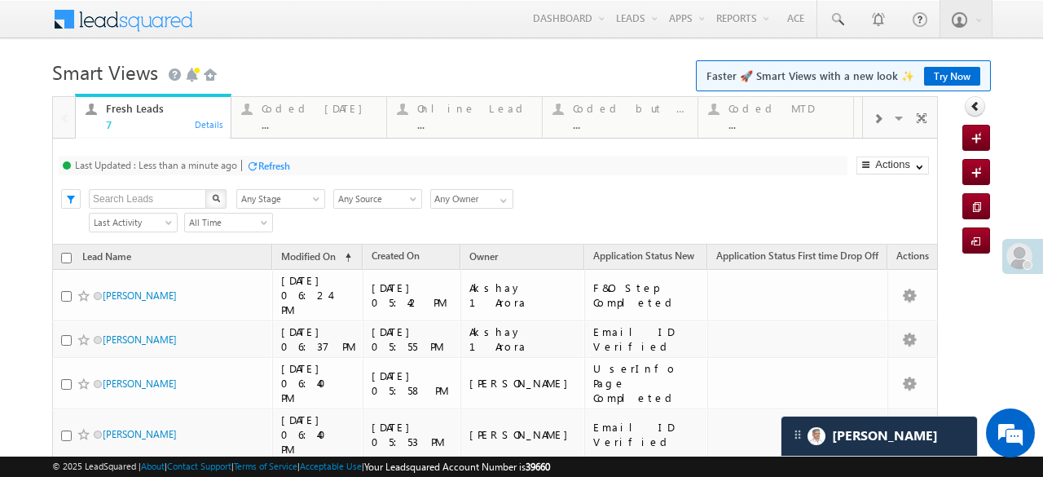
click at [269, 169] on div "Refresh" at bounding box center [274, 166] width 32 height 12
click at [204, 165] on div "Refresh" at bounding box center [213, 166] width 32 height 12
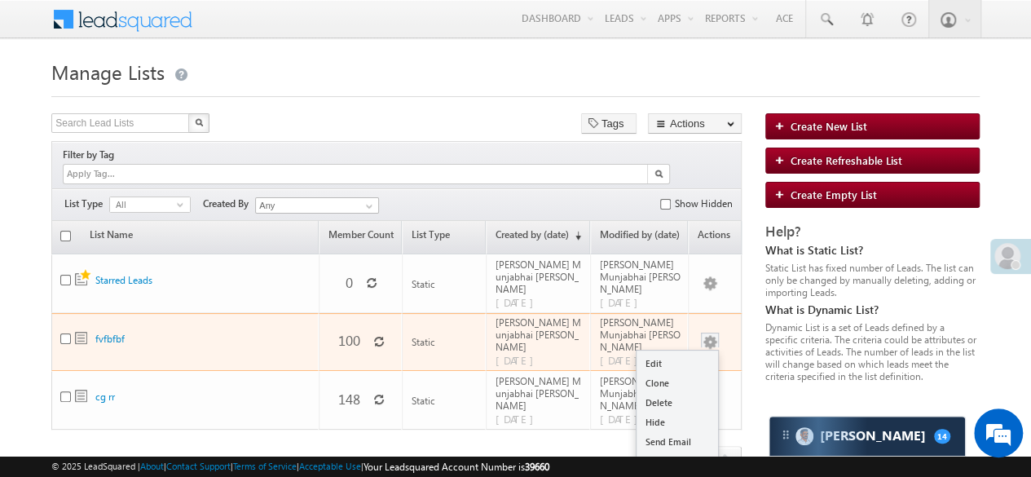
click at [688, 471] on link "Push To Ryng" at bounding box center [676, 481] width 81 height 20
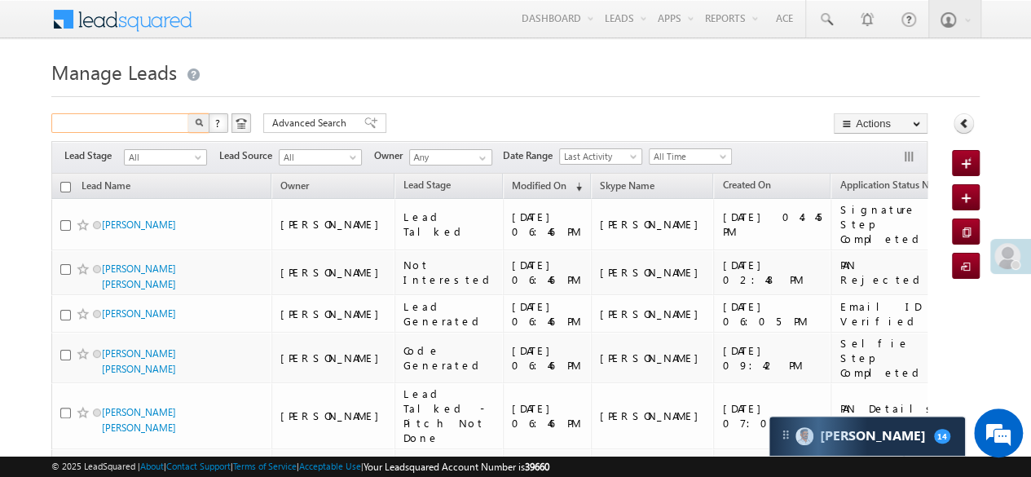
click at [176, 119] on input "text" at bounding box center [120, 123] width 139 height 20
paste input "EQ27084466"
click at [201, 123] on img "button" at bounding box center [199, 122] width 8 height 8
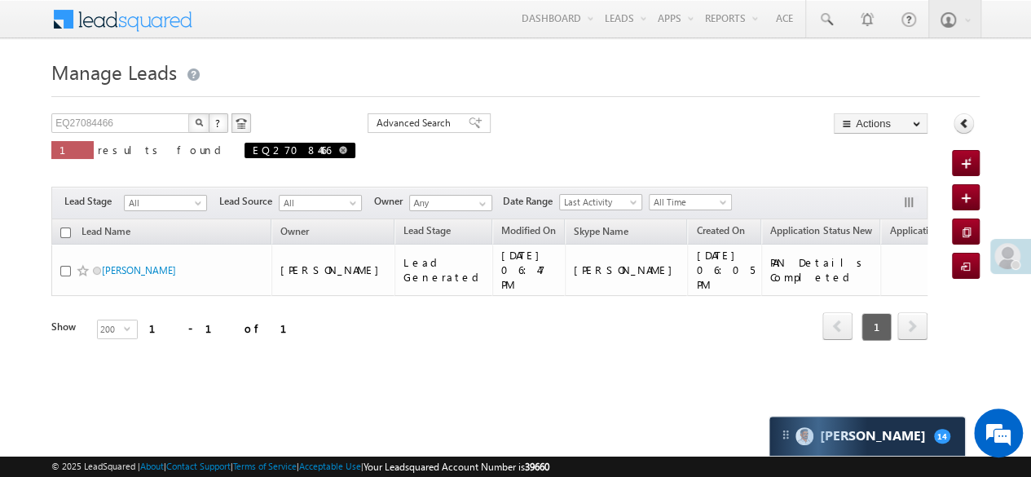
click at [339, 148] on span at bounding box center [343, 150] width 8 height 8
type input "Search Leads"
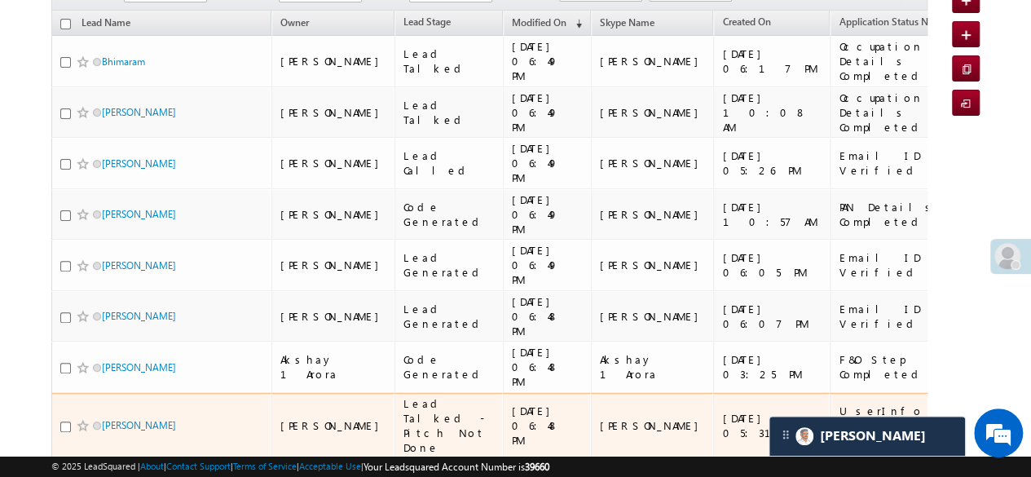
scroll to position [81, 0]
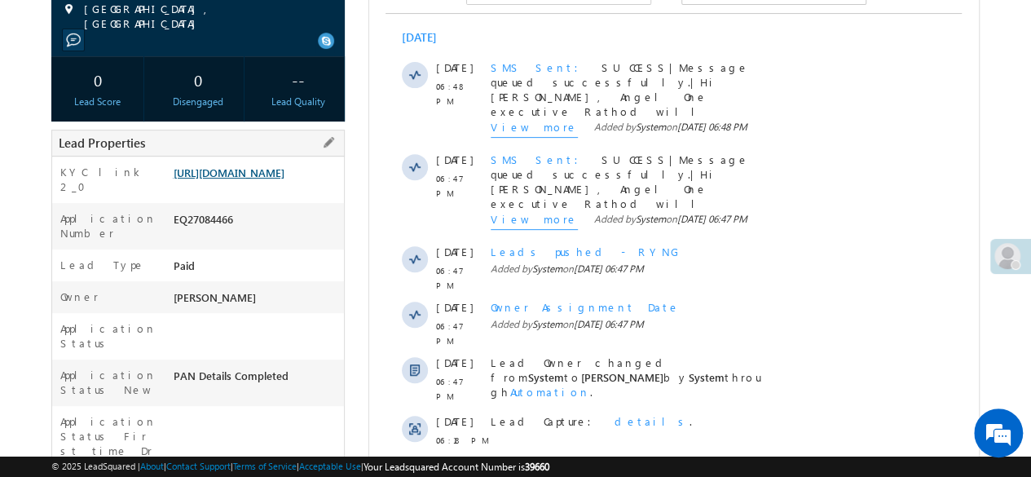
click at [258, 179] on link "[URL][DOMAIN_NAME]" at bounding box center [228, 172] width 111 height 14
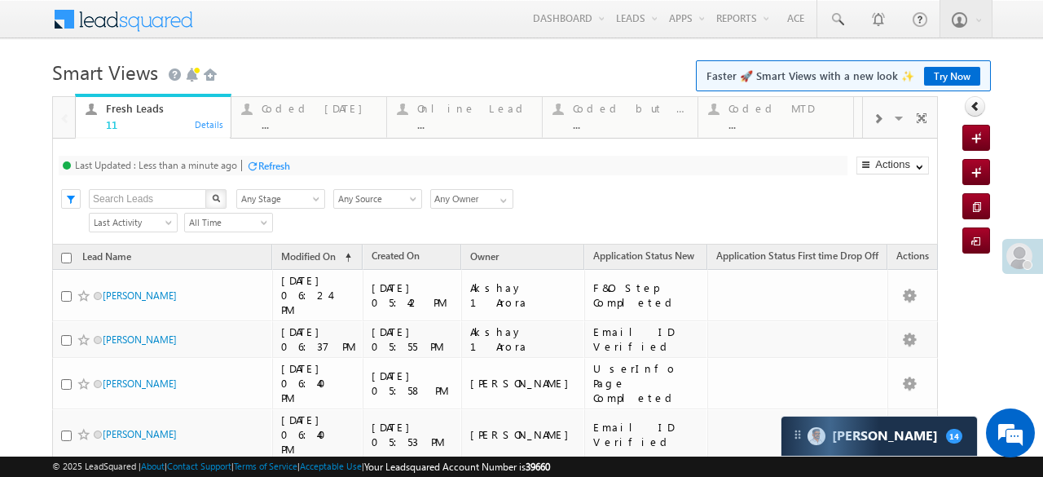
click at [260, 160] on div "Refresh" at bounding box center [274, 166] width 32 height 12
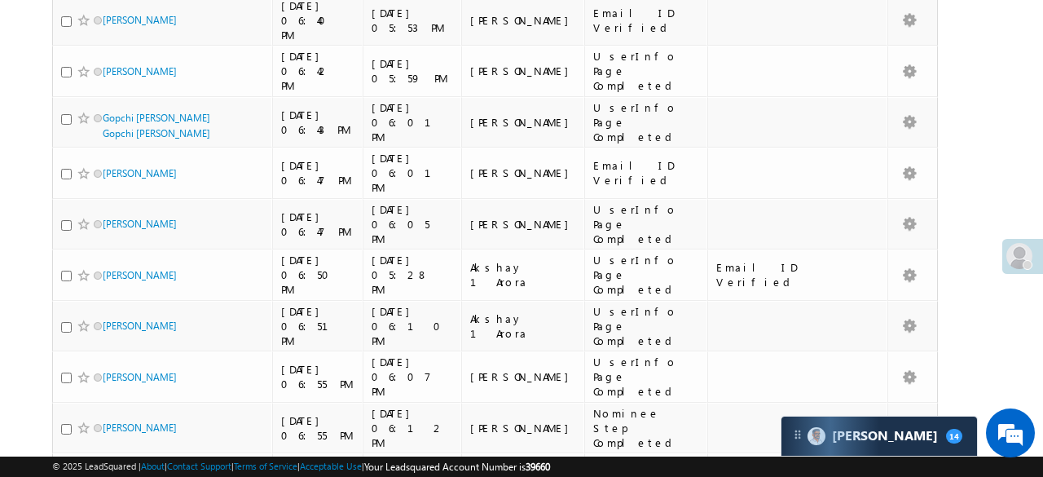
scroll to position [81, 0]
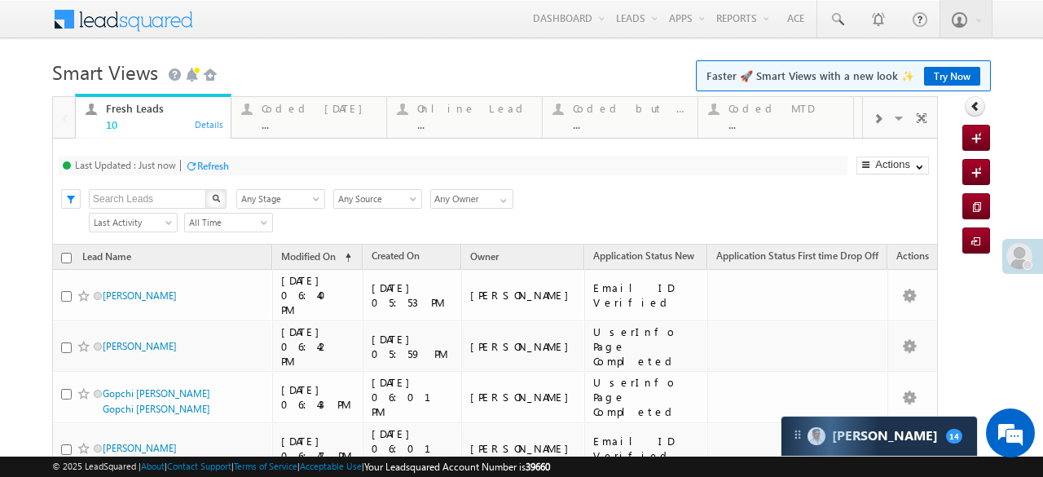
click at [207, 156] on div "Last Updated : Just now Refresh Refreshing..." at bounding box center [453, 166] width 789 height 20
click at [284, 160] on div "Refresh" at bounding box center [274, 166] width 32 height 12
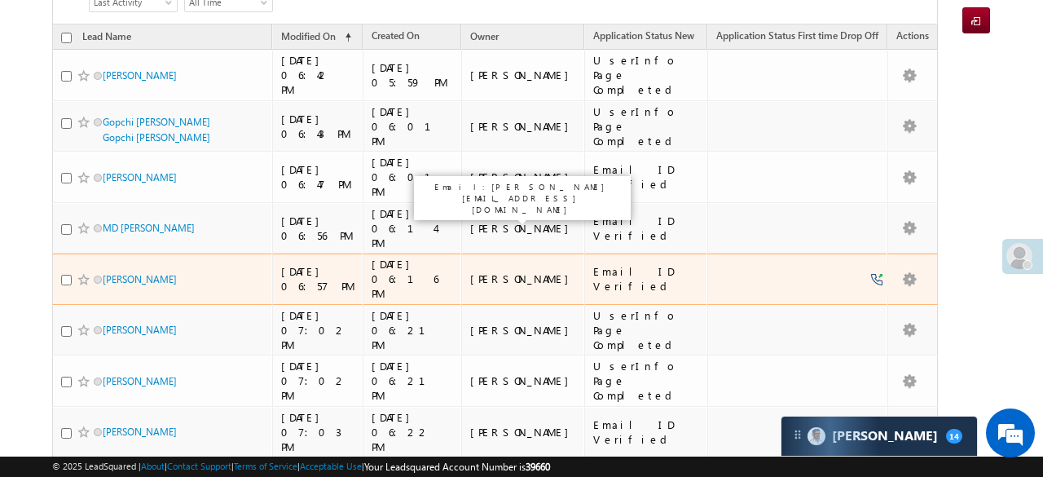
scroll to position [57, 0]
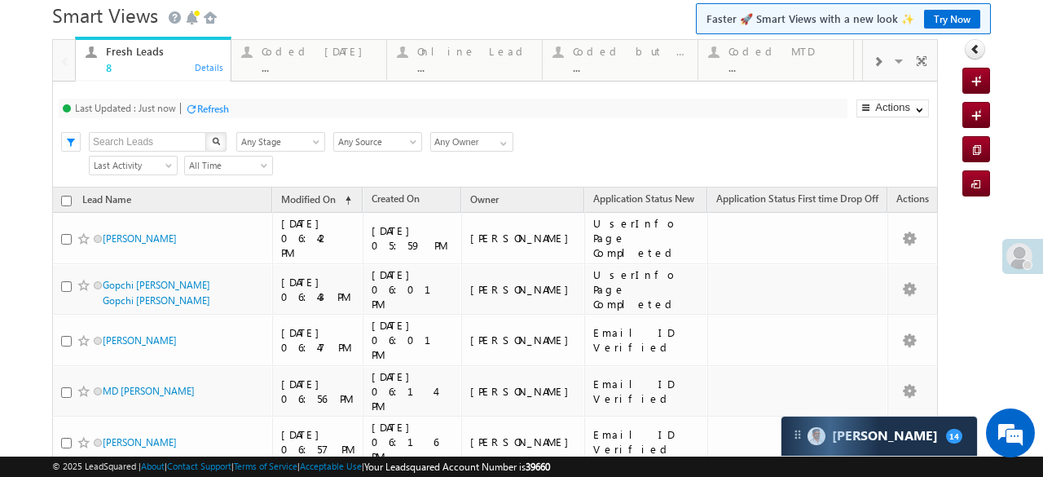
click at [215, 108] on div "Refresh" at bounding box center [213, 109] width 32 height 12
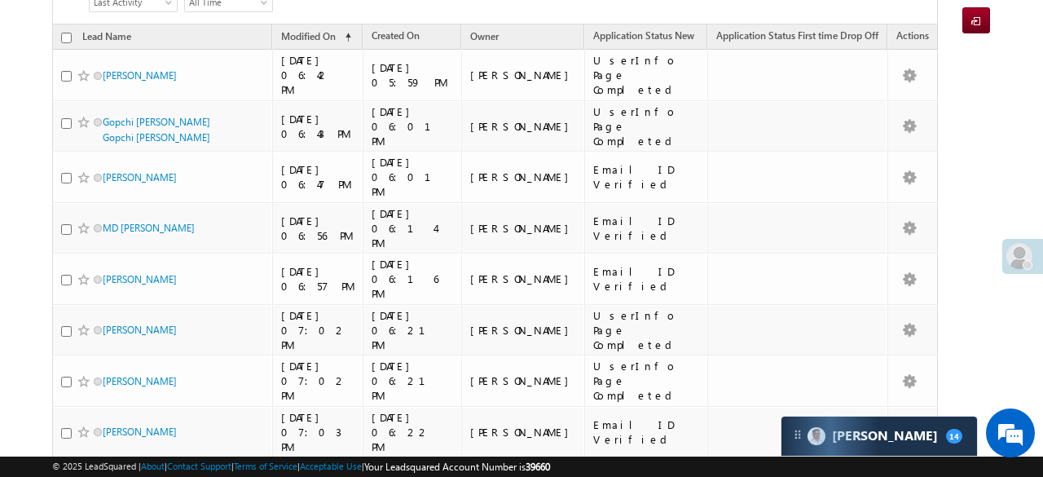
scroll to position [0, 0]
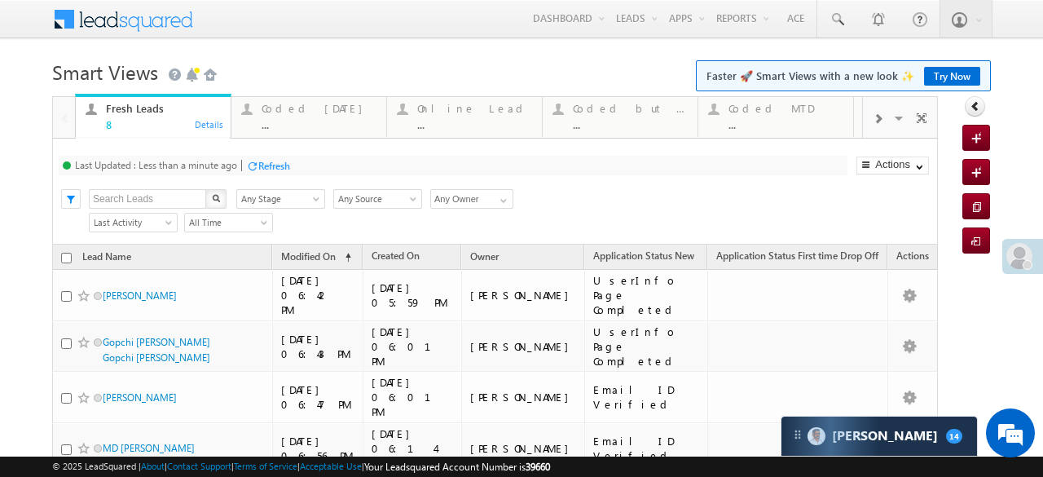
click at [264, 158] on div "Refresh" at bounding box center [268, 164] width 44 height 15
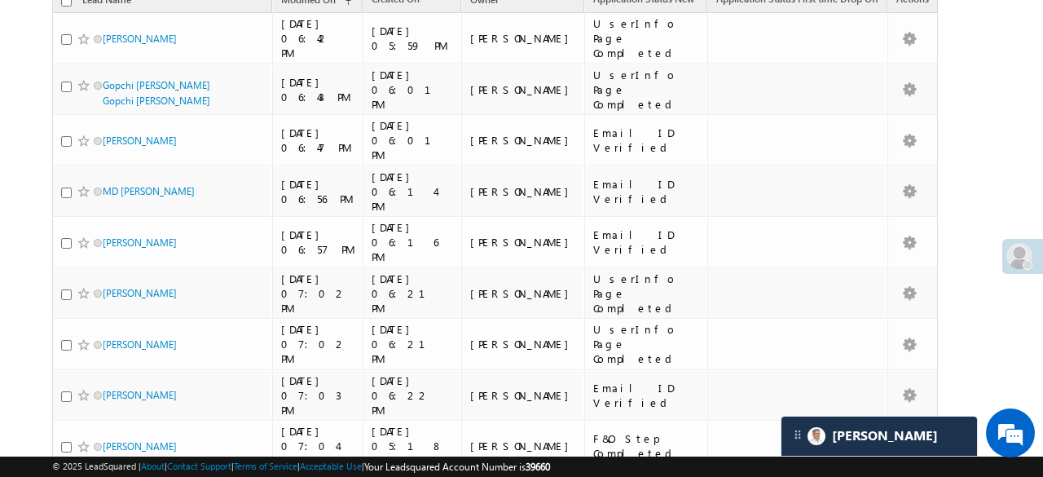
scroll to position [94, 0]
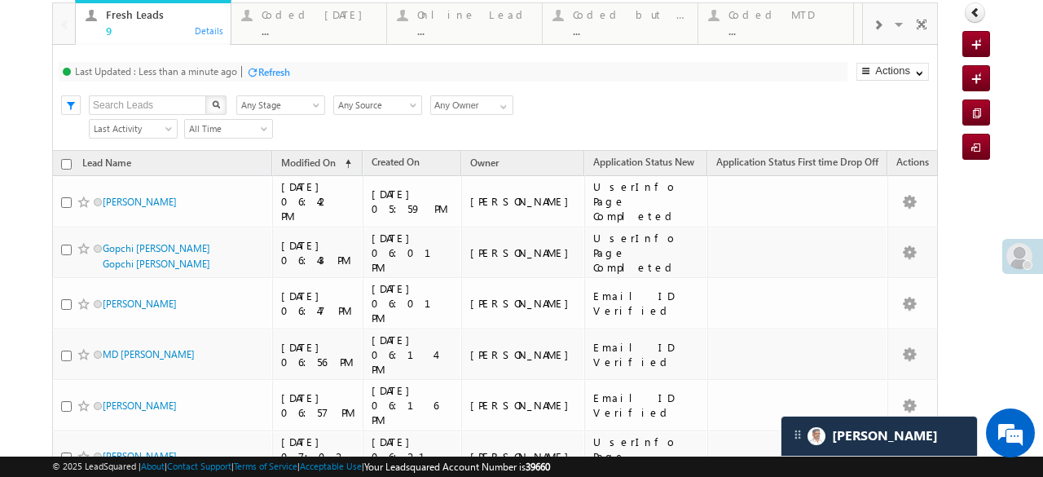
click at [257, 64] on div "Refresh" at bounding box center [268, 71] width 44 height 15
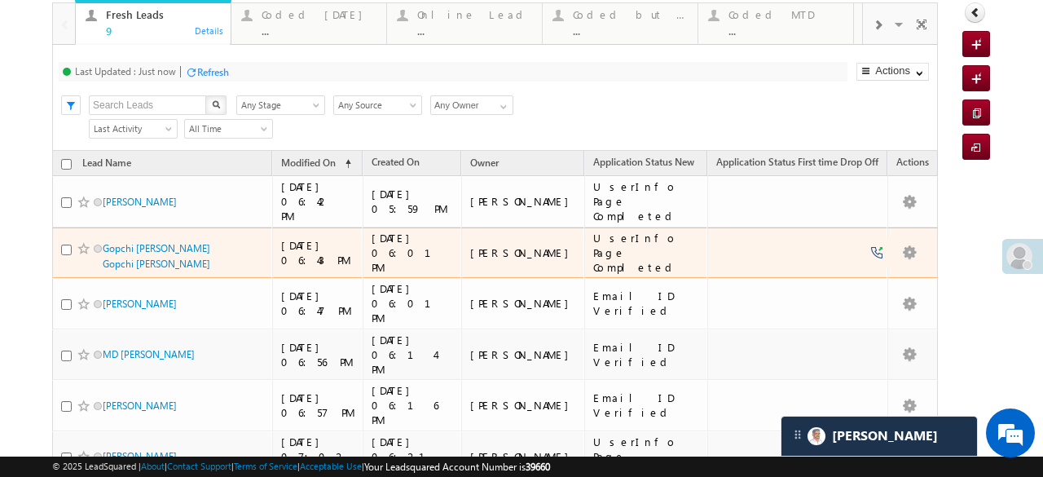
scroll to position [12, 0]
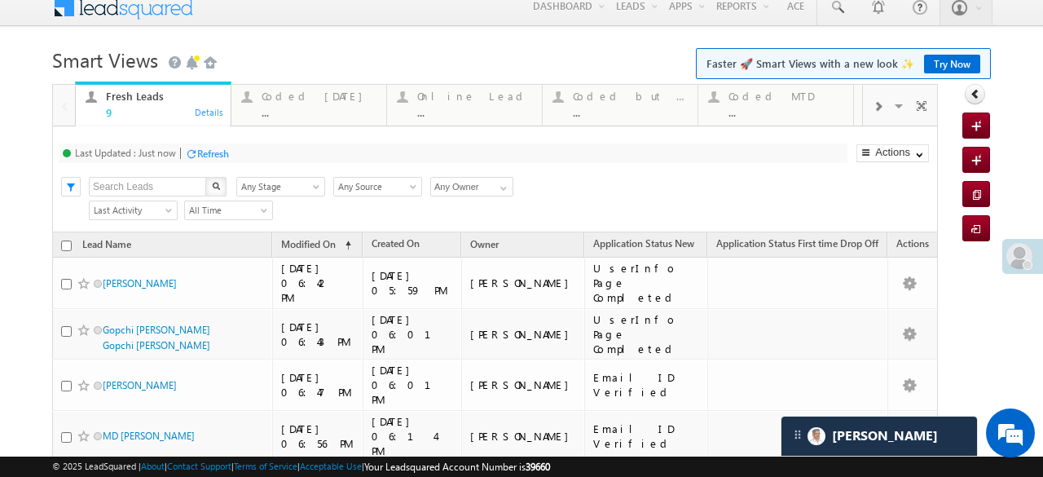
click at [227, 154] on div "Refresh" at bounding box center [213, 154] width 32 height 12
click at [222, 155] on div "Refresh" at bounding box center [213, 154] width 32 height 12
click at [254, 157] on div at bounding box center [252, 154] width 12 height 12
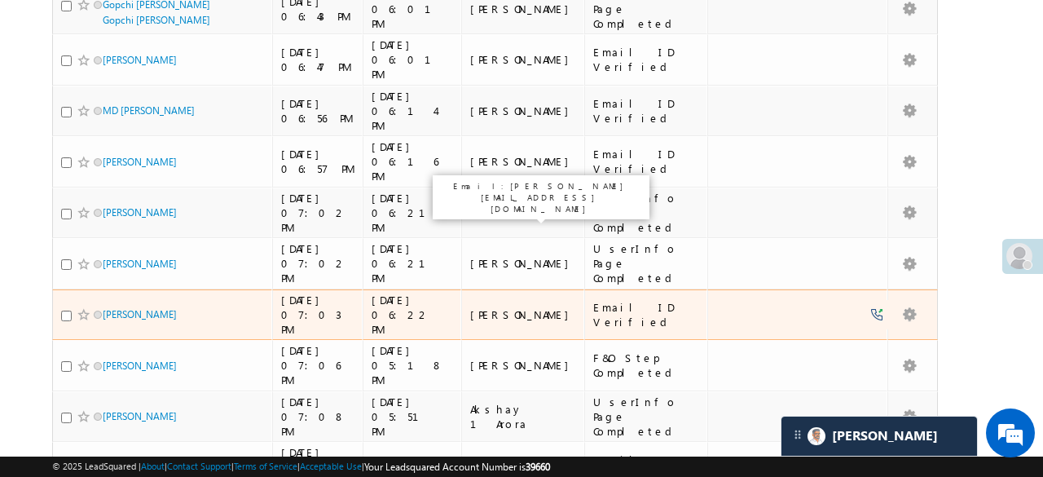
scroll to position [93, 0]
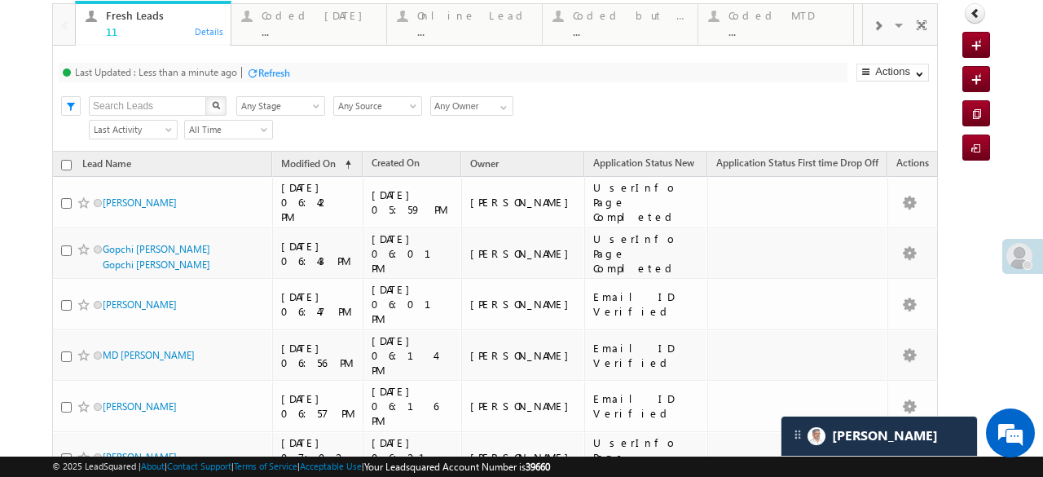
click at [267, 74] on div "Refresh" at bounding box center [274, 73] width 32 height 12
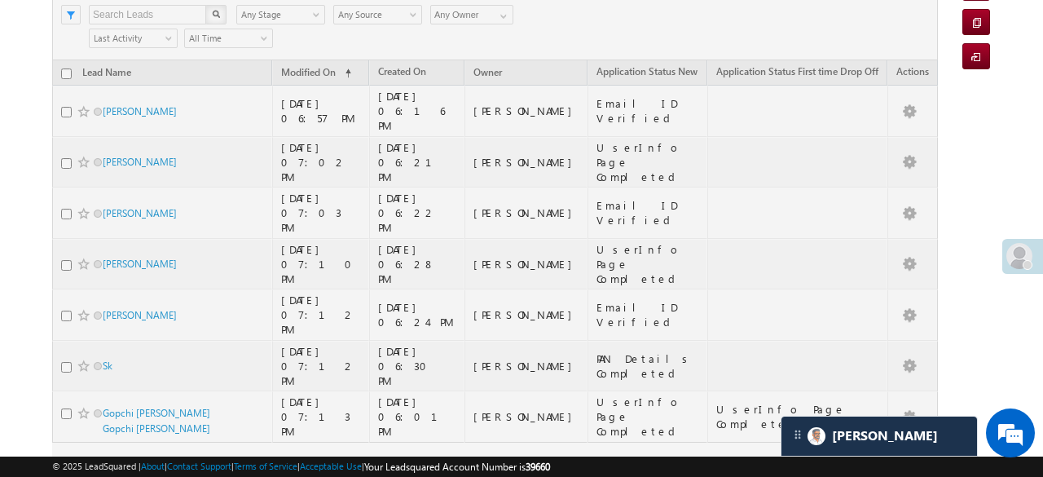
scroll to position [0, 0]
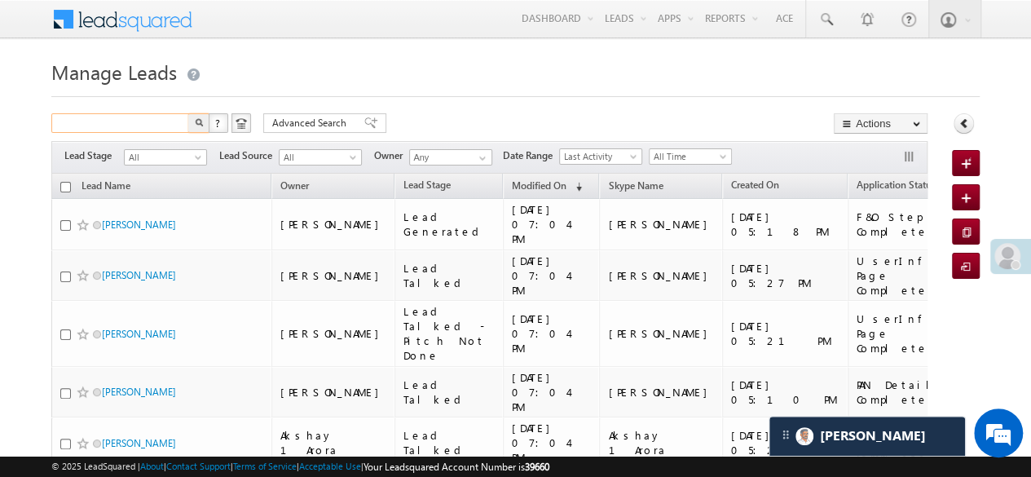
paste input "EQ27081587"
click at [195, 123] on img "button" at bounding box center [199, 122] width 8 height 8
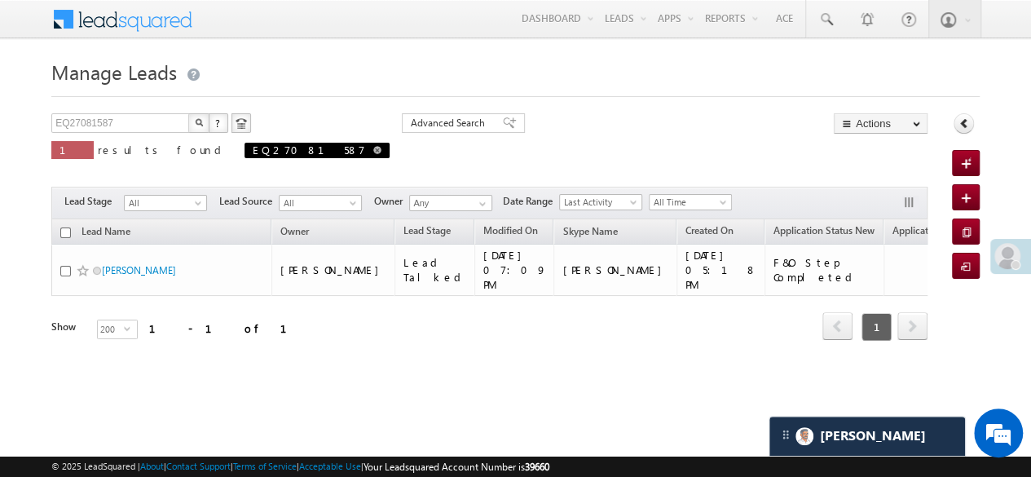
click at [373, 146] on span at bounding box center [377, 150] width 8 height 8
type input "Search Leads"
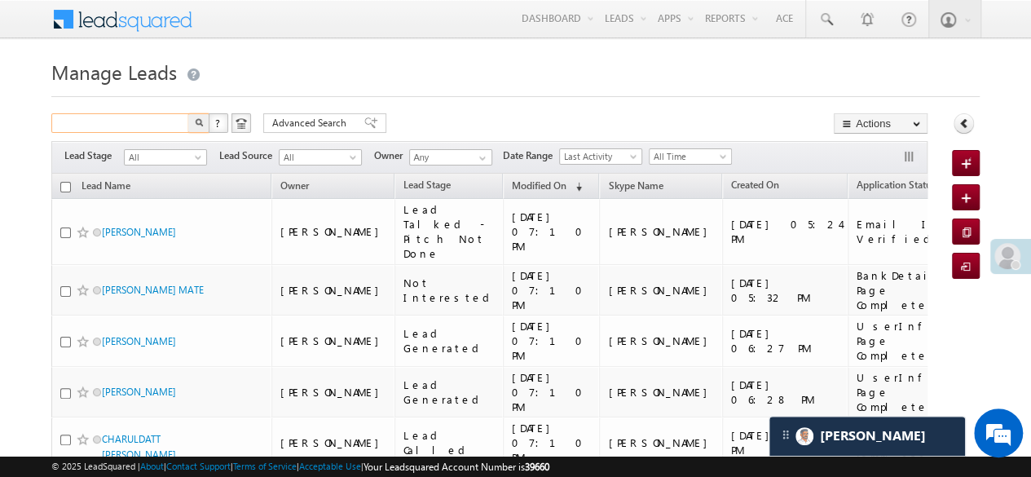
click at [152, 126] on input "text" at bounding box center [120, 123] width 139 height 20
paste input "EQ27024879"
click at [197, 128] on button "button" at bounding box center [198, 123] width 21 height 20
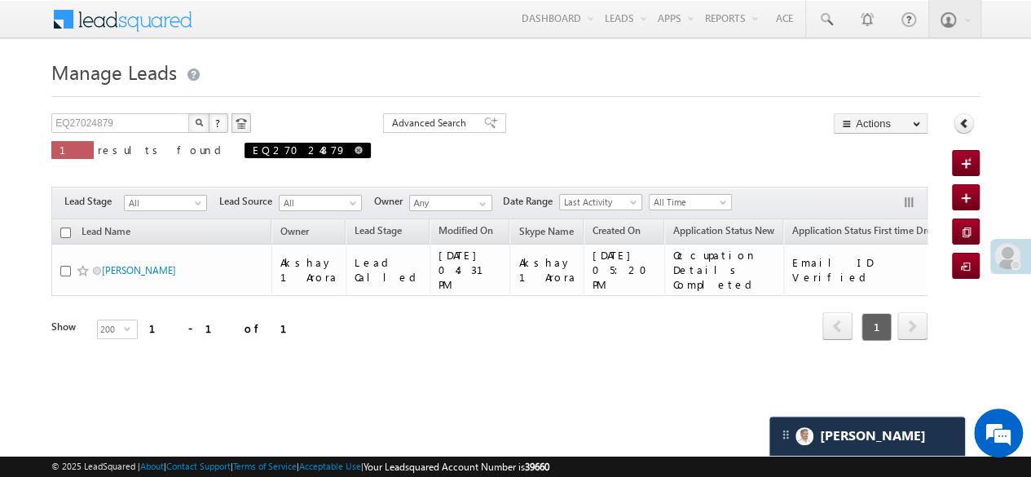
click at [244, 152] on span "EQ27024879" at bounding box center [307, 150] width 126 height 15
click at [355, 151] on span at bounding box center [359, 150] width 8 height 8
type input "Search Leads"
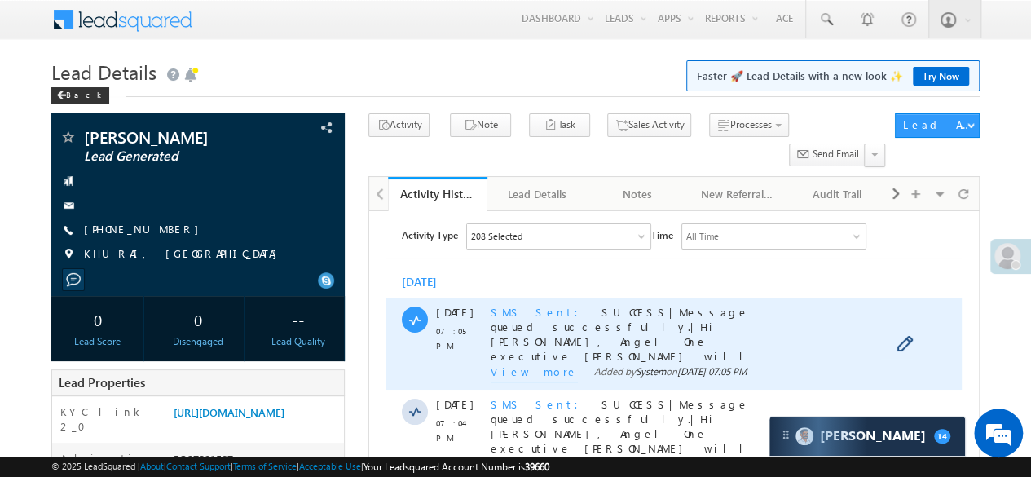
scroll to position [244, 0]
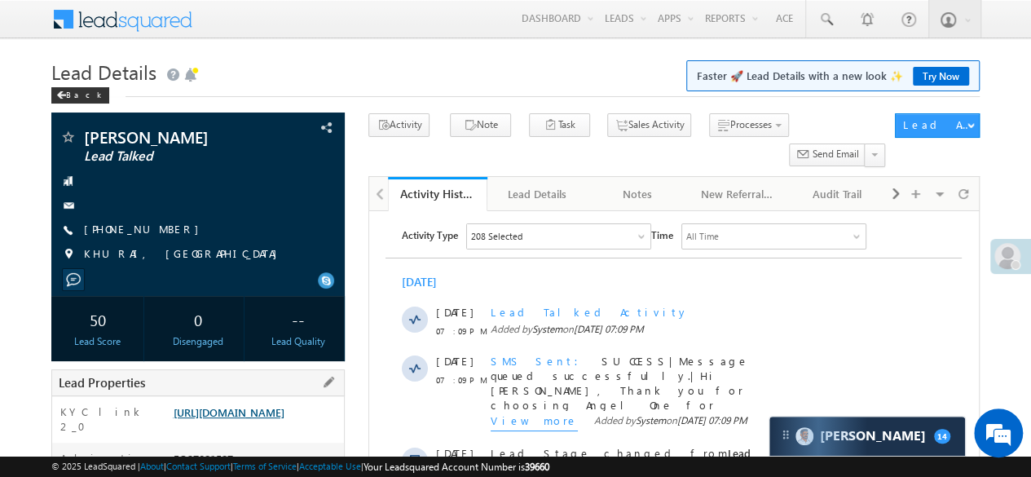
click at [216, 419] on link "[URL][DOMAIN_NAME]" at bounding box center [228, 412] width 111 height 14
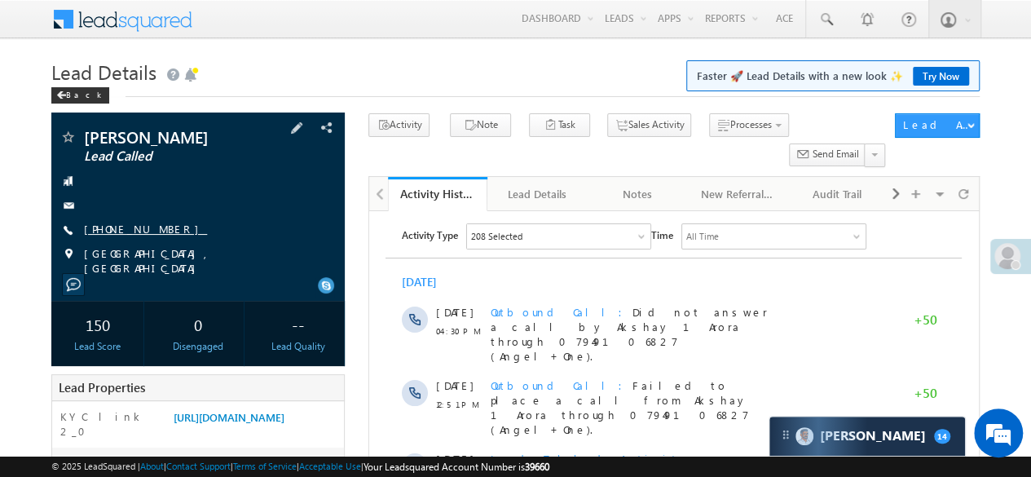
drag, startPoint x: 84, startPoint y: 230, endPoint x: 163, endPoint y: 232, distance: 79.1
click at [163, 232] on link "[PHONE_NUMBER]" at bounding box center [145, 229] width 123 height 14
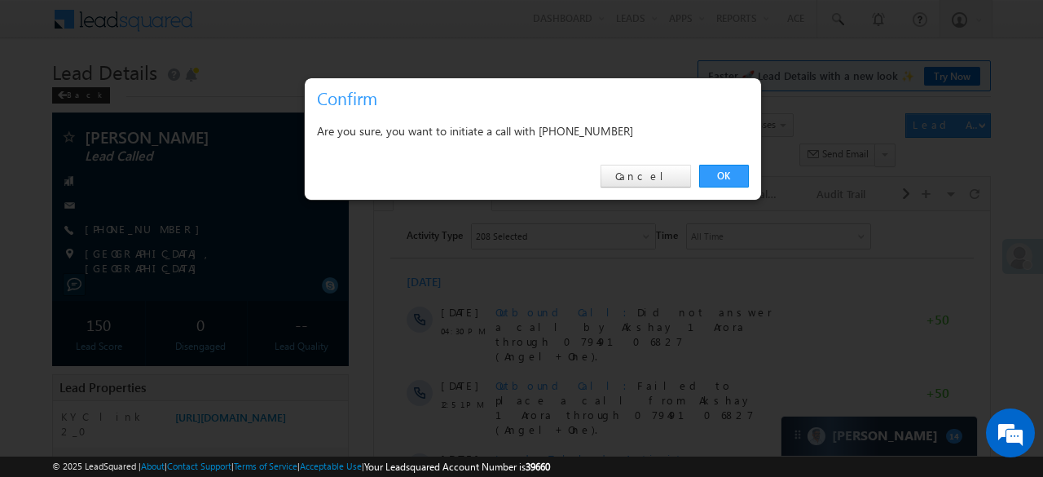
copy link "[PHONE_NUMBER]"
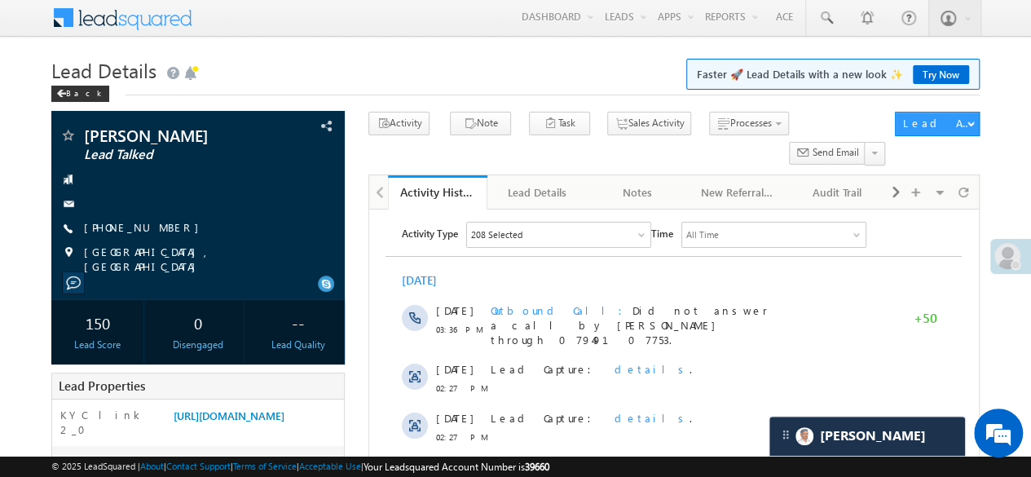
scroll to position [246, 0]
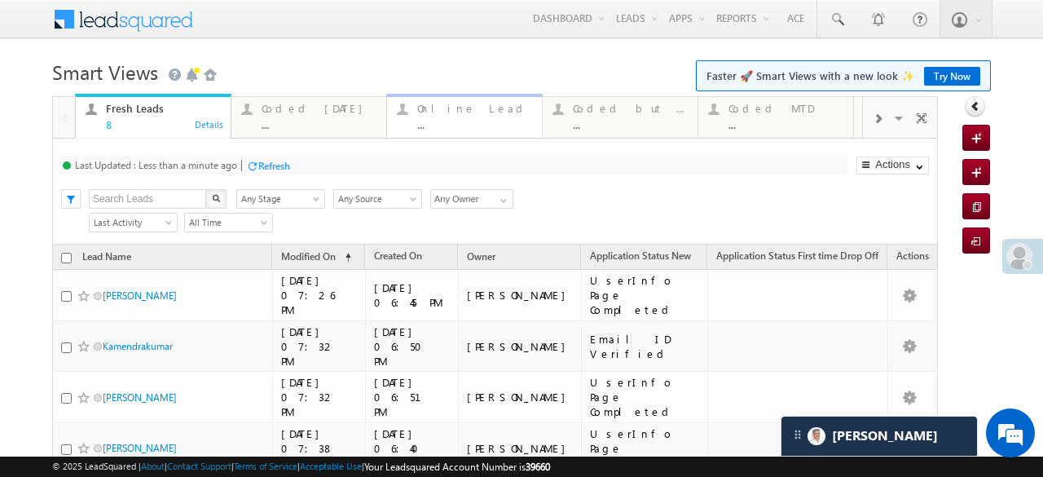
click at [530, 130] on link "Online Lead ... Details" at bounding box center [464, 116] width 156 height 44
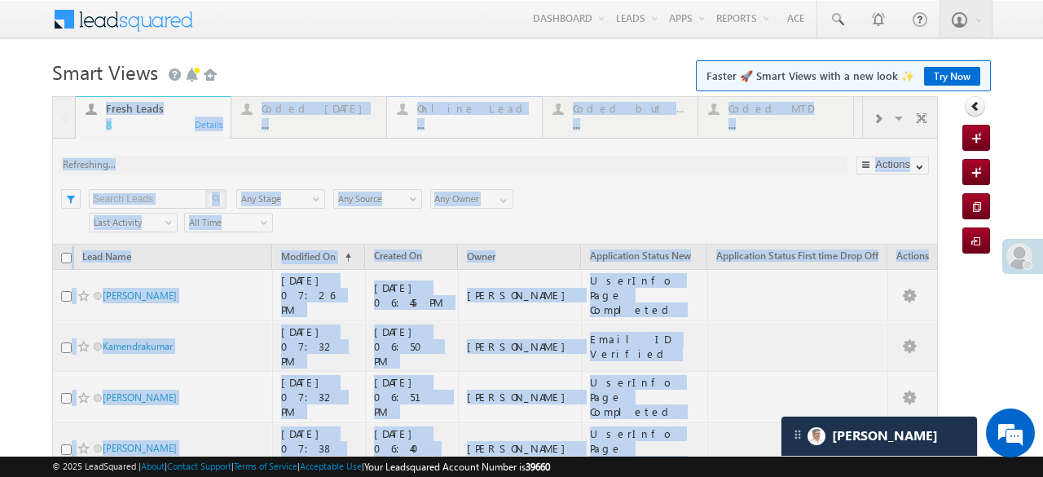
click at [530, 130] on div at bounding box center [495, 432] width 886 height 672
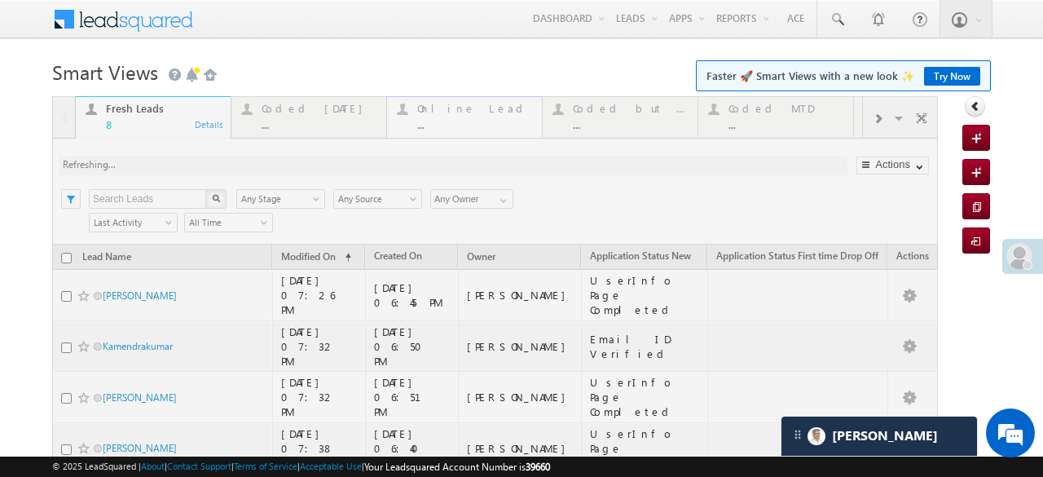
click at [530, 130] on div at bounding box center [495, 432] width 886 height 672
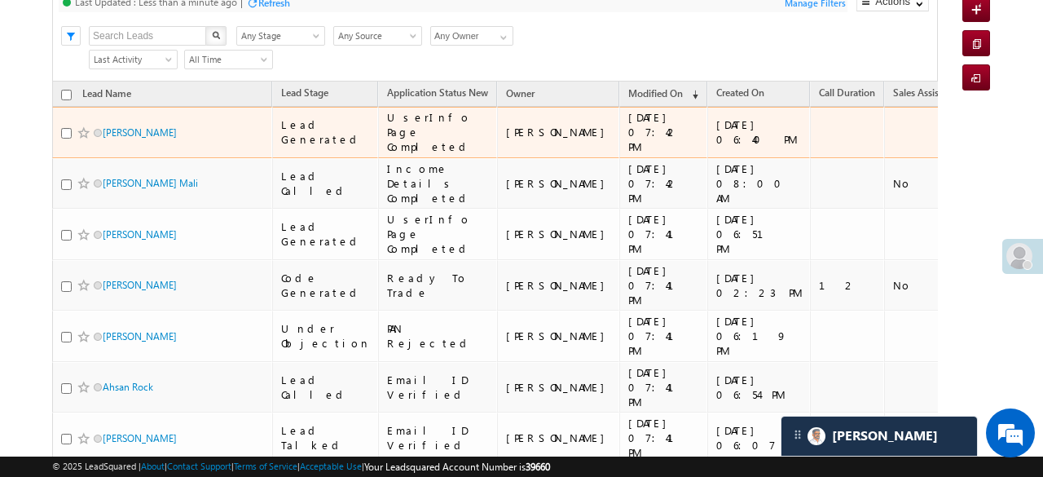
scroll to position [244, 0]
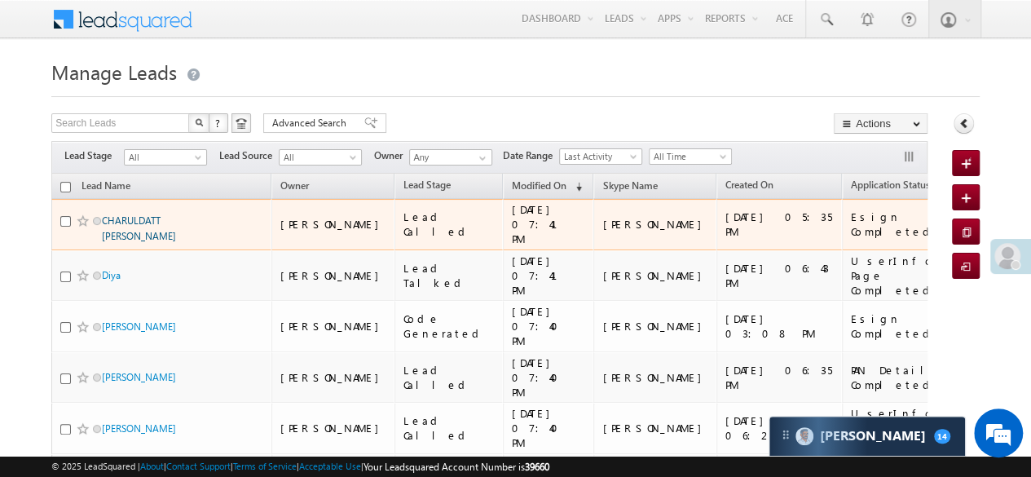
click at [156, 216] on link "CHARULDATT [PERSON_NAME]" at bounding box center [139, 228] width 74 height 28
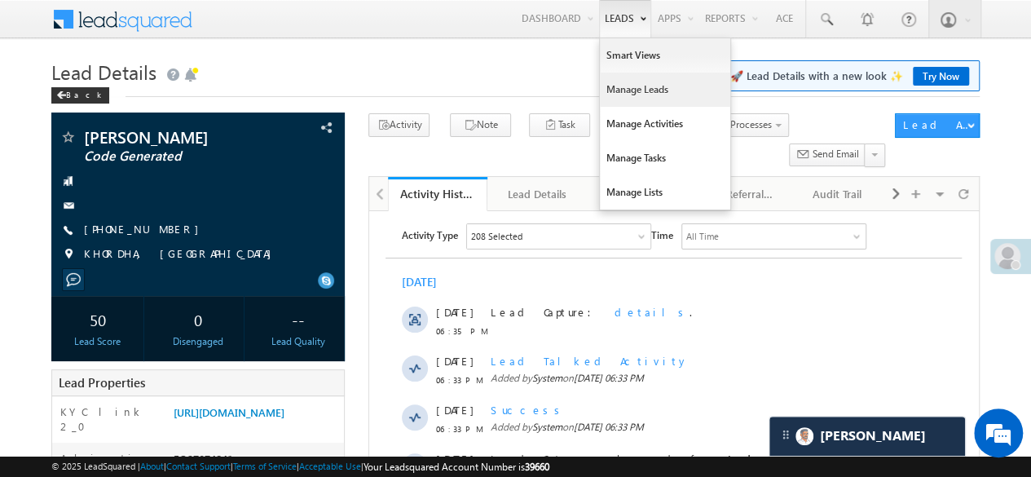
click at [623, 90] on link "Manage Leads" at bounding box center [665, 90] width 130 height 34
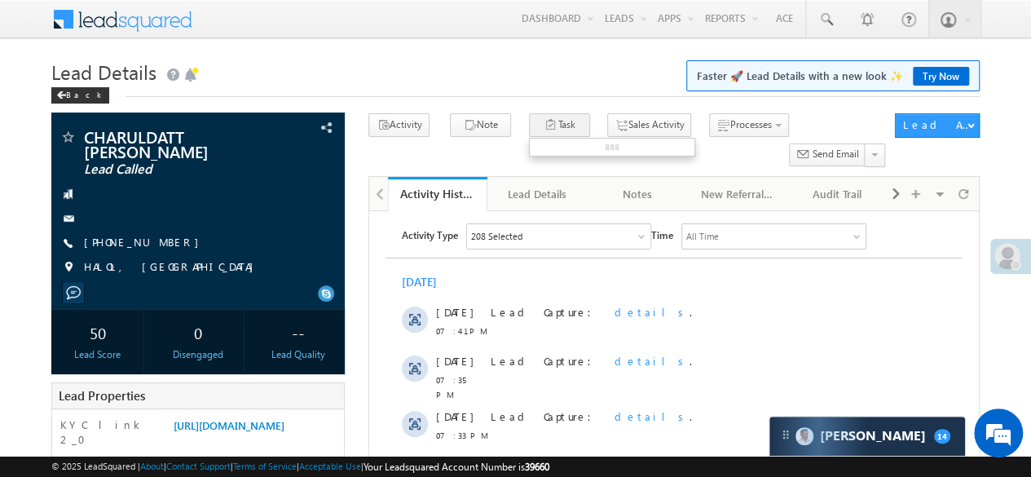
scroll to position [326, 0]
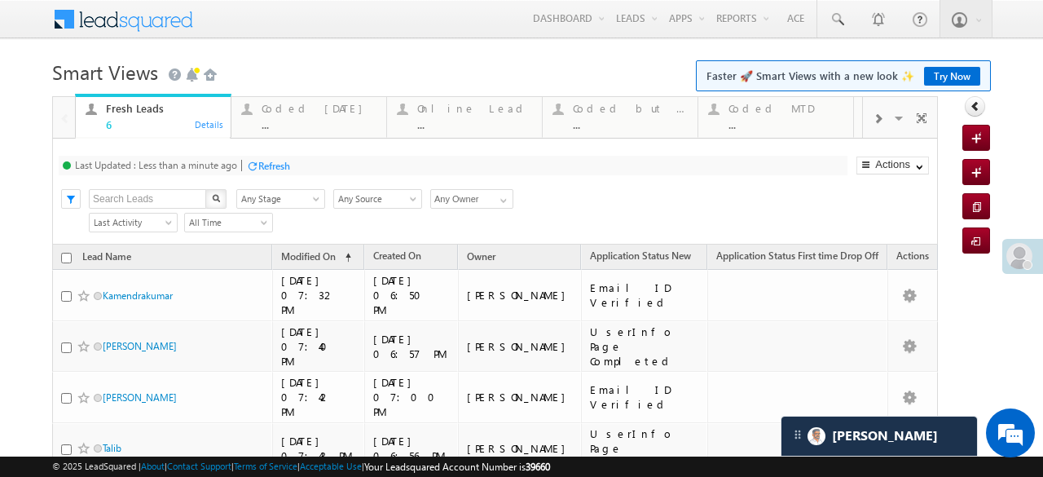
scroll to position [147, 0]
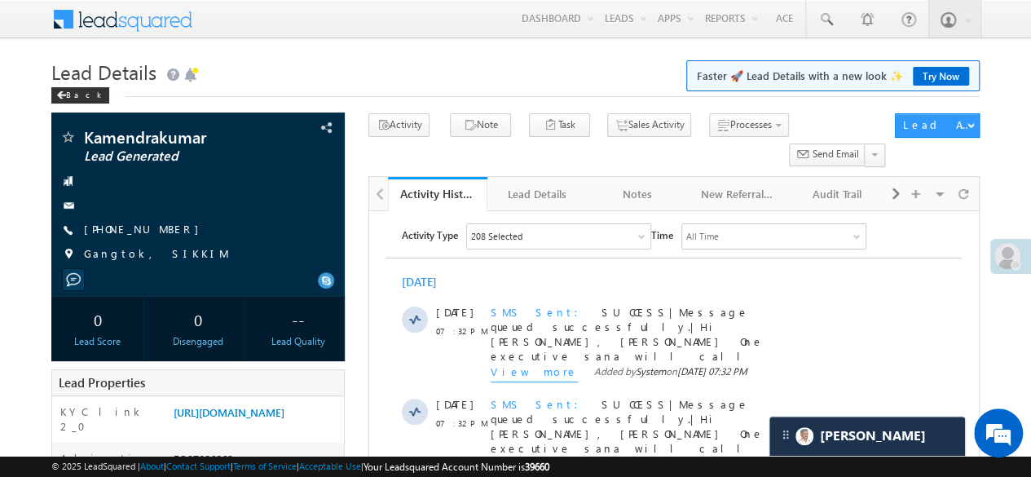
scroll to position [244, 0]
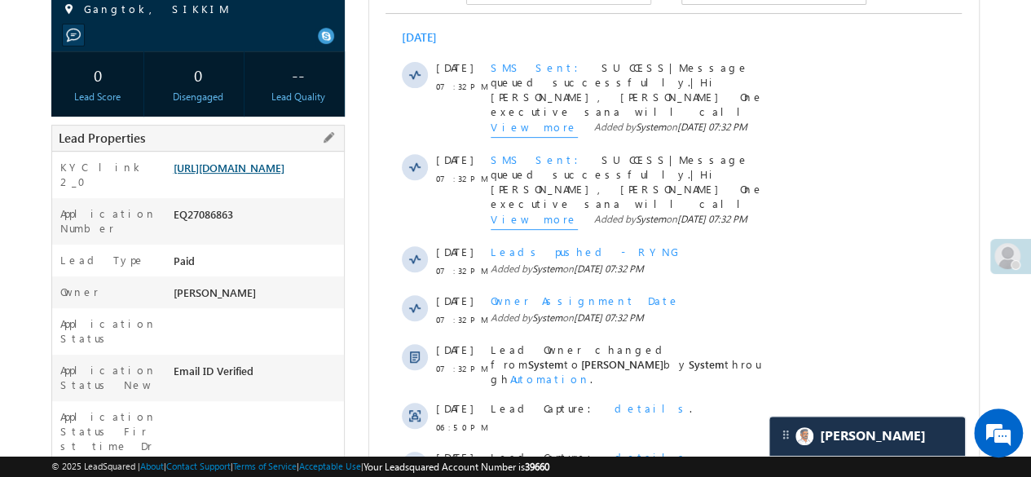
click at [260, 174] on link "[URL][DOMAIN_NAME]" at bounding box center [228, 168] width 111 height 14
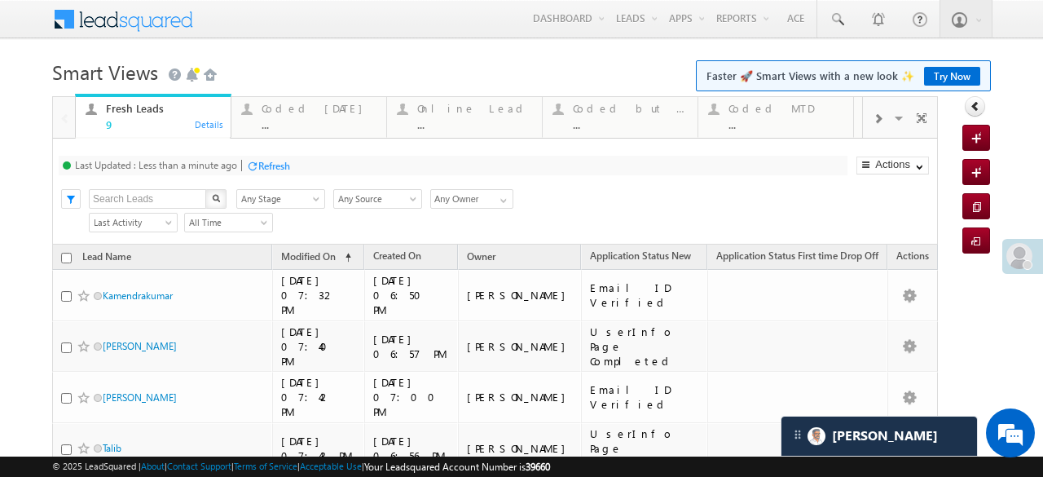
scroll to position [244, 0]
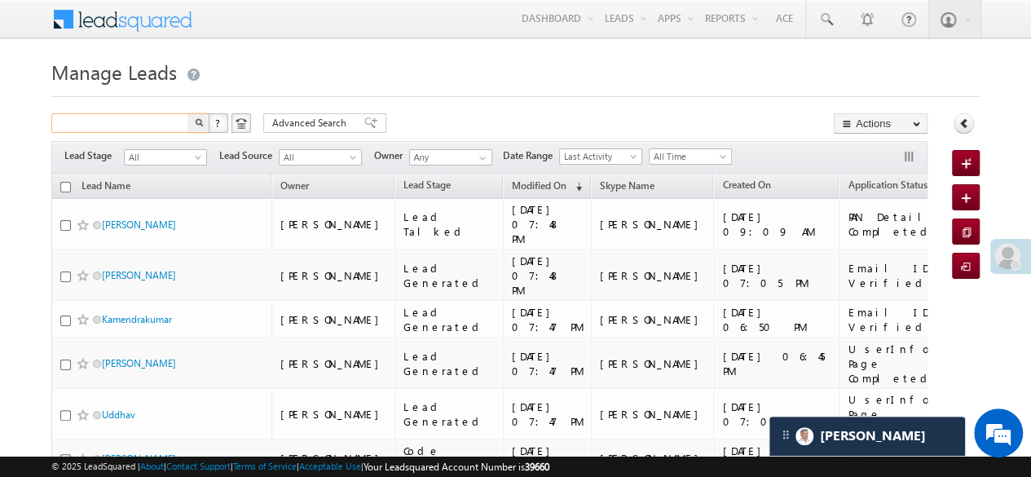
click at [94, 123] on input "text" at bounding box center [120, 123] width 139 height 20
paste input "EQ27041310"
click at [200, 122] on img "button" at bounding box center [199, 122] width 8 height 8
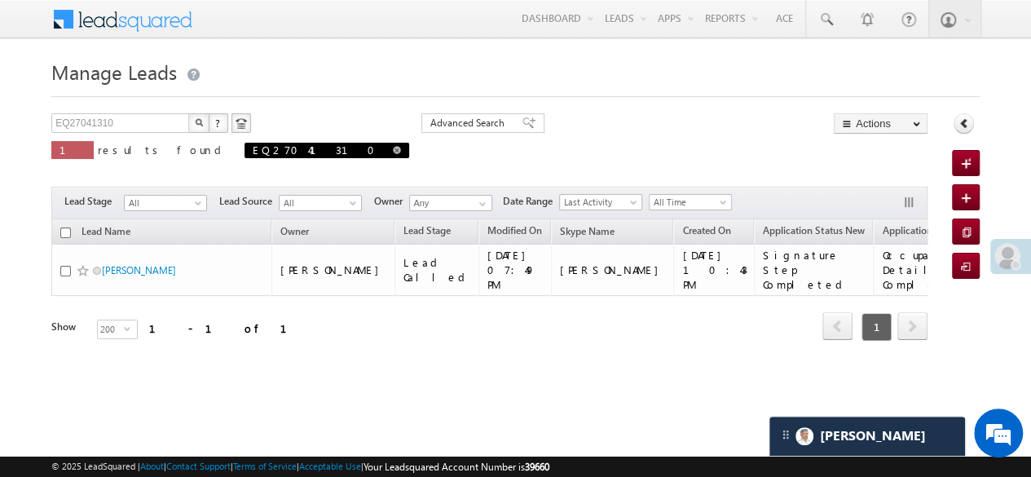
click at [393, 153] on link at bounding box center [397, 150] width 8 height 14
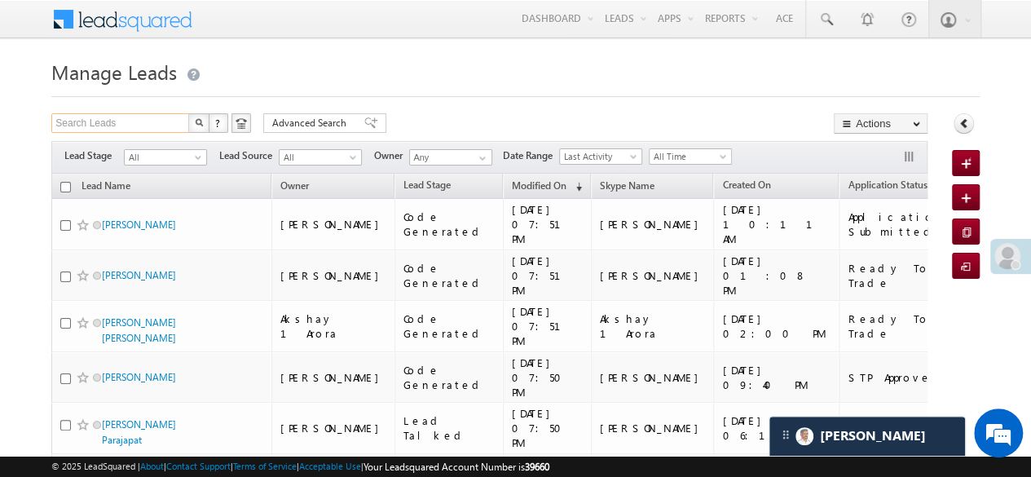
click at [143, 122] on input "Search Leads" at bounding box center [120, 123] width 139 height 20
paste input "EQ27065622"
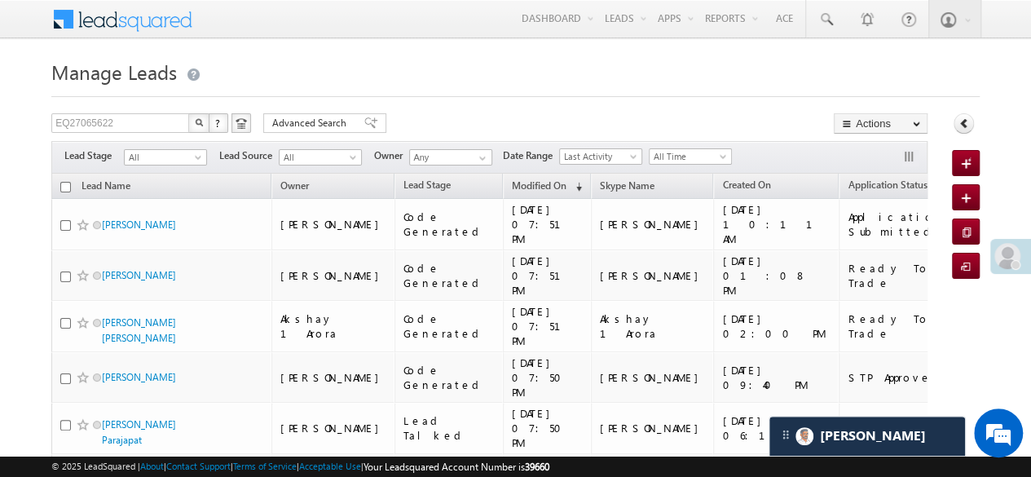
click at [195, 122] on img "button" at bounding box center [199, 122] width 8 height 8
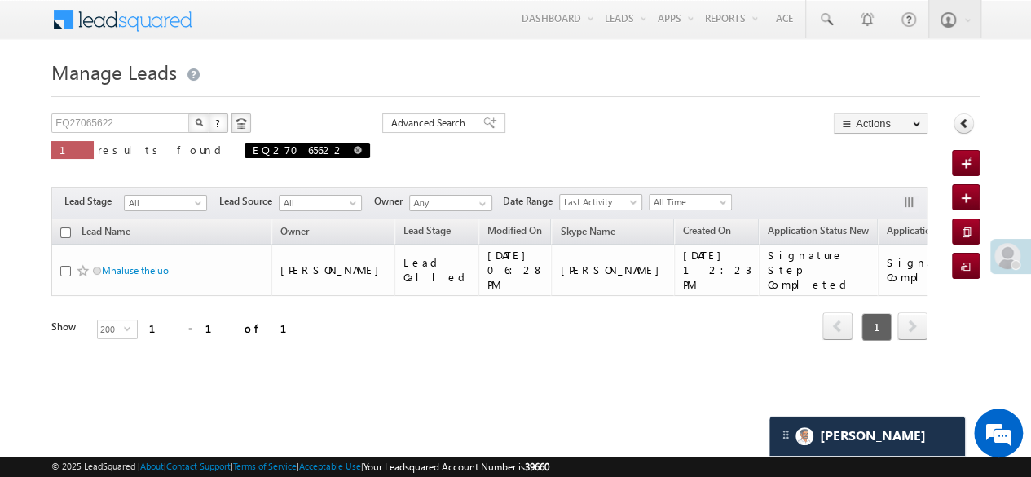
click at [354, 148] on span at bounding box center [358, 150] width 8 height 8
type input "Search Leads"
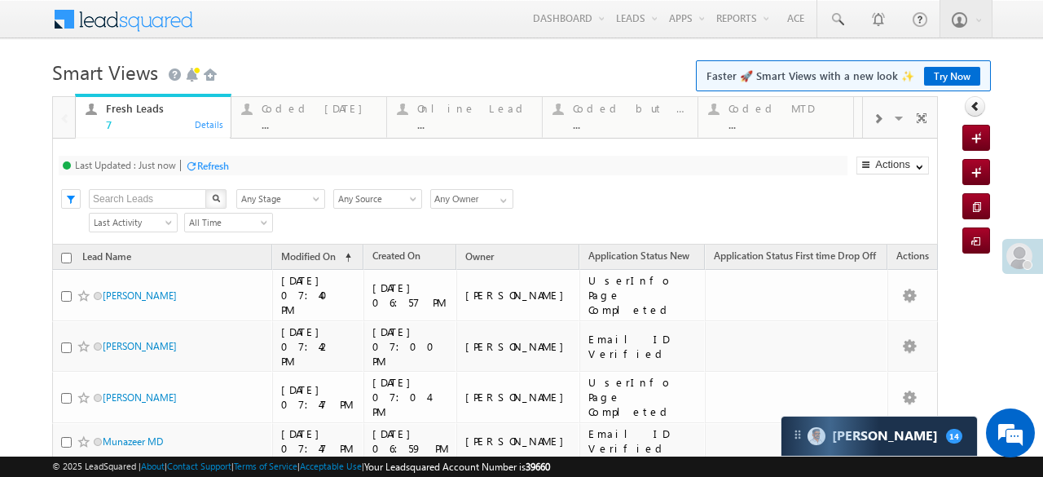
click at [220, 170] on div "Refresh" at bounding box center [213, 166] width 32 height 12
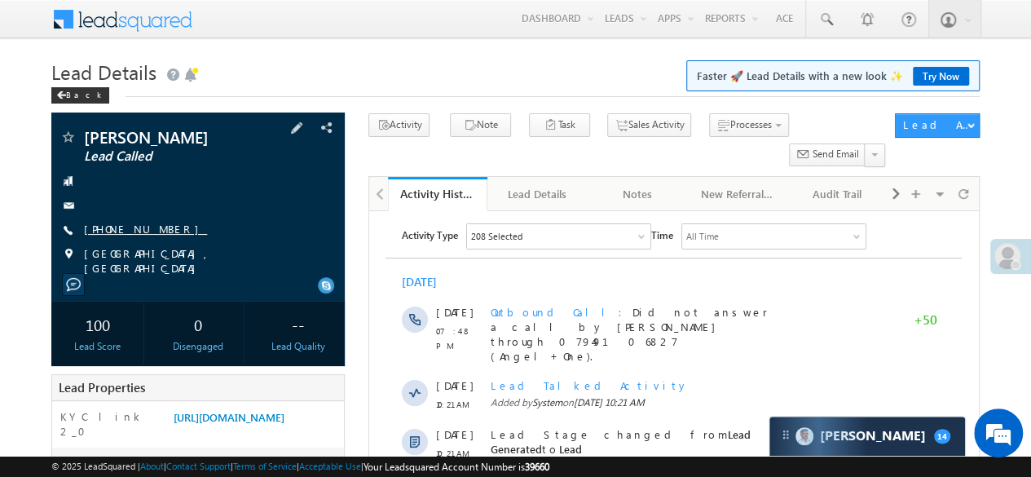
copy div "+91-9560402985"
drag, startPoint x: 82, startPoint y: 231, endPoint x: 164, endPoint y: 236, distance: 81.6
click at [164, 236] on div "+91-9560402985" at bounding box center [197, 230] width 277 height 16
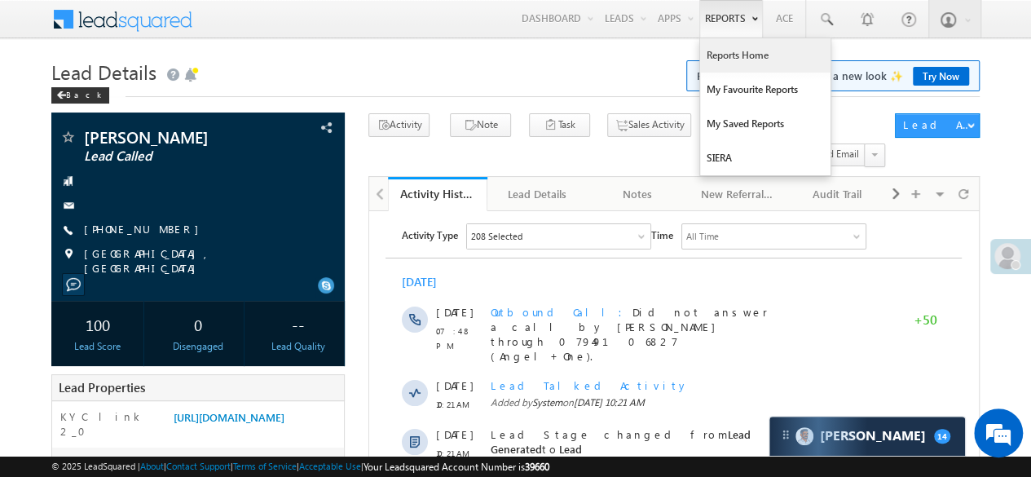
click at [725, 40] on link "Reports Home" at bounding box center [765, 55] width 130 height 34
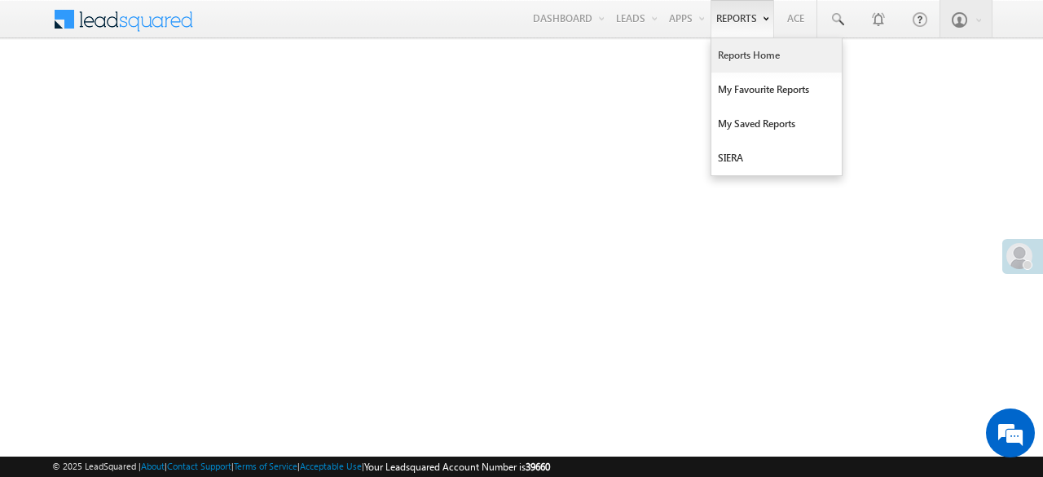
click at [742, 53] on link "Reports Home" at bounding box center [776, 55] width 130 height 34
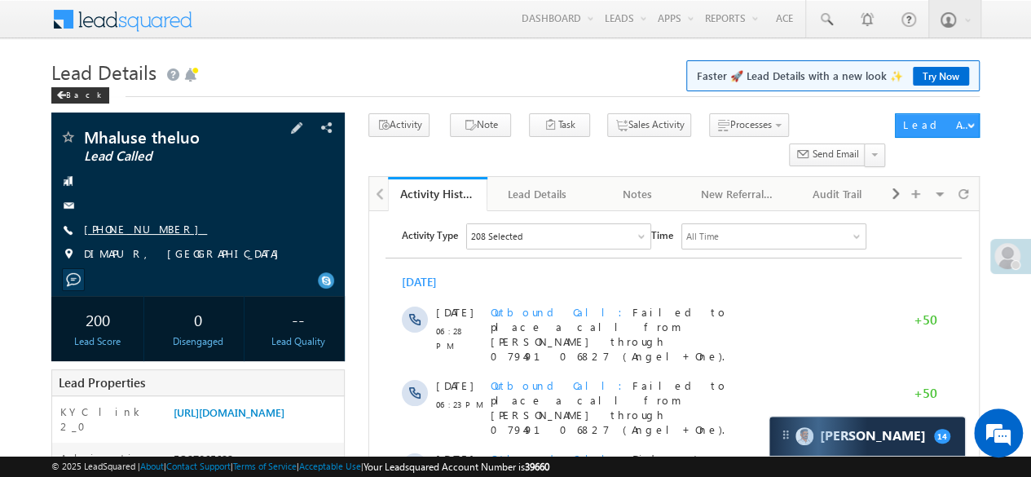
drag, startPoint x: 83, startPoint y: 227, endPoint x: 162, endPoint y: 228, distance: 79.1
click at [162, 228] on link "[PHONE_NUMBER]" at bounding box center [145, 229] width 123 height 14
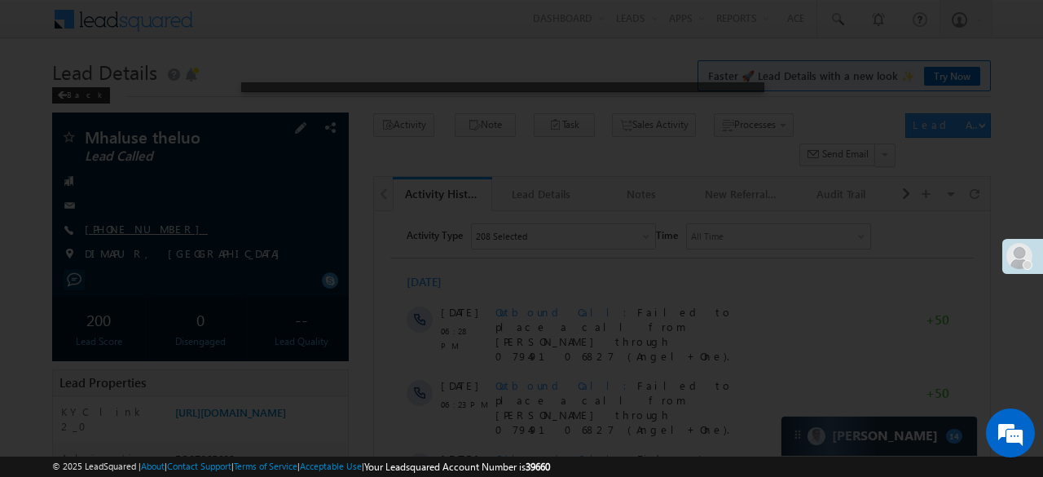
copy link "[PHONE_NUMBER]"
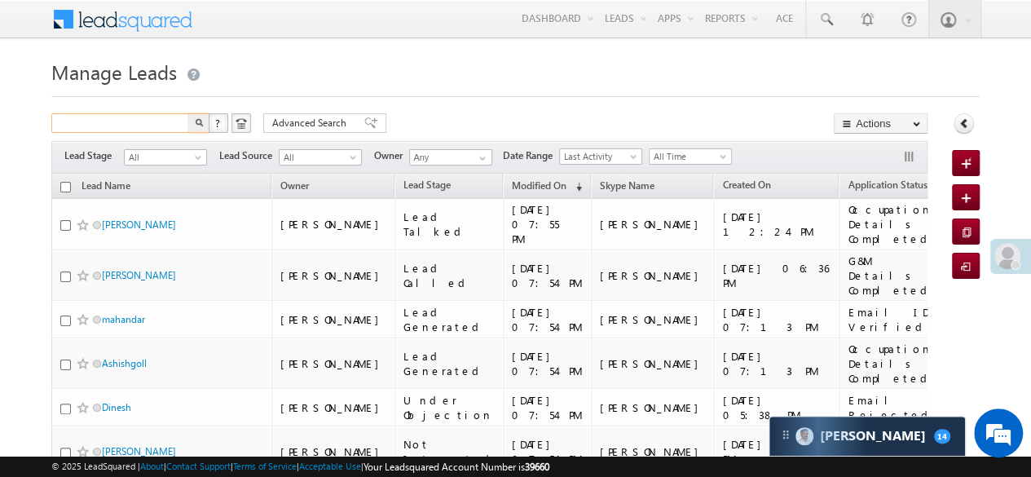
click at [164, 117] on input "text" at bounding box center [120, 123] width 139 height 20
paste input "EQ27017069"
click at [191, 124] on button "button" at bounding box center [198, 123] width 21 height 20
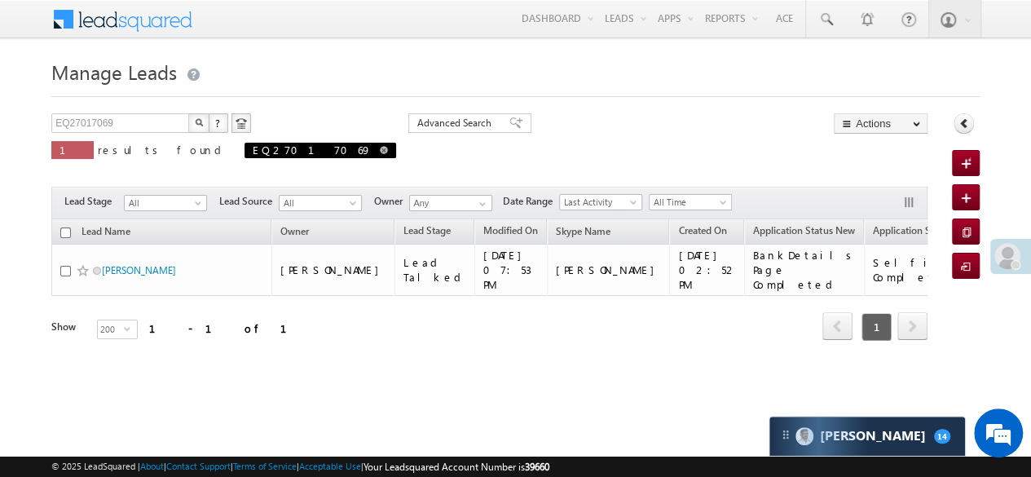
click at [244, 151] on span "EQ27017069" at bounding box center [320, 150] width 152 height 15
click at [380, 148] on span at bounding box center [384, 150] width 8 height 8
type input "Search Leads"
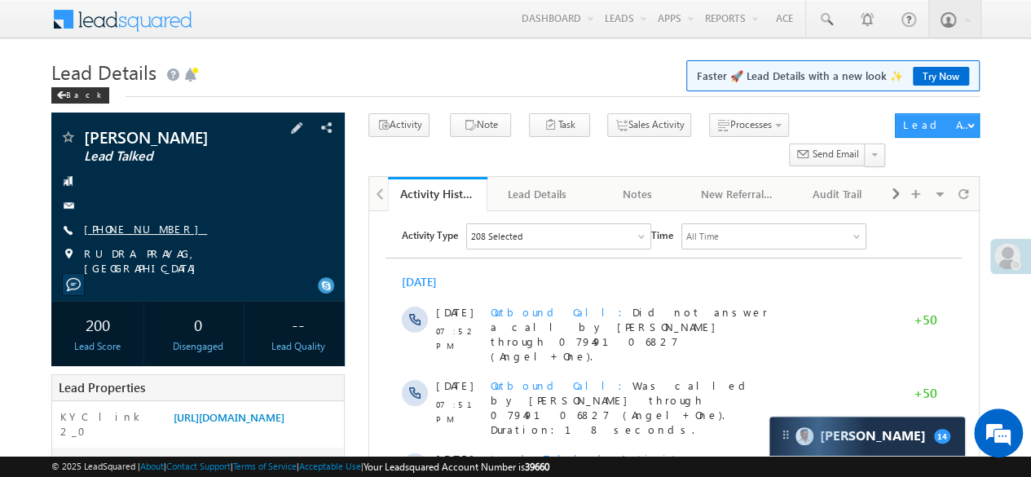
drag, startPoint x: 86, startPoint y: 229, endPoint x: 163, endPoint y: 231, distance: 77.4
click at [163, 231] on link "[PHONE_NUMBER]" at bounding box center [145, 229] width 123 height 14
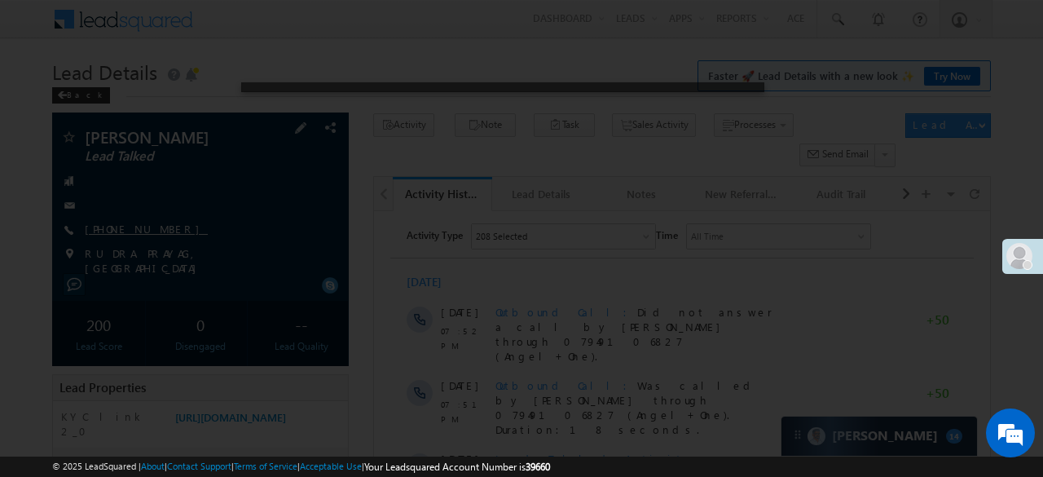
copy link "[PHONE_NUMBER]"
